Goal: Task Accomplishment & Management: Complete application form

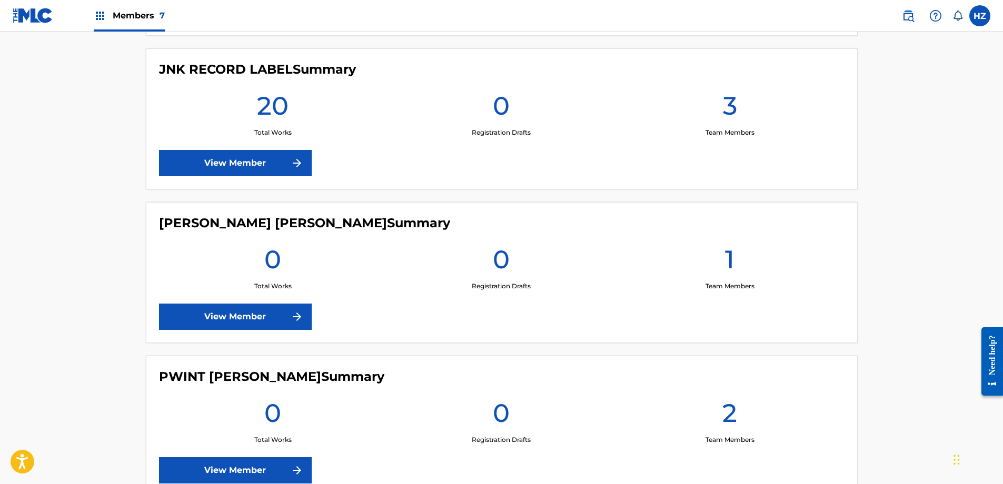
scroll to position [417, 0]
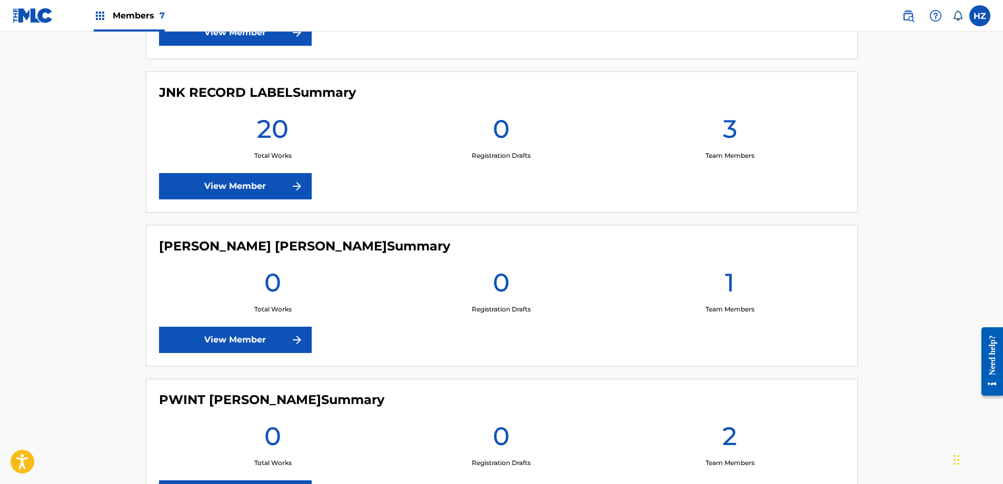
click at [255, 177] on link "View Member" at bounding box center [235, 186] width 153 height 26
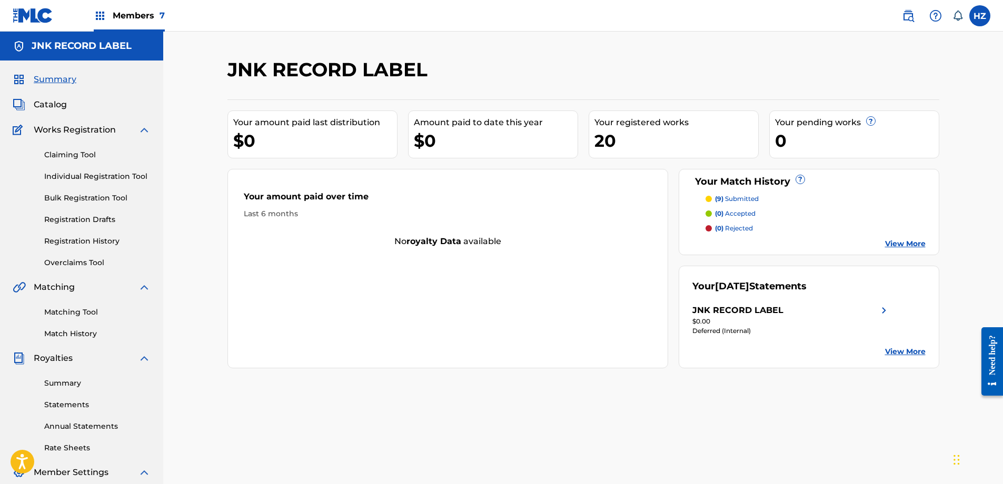
click at [730, 199] on p "(9) submitted" at bounding box center [737, 198] width 44 height 9
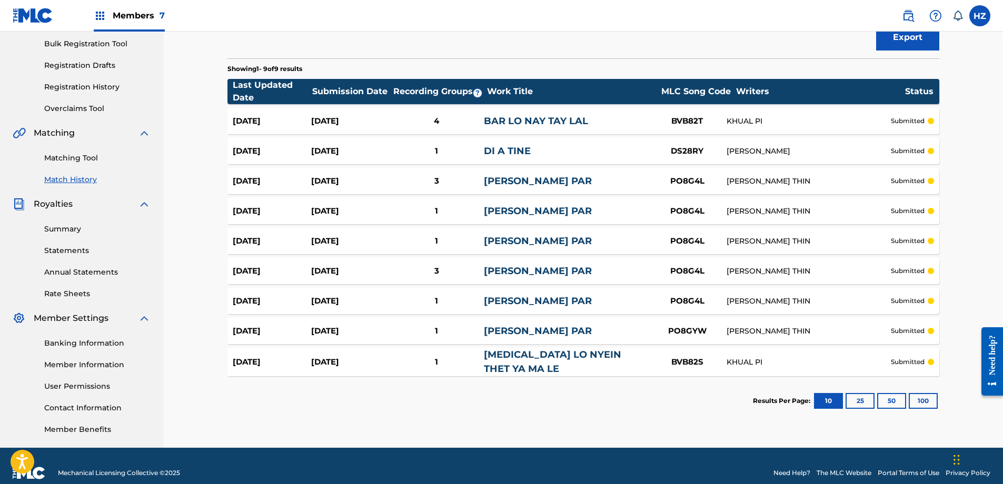
scroll to position [152, 0]
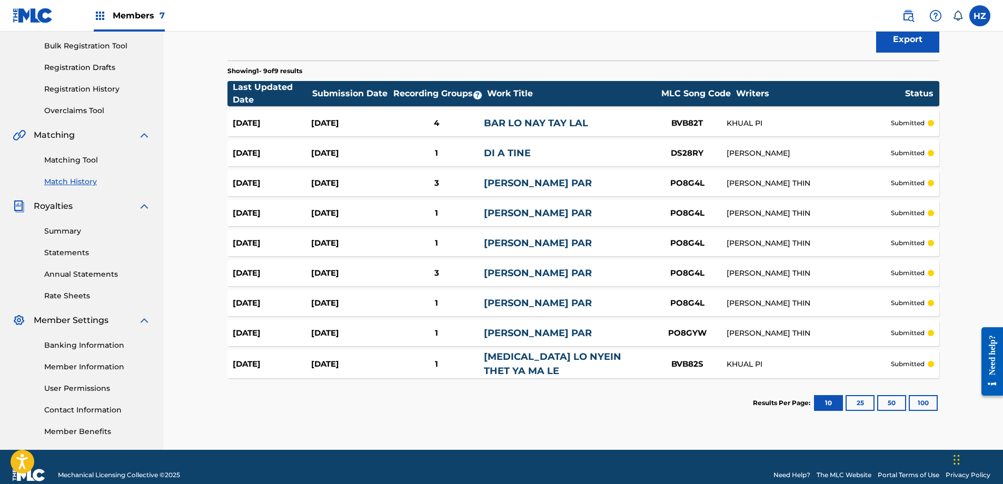
click at [95, 92] on link "Registration History" at bounding box center [97, 89] width 106 height 11
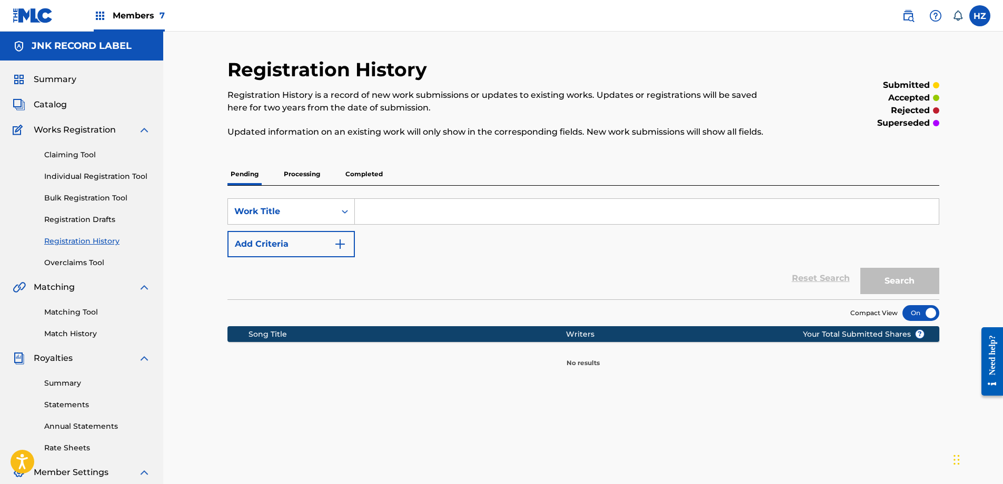
click at [369, 177] on p "Completed" at bounding box center [364, 174] width 44 height 22
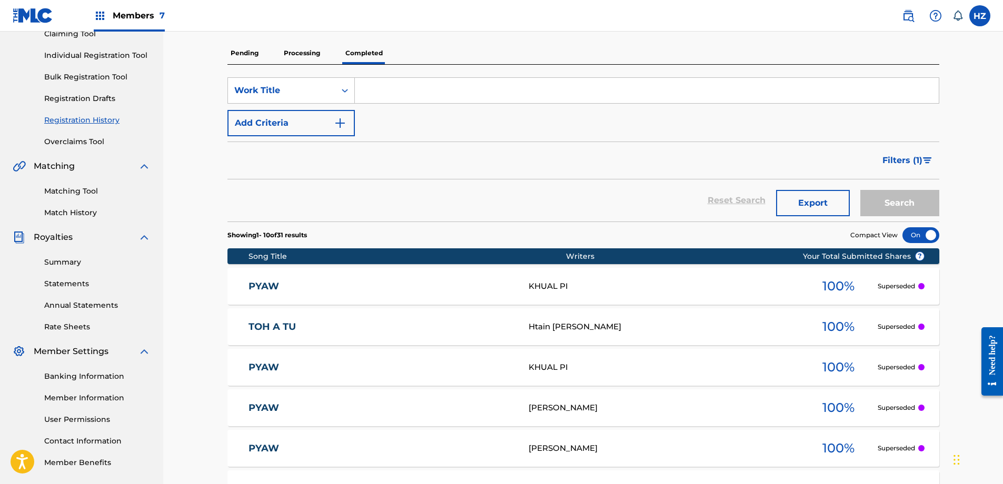
scroll to position [126, 0]
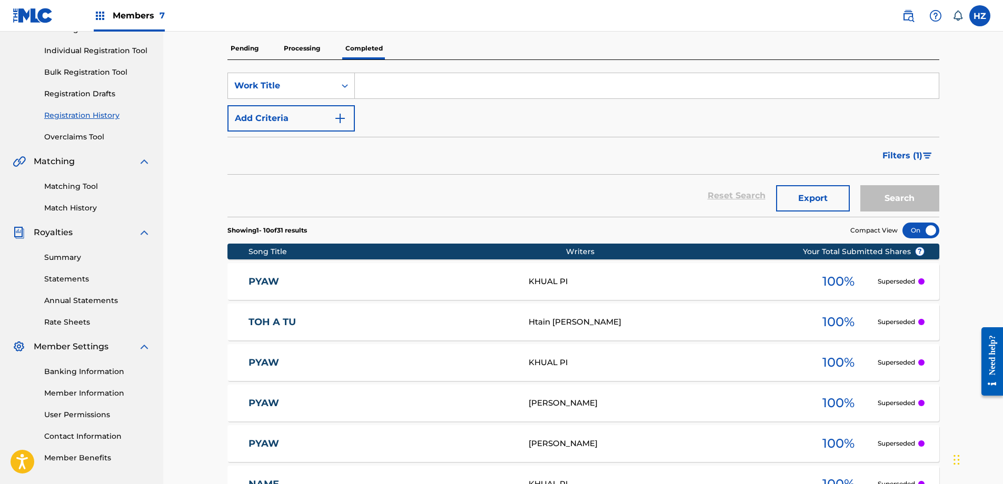
click at [883, 287] on div "PYAW PVB8WK KHUAL PI 100 % Superseded" at bounding box center [583, 281] width 712 height 37
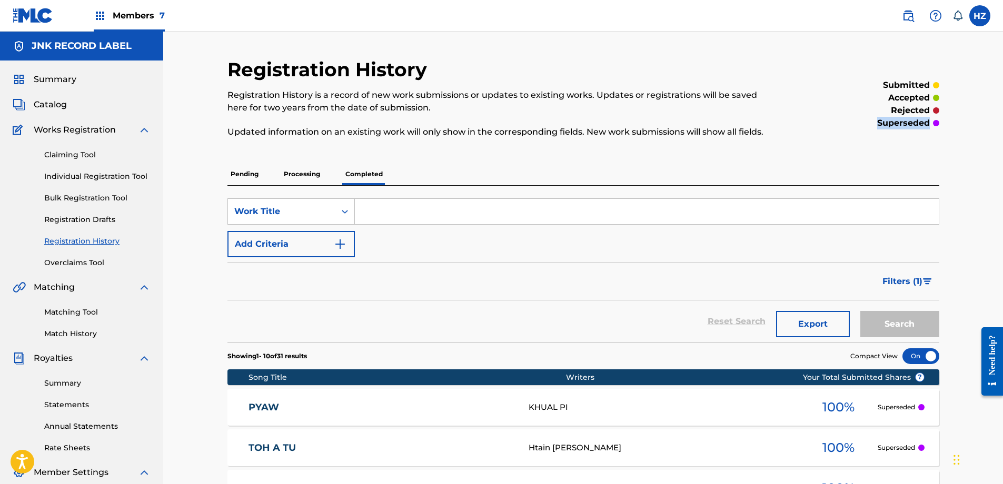
drag, startPoint x: 880, startPoint y: 123, endPoint x: 932, endPoint y: 125, distance: 52.2
click at [932, 125] on div "superseded" at bounding box center [857, 123] width 164 height 13
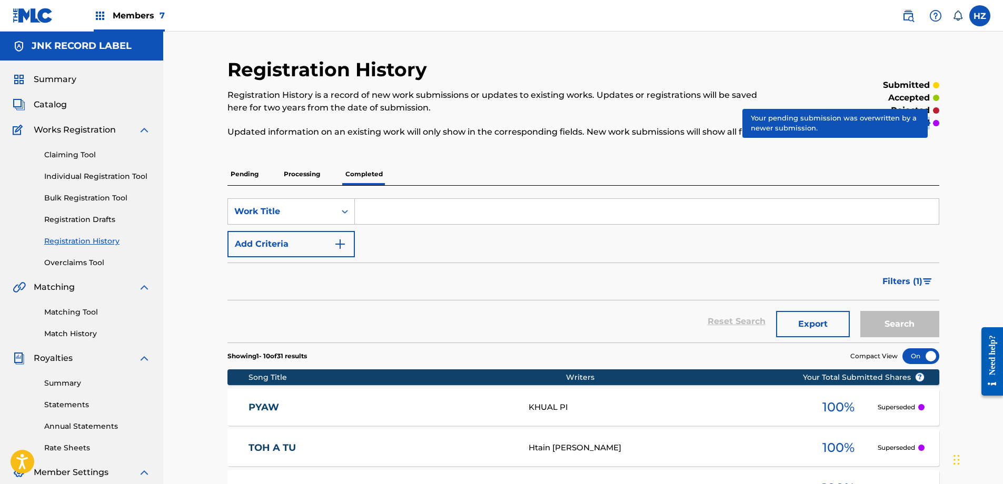
click at [933, 125] on div at bounding box center [936, 123] width 6 height 6
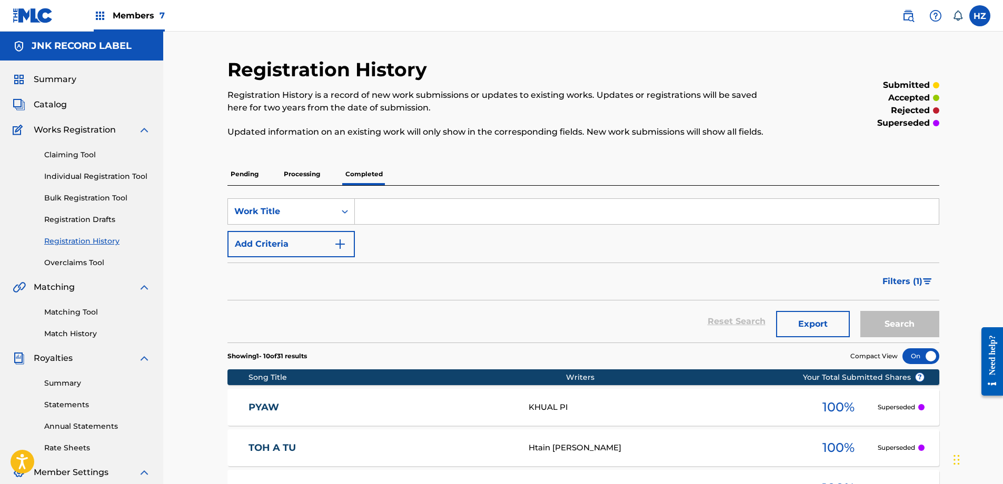
click at [935, 133] on div "submitted accepted rejected superseded" at bounding box center [857, 104] width 164 height 93
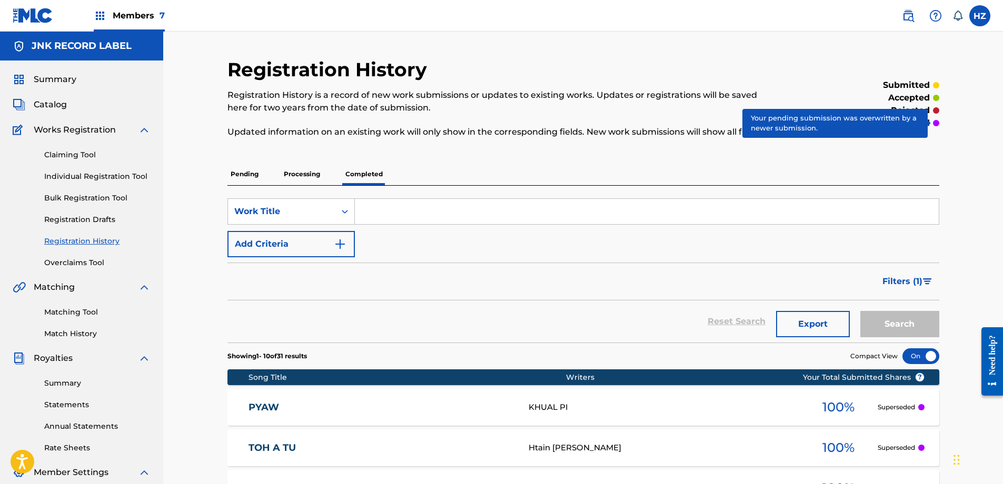
click at [934, 122] on div at bounding box center [936, 123] width 6 height 6
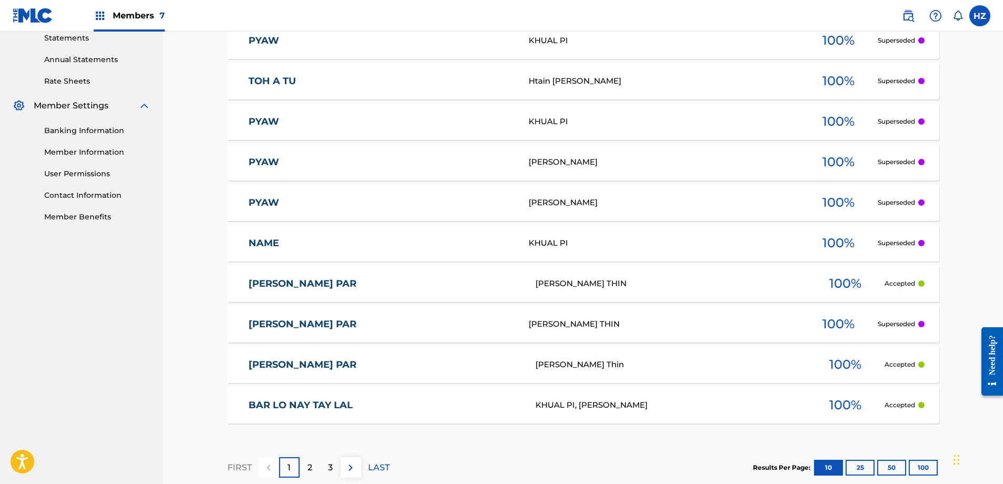
scroll to position [427, 0]
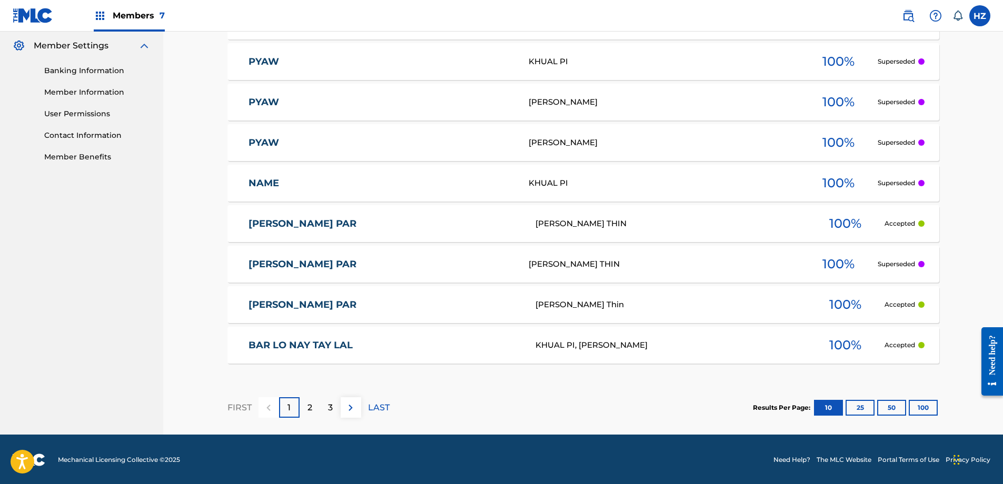
click at [310, 411] on p "2" at bounding box center [309, 408] width 5 height 13
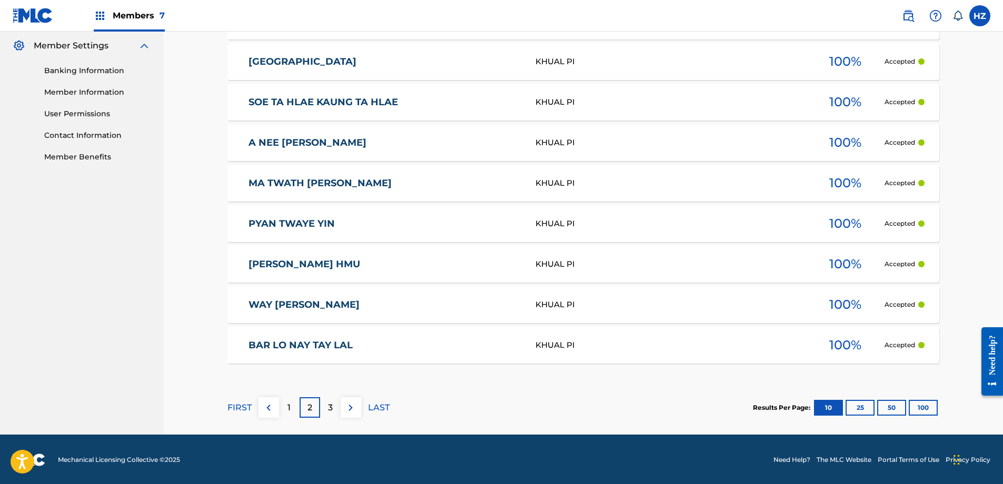
click at [295, 409] on div "1" at bounding box center [289, 407] width 21 height 21
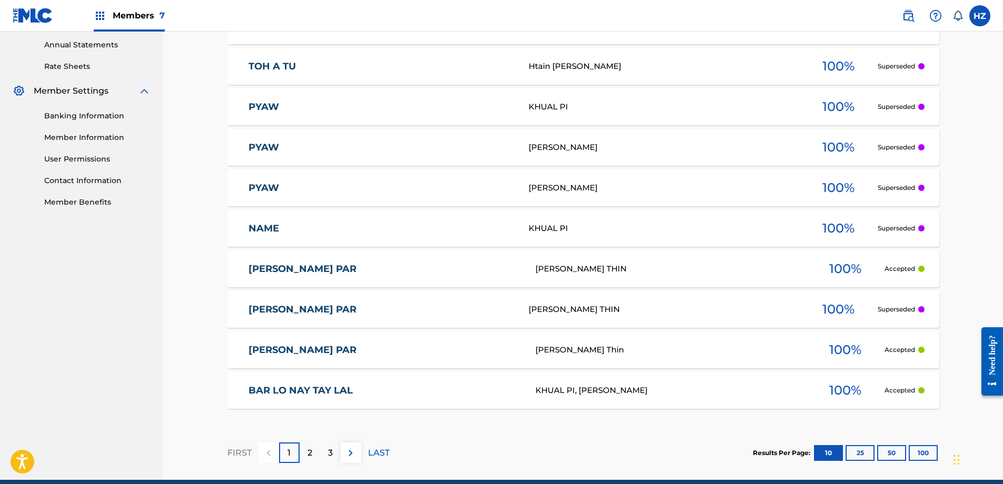
scroll to position [428, 0]
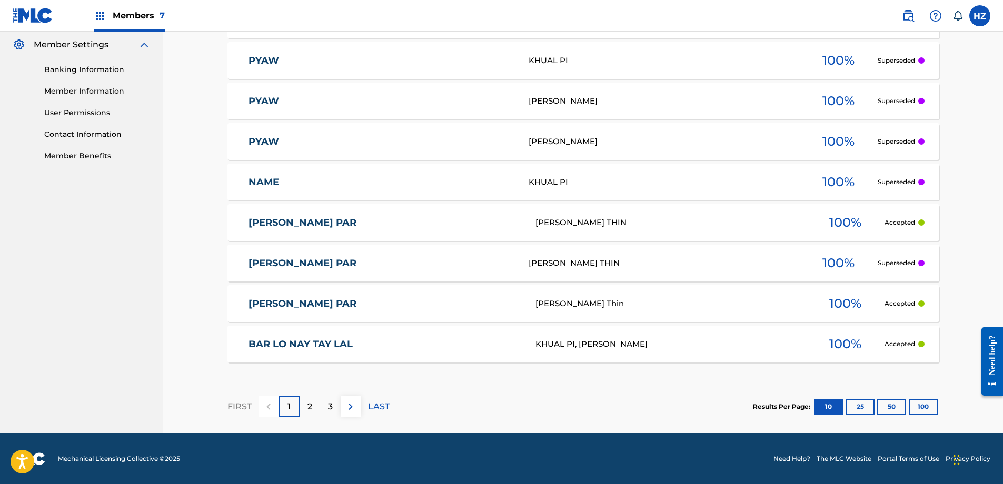
click at [867, 405] on button "25" at bounding box center [859, 407] width 29 height 16
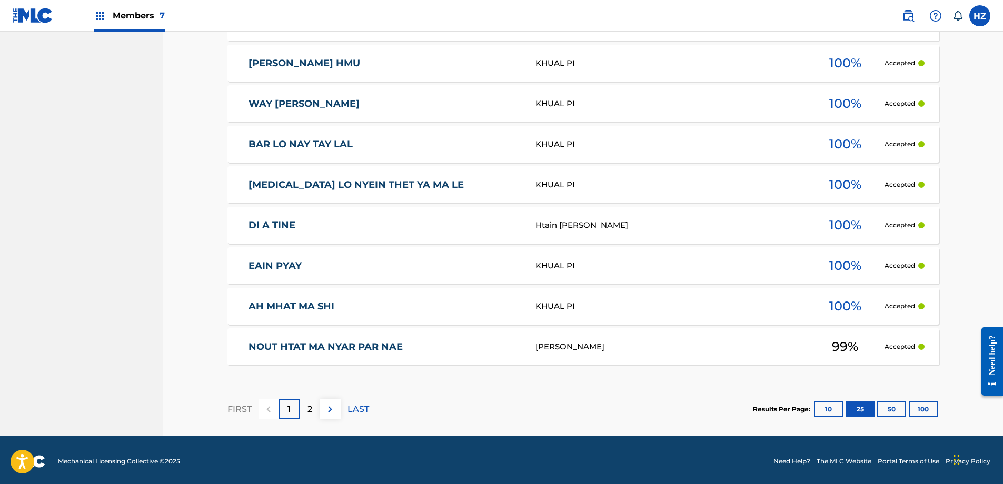
scroll to position [1034, 0]
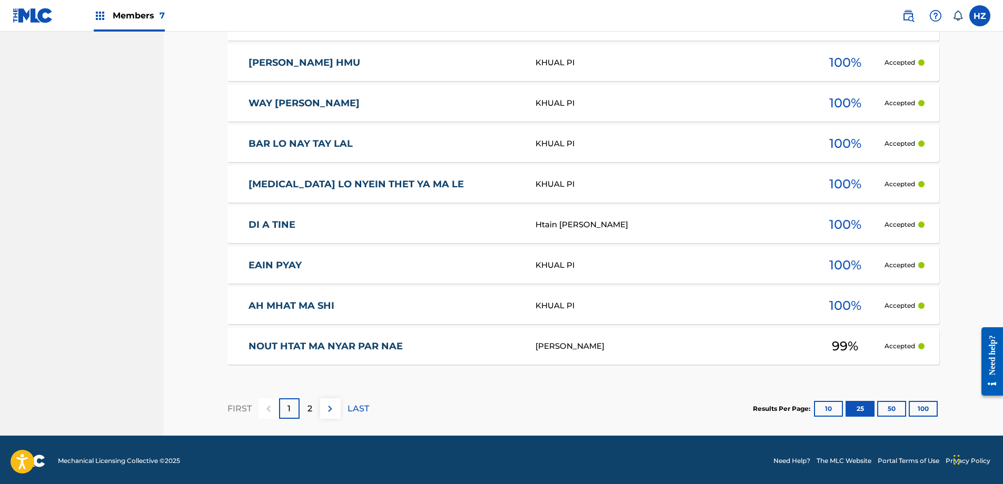
click at [889, 408] on button "50" at bounding box center [891, 409] width 29 height 16
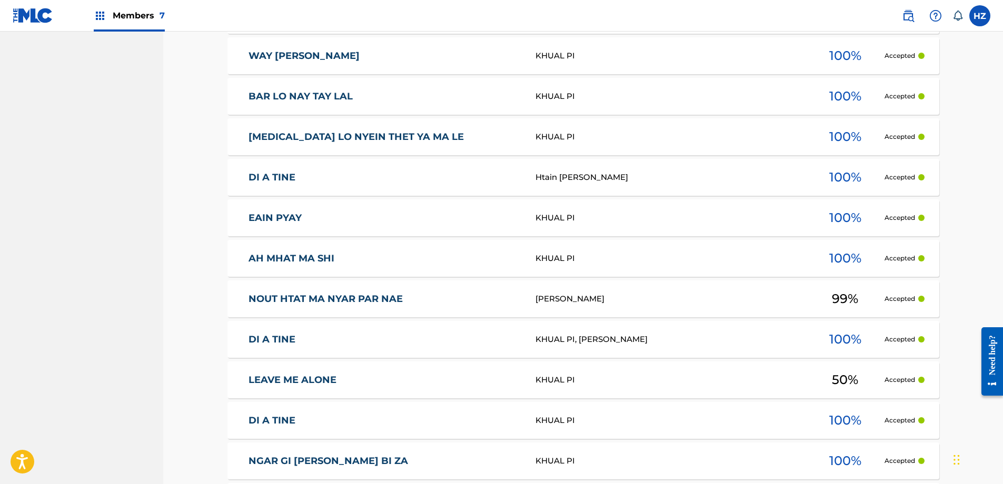
scroll to position [1274, 0]
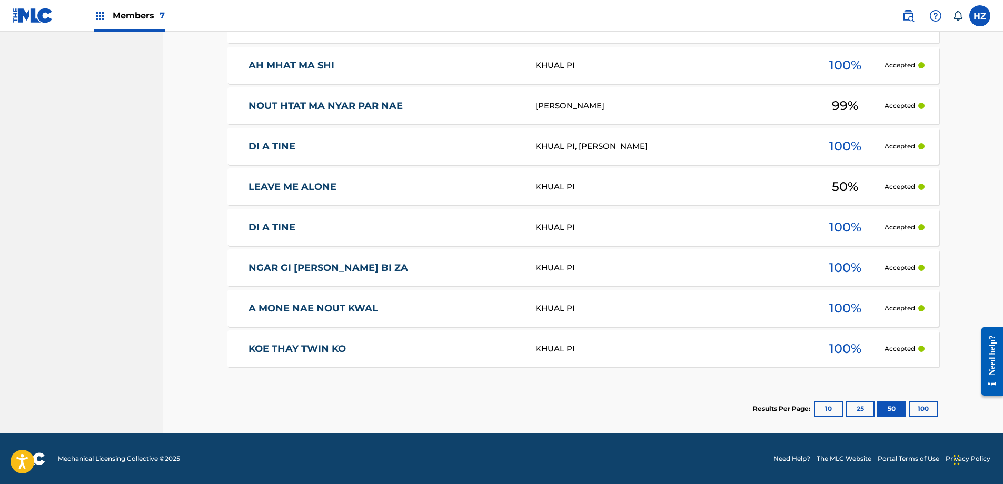
click at [915, 410] on button "100" at bounding box center [922, 409] width 29 height 16
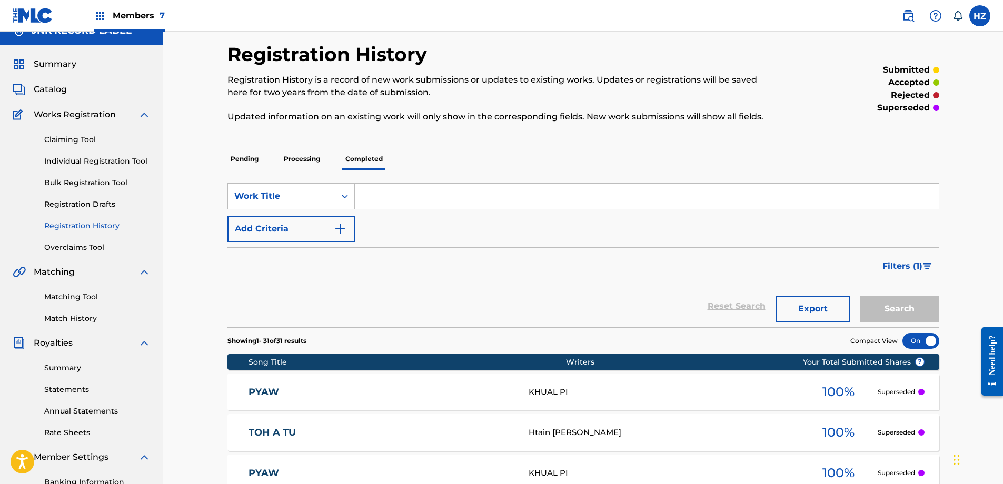
scroll to position [2, 0]
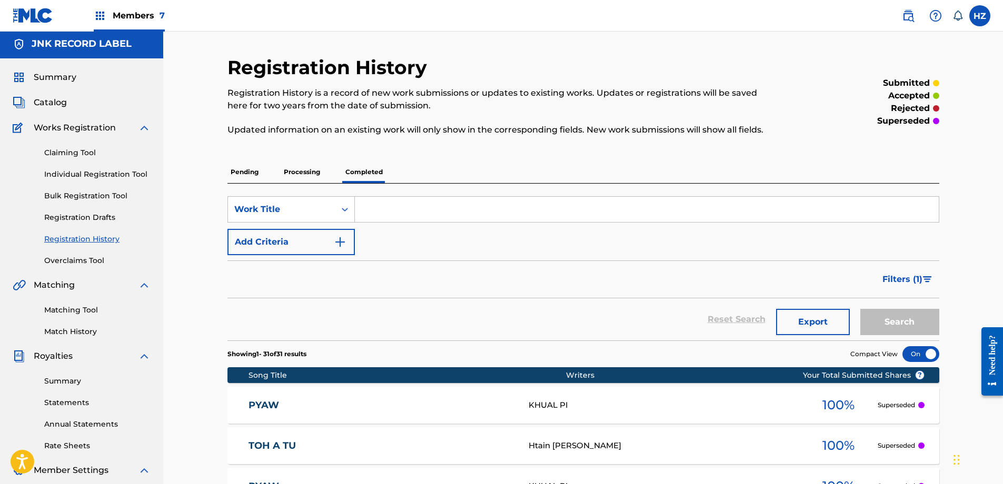
click at [58, 93] on div "Summary Catalog Works Registration Claiming Tool Individual Registration Tool B…" at bounding box center [81, 329] width 163 height 542
click at [55, 98] on span "Catalog" at bounding box center [50, 102] width 33 height 13
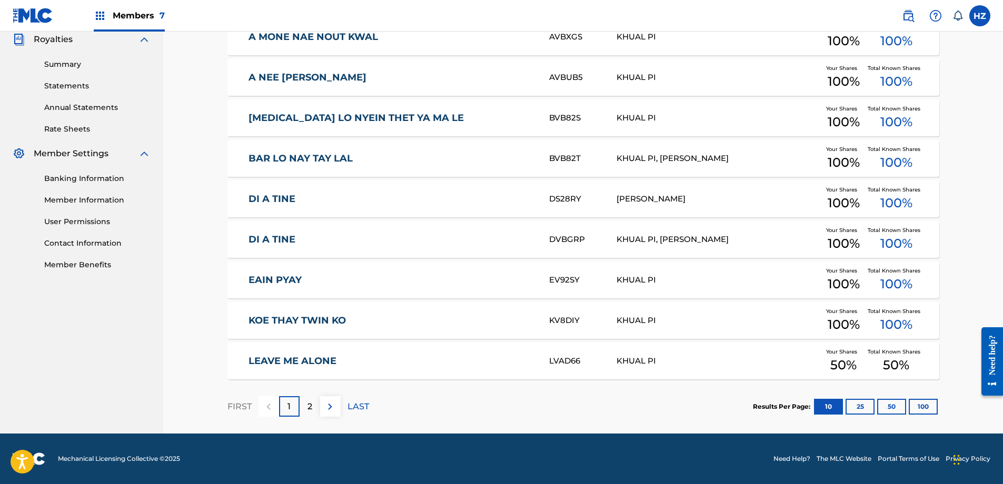
scroll to position [318, 0]
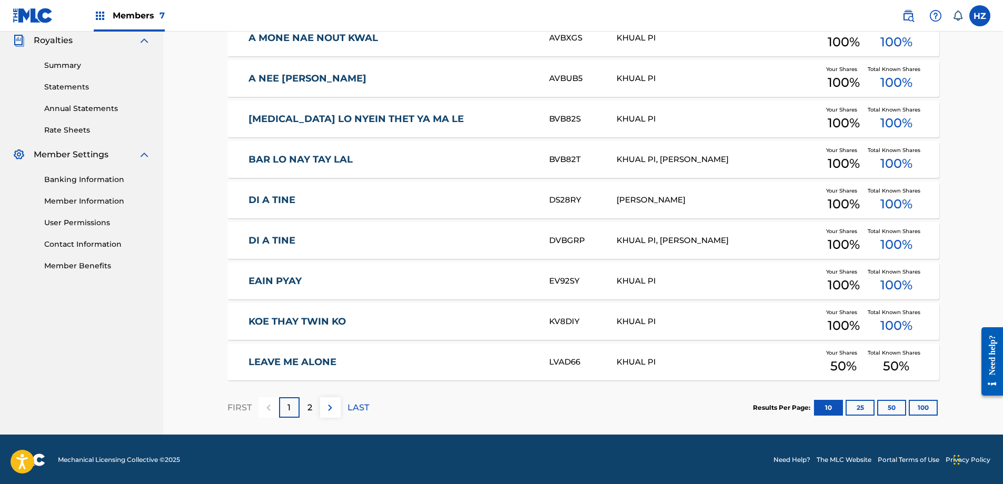
click at [302, 404] on div "2" at bounding box center [309, 407] width 21 height 21
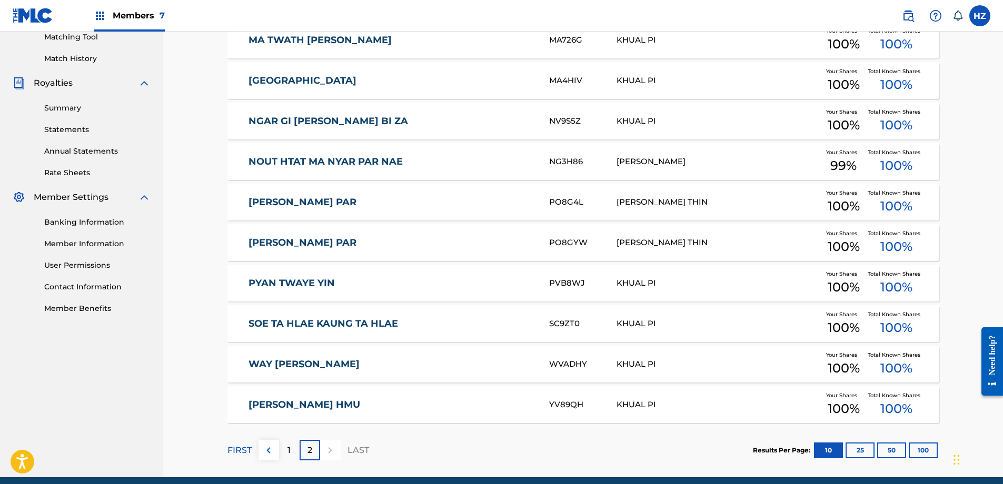
scroll to position [206, 0]
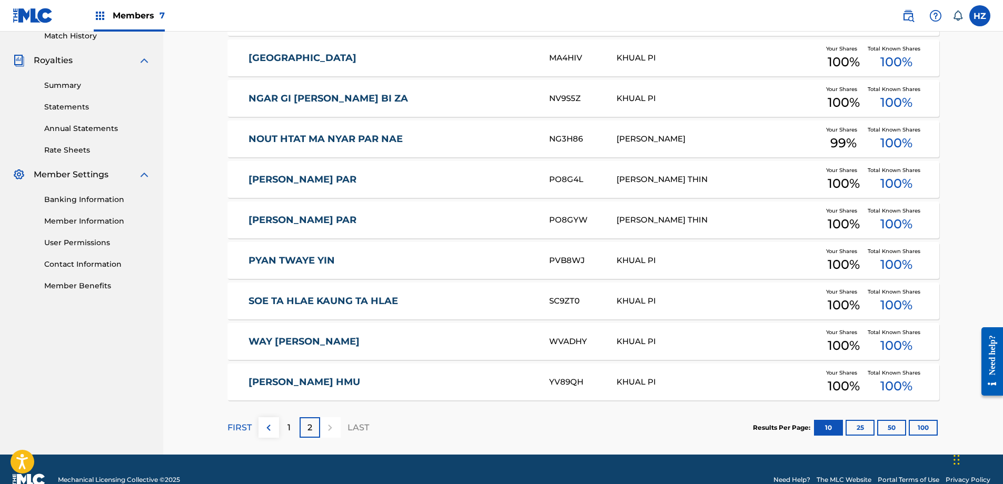
click at [286, 430] on div "1" at bounding box center [289, 427] width 21 height 21
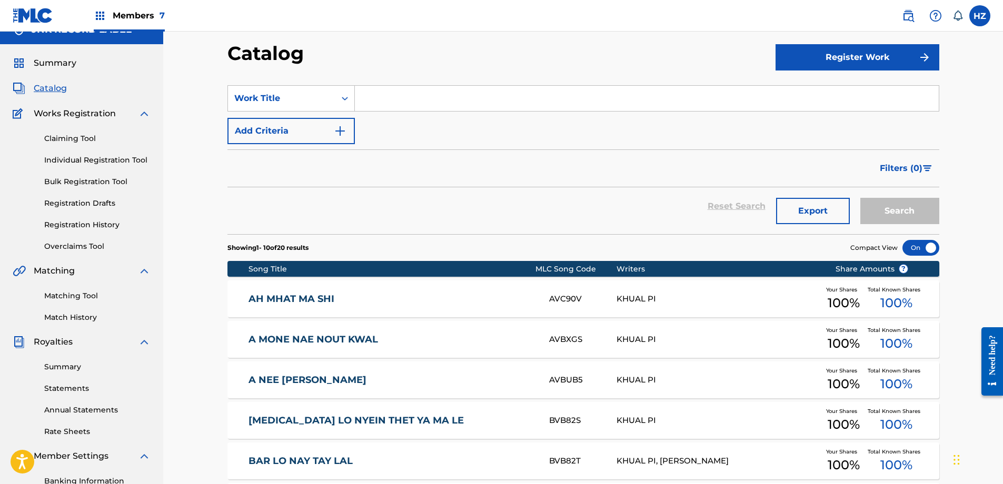
scroll to position [0, 0]
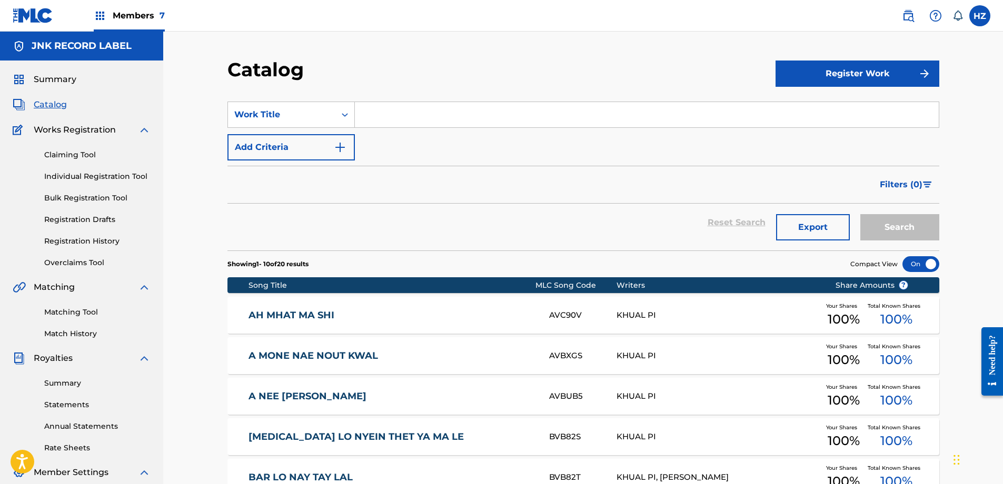
click at [70, 154] on link "Claiming Tool" at bounding box center [97, 154] width 106 height 11
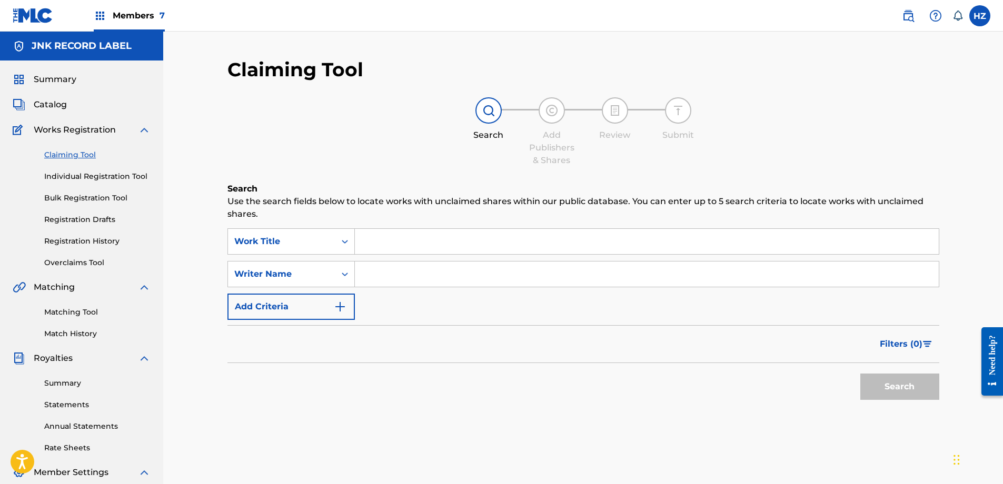
click at [77, 263] on link "Overclaims Tool" at bounding box center [97, 262] width 106 height 11
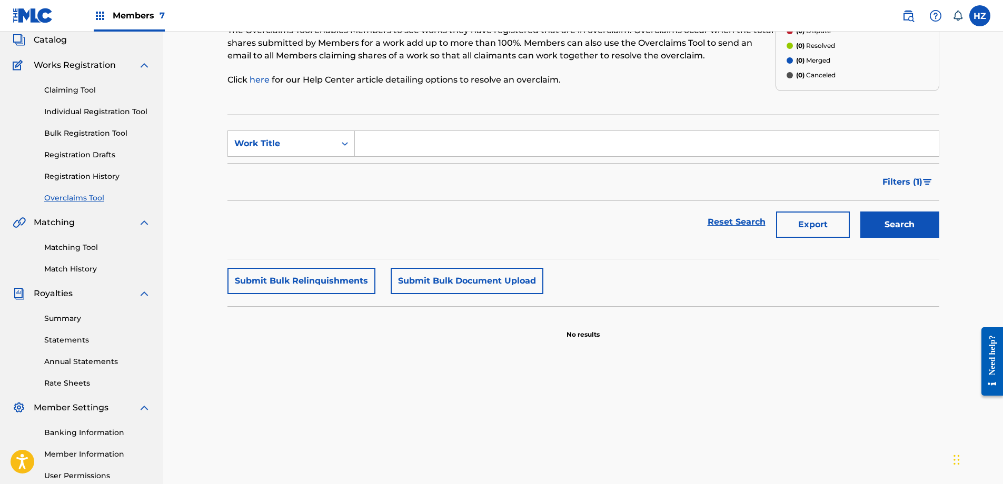
click at [71, 242] on link "Matching Tool" at bounding box center [97, 247] width 106 height 11
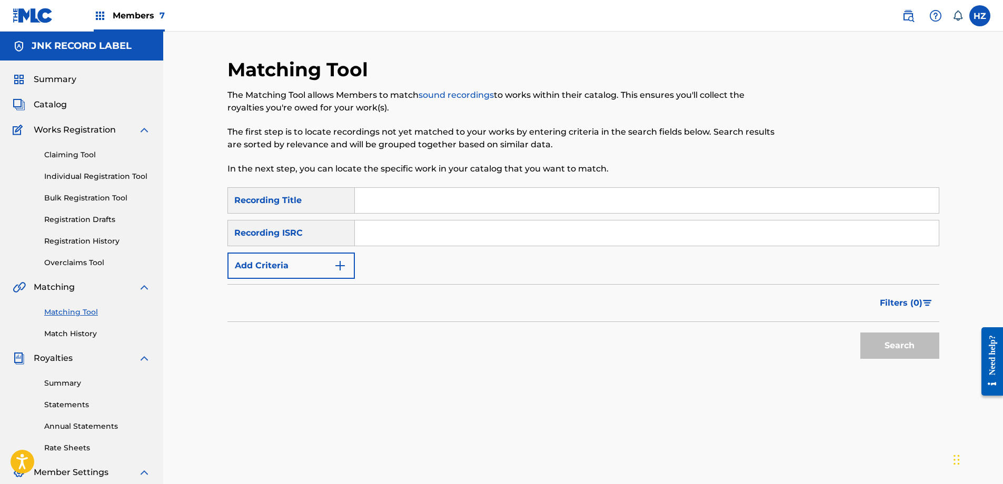
click at [49, 75] on span "Summary" at bounding box center [55, 79] width 43 height 13
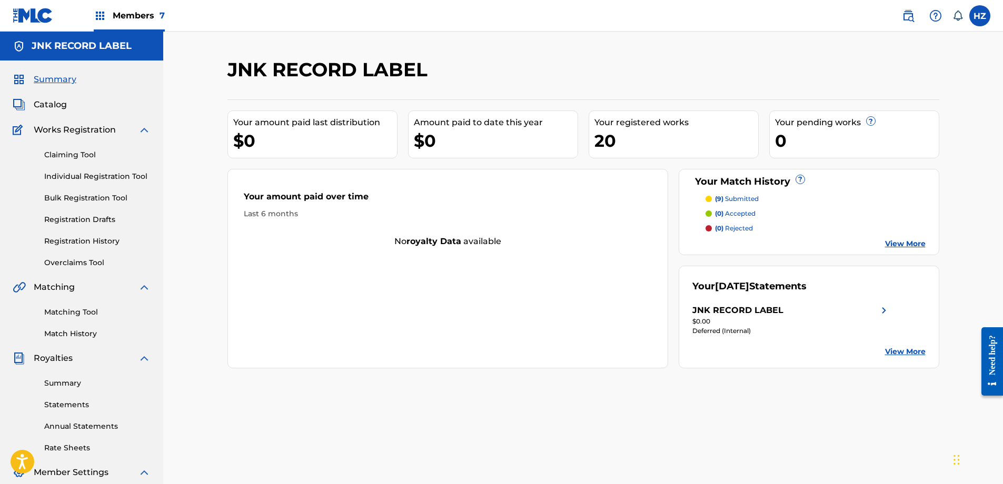
click at [742, 202] on p "(9) submitted" at bounding box center [737, 198] width 44 height 9
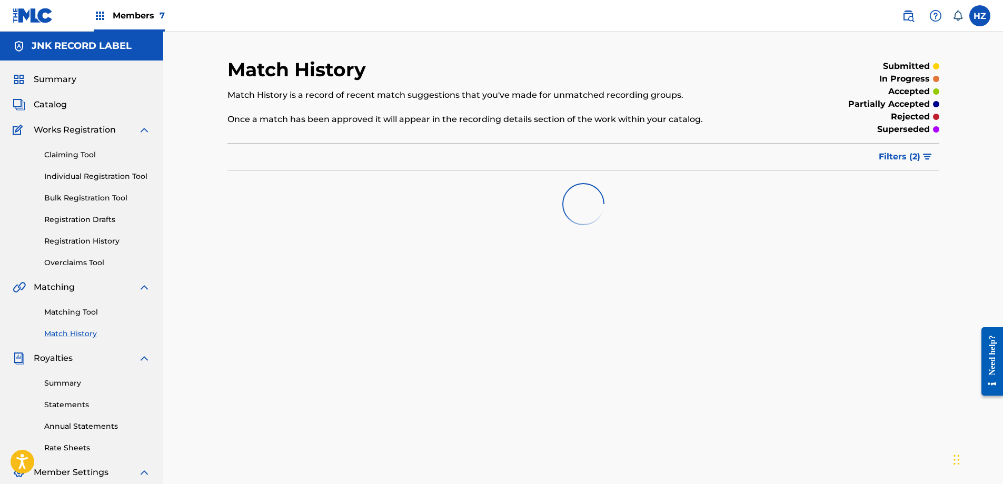
scroll to position [2, 0]
click at [592, 242] on div "Match History Match History is a record of recent match suggestions that you've…" at bounding box center [583, 328] width 737 height 544
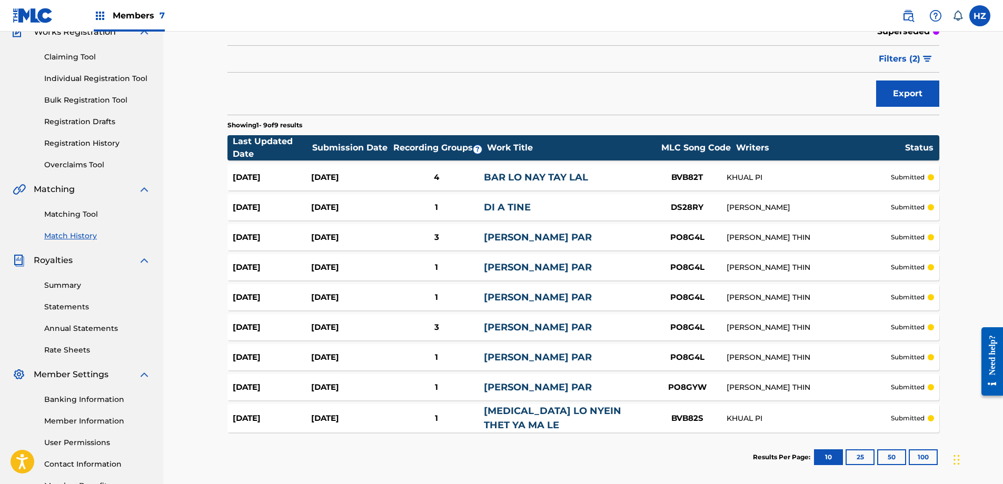
scroll to position [0, 0]
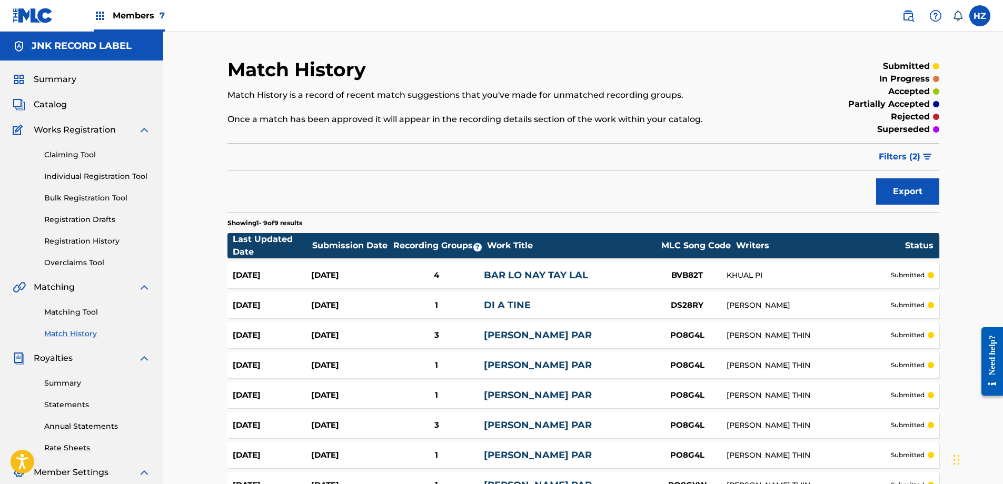
click at [58, 84] on span "Summary" at bounding box center [55, 79] width 43 height 13
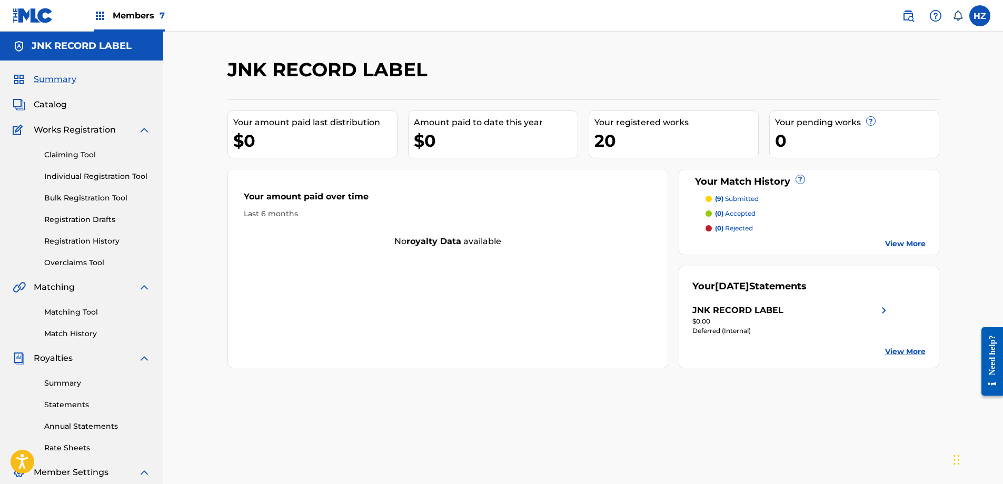
click at [102, 16] on img at bounding box center [100, 15] width 13 height 13
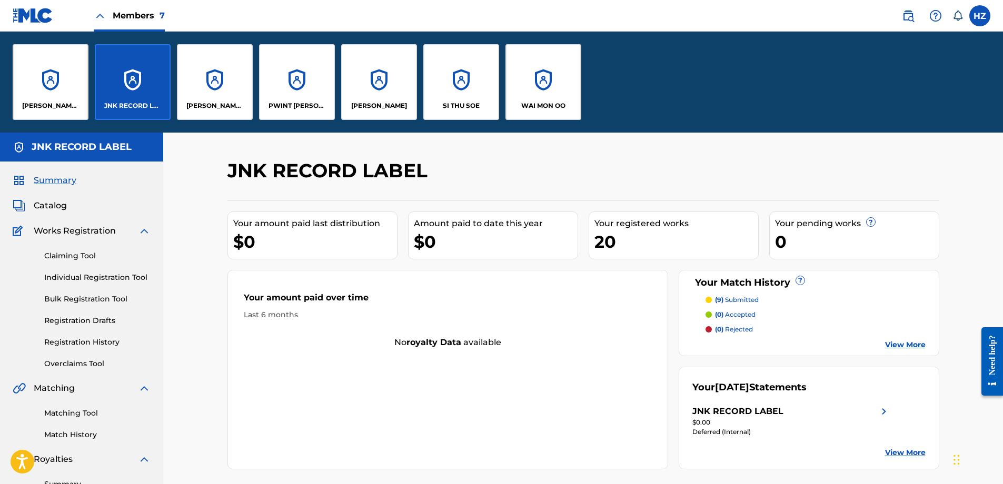
click at [971, 21] on label at bounding box center [979, 15] width 21 height 21
click at [980, 16] on input "HZ HTAIN MINN ZAW fokkerwanted2004@gmail.com Notification Preferences Profile L…" at bounding box center [980, 16] width 0 height 0
drag, startPoint x: 788, startPoint y: 91, endPoint x: 689, endPoint y: 94, distance: 99.0
click at [788, 91] on div "Htoo Eain Thin JNK RECORD LABEL Maung Maung Zaw Latt PWINT PHYU AUNG RAYMOND SI…" at bounding box center [501, 82] width 1003 height 101
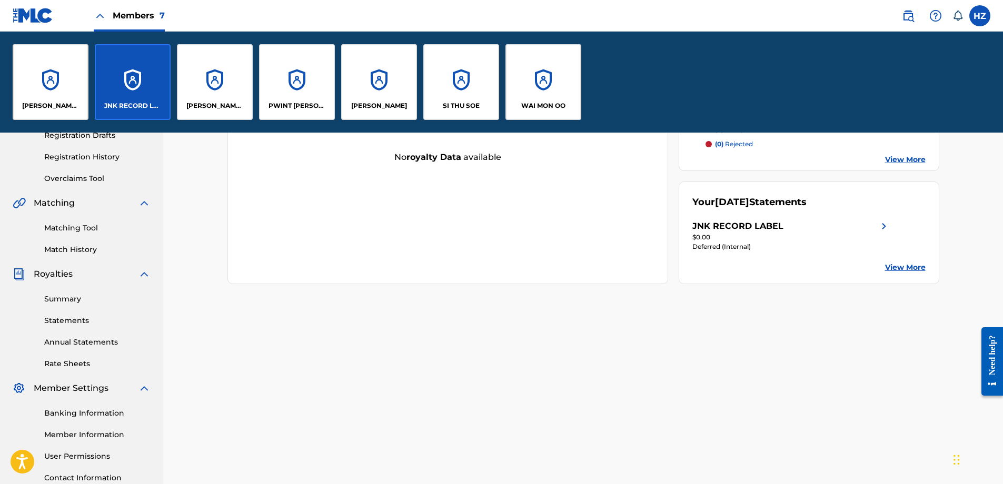
click at [25, 23] on link at bounding box center [33, 15] width 41 height 31
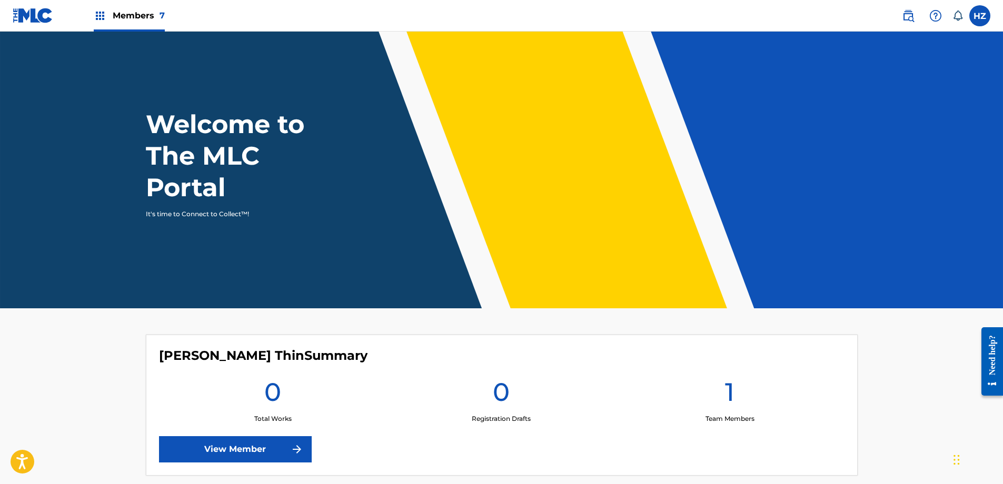
click at [986, 17] on label at bounding box center [979, 15] width 21 height 21
click at [980, 16] on input "HZ HTAIN MINN ZAW fokkerwanted2004@gmail.com Notification Preferences Profile L…" at bounding box center [980, 16] width 0 height 0
click at [533, 43] on header "Welcome to The MLC Portal It's time to Connect to Collect™!" at bounding box center [501, 170] width 1003 height 277
click at [95, 24] on div "Members 7" at bounding box center [129, 15] width 71 height 31
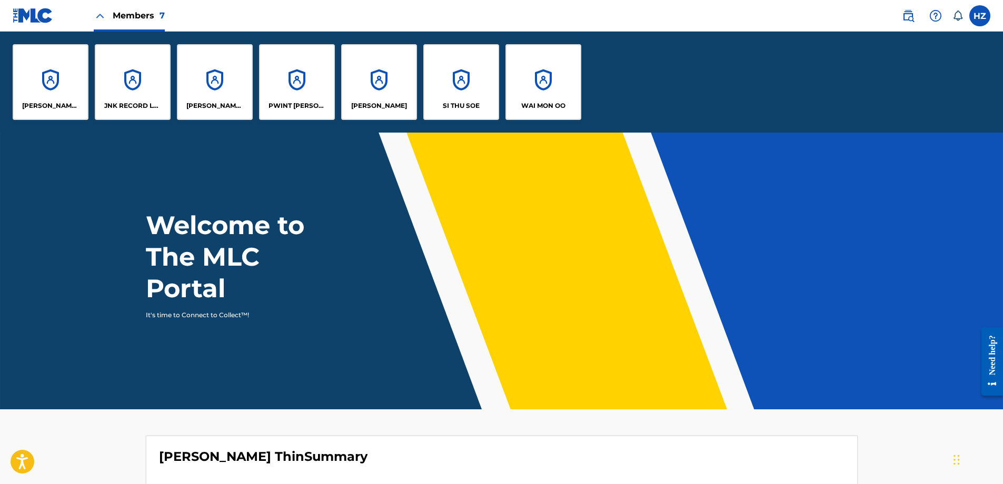
click at [977, 8] on label at bounding box center [979, 15] width 21 height 21
click at [980, 16] on input "HZ HTAIN MINN ZAW fokkerwanted2004@gmail.com Notification Preferences Profile L…" at bounding box center [980, 16] width 0 height 0
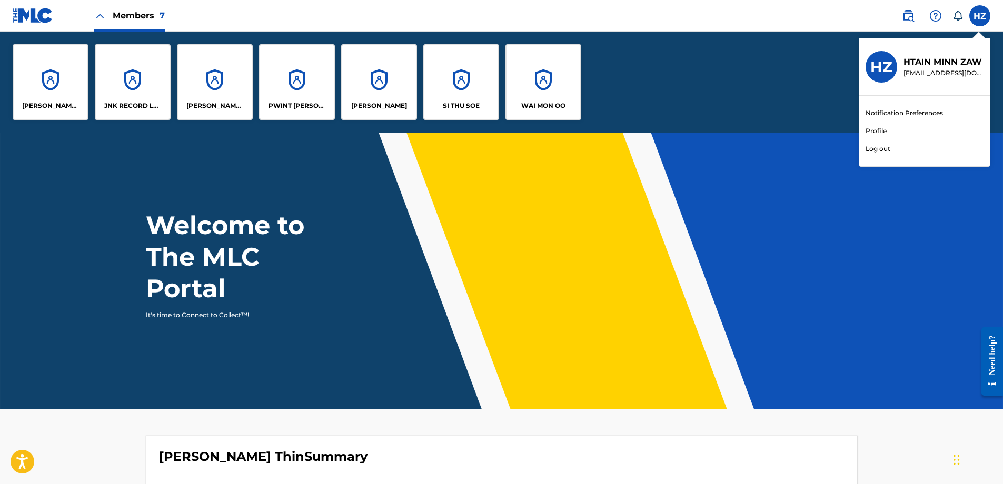
click at [881, 132] on link "Profile" at bounding box center [875, 130] width 21 height 9
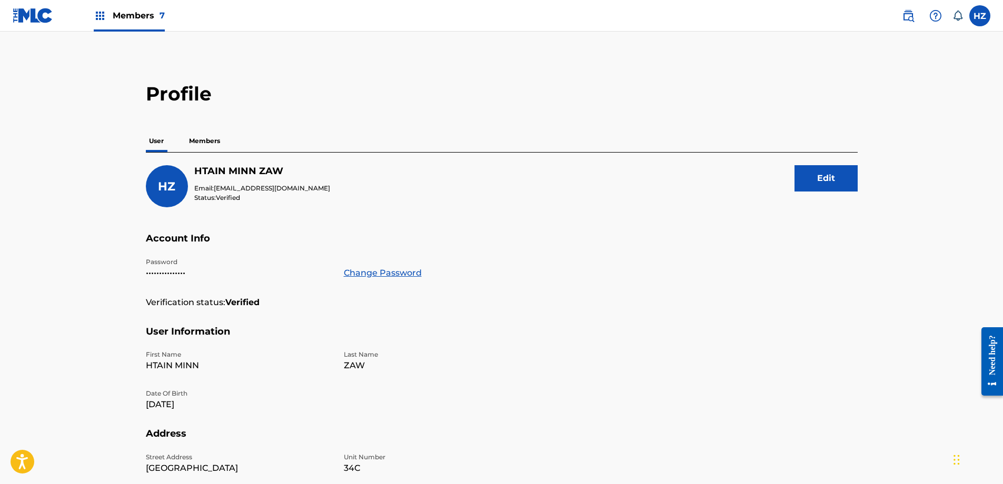
click at [202, 139] on p "Members" at bounding box center [204, 141] width 37 height 22
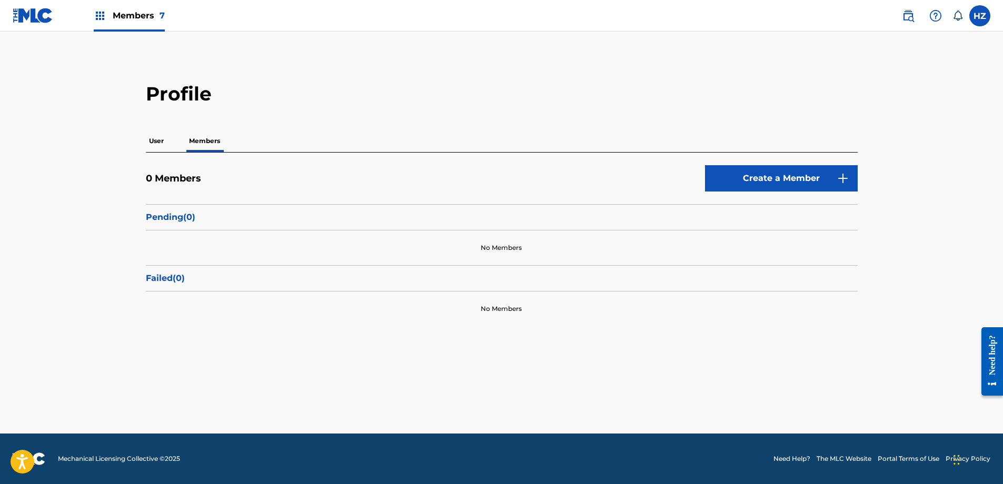
click at [772, 177] on link "Create a Member" at bounding box center [781, 178] width 153 height 26
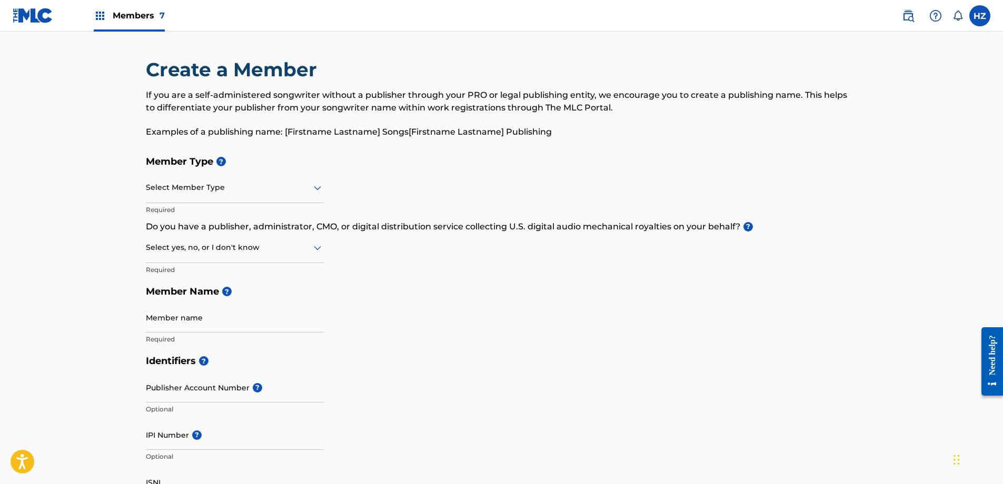
click at [203, 187] on div at bounding box center [235, 187] width 178 height 13
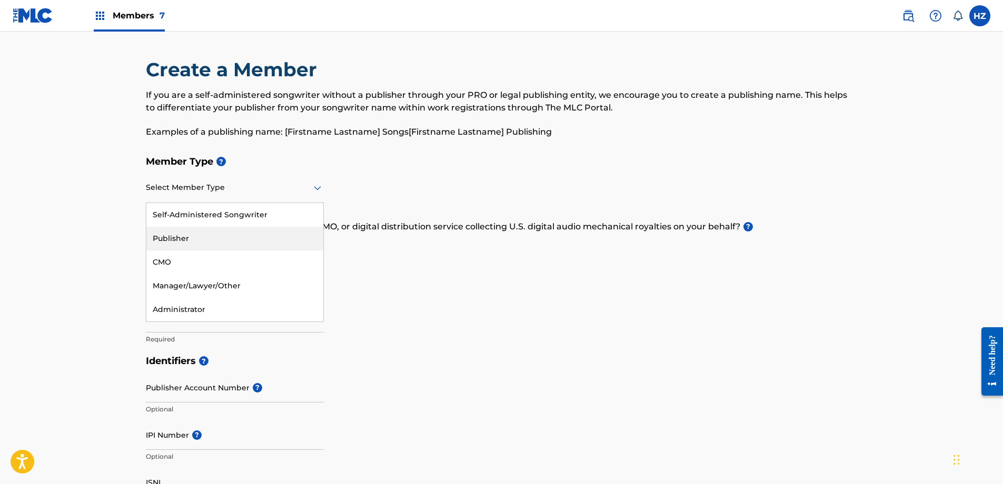
click at [157, 238] on div "Publisher" at bounding box center [234, 239] width 177 height 24
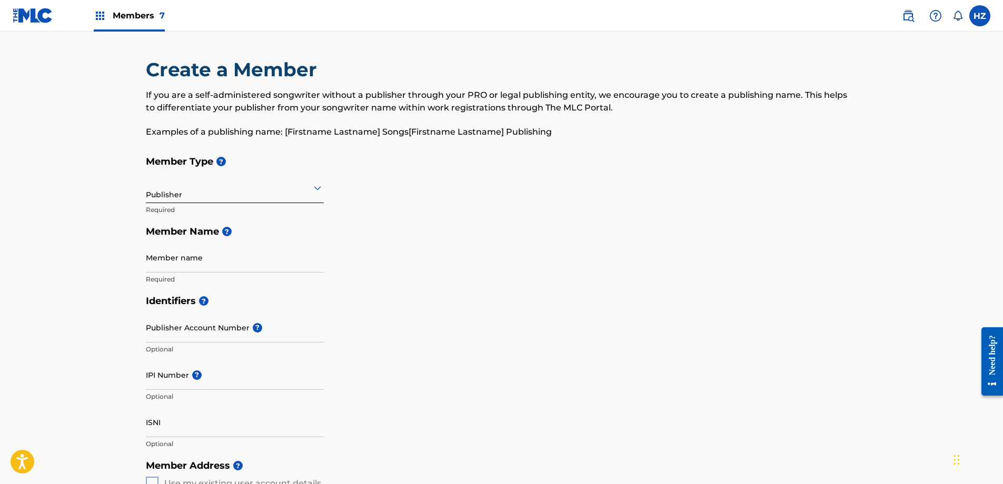
click at [203, 196] on div "Publisher" at bounding box center [235, 188] width 178 height 26
click at [204, 196] on div "Publisher" at bounding box center [235, 188] width 178 height 26
click at [190, 272] on input "Member name" at bounding box center [235, 258] width 178 height 30
click at [177, 262] on input "Member name" at bounding box center [235, 258] width 178 height 30
paste input "TAY THAN THAR MUSIC"
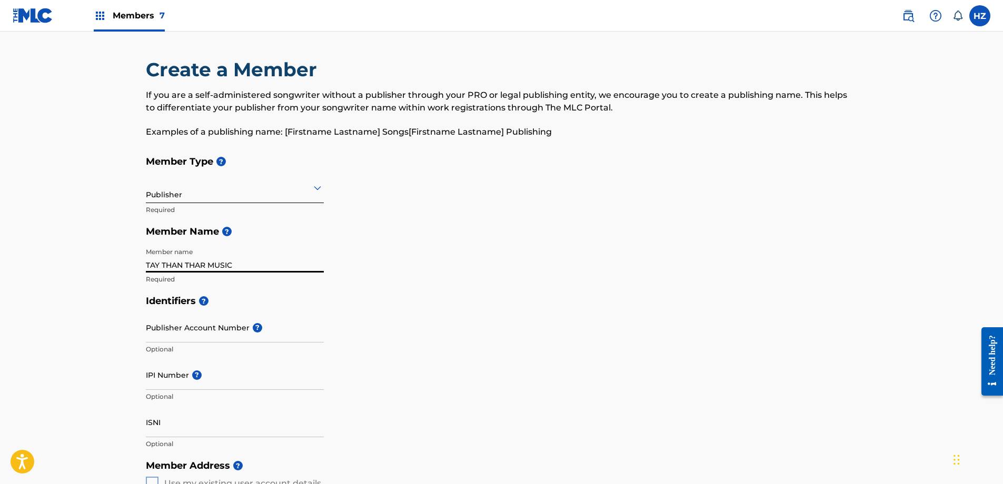
type input "TAY THAN THAR MUSIC"
click at [144, 267] on div "Create a Member If you are a self-administered songwriter without a publisher t…" at bounding box center [501, 448] width 737 height 780
click at [145, 265] on div "Create a Member If you are a self-administered songwriter without a publisher t…" at bounding box center [501, 448] width 737 height 780
click at [146, 264] on input "TAY THAN THAR MUSIC" at bounding box center [235, 258] width 178 height 30
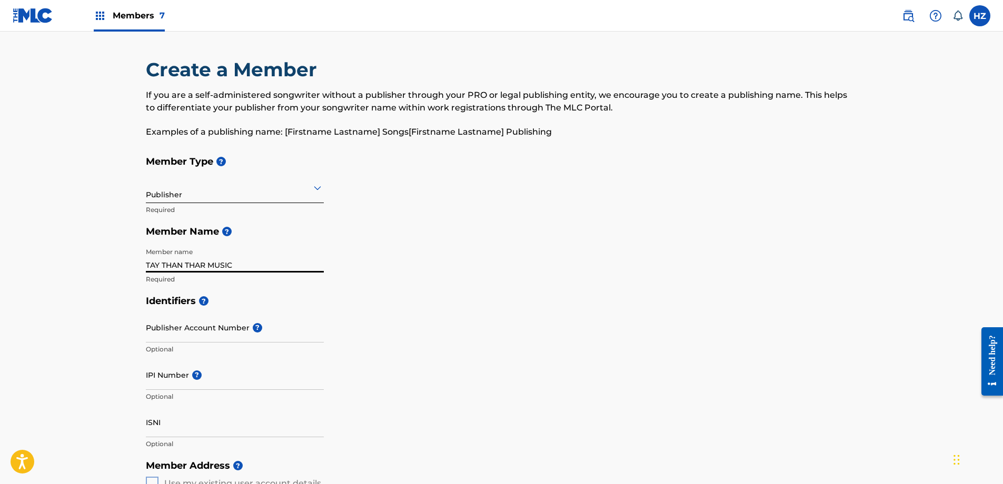
click at [156, 265] on input "TAY THAN THAR MUSIC" at bounding box center [235, 258] width 178 height 30
click at [146, 263] on input "TAY THAN THAR MUSIC" at bounding box center [235, 258] width 178 height 30
click at [183, 326] on input "Publisher Account Number ?" at bounding box center [235, 328] width 178 height 30
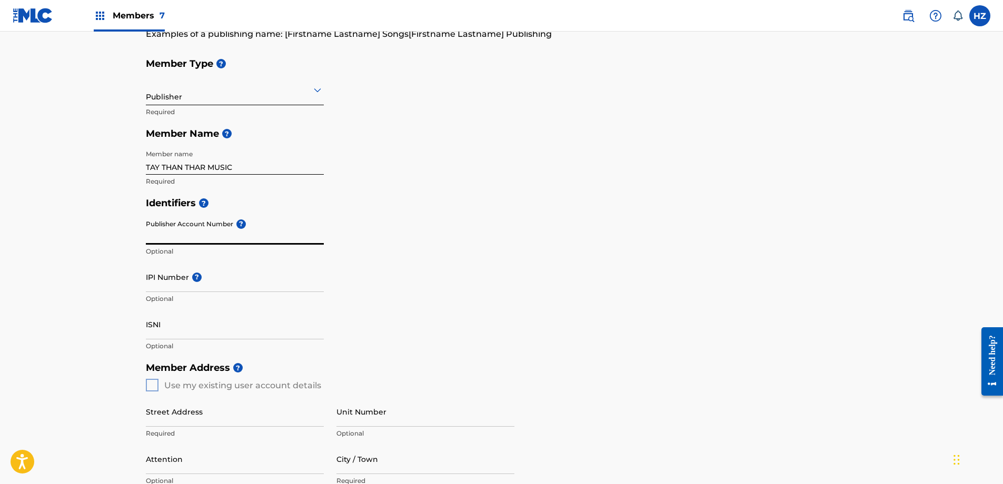
scroll to position [97, 0]
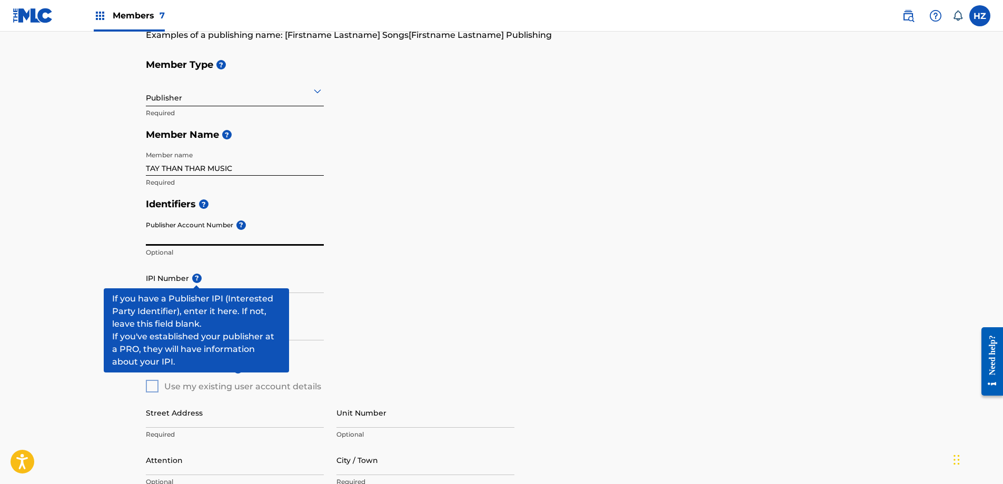
click at [193, 281] on span "?" at bounding box center [196, 278] width 9 height 9
click at [193, 281] on input "IPI Number ?" at bounding box center [235, 278] width 178 height 30
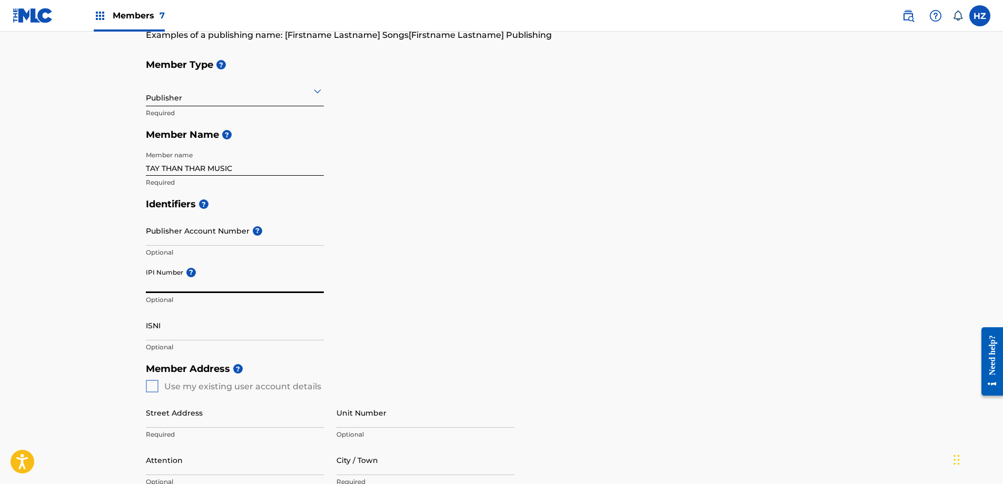
click at [173, 283] on input "IPI Number ?" at bounding box center [235, 278] width 178 height 30
click at [174, 285] on input "IPI Number ?" at bounding box center [235, 278] width 178 height 30
paste input "01281786814"
type input "01281786814"
click at [208, 327] on input "ISNI" at bounding box center [235, 326] width 178 height 30
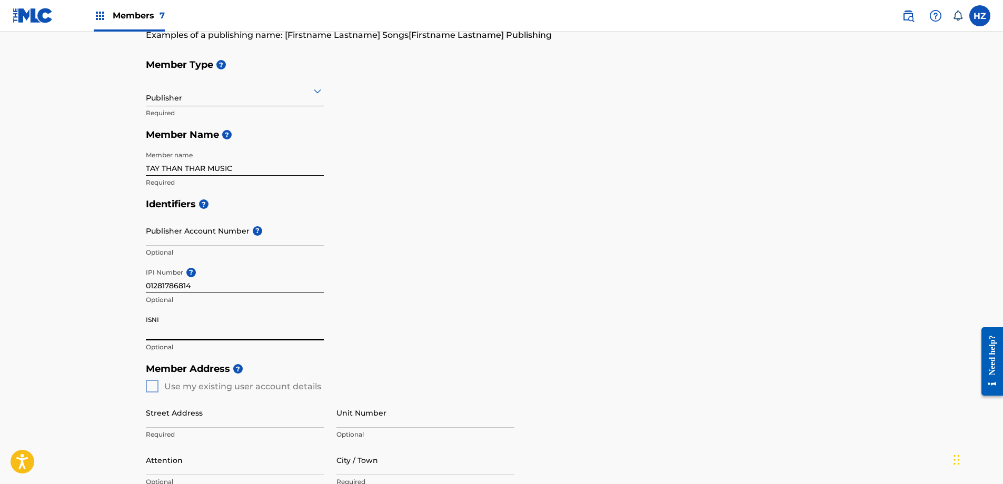
scroll to position [98, 0]
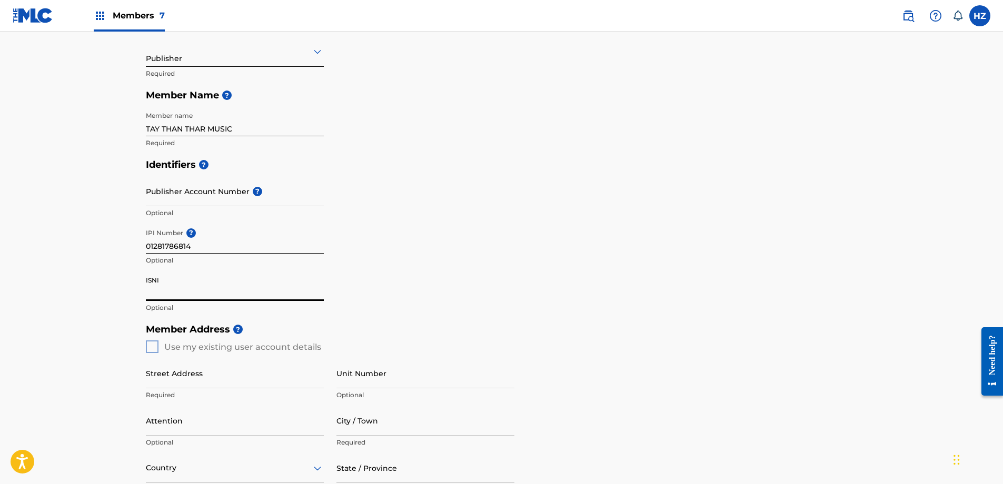
click at [150, 344] on div "Member Address ? Use my existing user account details Street Address Required U…" at bounding box center [502, 438] width 712 height 241
click at [150, 348] on div "Member Address ? Use my existing user account details Street Address Required U…" at bounding box center [502, 438] width 712 height 241
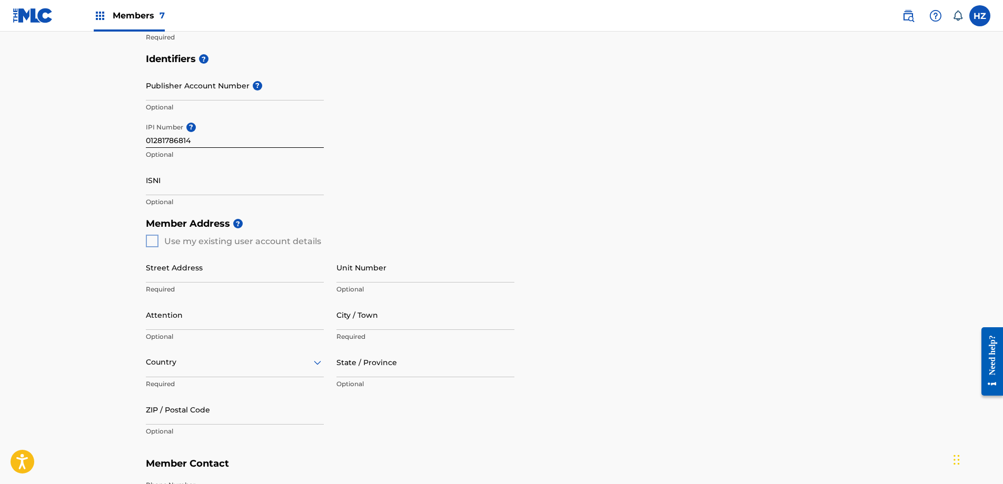
scroll to position [260, 0]
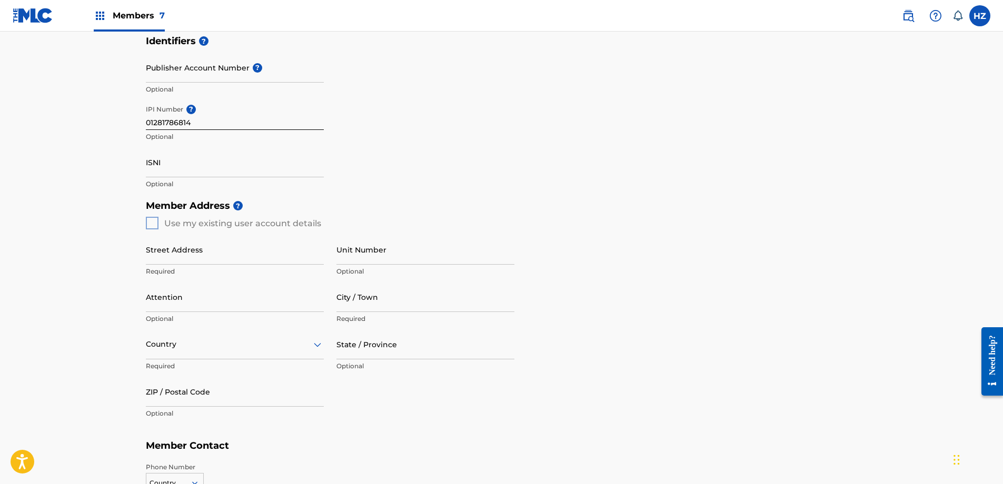
click at [185, 252] on input "Street Address" at bounding box center [235, 250] width 178 height 30
click at [154, 226] on div "Member Address ? Use my existing user account details Street Address Required U…" at bounding box center [502, 315] width 712 height 241
click at [153, 226] on div "Member Address ? Use my existing user account details Street Address Required U…" at bounding box center [502, 315] width 712 height 241
click at [365, 255] on input "Unit Number" at bounding box center [425, 250] width 178 height 30
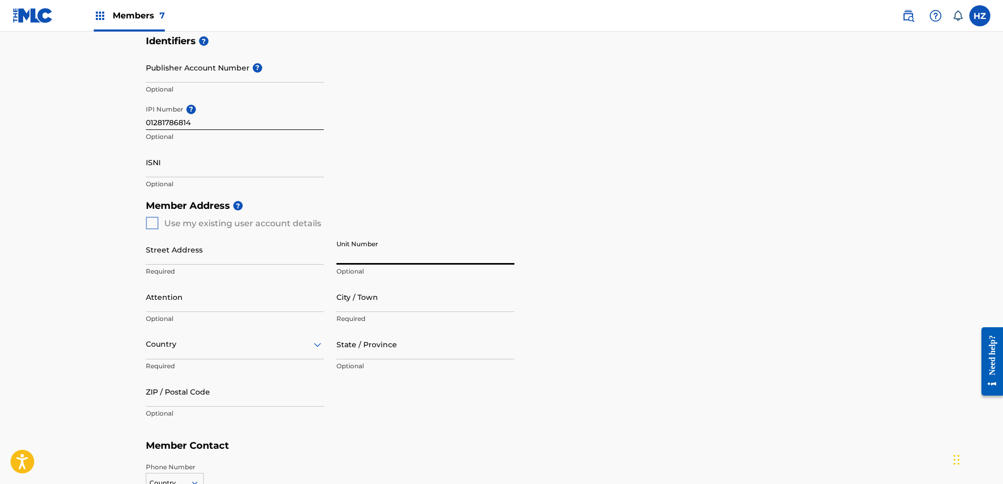
scroll to position [259, 0]
drag, startPoint x: 189, startPoint y: 255, endPoint x: 194, endPoint y: 264, distance: 9.4
click at [191, 256] on input "Street Address" at bounding box center [235, 250] width 178 height 30
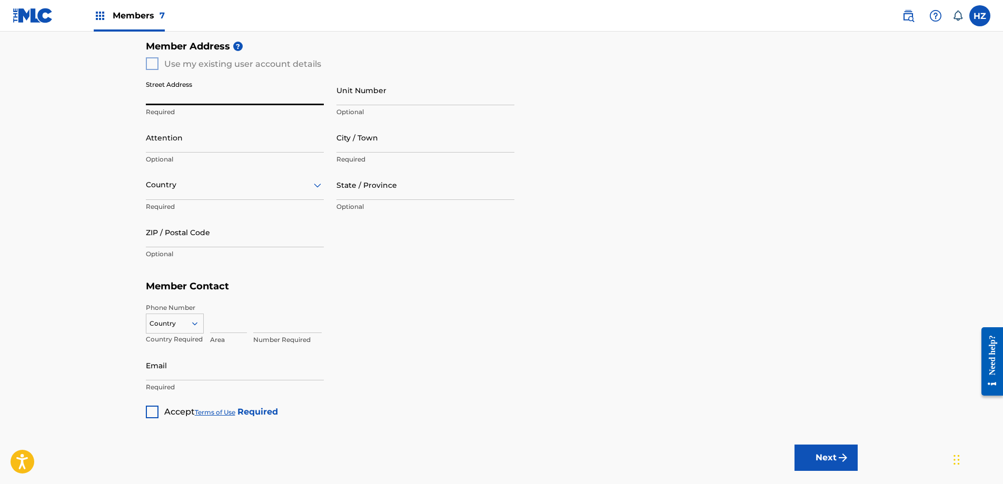
click at [179, 330] on div "Country" at bounding box center [175, 322] width 58 height 16
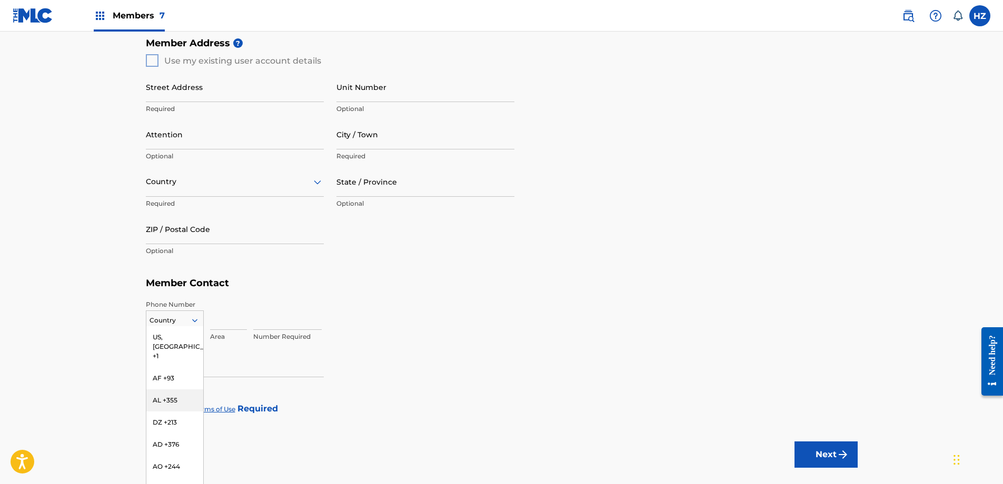
scroll to position [424, 0]
type input "m"
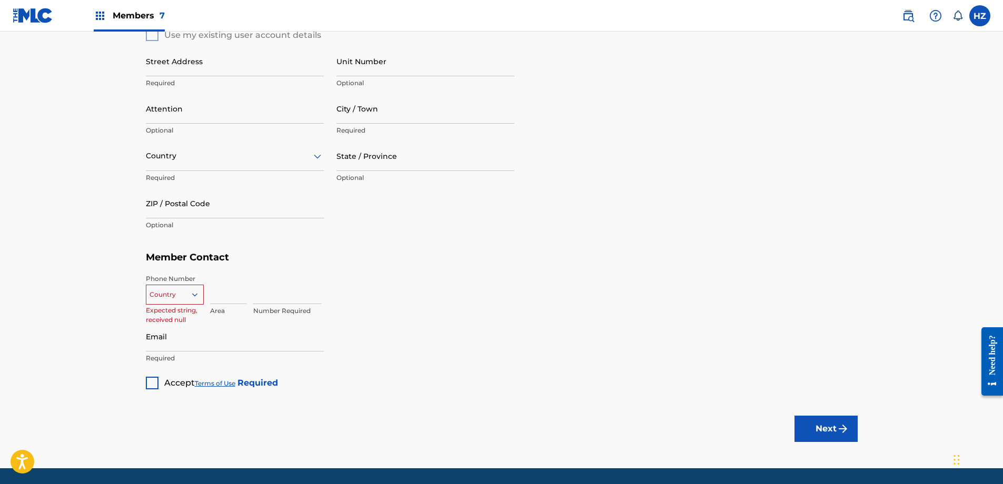
scroll to position [453, 0]
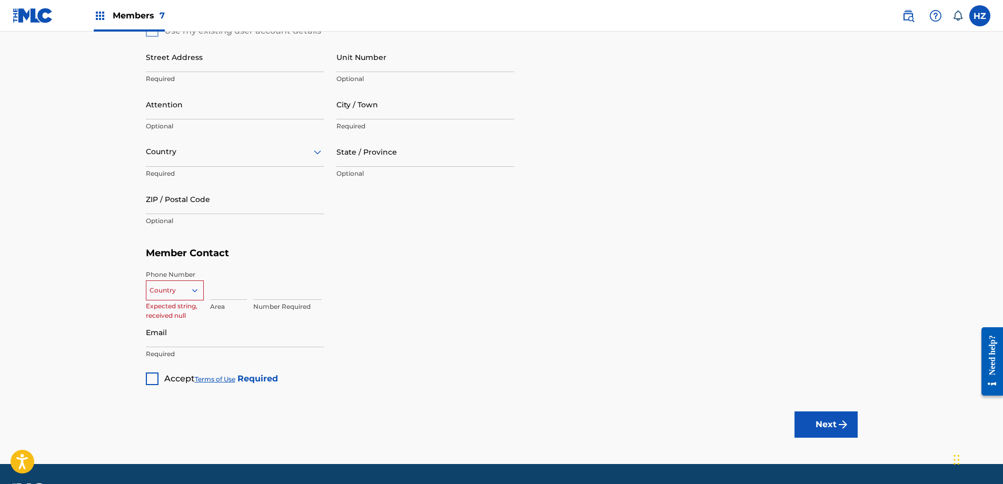
click at [184, 293] on div at bounding box center [174, 291] width 57 height 12
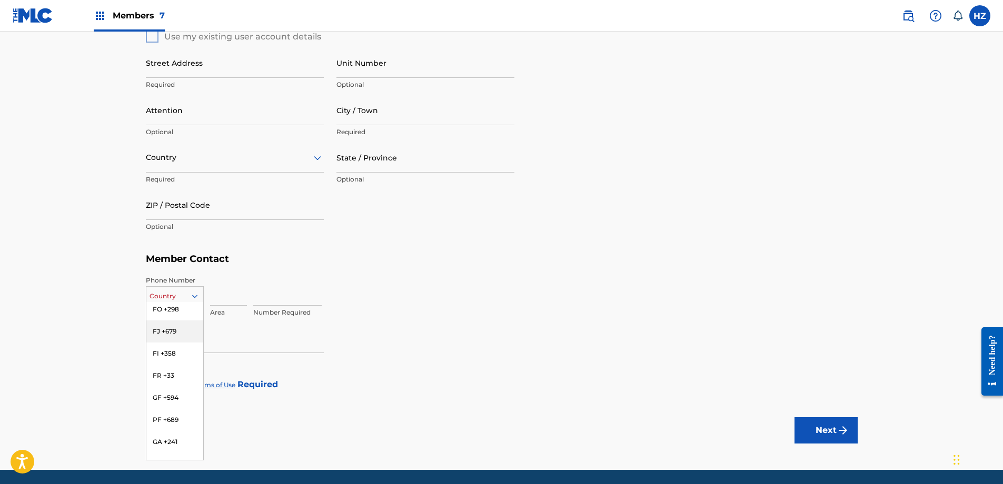
scroll to position [446, 0]
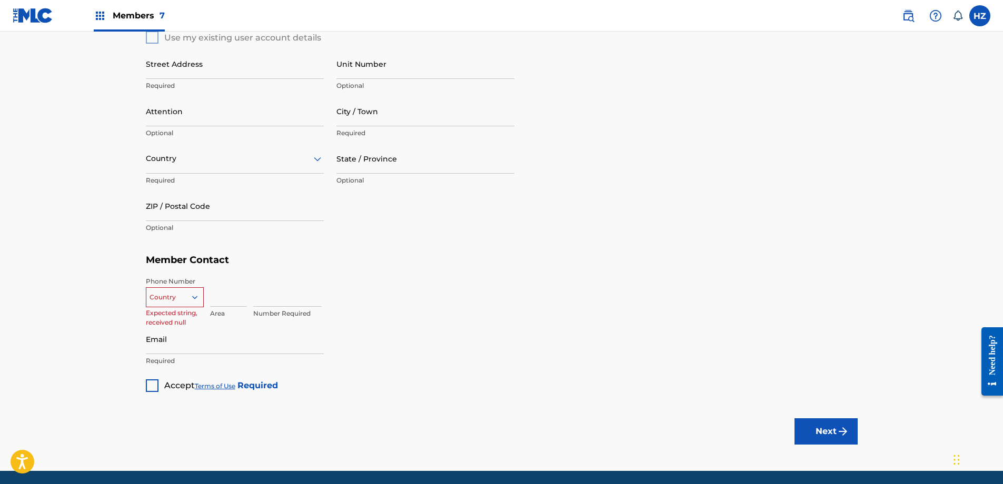
click at [165, 288] on div "Country" at bounding box center [175, 297] width 58 height 20
click at [166, 295] on div at bounding box center [174, 298] width 57 height 12
type input "+95"
click at [164, 311] on div "MM +95" at bounding box center [174, 314] width 57 height 22
click at [211, 299] on input at bounding box center [228, 292] width 37 height 30
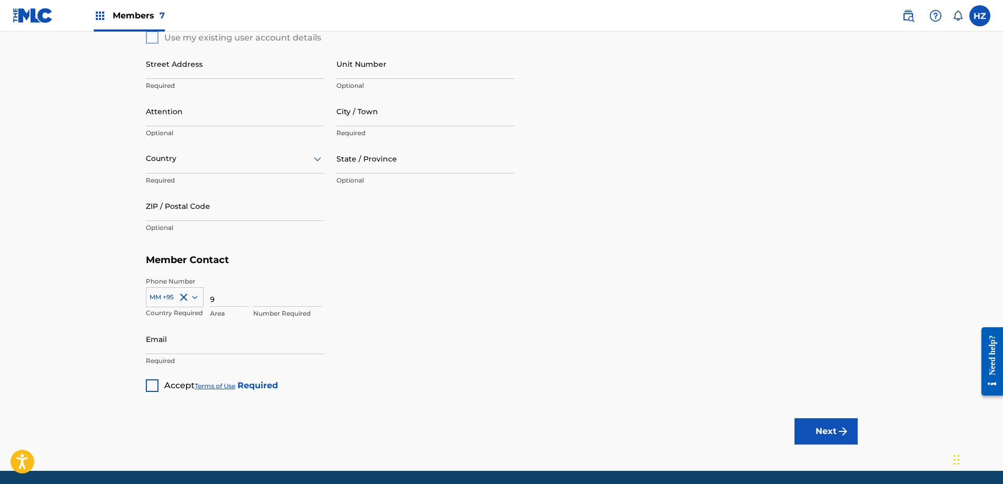
type input "9"
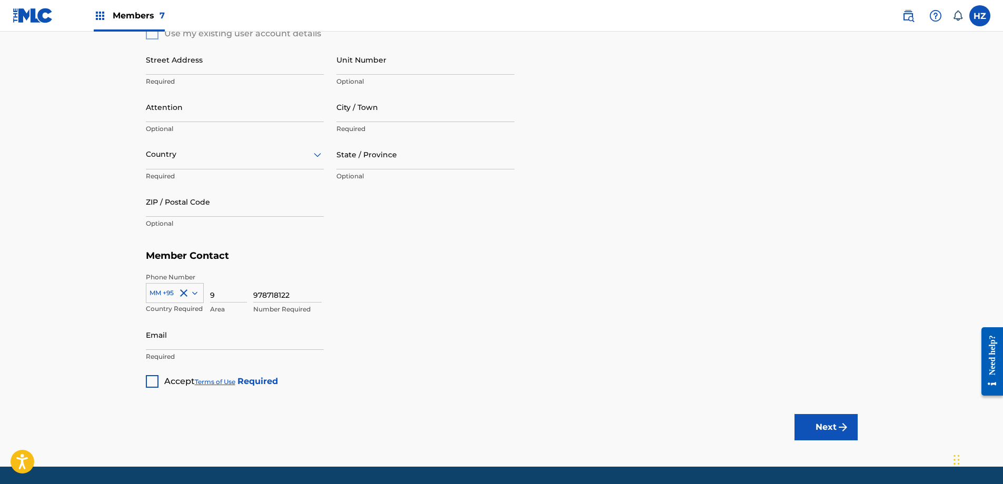
scroll to position [448, 0]
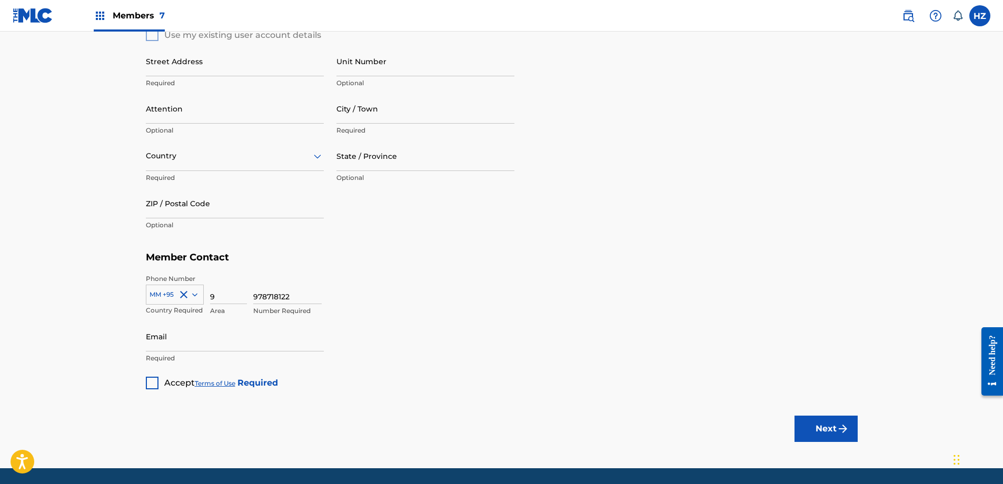
type input "978718122"
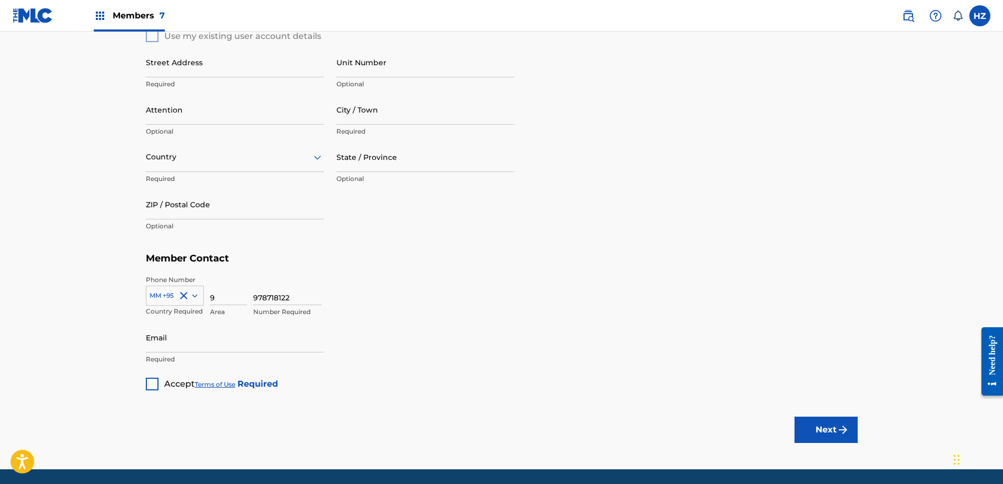
drag, startPoint x: 153, startPoint y: 380, endPoint x: 165, endPoint y: 369, distance: 16.0
click at [154, 379] on div at bounding box center [152, 384] width 13 height 13
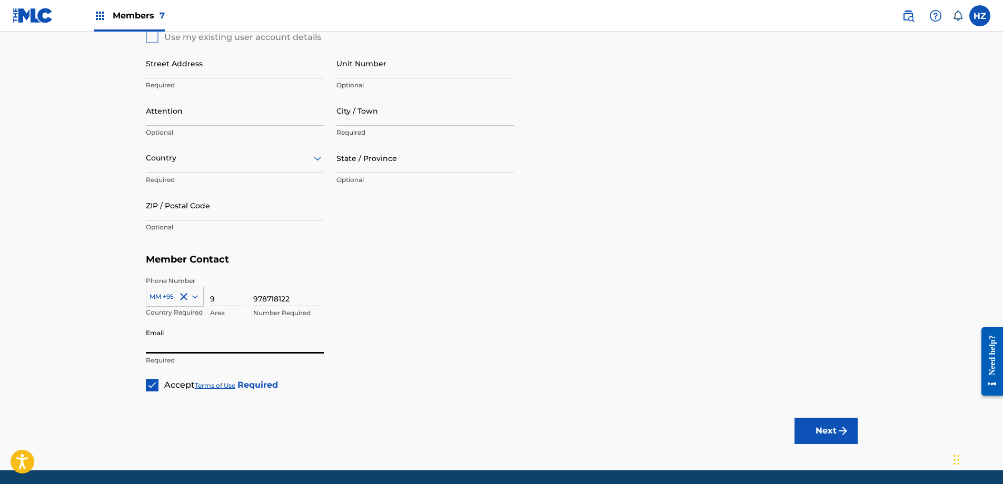
click at [176, 348] on input "Email" at bounding box center [235, 339] width 178 height 30
click at [191, 347] on input "Email" at bounding box center [235, 339] width 178 height 30
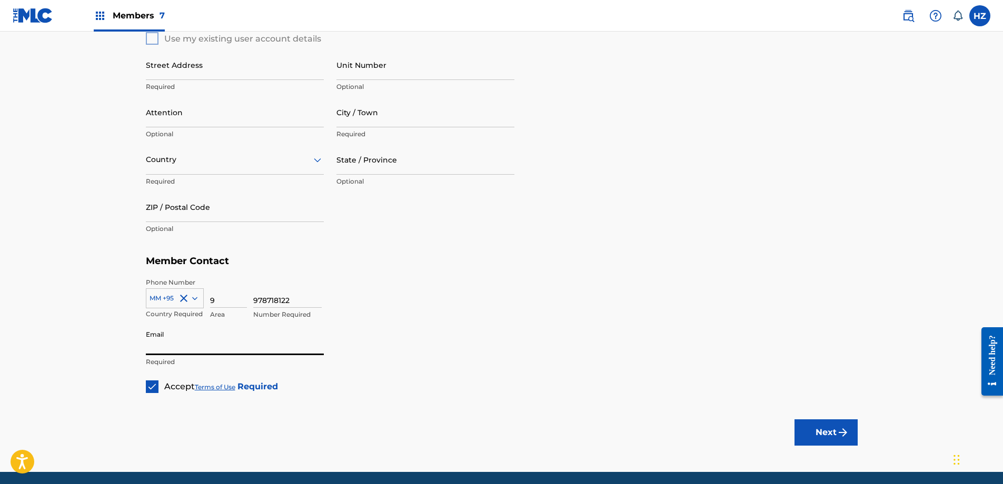
scroll to position [443, 0]
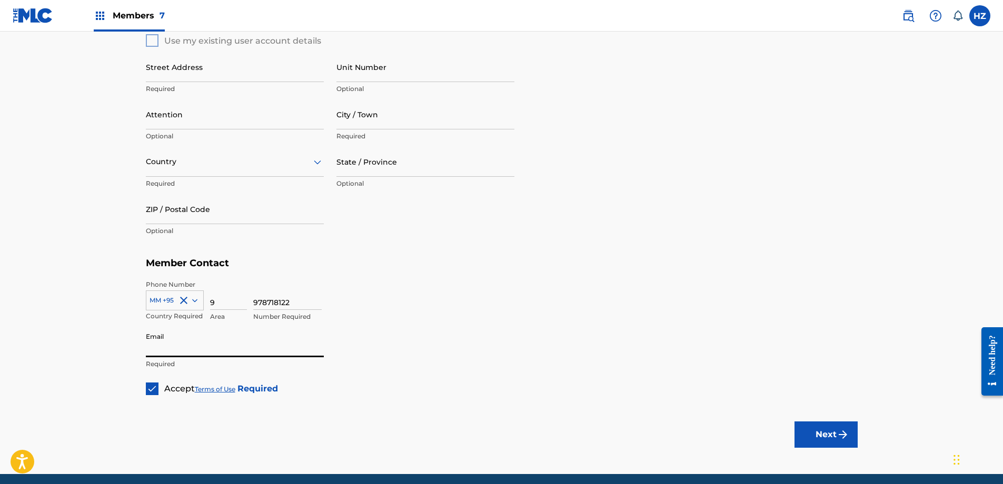
click at [187, 350] on input "Email" at bounding box center [235, 342] width 178 height 30
type input "a"
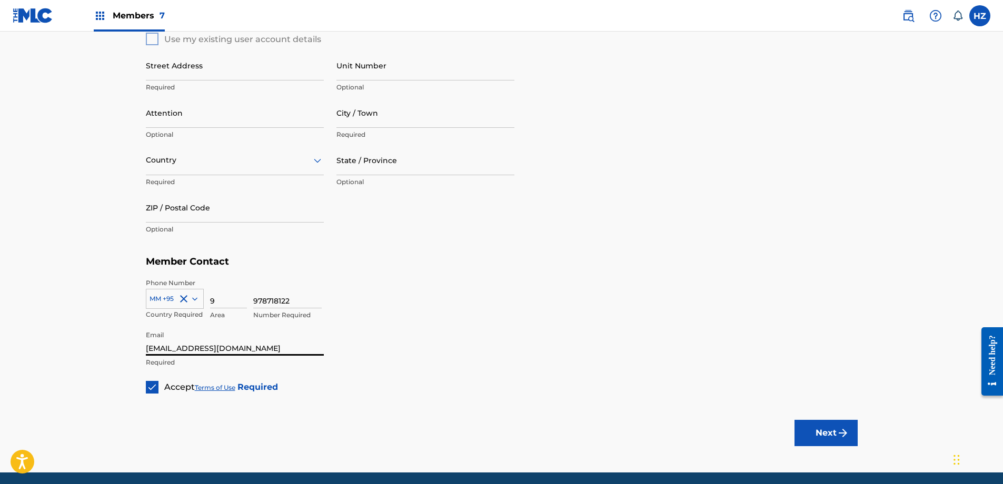
scroll to position [445, 0]
type input "zinmgwin87@gmail.com"
click at [371, 373] on div "Member Type ? Publisher Required Member Name ? Member name TAY THAN THAR MUSIC …" at bounding box center [502, 49] width 712 height 687
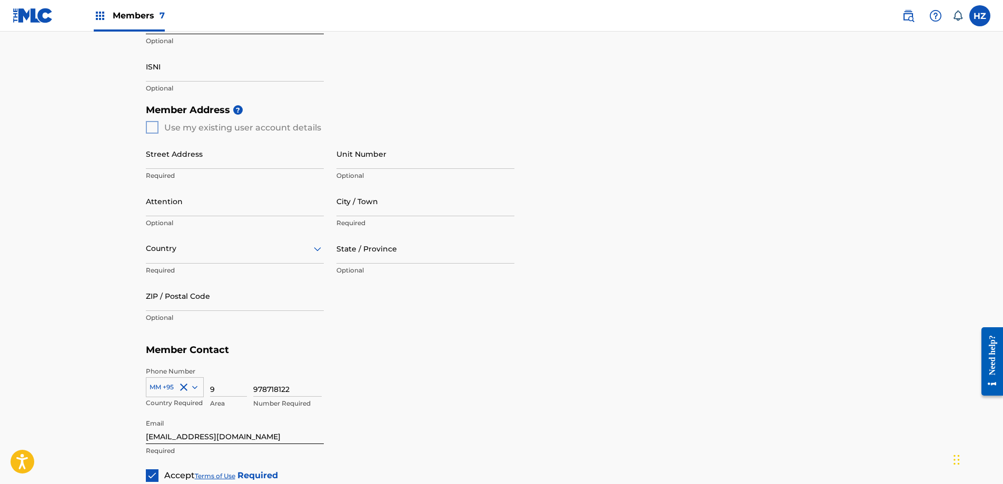
scroll to position [286, 0]
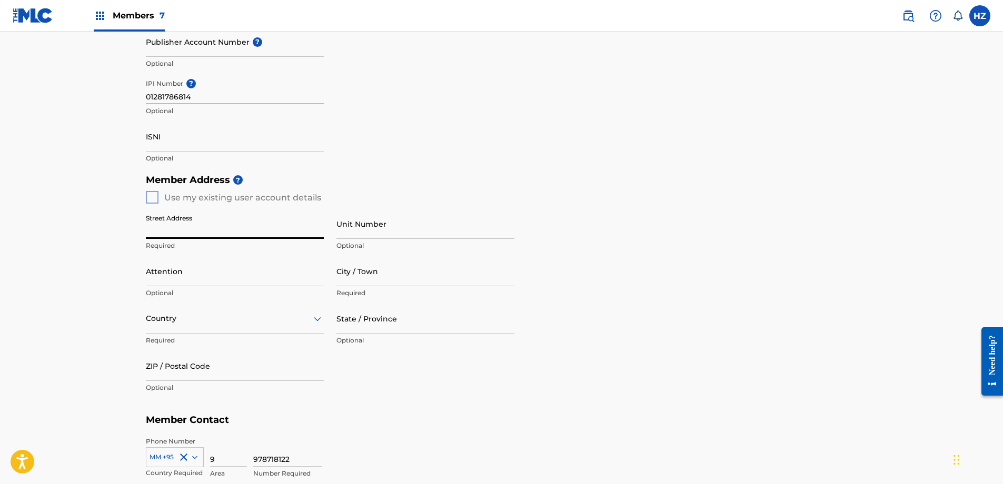
click at [168, 225] on input "Street Address" at bounding box center [235, 224] width 178 height 30
type input "78, Latha Street"
type input "Latha"
type input "Myanmar (Burma)"
type input "11131"
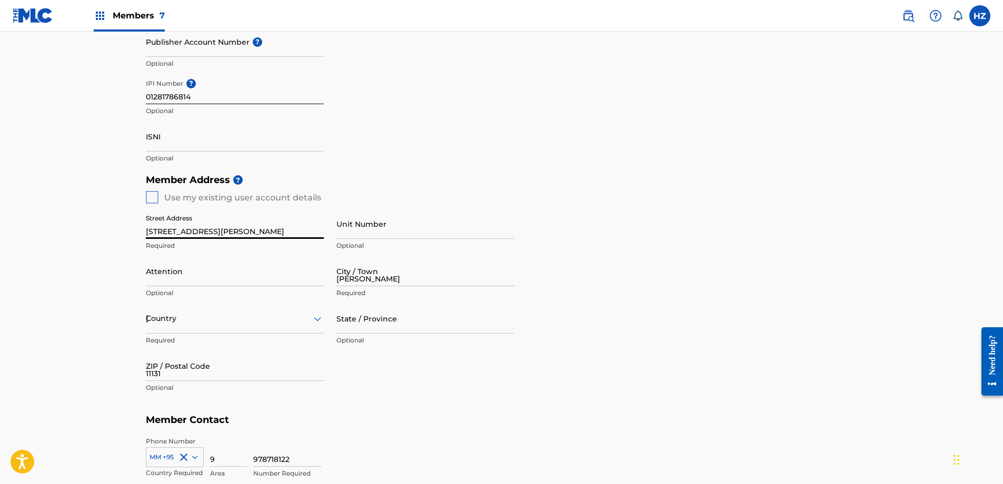
type input "95"
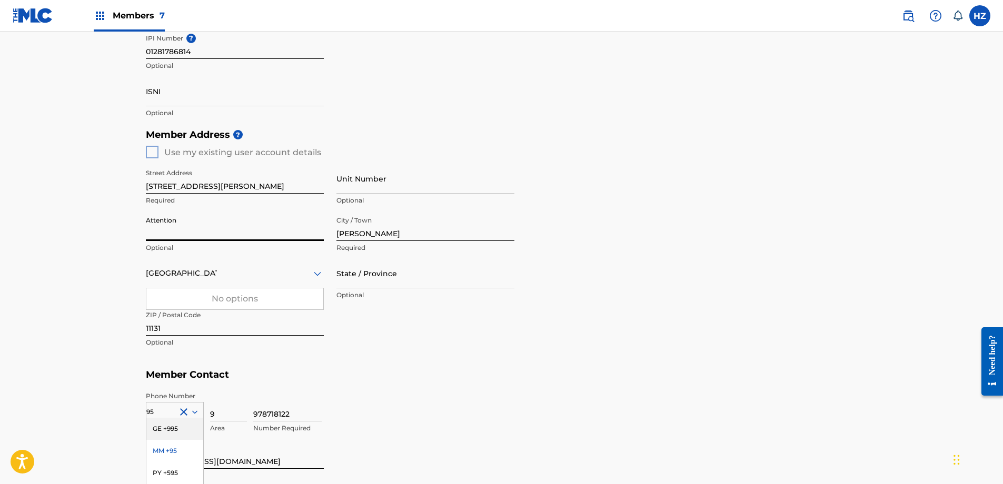
click at [265, 240] on input "Attention" at bounding box center [235, 226] width 178 height 30
click at [374, 281] on input "State / Province" at bounding box center [425, 273] width 178 height 30
click at [374, 275] on input "yan" at bounding box center [425, 273] width 178 height 30
type input "Yangon"
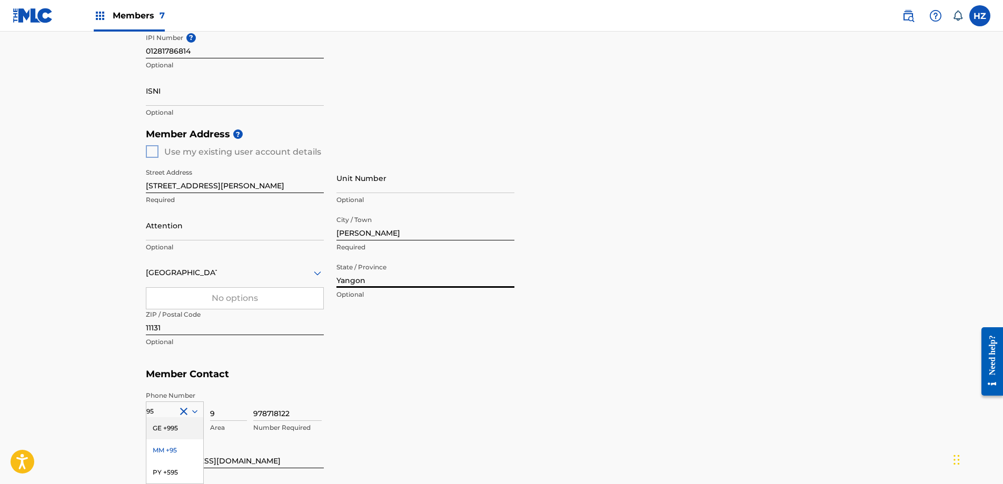
click at [184, 325] on input "11131" at bounding box center [235, 320] width 178 height 30
click at [182, 325] on input "11131" at bounding box center [235, 320] width 178 height 30
click at [172, 289] on div "No options" at bounding box center [234, 298] width 177 height 21
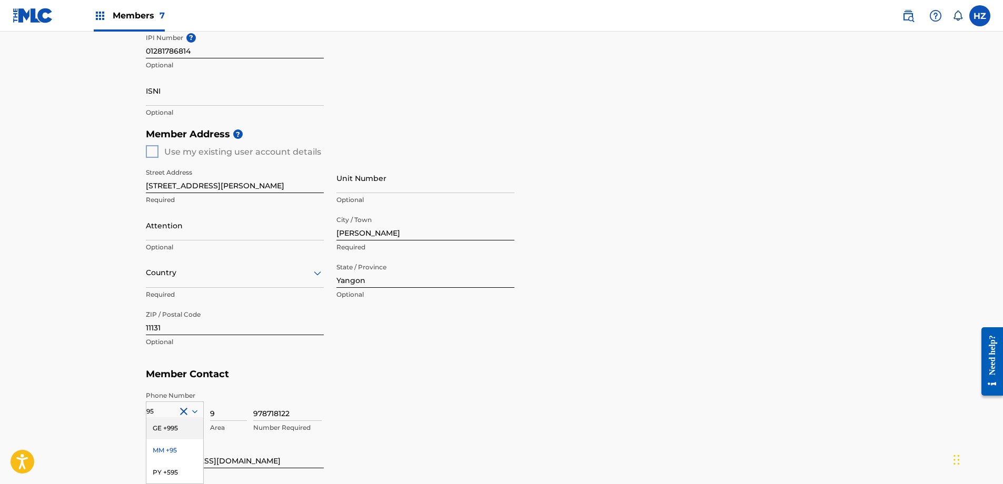
click at [408, 371] on h5 "Member Contact" at bounding box center [502, 374] width 712 height 23
drag, startPoint x: 359, startPoint y: 383, endPoint x: 315, endPoint y: 393, distance: 44.8
click at [359, 383] on h5 "Member Contact" at bounding box center [502, 374] width 712 height 23
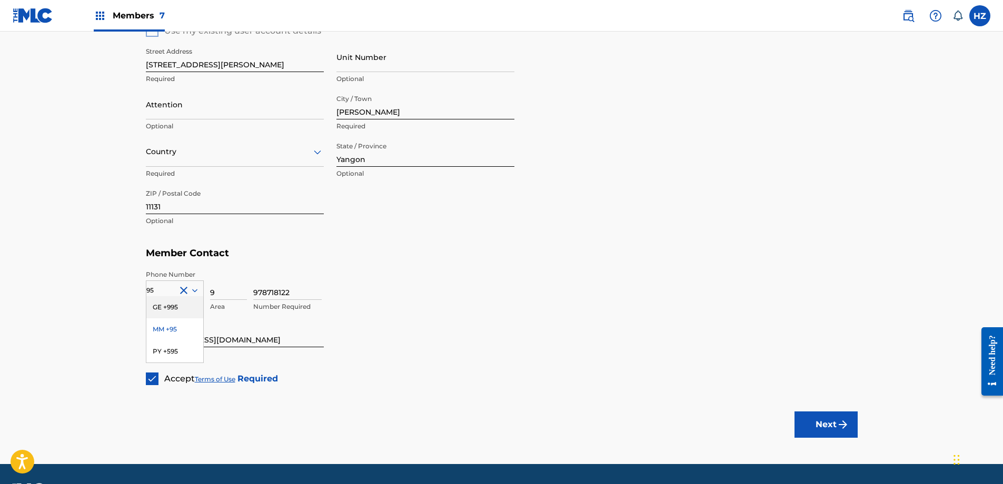
scroll to position [483, 0]
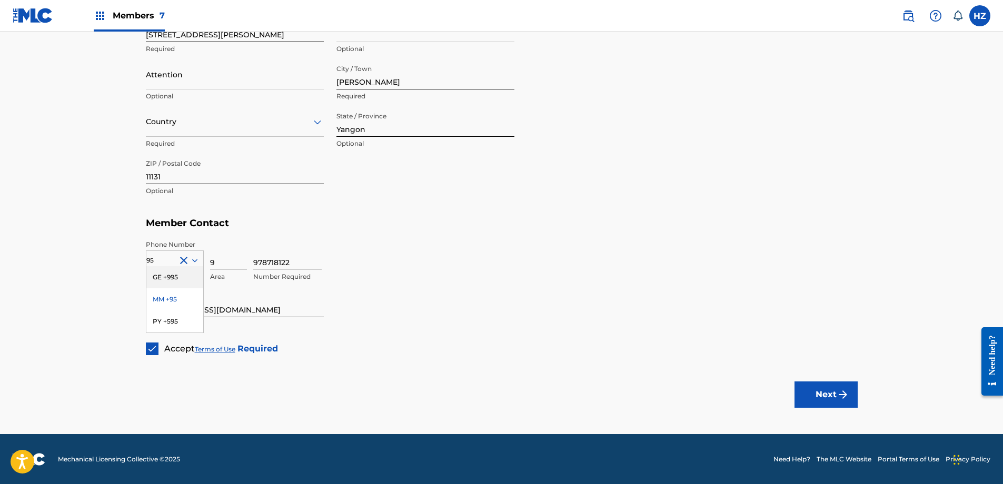
click at [808, 384] on button "Next" at bounding box center [825, 395] width 63 height 26
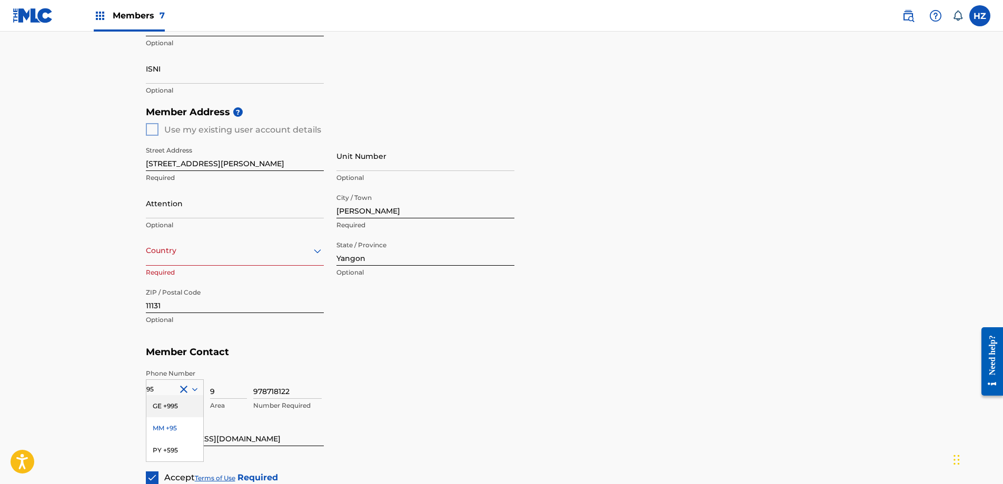
scroll to position [336, 0]
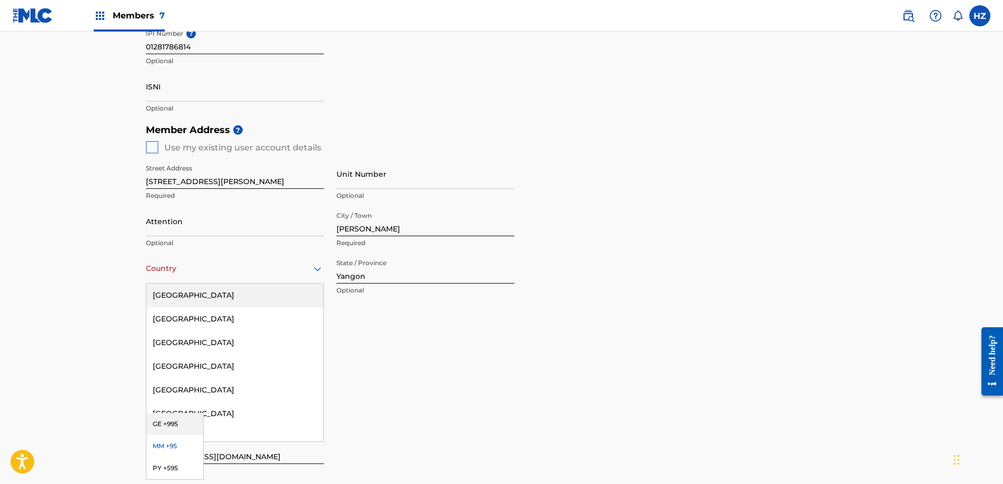
click at [306, 277] on div "Country" at bounding box center [235, 269] width 178 height 30
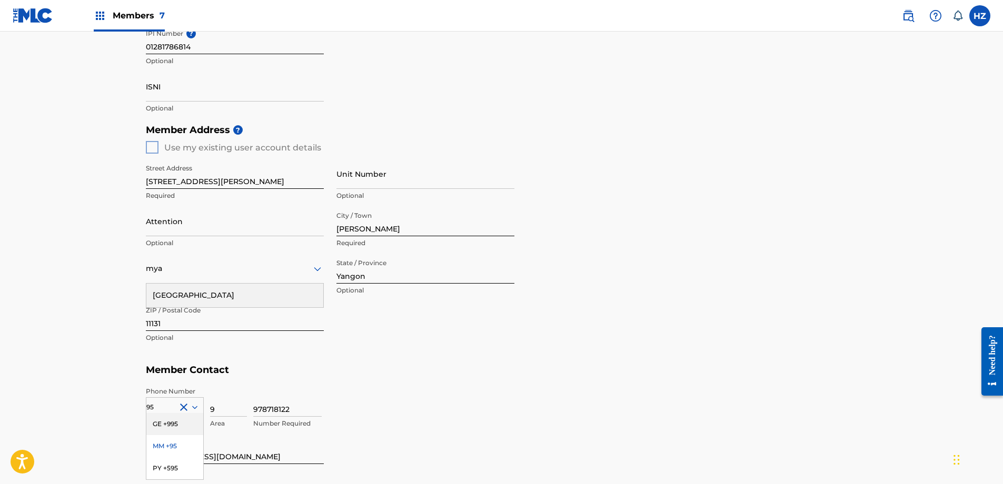
type input "myan"
click at [278, 292] on div "Myanmar" at bounding box center [234, 296] width 177 height 24
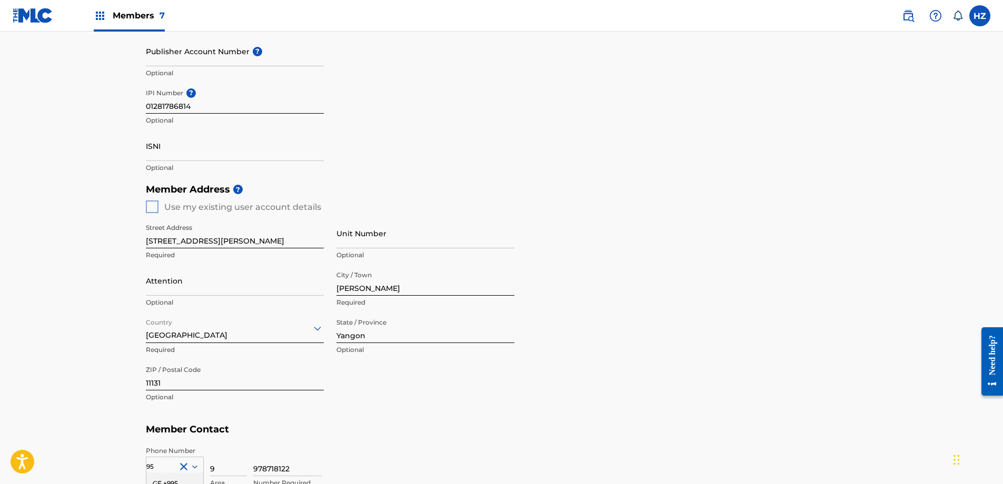
scroll to position [483, 0]
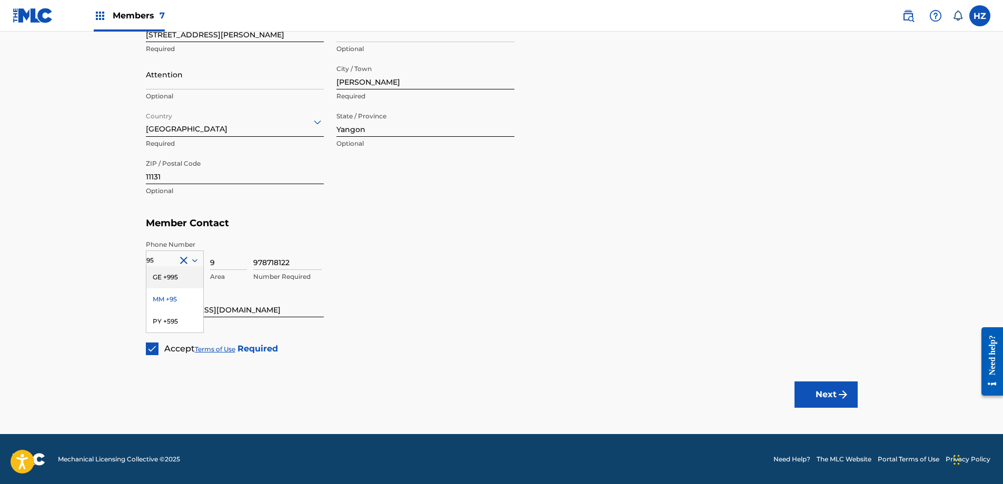
click at [833, 400] on button "Next" at bounding box center [825, 395] width 63 height 26
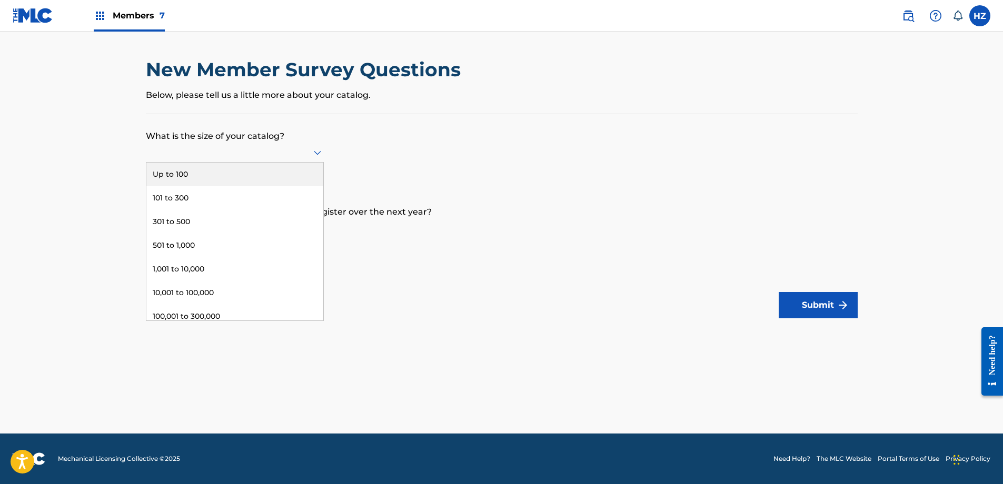
click at [253, 154] on div at bounding box center [235, 152] width 178 height 13
click at [208, 149] on div at bounding box center [235, 152] width 178 height 13
click at [177, 222] on div "301 to 500" at bounding box center [234, 222] width 177 height 24
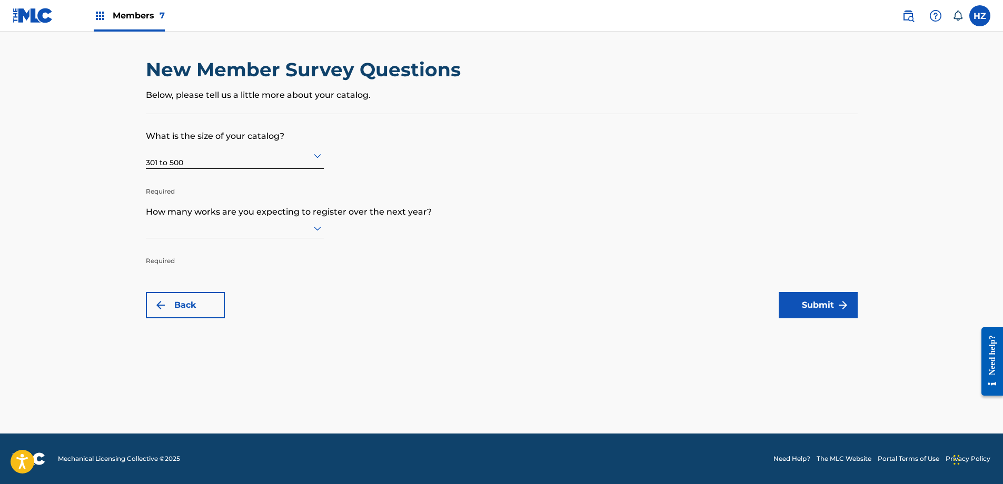
click at [318, 229] on icon at bounding box center [317, 229] width 7 height 4
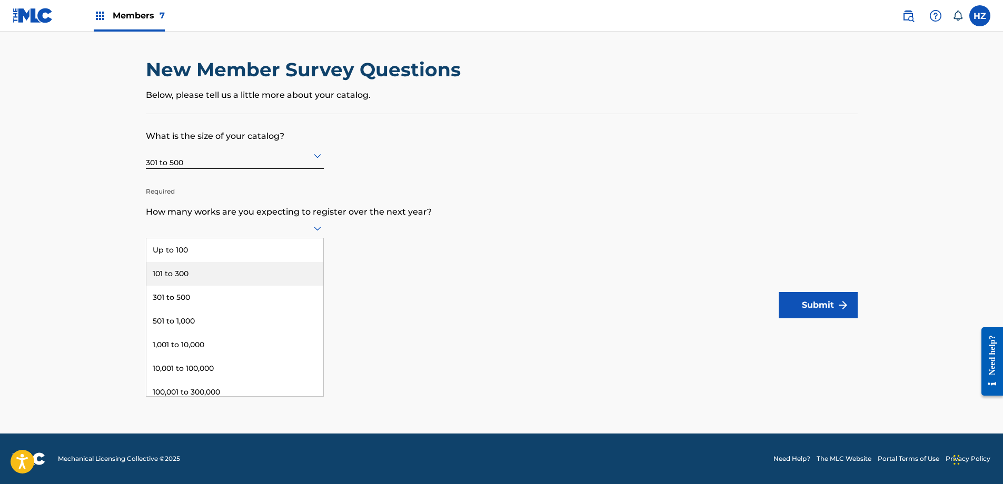
click at [171, 274] on div "101 to 300" at bounding box center [234, 274] width 177 height 24
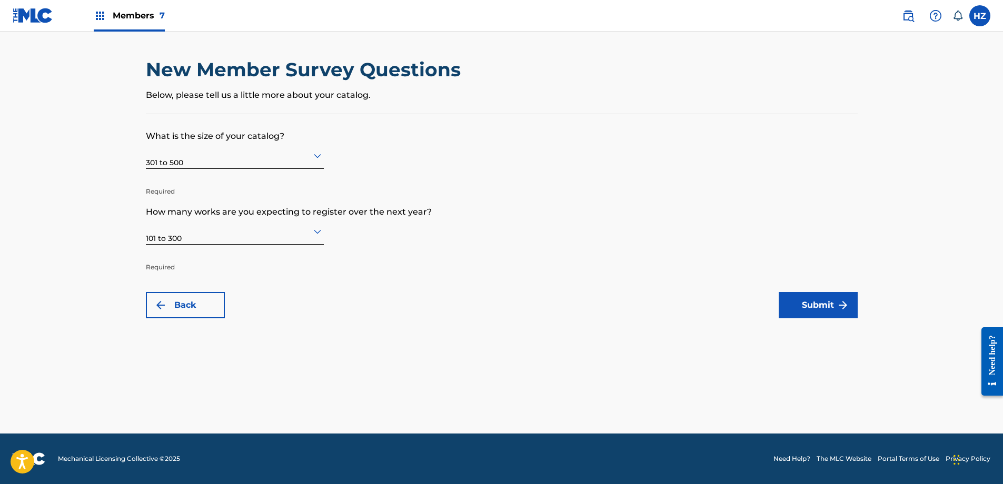
click at [298, 275] on form "What is the size of your catalog? 301 to 500 Required How many works are you ex…" at bounding box center [502, 216] width 712 height 204
click at [311, 238] on div "101 to 300" at bounding box center [235, 231] width 178 height 26
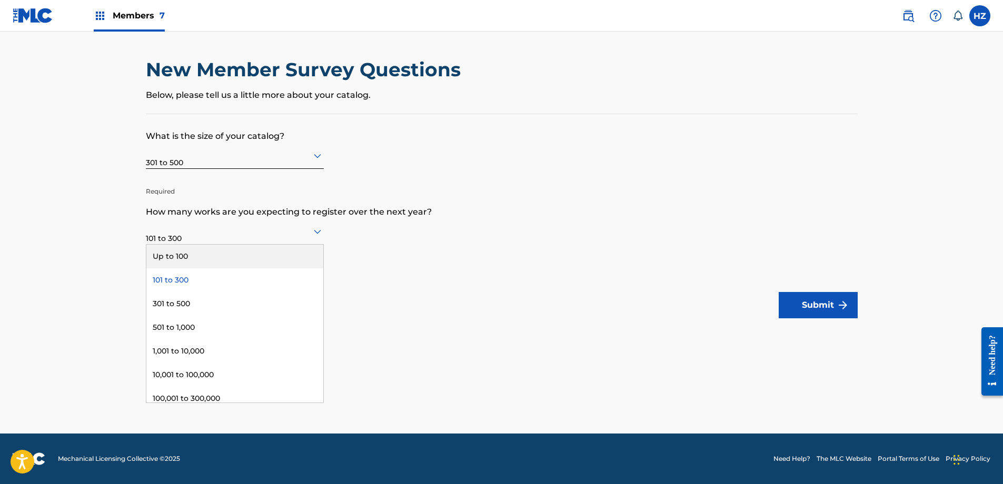
click at [456, 245] on form "What is the size of your catalog? 301 to 500 Required How many works are you ex…" at bounding box center [502, 216] width 712 height 204
click at [319, 231] on icon at bounding box center [317, 232] width 7 height 4
click at [275, 252] on div "Up to 100" at bounding box center [234, 257] width 177 height 24
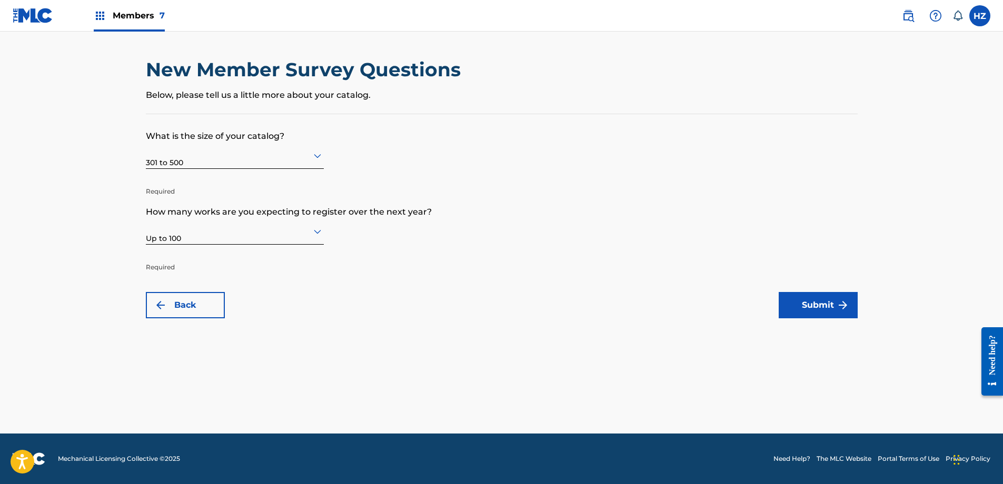
click at [317, 233] on icon at bounding box center [317, 232] width 7 height 4
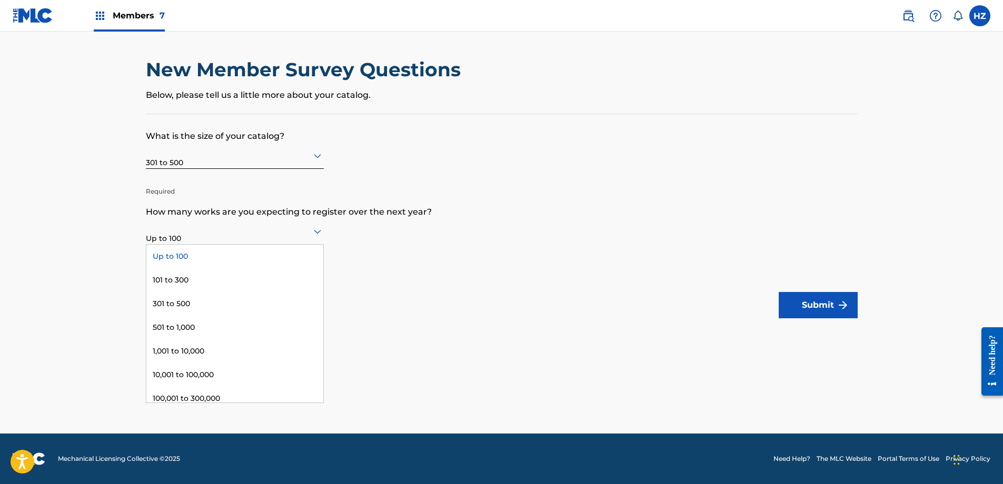
click at [267, 261] on div "Up to 100" at bounding box center [234, 257] width 177 height 24
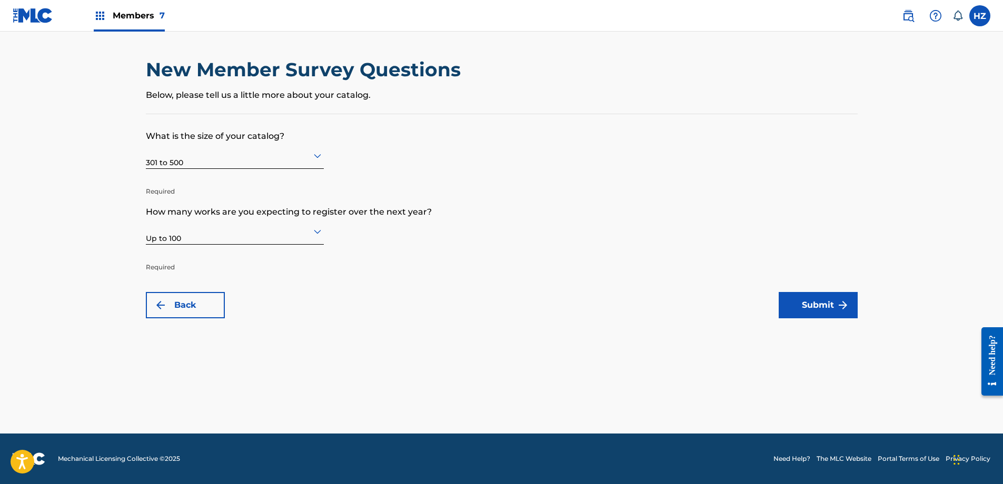
drag, startPoint x: 268, startPoint y: 238, endPoint x: 265, endPoint y: 243, distance: 5.7
click at [268, 238] on div "Up to 100" at bounding box center [235, 231] width 178 height 26
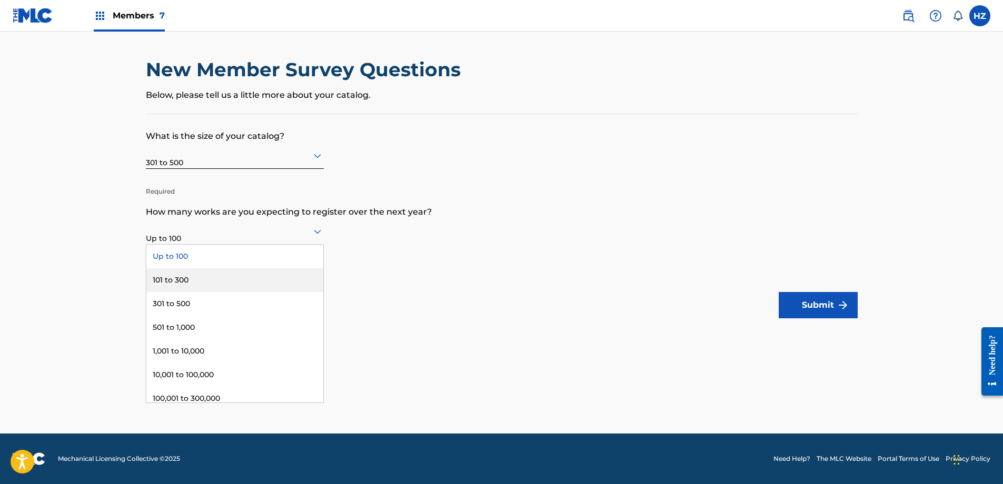
click at [229, 276] on div "101 to 300" at bounding box center [234, 280] width 177 height 24
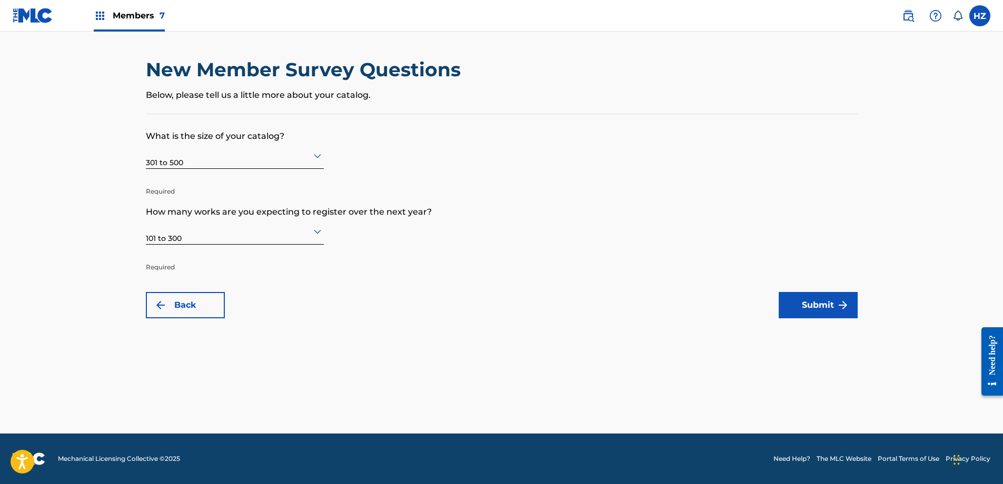
click at [823, 295] on button "Submit" at bounding box center [817, 305] width 79 height 26
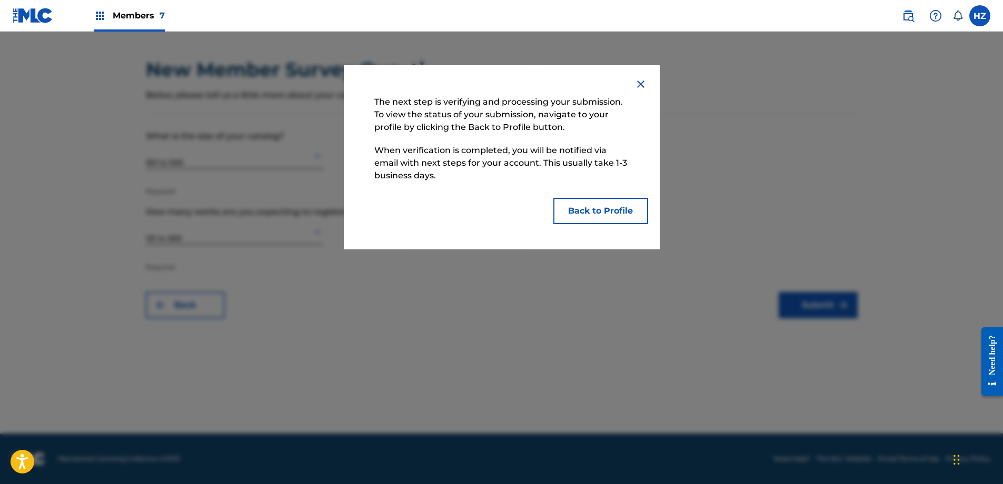
click at [603, 215] on button "Back to Profile" at bounding box center [600, 211] width 95 height 26
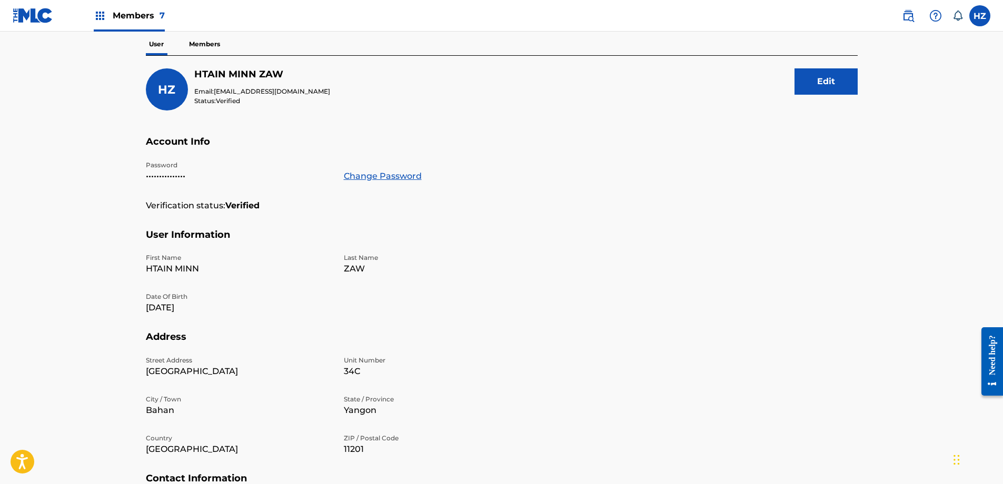
scroll to position [99, 0]
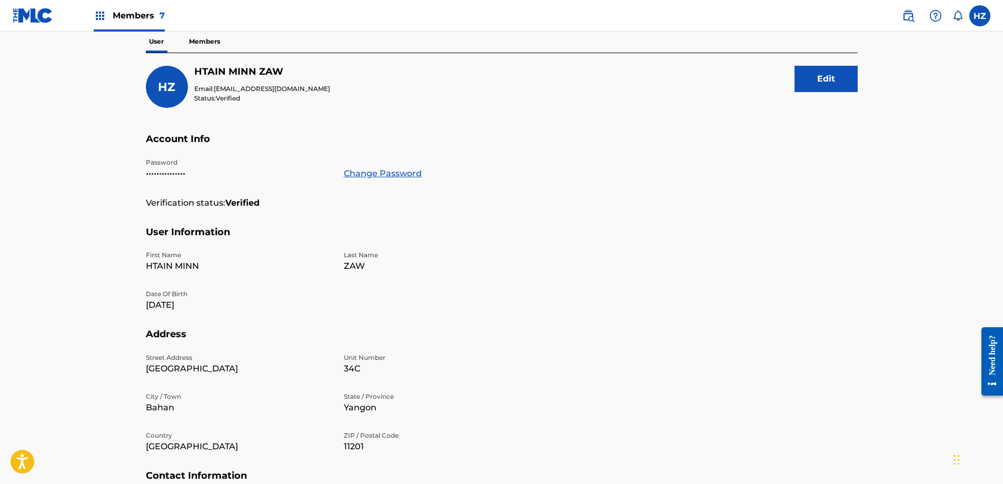
click at [197, 44] on p "Members" at bounding box center [204, 42] width 37 height 22
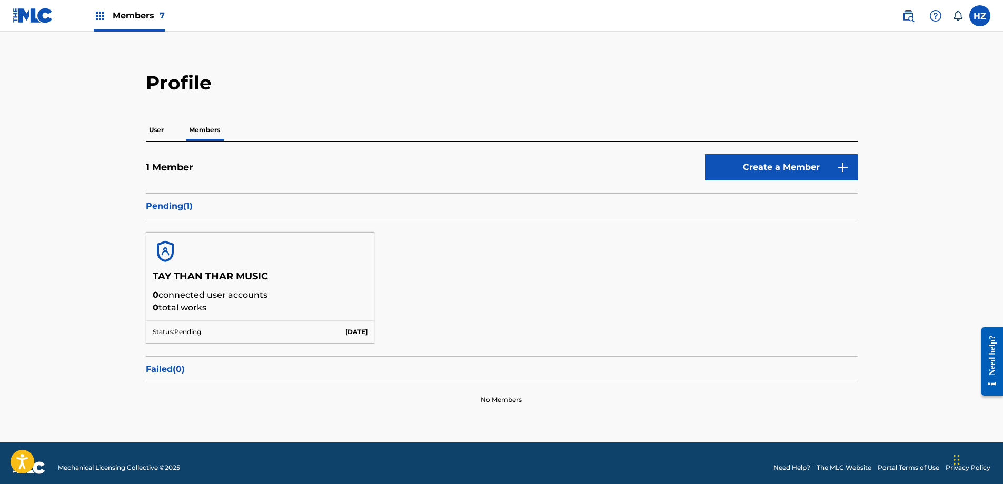
scroll to position [18, 0]
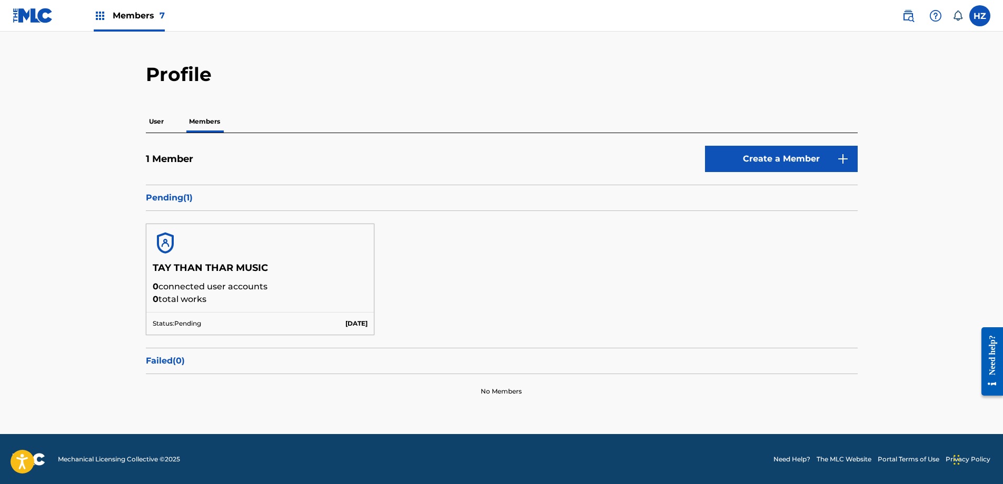
click at [239, 172] on div "1 Member Create a Member" at bounding box center [502, 165] width 712 height 39
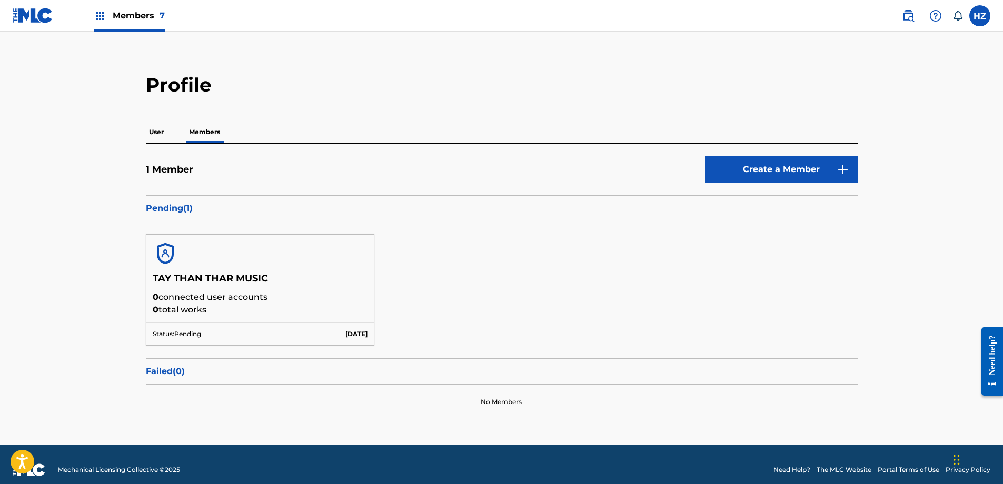
scroll to position [9, 0]
click at [357, 308] on p "0 total works" at bounding box center [260, 309] width 215 height 13
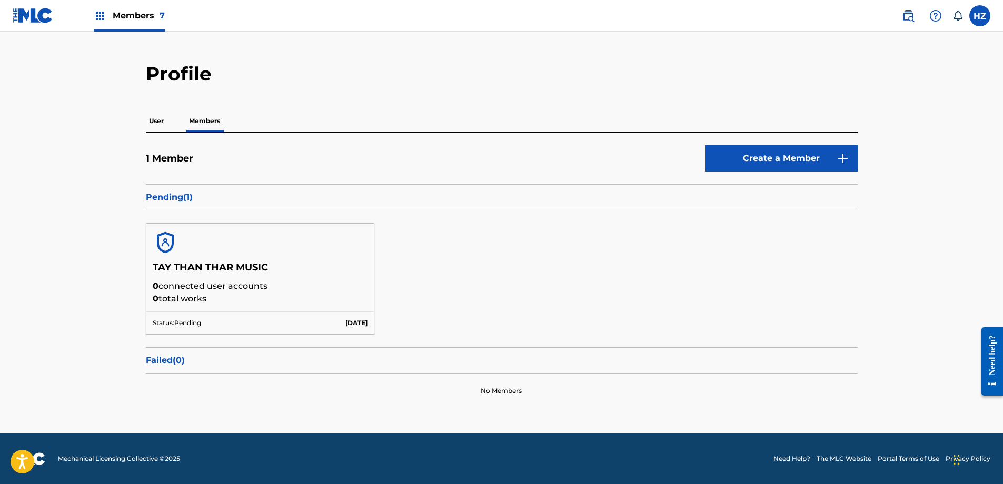
click at [103, 9] on img at bounding box center [100, 15] width 13 height 13
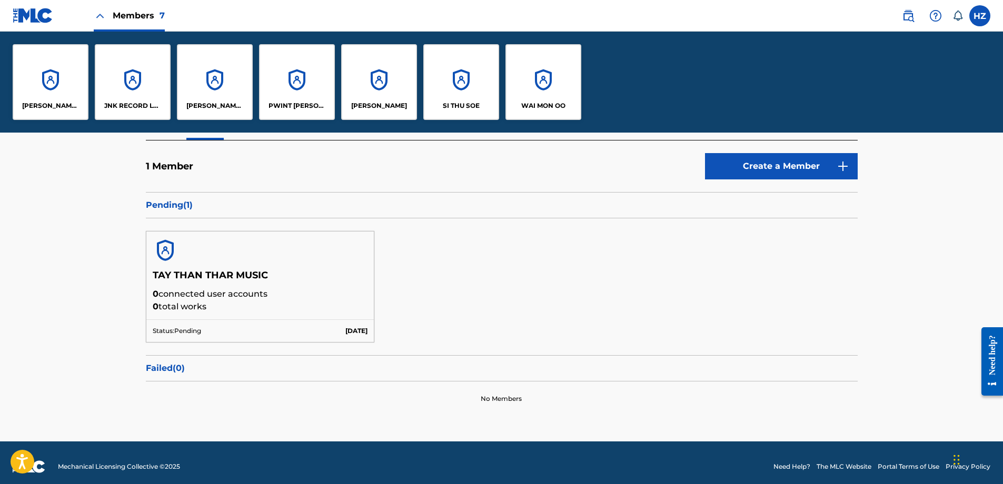
click at [131, 97] on div "JNK RECORD LABEL" at bounding box center [133, 82] width 76 height 76
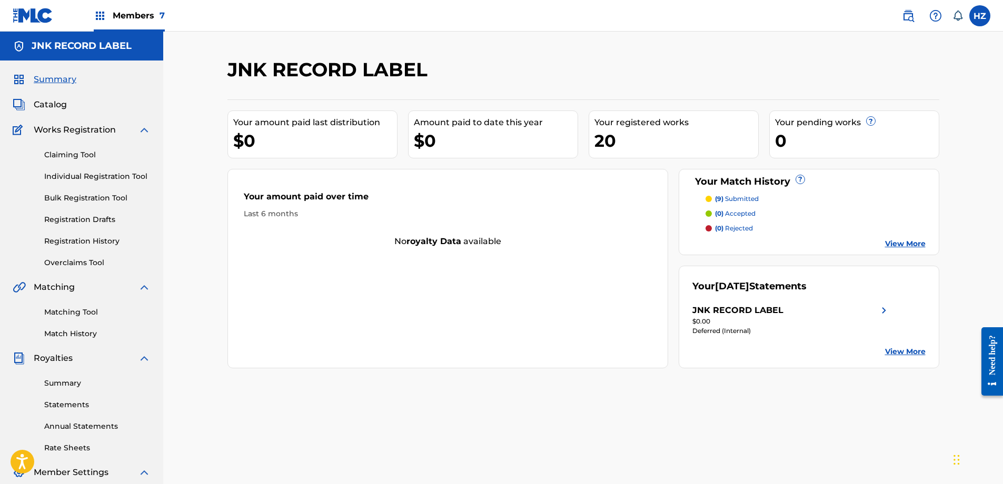
click at [67, 158] on link "Claiming Tool" at bounding box center [97, 154] width 106 height 11
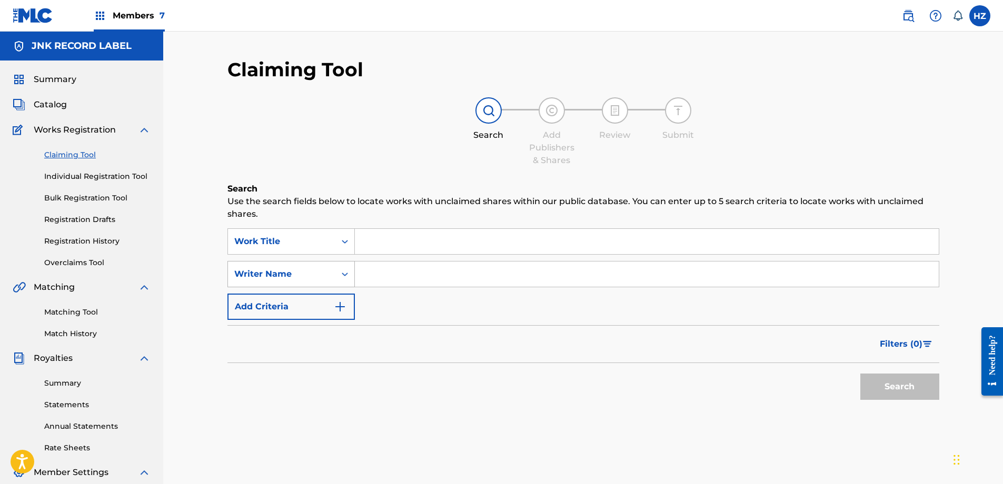
scroll to position [1, 0]
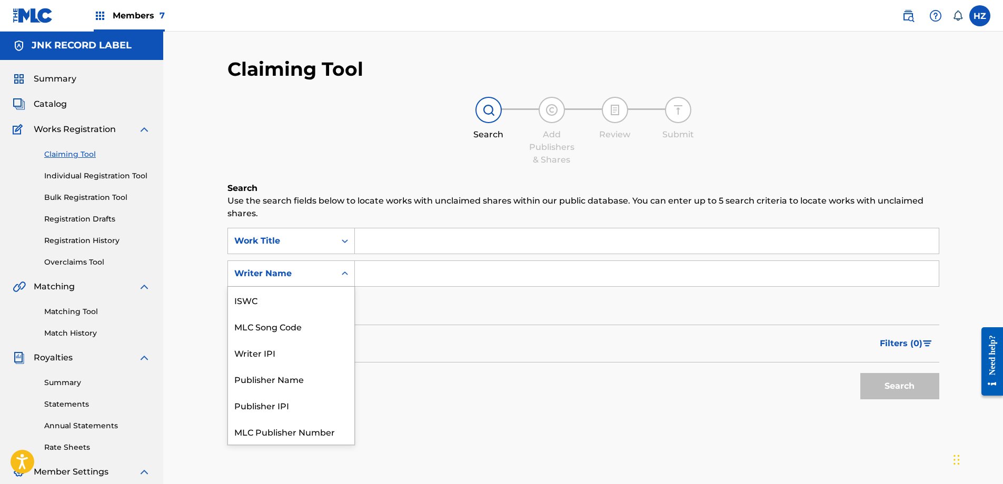
click at [318, 275] on div "Writer Name" at bounding box center [281, 273] width 95 height 13
click at [316, 242] on div "Work Title" at bounding box center [281, 241] width 95 height 13
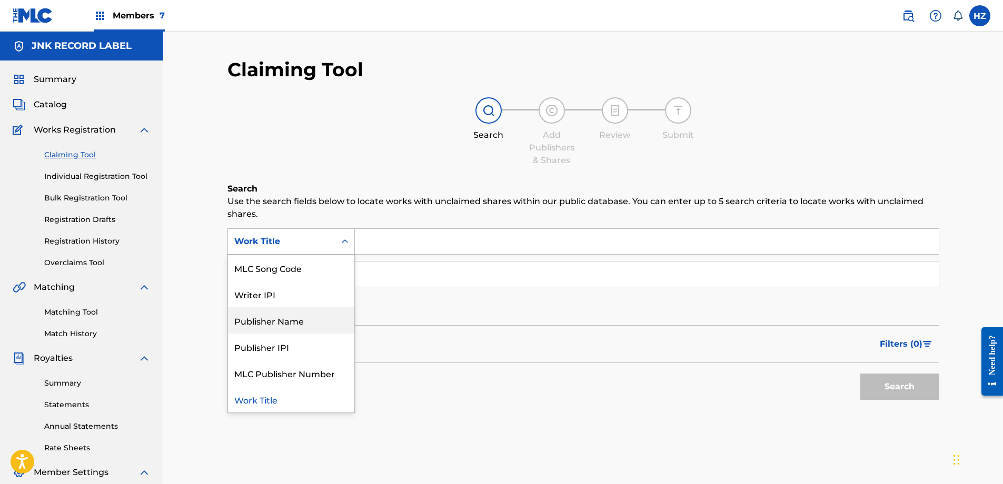
click at [272, 320] on div "Publisher Name" at bounding box center [291, 320] width 126 height 26
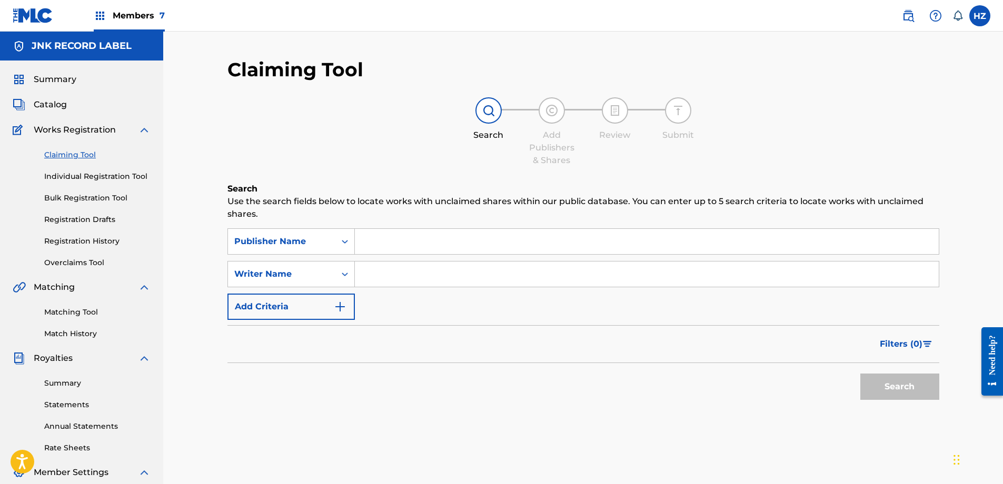
click at [412, 245] on input "Search Form" at bounding box center [647, 241] width 584 height 25
type input "Tay Than Thar Music"
click at [860, 374] on button "Search" at bounding box center [899, 387] width 79 height 26
click at [406, 244] on input "Tay Than Thar Music" at bounding box center [647, 241] width 584 height 25
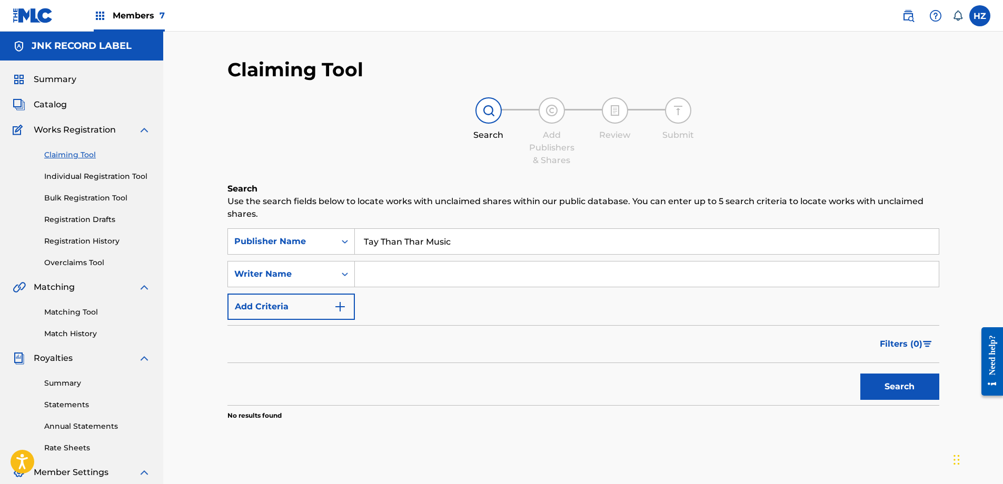
click at [406, 244] on input "Tay Than Thar Music" at bounding box center [647, 241] width 584 height 25
click at [396, 278] on input "Search Form" at bounding box center [647, 274] width 584 height 25
type input "Naing soe"
click at [860, 374] on button "Search" at bounding box center [899, 387] width 79 height 26
click at [373, 243] on input "Search Form" at bounding box center [647, 241] width 584 height 25
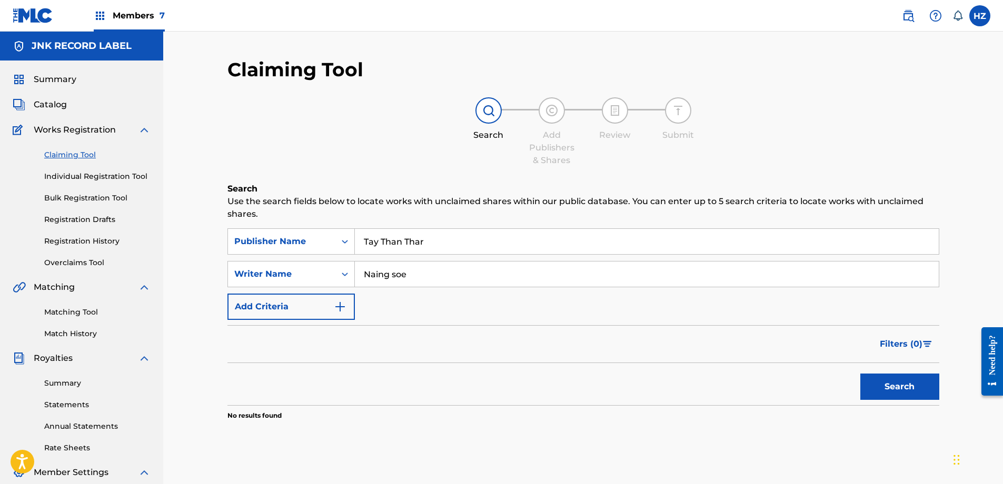
type input "Tay Than Thar"
click at [860, 374] on button "Search" at bounding box center [899, 387] width 79 height 26
click at [375, 249] on input "Tay Than Thar" at bounding box center [647, 241] width 584 height 25
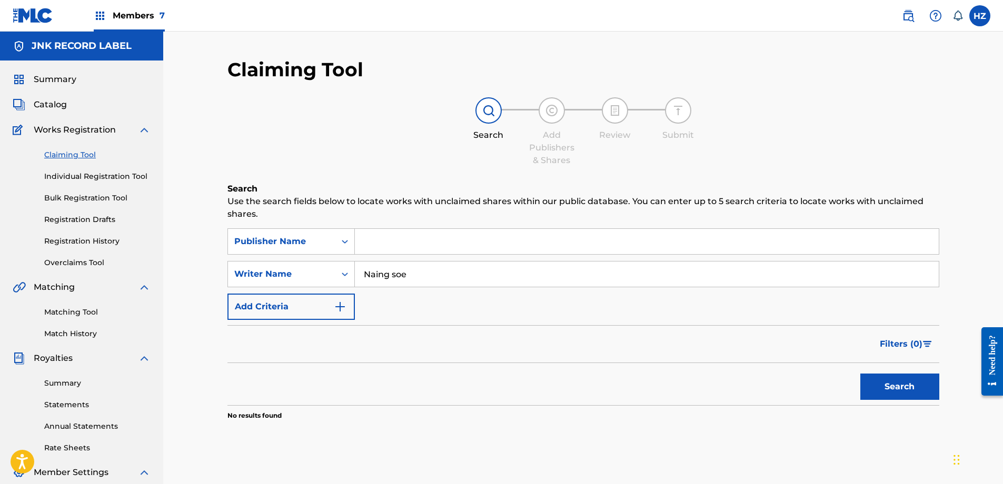
click at [389, 268] on input "Naing soe" at bounding box center [647, 274] width 584 height 25
click at [860, 374] on button "Search" at bounding box center [899, 387] width 79 height 26
click at [390, 274] on input "Htain Zaw" at bounding box center [647, 274] width 584 height 25
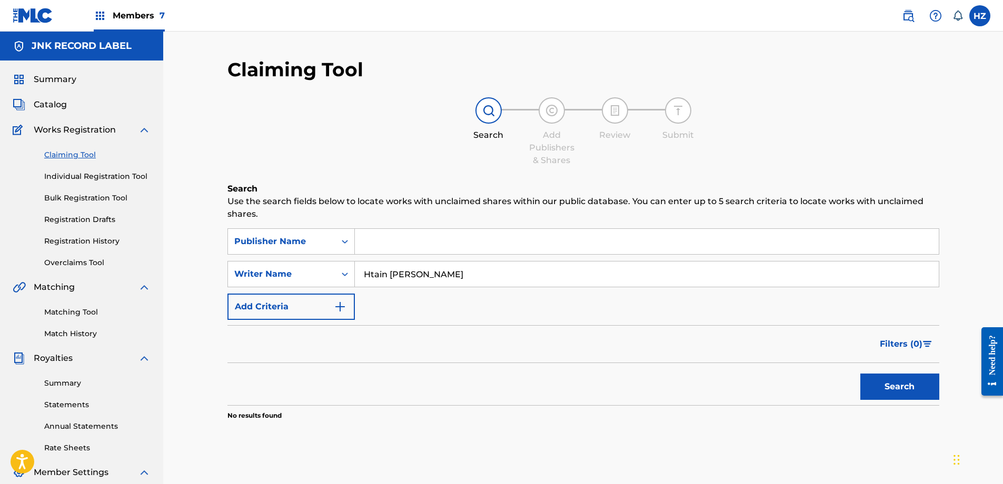
type input "Htain [PERSON_NAME]"
click at [860, 374] on button "Search" at bounding box center [899, 387] width 79 height 26
click at [383, 266] on input "Htain [PERSON_NAME]" at bounding box center [647, 274] width 584 height 25
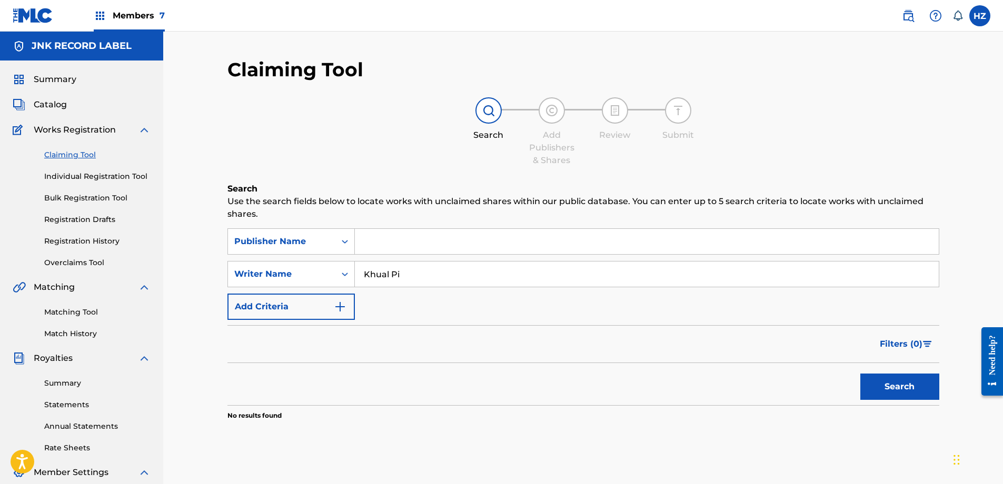
type input "Khual Pi"
click at [860, 374] on button "Search" at bounding box center [899, 387] width 79 height 26
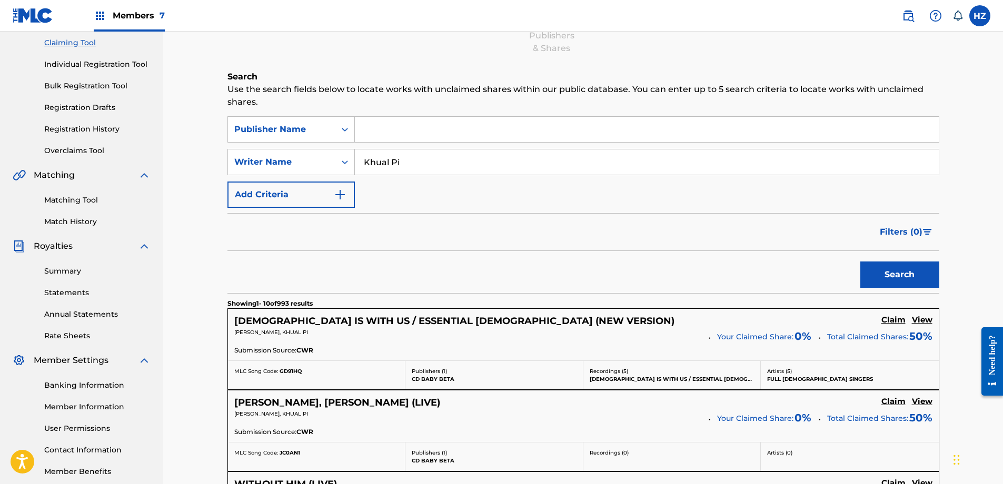
scroll to position [0, 0]
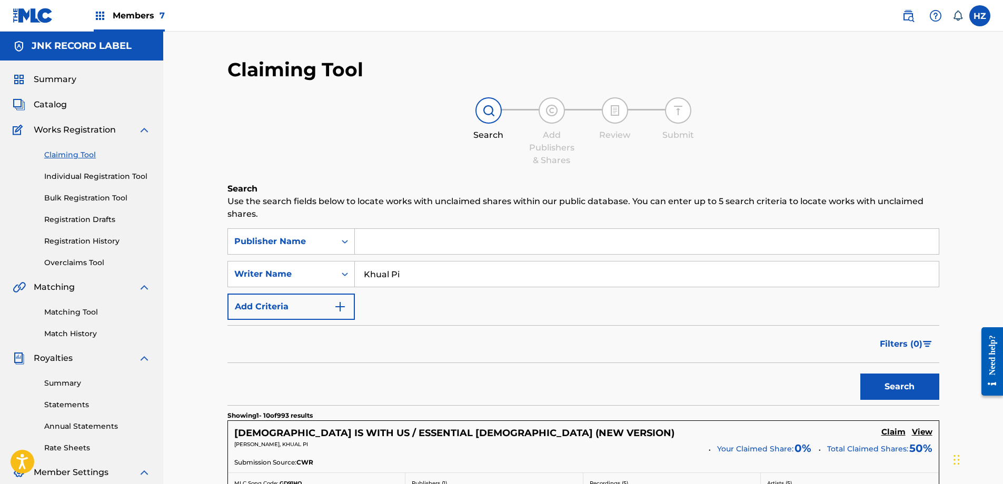
click at [925, 344] on img "Search Form" at bounding box center [927, 344] width 9 height 6
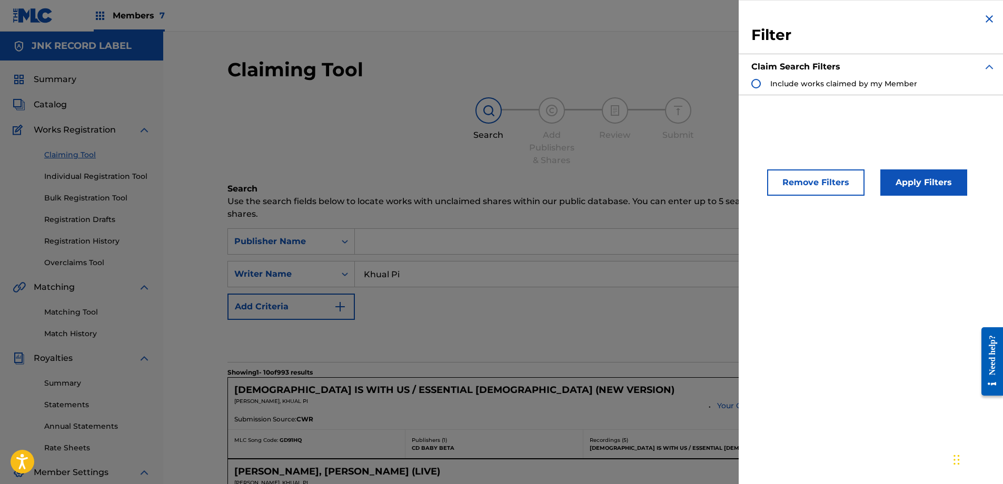
click at [872, 89] on div "Claim Search Filters Include works claimed by my Member" at bounding box center [873, 74] width 244 height 39
click at [762, 80] on div "Include works claimed by my Member" at bounding box center [834, 83] width 166 height 11
click at [759, 85] on div "Search Form" at bounding box center [755, 83] width 9 height 9
click at [920, 182] on button "Apply Filters" at bounding box center [923, 182] width 87 height 26
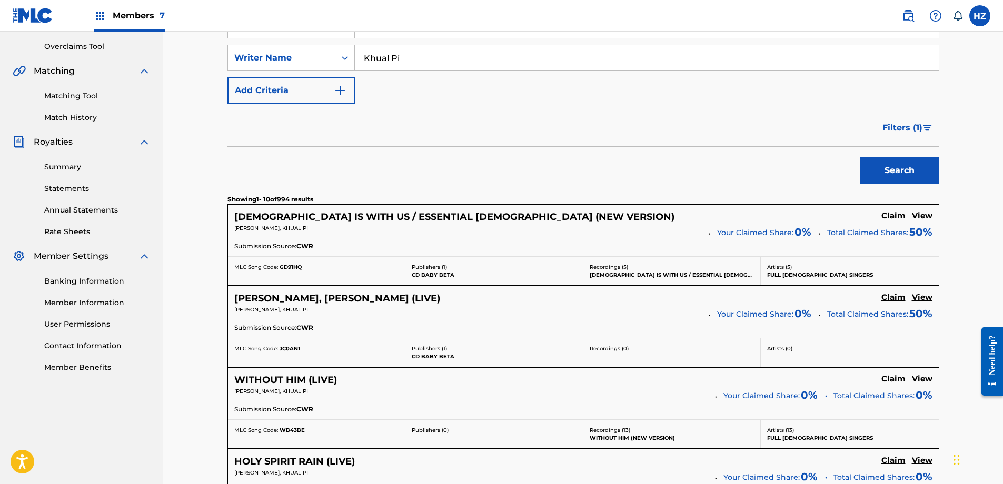
scroll to position [226, 0]
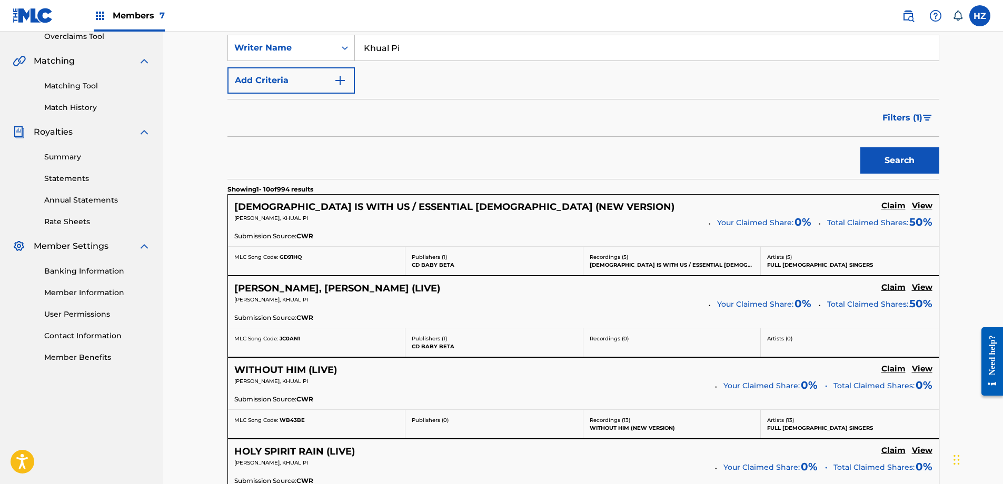
click at [912, 206] on h5 "View" at bounding box center [922, 206] width 21 height 10
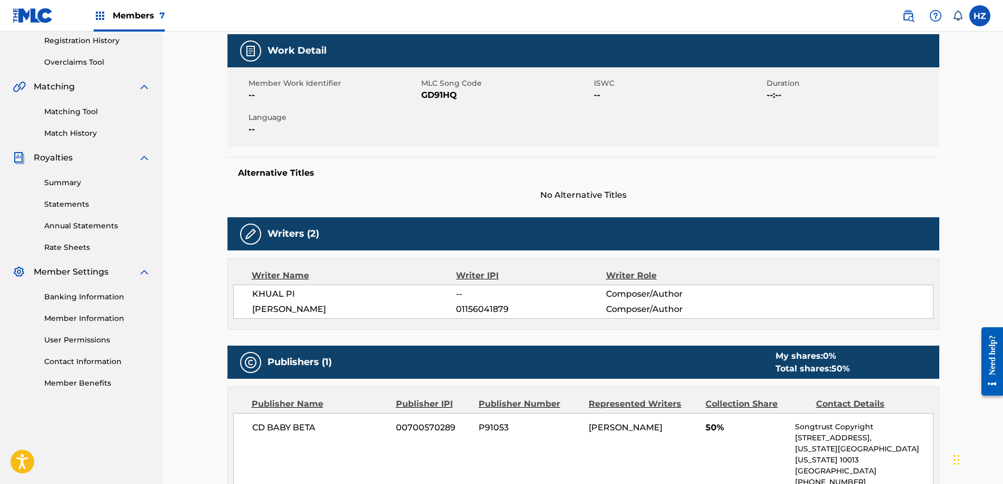
scroll to position [184, 0]
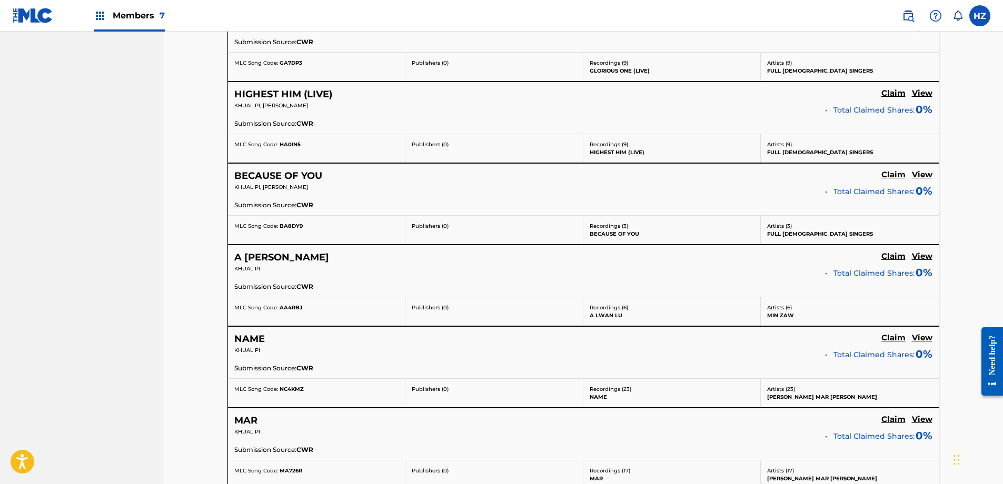
scroll to position [910, 0]
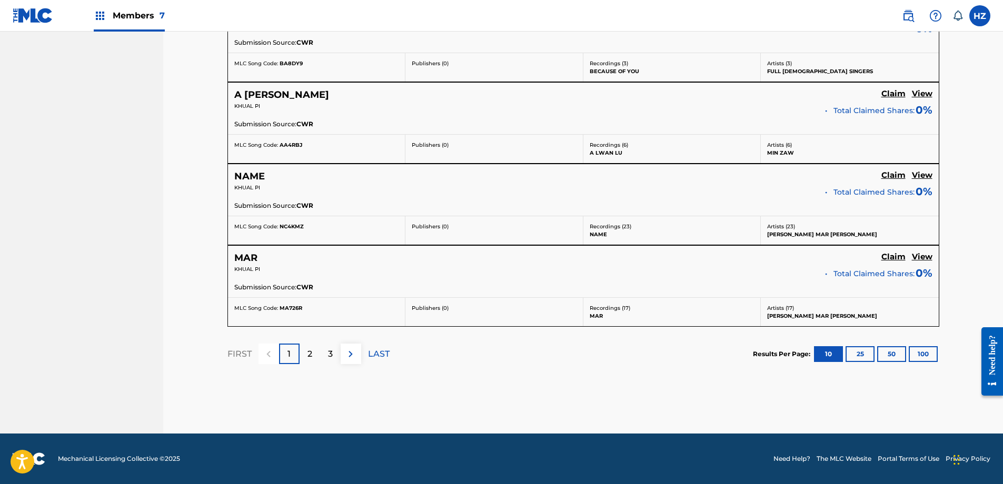
click at [907, 355] on section "Results Per Page: 10 25 50 100" at bounding box center [846, 354] width 186 height 16
drag, startPoint x: 920, startPoint y: 353, endPoint x: 578, endPoint y: 295, distance: 345.9
click at [916, 255] on h5 "View" at bounding box center [922, 257] width 21 height 10
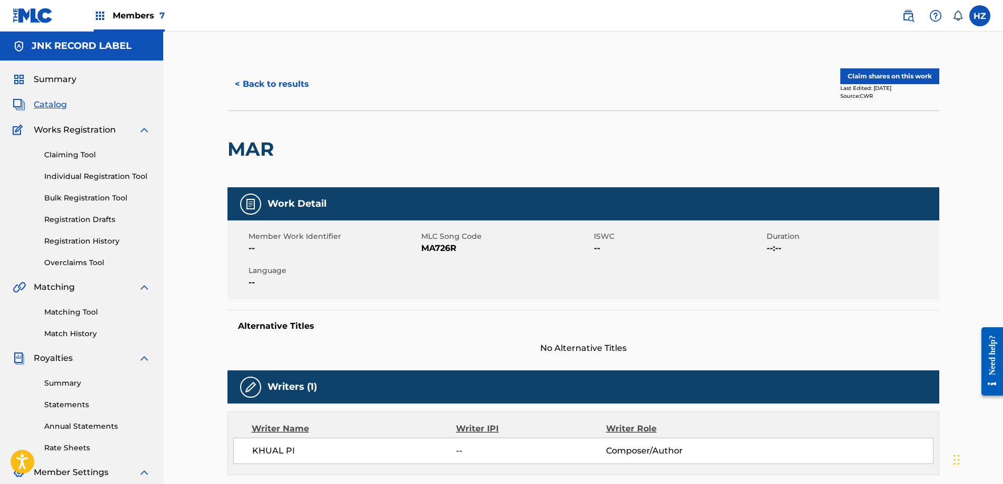
click at [893, 76] on button "Claim shares on this work" at bounding box center [889, 76] width 99 height 16
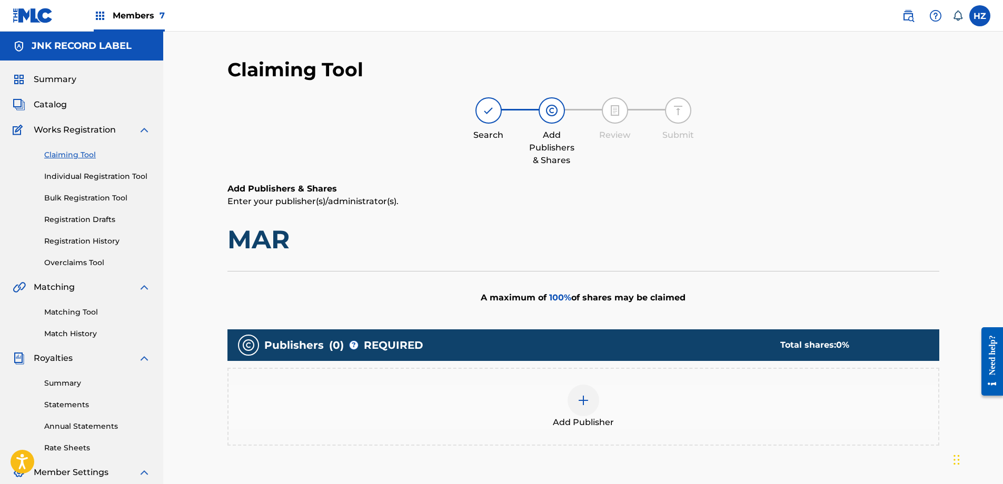
click at [581, 393] on div at bounding box center [583, 401] width 32 height 32
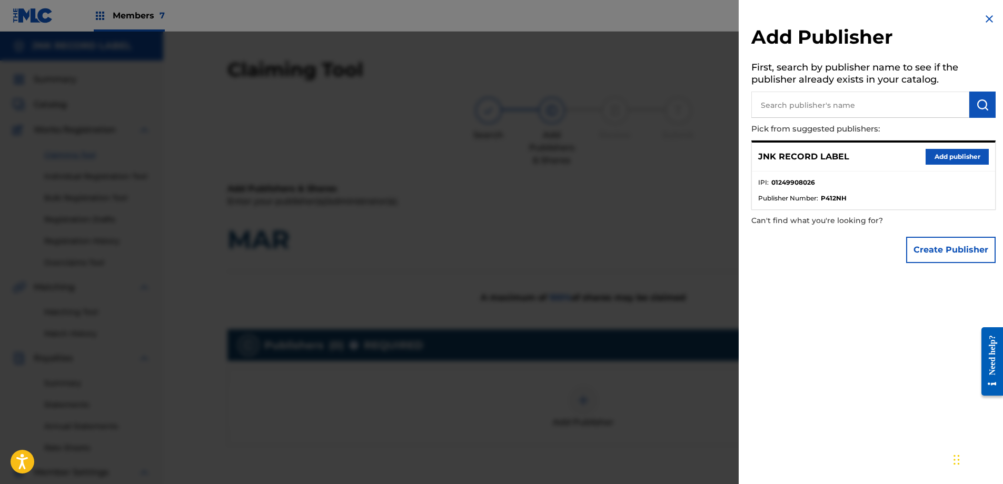
click at [798, 115] on input "text" at bounding box center [860, 105] width 218 height 26
click at [977, 151] on button "Add publisher" at bounding box center [956, 157] width 63 height 16
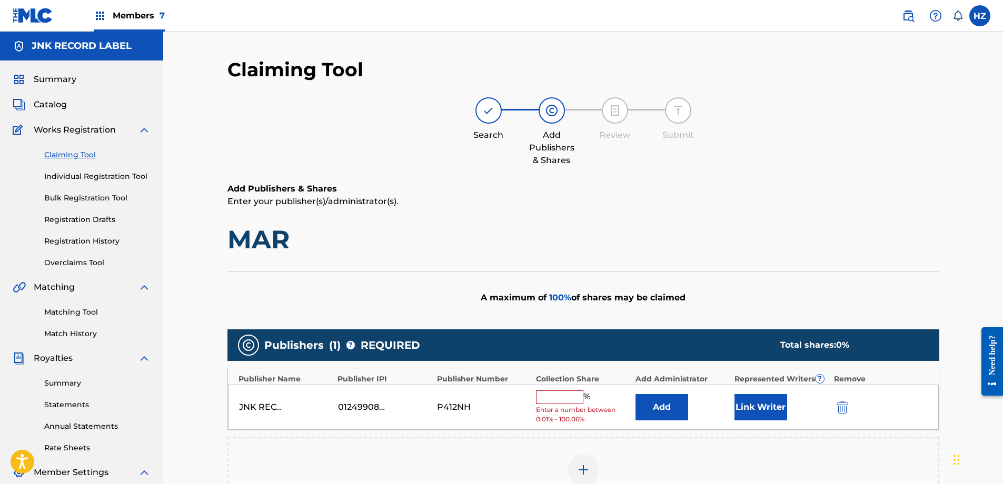
click at [572, 398] on input "text" at bounding box center [559, 398] width 47 height 14
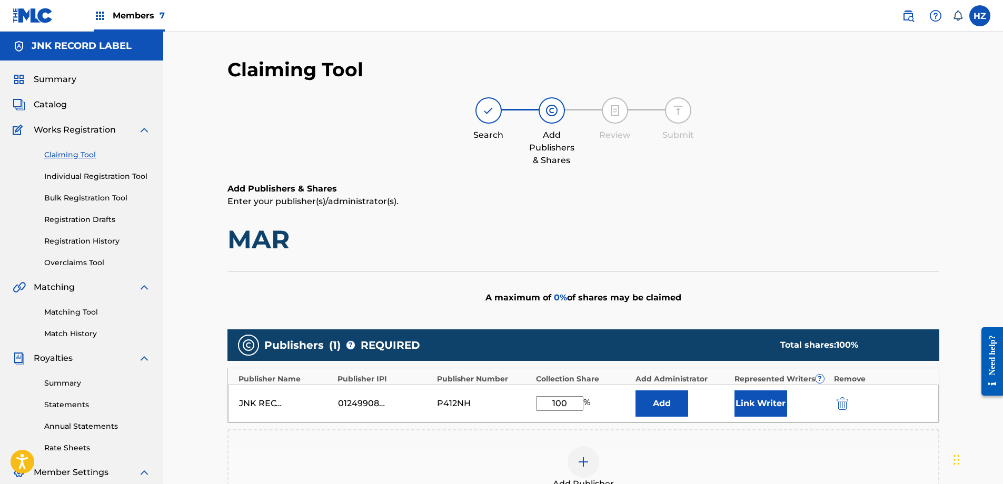
type input "100"
click at [744, 399] on button "Link Writer" at bounding box center [760, 404] width 53 height 26
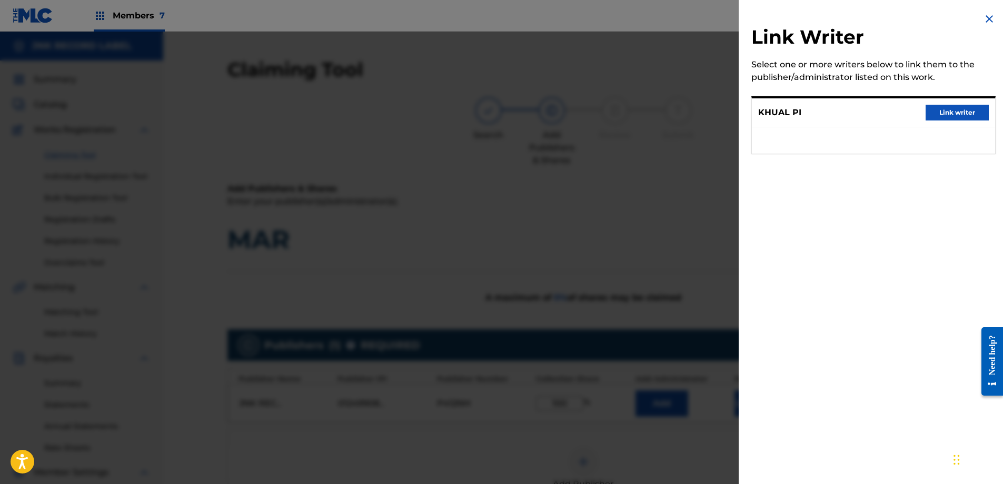
click at [961, 115] on button "Link writer" at bounding box center [956, 113] width 63 height 16
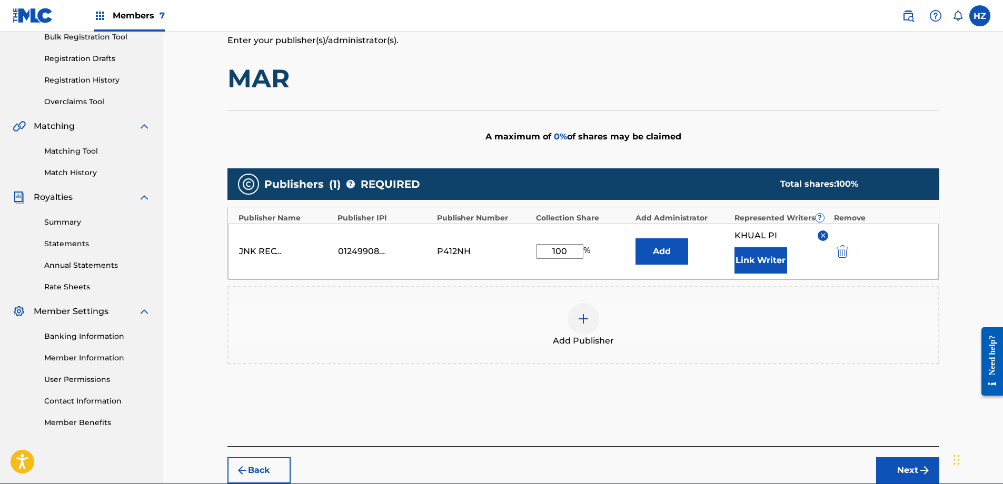
scroll to position [170, 0]
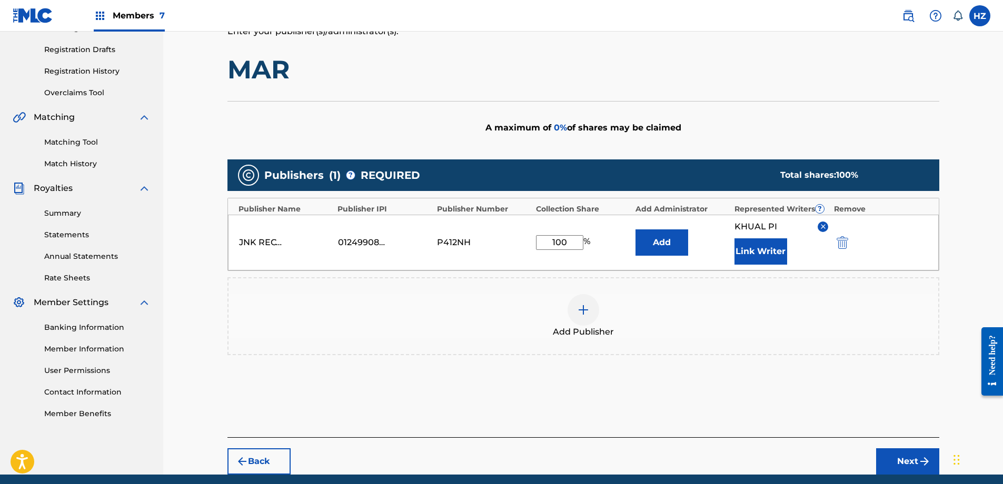
click at [889, 462] on button "Next" at bounding box center [907, 461] width 63 height 26
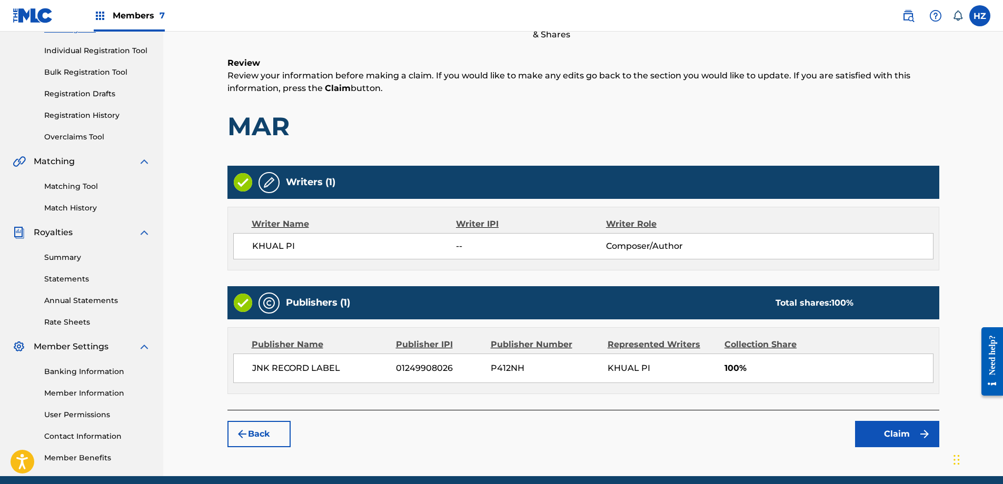
scroll to position [168, 0]
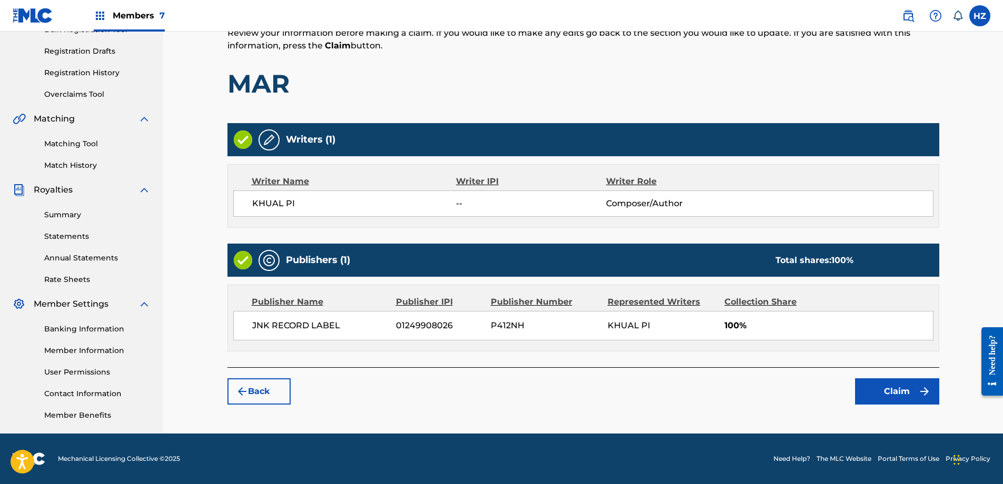
click at [878, 383] on button "Claim" at bounding box center [897, 391] width 84 height 26
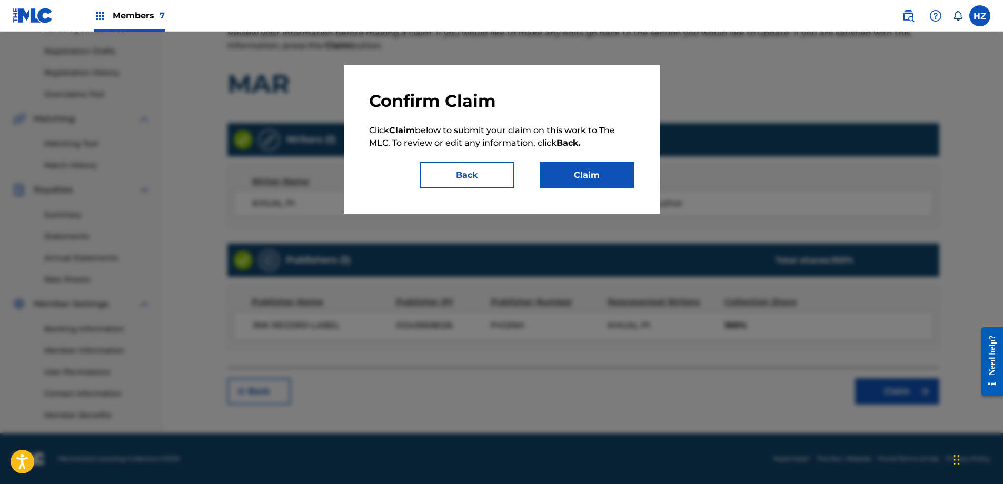
click at [579, 167] on button "Claim" at bounding box center [587, 175] width 95 height 26
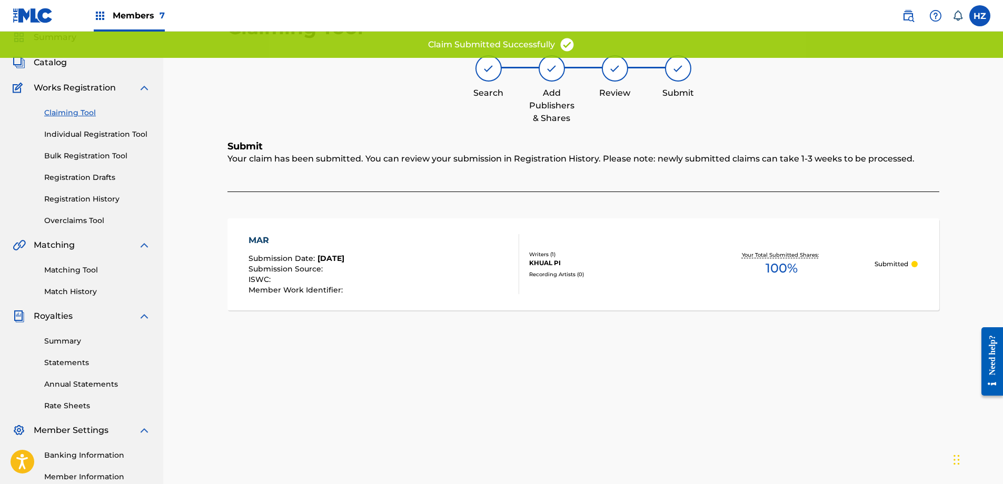
scroll to position [0, 0]
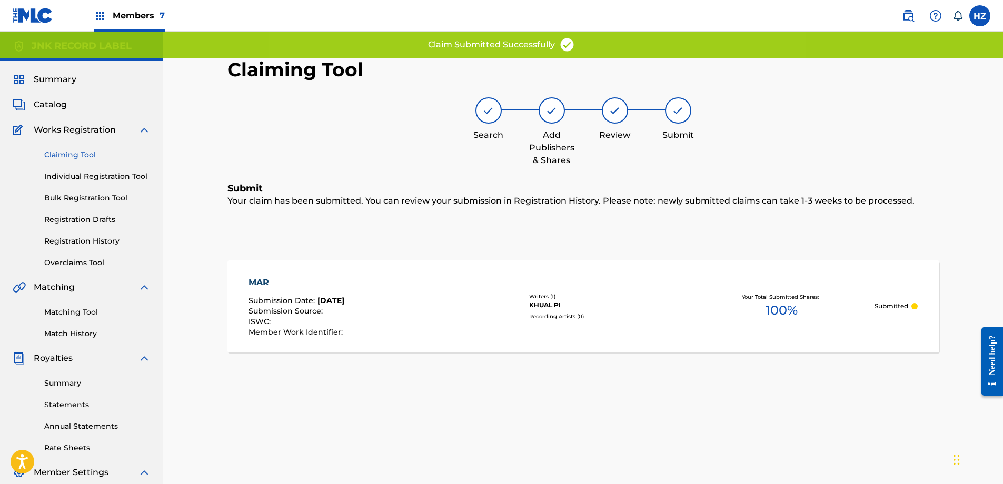
click at [43, 78] on span "Summary" at bounding box center [55, 79] width 43 height 13
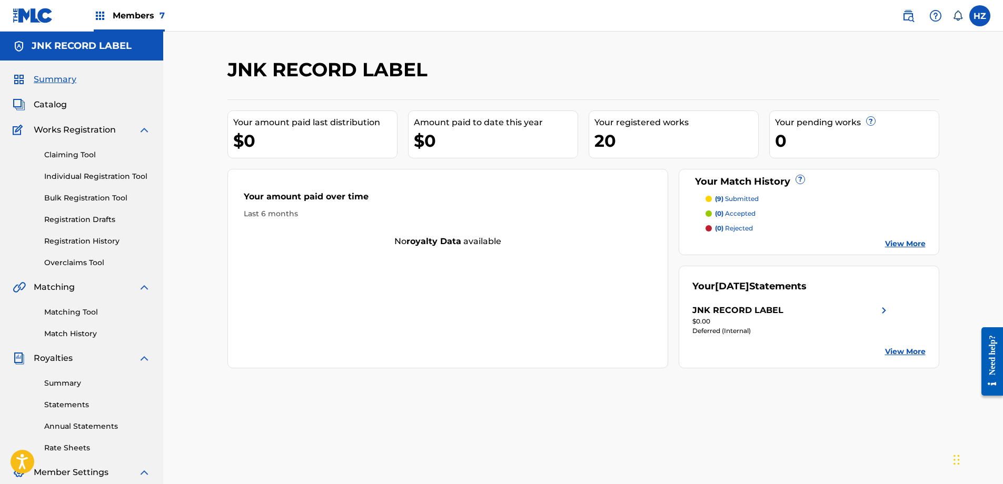
click at [87, 241] on link "Registration History" at bounding box center [97, 241] width 106 height 11
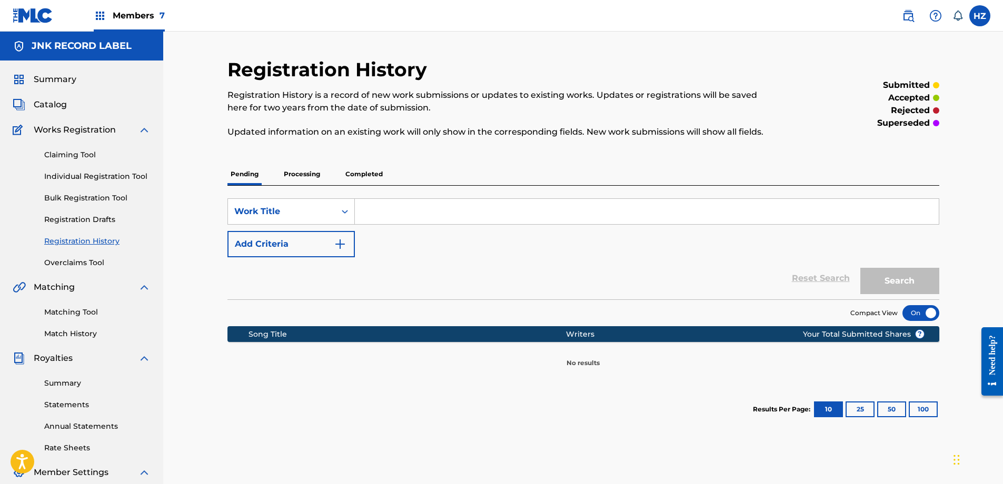
click at [314, 173] on p "Processing" at bounding box center [302, 174] width 43 height 22
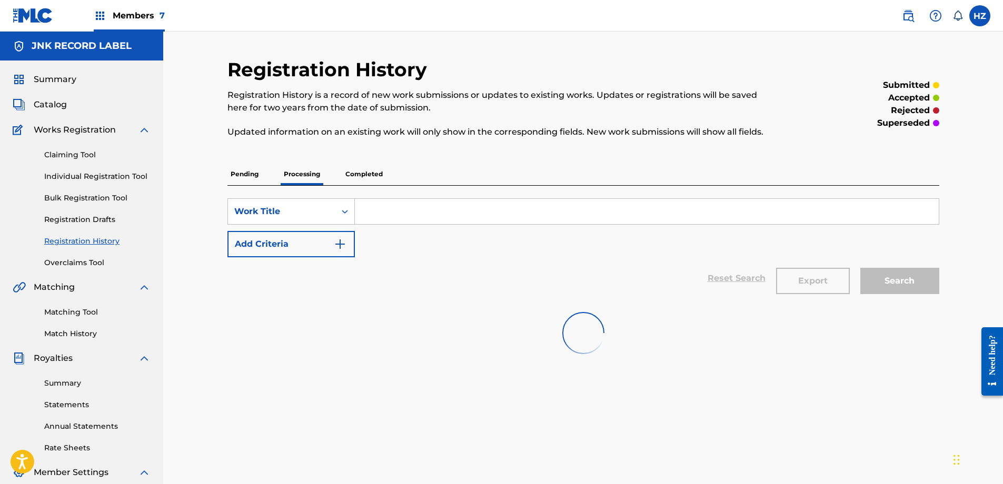
click at [364, 173] on p "Completed" at bounding box center [364, 174] width 44 height 22
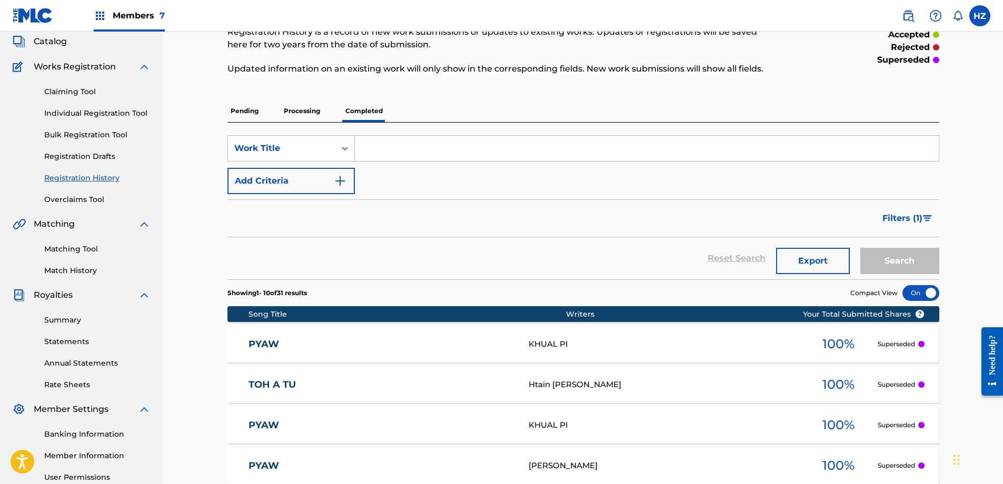
scroll to position [128, 0]
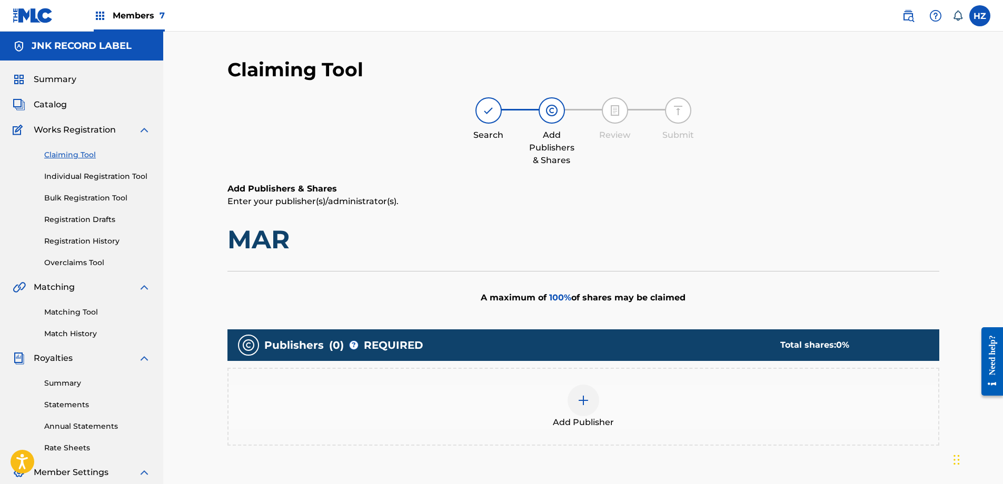
click at [84, 148] on div "Claiming Tool Individual Registration Tool Bulk Registration Tool Registration …" at bounding box center [82, 202] width 138 height 132
click at [85, 152] on link "Claiming Tool" at bounding box center [97, 154] width 106 height 11
click at [86, 155] on link "Claiming Tool" at bounding box center [97, 154] width 106 height 11
click at [81, 264] on link "Overclaims Tool" at bounding box center [97, 262] width 106 height 11
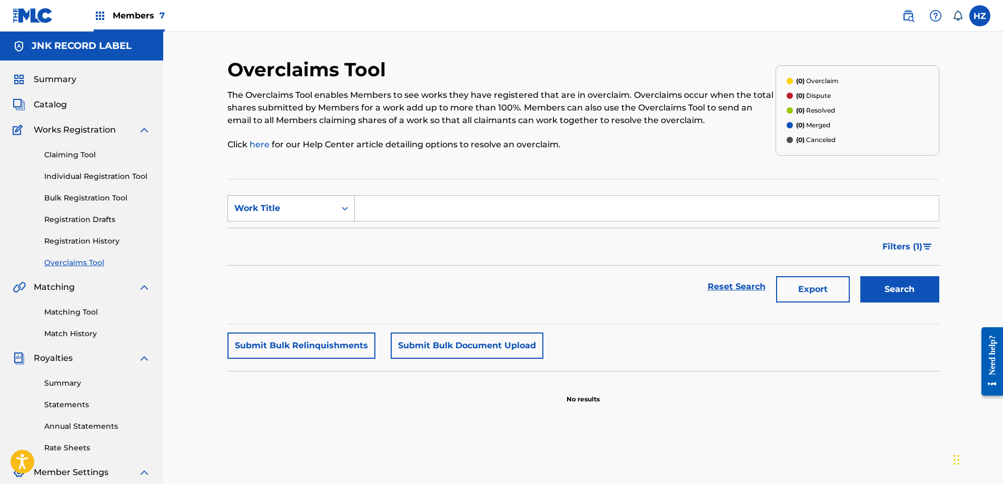
click at [294, 211] on div "Work Title" at bounding box center [281, 208] width 95 height 13
click at [302, 209] on div "Work Title" at bounding box center [281, 208] width 95 height 13
click at [77, 312] on link "Matching Tool" at bounding box center [97, 312] width 106 height 11
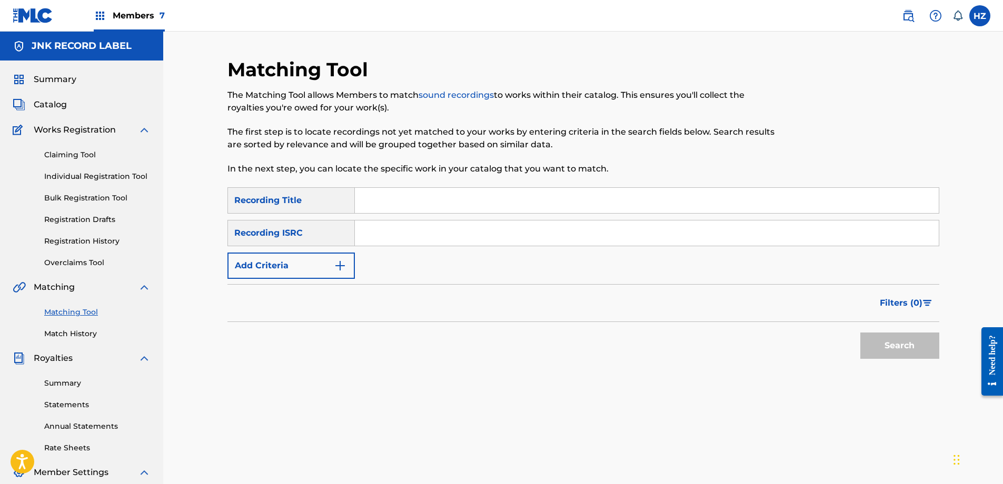
click at [95, 333] on link "Match History" at bounding box center [97, 333] width 106 height 11
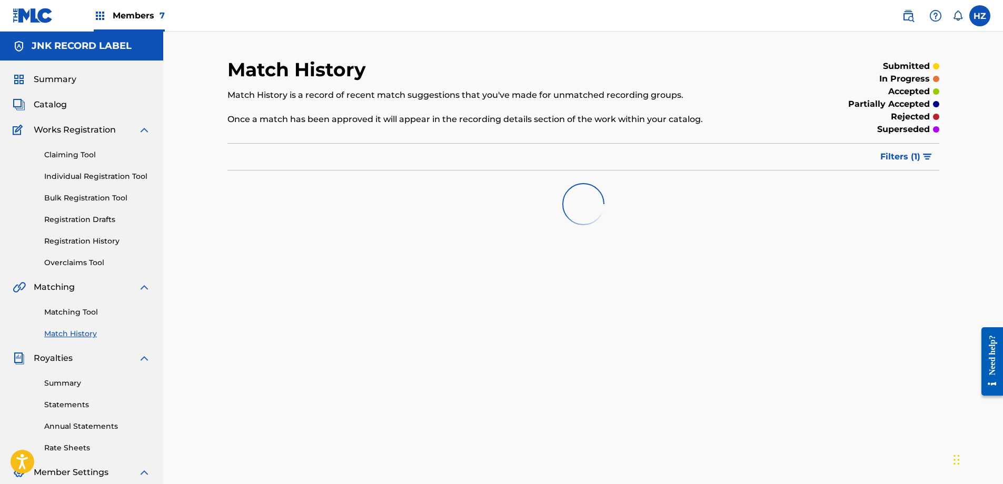
click at [53, 106] on span "Catalog" at bounding box center [50, 104] width 33 height 13
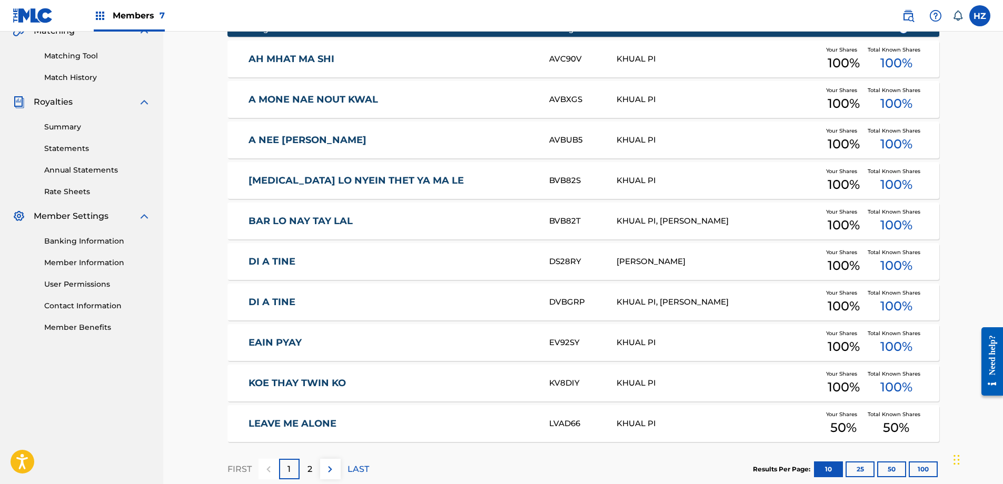
scroll to position [280, 0]
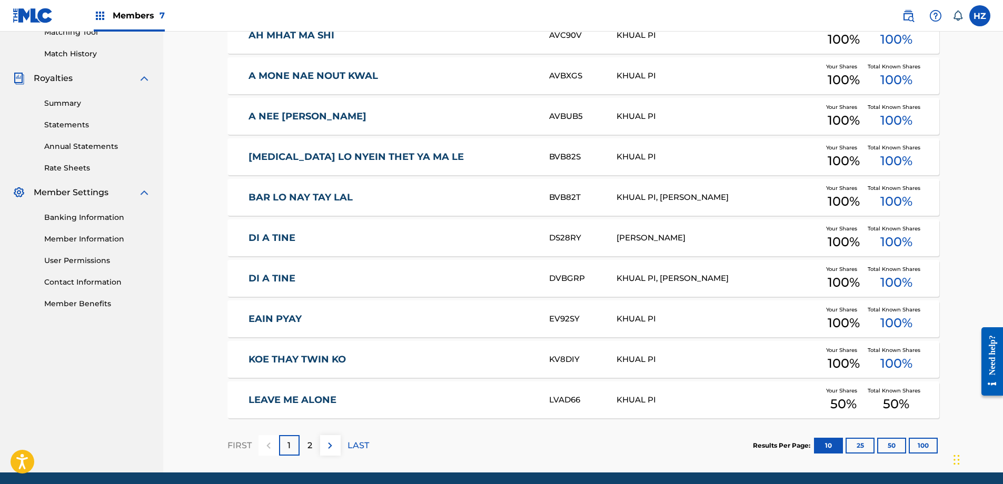
click at [923, 443] on button "100" at bounding box center [922, 446] width 29 height 16
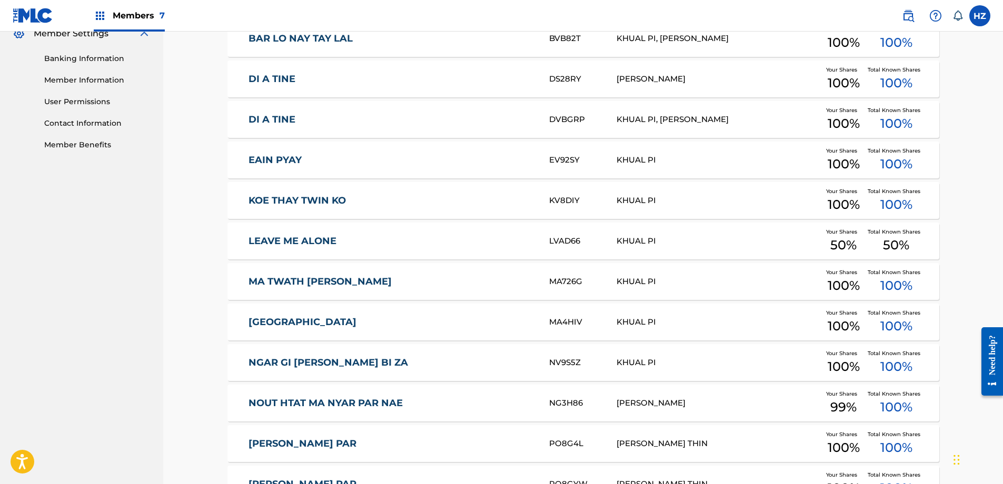
scroll to position [517, 0]
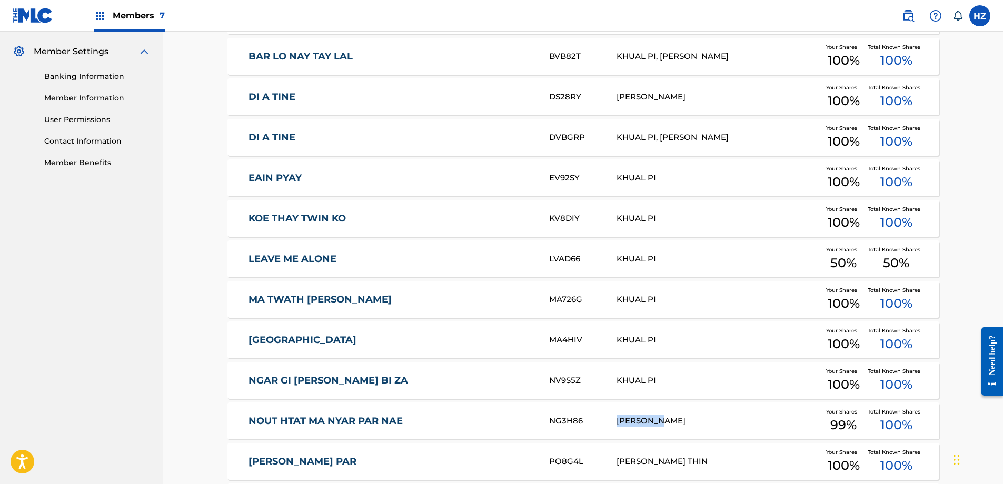
click at [737, 331] on section "Song Title MLC Song Code Writers Share Amounts ? AH MHAT MA SHI AVC90V KHUAL PI…" at bounding box center [583, 267] width 712 height 832
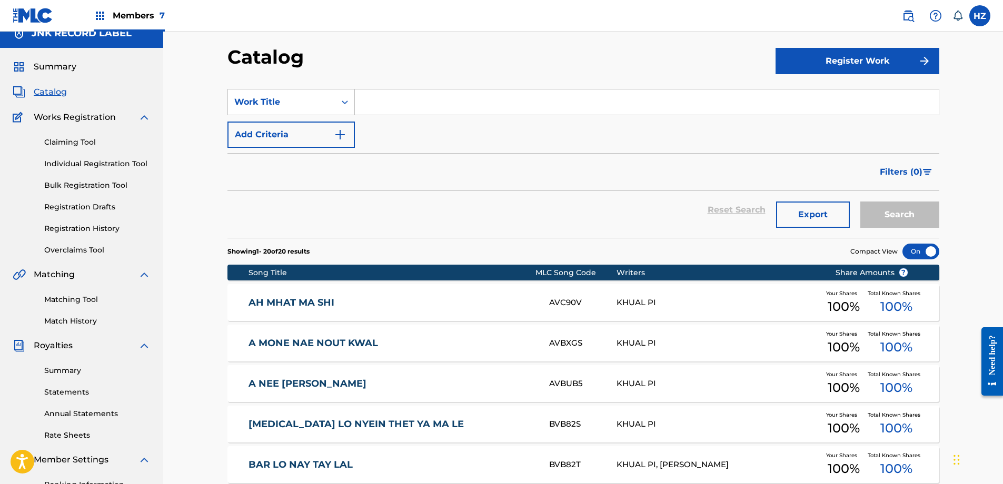
scroll to position [0, 0]
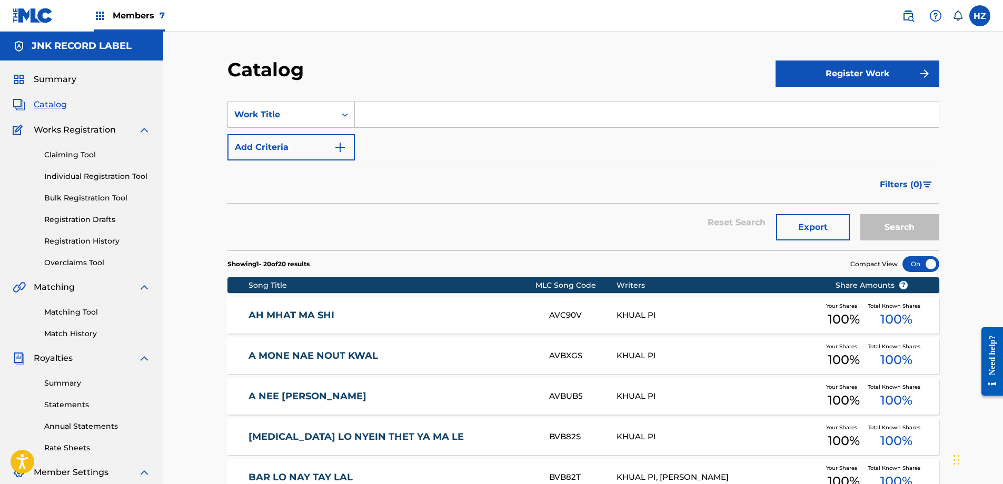
click at [59, 158] on link "Claiming Tool" at bounding box center [97, 154] width 106 height 11
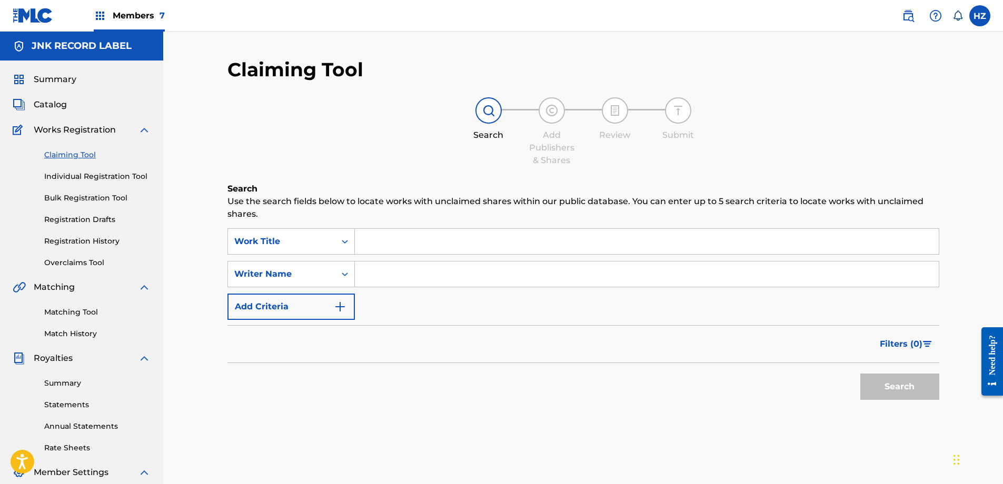
click at [81, 178] on link "Individual Registration Tool" at bounding box center [97, 176] width 106 height 11
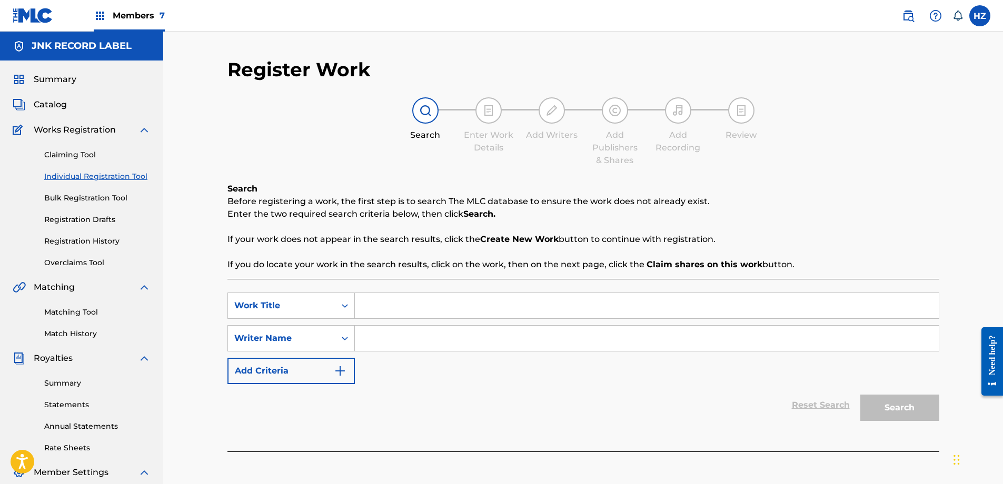
click at [86, 201] on link "Bulk Registration Tool" at bounding box center [97, 198] width 106 height 11
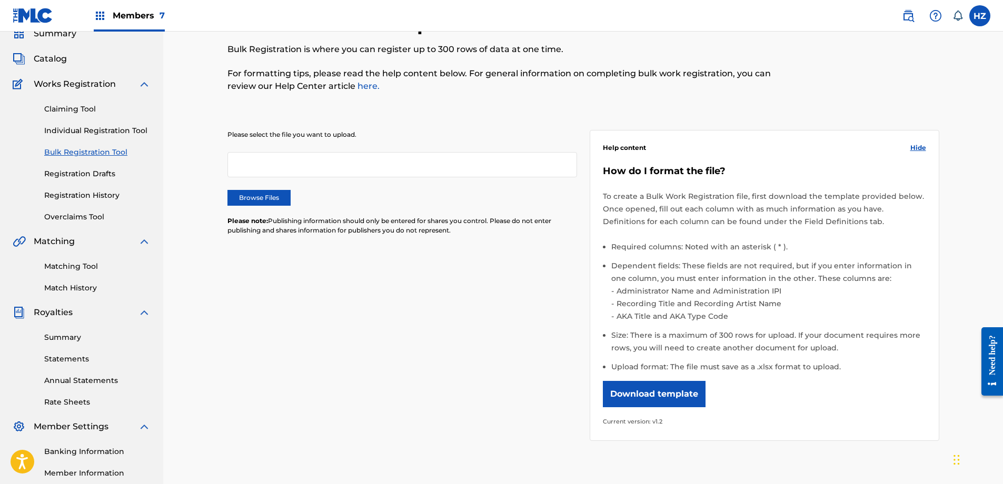
click at [94, 215] on link "Overclaims Tool" at bounding box center [97, 217] width 106 height 11
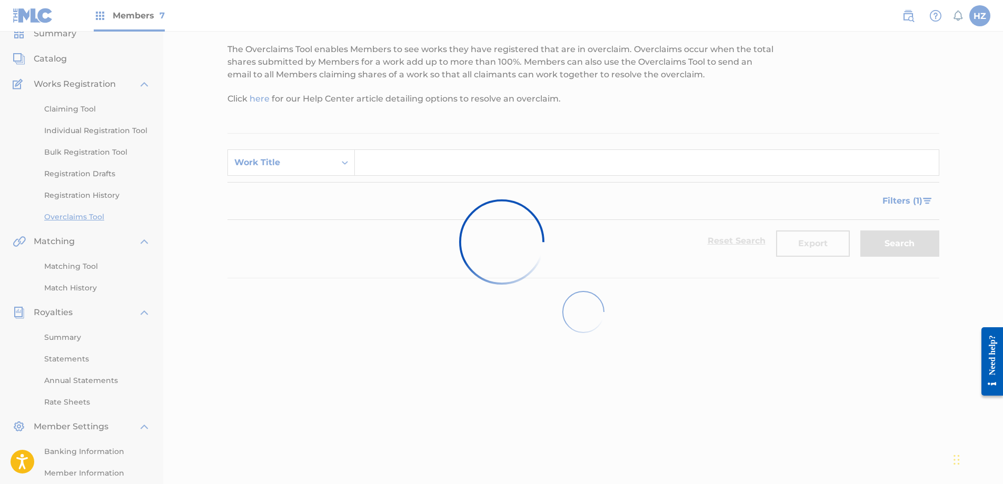
scroll to position [1, 0]
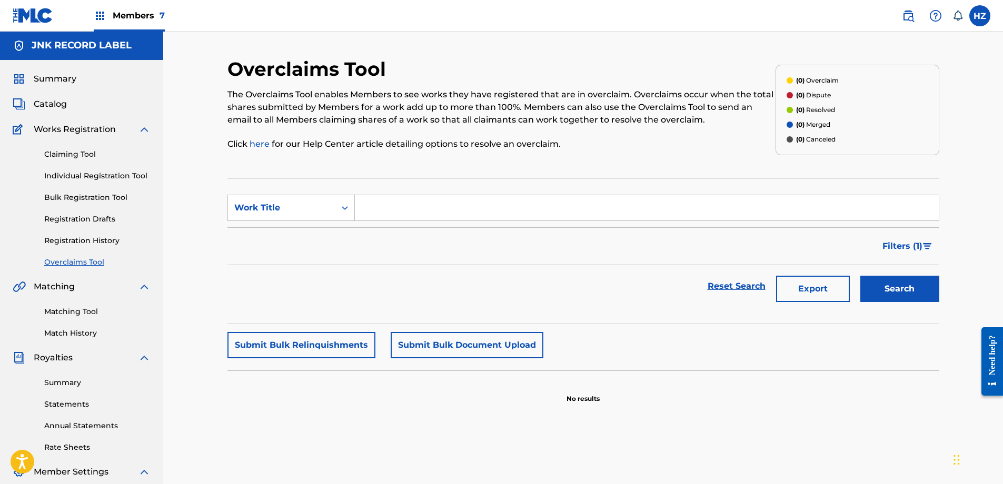
click at [62, 101] on span "Catalog" at bounding box center [50, 104] width 33 height 13
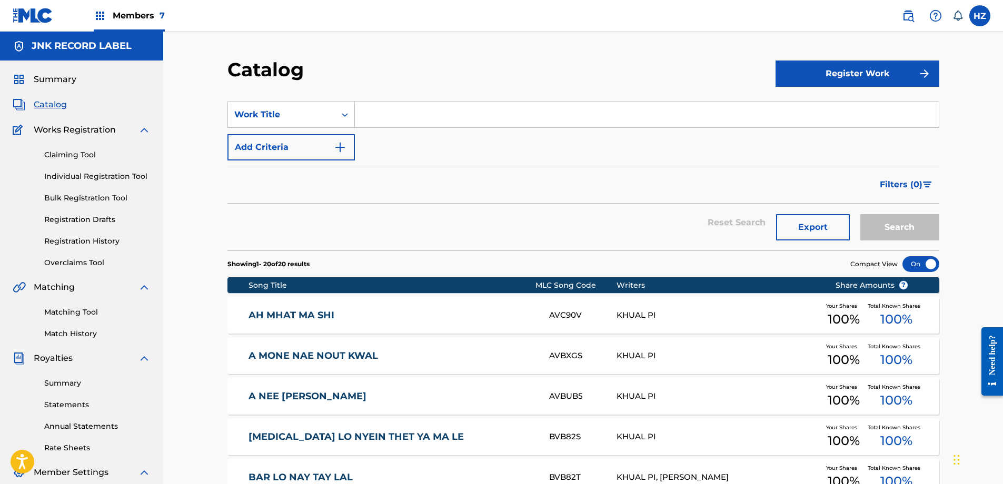
click at [56, 79] on span "Summary" at bounding box center [55, 79] width 43 height 13
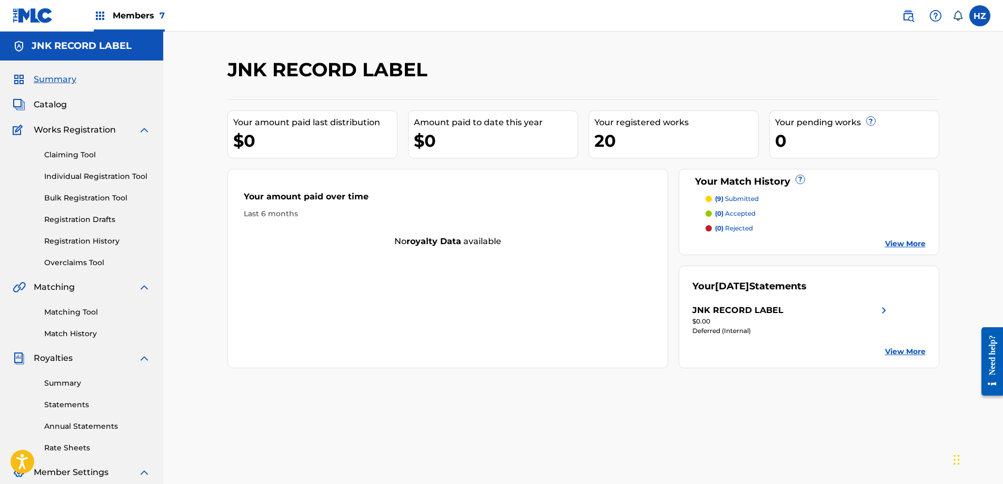
click at [916, 245] on link "View More" at bounding box center [905, 243] width 41 height 11
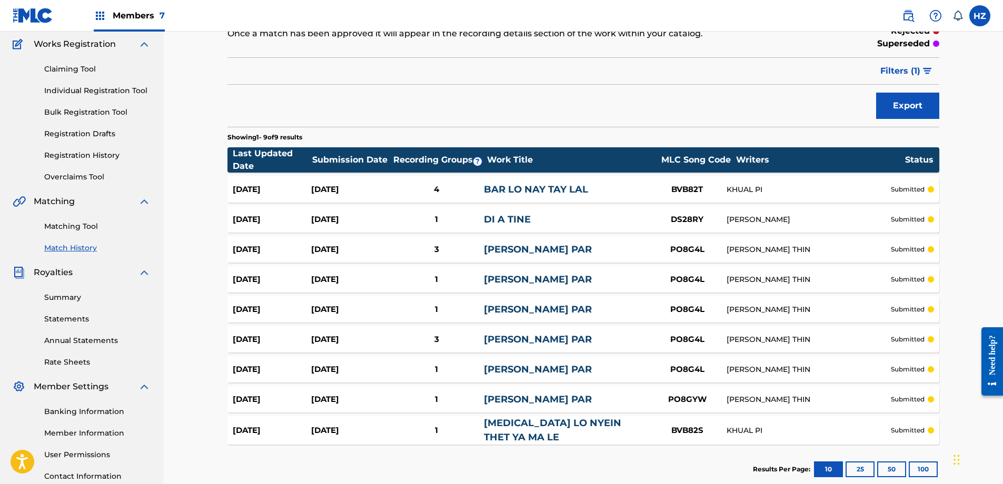
scroll to position [78, 0]
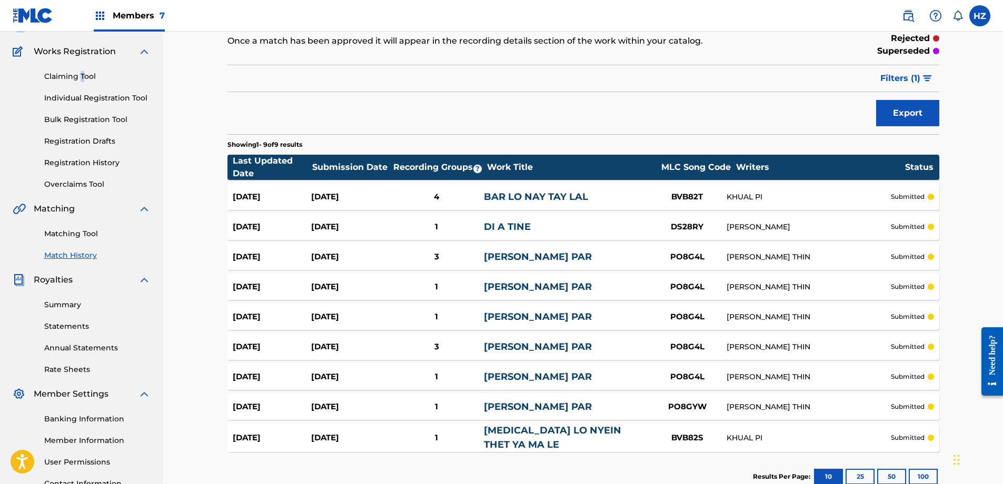
click at [82, 75] on link "Claiming Tool" at bounding box center [97, 76] width 106 height 11
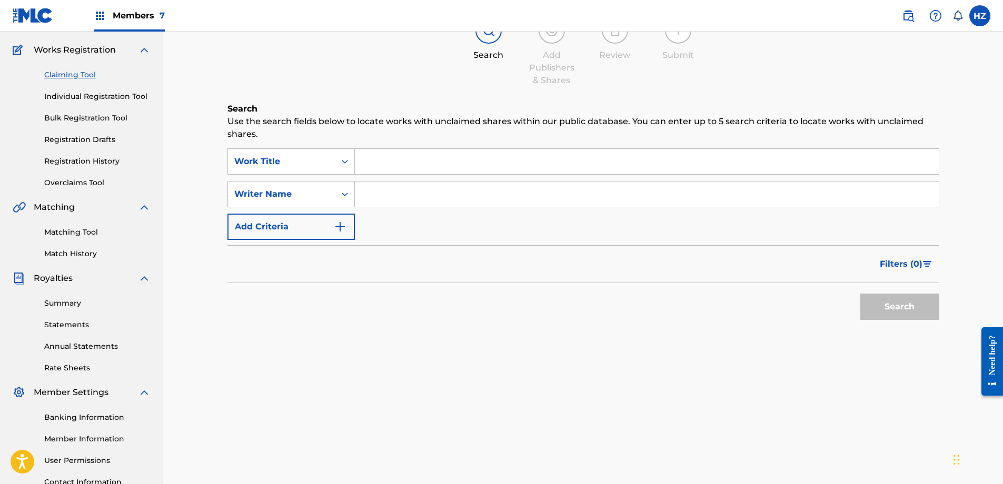
scroll to position [168, 0]
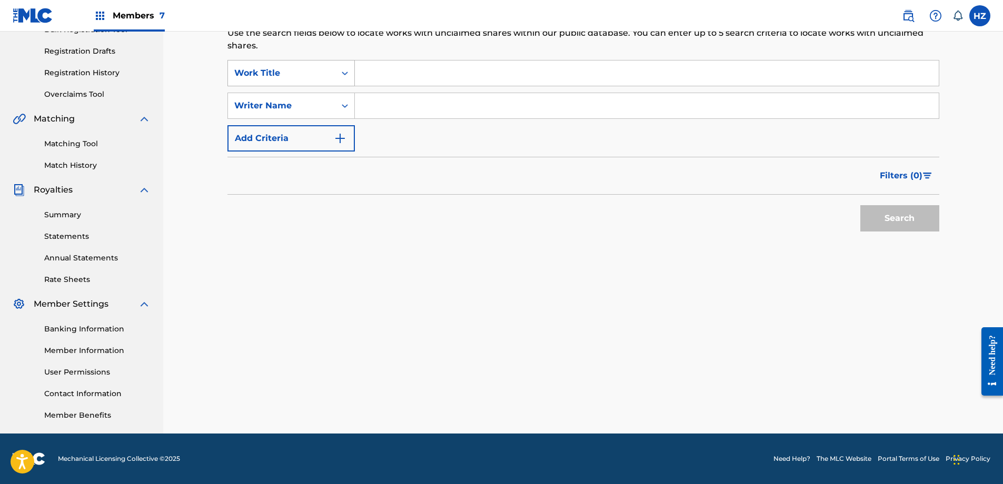
click at [321, 78] on div "Work Title" at bounding box center [281, 73] width 95 height 13
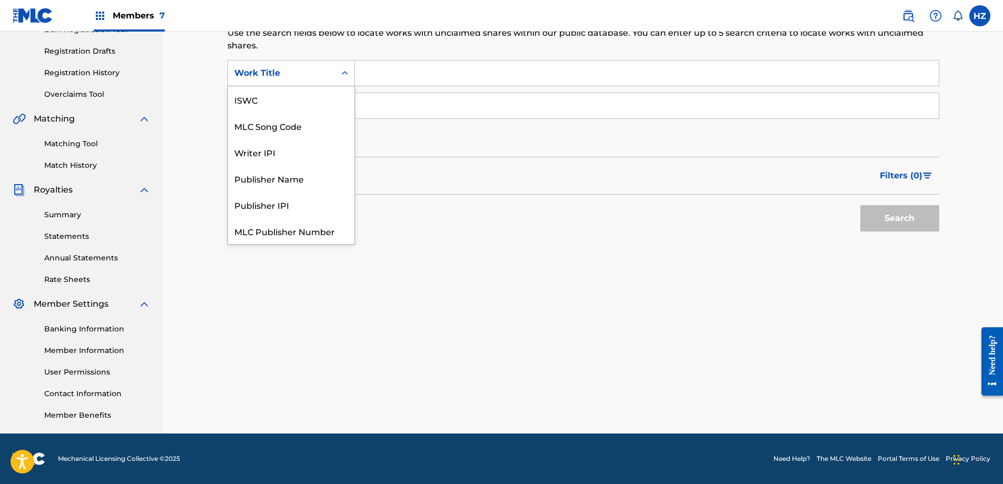
scroll to position [26, 0]
click at [356, 76] on input "Search Form" at bounding box center [647, 73] width 584 height 25
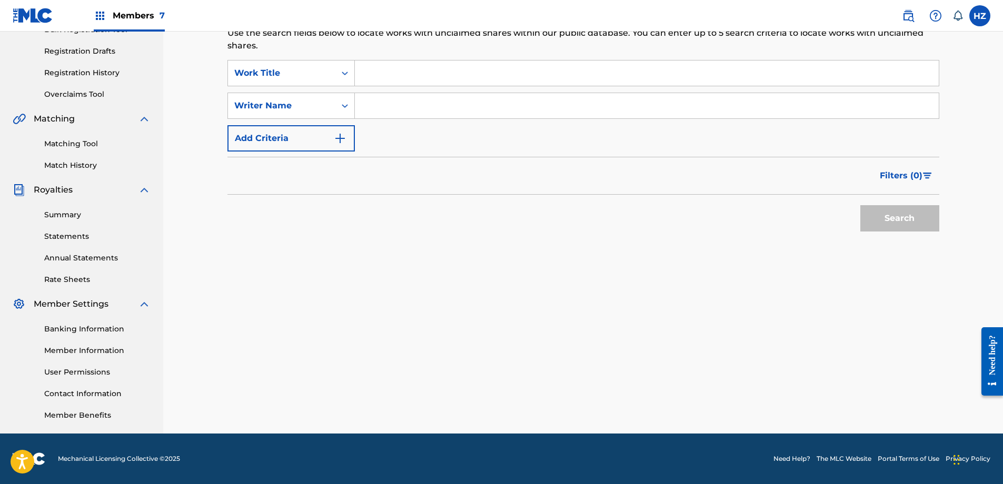
click at [392, 103] on input "Search Form" at bounding box center [647, 105] width 584 height 25
type input "khual pi"
click at [868, 223] on button "Search" at bounding box center [899, 218] width 79 height 26
click at [766, 221] on div "Search" at bounding box center [583, 216] width 712 height 42
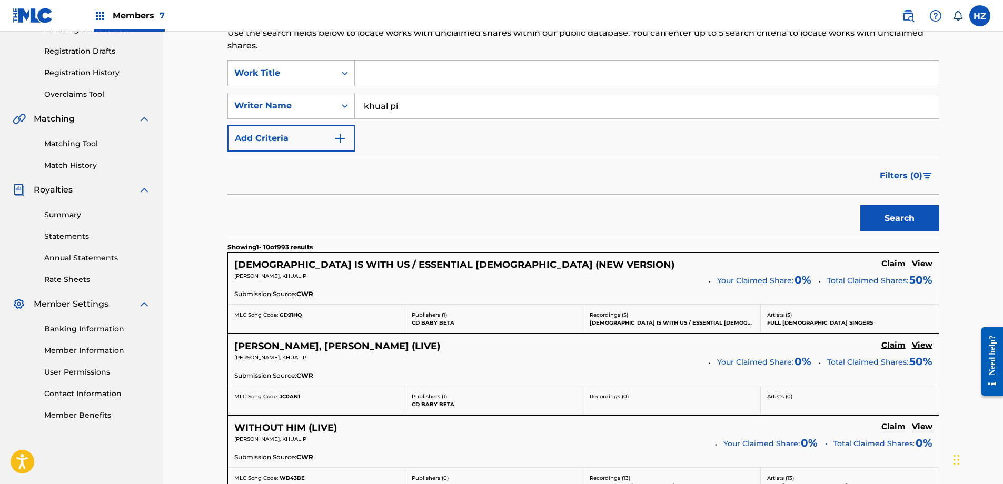
click at [903, 179] on span "Filters ( 0 )" at bounding box center [901, 175] width 43 height 13
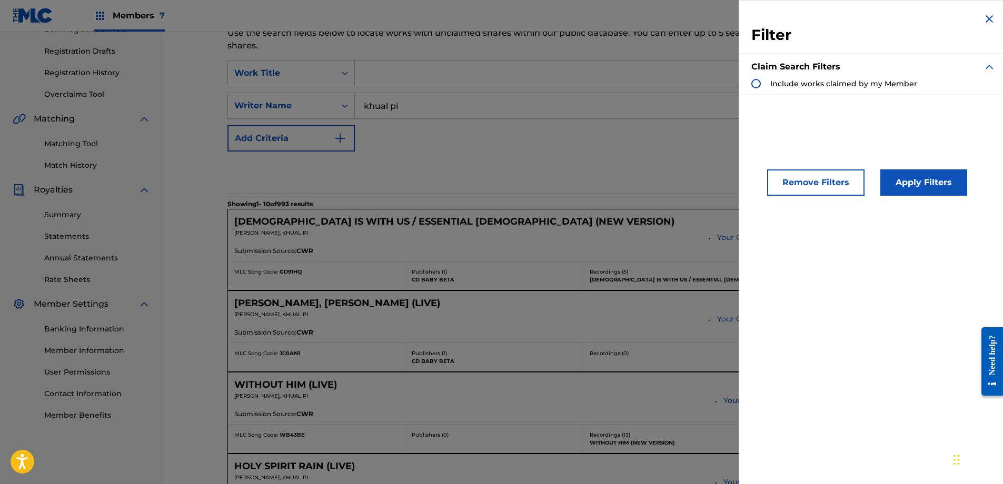
drag, startPoint x: 790, startPoint y: 84, endPoint x: 796, endPoint y: 89, distance: 8.2
click at [790, 84] on span "Include works claimed by my Member" at bounding box center [843, 83] width 147 height 9
drag, startPoint x: 958, startPoint y: 208, endPoint x: 949, endPoint y: 203, distance: 11.1
click at [951, 204] on div "Filter Claim Search Filters Include works claimed by my Member Remove Filters A…" at bounding box center [872, 242] width 269 height 484
click at [921, 182] on button "Apply Filters" at bounding box center [923, 182] width 87 height 26
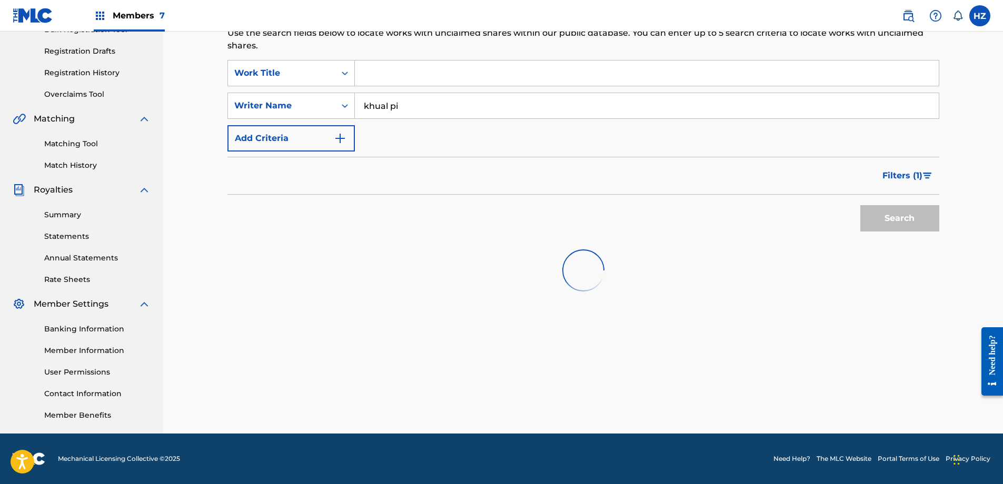
click at [689, 185] on div "Filters ( 1 )" at bounding box center [583, 176] width 712 height 38
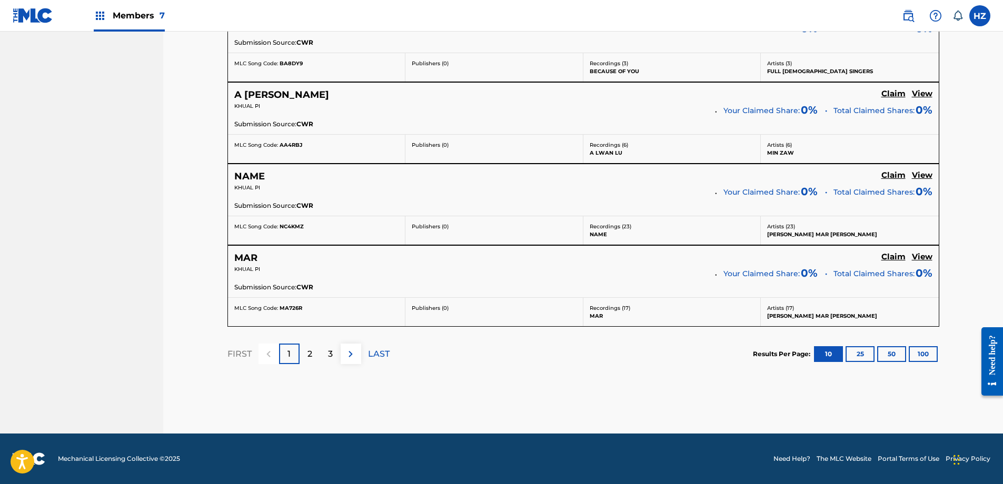
scroll to position [909, 0]
click at [860, 355] on button "25" at bounding box center [859, 355] width 29 height 16
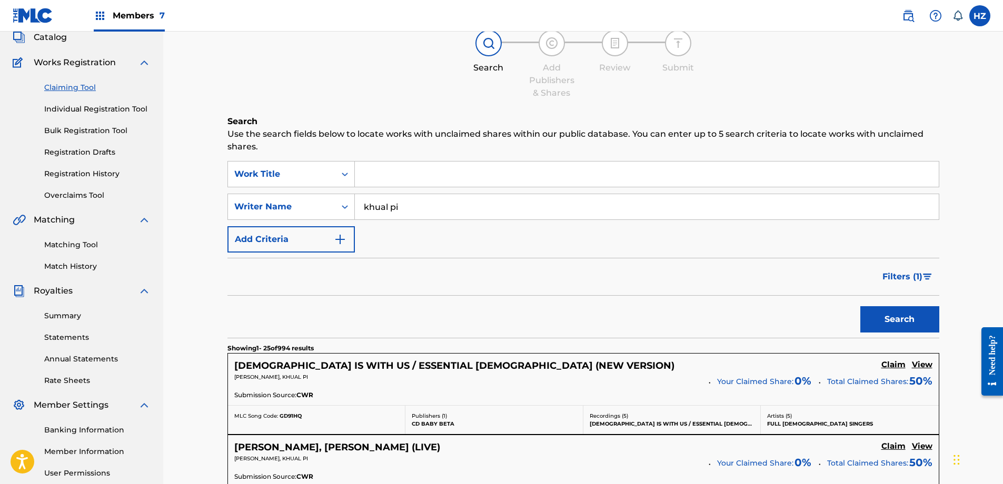
scroll to position [66, 0]
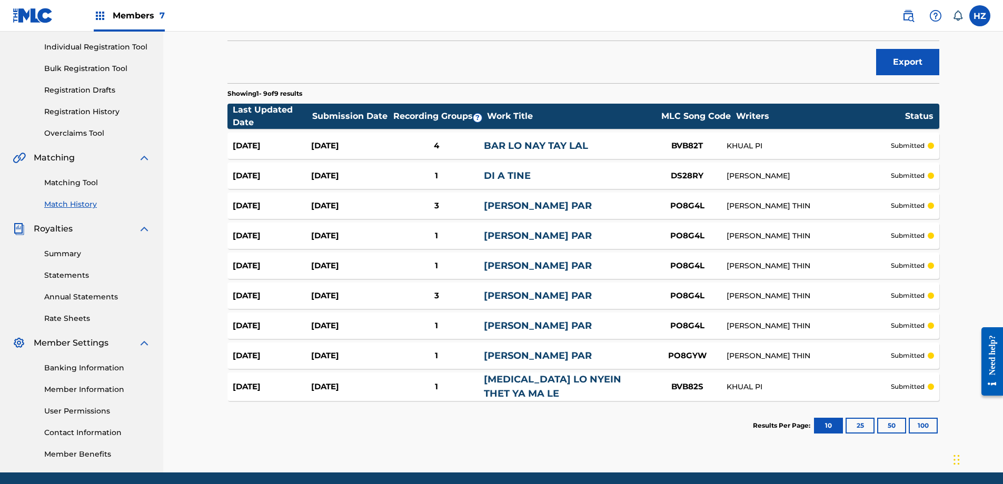
scroll to position [118, 0]
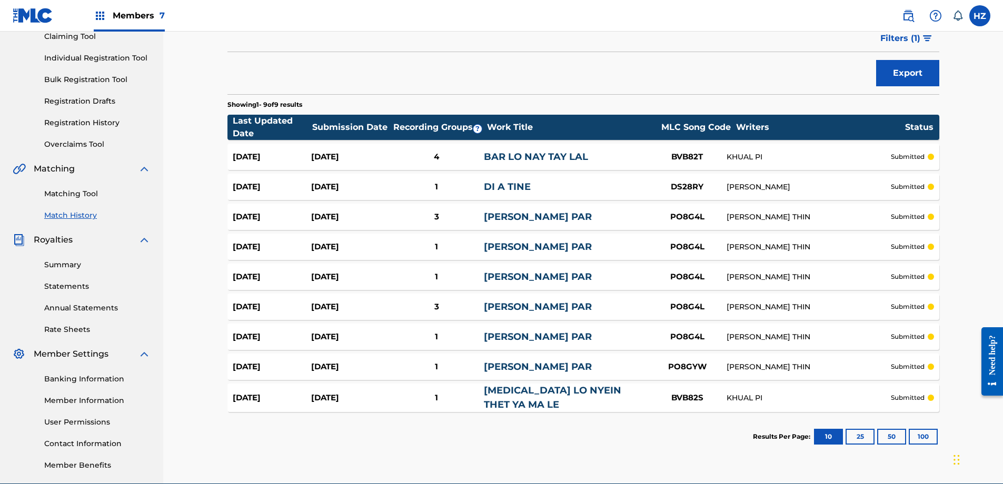
click at [932, 35] on button "Filters ( 1 )" at bounding box center [906, 38] width 65 height 26
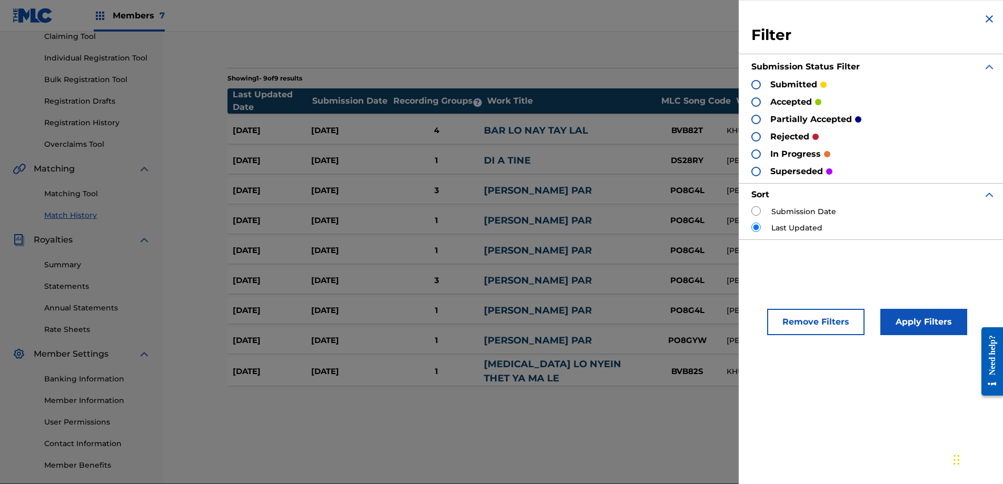
click at [765, 209] on div "Submission Date" at bounding box center [873, 211] width 244 height 11
click at [760, 210] on input "radio" at bounding box center [755, 210] width 9 height 9
radio input "true"
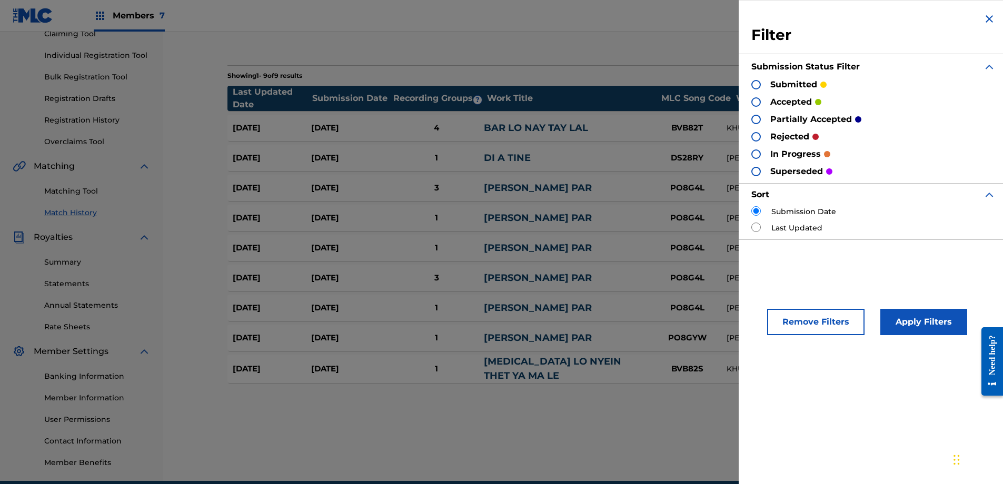
scroll to position [117, 0]
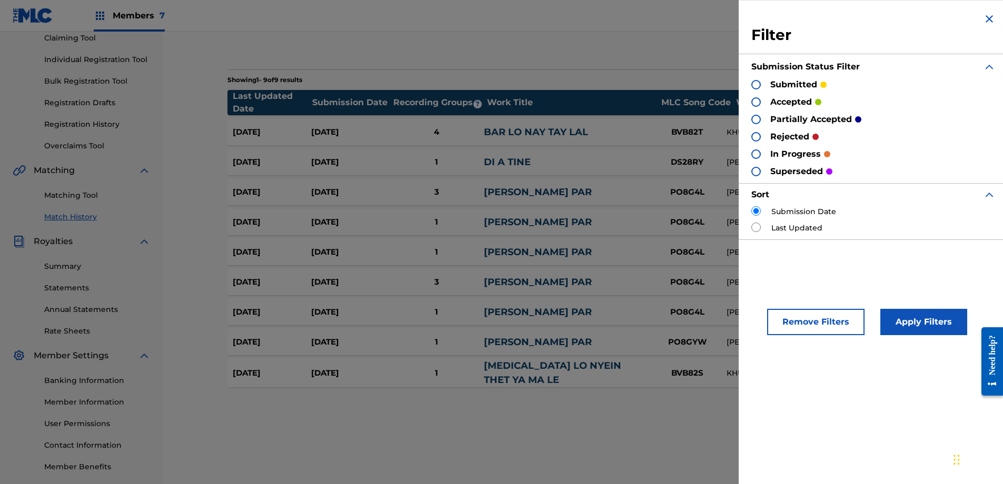
click at [906, 313] on button "Apply Filters" at bounding box center [923, 322] width 87 height 26
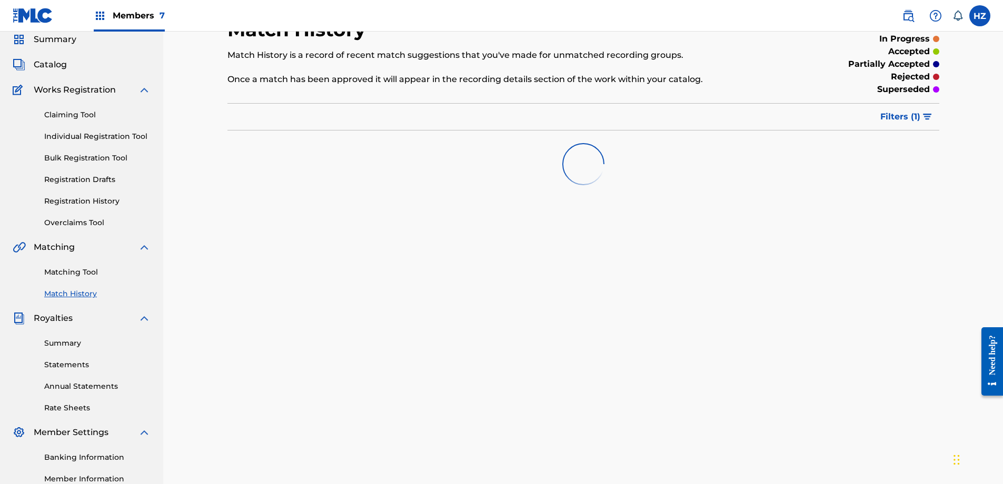
scroll to position [0, 0]
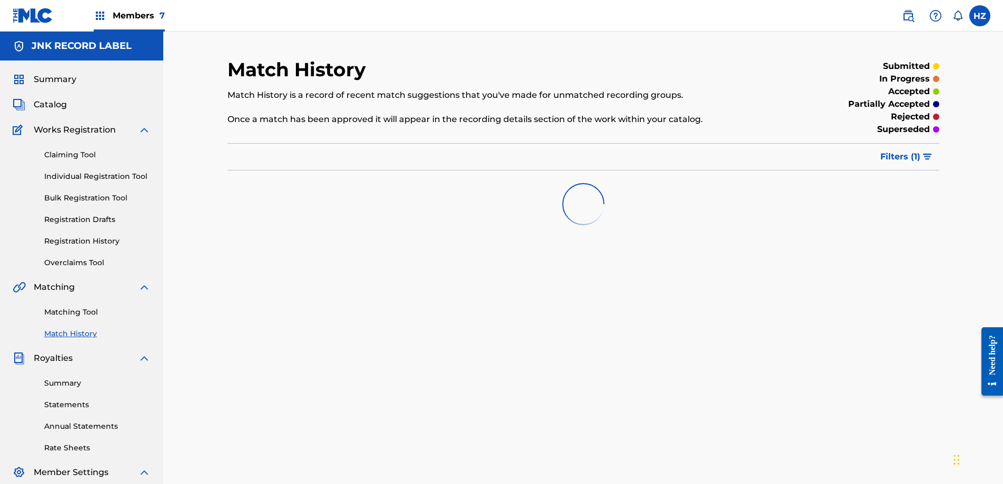
click at [933, 155] on button "Filters ( 1 )" at bounding box center [906, 157] width 65 height 26
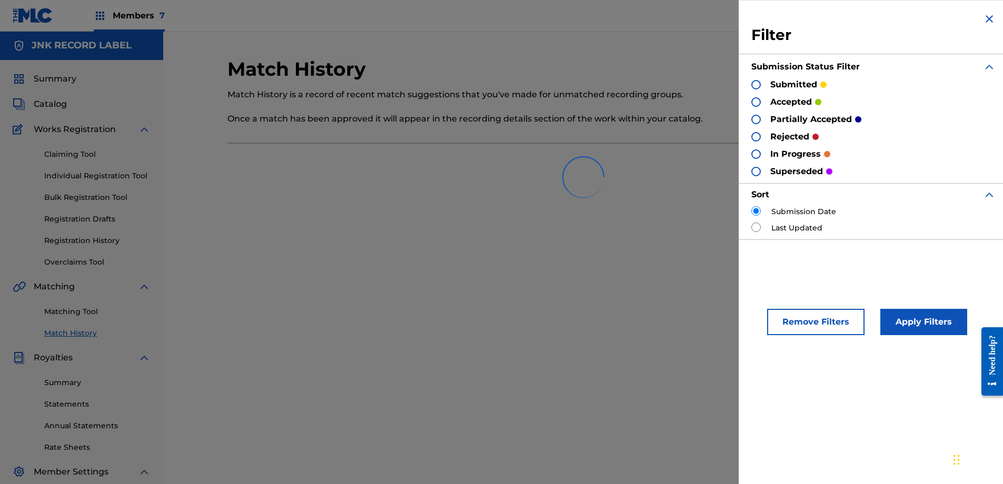
scroll to position [1, 0]
click at [922, 155] on div at bounding box center [583, 176] width 712 height 67
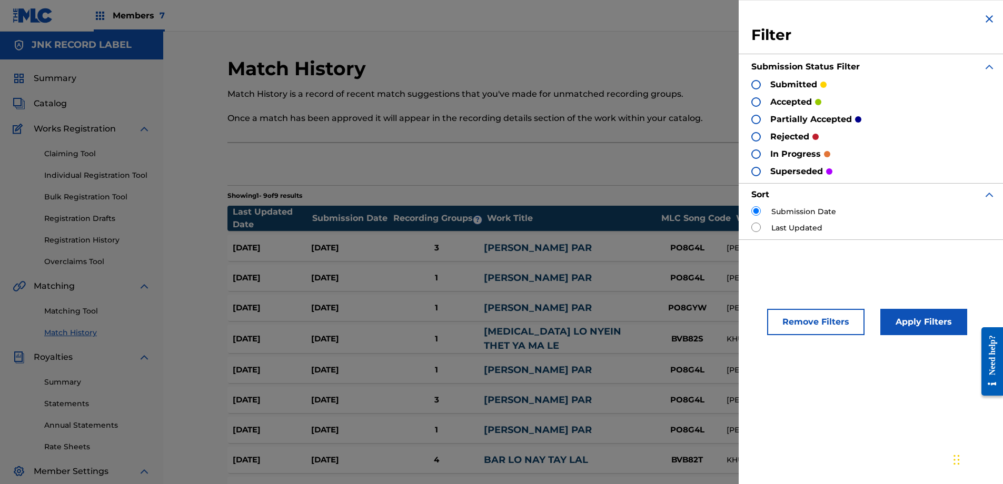
click at [637, 174] on div "Export" at bounding box center [583, 164] width 712 height 26
drag, startPoint x: 644, startPoint y: 177, endPoint x: 651, endPoint y: 182, distance: 8.3
click at [644, 178] on div "Match History Match History is a record of recent match suggestions that you've…" at bounding box center [583, 305] width 712 height 496
click at [838, 318] on button "Remove Filters" at bounding box center [815, 322] width 97 height 26
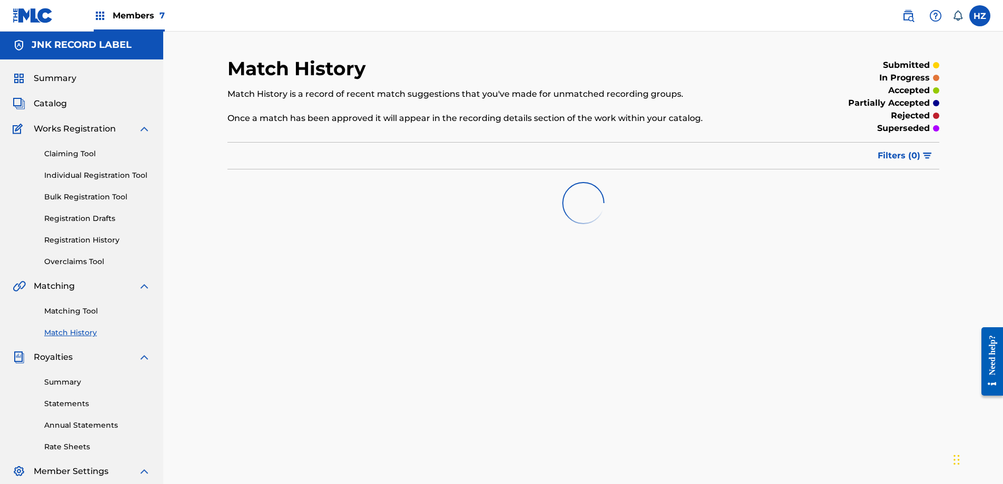
click at [668, 81] on div "Match History Match History is a record of recent match suggestions that you've…" at bounding box center [501, 97] width 548 height 80
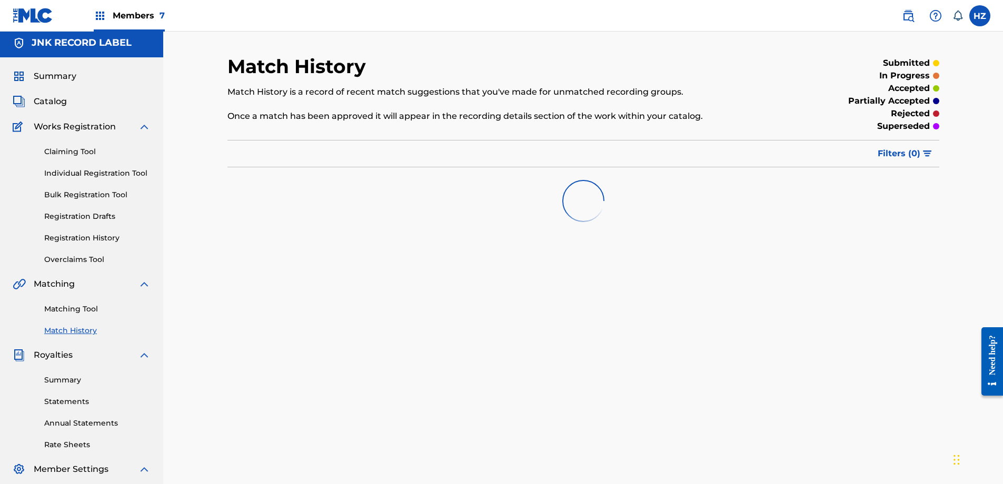
scroll to position [4, 0]
click at [61, 99] on span "Catalog" at bounding box center [50, 101] width 33 height 13
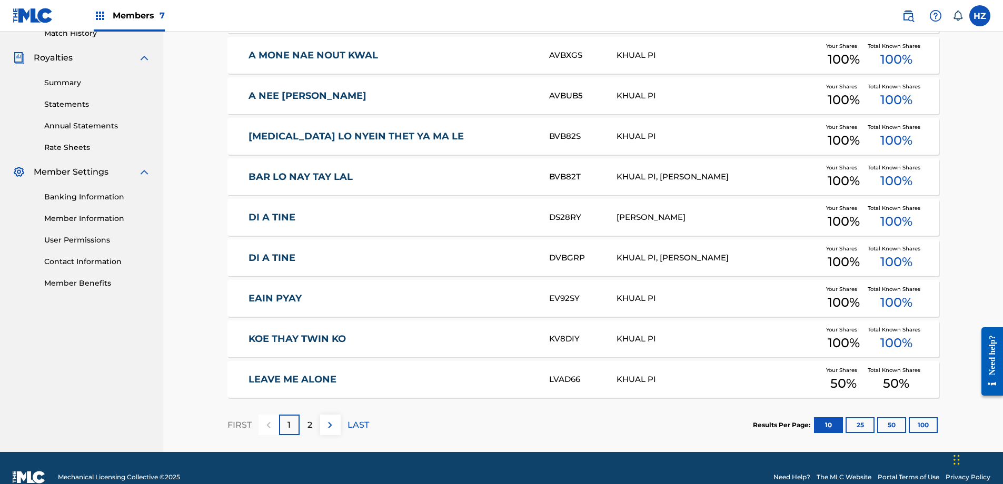
scroll to position [319, 0]
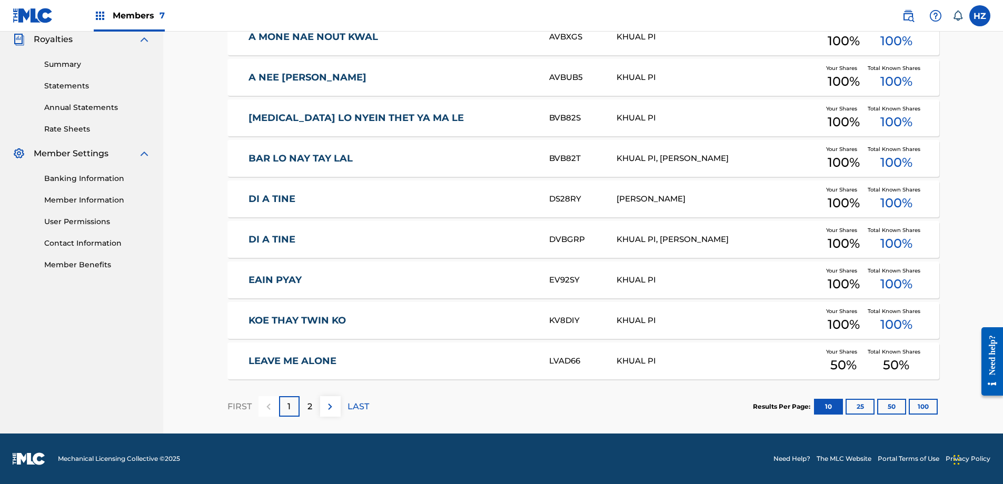
click at [917, 402] on button "100" at bounding box center [922, 407] width 29 height 16
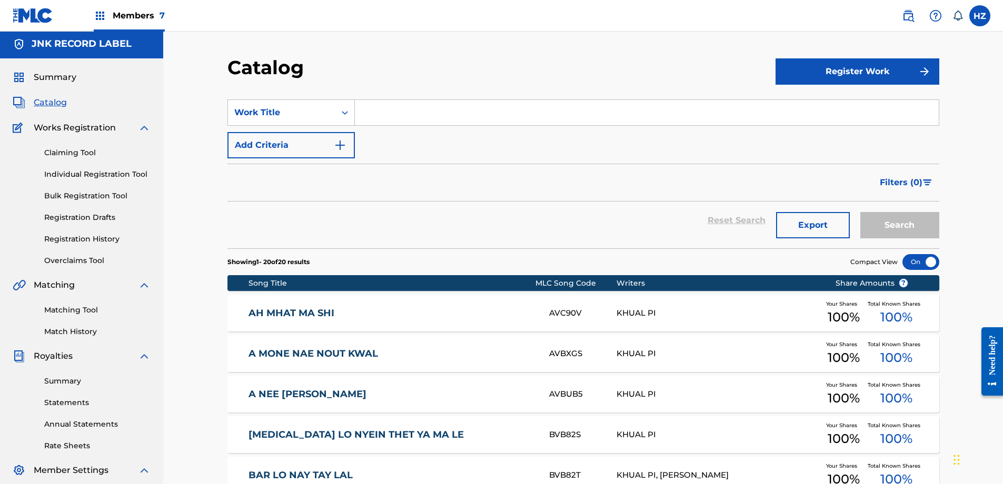
scroll to position [0, 0]
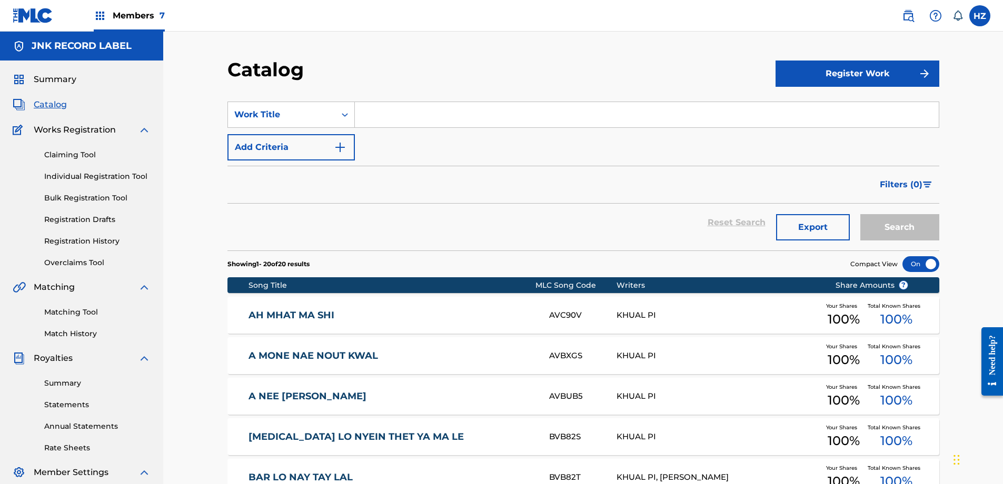
click at [48, 83] on span "Summary" at bounding box center [55, 79] width 43 height 13
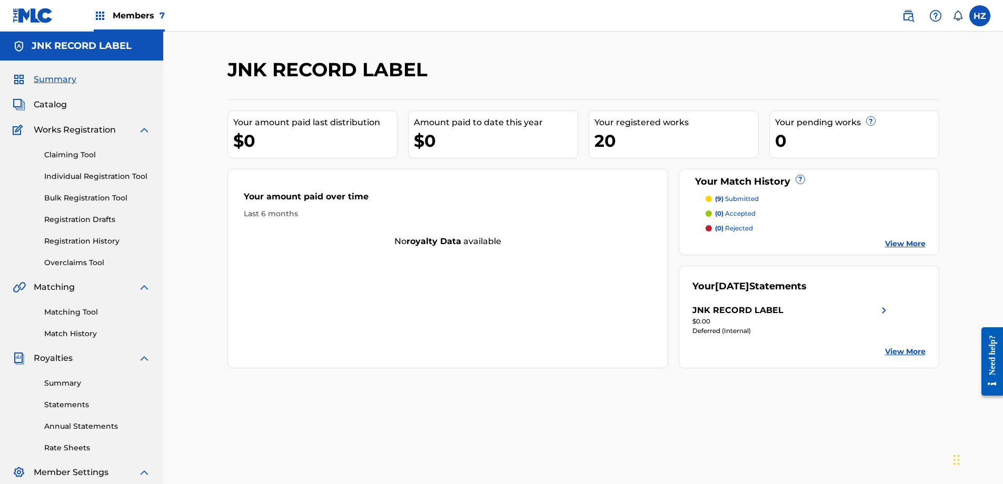
drag, startPoint x: 763, startPoint y: 186, endPoint x: 867, endPoint y: 225, distance: 111.3
click at [763, 186] on div "Your Match History ?" at bounding box center [808, 182] width 233 height 14
click at [910, 244] on link "View More" at bounding box center [905, 243] width 41 height 11
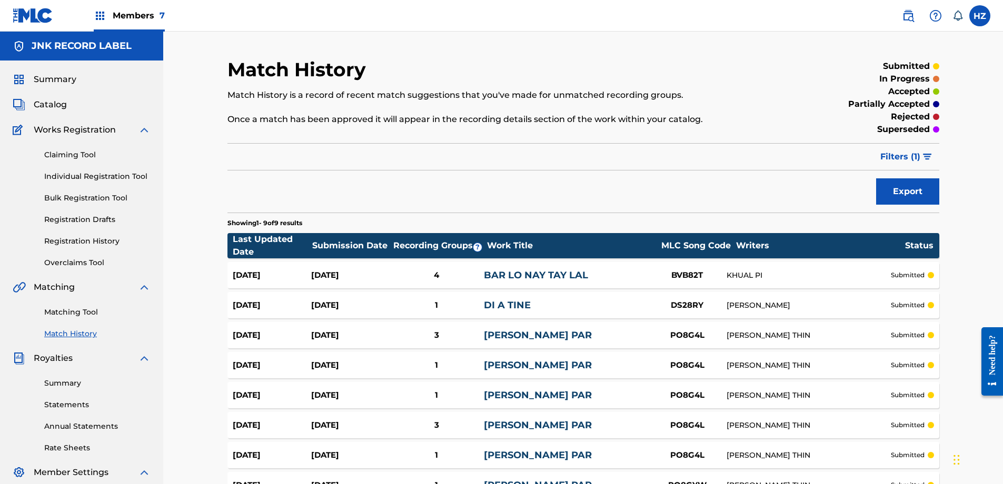
click at [44, 100] on span "Catalog" at bounding box center [50, 104] width 33 height 13
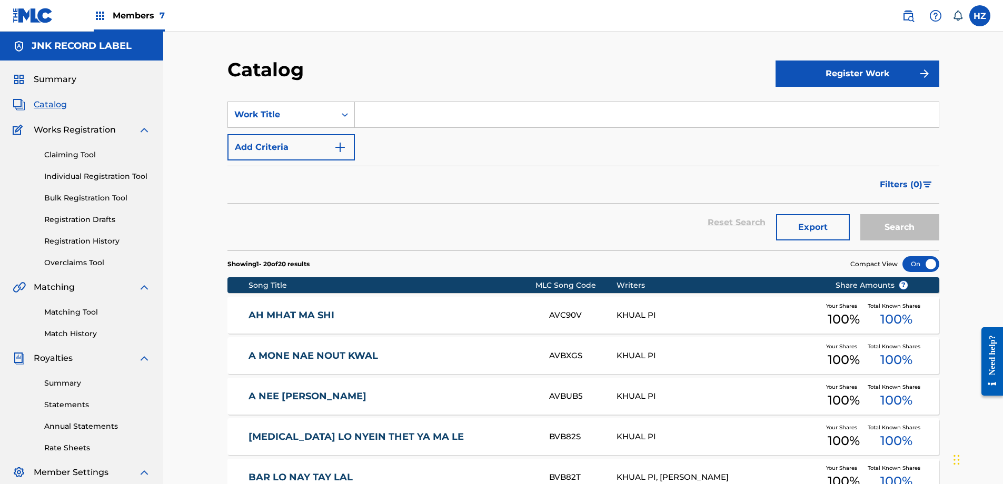
click at [77, 244] on link "Registration History" at bounding box center [97, 241] width 106 height 11
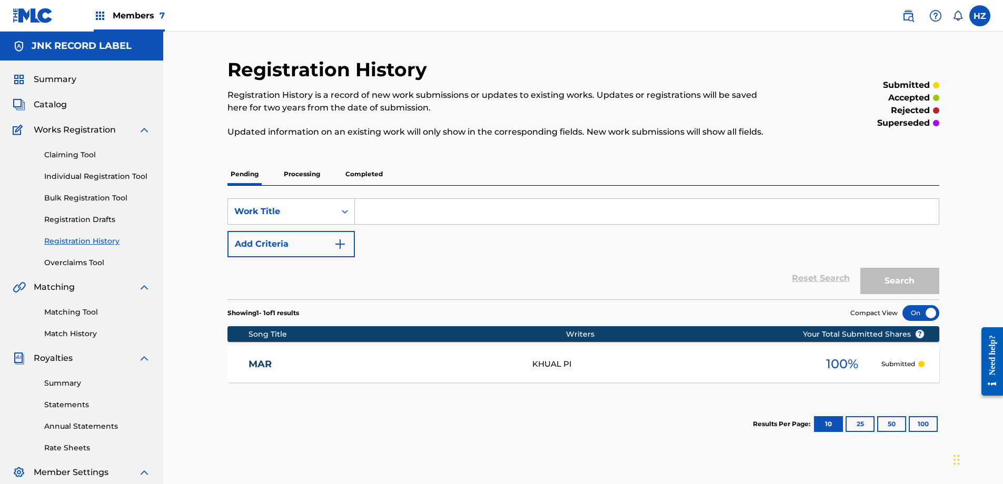
click at [305, 178] on p "Processing" at bounding box center [302, 174] width 43 height 22
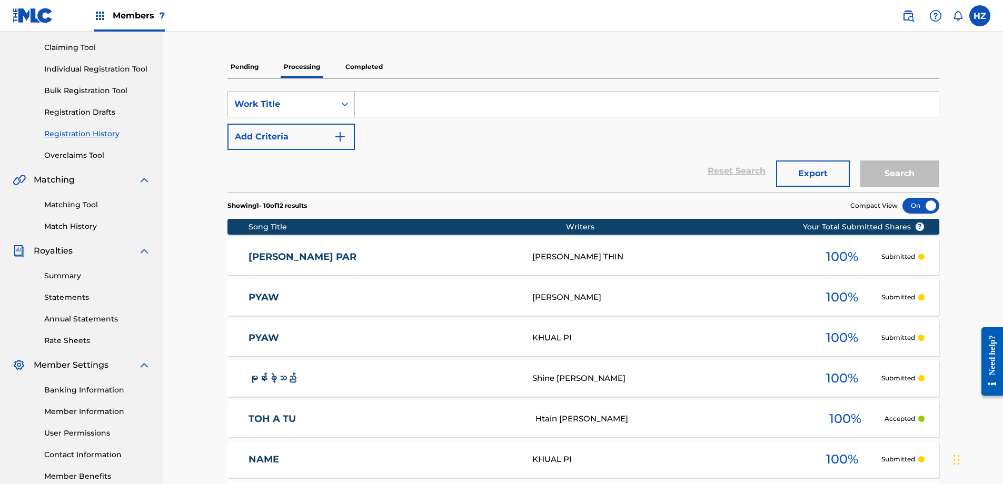
scroll to position [115, 0]
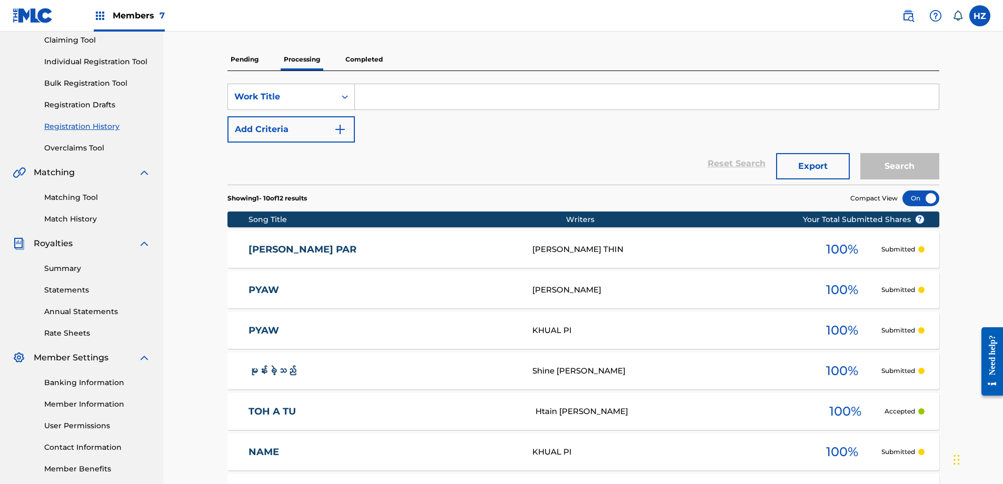
click at [357, 56] on p "Completed" at bounding box center [364, 59] width 44 height 22
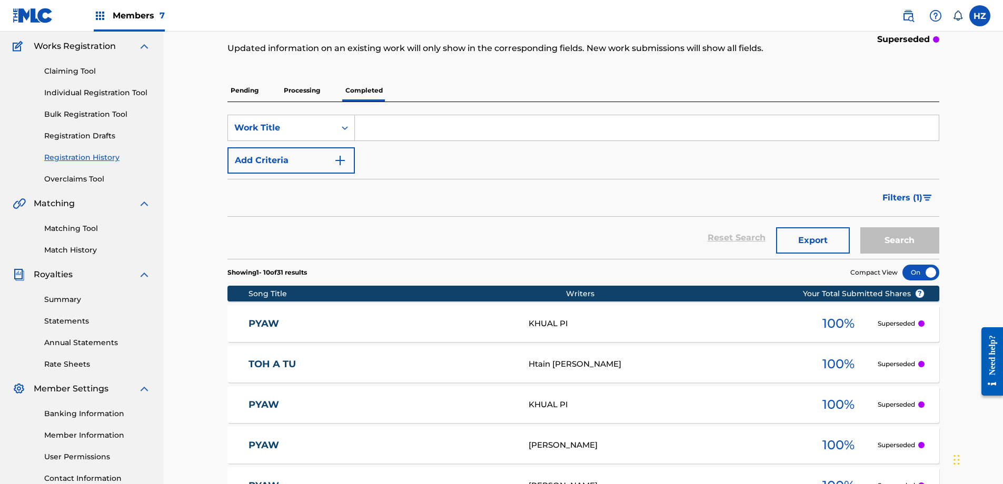
scroll to position [81, 0]
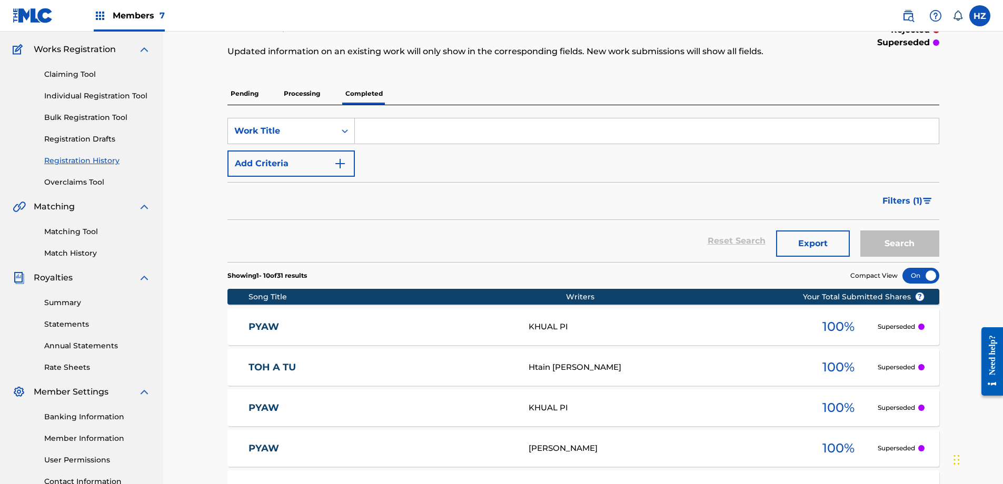
click at [312, 96] on p "Processing" at bounding box center [302, 94] width 43 height 22
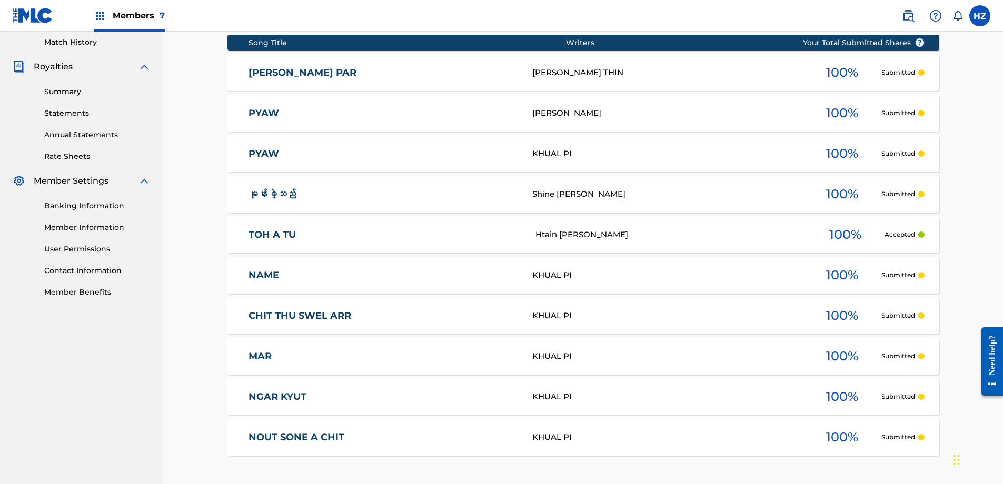
scroll to position [197, 0]
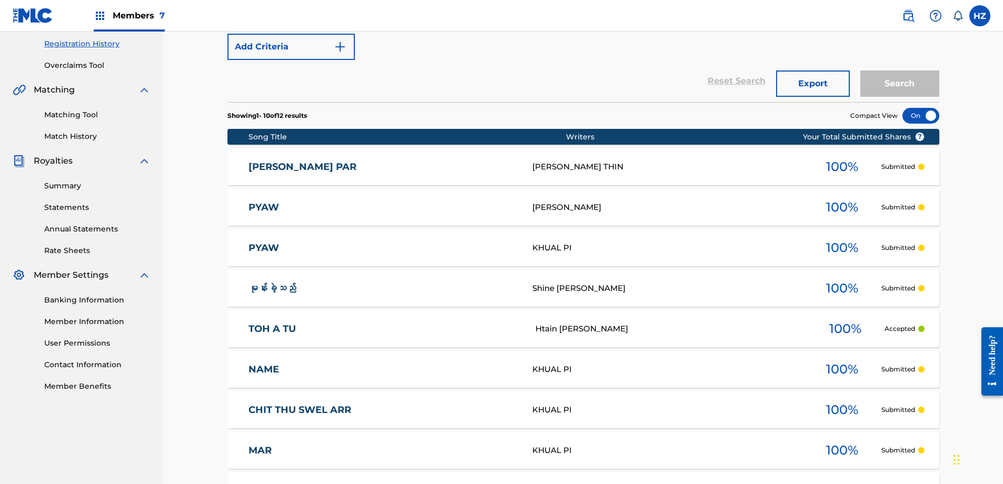
click at [307, 332] on link "TOH A TU" at bounding box center [384, 329] width 273 height 12
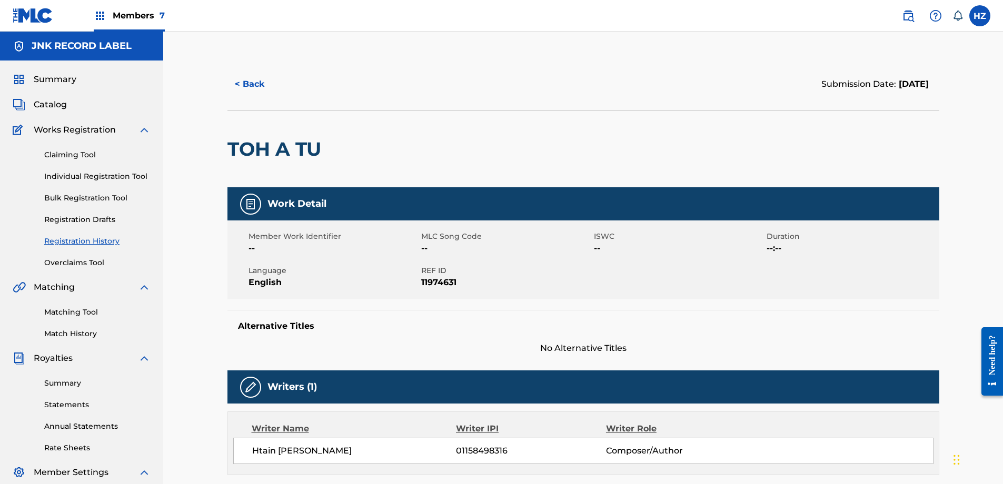
click at [235, 85] on button "< Back" at bounding box center [258, 84] width 63 height 26
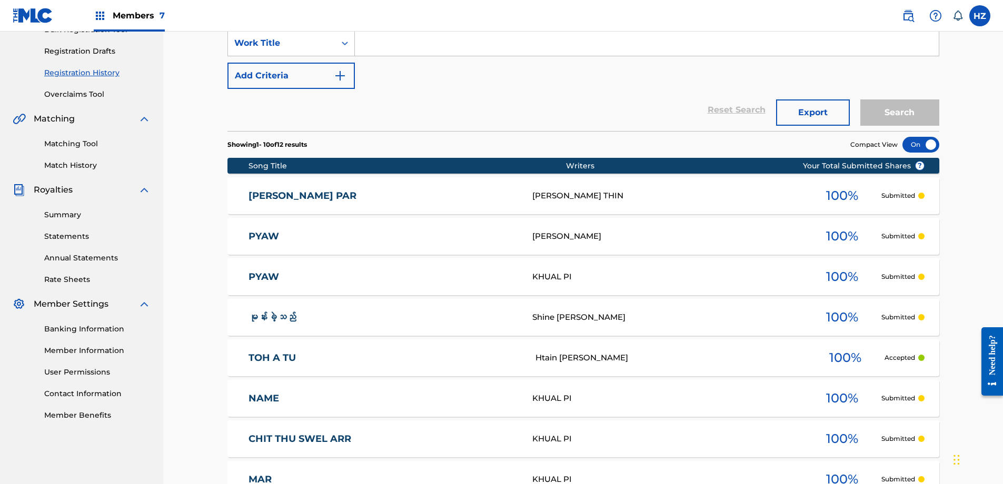
click at [690, 324] on div "မုန်းခဲ့သည် Shine [PERSON_NAME] 100 % Submitted" at bounding box center [583, 317] width 712 height 37
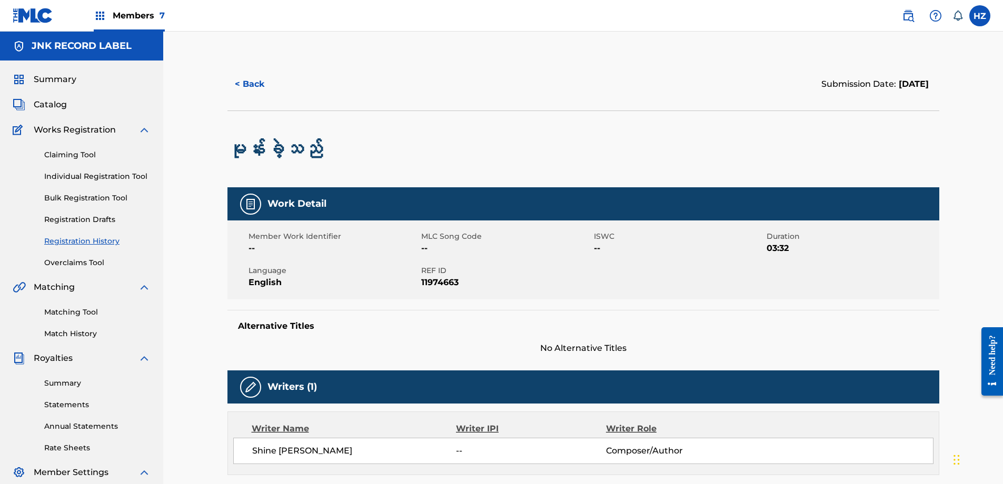
click at [238, 76] on button "< Back" at bounding box center [258, 84] width 63 height 26
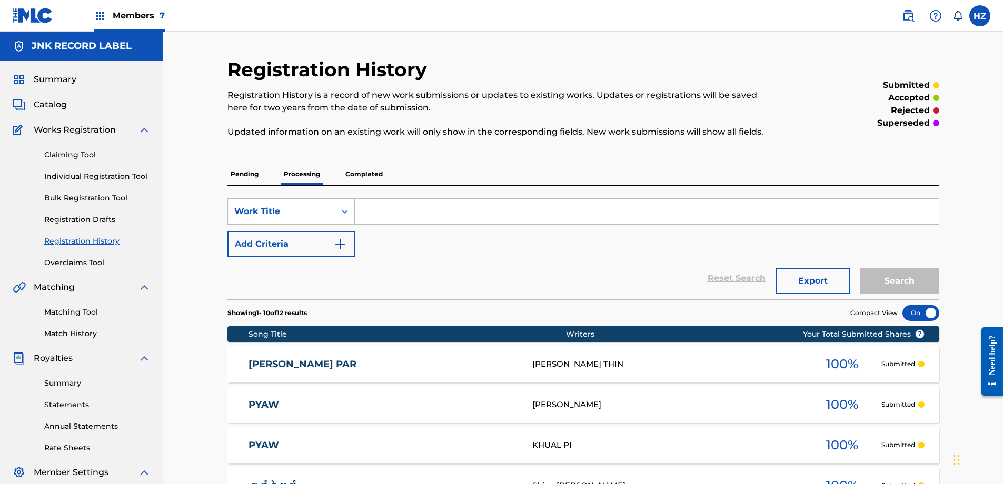
scroll to position [168, 0]
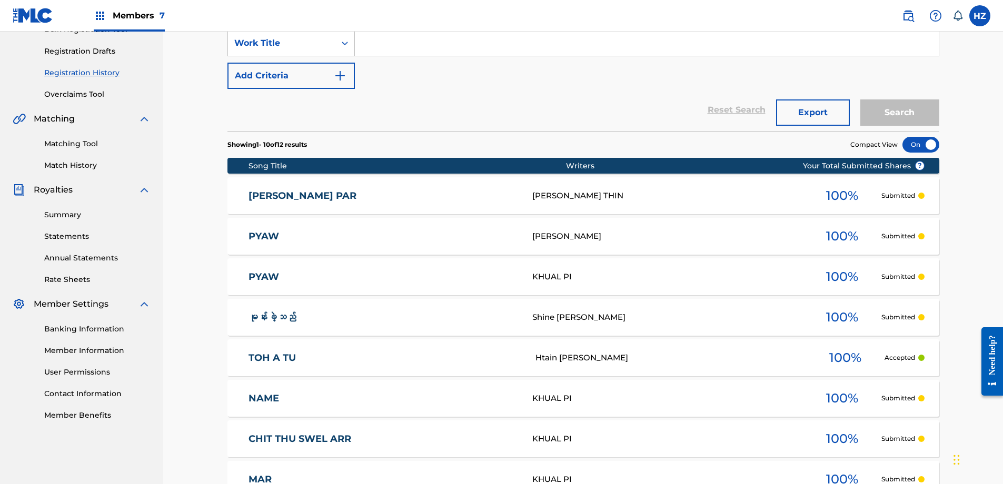
click at [560, 357] on div "Htain [PERSON_NAME]" at bounding box center [670, 358] width 271 height 12
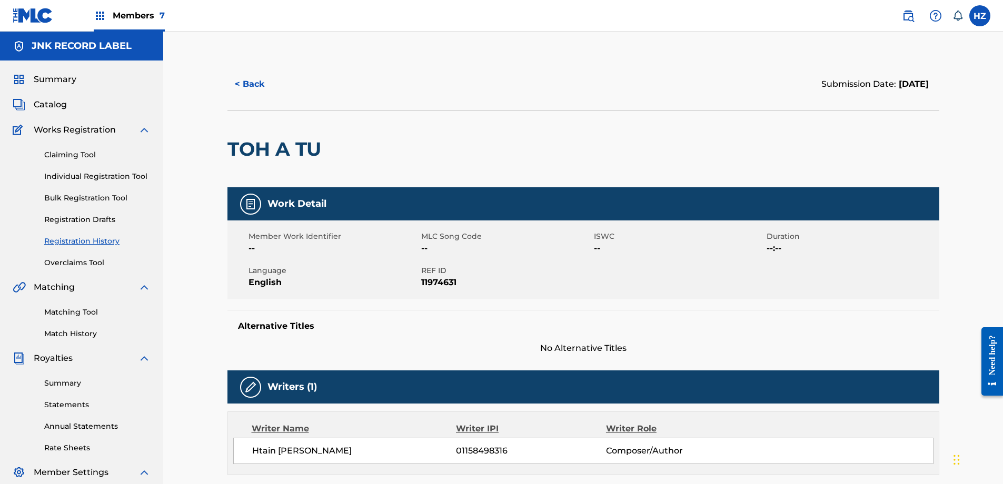
click at [252, 88] on button "< Back" at bounding box center [258, 84] width 63 height 26
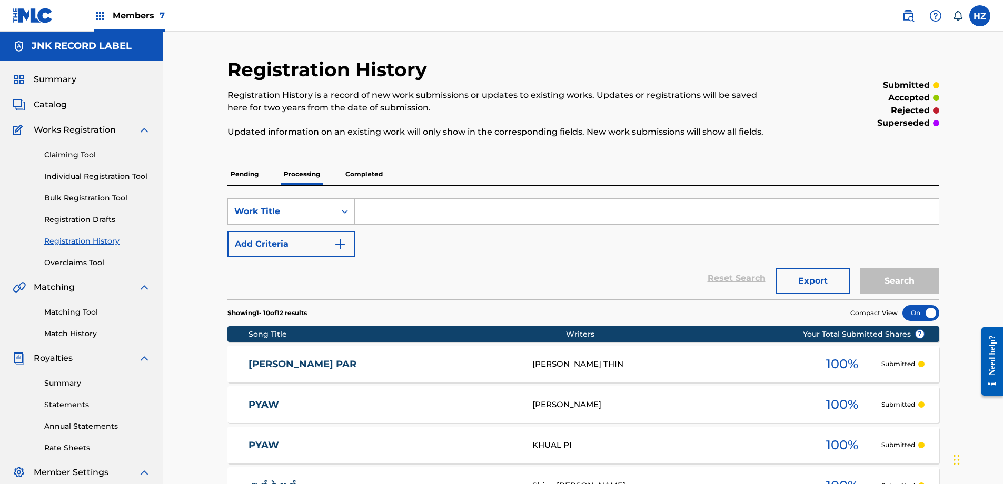
scroll to position [168, 0]
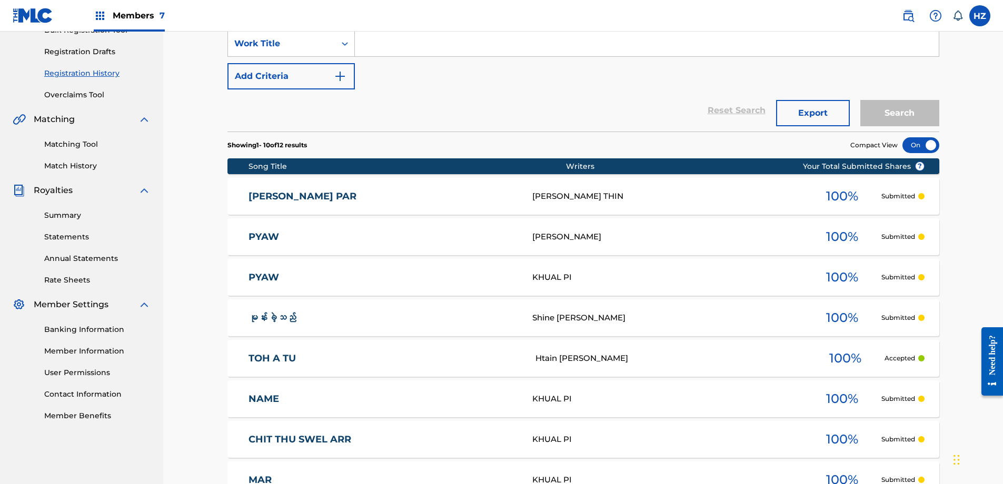
click at [372, 321] on link "မုန်းခဲ့သည်" at bounding box center [382, 318] width 269 height 12
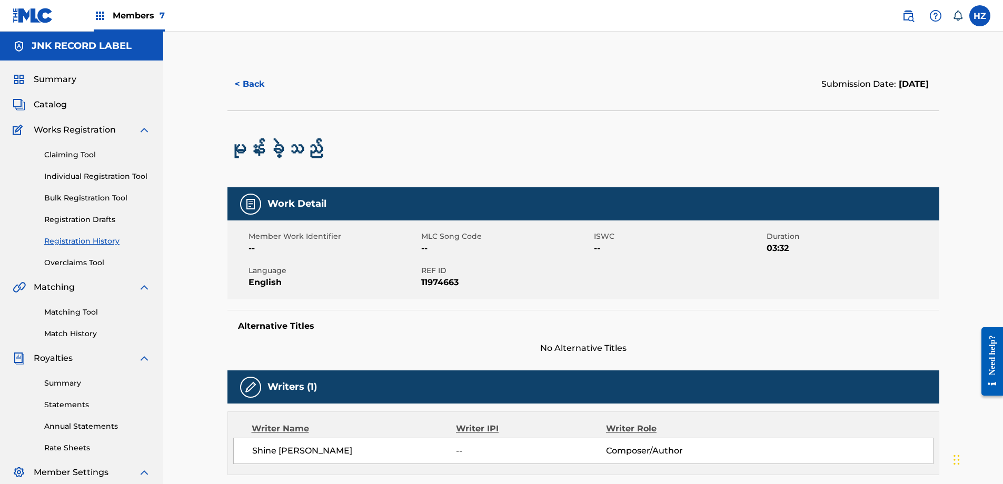
click at [247, 85] on button "< Back" at bounding box center [258, 84] width 63 height 26
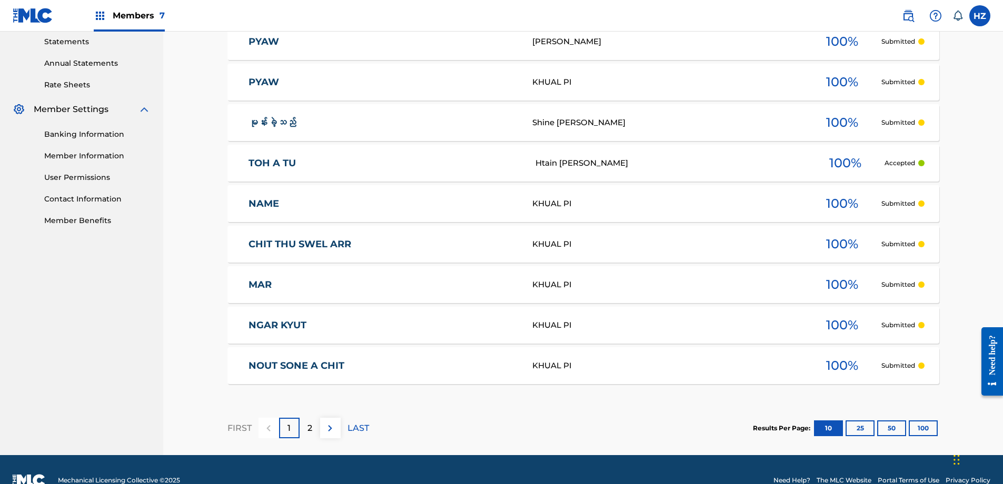
click at [306, 271] on div "MAR MA726R KHUAL PI 100 % Submitted" at bounding box center [583, 284] width 712 height 37
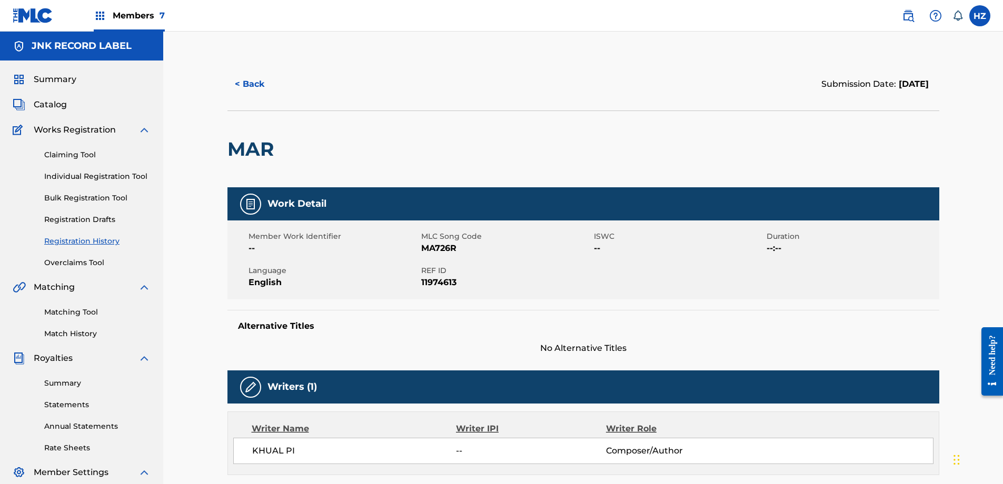
click at [234, 84] on button "< Back" at bounding box center [258, 84] width 63 height 26
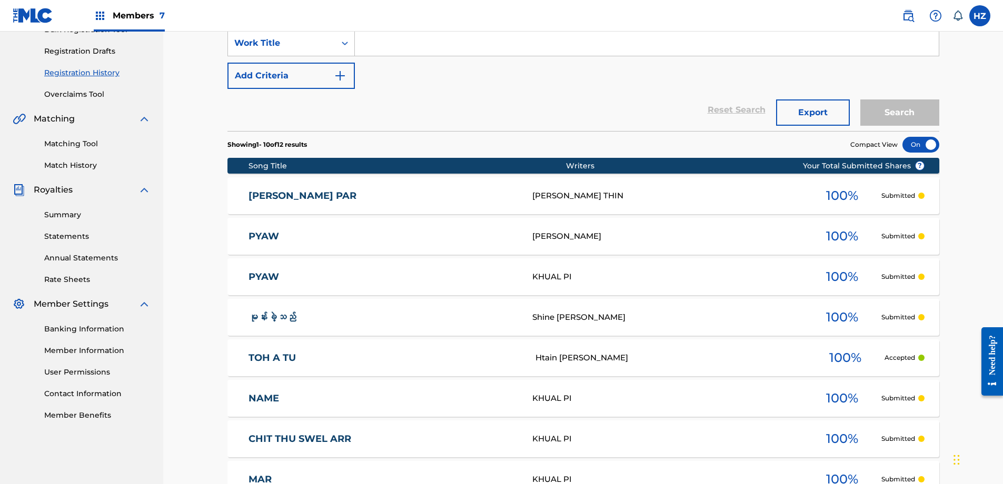
click at [300, 321] on link "မုန်းခဲ့သည်" at bounding box center [382, 318] width 269 height 12
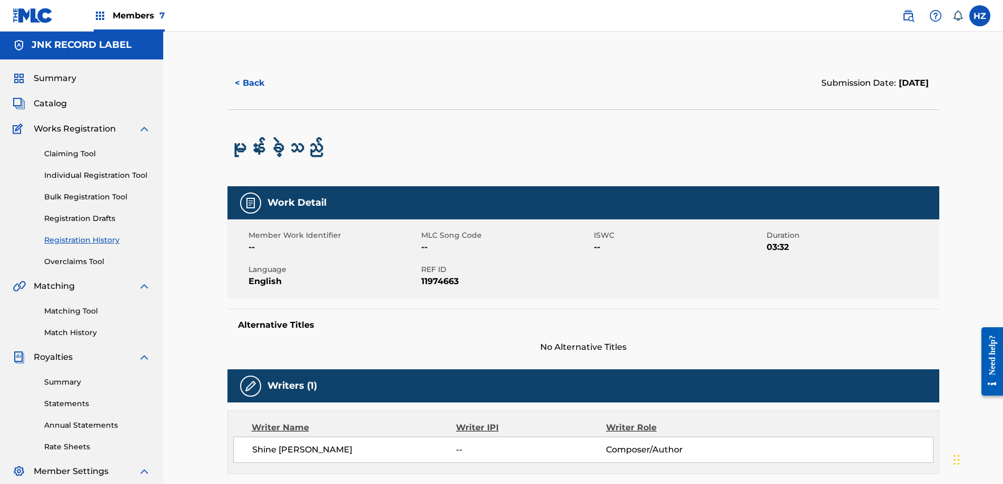
click at [244, 90] on button "< Back" at bounding box center [258, 83] width 63 height 26
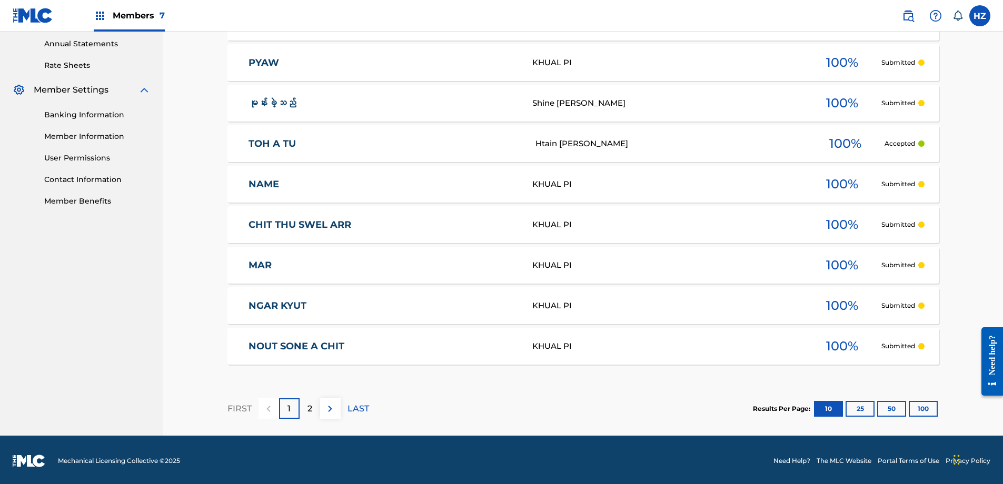
click at [353, 258] on div "MAR MA726R KHUAL PI 100 % Submitted" at bounding box center [583, 265] width 712 height 37
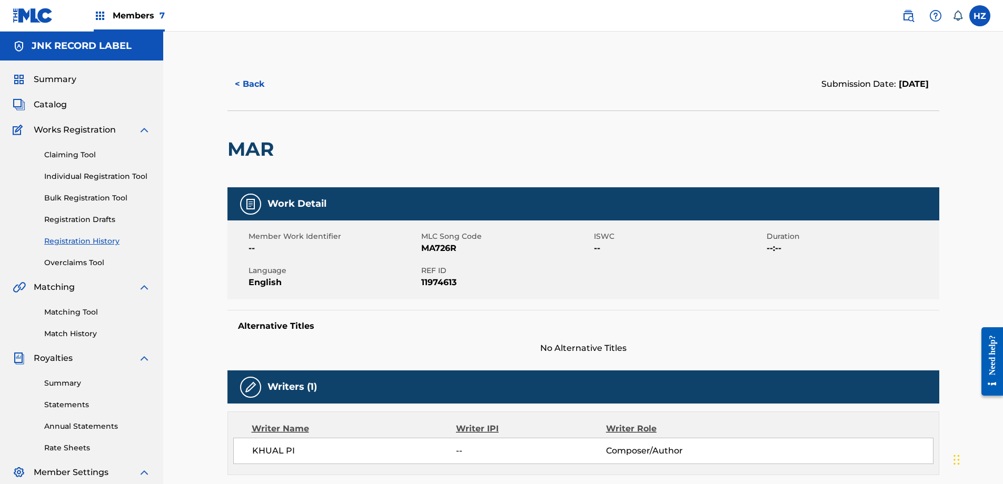
click at [244, 87] on button "< Back" at bounding box center [258, 84] width 63 height 26
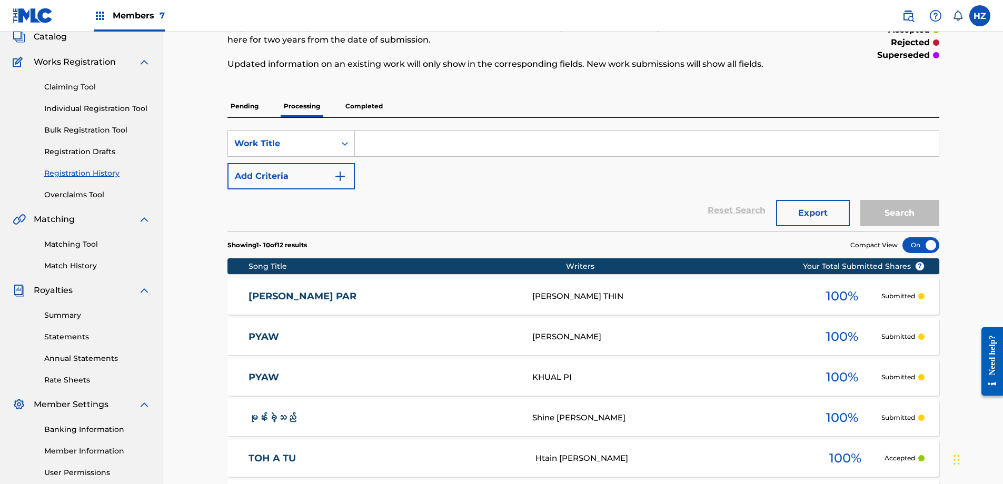
click at [254, 97] on p "Pending" at bounding box center [244, 106] width 34 height 22
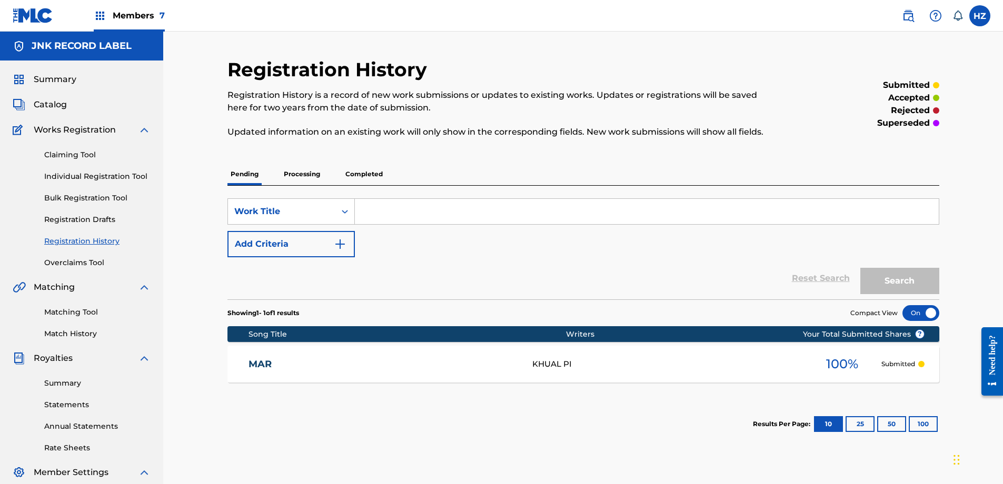
click at [255, 104] on p "Registration History is a record of new work submissions or updates to existing…" at bounding box center [501, 101] width 548 height 25
click at [378, 357] on div "MAR MA726R KHUAL PI 100 % Submitted" at bounding box center [583, 364] width 712 height 37
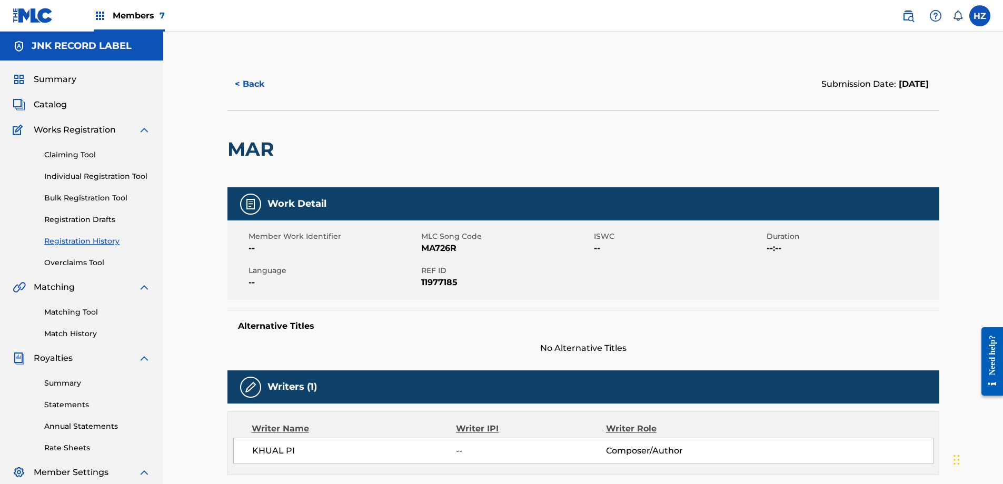
click at [249, 89] on button "< Back" at bounding box center [258, 84] width 63 height 26
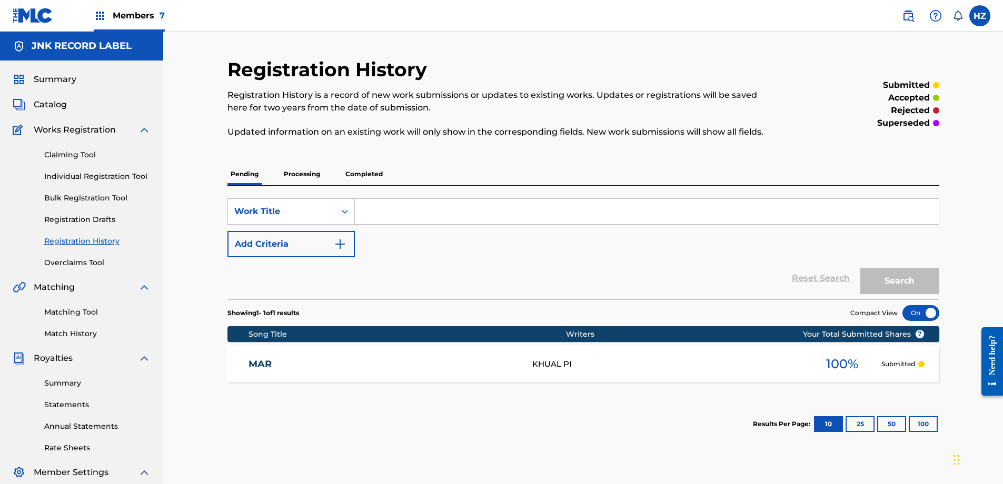
click at [289, 175] on p "Processing" at bounding box center [302, 174] width 43 height 22
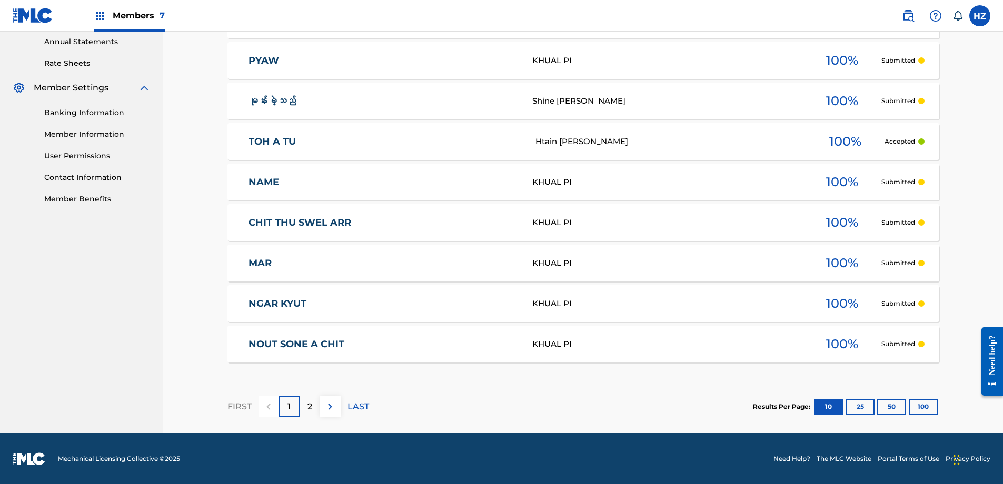
click at [296, 301] on link "NGAR KYUT" at bounding box center [382, 304] width 269 height 12
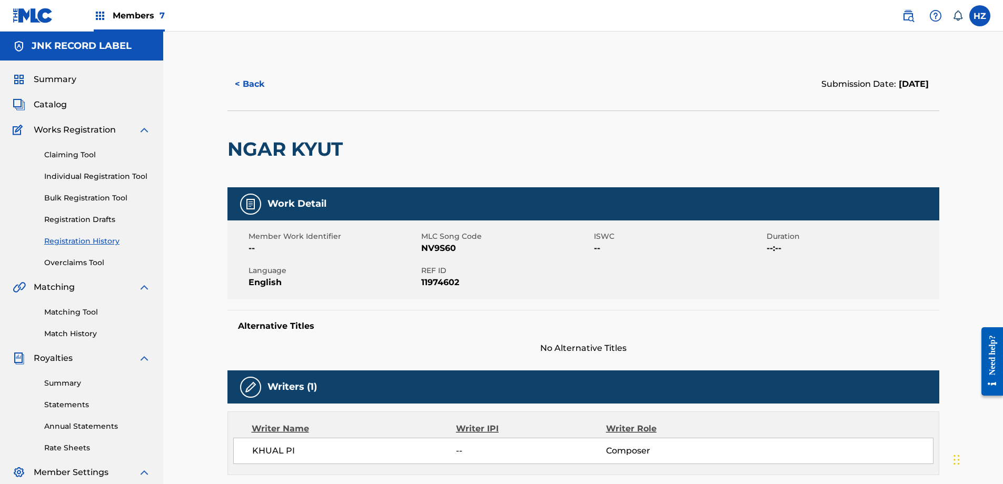
click at [252, 84] on button "< Back" at bounding box center [258, 84] width 63 height 26
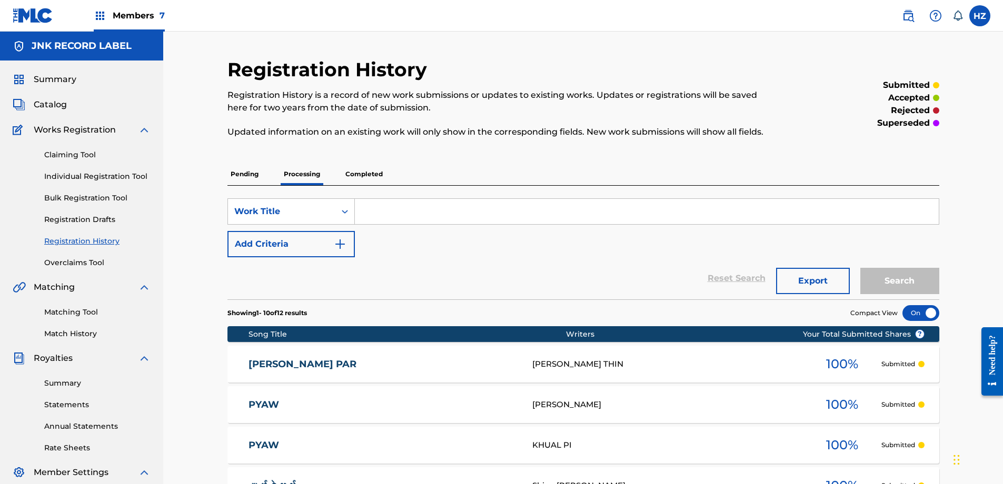
click at [256, 181] on p "Pending" at bounding box center [244, 174] width 34 height 22
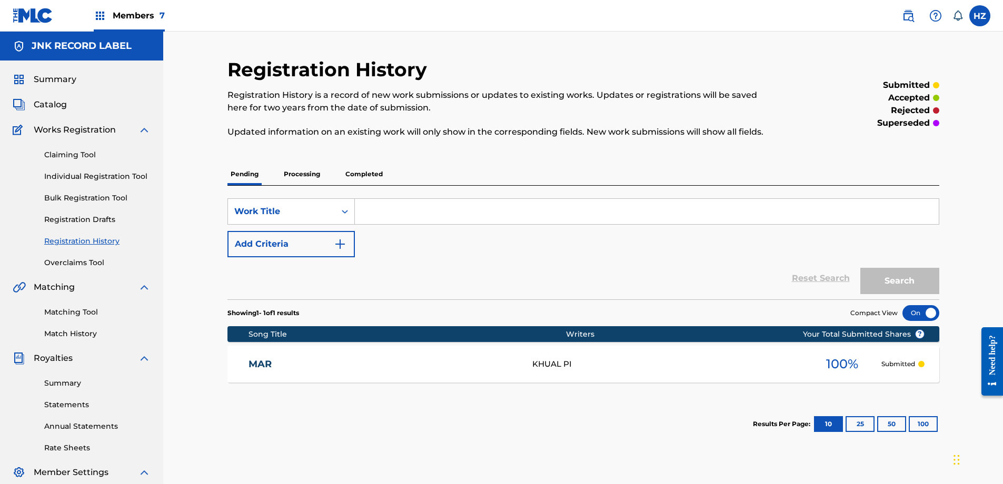
click at [505, 343] on section "Song Title Writers ? Your Total Submitted Shares MAR MA726R KHUAL PI 100 % Subm…" at bounding box center [583, 352] width 712 height 62
click at [573, 368] on div "KHUAL PI" at bounding box center [667, 364] width 271 height 12
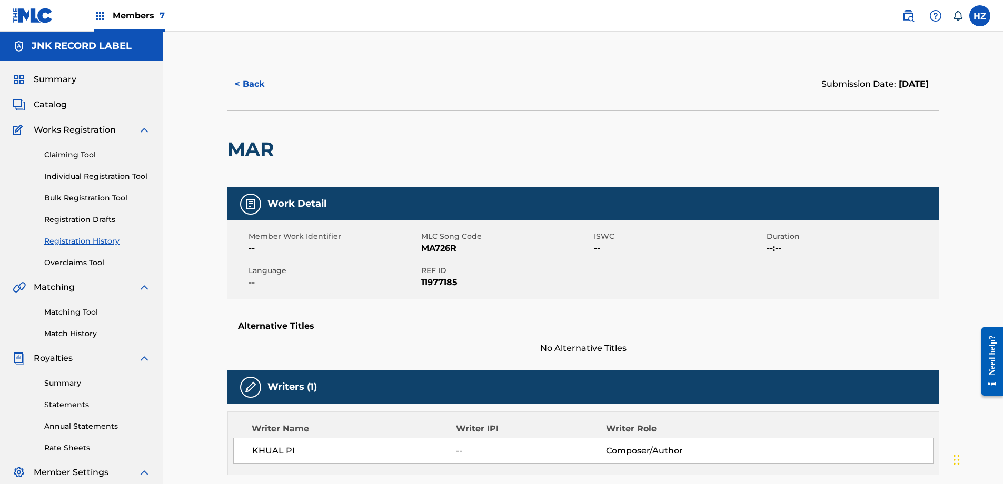
click at [79, 155] on link "Claiming Tool" at bounding box center [97, 154] width 106 height 11
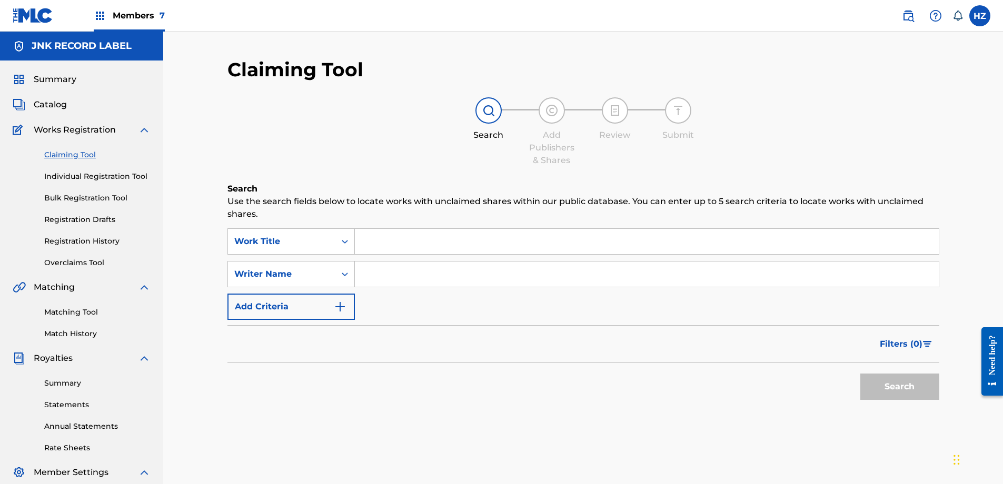
click at [384, 274] on input "Search Form" at bounding box center [647, 274] width 584 height 25
click at [406, 283] on input "Search Form" at bounding box center [647, 273] width 584 height 25
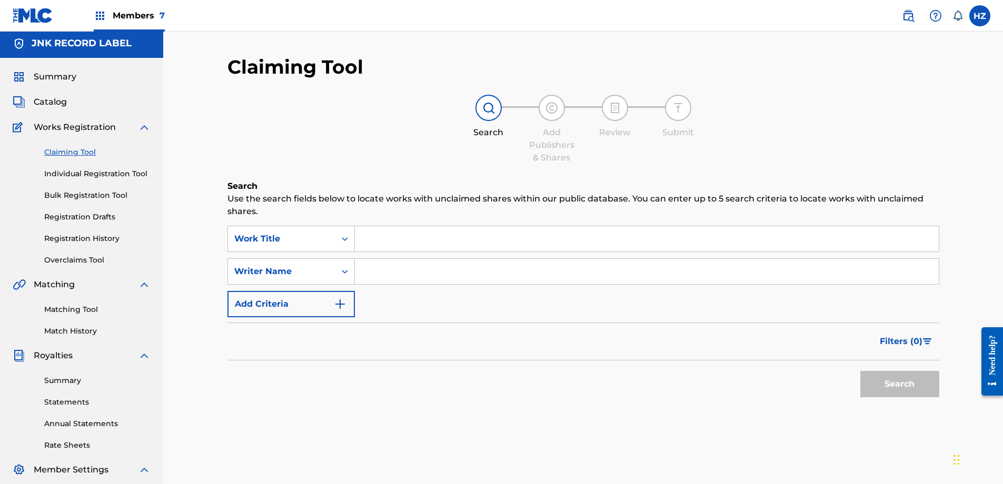
click at [400, 271] on input "Search Form" at bounding box center [647, 271] width 584 height 25
click at [401, 271] on input "Search Form" at bounding box center [647, 270] width 584 height 25
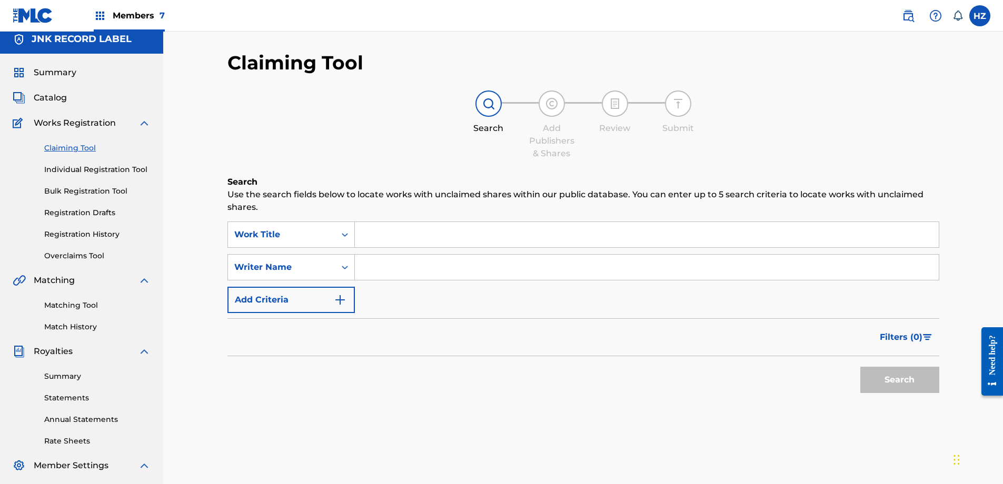
click at [402, 271] on input "Search Form" at bounding box center [647, 267] width 584 height 25
type input "khual pi"
click at [892, 390] on button "Search" at bounding box center [899, 380] width 79 height 26
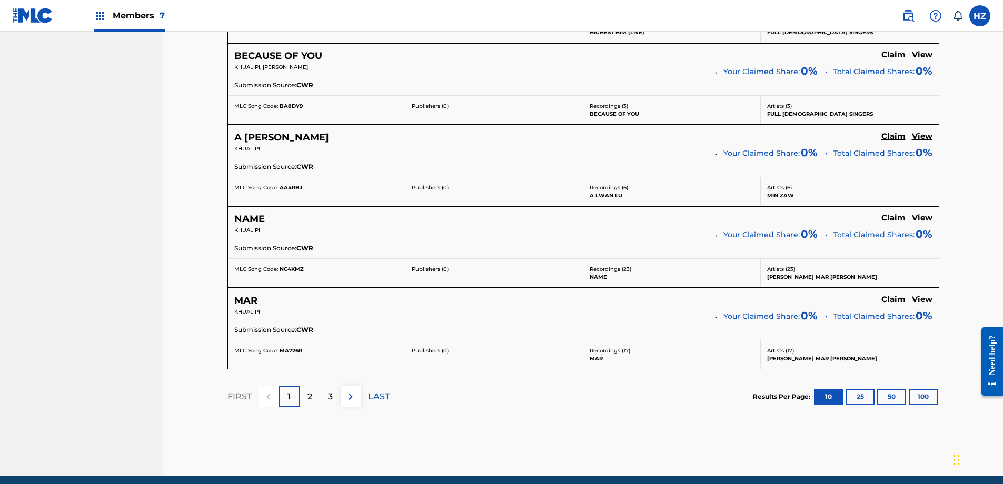
click at [311, 405] on div "2" at bounding box center [309, 396] width 21 height 21
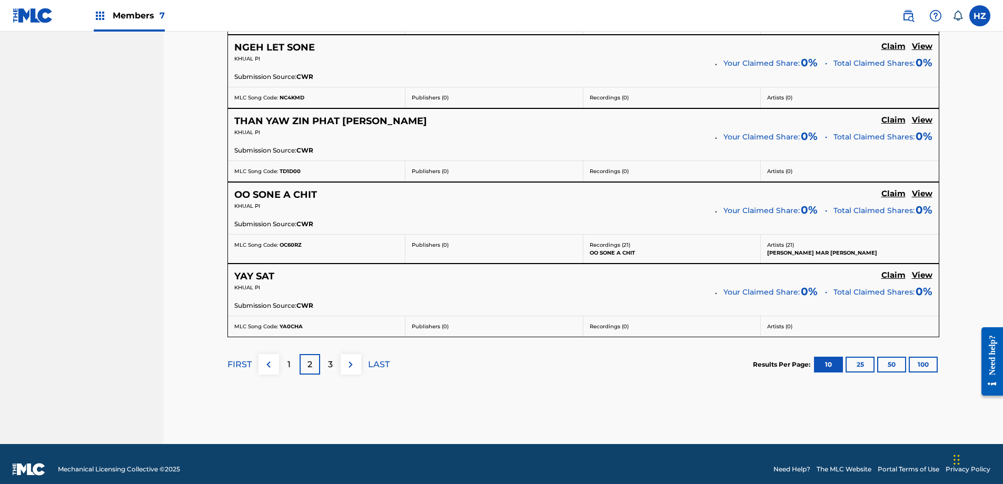
click at [920, 275] on h5 "View" at bounding box center [922, 276] width 21 height 10
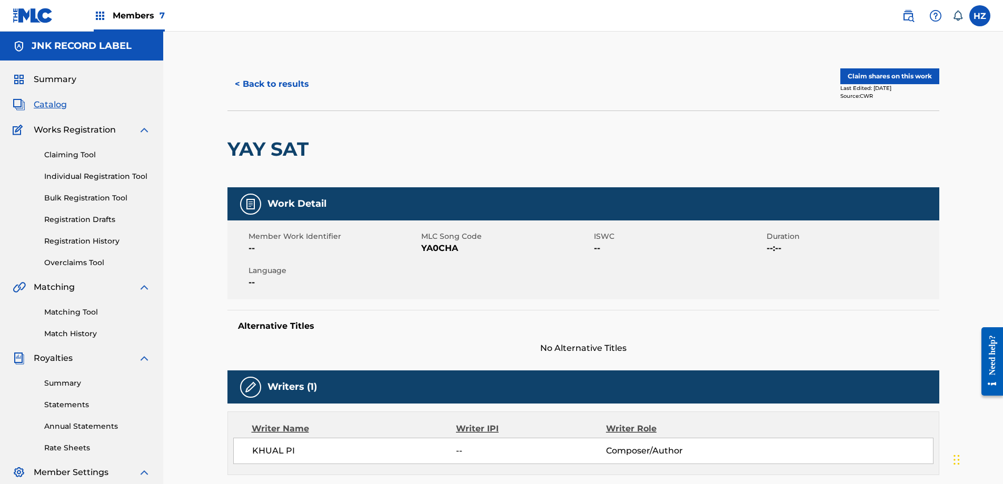
click at [253, 89] on button "< Back to results" at bounding box center [271, 84] width 89 height 26
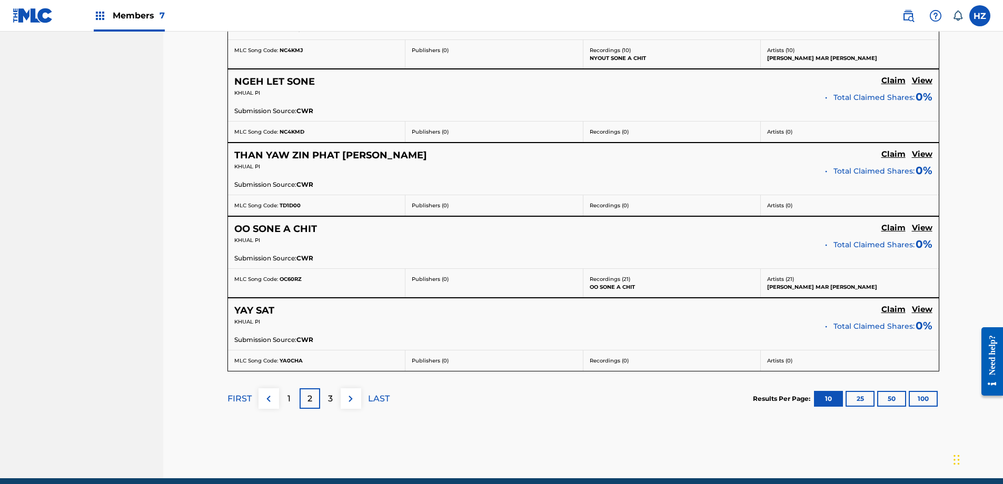
scroll to position [854, 0]
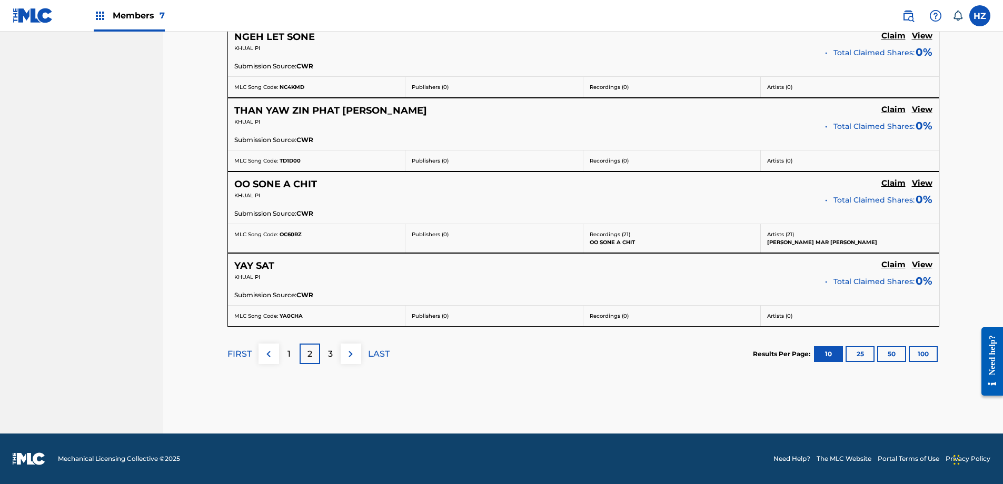
click at [329, 360] on p "3" at bounding box center [330, 354] width 5 height 13
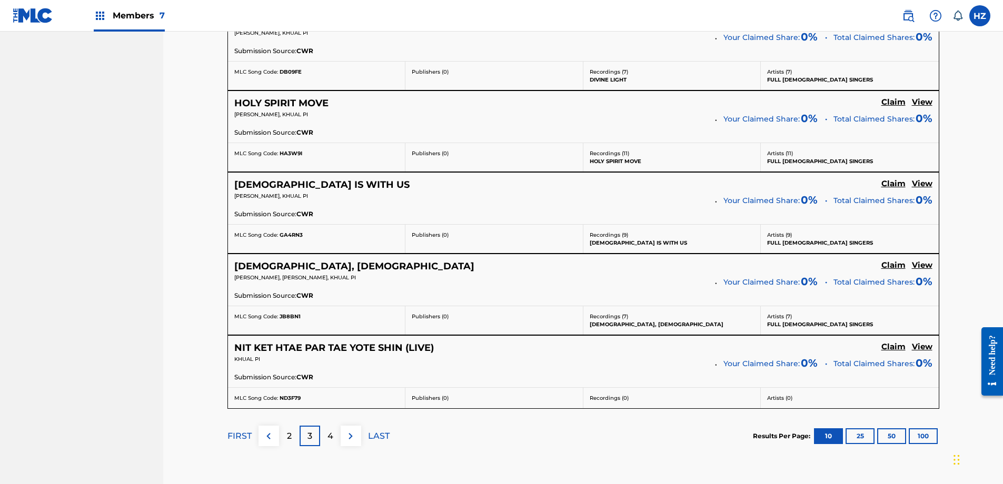
scroll to position [823, 0]
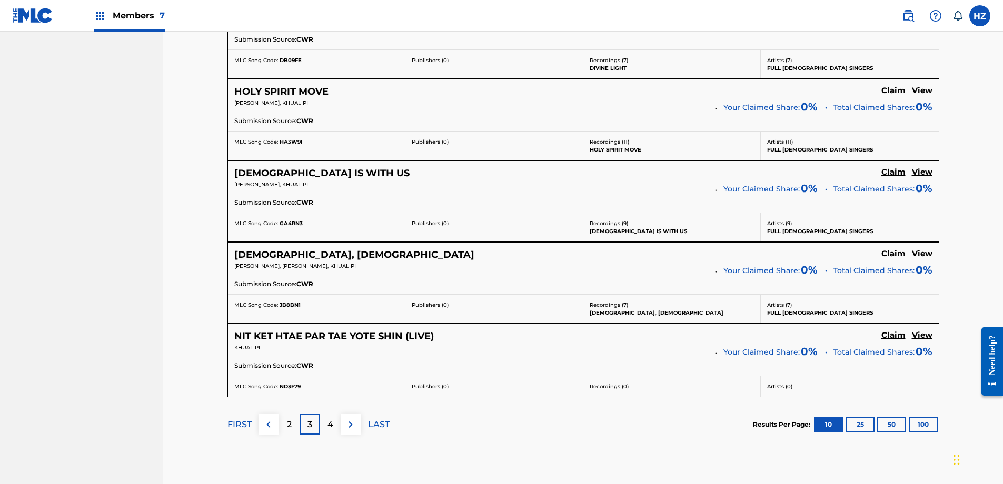
click at [341, 424] on button at bounding box center [351, 424] width 21 height 21
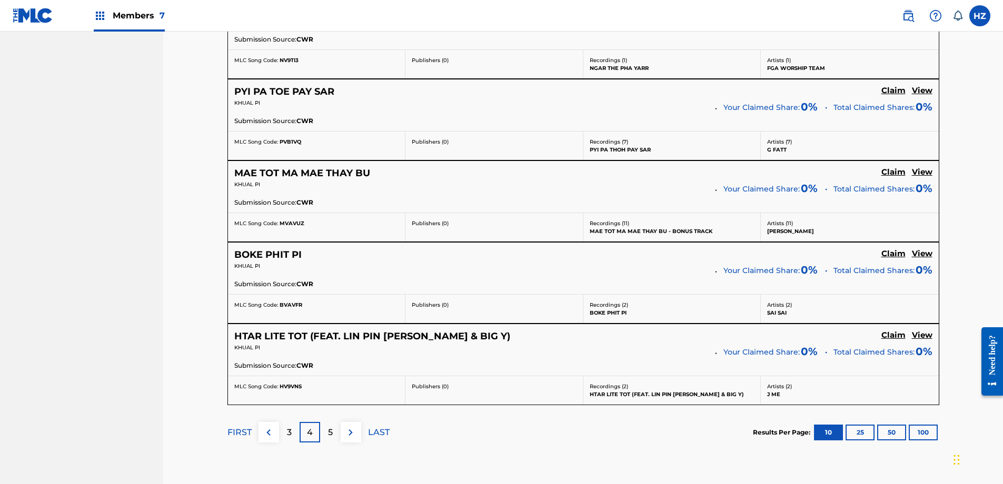
click at [922, 255] on h5 "View" at bounding box center [922, 254] width 21 height 10
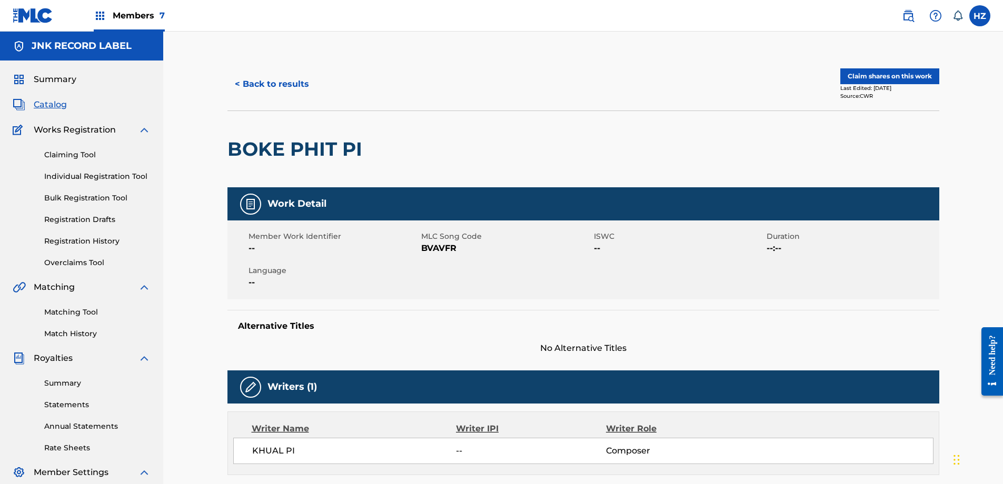
click at [239, 78] on button "< Back to results" at bounding box center [271, 84] width 89 height 26
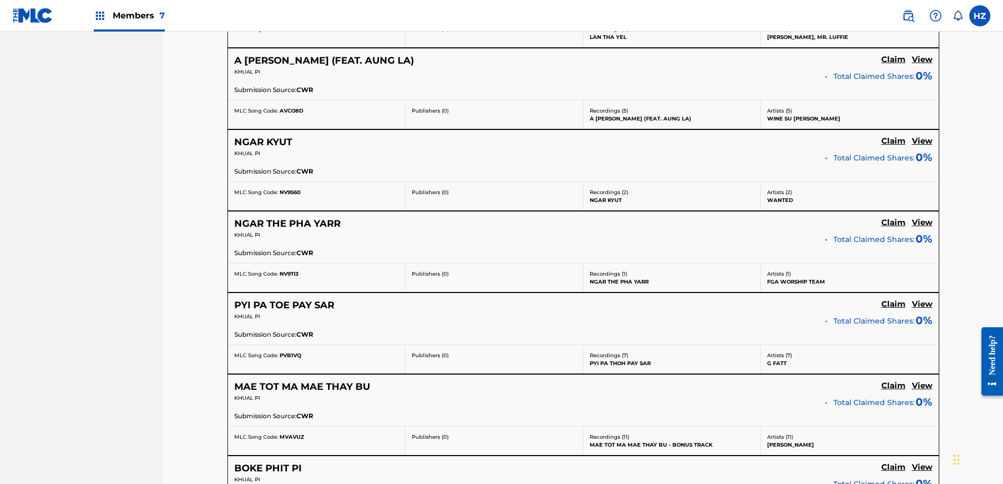
scroll to position [613, 0]
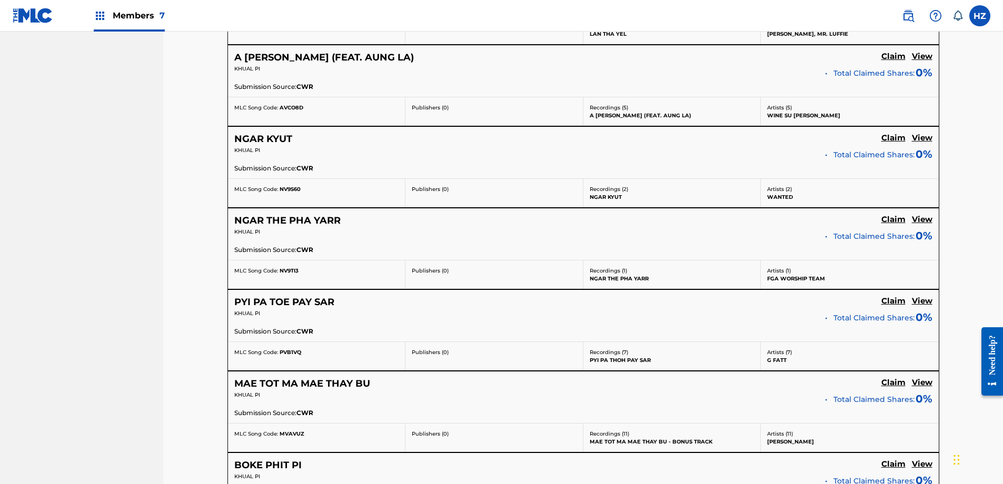
click at [916, 137] on h5 "View" at bounding box center [922, 138] width 21 height 10
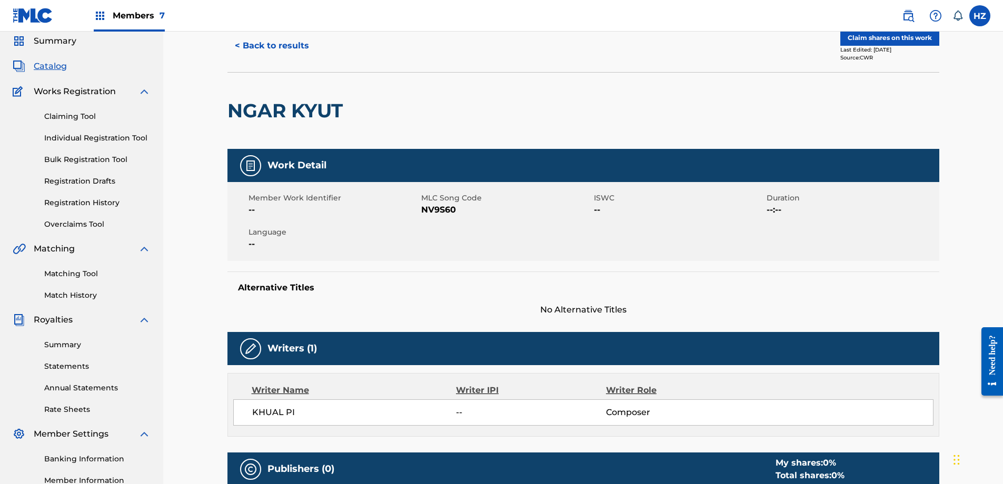
scroll to position [13, 0]
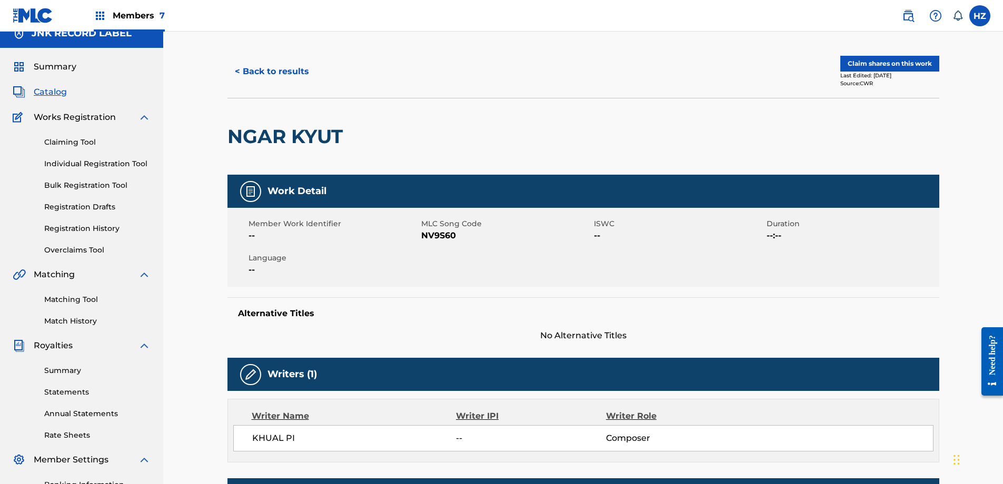
click at [888, 66] on button "Claim shares on this work" at bounding box center [889, 64] width 99 height 16
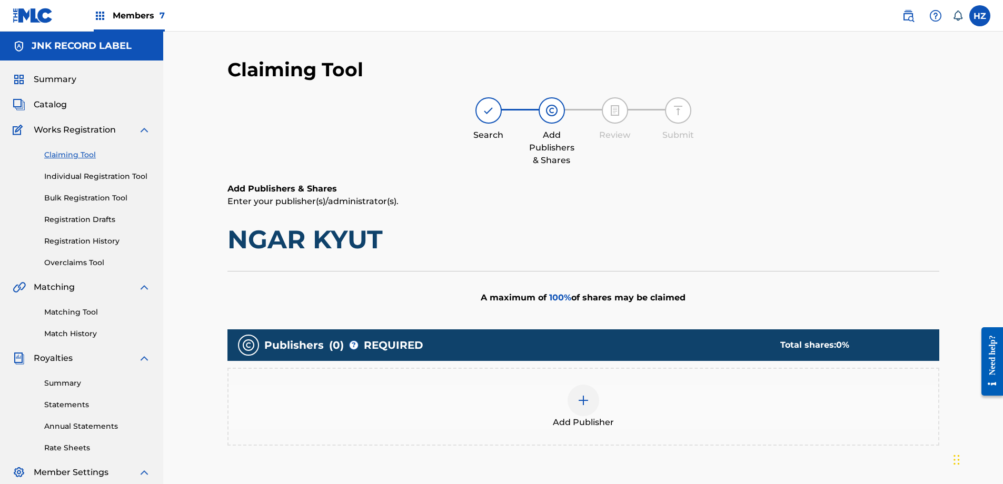
click at [576, 408] on div at bounding box center [583, 401] width 32 height 32
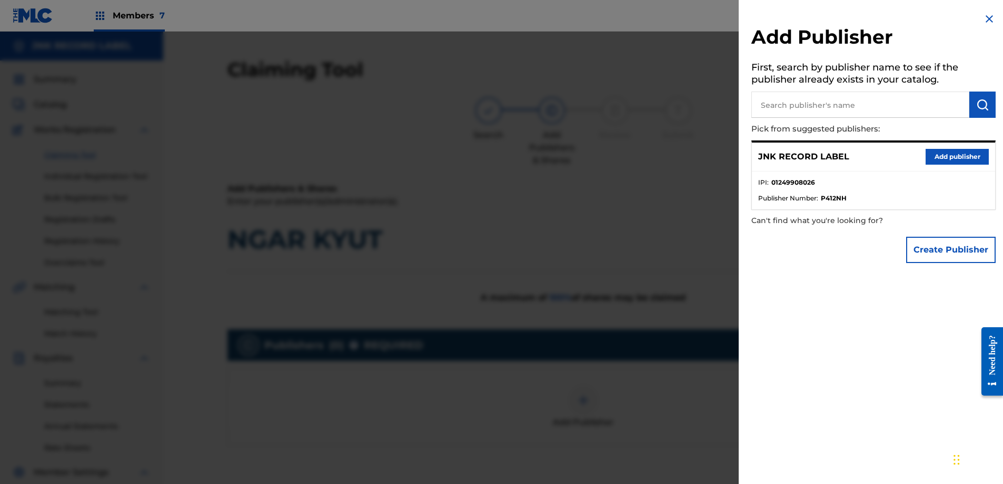
click at [935, 158] on button "Add publisher" at bounding box center [956, 157] width 63 height 16
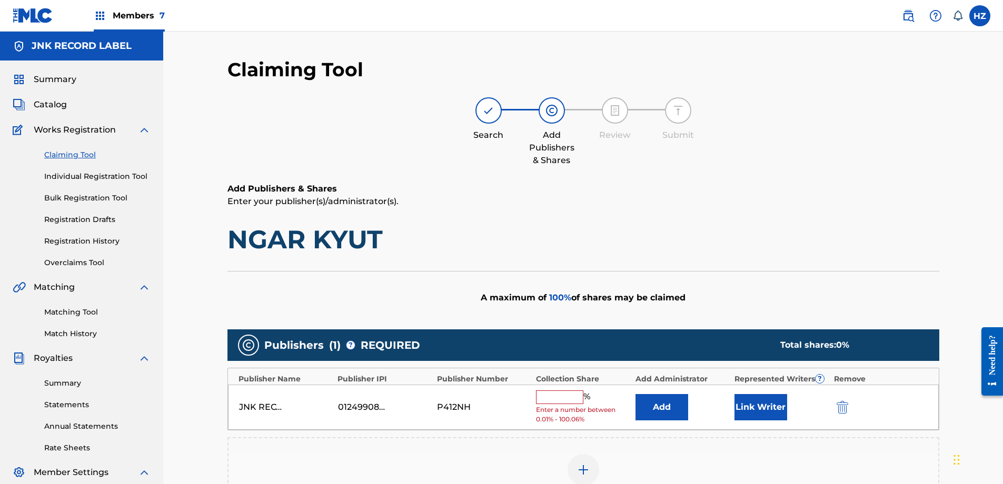
click at [554, 402] on input "text" at bounding box center [559, 398] width 47 height 14
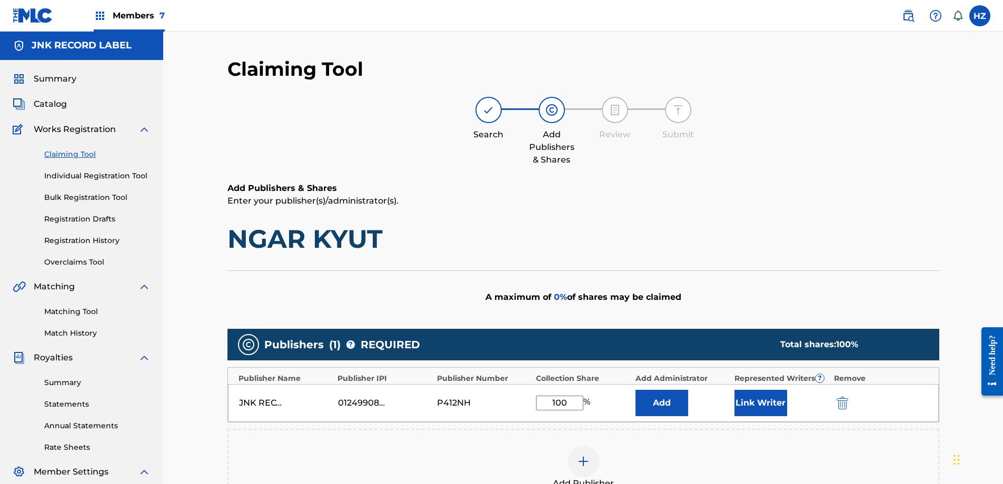
type input "100"
click at [635, 390] on button "Add" at bounding box center [661, 403] width 53 height 26
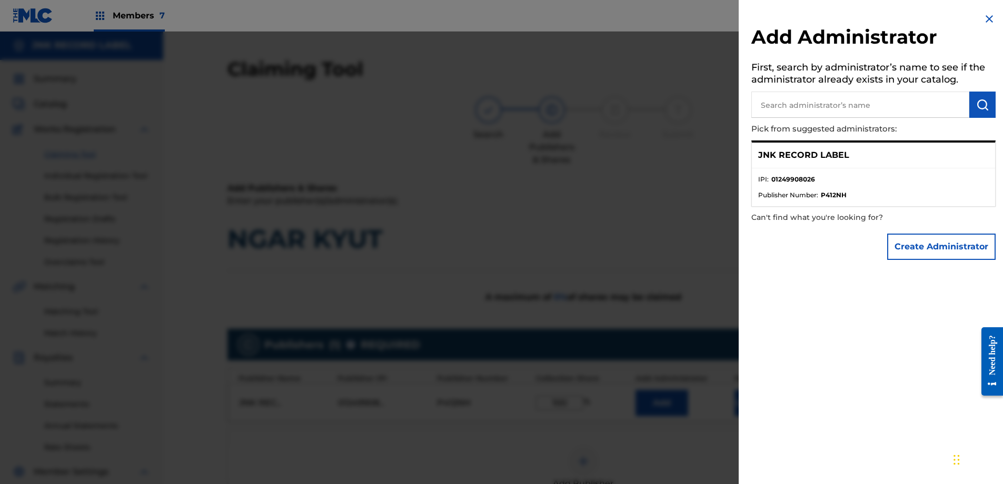
click at [986, 19] on img at bounding box center [989, 19] width 13 height 13
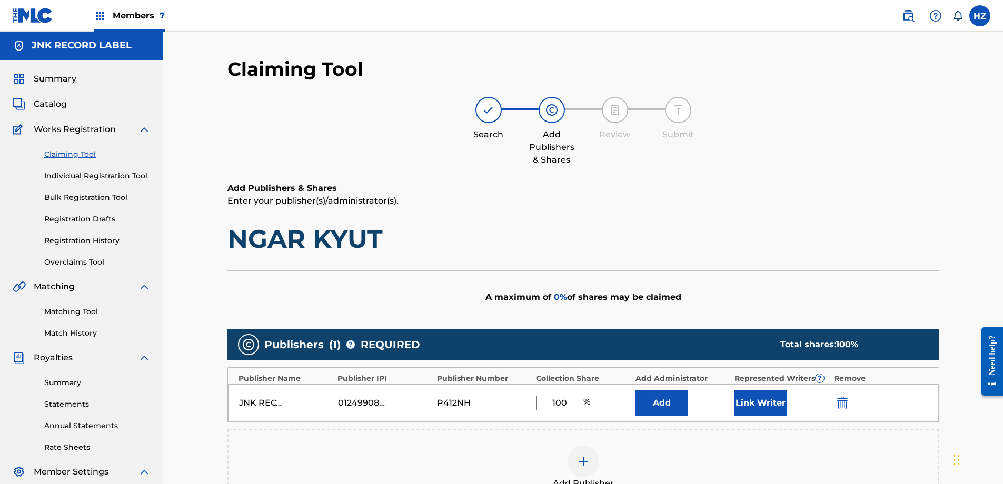
click at [738, 409] on button "Link Writer" at bounding box center [760, 403] width 53 height 26
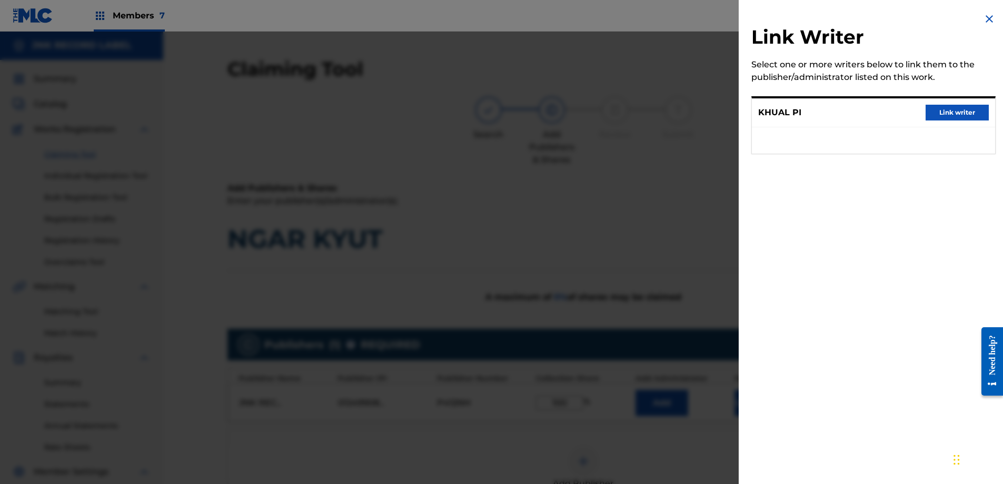
click at [849, 76] on div "Select one or more writers below to link them to the publisher/administrator li…" at bounding box center [873, 70] width 244 height 25
click at [952, 108] on button "Link writer" at bounding box center [956, 113] width 63 height 16
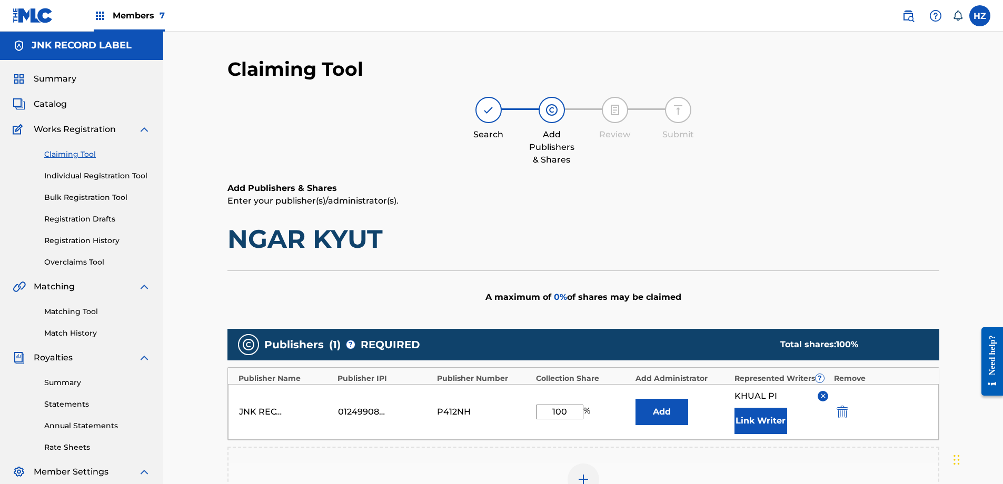
scroll to position [0, 0]
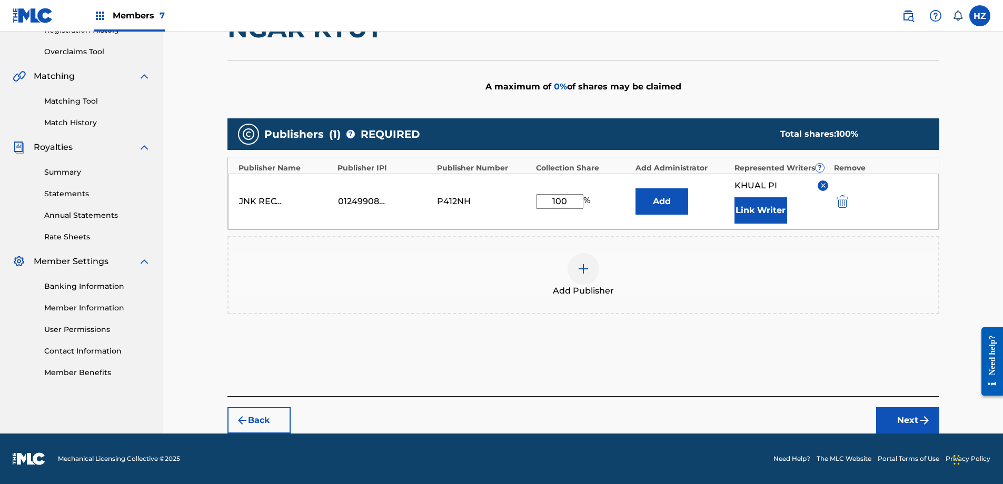
click at [876, 415] on button "Next" at bounding box center [907, 420] width 63 height 26
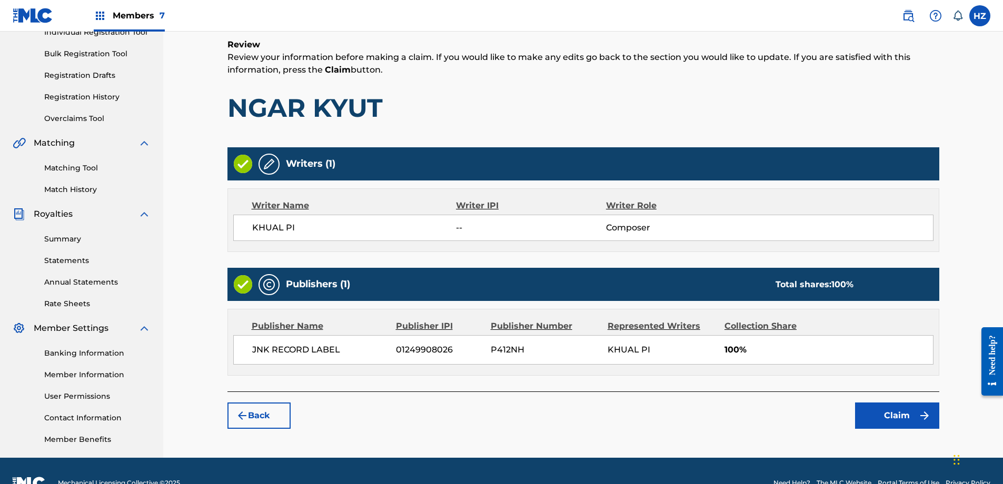
scroll to position [168, 0]
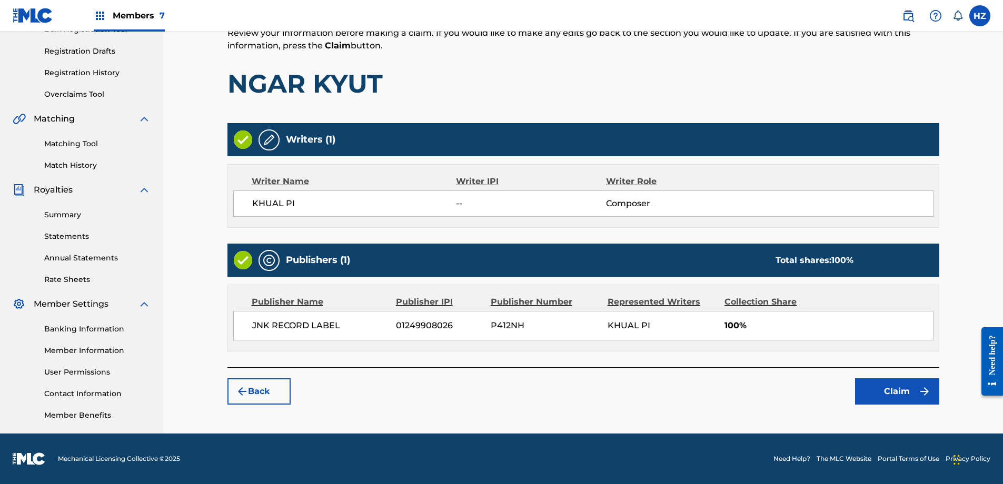
click at [873, 398] on button "Claim" at bounding box center [897, 391] width 84 height 26
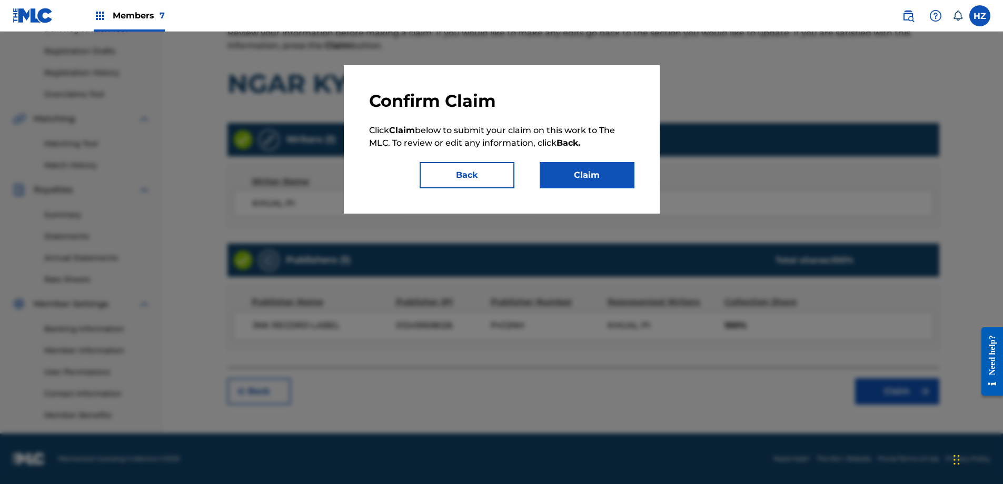
click at [602, 163] on button "Claim" at bounding box center [587, 175] width 95 height 26
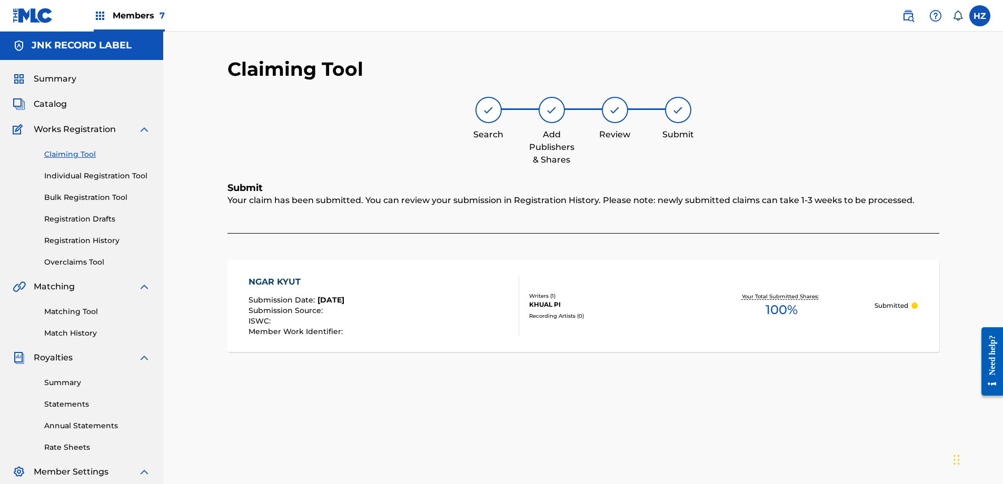
scroll to position [0, 0]
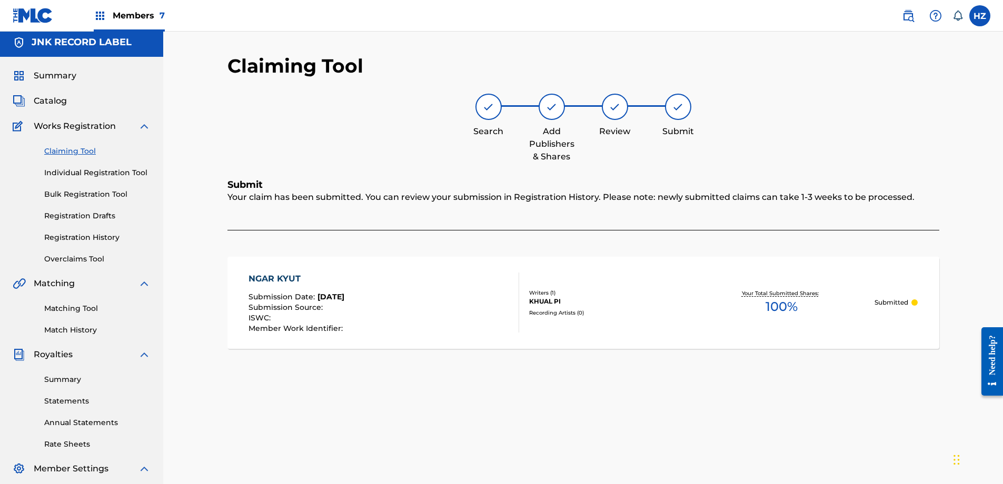
click at [61, 84] on div "Summary Catalog Works Registration Claiming Tool Individual Registration Tool B…" at bounding box center [81, 328] width 163 height 542
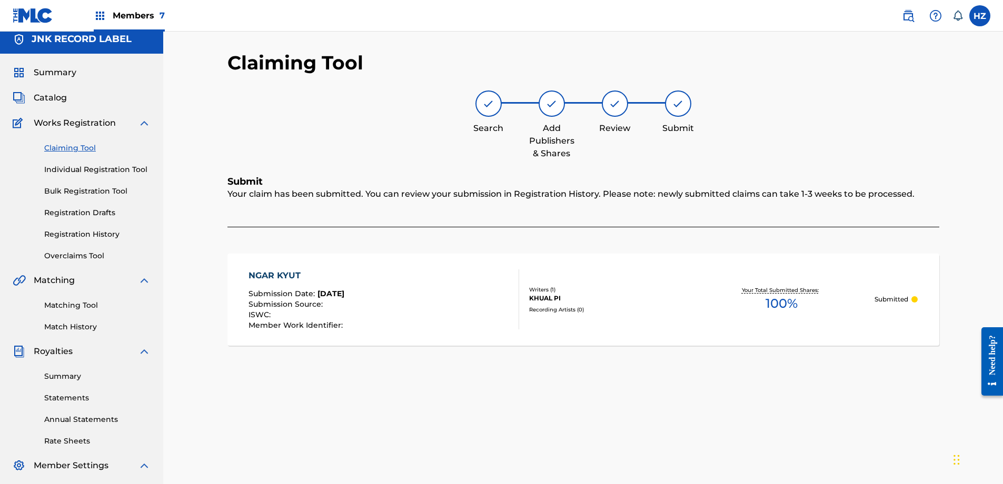
click at [61, 76] on span "Summary" at bounding box center [55, 72] width 43 height 13
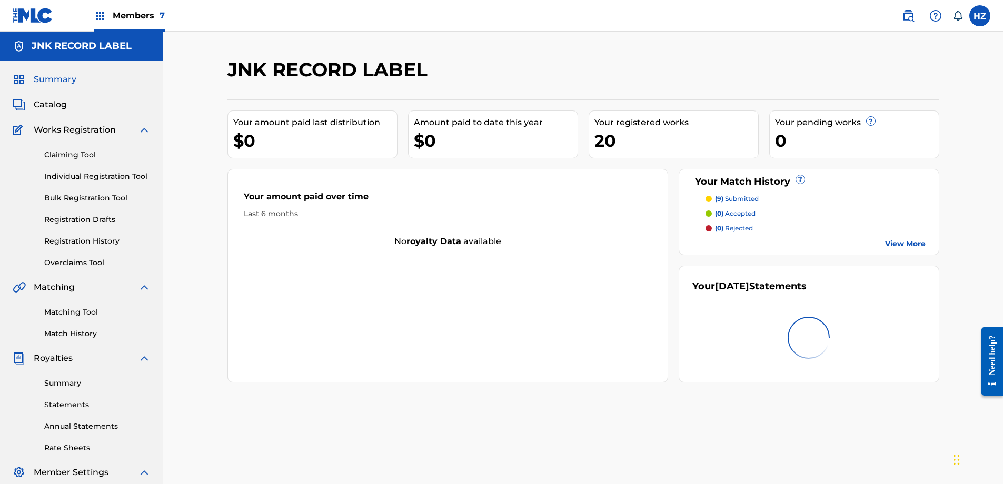
scroll to position [2, 0]
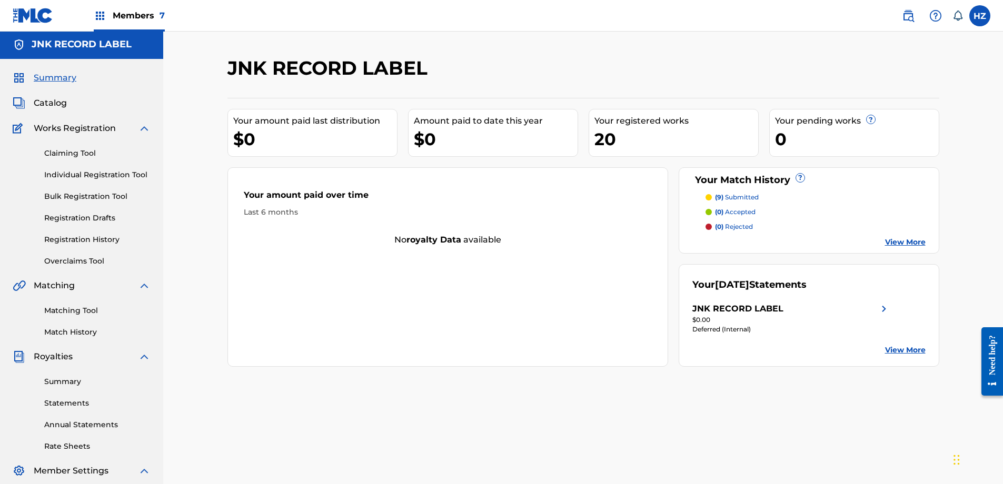
click at [53, 97] on span "Catalog" at bounding box center [50, 103] width 33 height 13
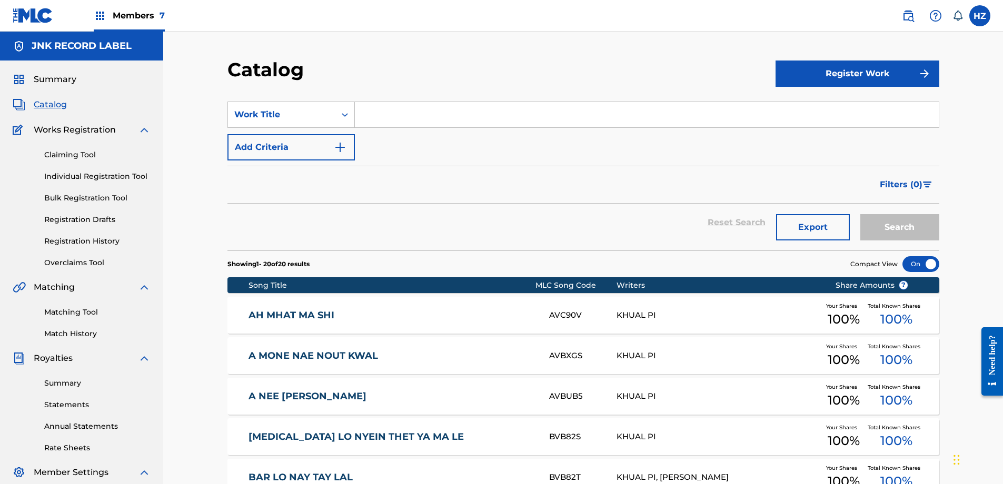
click at [80, 263] on link "Overclaims Tool" at bounding box center [97, 262] width 106 height 11
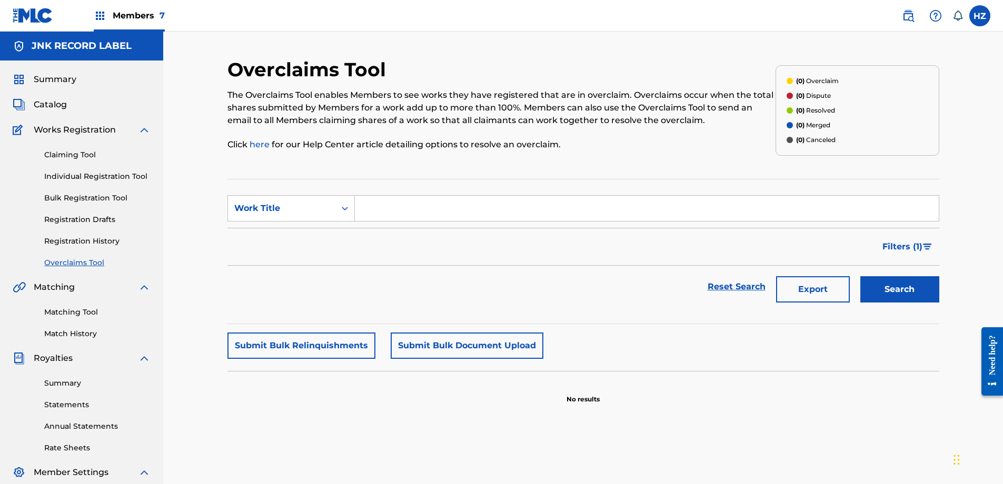
click at [78, 237] on link "Registration History" at bounding box center [97, 241] width 106 height 11
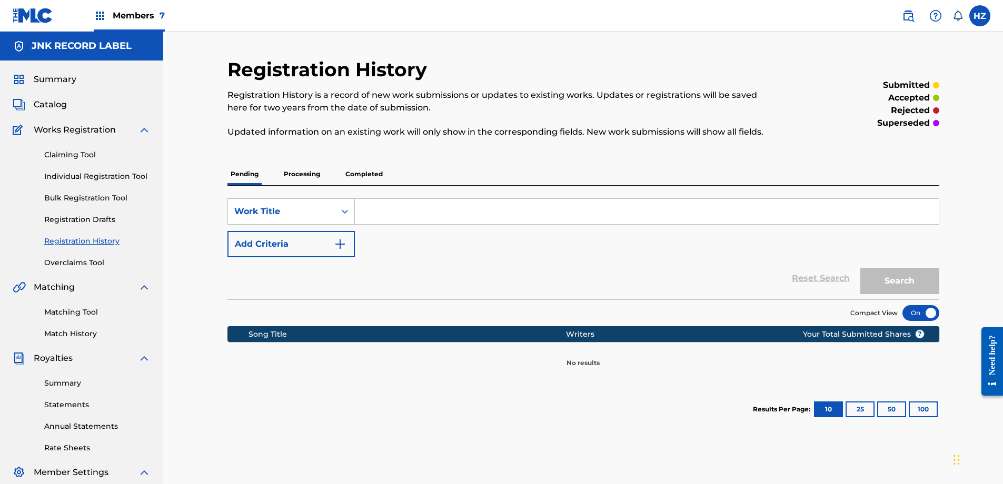
click at [64, 227] on div "Claiming Tool Individual Registration Tool Bulk Registration Tool Registration …" at bounding box center [82, 202] width 138 height 132
click at [69, 261] on link "Overclaims Tool" at bounding box center [97, 262] width 106 height 11
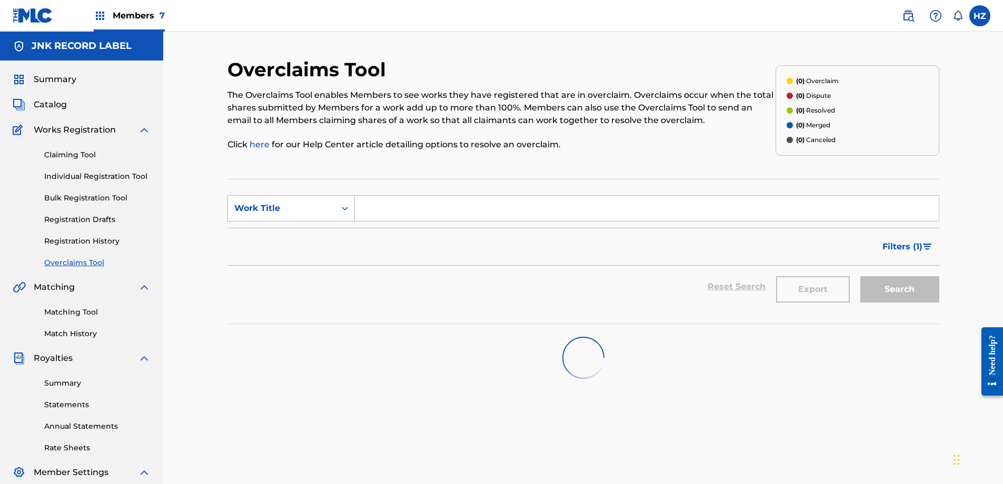
click at [331, 214] on div "Work Title" at bounding box center [281, 208] width 107 height 20
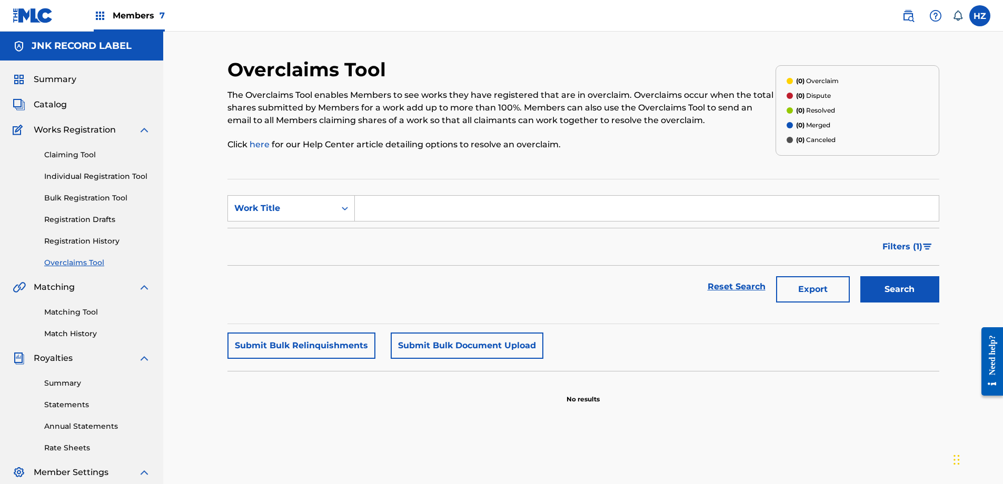
click at [407, 212] on input "Search Form" at bounding box center [647, 208] width 584 height 25
click at [317, 211] on div "Work Title" at bounding box center [281, 208] width 95 height 13
click at [382, 208] on input "ngar" at bounding box center [647, 208] width 584 height 25
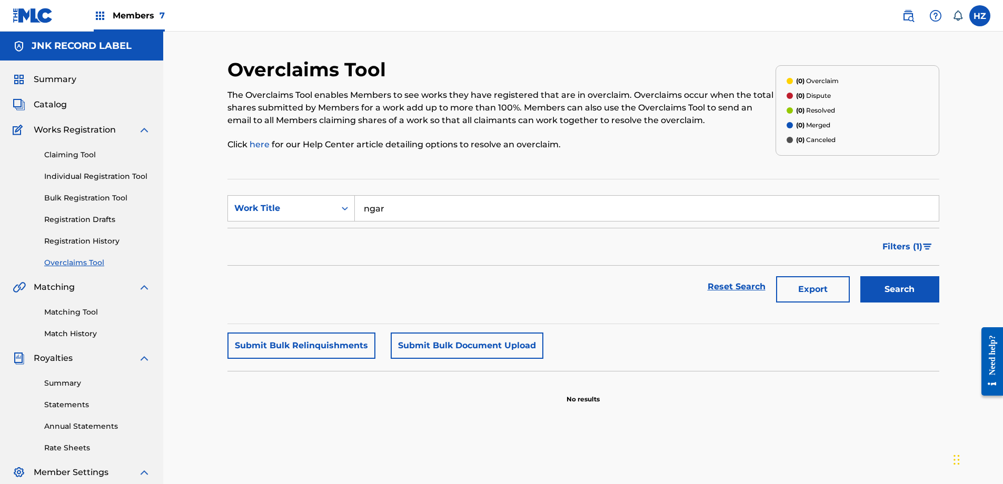
type input "r"
type input "ngar kyut"
click at [860, 276] on button "Search" at bounding box center [899, 289] width 79 height 26
click at [459, 212] on input "ngar kyut" at bounding box center [647, 208] width 584 height 25
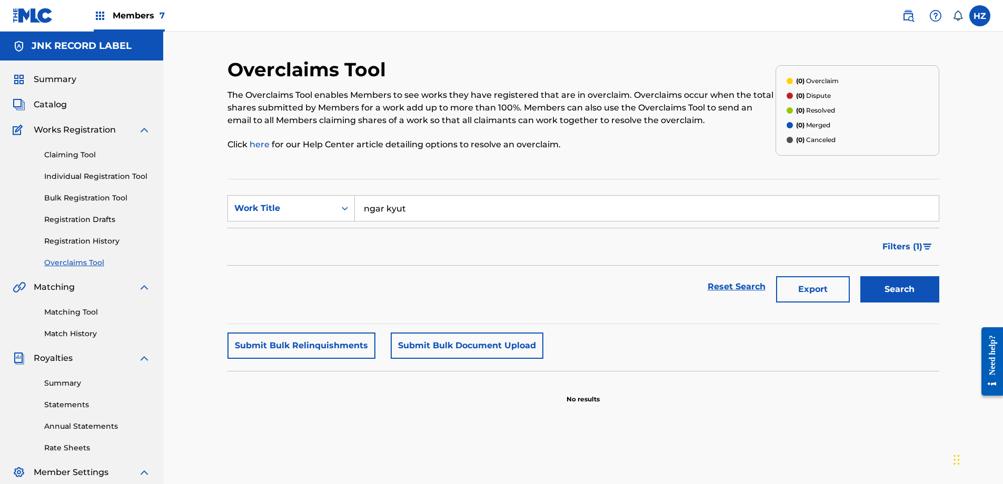
click at [458, 212] on input "ngar kyut" at bounding box center [647, 208] width 584 height 25
click at [860, 276] on button "Search" at bounding box center [899, 289] width 79 height 26
type input "nga gi ta"
click at [860, 276] on button "Search" at bounding box center [899, 289] width 79 height 26
click at [406, 203] on input "nga gi ta" at bounding box center [647, 208] width 584 height 25
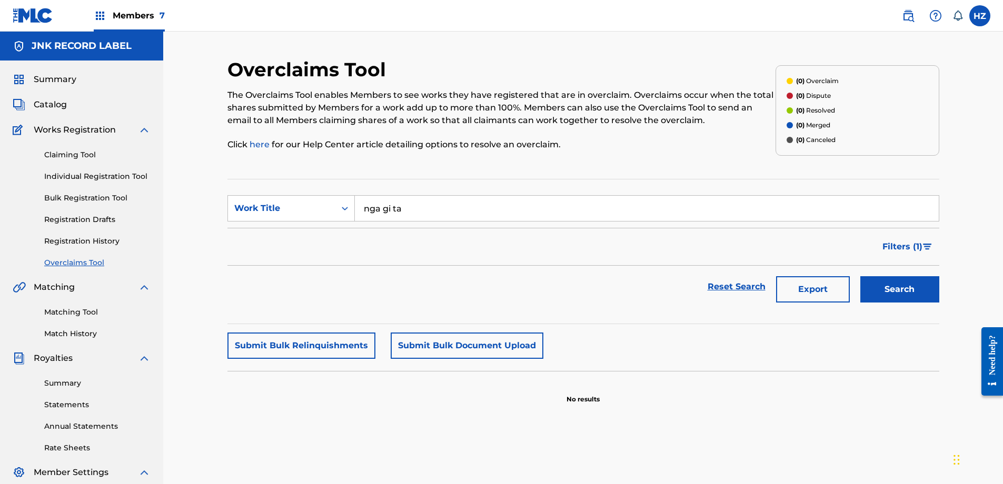
click at [406, 203] on input "nga gi ta" at bounding box center [647, 208] width 584 height 25
click at [394, 210] on input "Search Form" at bounding box center [647, 208] width 584 height 25
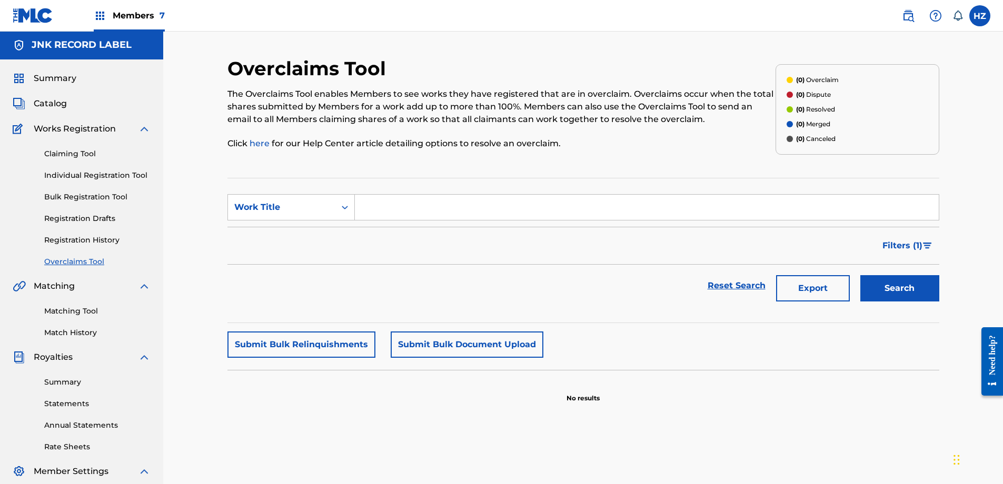
scroll to position [2, 0]
type input "Mar"
click at [860, 275] on button "Search" at bounding box center [899, 288] width 79 height 26
click at [393, 209] on input "Mar" at bounding box center [647, 206] width 584 height 25
click at [371, 213] on input "Mar" at bounding box center [647, 206] width 584 height 25
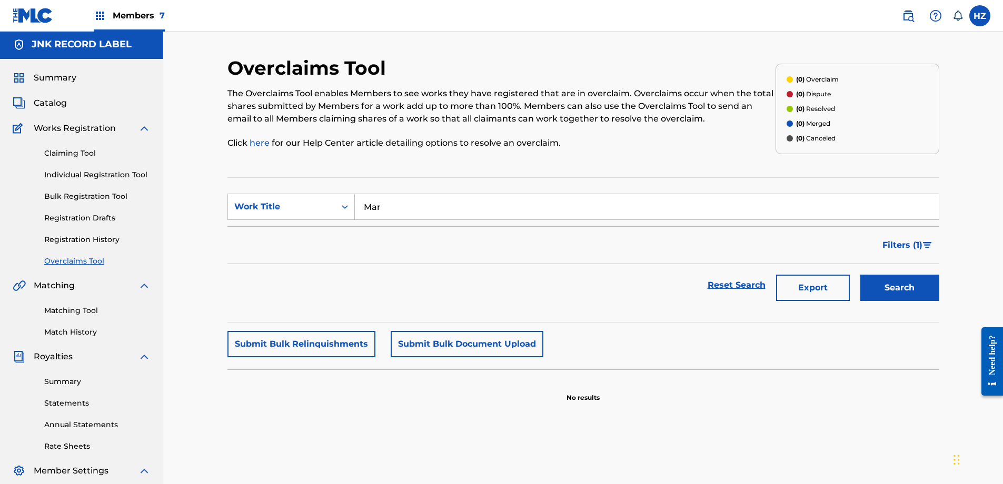
click at [370, 213] on input "Mar" at bounding box center [647, 206] width 584 height 25
click at [64, 156] on link "Claiming Tool" at bounding box center [97, 153] width 106 height 11
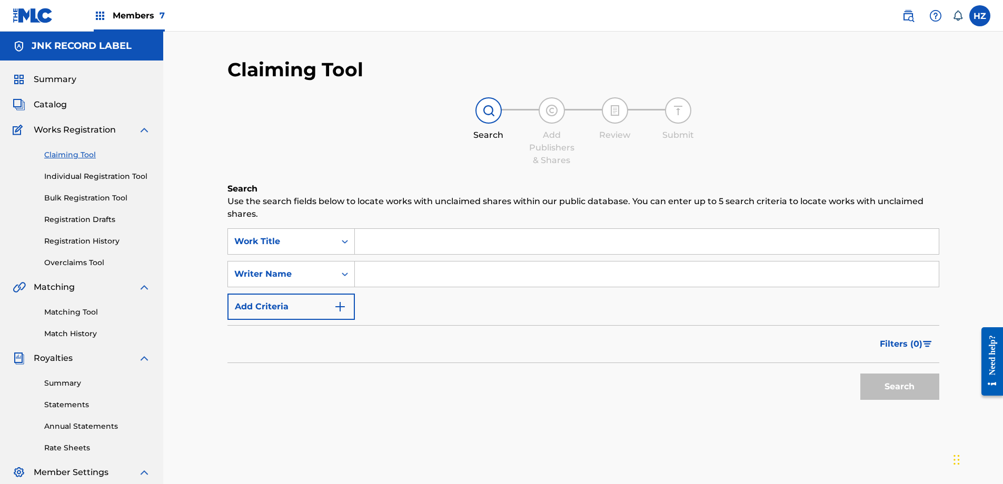
click at [384, 236] on input "Search Form" at bounding box center [647, 241] width 584 height 25
paste input "A LA KAR BAY"
type input "A LA KAR BAY"
click at [871, 397] on button "Search" at bounding box center [899, 387] width 79 height 26
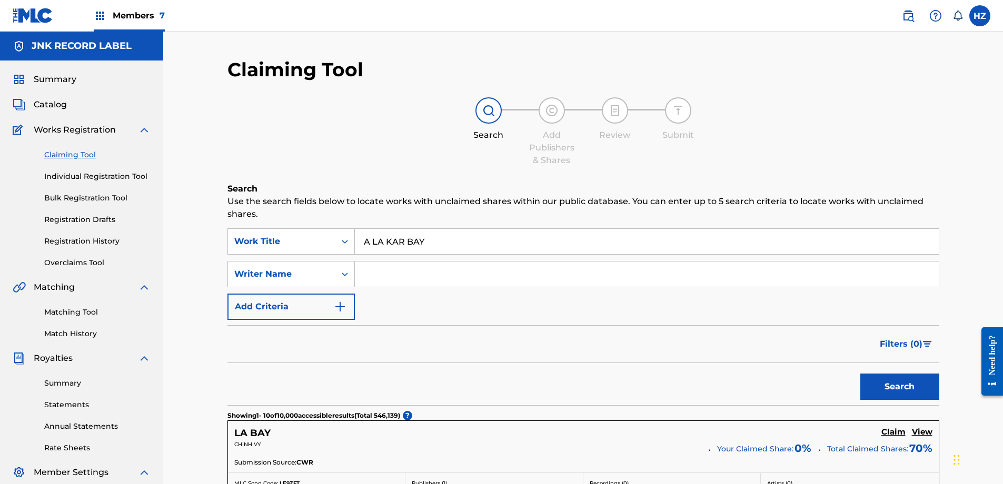
click at [77, 309] on link "Matching Tool" at bounding box center [97, 312] width 106 height 11
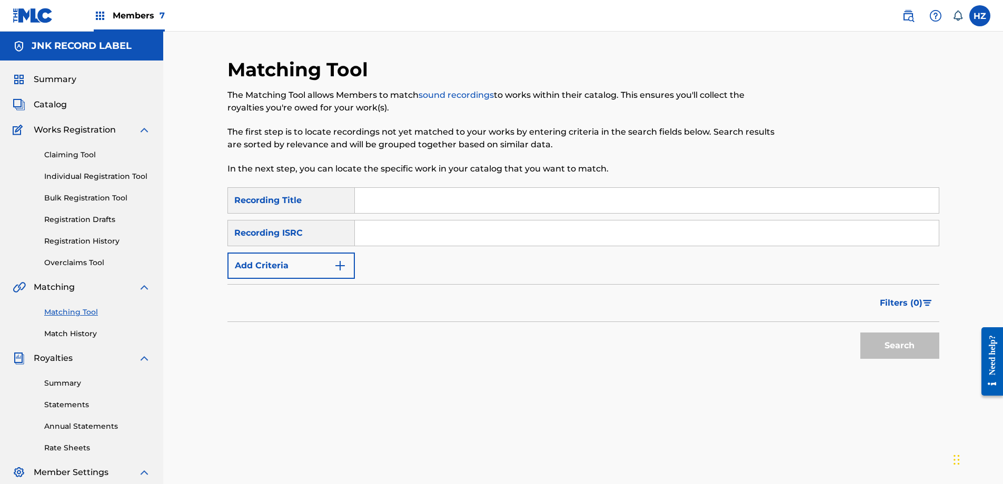
click at [77, 157] on link "Claiming Tool" at bounding box center [97, 154] width 106 height 11
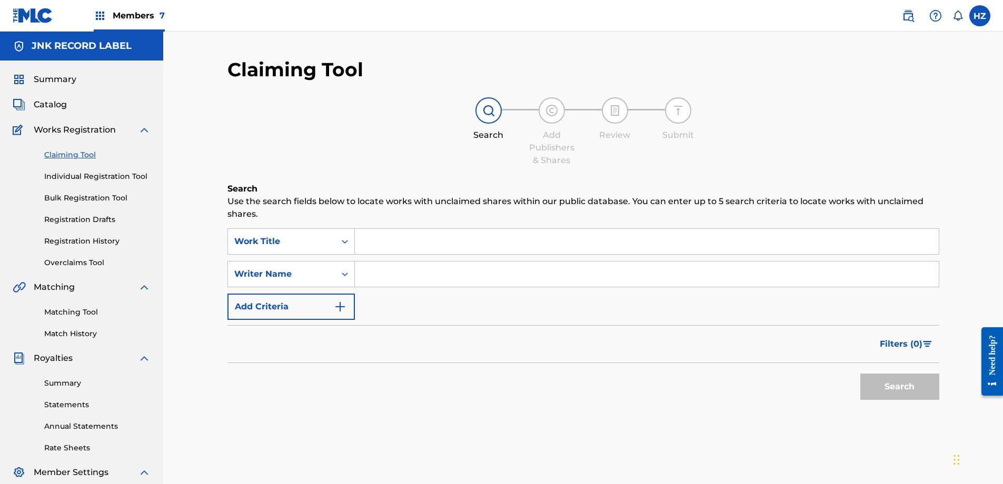
click at [440, 241] on input "Search Form" at bounding box center [647, 241] width 584 height 25
paste input "A LA KAR BAY"
type input "A LA KAR BAY"
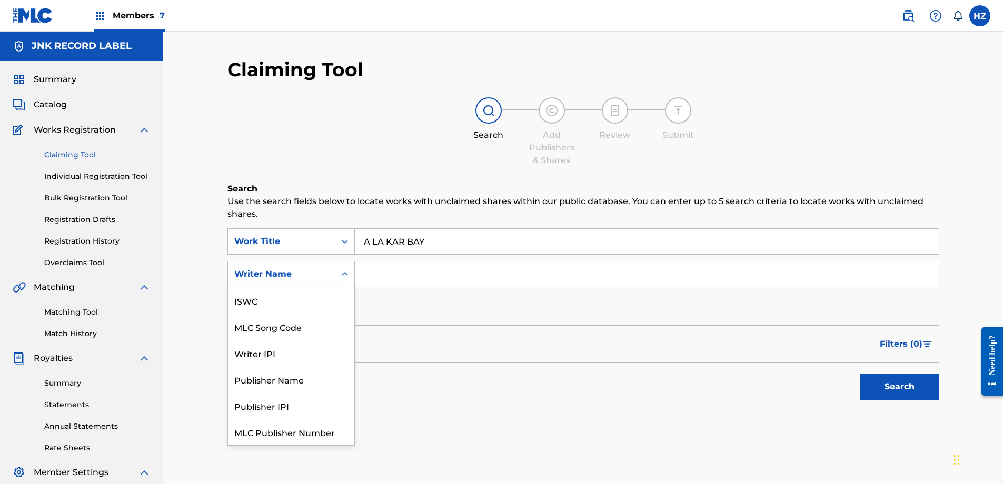
click at [340, 269] on icon "Search Form" at bounding box center [345, 274] width 11 height 11
click at [388, 273] on input "Search Form" at bounding box center [647, 274] width 584 height 25
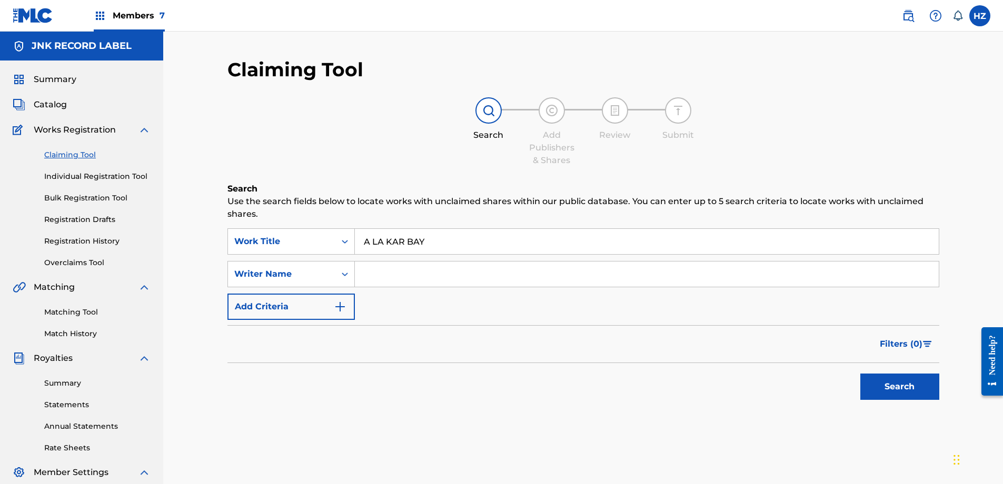
click at [77, 307] on link "Matching Tool" at bounding box center [97, 312] width 106 height 11
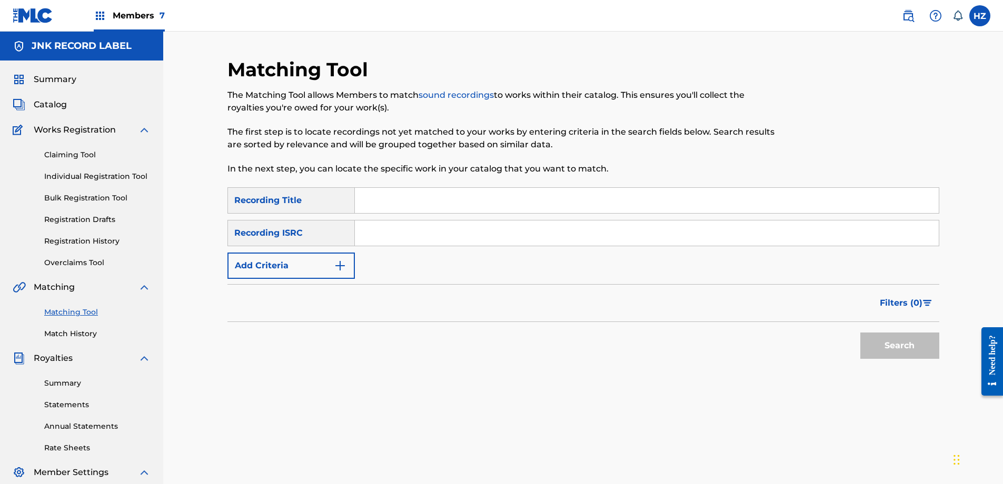
click at [356, 262] on div "SearchWithCriteria00645097-b301-485e-93d2-26a924da36d8 Recording Title SearchWi…" at bounding box center [583, 233] width 712 height 92
click at [347, 264] on button "Add Criteria" at bounding box center [290, 266] width 127 height 26
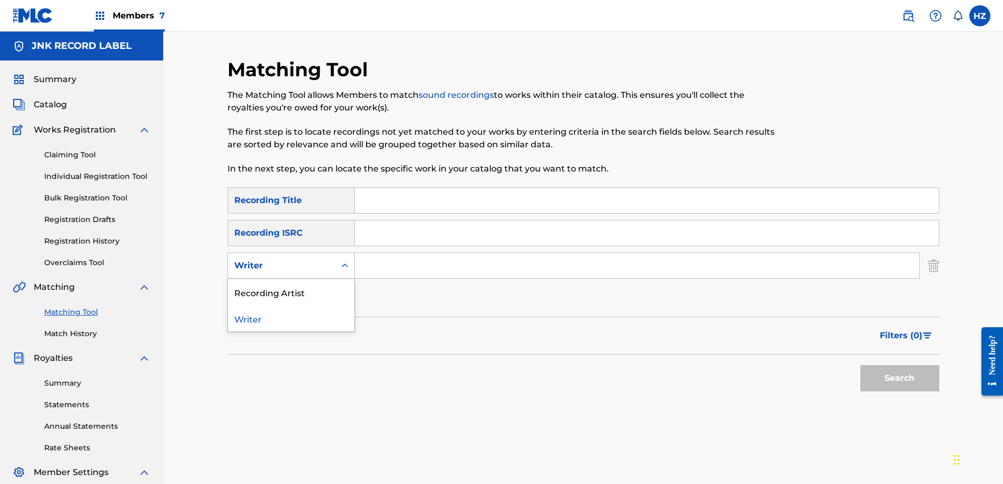
click at [335, 274] on div "Search Form" at bounding box center [344, 265] width 19 height 19
click at [312, 291] on div "Recording Artist" at bounding box center [291, 292] width 126 height 26
click at [391, 263] on input "Search Form" at bounding box center [637, 265] width 564 height 25
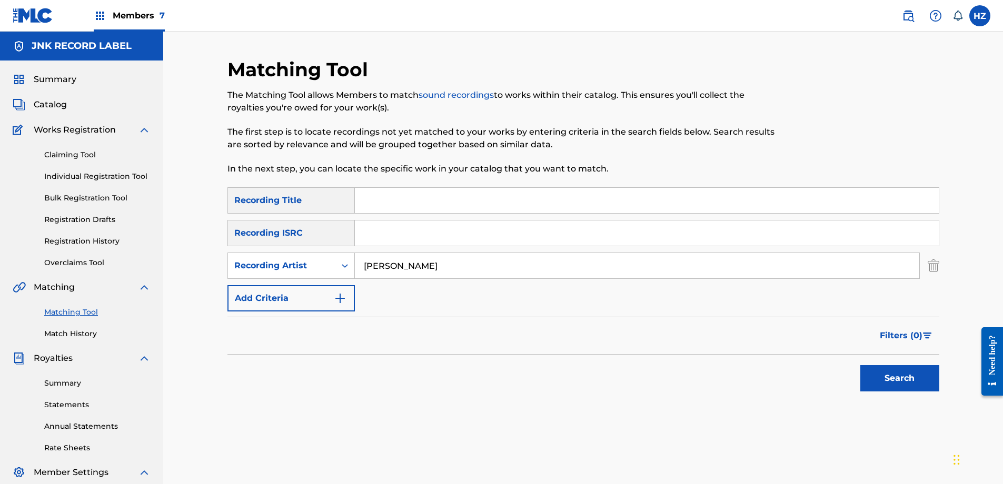
type input "[PERSON_NAME]"
click at [860, 365] on button "Search" at bounding box center [899, 378] width 79 height 26
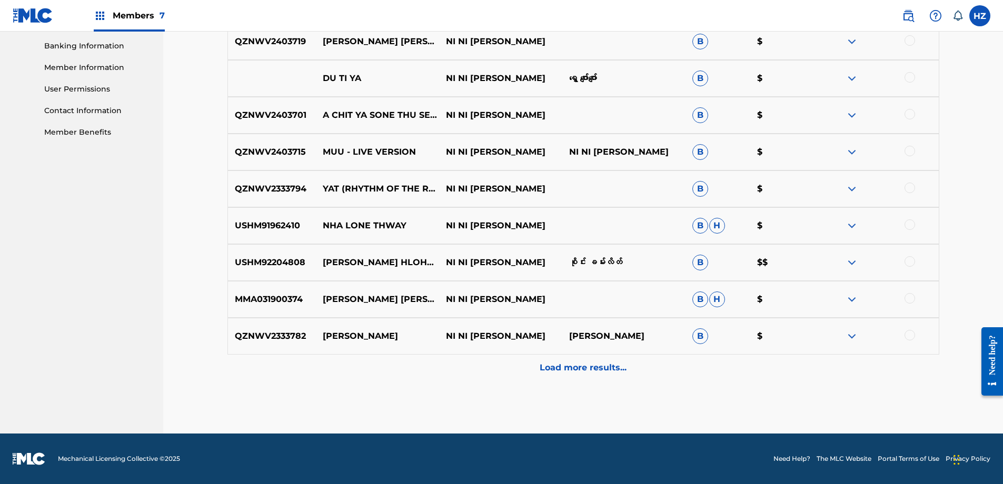
click at [566, 366] on p "Load more results..." at bounding box center [583, 368] width 87 height 13
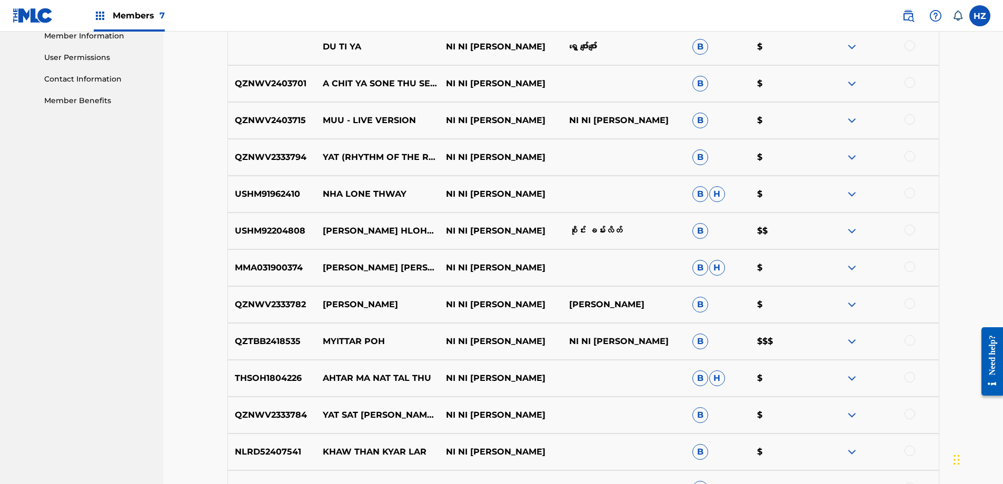
scroll to position [485, 0]
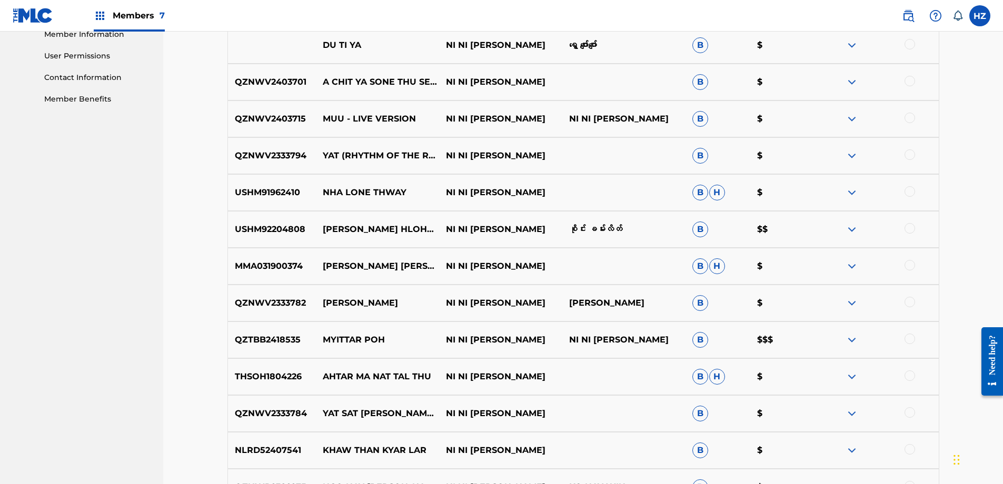
click at [855, 342] on img at bounding box center [851, 340] width 13 height 13
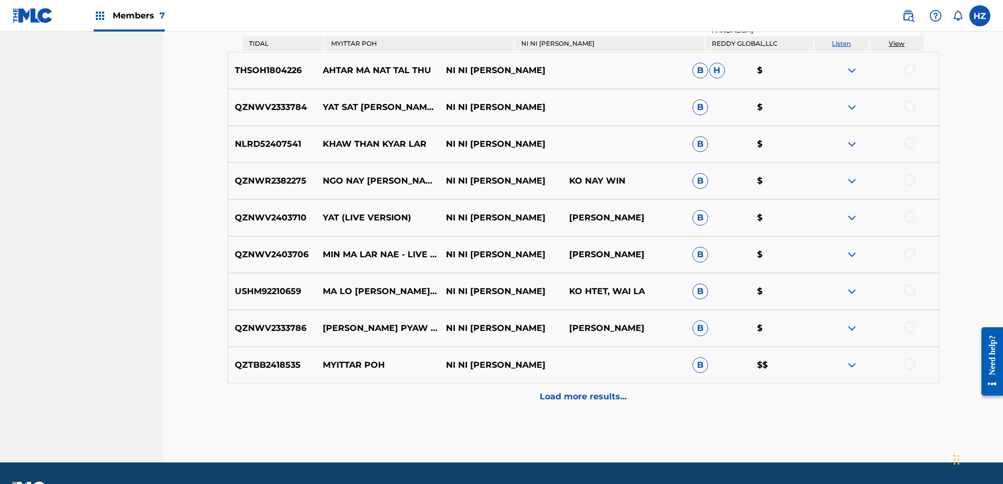
scroll to position [920, 0]
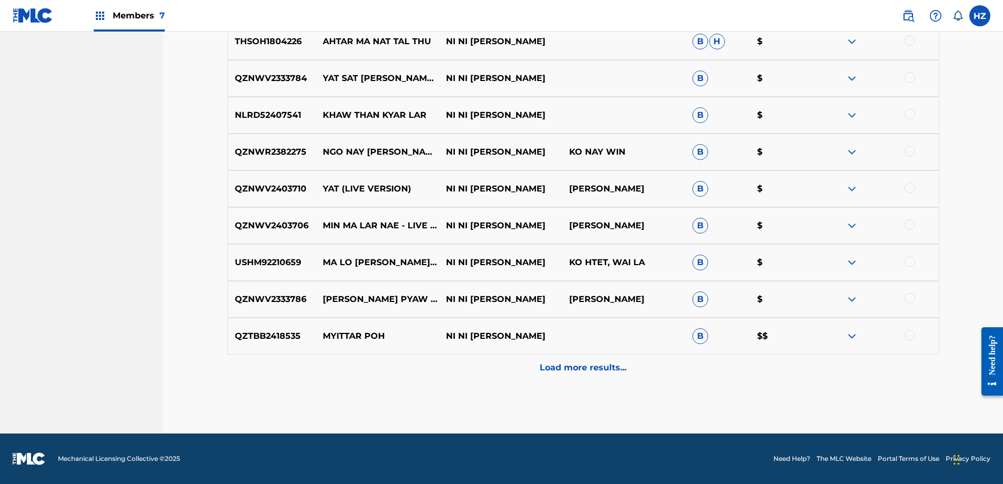
click at [575, 368] on p "Load more results..." at bounding box center [583, 368] width 87 height 13
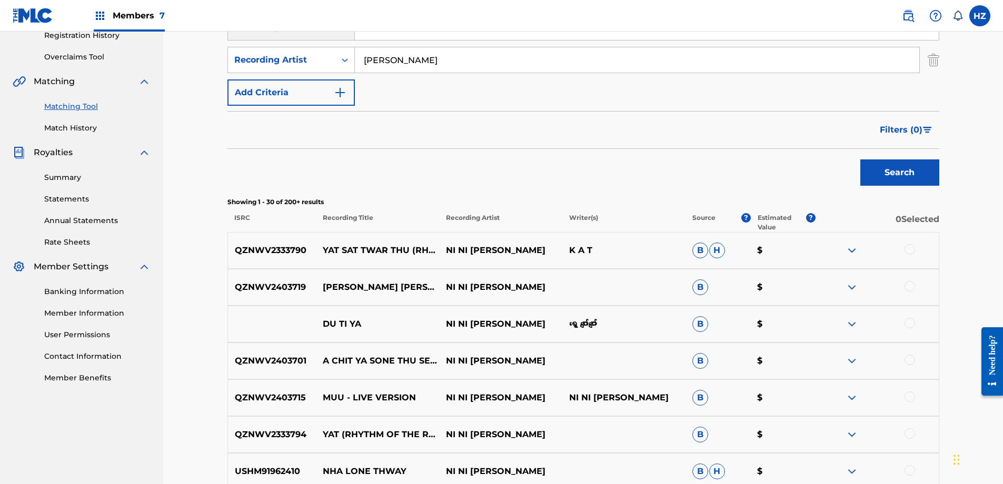
scroll to position [0, 0]
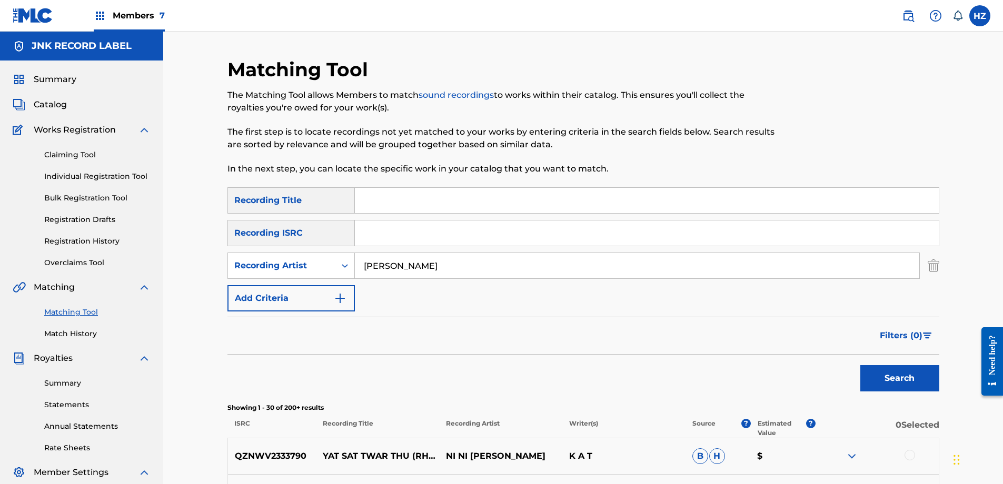
click at [400, 300] on div "SearchWithCriteria00645097-b301-485e-93d2-26a924da36d8 Recording Title SearchWi…" at bounding box center [583, 249] width 712 height 124
click at [403, 207] on input "Search Form" at bounding box center [647, 200] width 584 height 25
type input "a"
paste input "A LA KAR BAY"
type input "A LA KAR BAY"
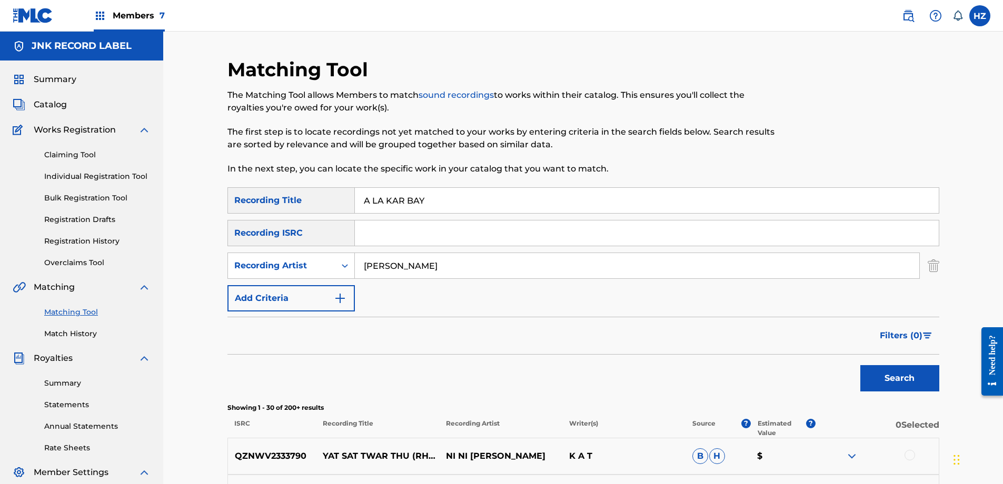
click at [885, 379] on button "Search" at bounding box center [899, 378] width 79 height 26
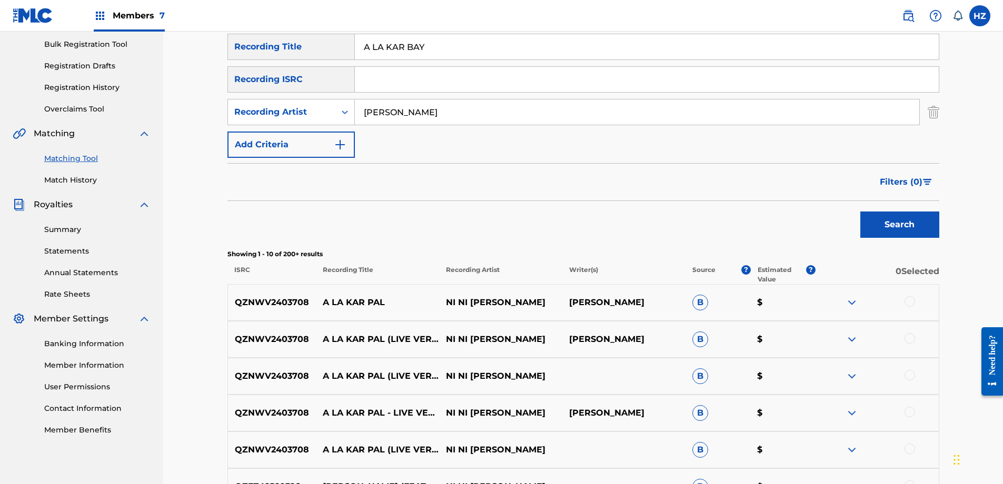
scroll to position [202, 0]
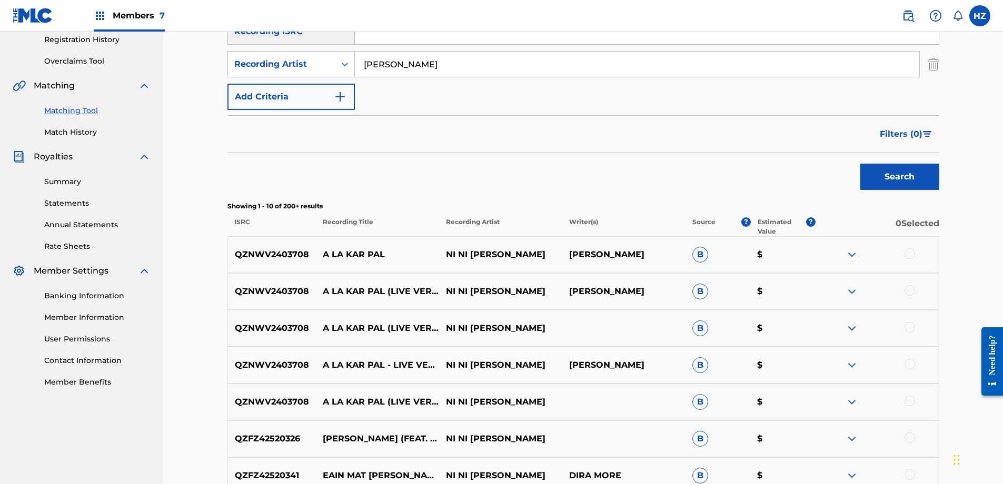
drag, startPoint x: 861, startPoint y: 256, endPoint x: 847, endPoint y: 254, distance: 14.3
click at [856, 255] on div at bounding box center [876, 254] width 123 height 13
click at [847, 254] on img at bounding box center [851, 254] width 13 height 13
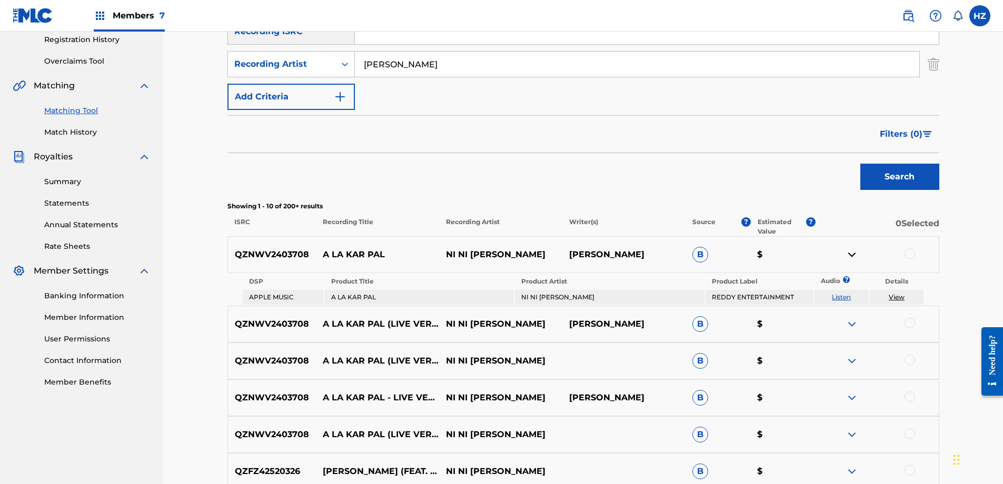
click at [643, 325] on p "[PERSON_NAME]" at bounding box center [623, 324] width 123 height 13
click at [852, 323] on img at bounding box center [851, 324] width 13 height 13
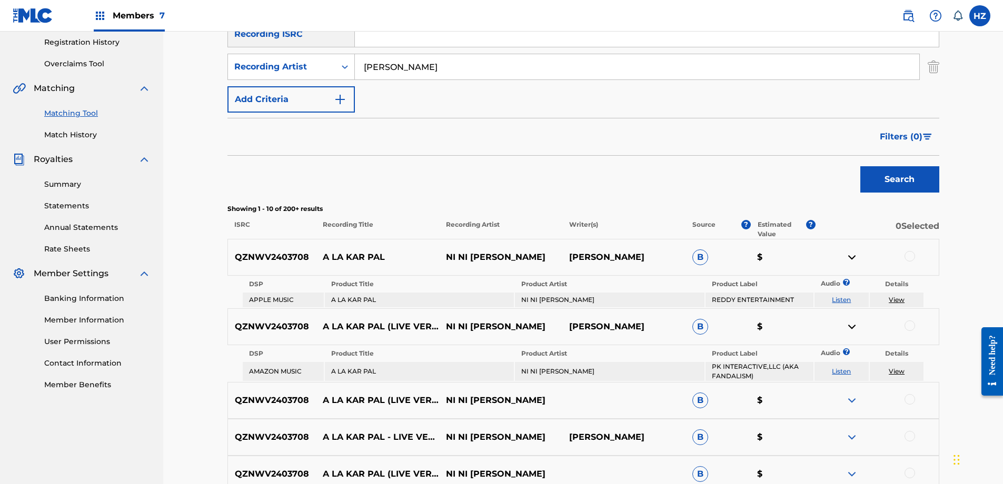
scroll to position [203, 0]
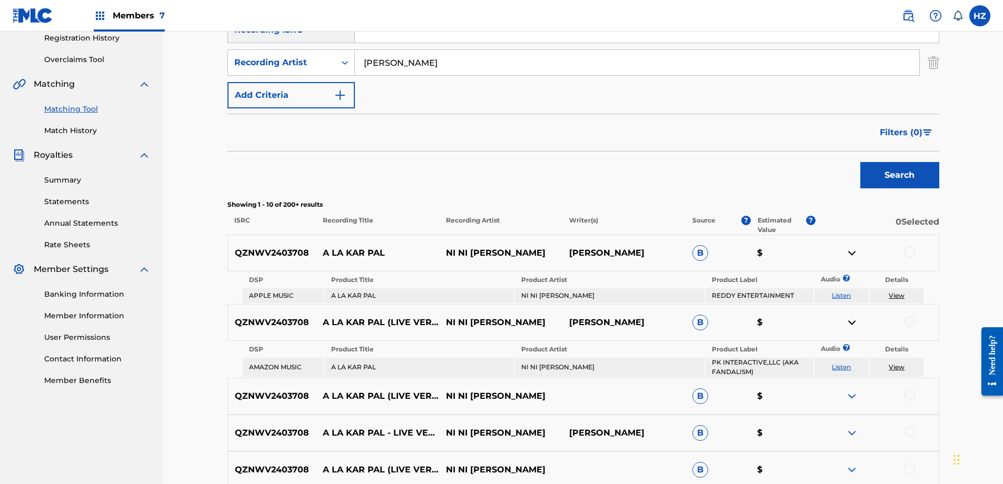
click at [938, 129] on button "Filters ( 0 )" at bounding box center [906, 132] width 66 height 26
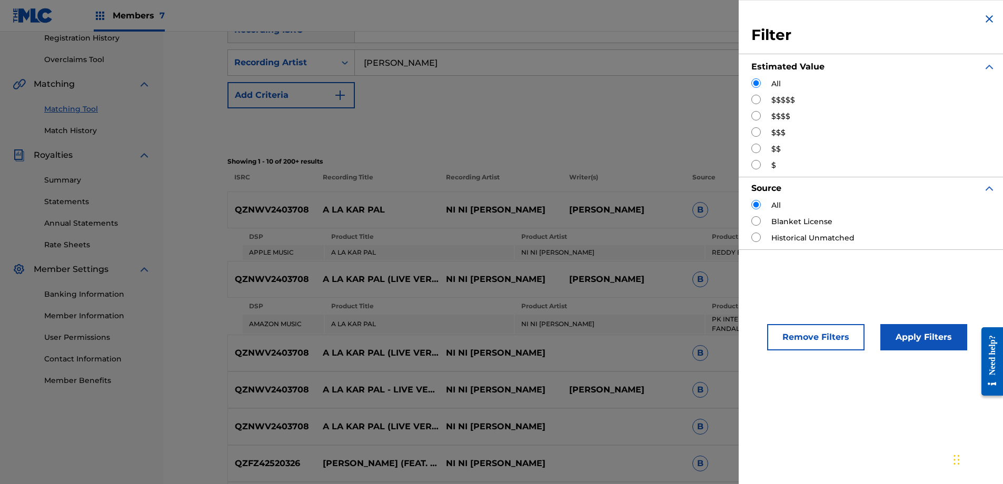
drag, startPoint x: 757, startPoint y: 115, endPoint x: 793, endPoint y: 158, distance: 56.1
click at [757, 115] on input "Search Form" at bounding box center [755, 115] width 9 height 9
radio input "true"
click at [911, 327] on button "Apply Filters" at bounding box center [923, 337] width 87 height 26
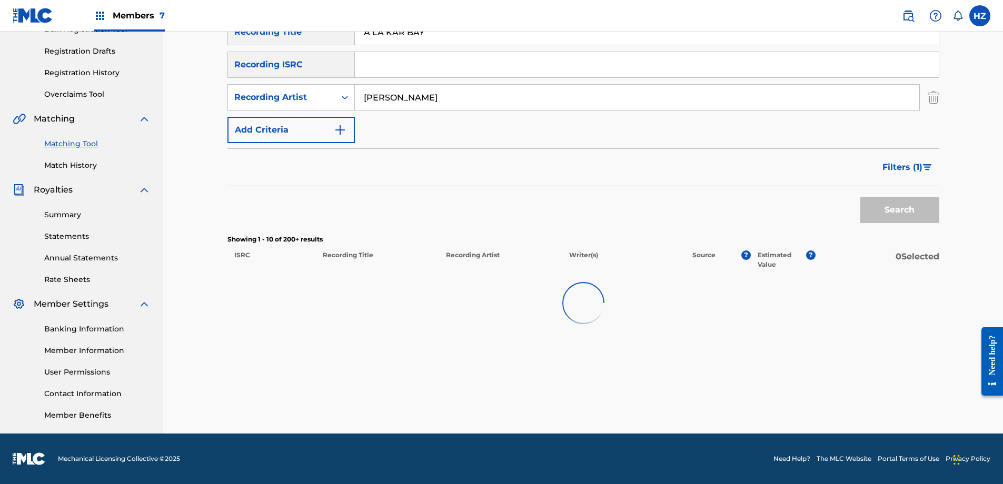
scroll to position [168, 0]
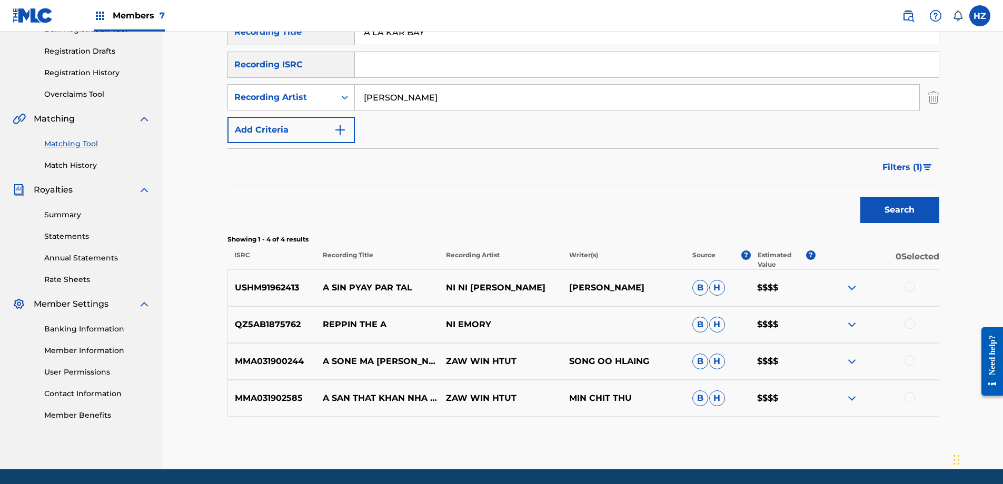
click at [913, 175] on button "Filters ( 1 )" at bounding box center [907, 167] width 63 height 26
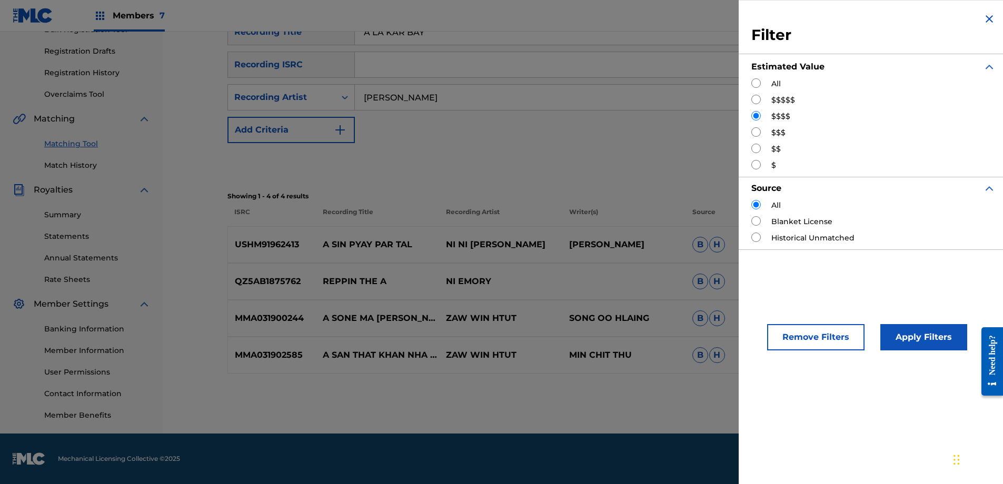
click at [623, 208] on p "Writer(s)" at bounding box center [623, 216] width 123 height 19
drag, startPoint x: 635, startPoint y: 222, endPoint x: 635, endPoint y: 228, distance: 6.3
click at [635, 222] on p "Writer(s)" at bounding box center [623, 216] width 123 height 19
click at [639, 244] on p "[PERSON_NAME]" at bounding box center [623, 244] width 123 height 13
click at [986, 19] on img "Search Form" at bounding box center [989, 19] width 13 height 13
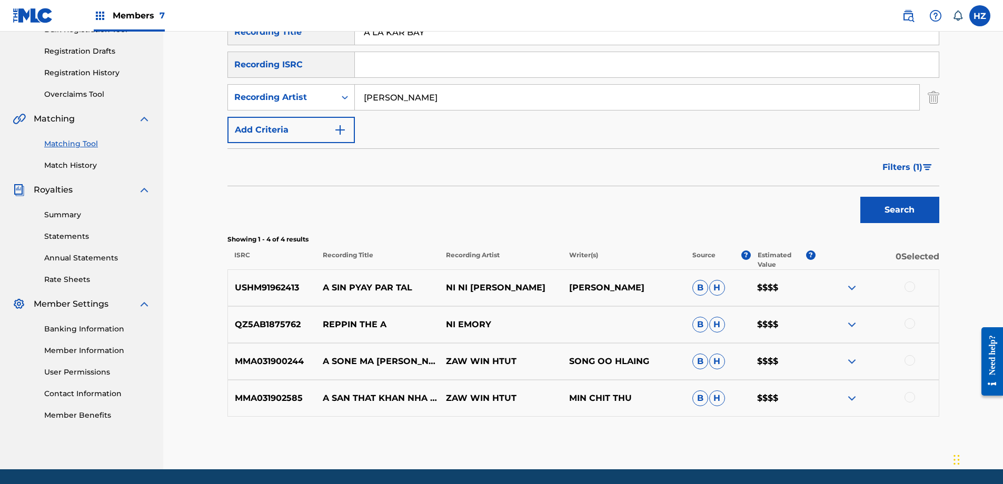
click at [907, 286] on div at bounding box center [909, 287] width 11 height 11
click at [841, 285] on div at bounding box center [876, 288] width 123 height 13
click at [856, 286] on img at bounding box center [851, 288] width 13 height 13
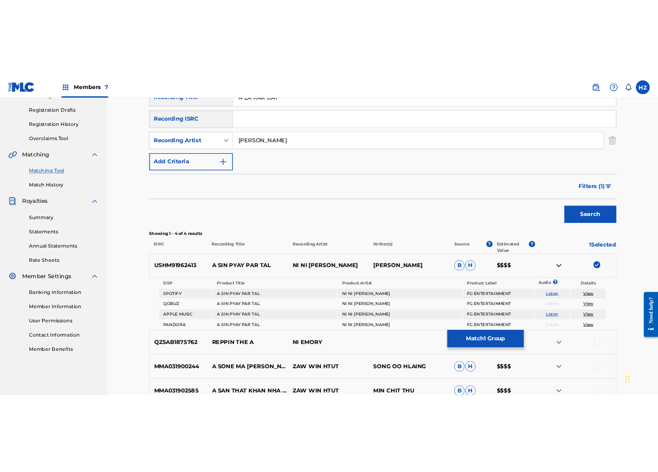
scroll to position [166, 0]
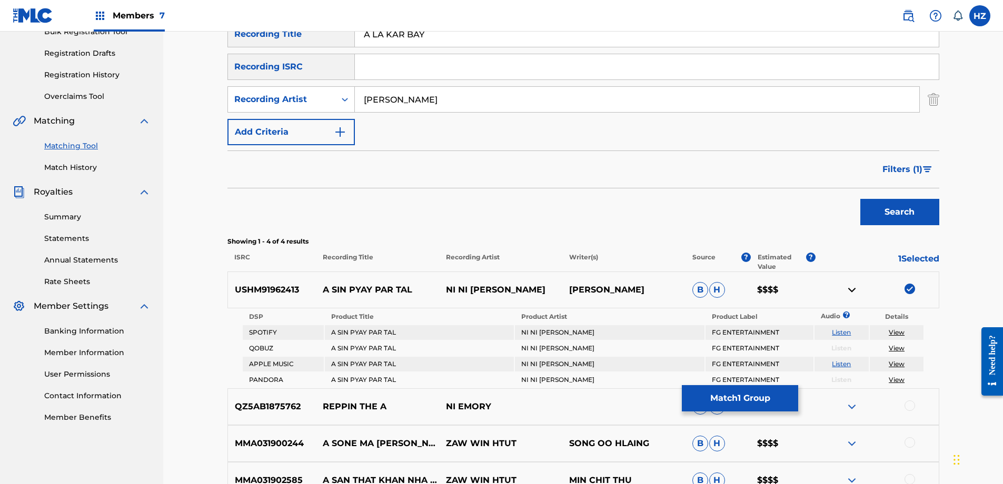
click at [233, 7] on nav "Members 7 HZ HZ HTAIN MINN ZAW [EMAIL_ADDRESS][DOMAIN_NAME] Notification Prefer…" at bounding box center [501, 16] width 1003 height 32
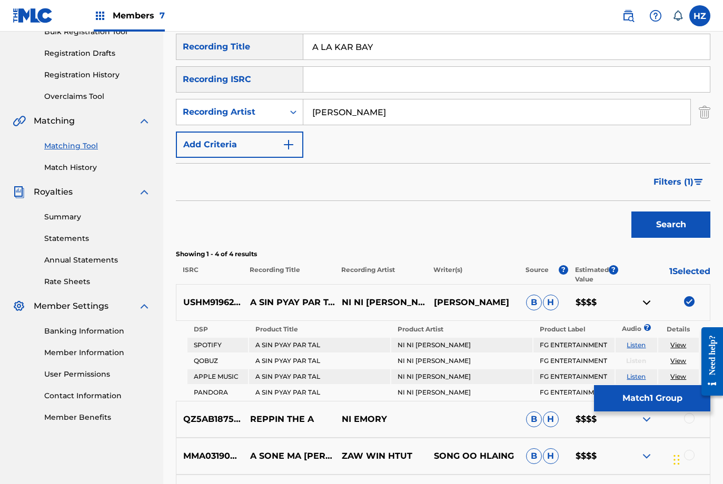
click at [363, 16] on nav "Members 7 HZ HZ HTAIN MINN ZAW [EMAIL_ADDRESS][DOMAIN_NAME] Notification Prefer…" at bounding box center [361, 16] width 723 height 32
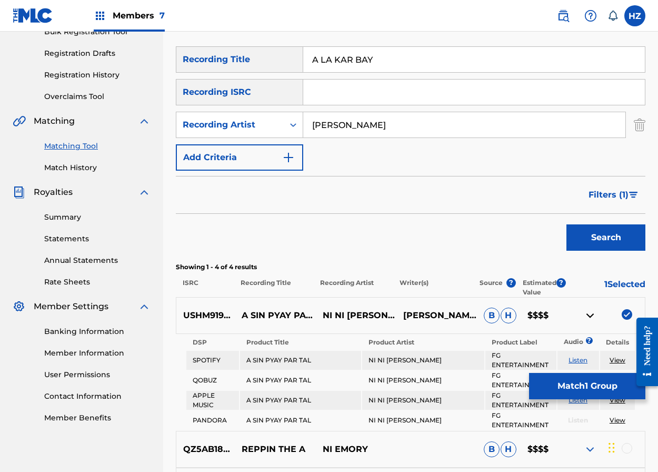
click at [615, 358] on link "View" at bounding box center [618, 360] width 16 height 8
click at [228, 192] on div "Filters ( 1 )" at bounding box center [411, 195] width 470 height 38
click at [245, 208] on div "Filters ( 1 )" at bounding box center [411, 195] width 470 height 38
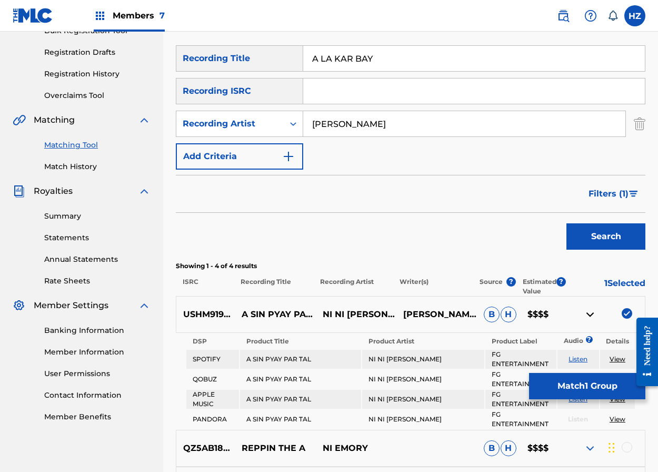
click at [232, 197] on div "Filters ( 1 )" at bounding box center [411, 194] width 470 height 38
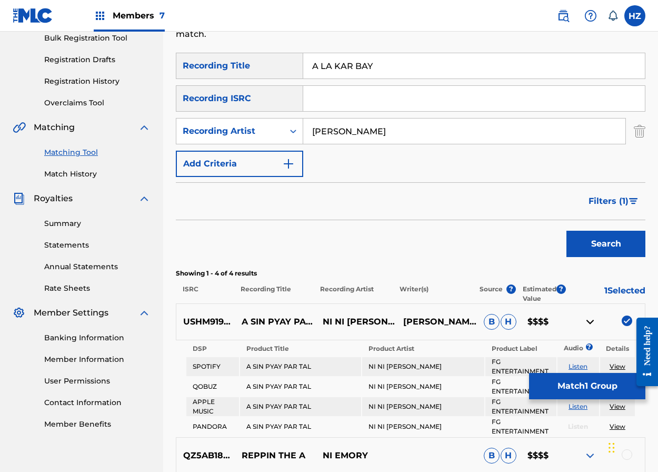
scroll to position [159, 0]
drag, startPoint x: 248, startPoint y: 29, endPoint x: 241, endPoint y: 28, distance: 6.9
click at [246, 29] on nav "Members 7 HZ HZ HTAIN MINN ZAW [EMAIL_ADDRESS][DOMAIN_NAME] Notification Prefer…" at bounding box center [329, 16] width 658 height 32
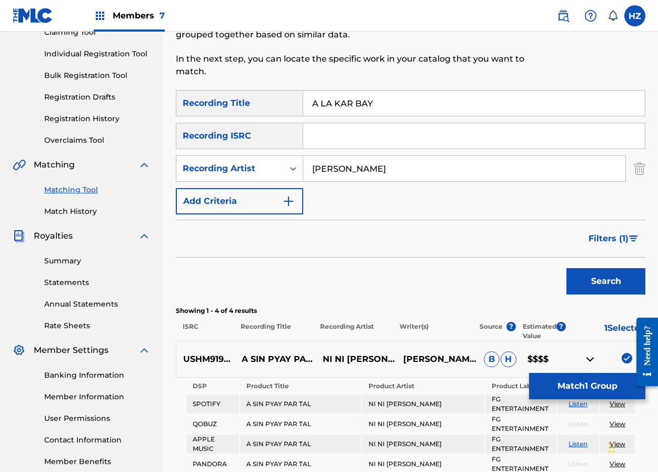
scroll to position [122, 0]
click at [615, 403] on link "View" at bounding box center [618, 404] width 16 height 8
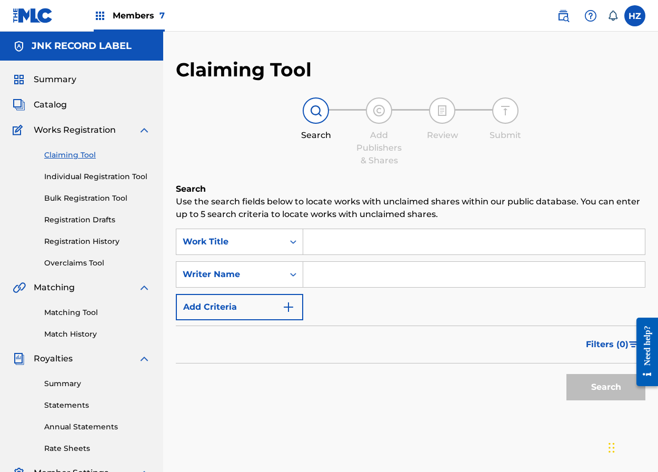
click at [85, 246] on link "Registration History" at bounding box center [97, 241] width 106 height 11
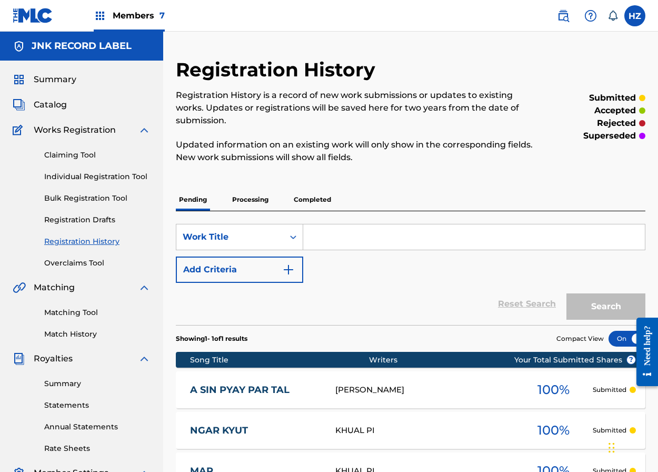
click at [249, 201] on p "Processing" at bounding box center [250, 199] width 43 height 22
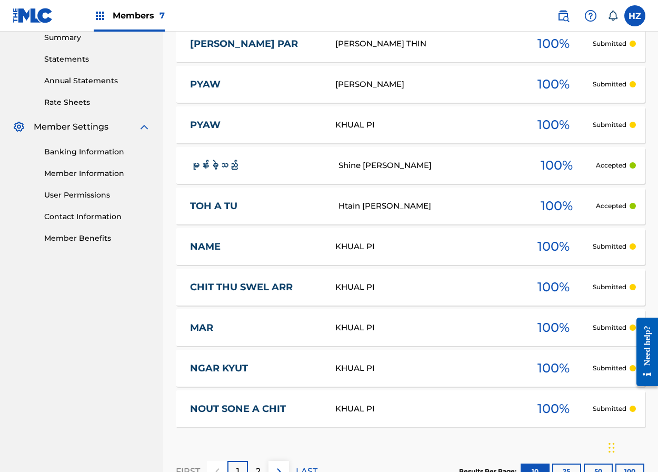
scroll to position [340, 0]
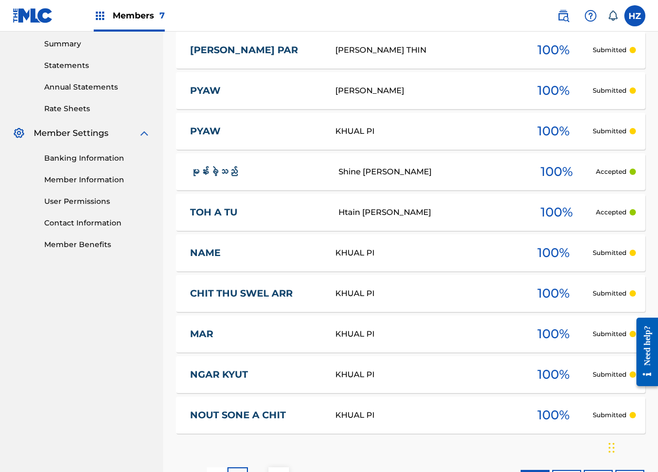
click at [387, 176] on div "Shine [PERSON_NAME]" at bounding box center [427, 172] width 178 height 12
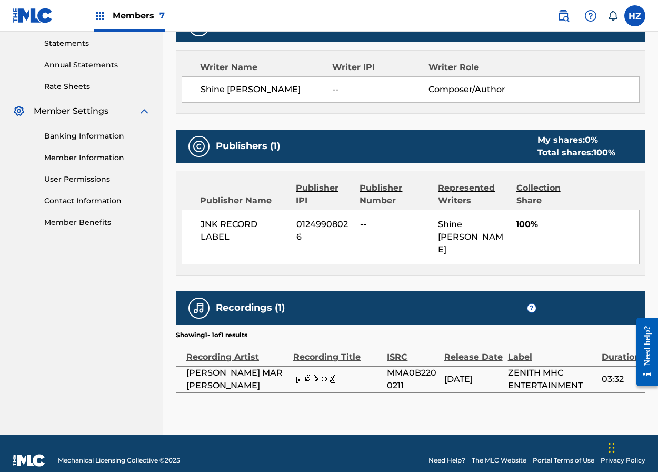
scroll to position [362, 0]
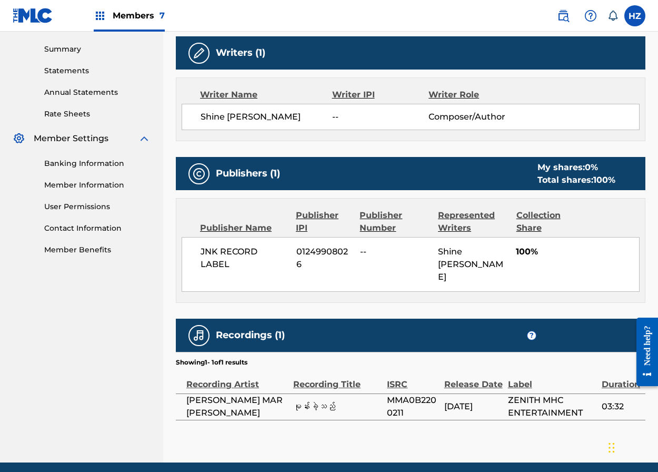
click at [315, 400] on span "မုန်းခဲ့သည်" at bounding box center [337, 406] width 88 height 13
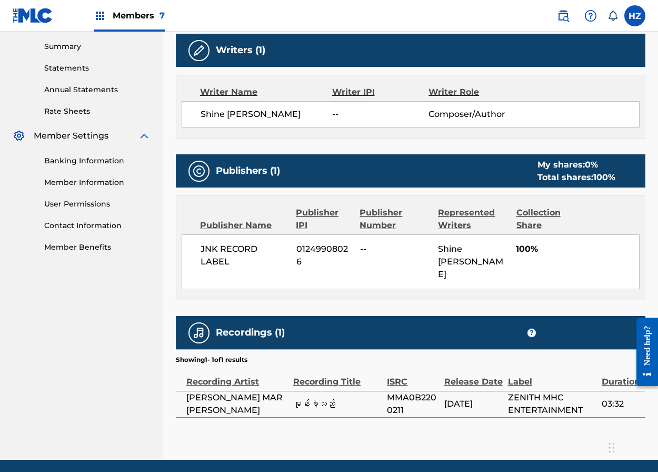
click at [316, 397] on td "မုန်းခဲ့သည်" at bounding box center [340, 404] width 94 height 26
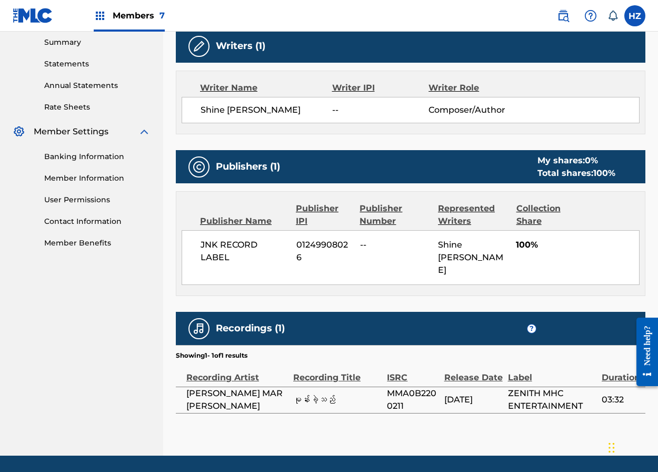
click at [313, 393] on span "မုန်းခဲ့သည်" at bounding box center [337, 399] width 88 height 13
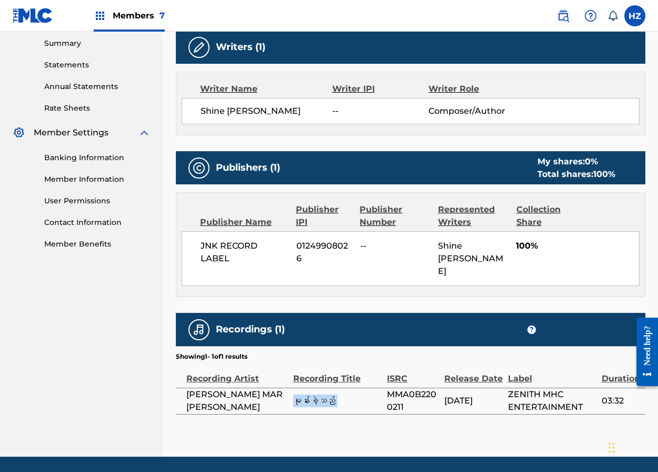
click at [313, 394] on span "မုန်းခဲ့သည်" at bounding box center [337, 400] width 88 height 13
copy div "မုန်းခဲ့သည်"
click at [289, 146] on div "Work Detail Member Work Identifier -- MLC Song Code -- ISWC -- Duration 03:32 L…" at bounding box center [411, 130] width 470 height 567
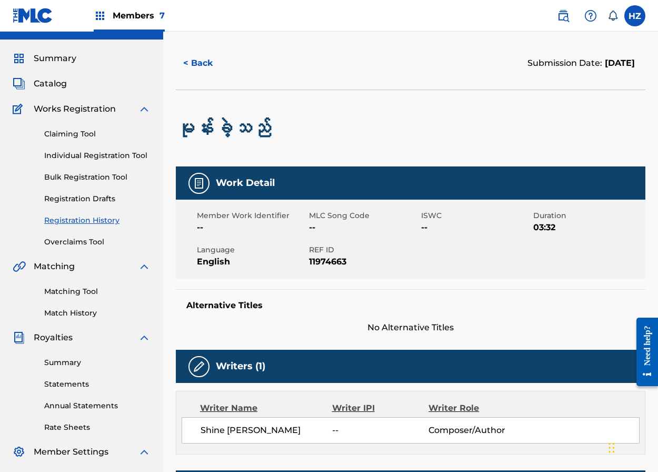
scroll to position [0, 0]
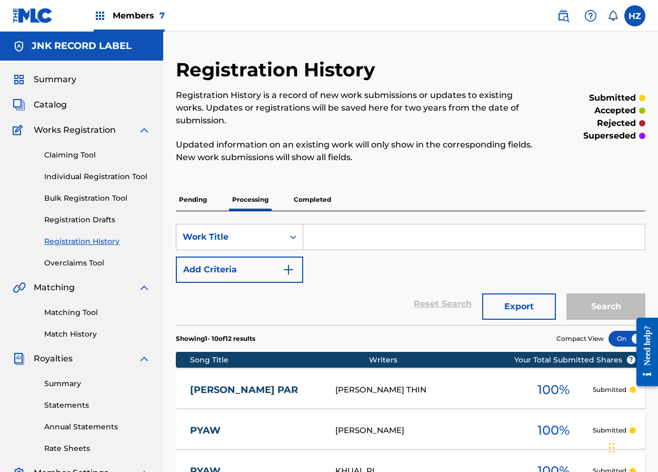
click at [312, 210] on div "Pending Processing Completed" at bounding box center [411, 199] width 470 height 23
click at [315, 203] on p "Completed" at bounding box center [313, 199] width 44 height 22
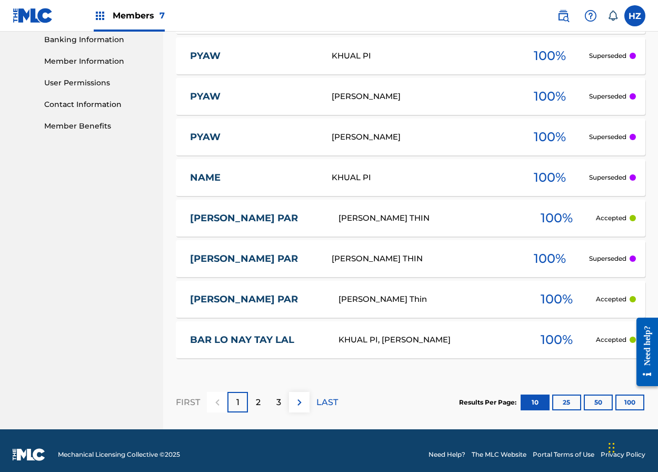
scroll to position [456, 0]
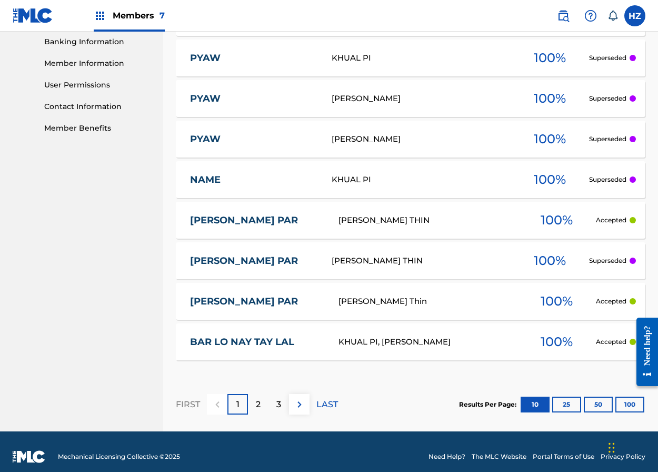
click at [262, 412] on div "2" at bounding box center [258, 404] width 21 height 21
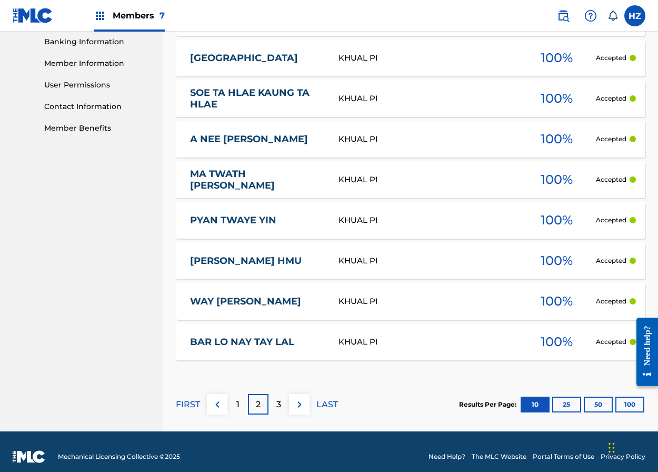
scroll to position [466, 0]
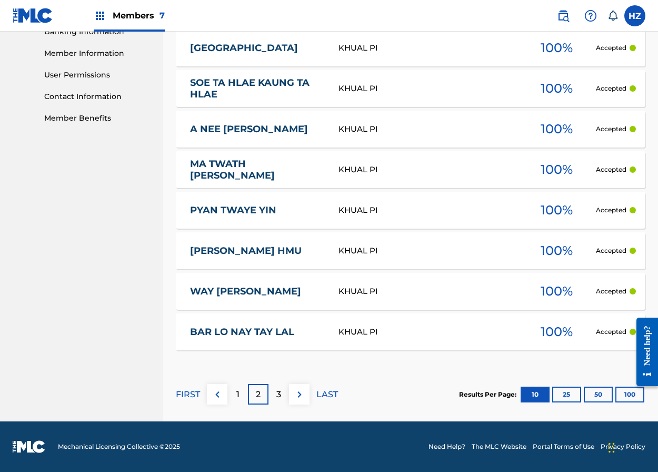
click at [232, 388] on div "1" at bounding box center [237, 394] width 21 height 21
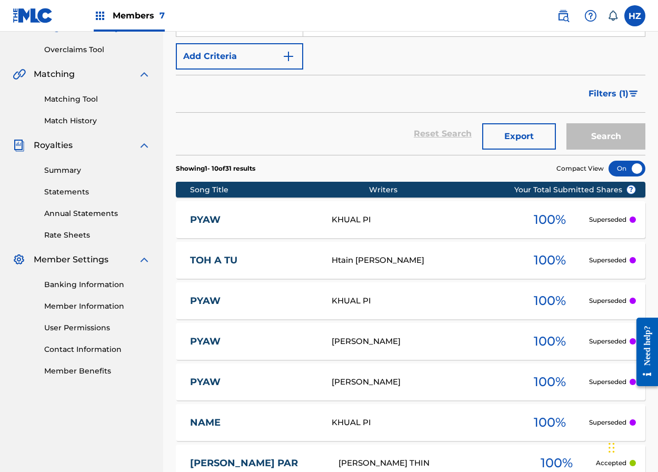
scroll to position [202, 0]
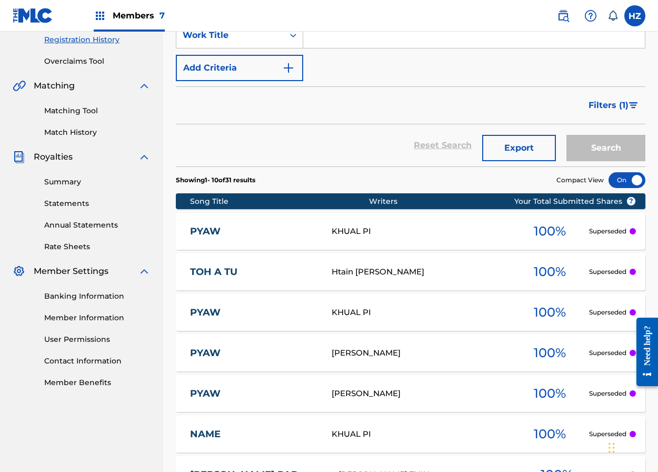
click at [251, 223] on div "PYAW PVB8WK KHUAL PI 100 % Superseded" at bounding box center [411, 231] width 470 height 37
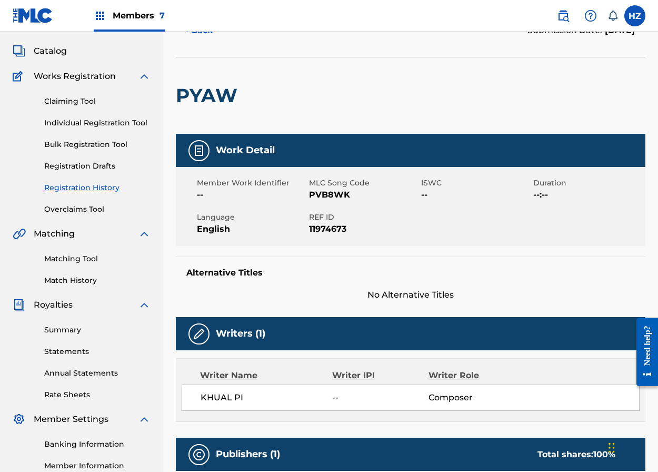
scroll to position [103, 0]
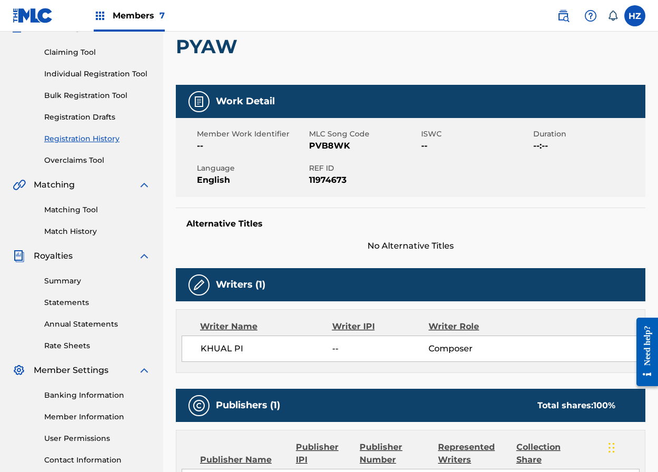
click at [322, 144] on span "PVB8WK" at bounding box center [363, 145] width 109 height 13
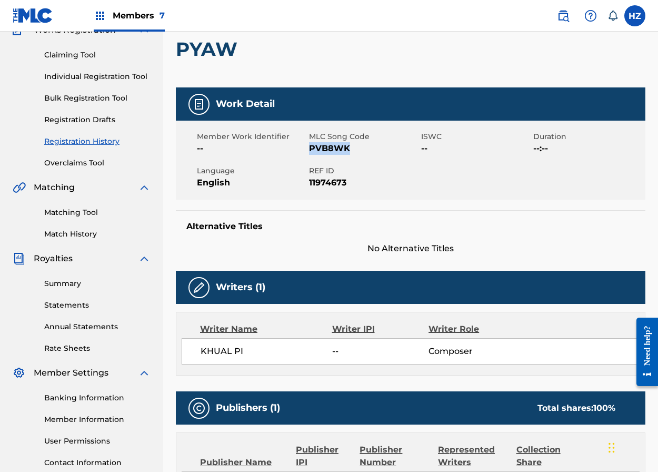
copy span "PVB8WK"
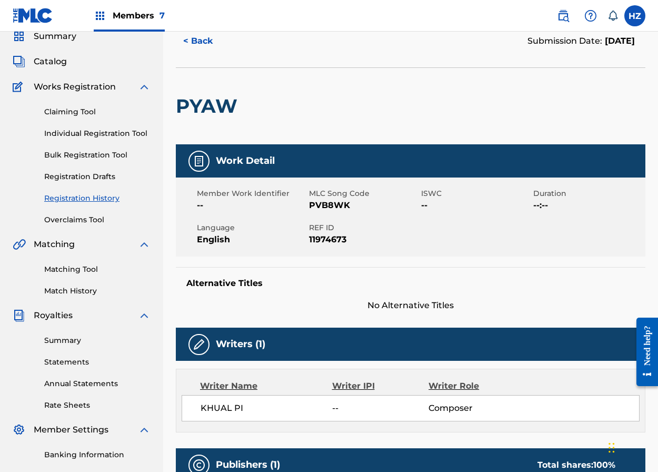
click at [264, 213] on div "Member Work Identifier -- MLC Song Code PVB8WK ISWC -- Duration --:-- Language …" at bounding box center [411, 216] width 470 height 79
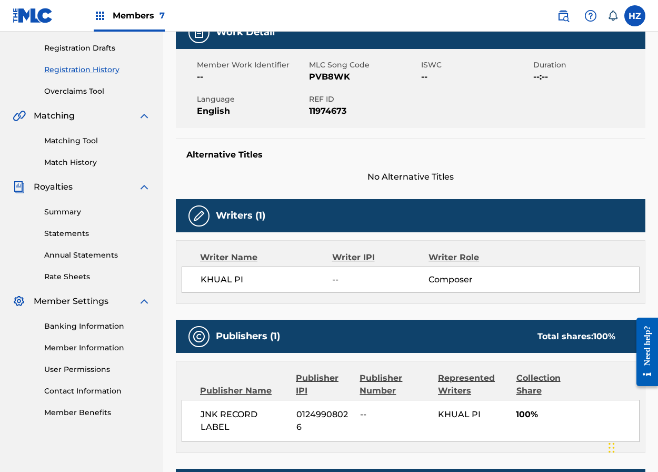
scroll to position [70, 0]
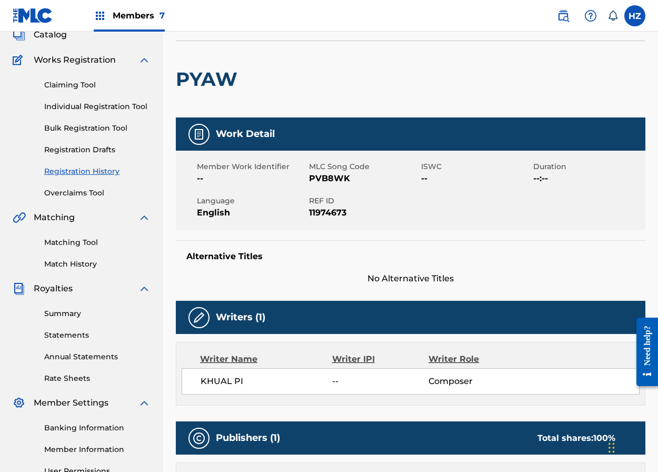
click at [218, 82] on h2 "PYAW" at bounding box center [209, 79] width 67 height 24
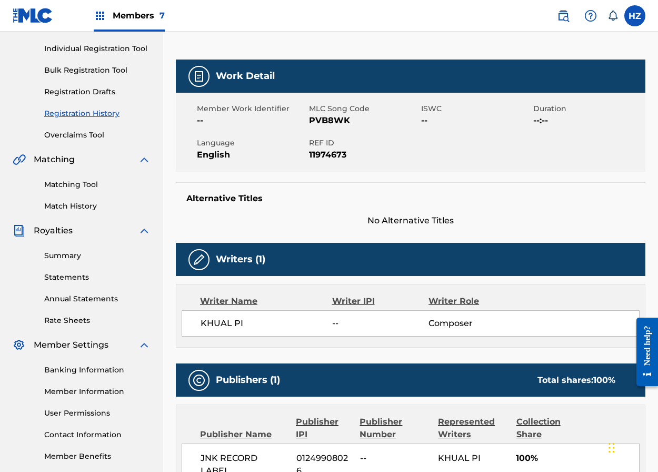
scroll to position [0, 0]
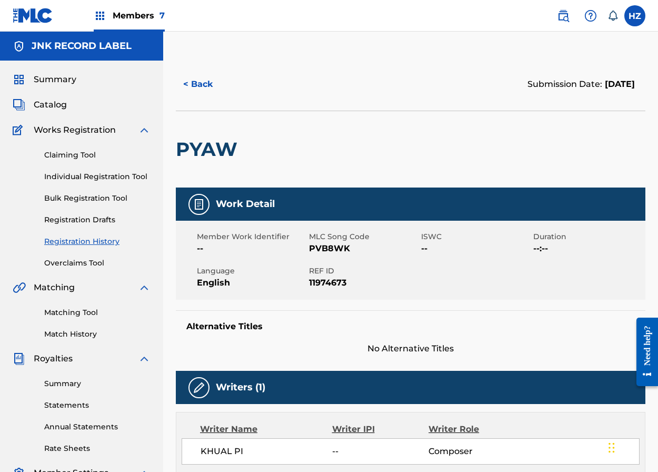
click at [204, 83] on button "< Back" at bounding box center [207, 84] width 63 height 26
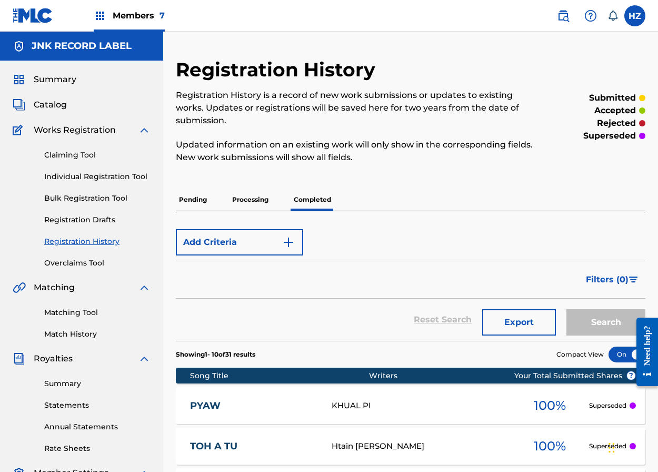
scroll to position [181, 0]
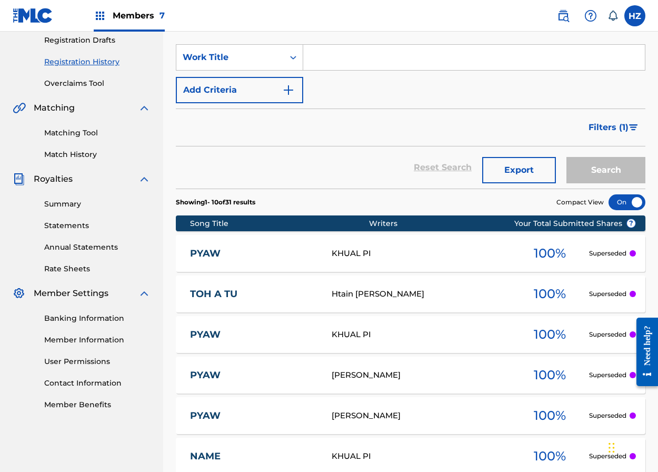
click at [409, 242] on div "PYAW PVB8WK KHUAL PI 100 % Superseded" at bounding box center [411, 253] width 470 height 37
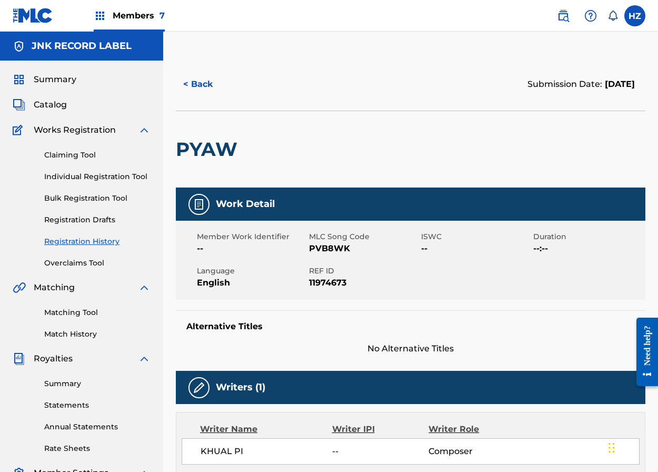
click at [48, 79] on span "Summary" at bounding box center [55, 79] width 43 height 13
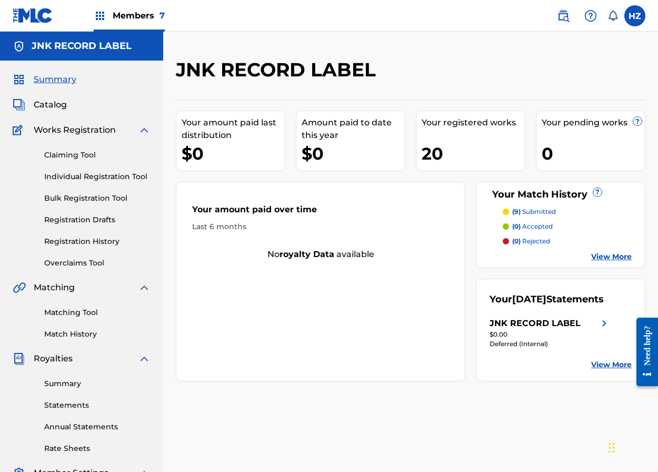
click at [102, 173] on link "Individual Registration Tool" at bounding box center [97, 176] width 106 height 11
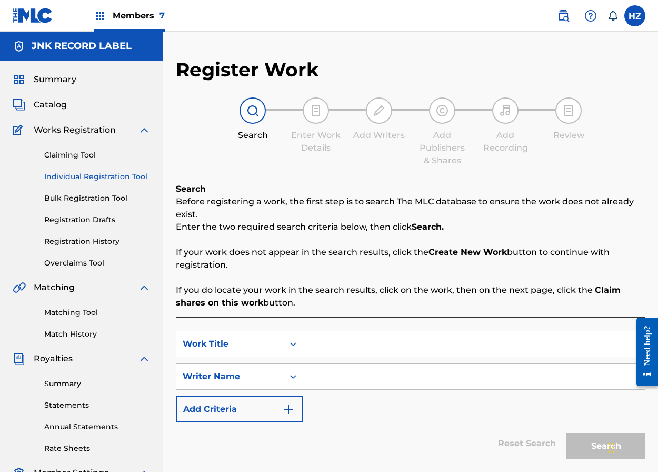
click at [321, 351] on input "Search Form" at bounding box center [474, 343] width 342 height 25
type input "p"
type input "P"
type input "PYAW"
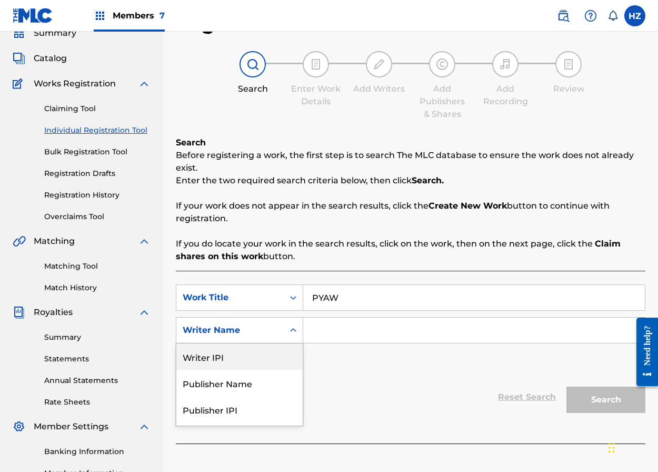
click at [268, 343] on div "Writer IPI, 1 of 5. 5 results available. Use Up and Down to choose options, pre…" at bounding box center [239, 330] width 127 height 26
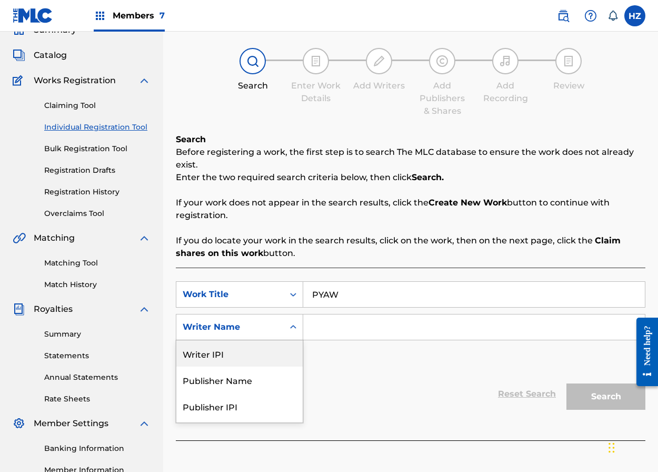
scroll to position [50, 0]
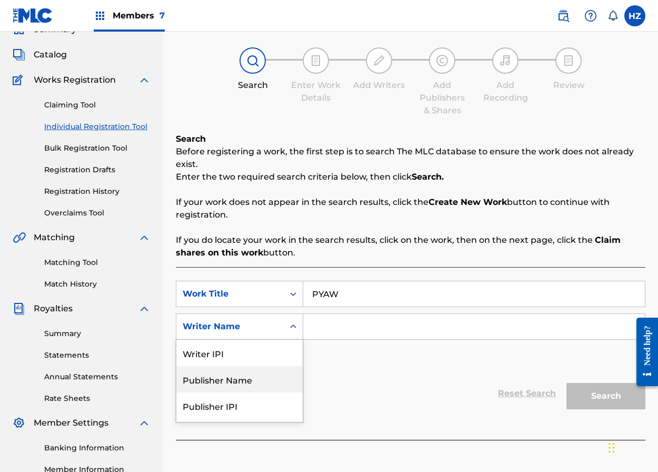
click at [240, 382] on div "Publisher Name" at bounding box center [239, 379] width 126 height 26
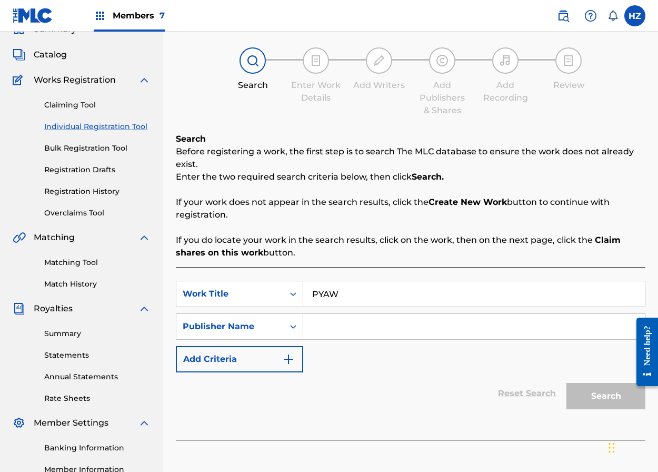
click at [306, 354] on div "SearchWithCriteria635fd197-70fb-41ab-97dd-0735214b81ba Work Title PYAW SearchWi…" at bounding box center [411, 327] width 470 height 92
click at [315, 330] on input "Search Form" at bounding box center [474, 326] width 342 height 25
click at [292, 166] on p "Before registering a work, the first step is to search The MLC database to ensu…" at bounding box center [411, 158] width 470 height 25
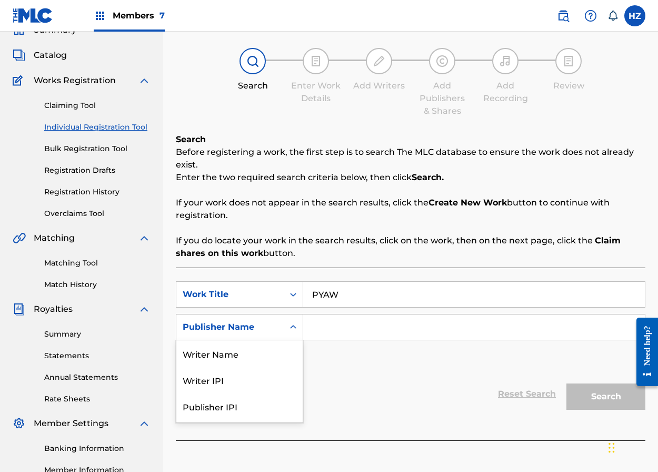
click at [298, 322] on div "Search Form" at bounding box center [293, 326] width 19 height 19
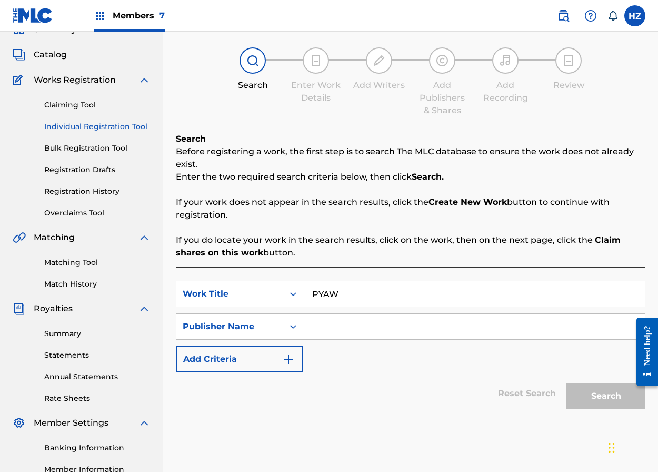
click at [343, 327] on input "Search Form" at bounding box center [474, 326] width 342 height 25
click at [288, 326] on icon "Search Form" at bounding box center [293, 326] width 11 height 11
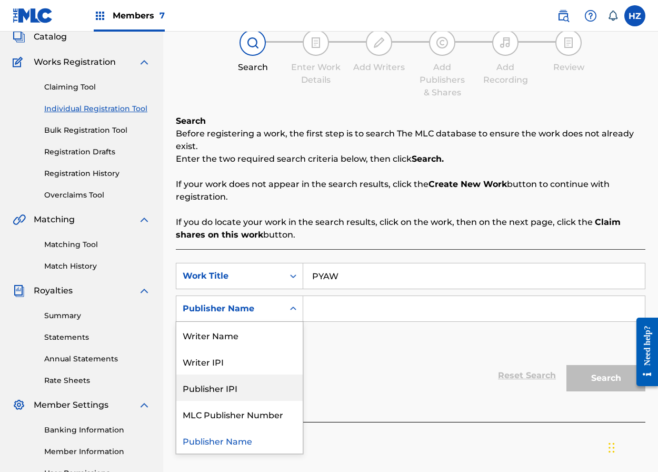
scroll to position [69, 0]
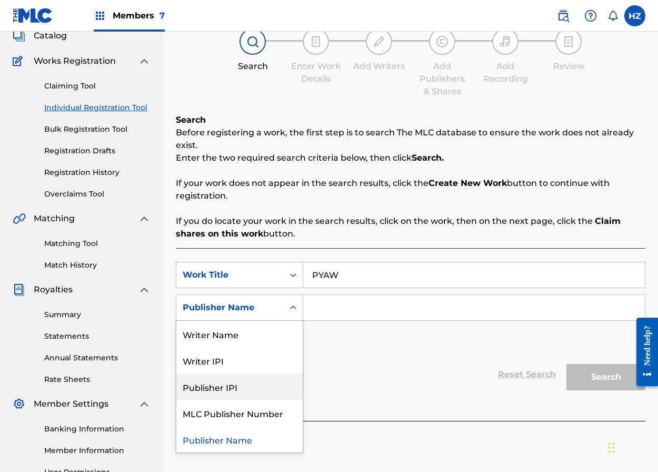
click at [238, 392] on div "Publisher IPI" at bounding box center [239, 386] width 126 height 26
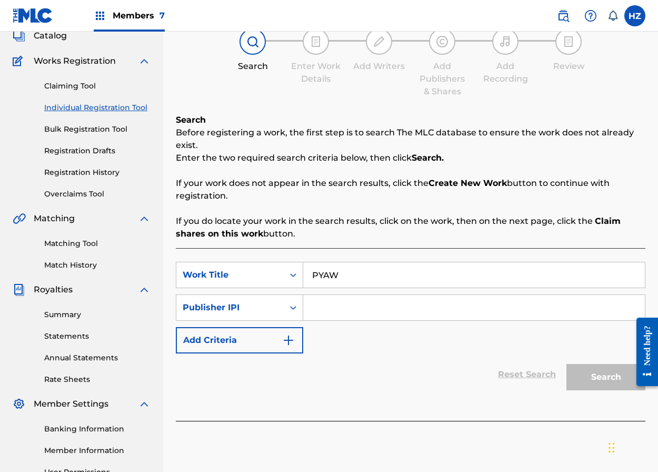
click at [336, 307] on input "Search Form" at bounding box center [474, 307] width 342 height 25
click at [299, 231] on p "If you do locate your work in the search results, click on the work, then on th…" at bounding box center [411, 227] width 470 height 25
paste input "01249908026"
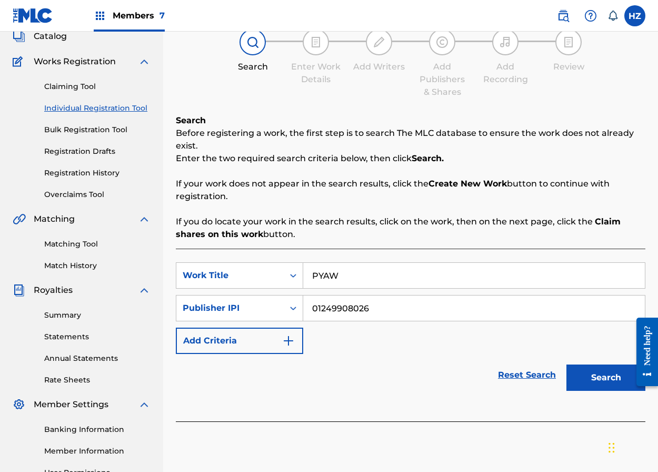
type input "01249908026"
click at [612, 373] on button "Search" at bounding box center [605, 377] width 79 height 26
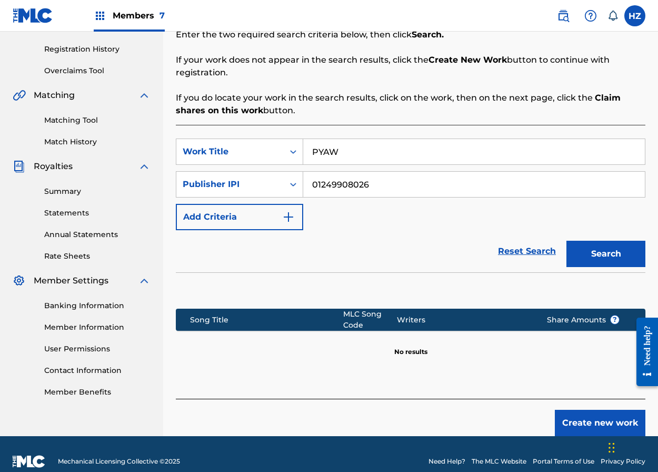
scroll to position [207, 0]
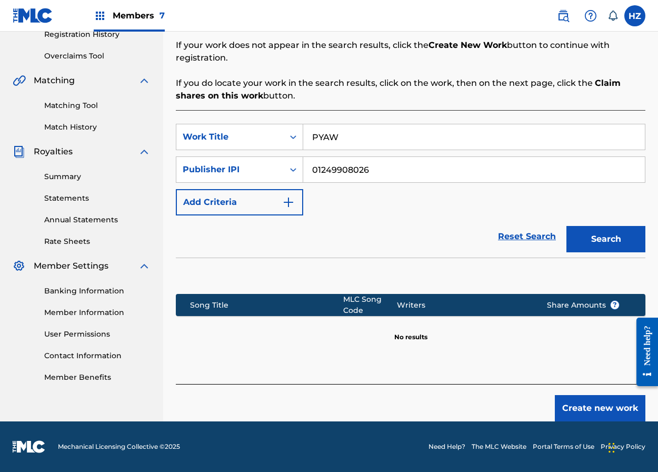
click at [585, 401] on button "Create new work" at bounding box center [600, 408] width 91 height 26
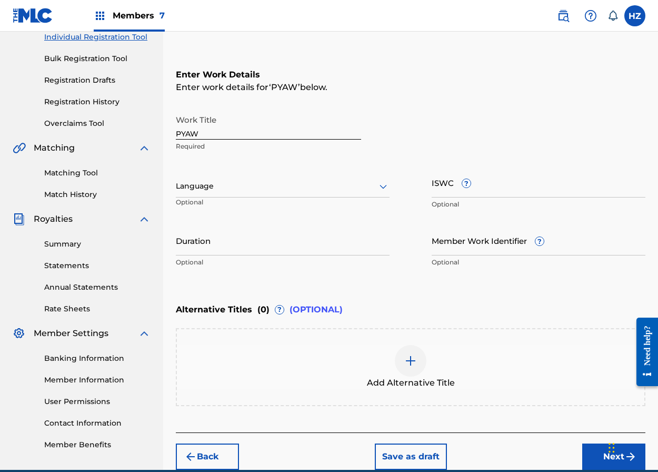
scroll to position [119, 0]
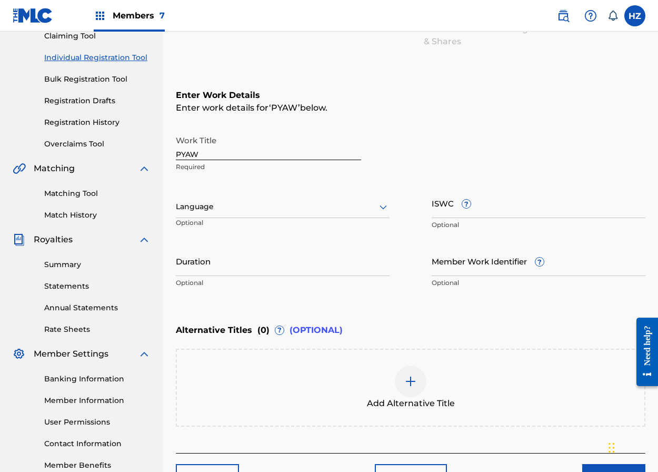
click at [247, 208] on div at bounding box center [283, 206] width 214 height 13
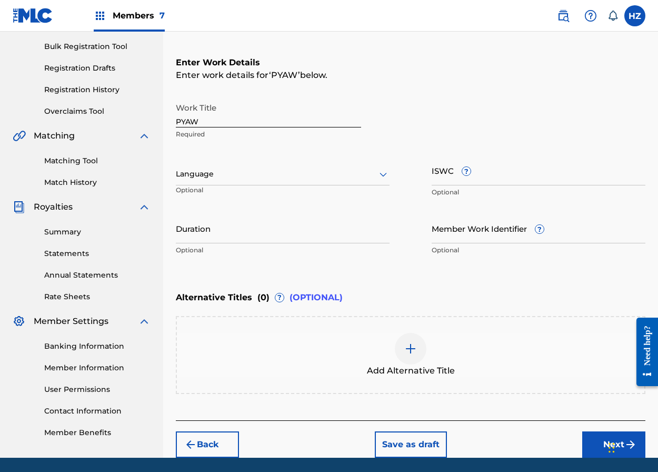
scroll to position [151, 0]
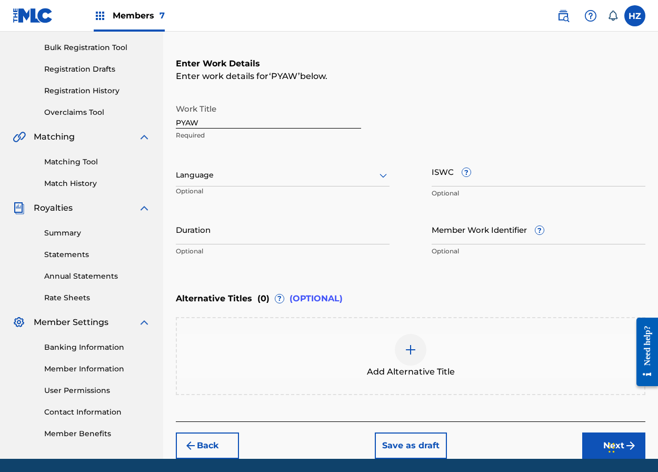
click at [228, 238] on input "Duration" at bounding box center [283, 229] width 214 height 30
click at [252, 236] on input "Duration" at bounding box center [283, 229] width 214 height 30
type input "04:03"
click at [601, 440] on button "Next" at bounding box center [613, 445] width 63 height 26
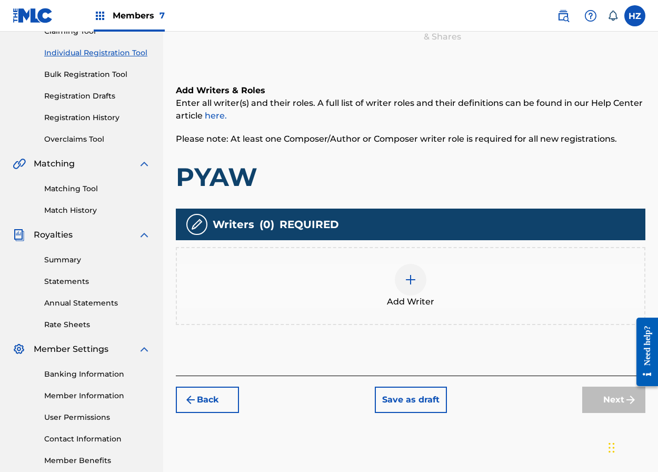
scroll to position [47, 0]
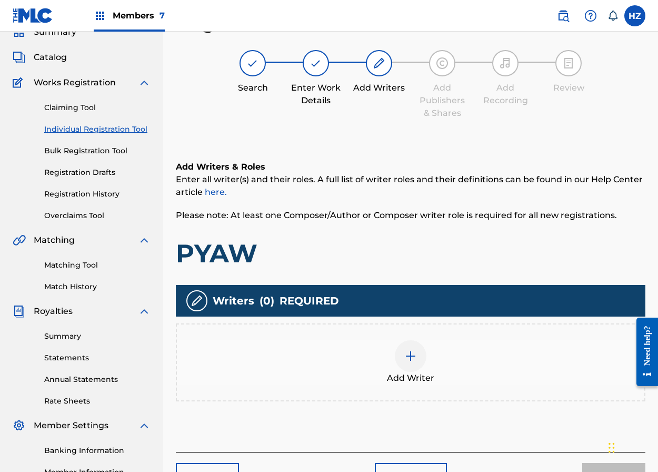
click at [410, 357] on img at bounding box center [410, 356] width 13 height 13
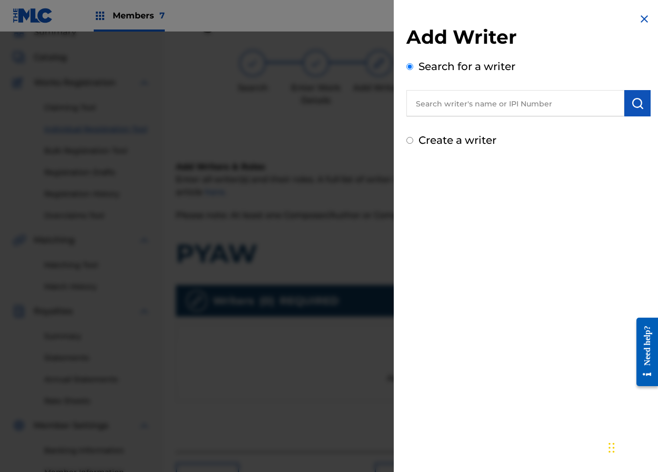
click at [481, 141] on label "Create a writer" at bounding box center [457, 140] width 78 height 13
radio input "true"
click at [413, 141] on input "Create a writer" at bounding box center [409, 140] width 7 height 7
radio input "false"
radio input "true"
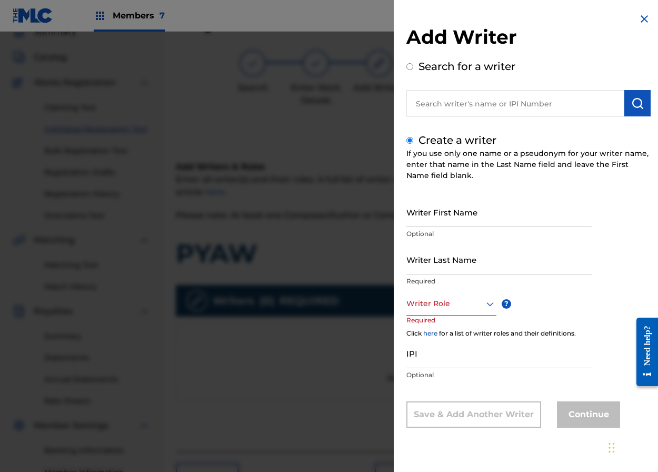
drag, startPoint x: 433, startPoint y: 57, endPoint x: 436, endPoint y: 62, distance: 5.7
click at [434, 57] on div "Add Writer Search for a writer" at bounding box center [528, 70] width 244 height 91
click at [438, 65] on label "Search for a writer" at bounding box center [466, 66] width 97 height 13
click at [413, 65] on input "Search for a writer" at bounding box center [409, 66] width 7 height 7
radio input "false"
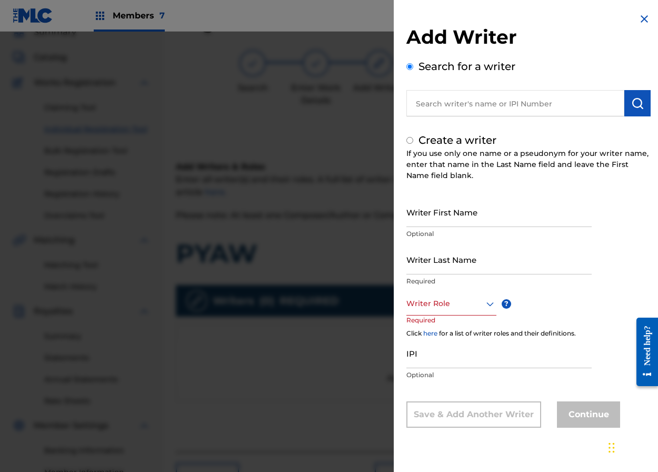
radio input "true"
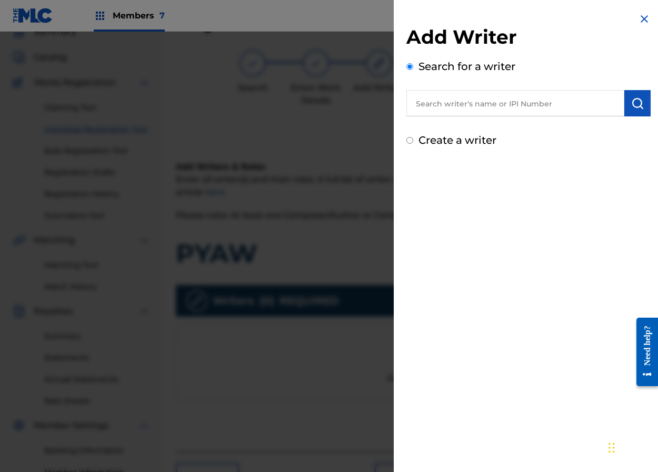
click at [470, 108] on input "text" at bounding box center [515, 103] width 218 height 26
type input "S"
type input "[PERSON_NAME] LA"
click at [631, 104] on img "submit" at bounding box center [637, 103] width 13 height 13
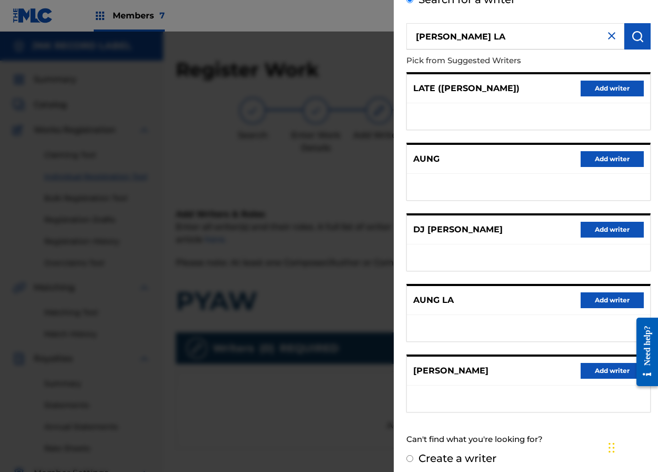
scroll to position [68, 0]
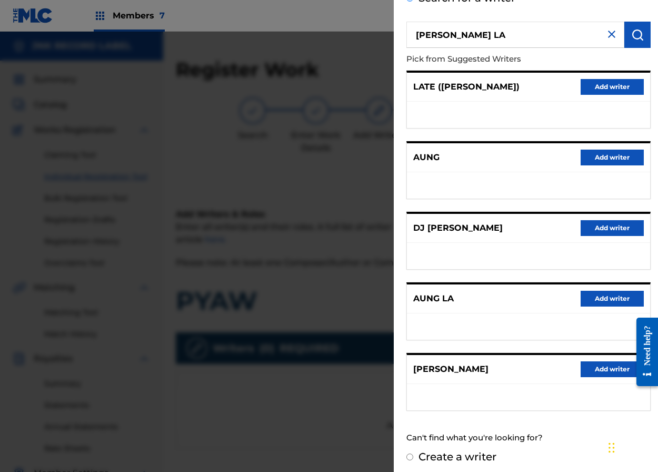
click at [458, 457] on label "Create a writer" at bounding box center [457, 456] width 78 height 13
radio input "true"
click at [413, 457] on input "Create a writer" at bounding box center [409, 456] width 7 height 7
radio input "false"
radio input "true"
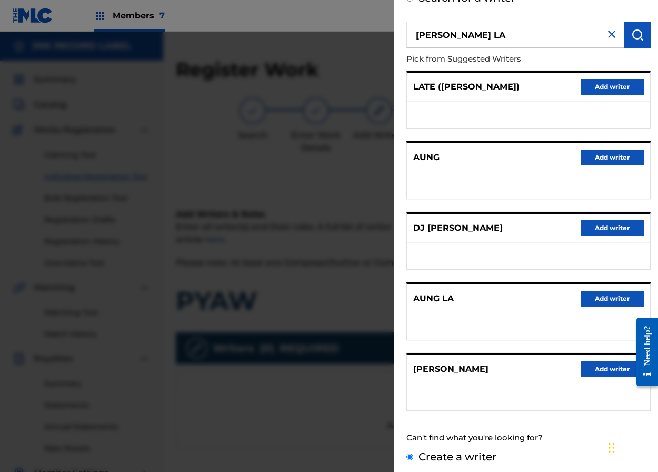
scroll to position [0, 0]
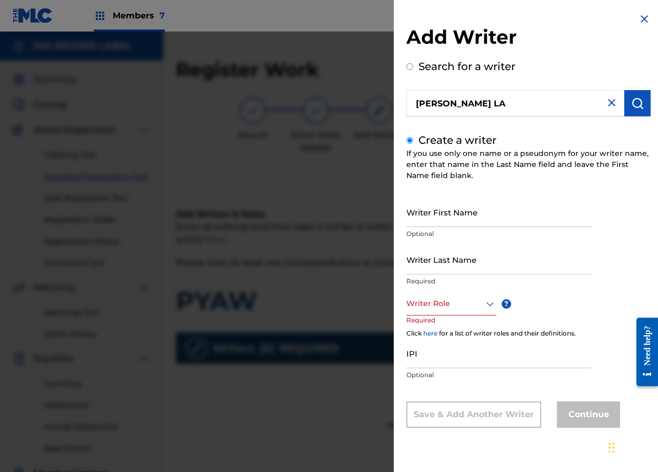
click at [503, 96] on input "[PERSON_NAME] LA" at bounding box center [515, 103] width 218 height 26
radio input "true"
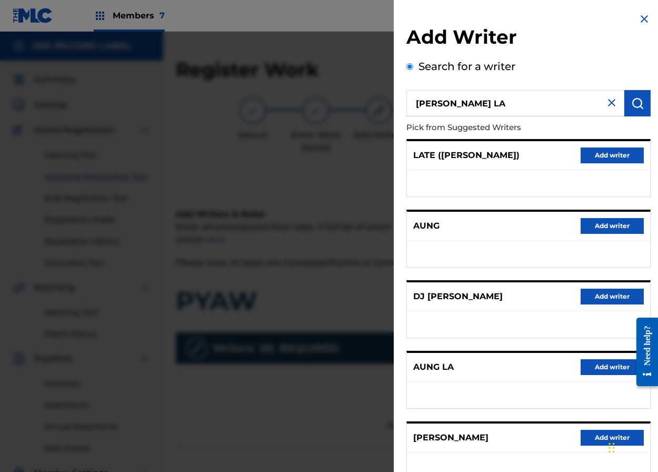
click at [506, 104] on input "[PERSON_NAME] LA" at bounding box center [515, 103] width 218 height 26
click at [505, 104] on input "[PERSON_NAME] LA" at bounding box center [515, 103] width 218 height 26
type input "A"
click at [483, 109] on input "A" at bounding box center [515, 103] width 218 height 26
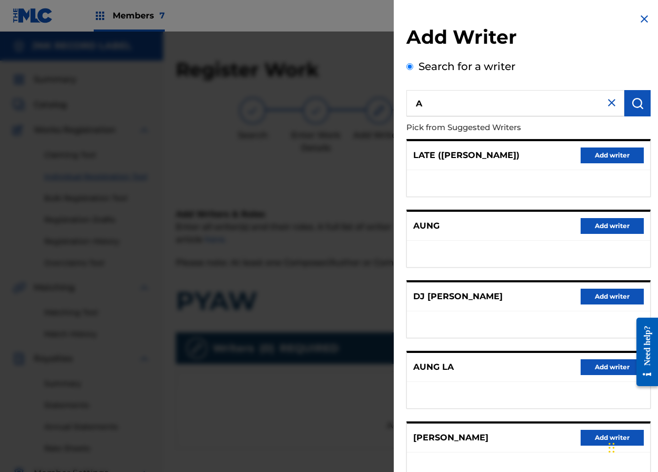
click at [483, 109] on input "A" at bounding box center [515, 103] width 218 height 26
click at [643, 19] on img at bounding box center [644, 19] width 13 height 13
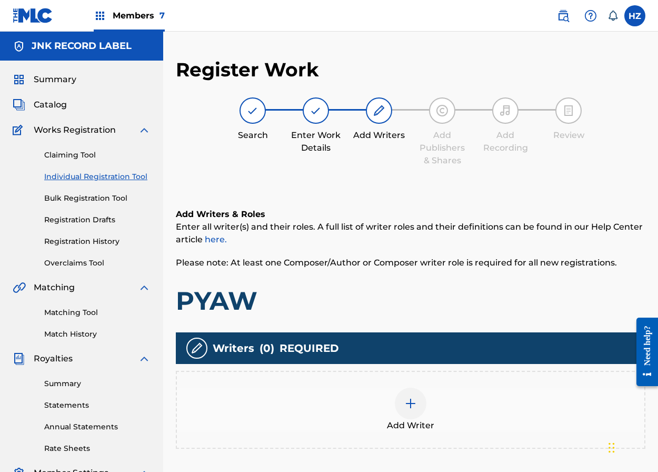
click at [413, 401] on img at bounding box center [410, 403] width 13 height 13
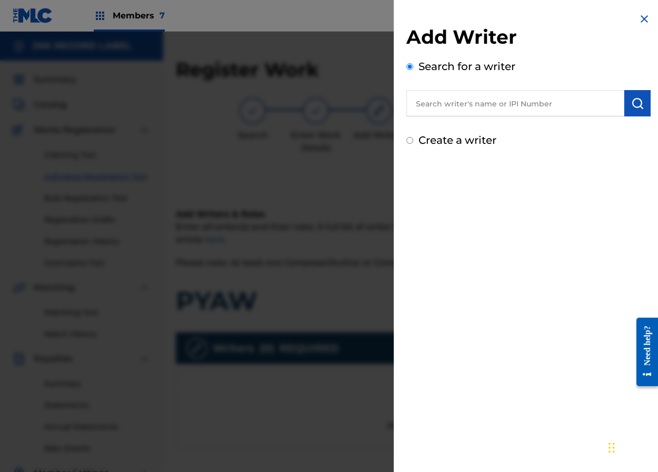
drag, startPoint x: 482, startPoint y: 133, endPoint x: 486, endPoint y: 138, distance: 6.7
click at [482, 134] on div "Create a writer" at bounding box center [528, 140] width 244 height 16
click at [486, 143] on label "Create a writer" at bounding box center [457, 140] width 78 height 13
radio input "true"
click at [413, 143] on input "Create a writer" at bounding box center [409, 140] width 7 height 7
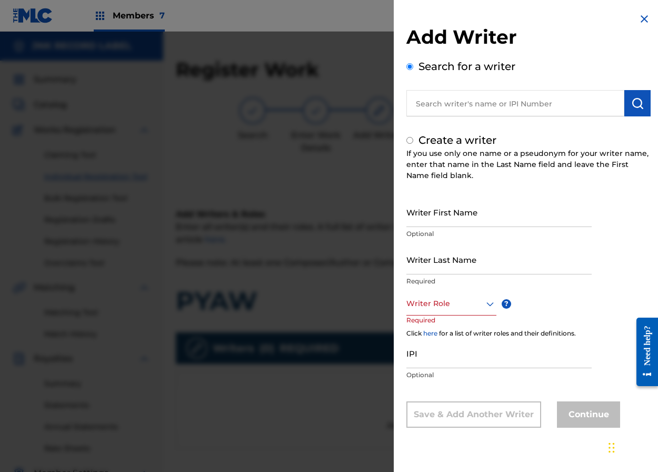
radio input "false"
radio input "true"
click at [445, 226] on input "Writer First Name" at bounding box center [498, 212] width 185 height 30
type input "[PERSON_NAME]"
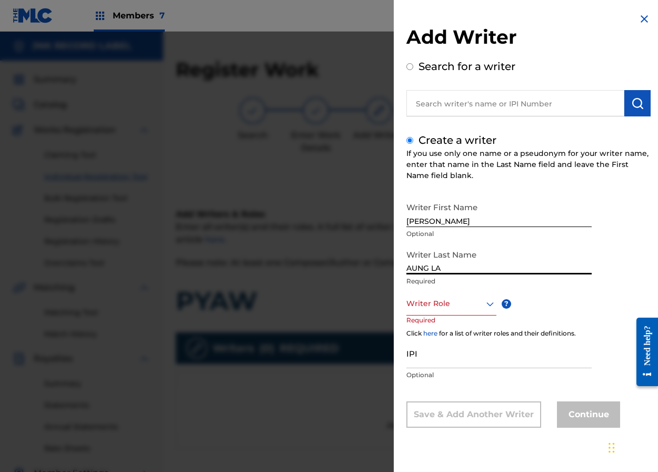
type input "AUNG LA"
click at [468, 303] on div at bounding box center [451, 303] width 90 height 13
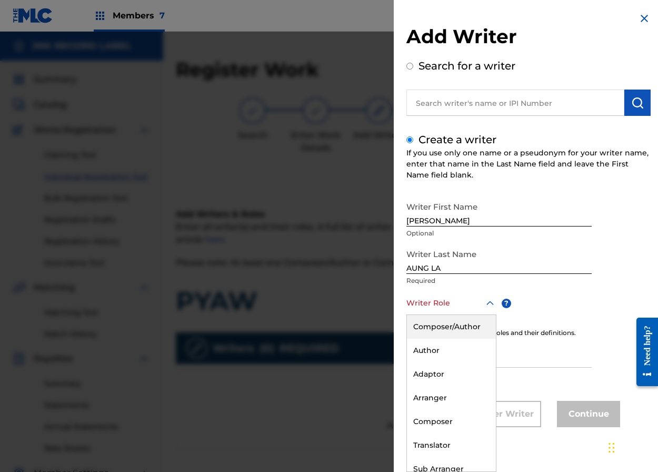
click at [464, 323] on div "Composer/Author" at bounding box center [451, 327] width 89 height 24
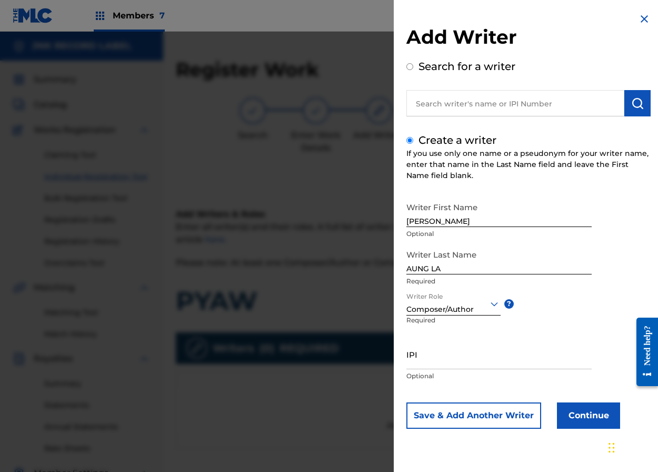
scroll to position [0, 0]
drag, startPoint x: 466, startPoint y: 365, endPoint x: 478, endPoint y: 358, distance: 14.2
click at [466, 365] on input "IPI" at bounding box center [498, 354] width 185 height 30
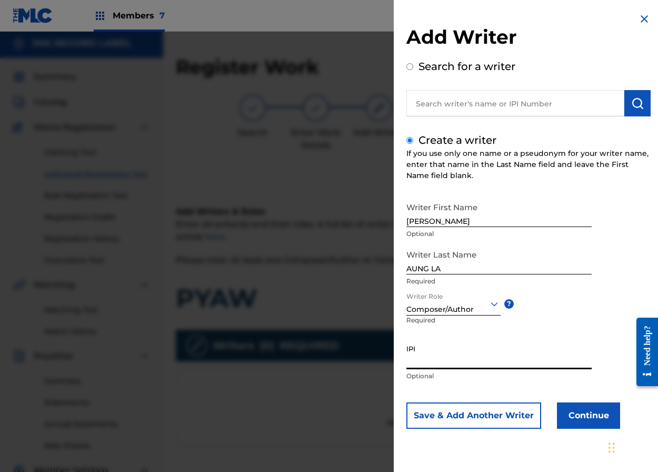
click at [439, 355] on input "IPI" at bounding box center [498, 354] width 185 height 30
paste input "01253526171"
type input "01253526171"
click at [575, 406] on button "Continue" at bounding box center [588, 415] width 63 height 26
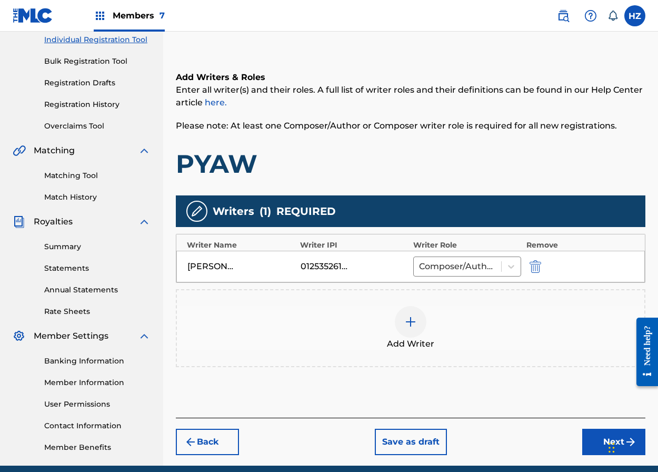
scroll to position [181, 0]
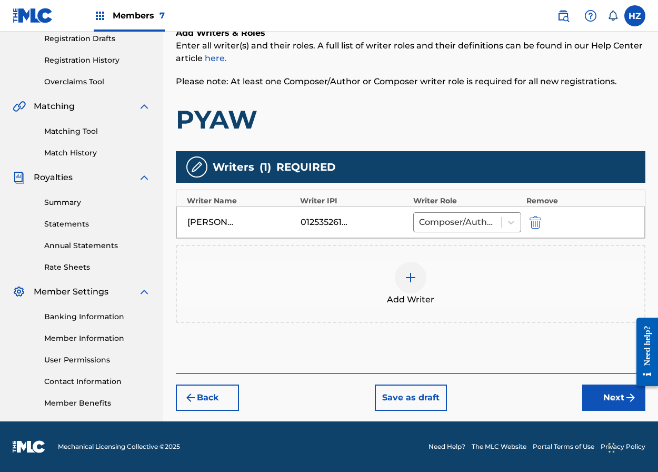
click at [602, 386] on button "Next" at bounding box center [613, 397] width 63 height 26
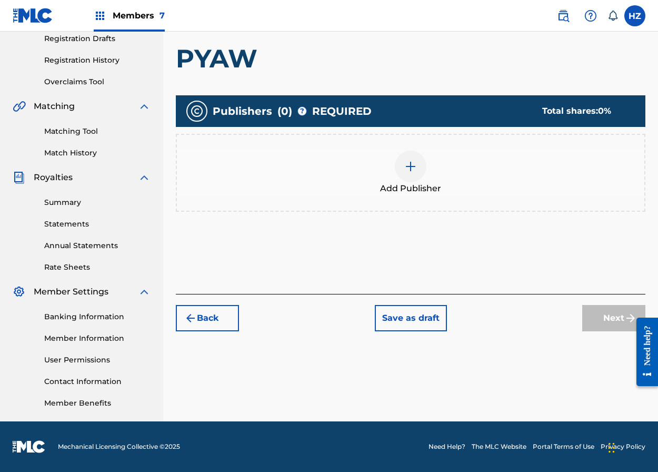
click at [440, 196] on div "Add Publisher" at bounding box center [411, 173] width 470 height 78
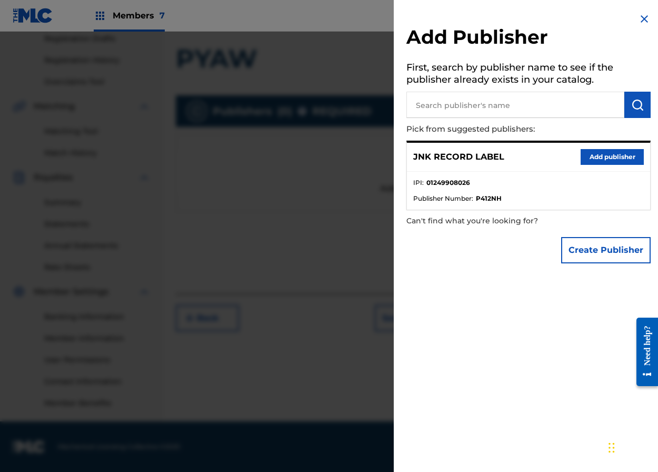
click at [627, 156] on button "Add publisher" at bounding box center [612, 157] width 63 height 16
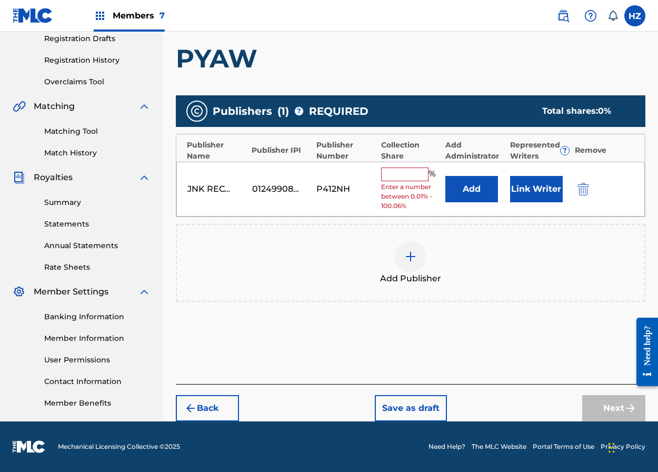
click at [414, 177] on input "text" at bounding box center [404, 174] width 47 height 14
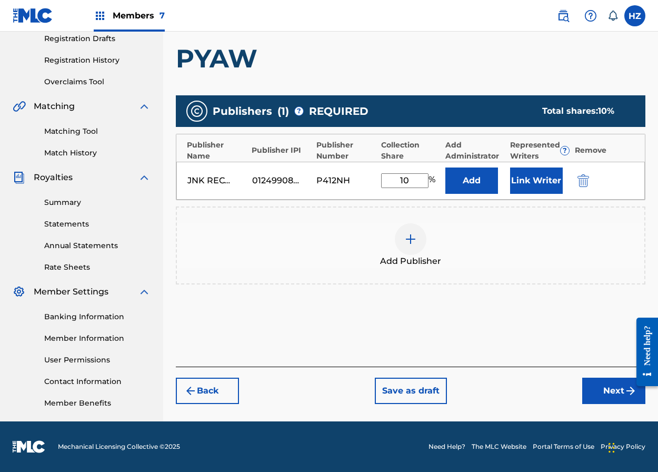
type input "1"
type input "50"
drag, startPoint x: 476, startPoint y: 176, endPoint x: 542, endPoint y: 206, distance: 72.1
click at [478, 216] on div "Publishers ( 1 ) ? REQUIRED Total shares: 50 % Publisher Name Publisher IPI Pub…" at bounding box center [411, 189] width 470 height 189
click at [541, 181] on button "Link Writer" at bounding box center [536, 180] width 53 height 26
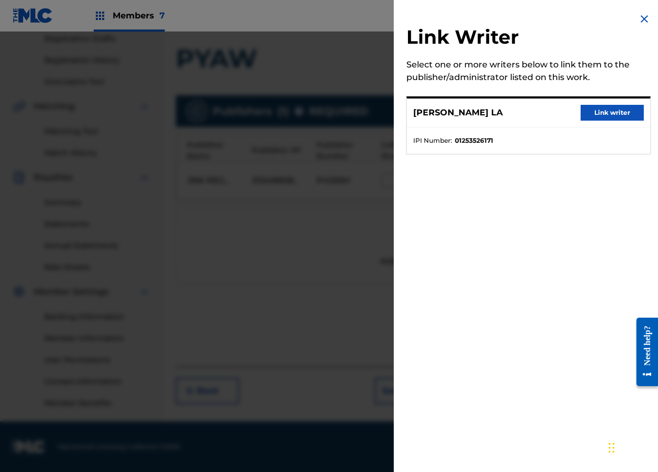
click at [620, 116] on button "Link writer" at bounding box center [612, 113] width 63 height 16
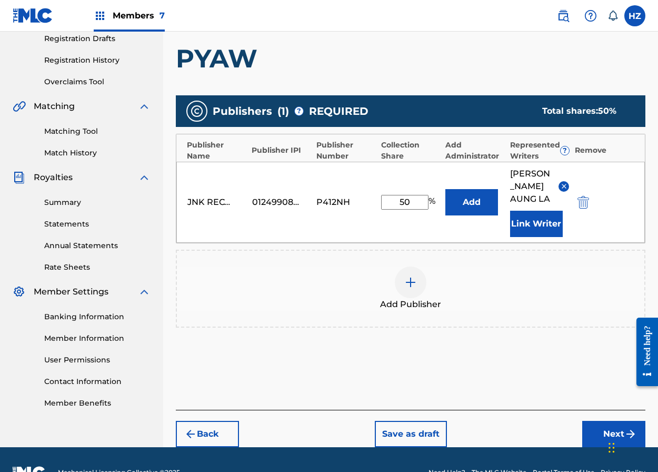
click at [578, 301] on div "Add Publisher" at bounding box center [411, 288] width 470 height 78
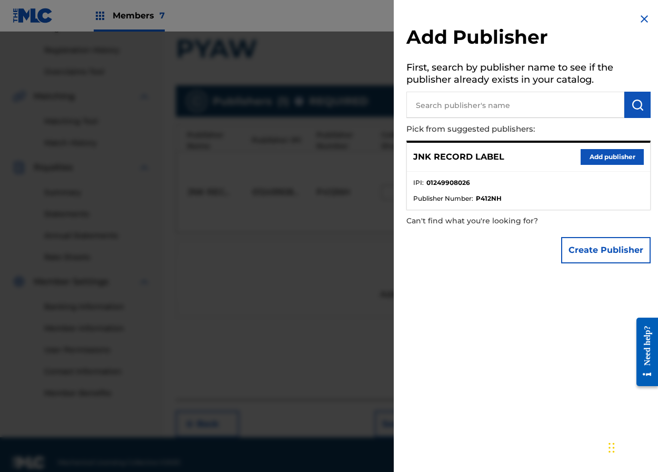
scroll to position [194, 0]
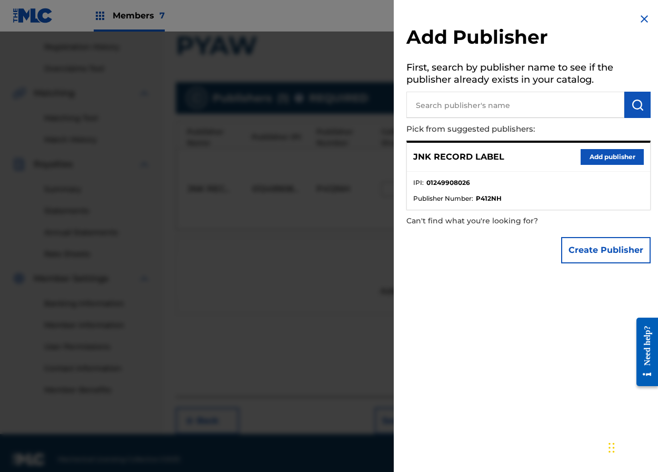
click at [642, 16] on img at bounding box center [644, 19] width 13 height 13
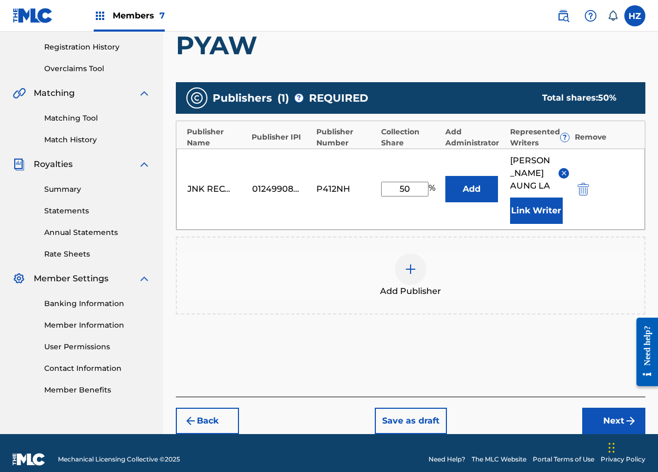
click at [601, 407] on button "Next" at bounding box center [613, 420] width 63 height 26
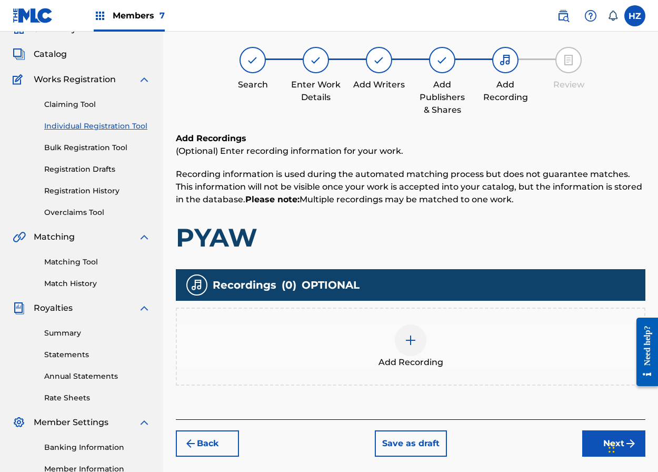
scroll to position [47, 0]
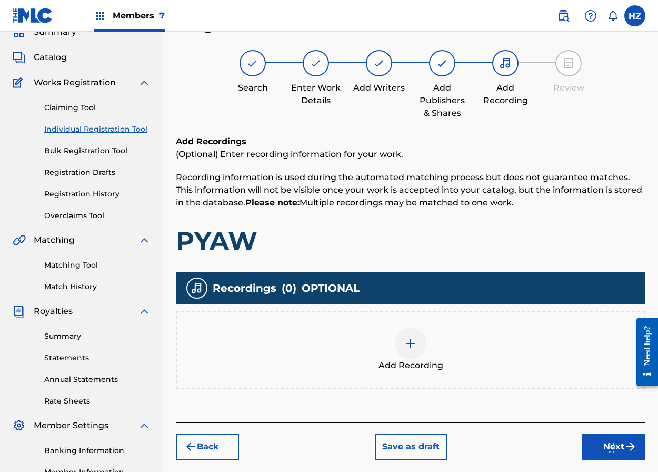
click at [423, 347] on div at bounding box center [411, 343] width 32 height 32
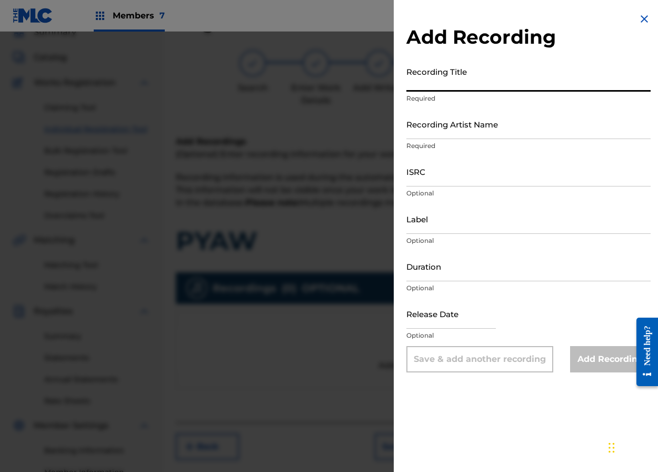
click at [490, 83] on input "Recording Title" at bounding box center [528, 77] width 244 height 30
type input "PYAW"
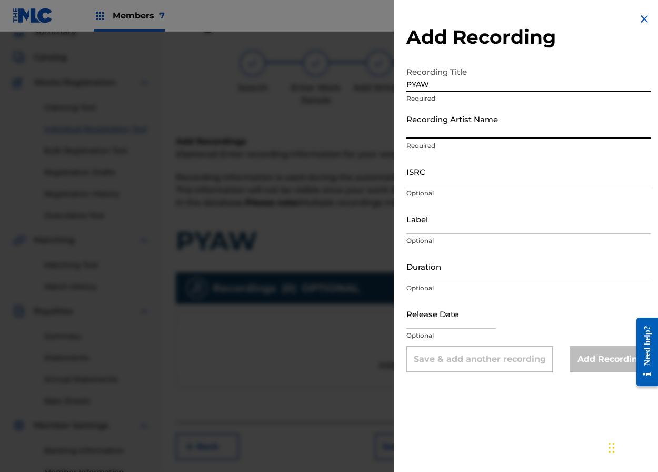
drag, startPoint x: 528, startPoint y: 131, endPoint x: 550, endPoint y: 130, distance: 21.6
click at [528, 131] on input "Recording Artist Name" at bounding box center [528, 124] width 244 height 30
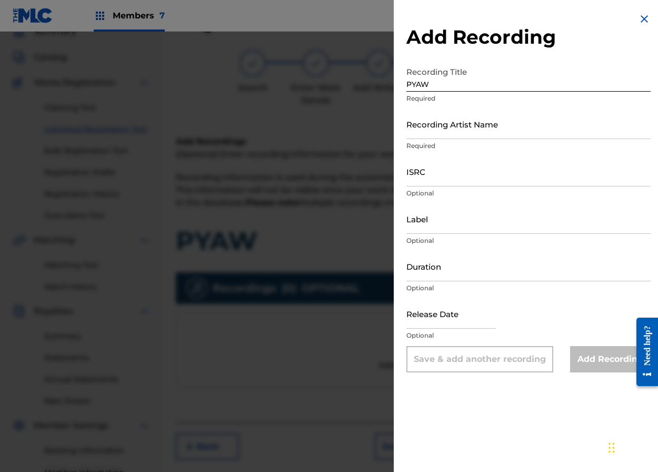
click at [459, 221] on input "Label" at bounding box center [528, 219] width 244 height 30
paste input "AUNG LA REASON - JNK RECORDS"
type input "AUNG LA REASON - JNK RECORDS"
click at [458, 124] on input "Recording Artist Name" at bounding box center [528, 124] width 244 height 30
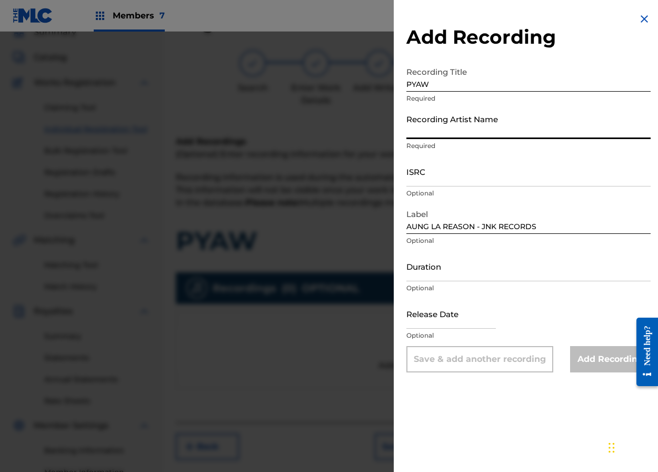
paste input "AUNG LA"
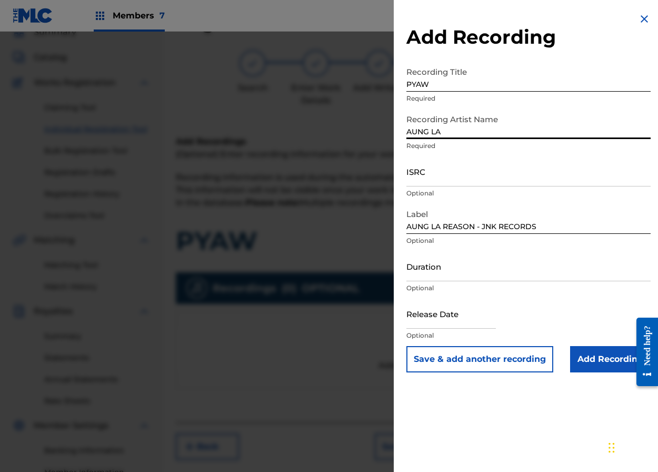
type input "AUNG LA"
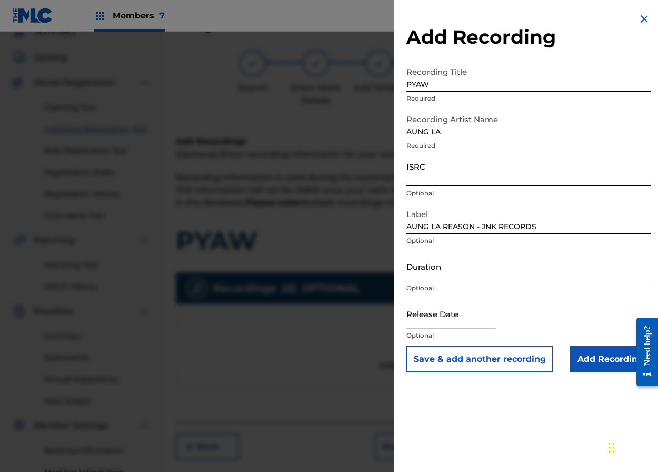
click at [413, 175] on input "ISRC" at bounding box center [528, 171] width 244 height 30
paste input "THSOH2308963"
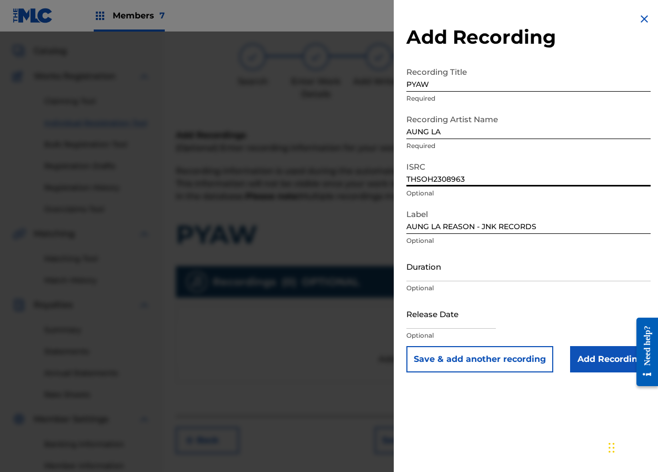
type input "THSOH2308963"
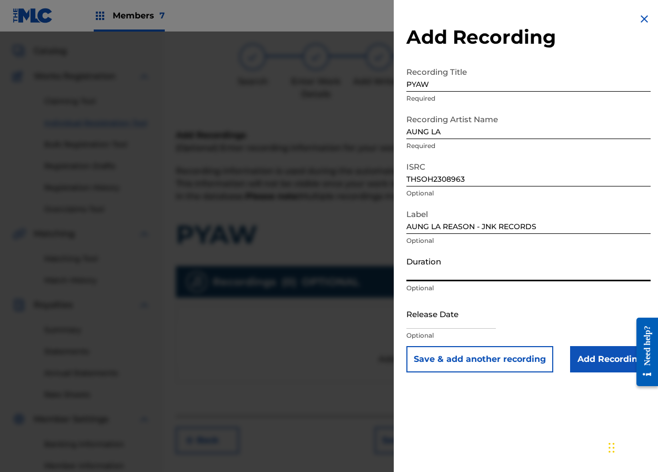
click at [442, 277] on input "Duration" at bounding box center [528, 266] width 244 height 30
type input "04:03"
select select "7"
select select "2025"
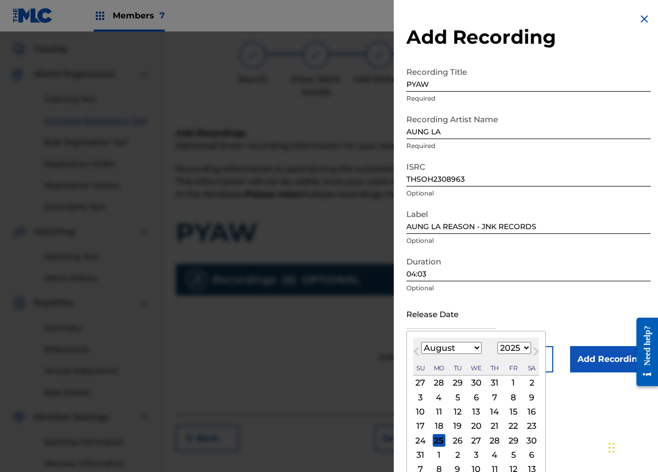
click at [447, 319] on input "text" at bounding box center [450, 313] width 89 height 30
type input "[DATE]"
select select "9"
select select "2023"
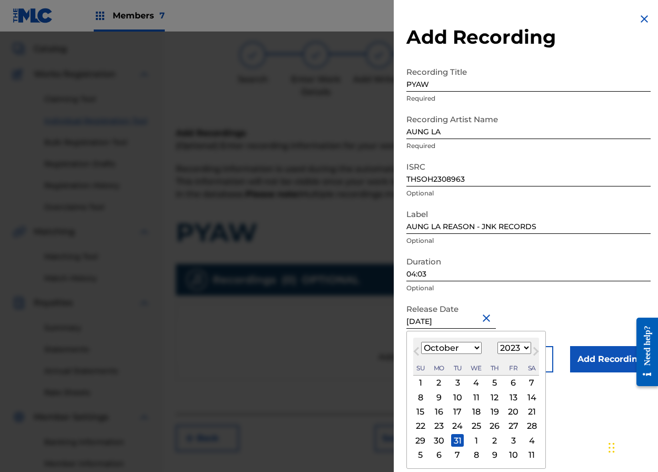
click at [538, 305] on div "Release Date [DATE] [DATE] Previous Month Next Month [DATE] January February Ma…" at bounding box center [528, 321] width 244 height 47
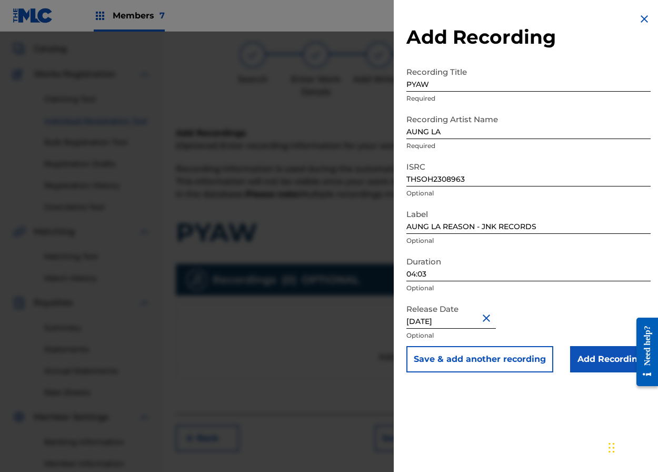
click at [594, 360] on input "Add Recording" at bounding box center [610, 359] width 81 height 26
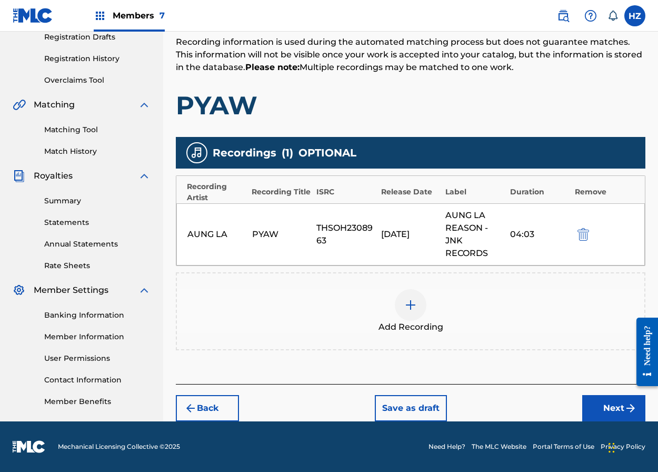
click at [600, 403] on button "Next" at bounding box center [613, 408] width 63 height 26
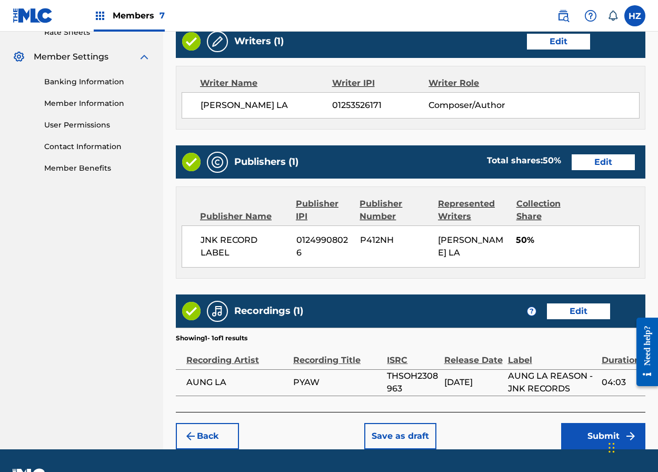
scroll to position [443, 0]
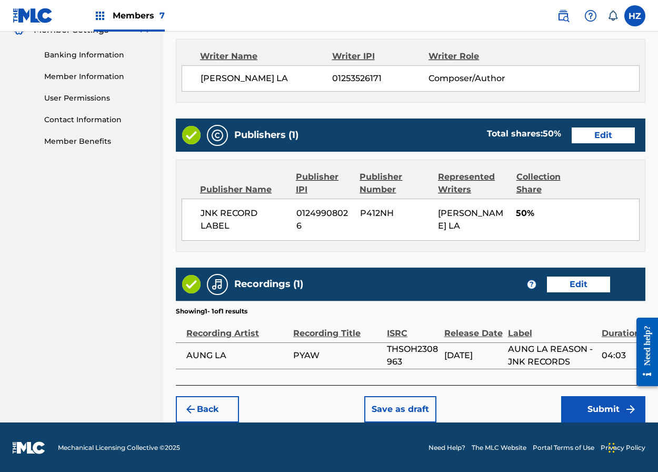
click at [598, 398] on button "Submit" at bounding box center [603, 409] width 84 height 26
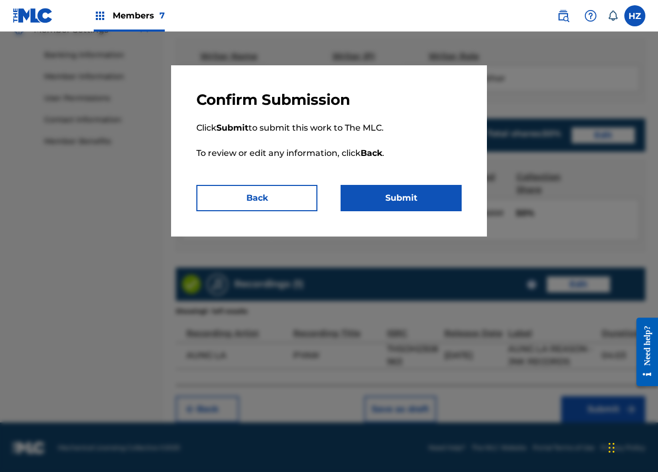
click at [412, 204] on button "Submit" at bounding box center [401, 198] width 121 height 26
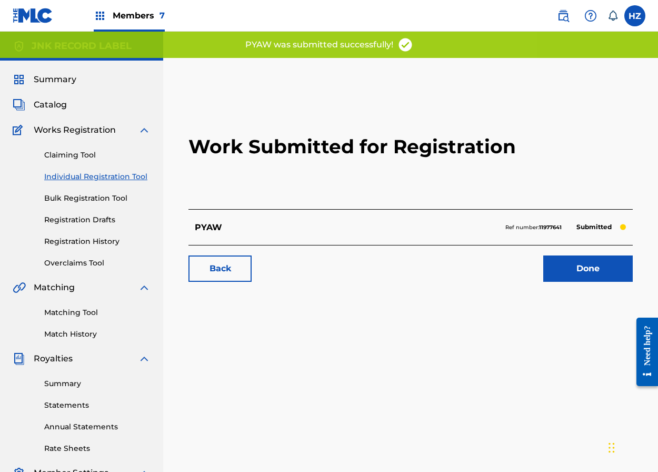
click at [578, 266] on link "Done" at bounding box center [587, 268] width 89 height 26
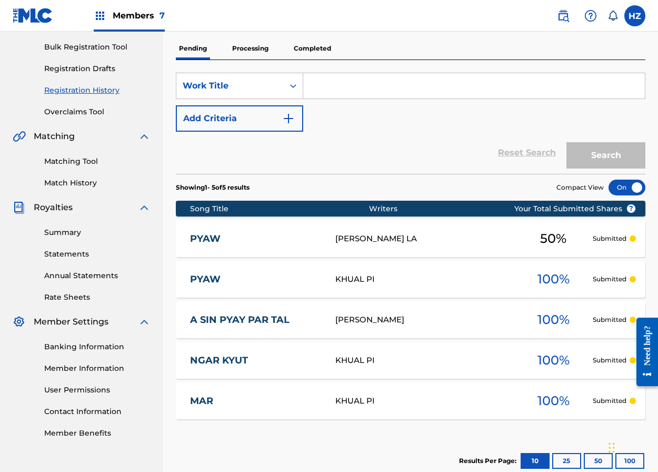
scroll to position [143, 0]
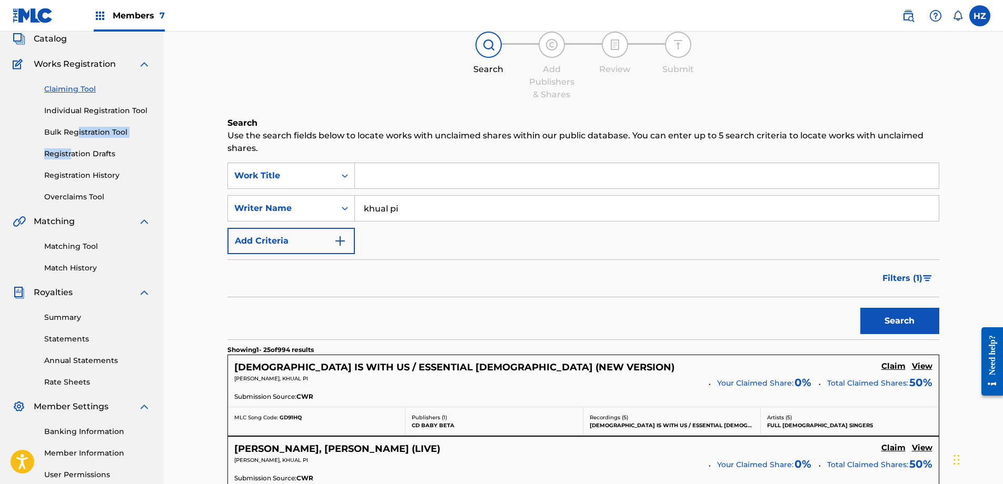
drag, startPoint x: 70, startPoint y: 148, endPoint x: 77, endPoint y: 131, distance: 19.2
click at [141, 105] on link "Individual Registration Tool" at bounding box center [97, 110] width 106 height 11
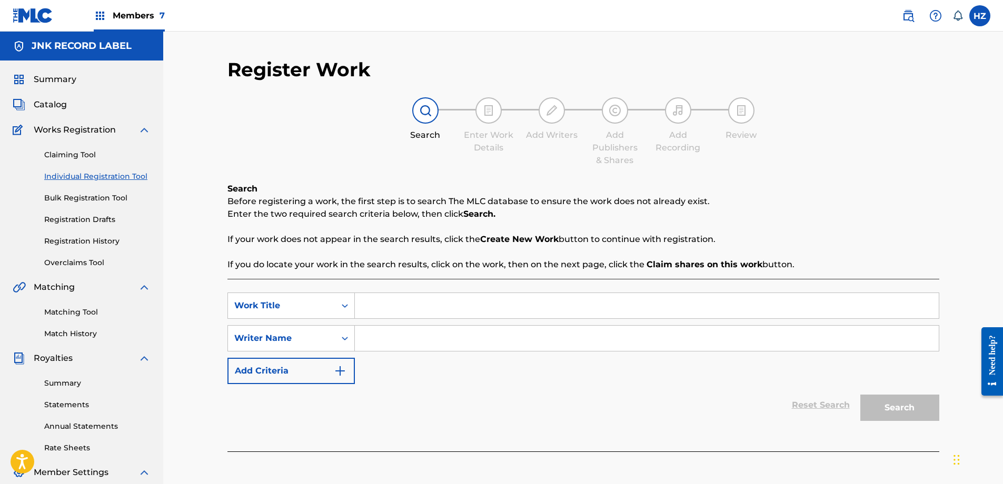
click at [141, 111] on div "Summary Catalog Works Registration Claiming Tool Individual Registration Tool B…" at bounding box center [81, 332] width 163 height 542
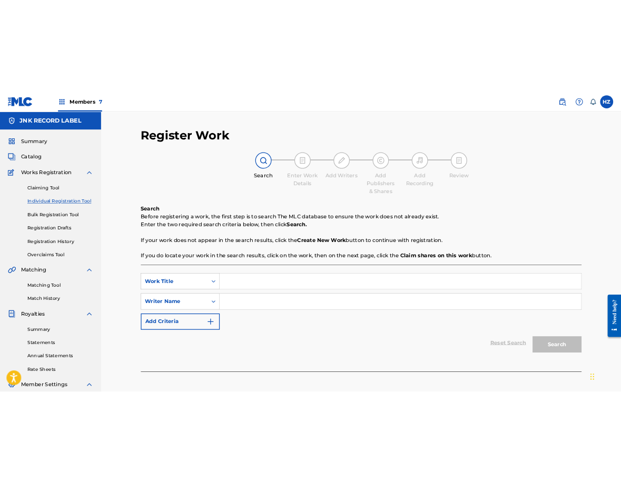
scroll to position [1, 0]
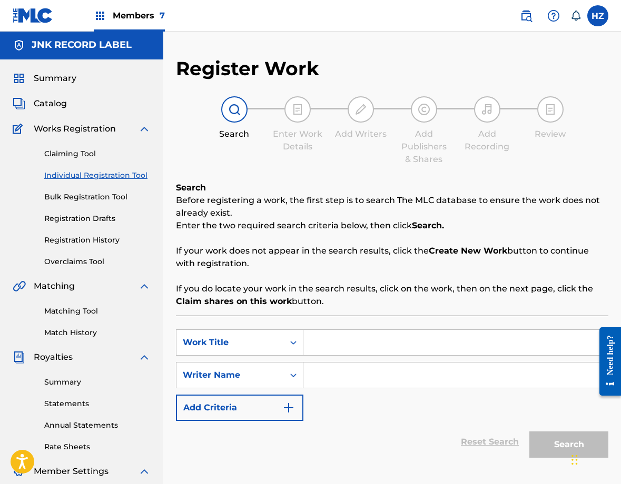
drag, startPoint x: 400, startPoint y: 82, endPoint x: 393, endPoint y: 97, distance: 16.7
click at [400, 82] on div "Register Work Search Enter Work Details Add Writers Add Publishers & Shares Add…" at bounding box center [392, 278] width 432 height 443
click at [323, 337] on input "Search Form" at bounding box center [455, 342] width 304 height 25
click at [323, 344] on input "Search Form" at bounding box center [455, 342] width 304 height 25
type input "A"
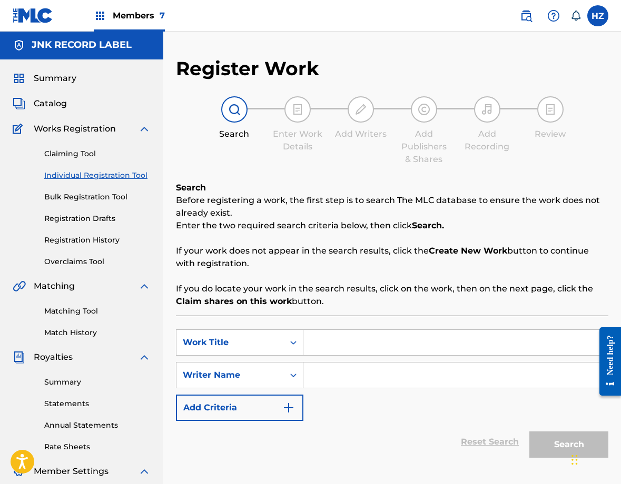
paste input "A LA KAR BAY"
type input "A LA KAR BAY"
click at [518, 405] on div "SearchWithCriteriaa3a7ffb3-c003-422e-91b1-29f2601182df Work Title A LA KAR BAY …" at bounding box center [392, 376] width 432 height 92
click at [395, 378] on input "Search Form" at bounding box center [455, 375] width 304 height 25
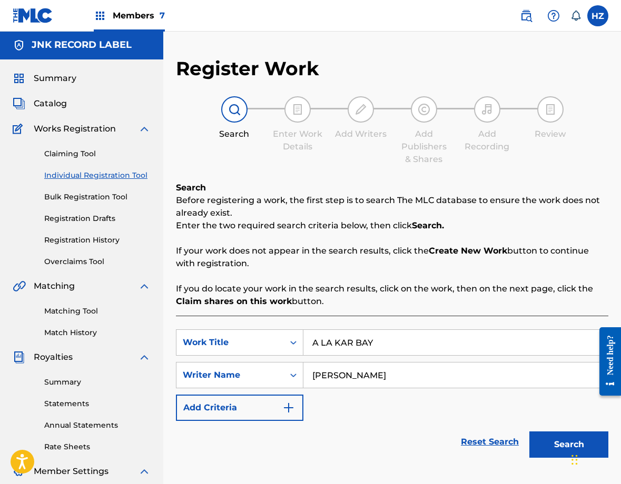
type input "Wai Gyi"
click at [544, 443] on button "Search" at bounding box center [568, 445] width 79 height 26
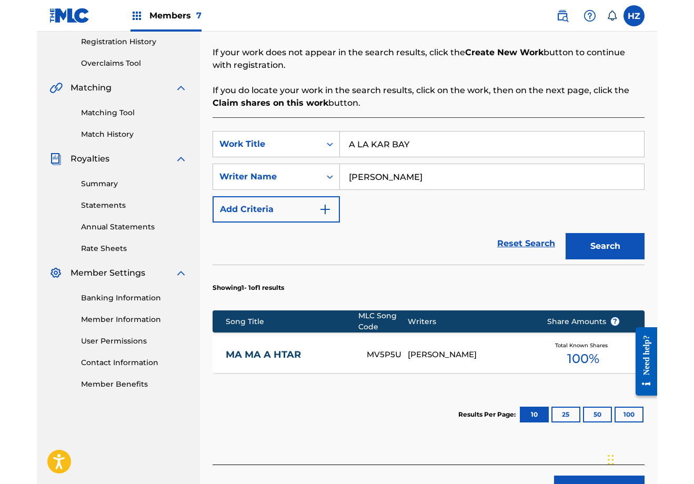
scroll to position [192, 0]
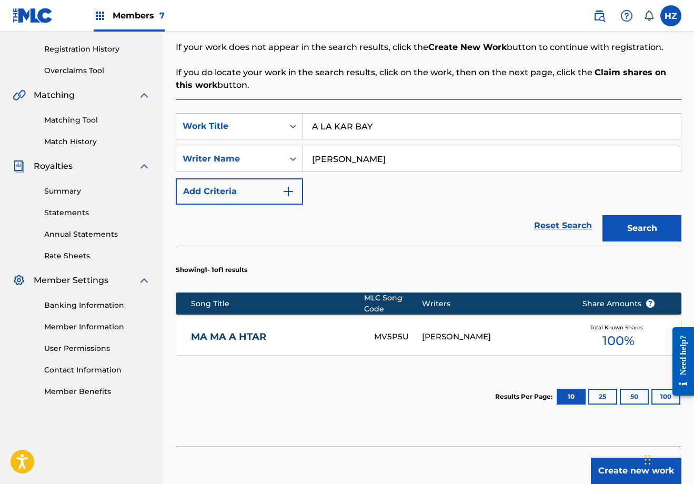
click at [614, 476] on button "Create new work" at bounding box center [636, 471] width 91 height 26
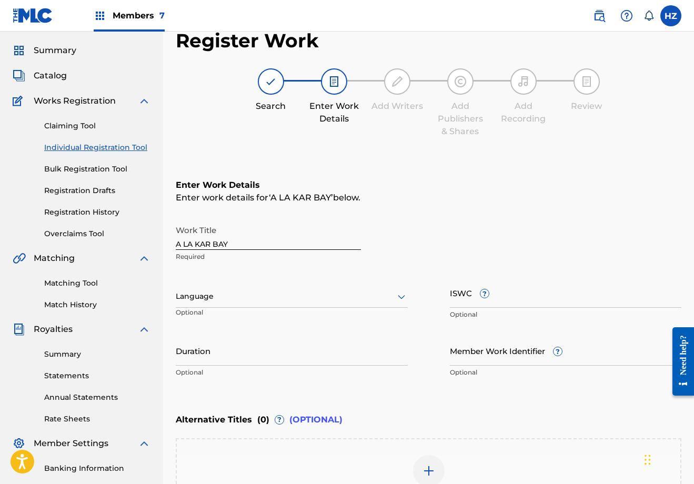
scroll to position [0, 0]
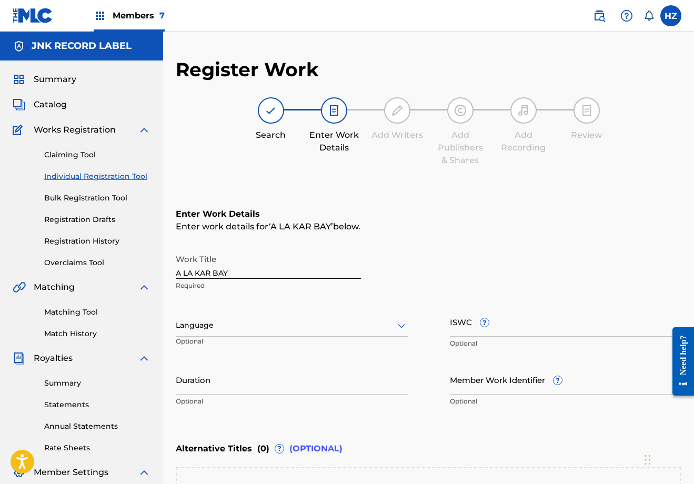
click at [82, 155] on link "Claiming Tool" at bounding box center [97, 154] width 106 height 11
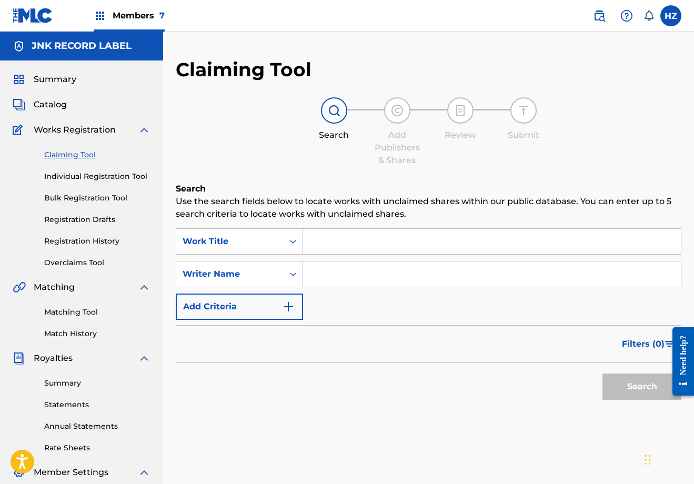
click at [345, 247] on input "Search Form" at bounding box center [492, 241] width 378 height 25
paste input "A LA KAR BAY"
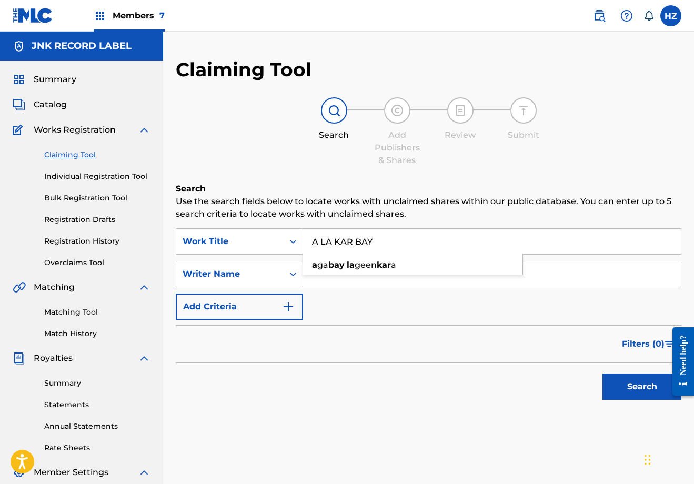
type input "A LA KAR BAY"
click at [599, 383] on div "Search" at bounding box center [639, 384] width 84 height 42
click at [606, 383] on button "Search" at bounding box center [642, 387] width 79 height 26
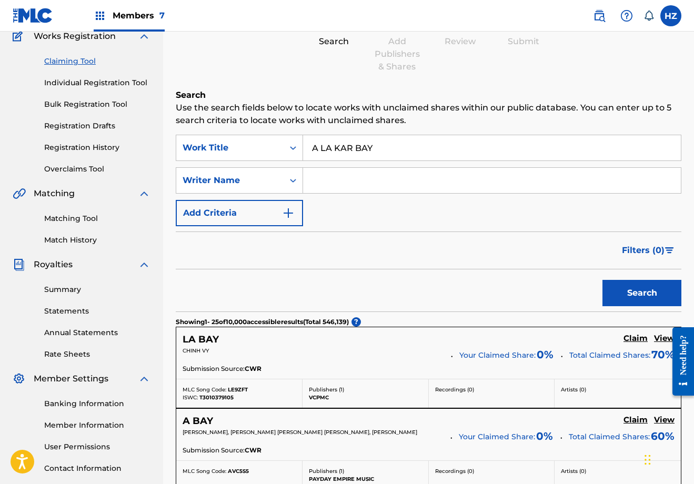
scroll to position [54, 0]
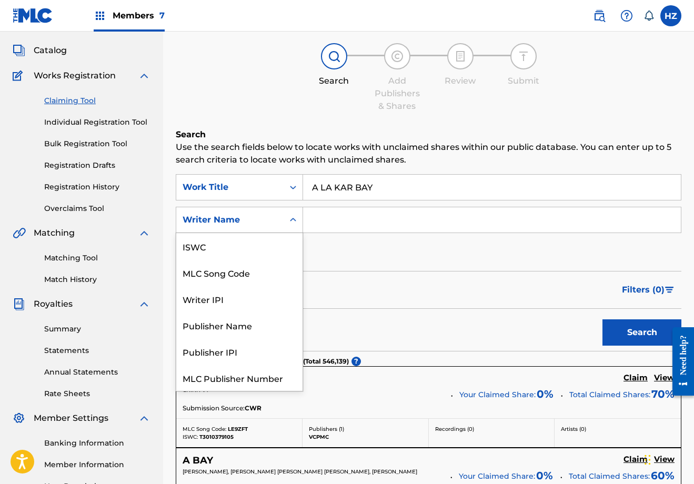
click at [281, 228] on div "Writer Name" at bounding box center [229, 220] width 107 height 20
click at [315, 222] on input "Search Form" at bounding box center [492, 219] width 378 height 25
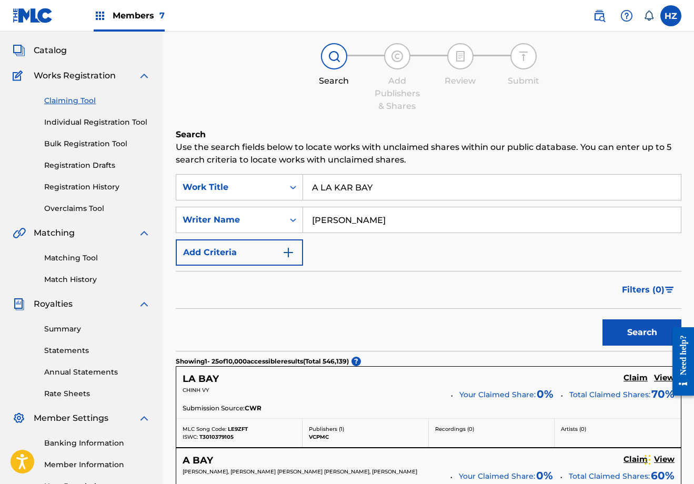
type input "[PERSON_NAME]"
click at [603, 320] on button "Search" at bounding box center [642, 333] width 79 height 26
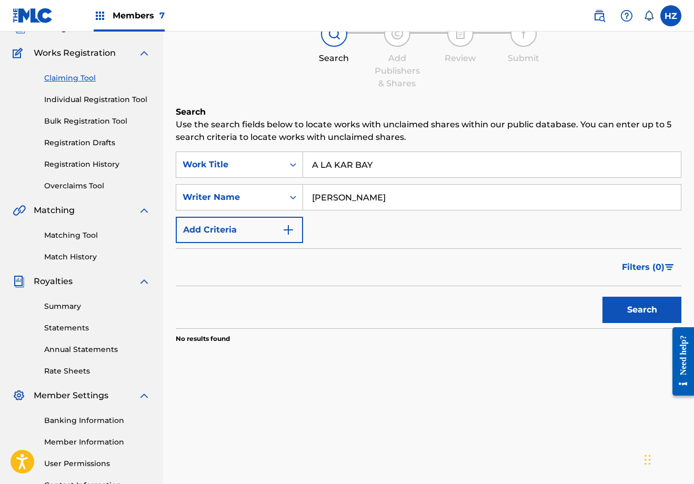
scroll to position [34, 0]
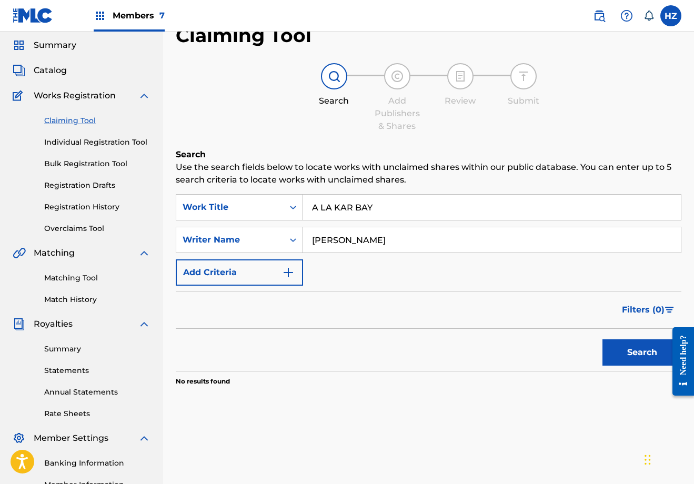
click at [82, 146] on link "Individual Registration Tool" at bounding box center [97, 142] width 106 height 11
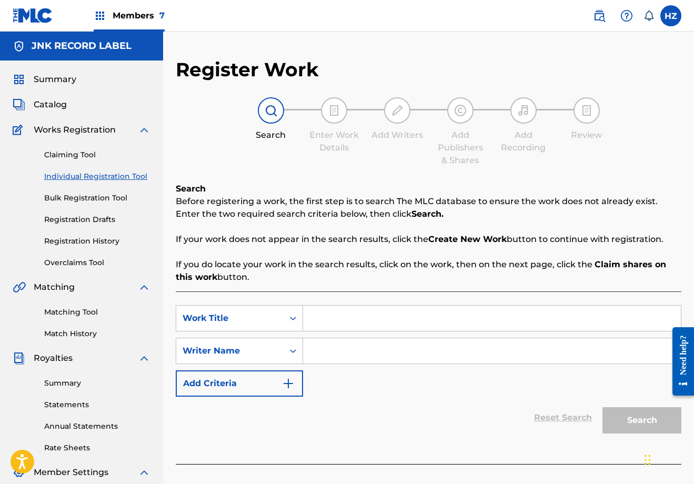
click at [353, 317] on input "Search Form" at bounding box center [492, 318] width 378 height 25
paste input "A LA KAR BAY"
type input "A LA KAR BAY"
click at [344, 400] on div "Reset Search Search" at bounding box center [429, 418] width 506 height 42
click at [345, 353] on input "Search Form" at bounding box center [492, 350] width 378 height 25
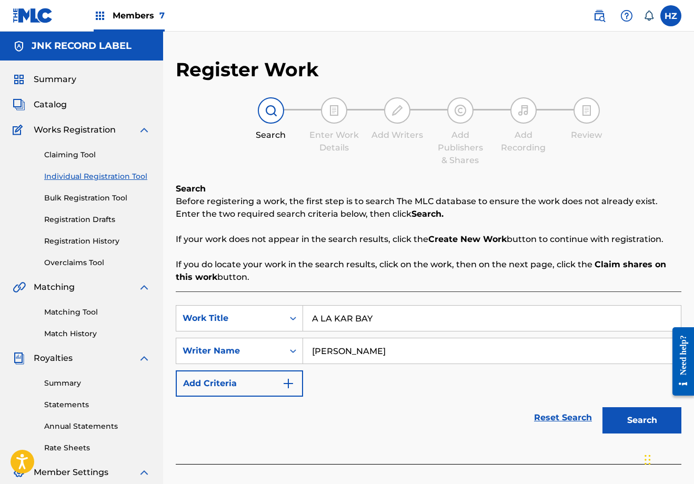
type input "Wai Gyi"
click at [296, 374] on button "Add Criteria" at bounding box center [239, 384] width 127 height 26
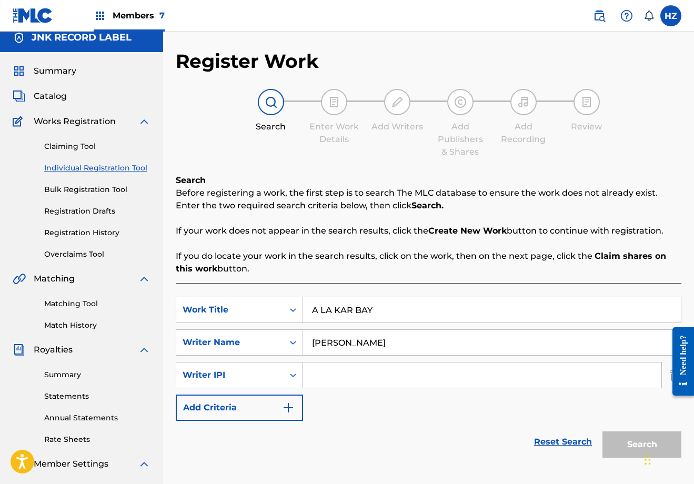
click at [295, 375] on div "Search Form" at bounding box center [293, 375] width 19 height 19
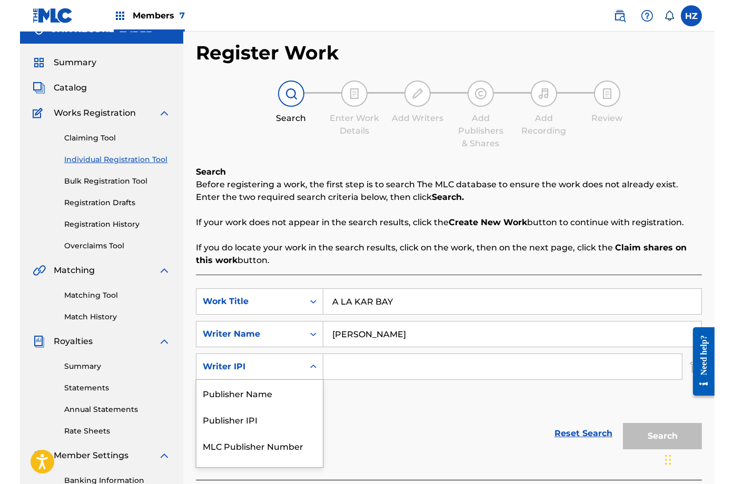
scroll to position [18, 0]
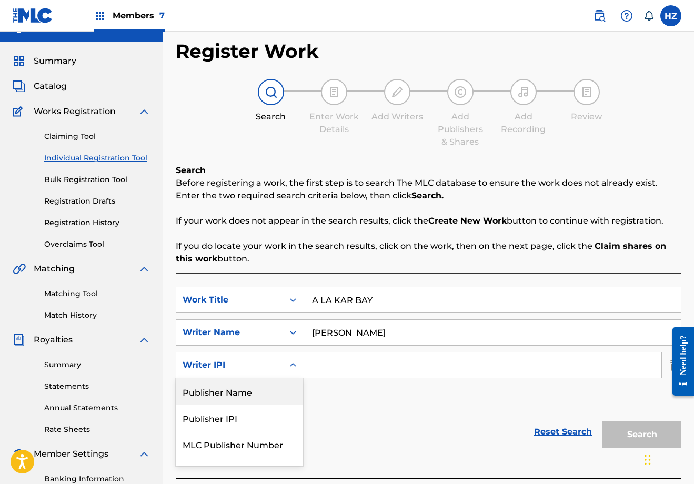
click at [283, 367] on div "Writer IPI" at bounding box center [229, 365] width 107 height 20
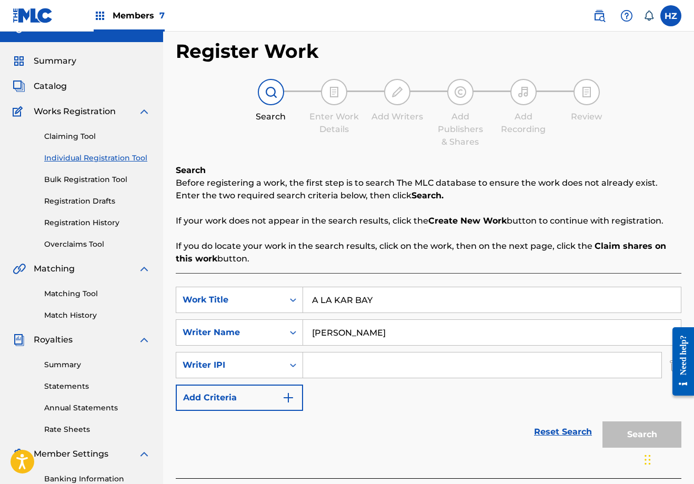
drag, startPoint x: 672, startPoint y: 365, endPoint x: 664, endPoint y: 365, distance: 7.4
click at [665, 365] on div at bounding box center [679, 361] width 29 height 85
click at [671, 365] on div at bounding box center [679, 361] width 29 height 85
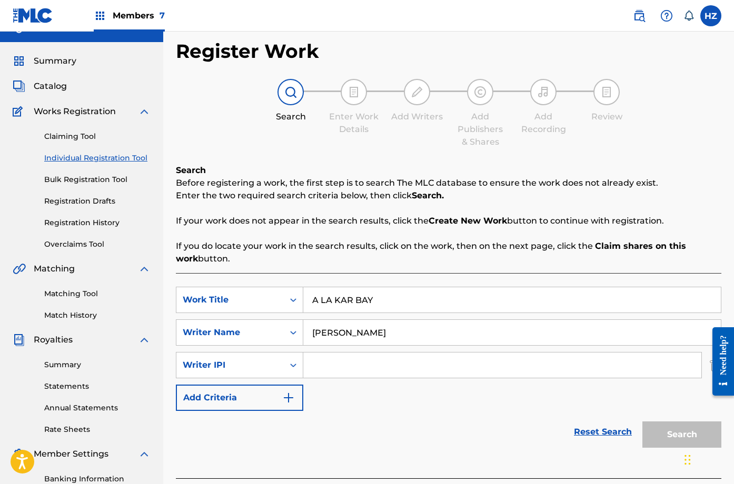
click at [694, 344] on input "Wai Gyi" at bounding box center [511, 332] width 417 height 25
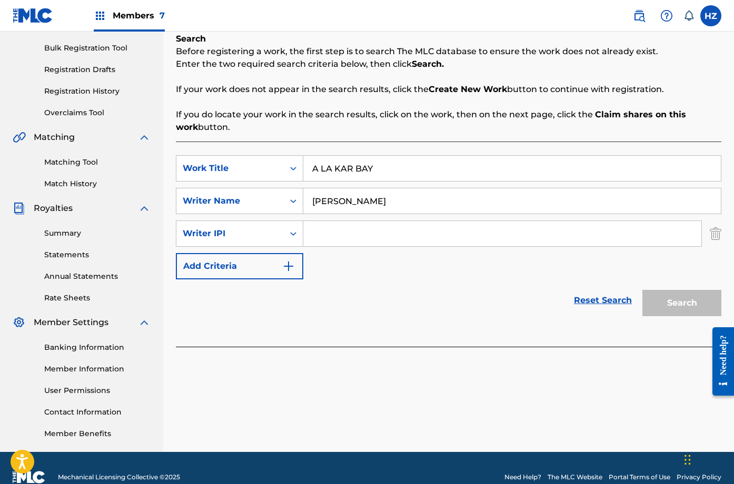
scroll to position [168, 0]
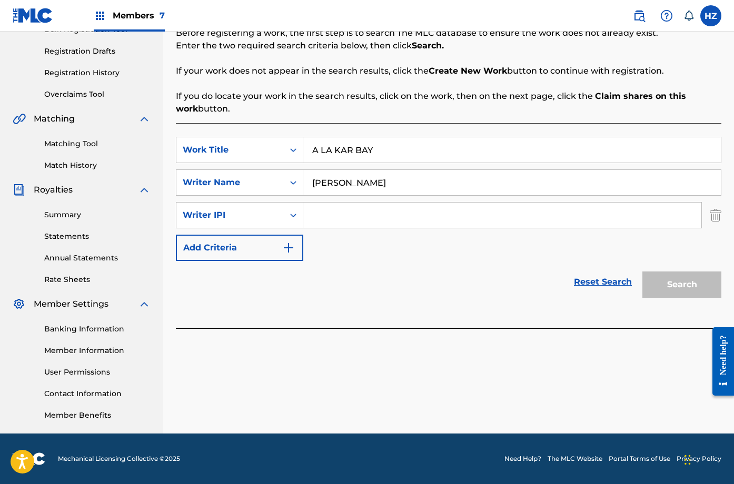
click at [720, 217] on img "Search Form" at bounding box center [716, 215] width 12 height 26
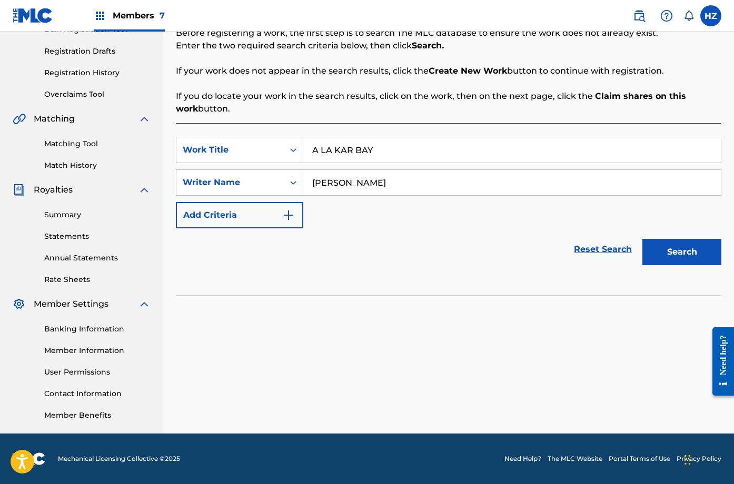
click at [690, 244] on button "Search" at bounding box center [681, 252] width 79 height 26
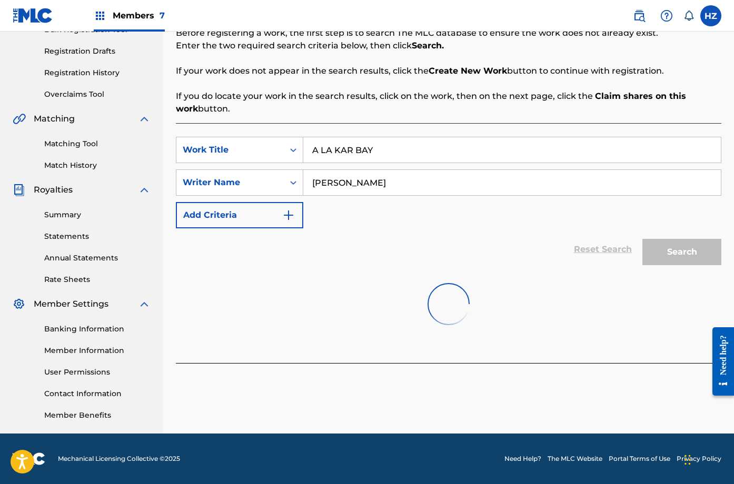
click at [541, 219] on div "SearchWithCriteriaa3a7ffb3-c003-422e-91b1-29f2601182df Work Title A LA KAR BAY …" at bounding box center [448, 183] width 545 height 92
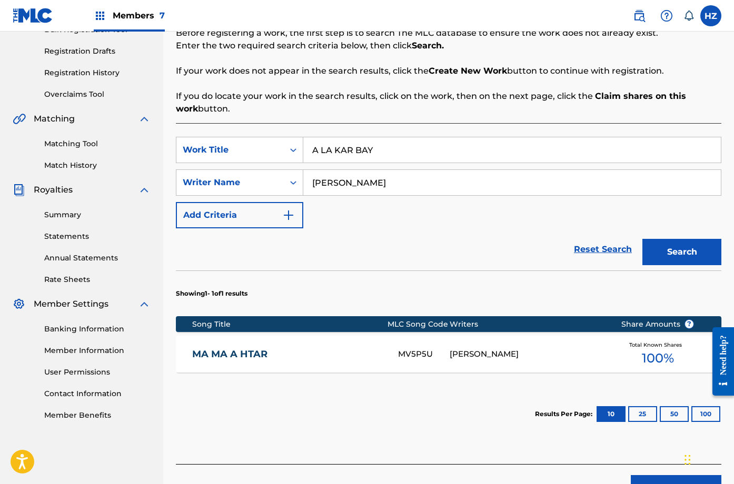
scroll to position [166, 0]
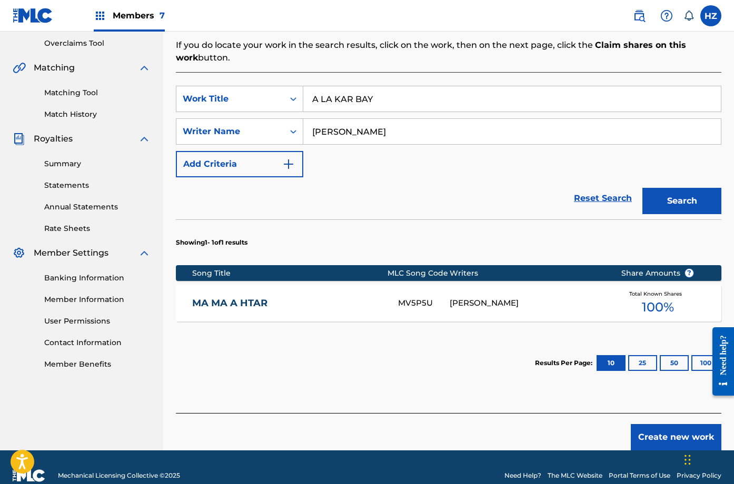
click at [648, 437] on button "Create new work" at bounding box center [676, 437] width 91 height 26
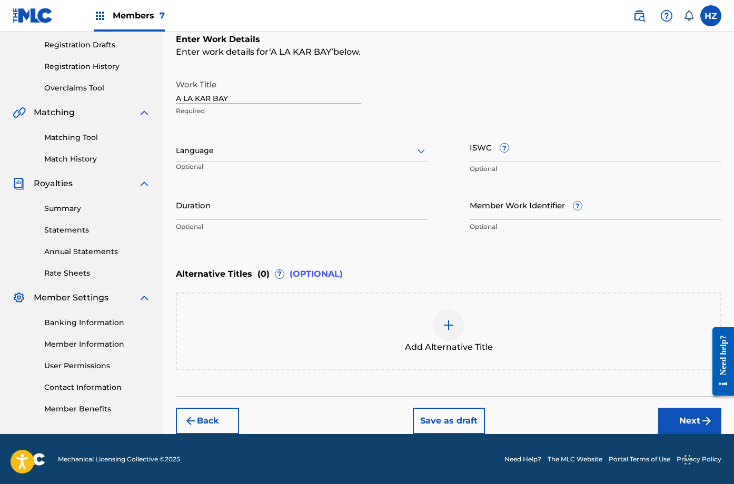
scroll to position [173, 0]
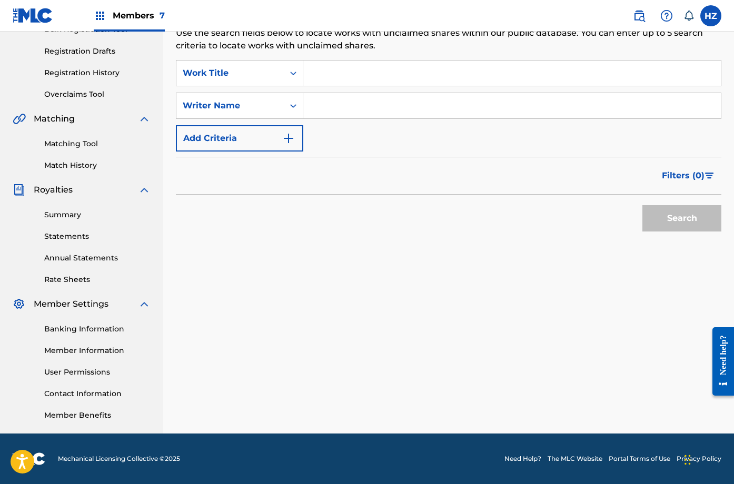
scroll to position [34, 0]
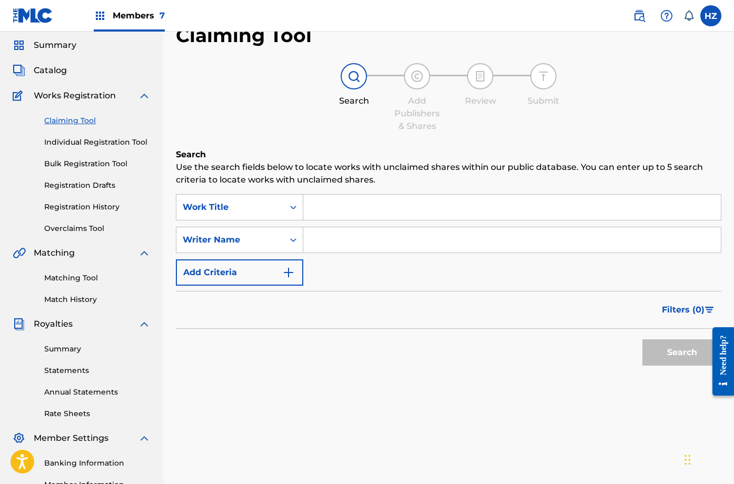
click at [345, 207] on input "Search Form" at bounding box center [511, 207] width 417 height 25
click at [83, 144] on link "Individual Registration Tool" at bounding box center [97, 142] width 106 height 11
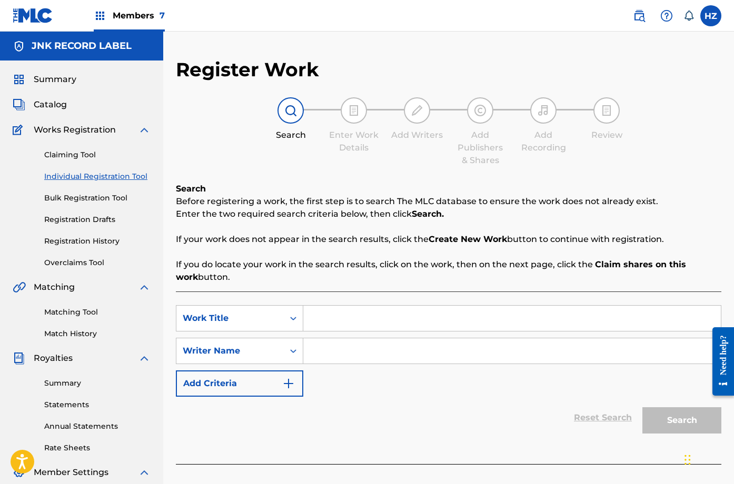
scroll to position [2, 0]
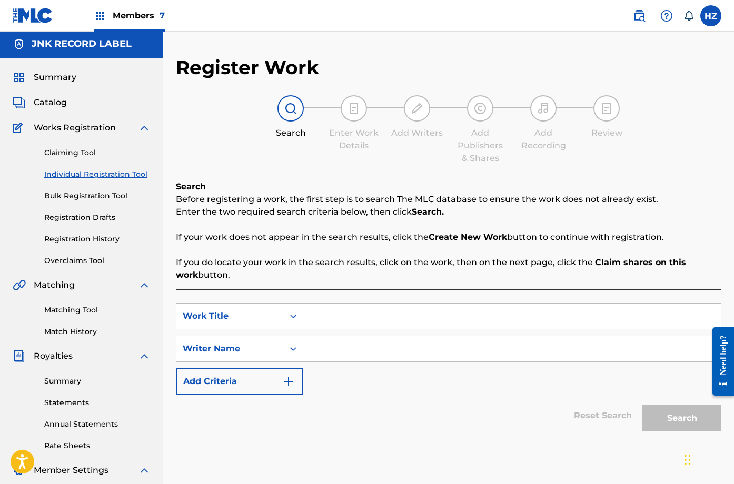
click at [338, 317] on input "Search Form" at bounding box center [511, 316] width 417 height 25
drag, startPoint x: 454, startPoint y: 308, endPoint x: 444, endPoint y: 308, distance: 10.0
click at [451, 308] on input "Search Form" at bounding box center [511, 316] width 417 height 25
paste input "A SIN PYAY PAR TAL"
type input "A SIN PYAY PAR TAL"
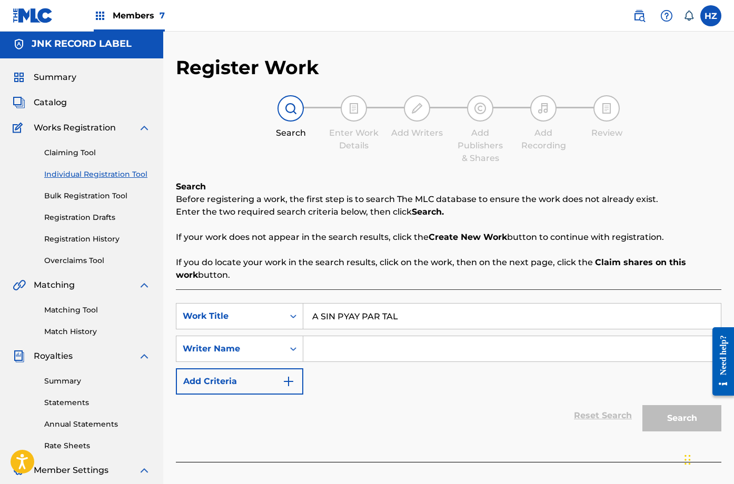
click at [423, 350] on input "Search Form" at bounding box center [511, 348] width 417 height 25
type input "WAI GYi"
click at [669, 412] on button "Search" at bounding box center [681, 418] width 79 height 26
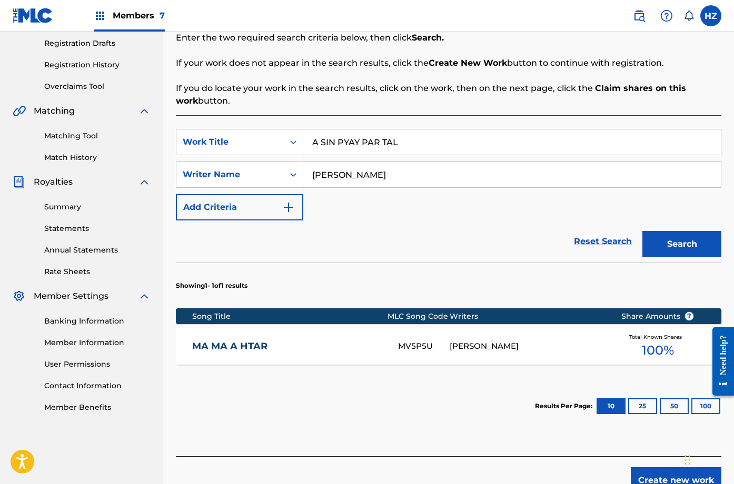
scroll to position [182, 0]
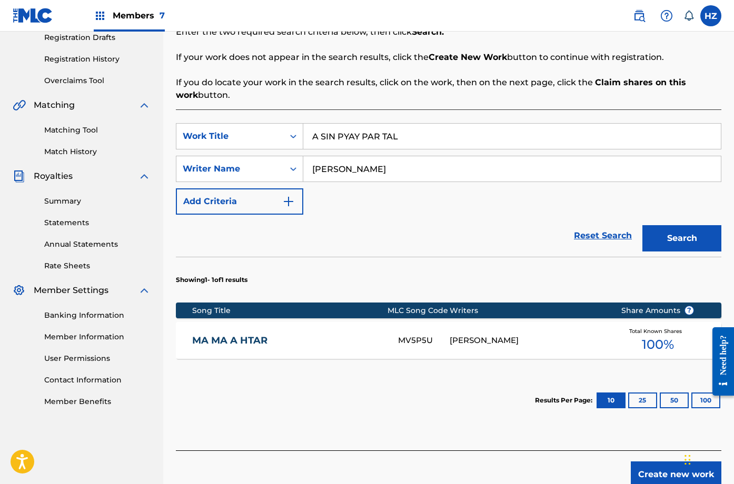
click at [481, 322] on div "MA MA A HTAR MV5P5U WAI GYI Total Known Shares 100 %" at bounding box center [448, 340] width 545 height 37
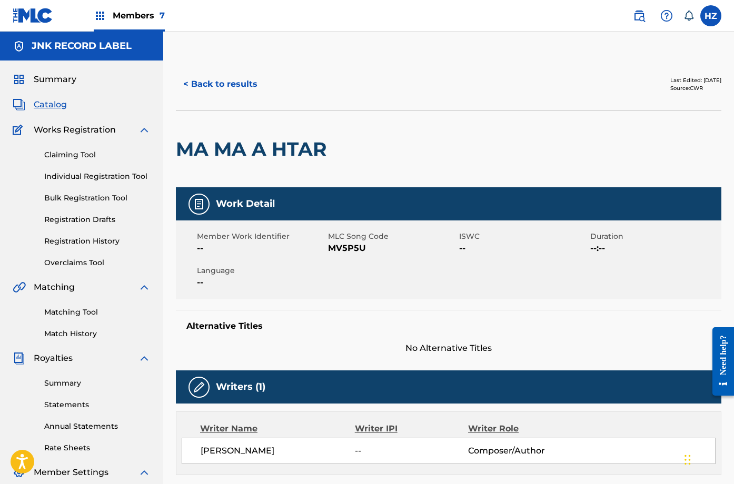
scroll to position [168, 0]
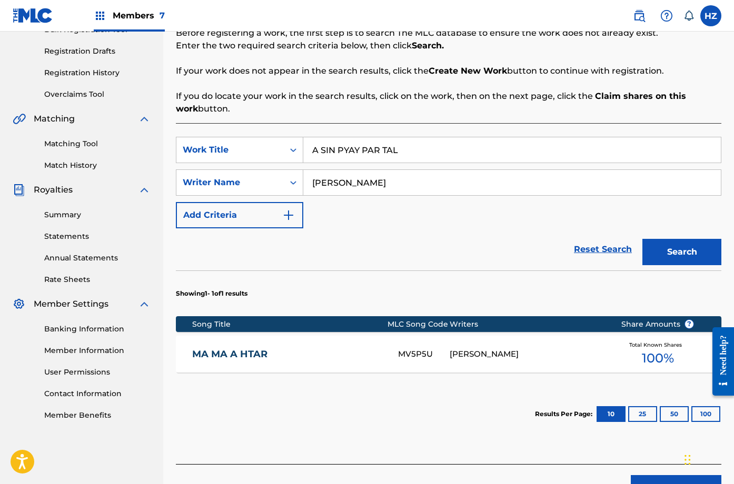
click at [355, 187] on input "WAI GYi" at bounding box center [511, 182] width 417 height 25
drag, startPoint x: 530, startPoint y: 169, endPoint x: 550, endPoint y: 176, distance: 21.0
click at [530, 170] on input "SAI LAI" at bounding box center [511, 182] width 417 height 25
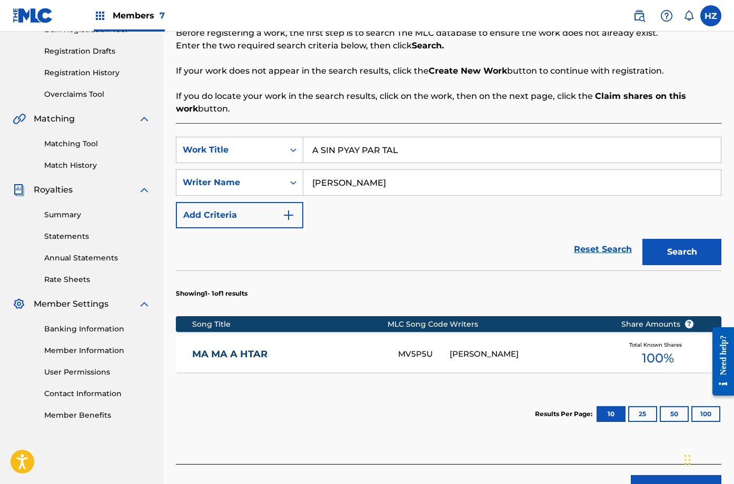
click at [327, 184] on input "SAI LAI" at bounding box center [511, 182] width 417 height 25
type input "[PERSON_NAME]"
click at [691, 254] on button "Search" at bounding box center [681, 252] width 79 height 26
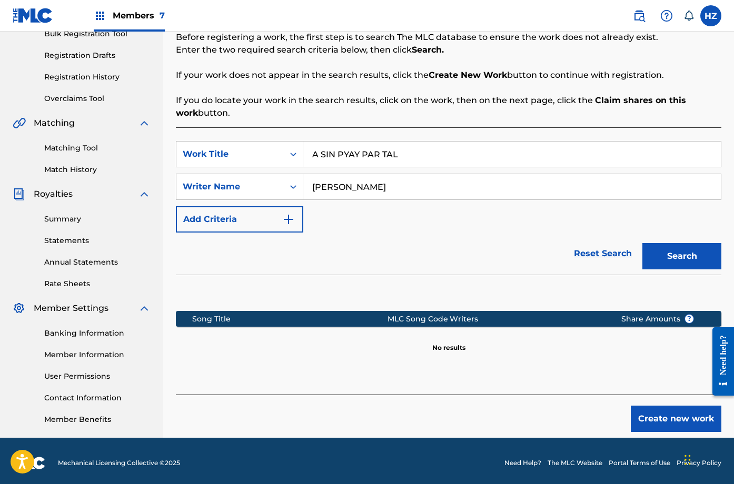
click at [664, 413] on button "Create new work" at bounding box center [676, 419] width 91 height 26
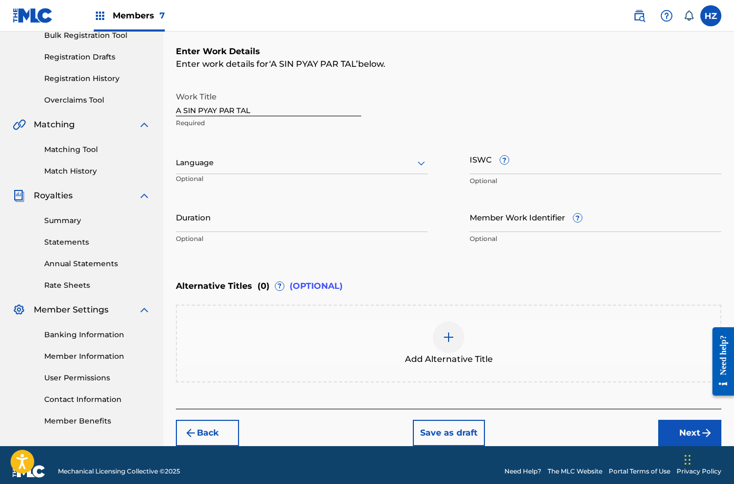
click at [274, 165] on div at bounding box center [302, 162] width 252 height 13
click at [274, 155] on div "Language" at bounding box center [302, 163] width 252 height 22
click at [524, 192] on div "Work Title A SIN PYAY PAR TAL Required Language Optional ISWC ? Optional Durati…" at bounding box center [448, 167] width 545 height 163
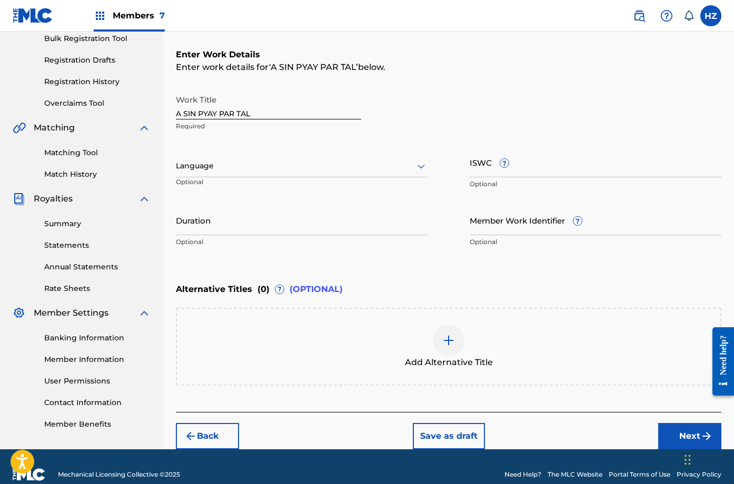
scroll to position [162, 0]
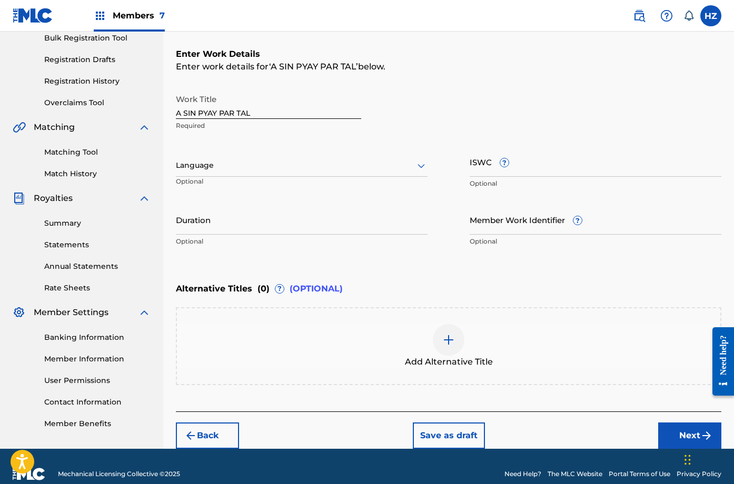
click at [680, 432] on button "Next" at bounding box center [689, 436] width 63 height 26
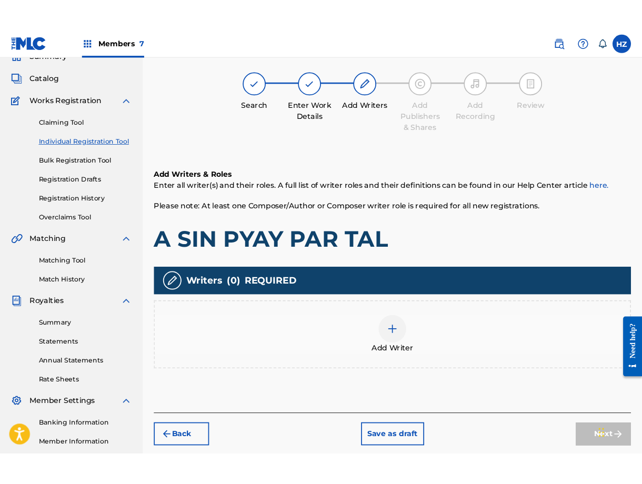
scroll to position [47, 0]
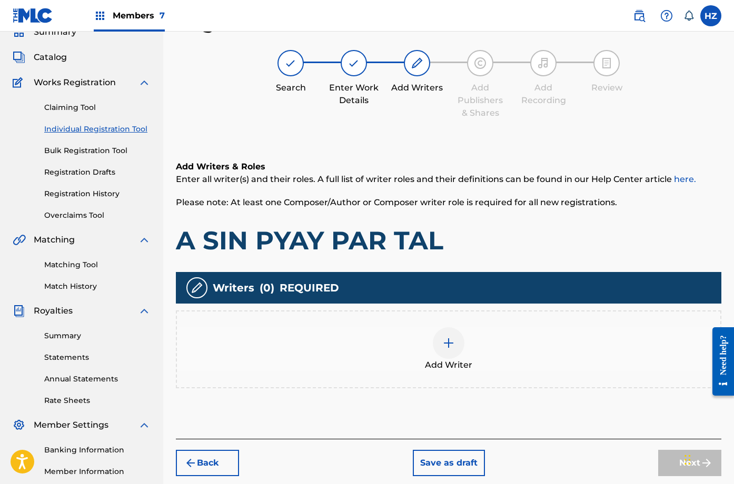
click at [445, 347] on img at bounding box center [448, 343] width 13 height 13
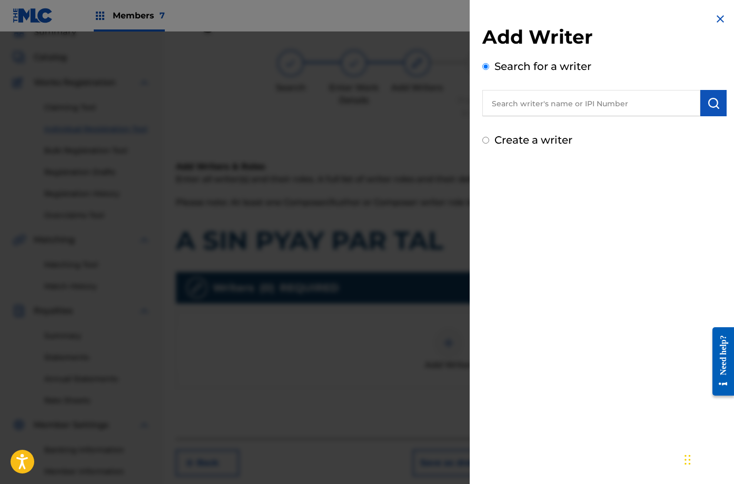
click at [508, 141] on label "Create a writer" at bounding box center [533, 140] width 78 height 13
radio input "true"
click at [489, 141] on input "Create a writer" at bounding box center [485, 140] width 7 height 7
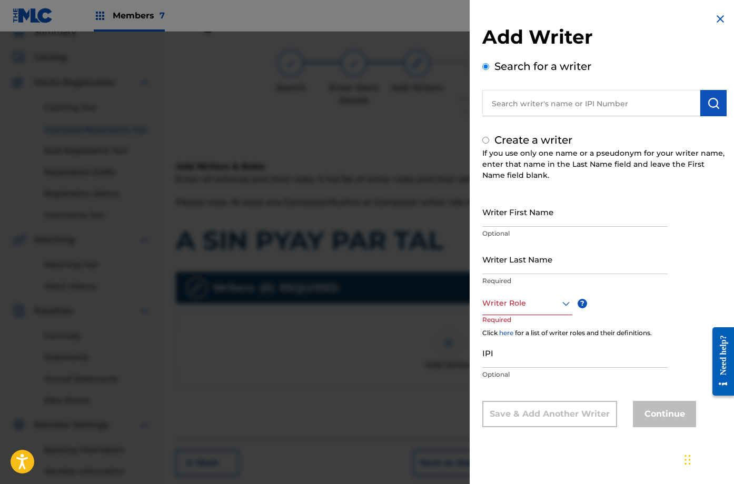
radio input "false"
radio input "true"
click at [518, 107] on input "text" at bounding box center [591, 103] width 218 height 26
radio input "true"
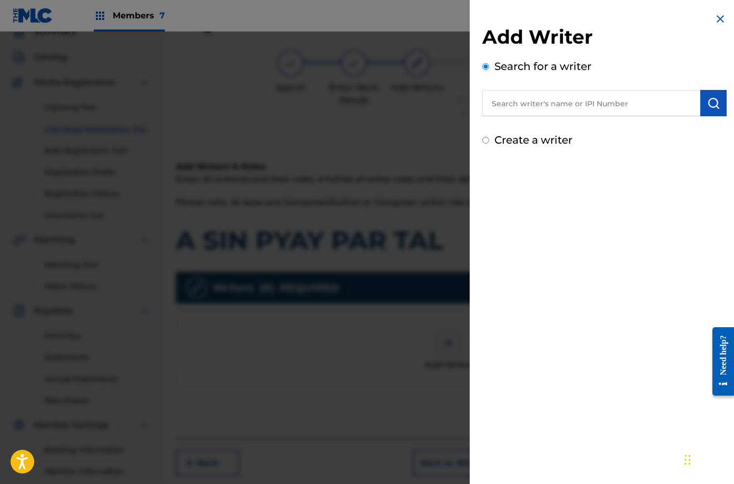
drag, startPoint x: 515, startPoint y: 133, endPoint x: 515, endPoint y: 138, distance: 5.8
click at [515, 134] on div "Add Writer Search for a writer Create a writer" at bounding box center [604, 86] width 244 height 123
click at [515, 139] on label "Create a writer" at bounding box center [533, 140] width 78 height 13
radio input "true"
click at [489, 139] on input "Create a writer" at bounding box center [485, 140] width 7 height 7
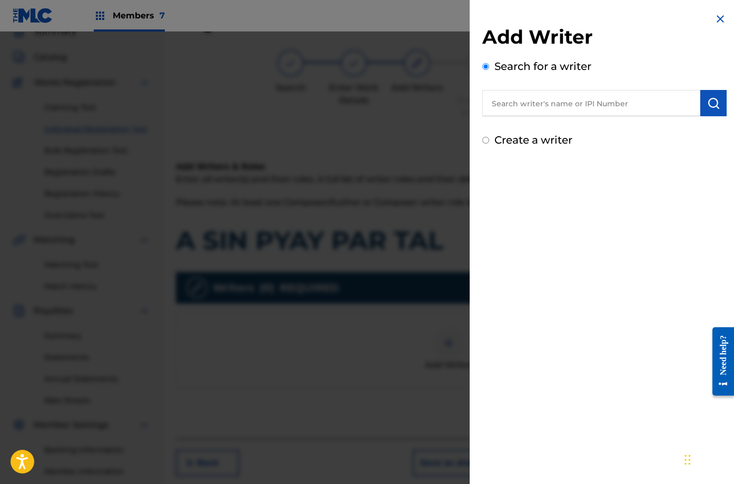
radio input "false"
radio input "true"
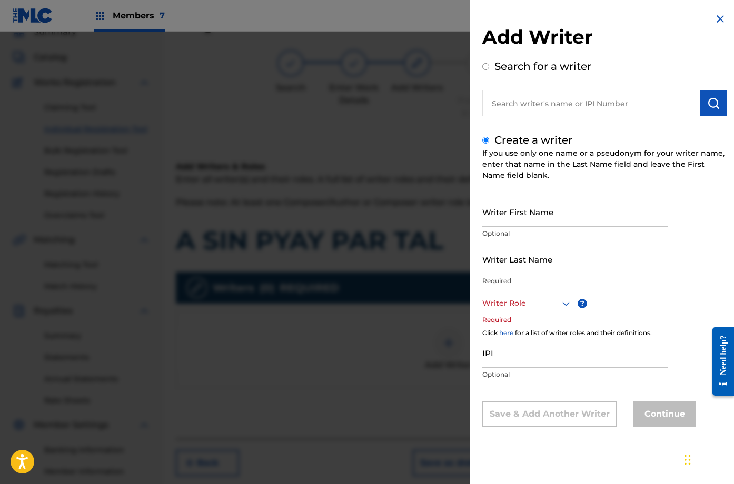
click at [525, 223] on input "Writer First Name" at bounding box center [574, 212] width 185 height 30
type input "SA"
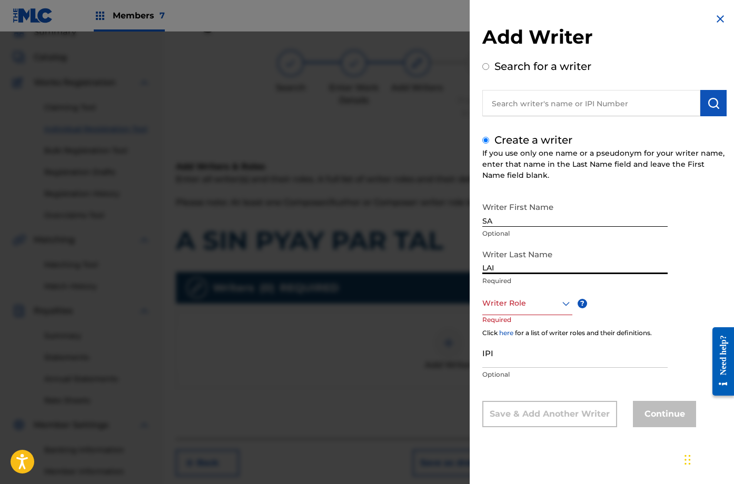
type input "LAI"
click at [608, 275] on div "Writer Last Name LAI Required" at bounding box center [574, 267] width 185 height 47
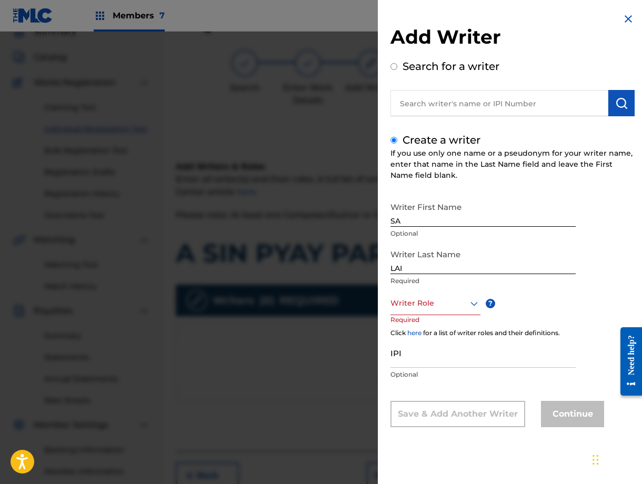
click at [424, 304] on div at bounding box center [436, 303] width 90 height 13
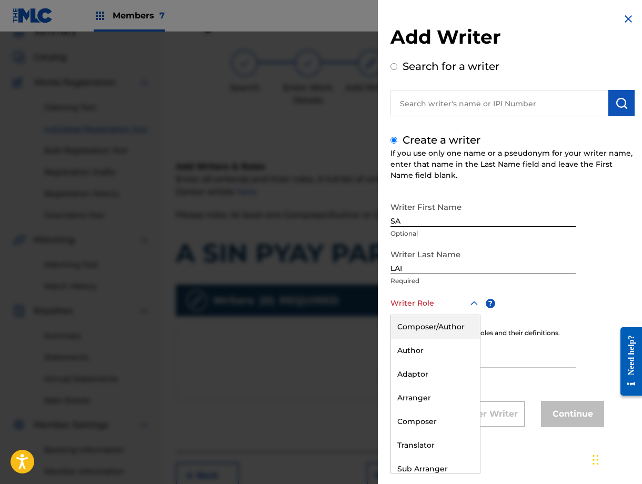
drag, startPoint x: 421, startPoint y: 344, endPoint x: 418, endPoint y: 333, distance: 11.9
click at [418, 333] on div "Composer/Author Author Adaptor Arranger Composer Translator Sub Arranger Sub Au…" at bounding box center [435, 394] width 89 height 158
click at [418, 333] on div "Composer/Author" at bounding box center [435, 327] width 89 height 24
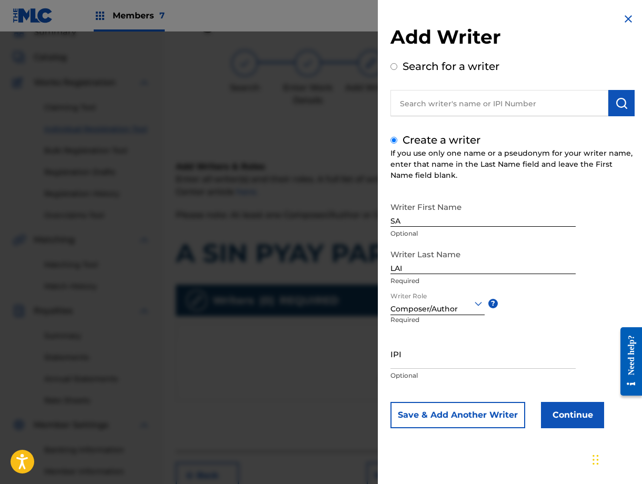
click at [594, 418] on button "Continue" at bounding box center [572, 415] width 63 height 26
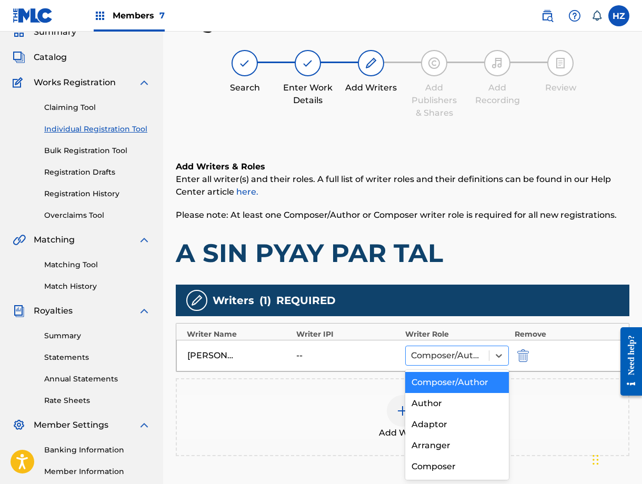
click at [447, 362] on div at bounding box center [447, 355] width 73 height 15
click at [445, 385] on div "Composer/Author" at bounding box center [457, 382] width 104 height 21
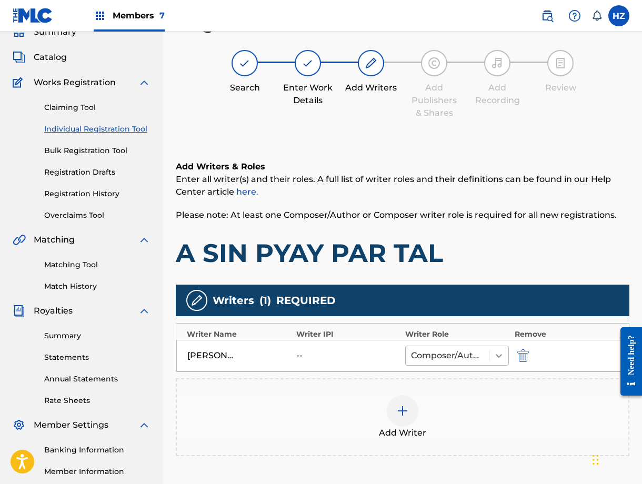
click at [492, 357] on div at bounding box center [499, 355] width 19 height 19
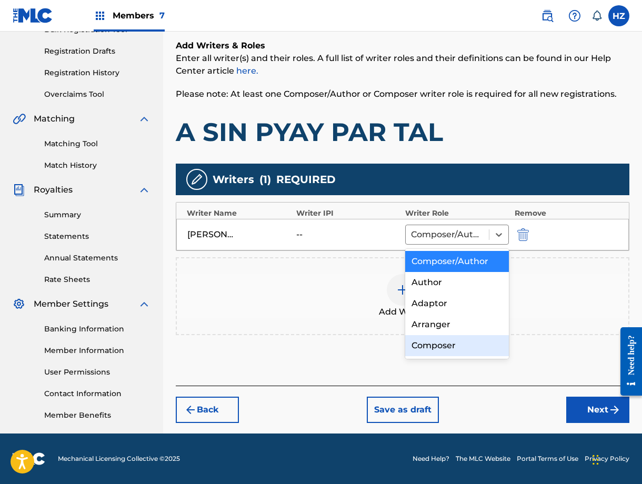
scroll to position [4, 0]
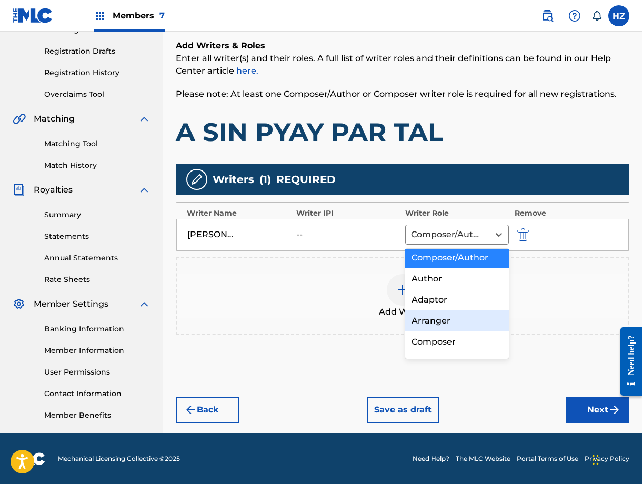
click at [318, 301] on div "Add Writer" at bounding box center [403, 296] width 452 height 44
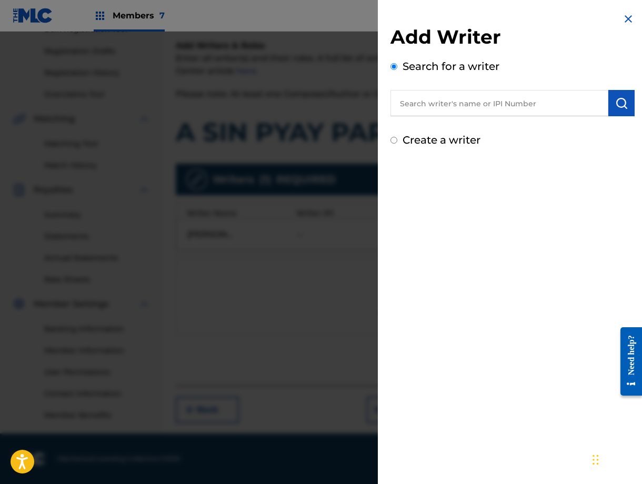
click at [417, 139] on label "Create a writer" at bounding box center [442, 140] width 78 height 13
radio input "true"
click at [397, 139] on input "Create a writer" at bounding box center [394, 140] width 7 height 7
radio input "false"
radio input "true"
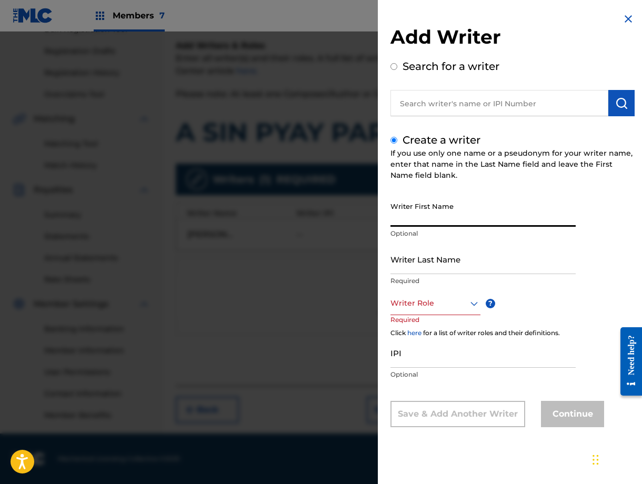
click at [413, 221] on input "Writer First Name" at bounding box center [483, 212] width 185 height 30
type input "SA"
click at [409, 264] on input "Writer Last Name" at bounding box center [483, 259] width 185 height 30
type input "LAI"
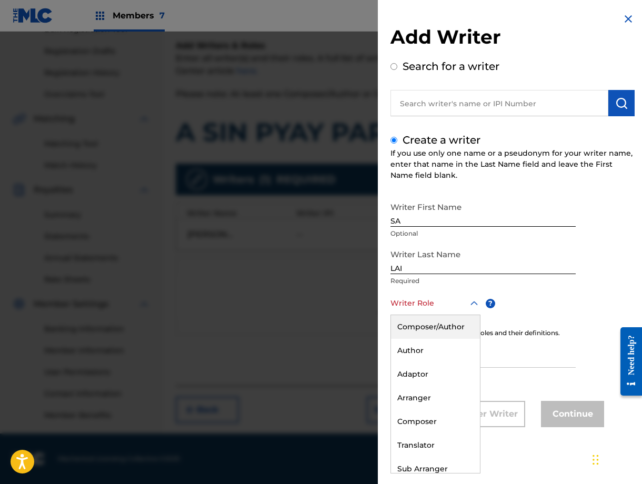
click at [408, 299] on div at bounding box center [436, 303] width 90 height 13
click at [442, 319] on div "Composer/Author" at bounding box center [435, 327] width 89 height 24
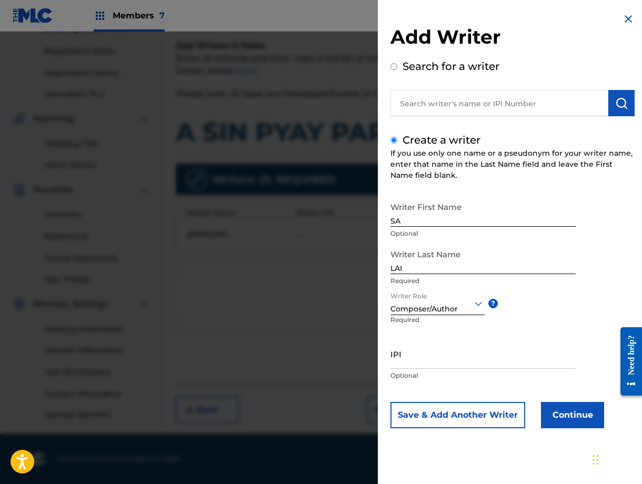
click at [484, 421] on button "Save & Add Another Writer" at bounding box center [458, 415] width 135 height 26
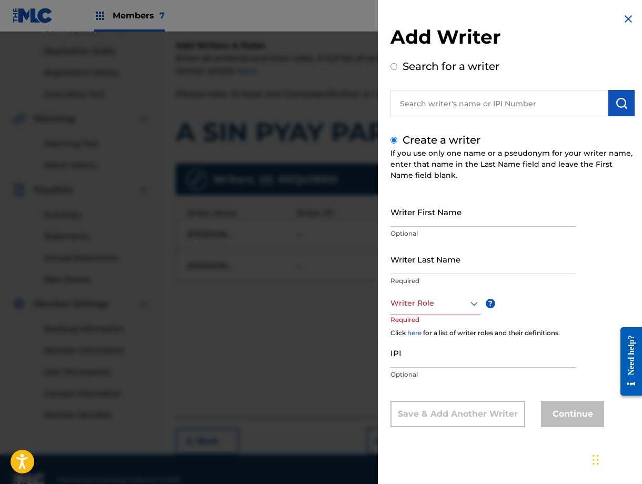
click at [628, 20] on img at bounding box center [628, 19] width 13 height 13
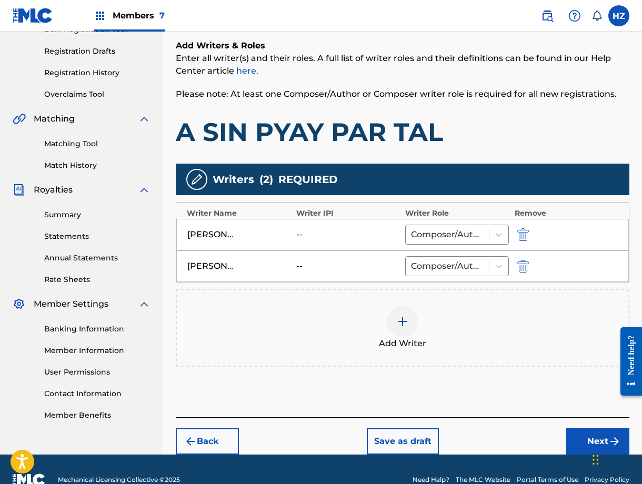
click at [522, 231] on img "submit" at bounding box center [523, 234] width 12 height 13
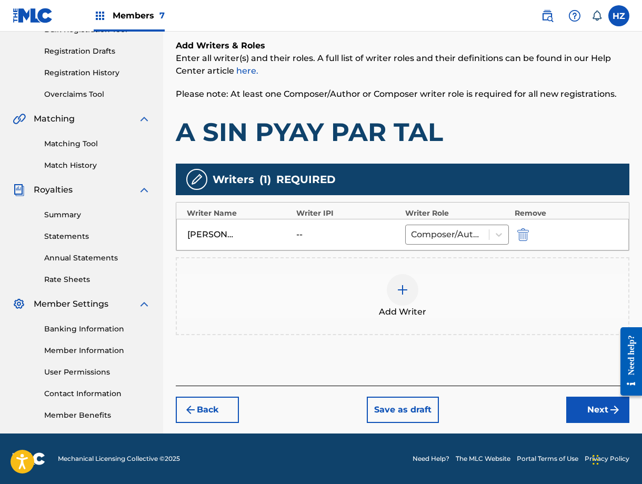
click at [578, 412] on button "Next" at bounding box center [597, 410] width 63 height 26
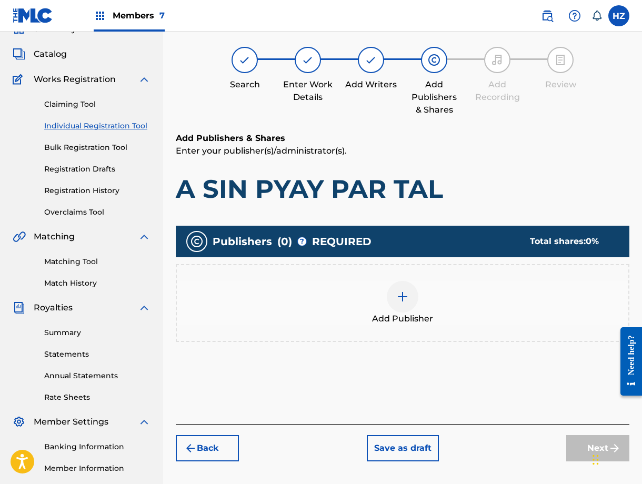
scroll to position [47, 0]
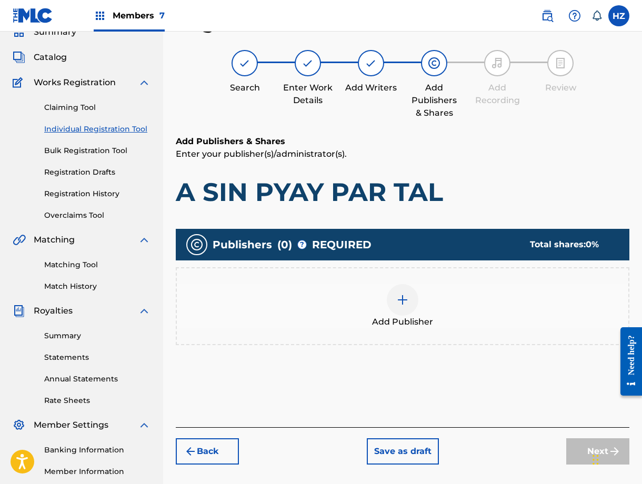
click at [411, 305] on div at bounding box center [403, 300] width 32 height 32
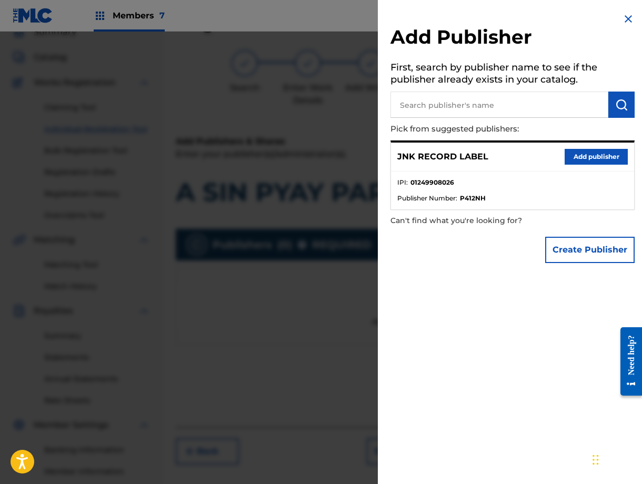
click at [576, 166] on div "JNK RECORD LABEL Add publisher" at bounding box center [512, 157] width 243 height 29
drag, startPoint x: 578, startPoint y: 159, endPoint x: 558, endPoint y: 166, distance: 20.5
click at [578, 159] on button "Add publisher" at bounding box center [596, 157] width 63 height 16
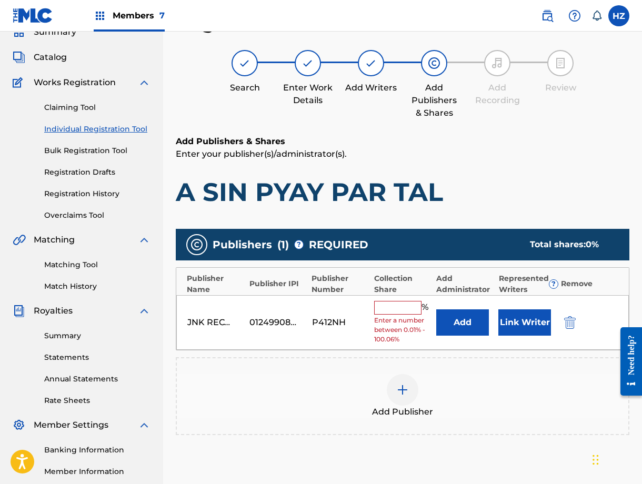
click at [405, 307] on input "text" at bounding box center [397, 308] width 47 height 14
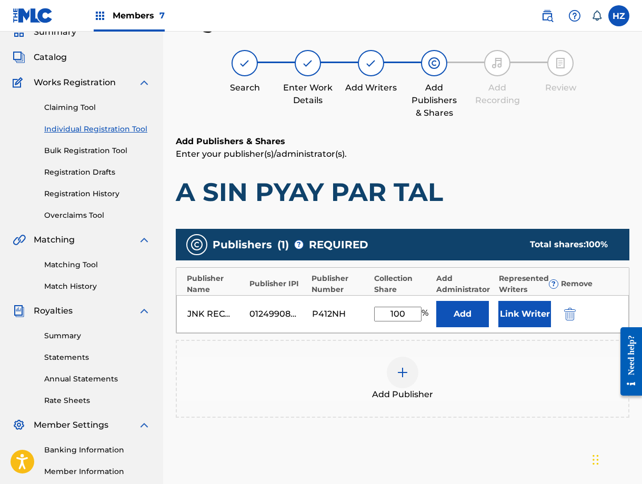
type input "100"
click at [440, 340] on div "Add Publisher" at bounding box center [403, 379] width 454 height 78
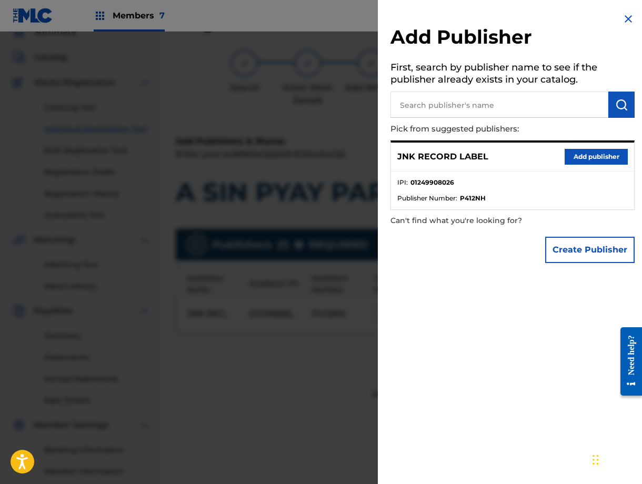
click at [303, 237] on div at bounding box center [321, 274] width 642 height 484
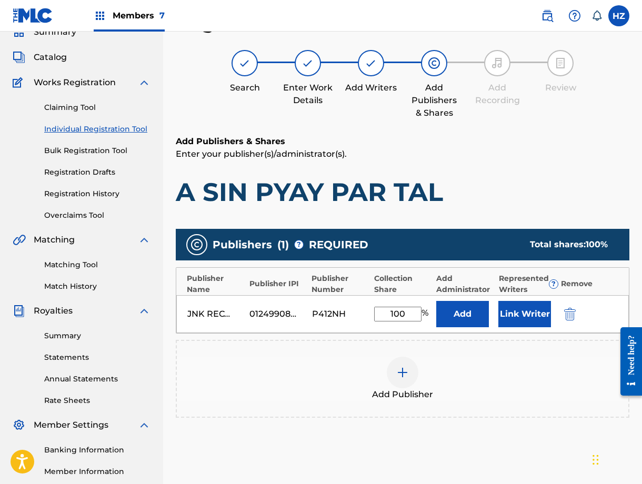
click at [507, 319] on button "Link Writer" at bounding box center [524, 314] width 53 height 26
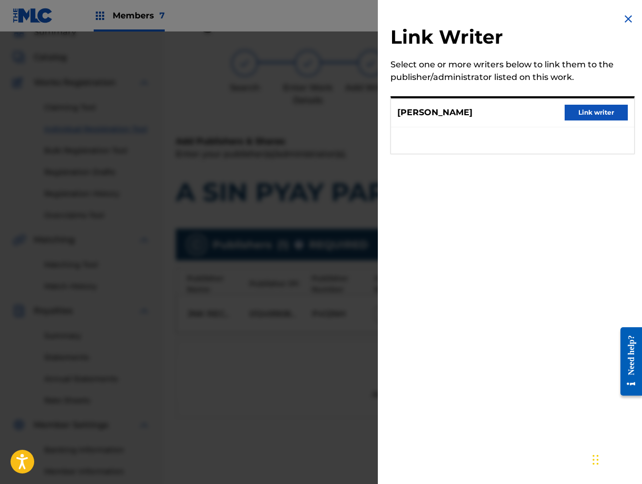
click at [608, 111] on button "Link writer" at bounding box center [596, 113] width 63 height 16
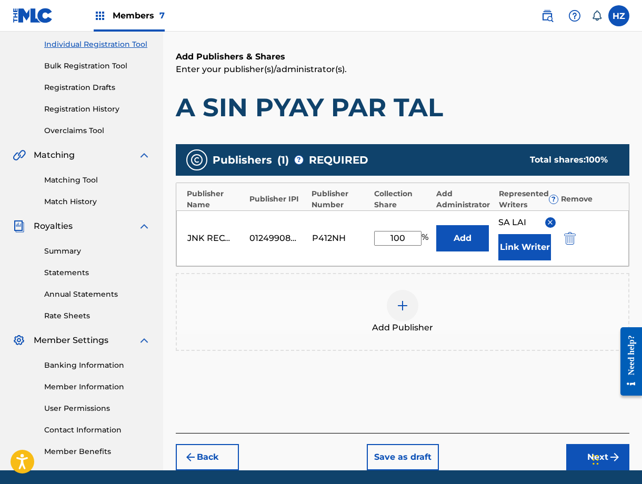
scroll to position [169, 0]
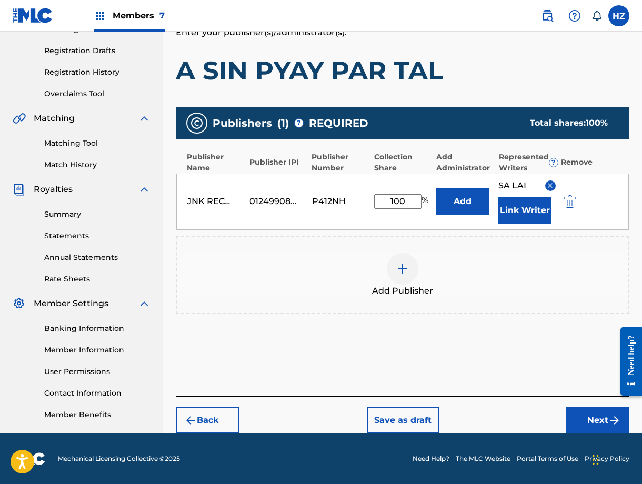
click at [574, 415] on button "Next" at bounding box center [597, 420] width 63 height 26
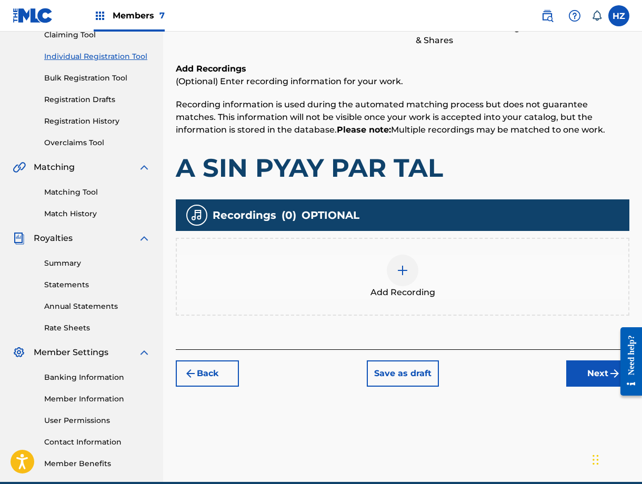
scroll to position [168, 0]
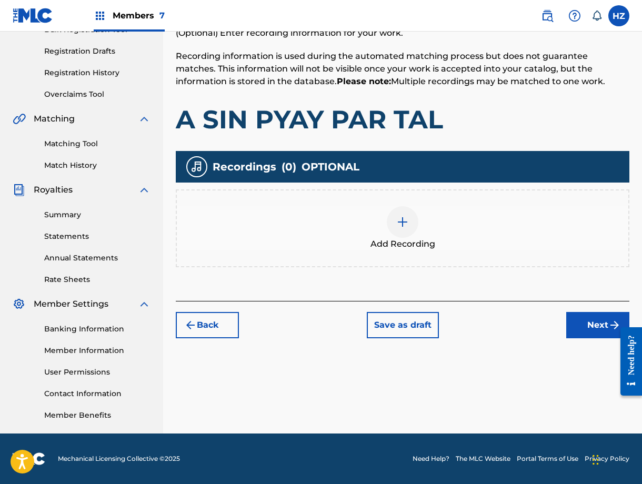
click at [414, 233] on div "Add Recording" at bounding box center [403, 228] width 452 height 44
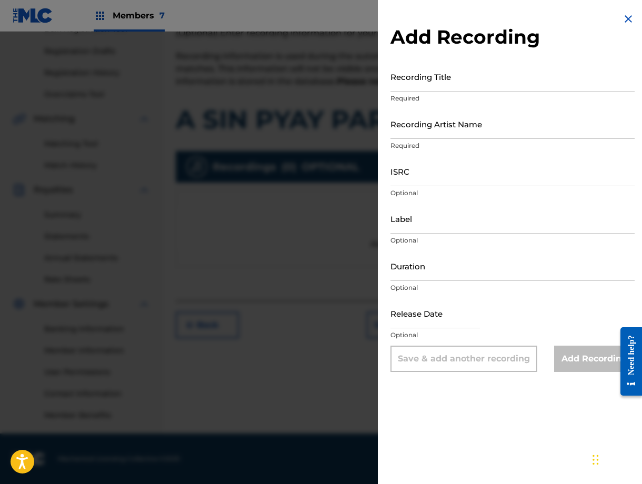
click at [431, 85] on input "Recording Title" at bounding box center [513, 77] width 244 height 30
drag, startPoint x: 427, startPoint y: 74, endPoint x: 425, endPoint y: 82, distance: 8.2
click at [427, 74] on input "Recording Title" at bounding box center [513, 77] width 244 height 30
paste input "A SIN PYAY PAR TAL"
type input "A SIN PYAY PAR TAL"
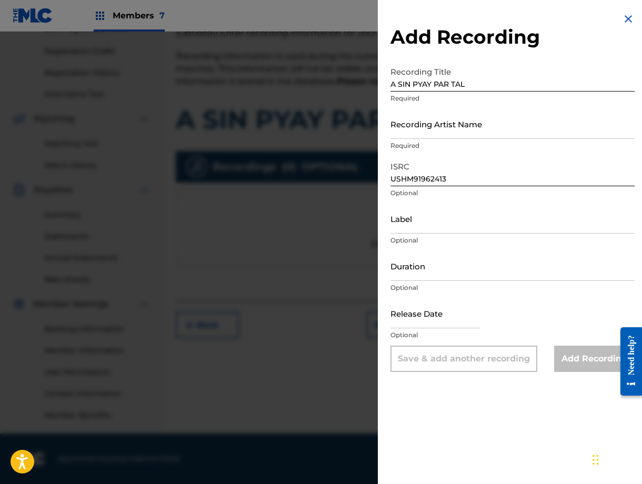
type input "USHM91962413"
click at [424, 128] on input "Recording Artist Name" at bounding box center [513, 124] width 244 height 30
paste input "NI NI [PERSON_NAME]"
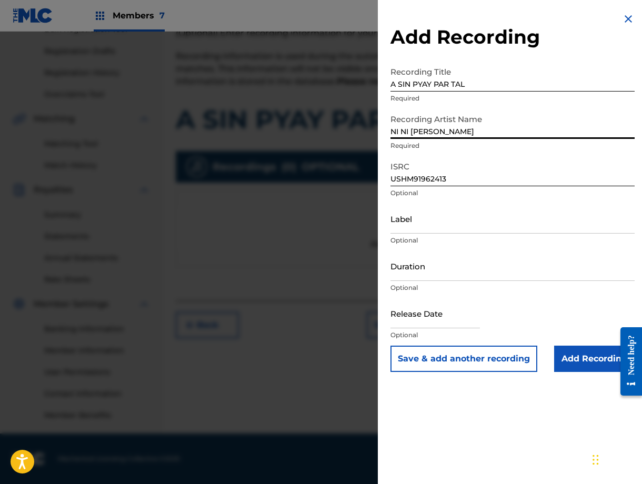
type input "NI NI [PERSON_NAME]"
drag, startPoint x: 401, startPoint y: 231, endPoint x: 340, endPoint y: 245, distance: 62.7
click at [400, 231] on input "Label" at bounding box center [513, 219] width 244 height 30
click at [407, 228] on input "Label" at bounding box center [513, 219] width 244 height 30
paste input "FG ENTERTAINMENT"
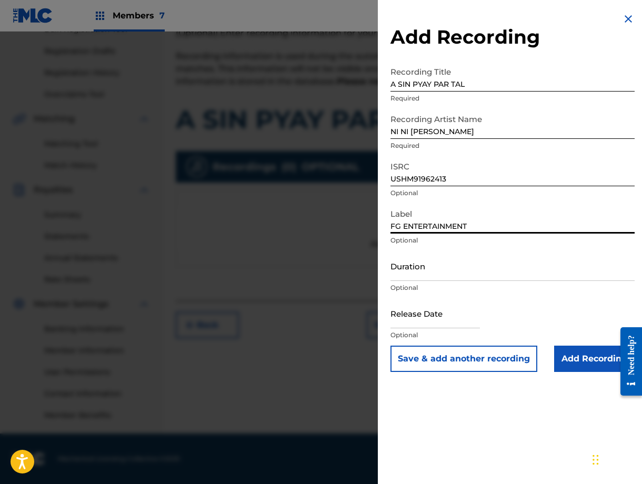
type input "FG ENTERTAINMENT"
click at [415, 279] on input "Duration" at bounding box center [513, 266] width 244 height 30
type input "03:51"
click at [445, 317] on input "text" at bounding box center [435, 313] width 89 height 30
select select "7"
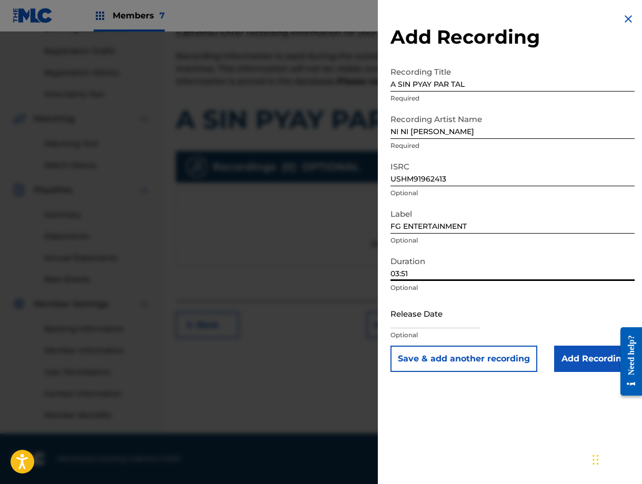
select select "2025"
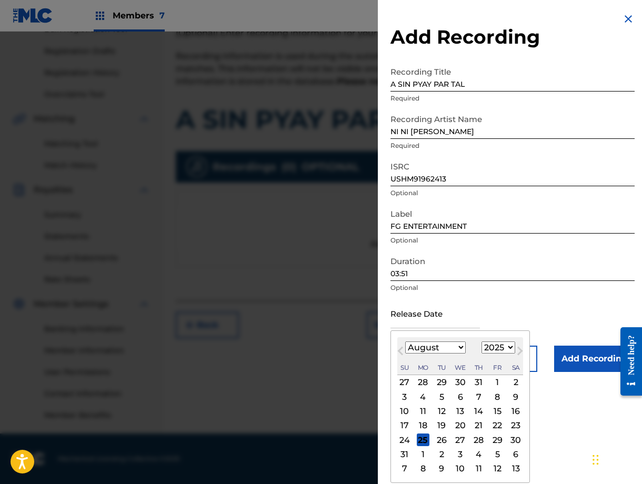
click at [513, 348] on button "Next Month" at bounding box center [520, 353] width 17 height 17
select select "8"
click at [509, 347] on select "1900 1901 1902 1903 1904 1905 1906 1907 1908 1909 1910 1911 1912 1913 1914 1915…" at bounding box center [499, 348] width 34 height 12
select select "2019"
click at [496, 426] on div "27" at bounding box center [497, 426] width 13 height 13
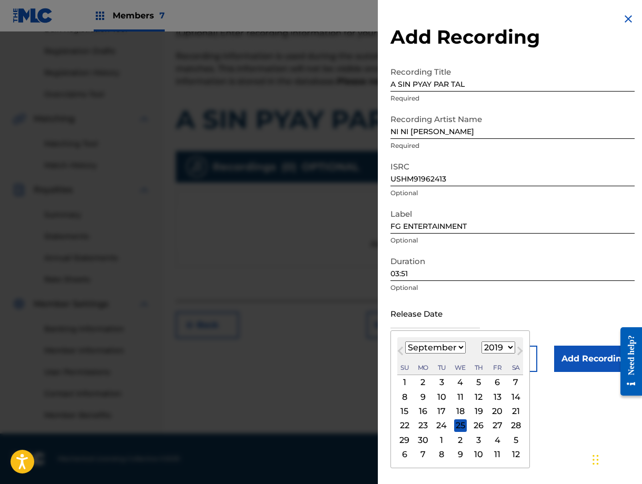
type input "September 27 2019"
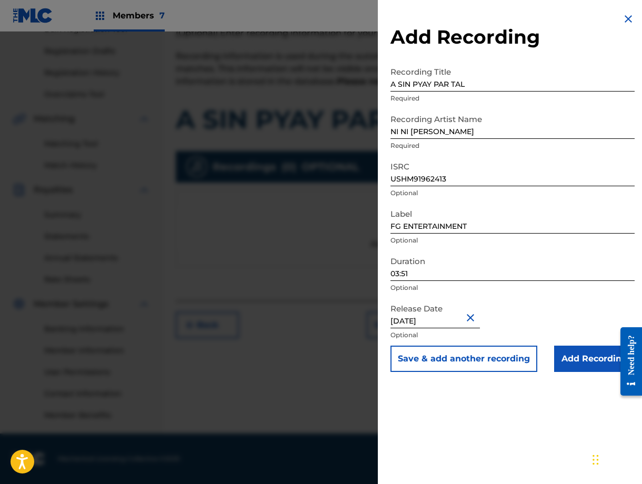
click at [576, 364] on input "Add Recording" at bounding box center [594, 359] width 81 height 26
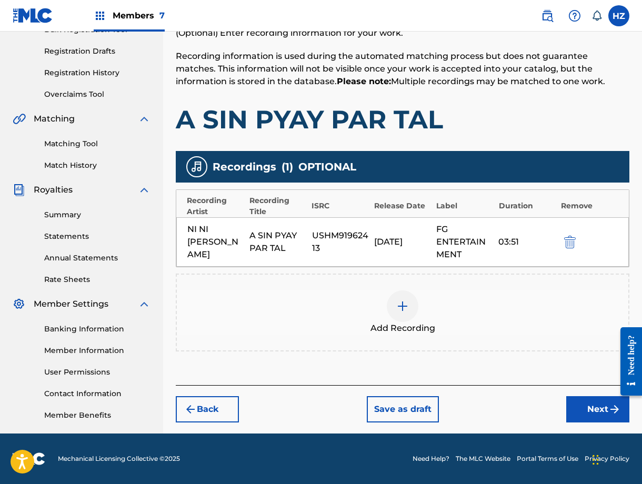
click at [399, 311] on img at bounding box center [402, 306] width 13 height 13
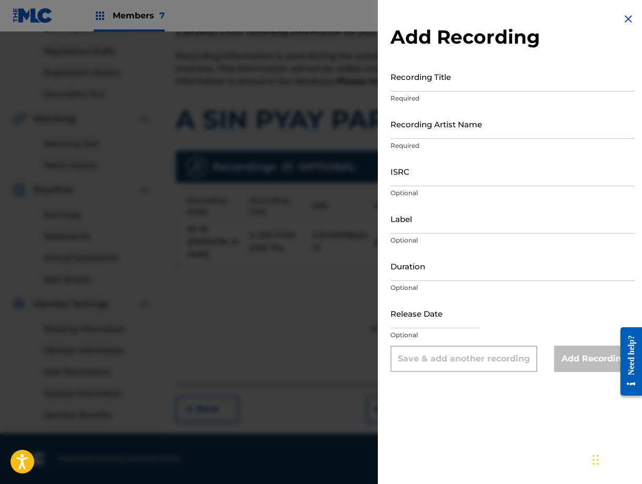
click at [299, 337] on div at bounding box center [321, 274] width 642 height 484
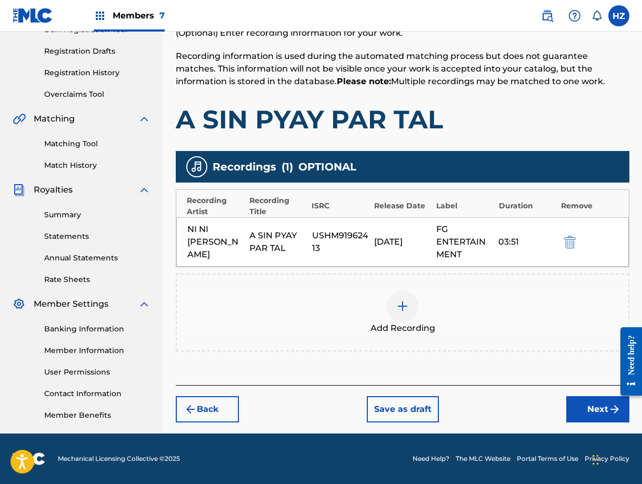
click at [591, 405] on button "Next" at bounding box center [597, 409] width 63 height 26
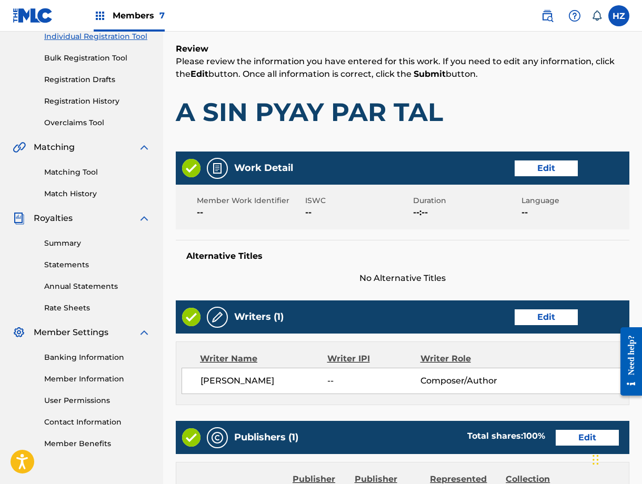
scroll to position [227, 0]
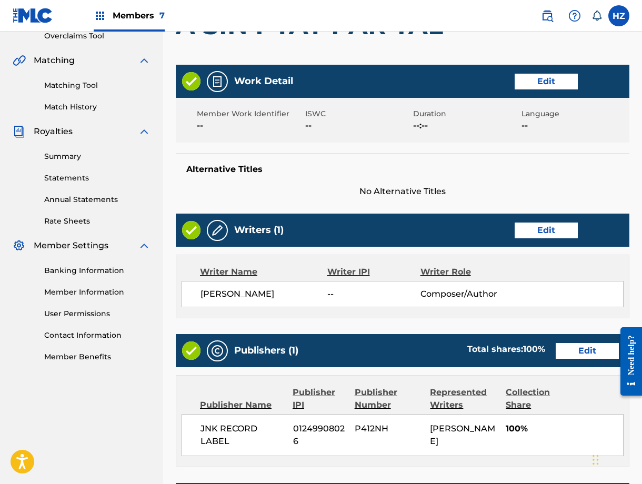
click at [541, 84] on button "Edit" at bounding box center [546, 82] width 63 height 16
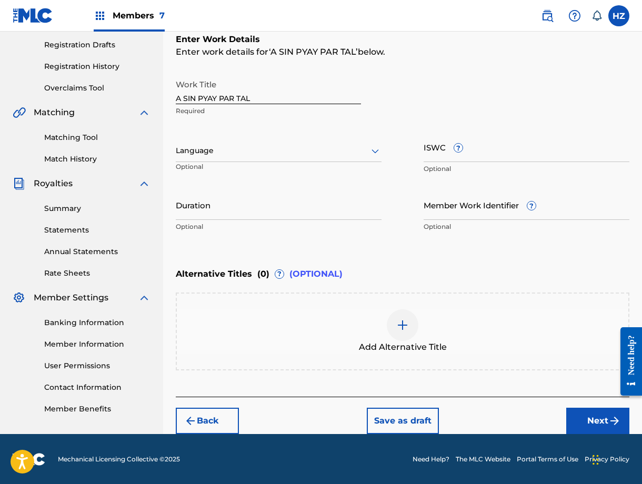
click at [256, 212] on input "Duration" at bounding box center [279, 205] width 206 height 30
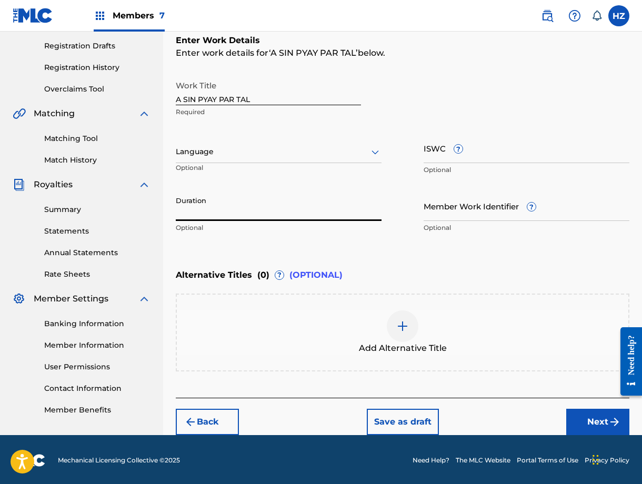
scroll to position [173, 0]
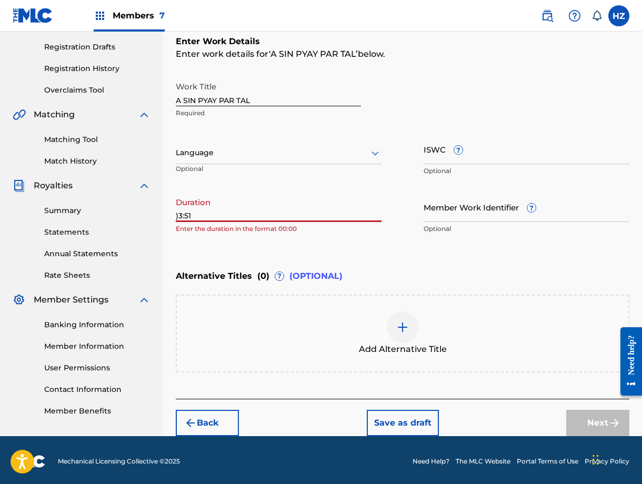
click at [177, 213] on input ")3:51" at bounding box center [279, 207] width 206 height 30
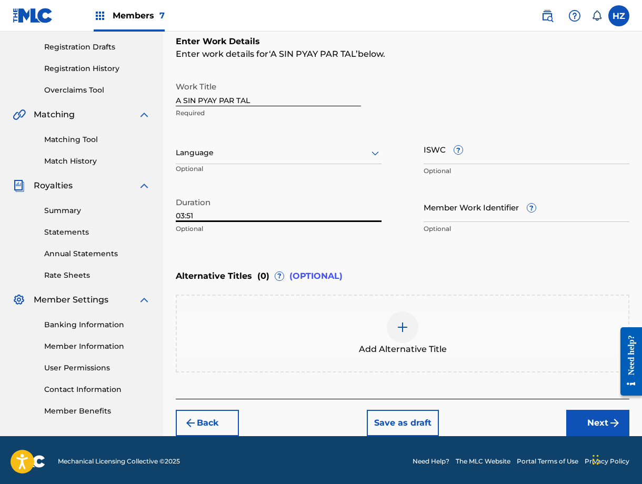
type input "03:51"
click at [264, 230] on p "Optional" at bounding box center [279, 228] width 206 height 9
click at [582, 421] on button "Next" at bounding box center [597, 423] width 63 height 26
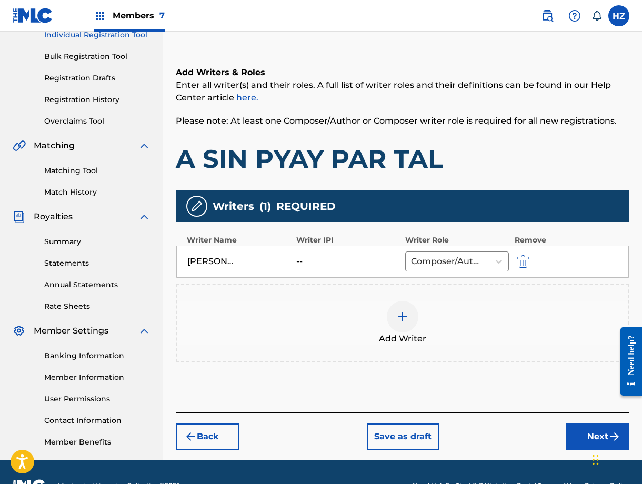
scroll to position [168, 0]
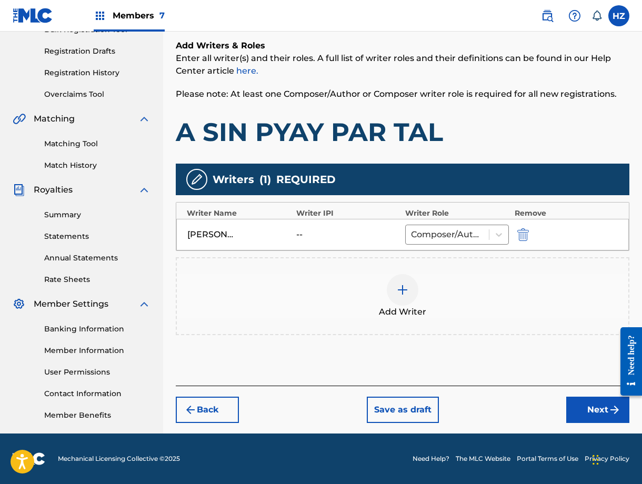
click at [581, 409] on button "Next" at bounding box center [597, 410] width 63 height 26
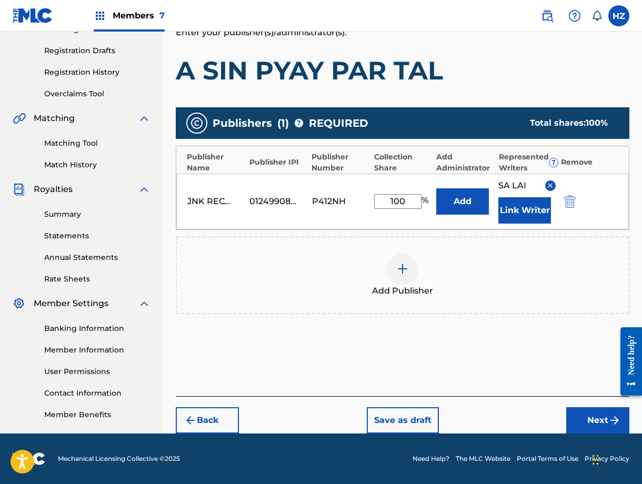
click at [583, 420] on button "Next" at bounding box center [597, 420] width 63 height 26
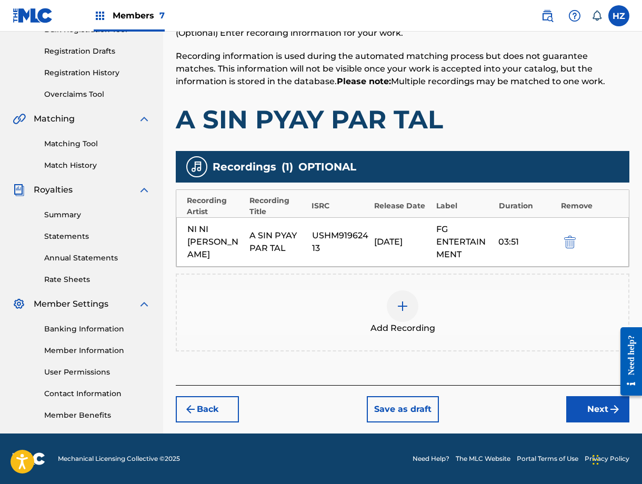
click at [581, 408] on button "Next" at bounding box center [597, 409] width 63 height 26
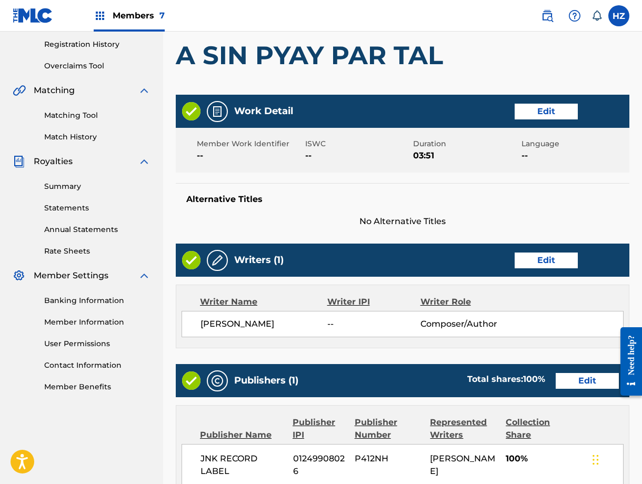
scroll to position [430, 0]
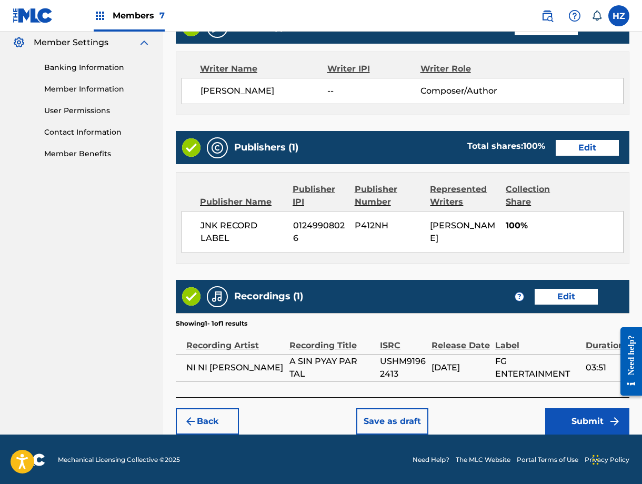
click at [571, 412] on button "Submit" at bounding box center [587, 421] width 84 height 26
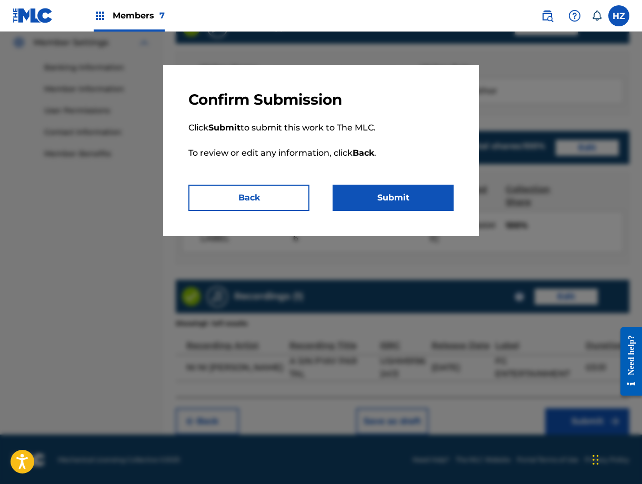
click at [394, 196] on button "Submit" at bounding box center [393, 198] width 121 height 26
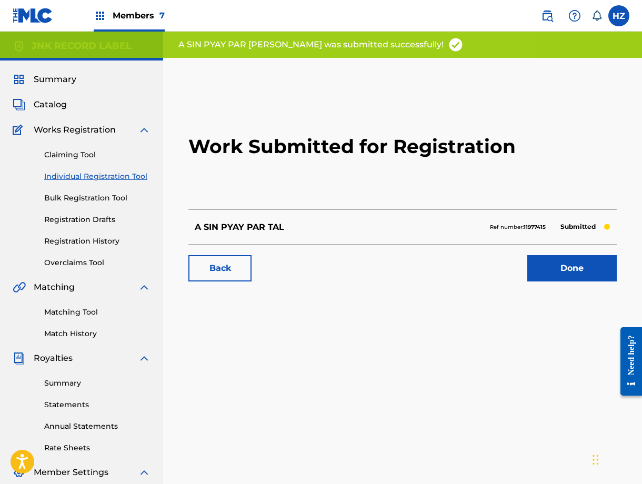
click at [598, 262] on link "Done" at bounding box center [571, 268] width 89 height 26
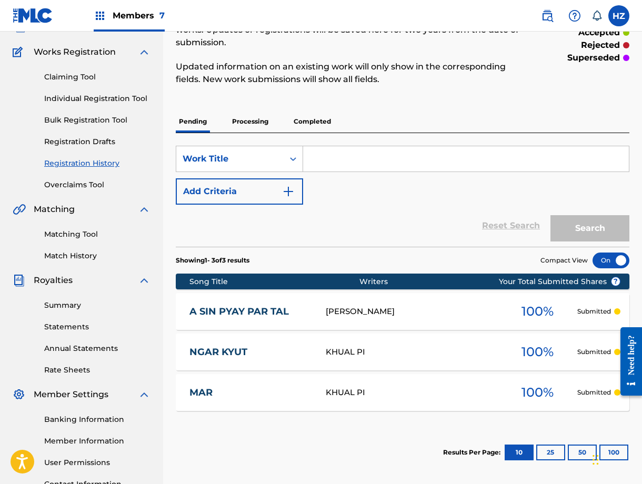
scroll to position [65, 0]
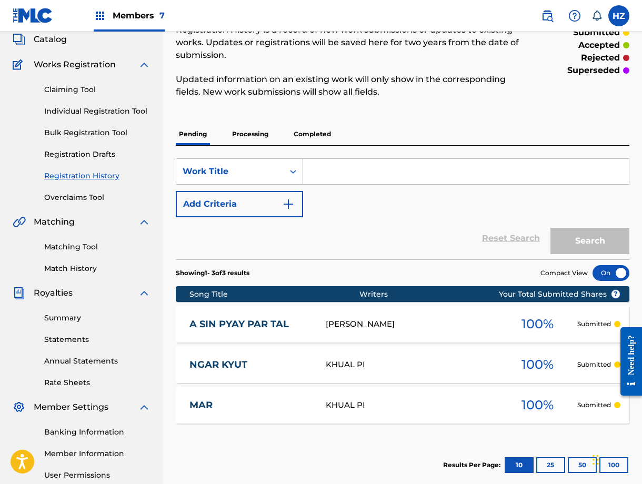
click at [264, 126] on p "Processing" at bounding box center [250, 134] width 43 height 22
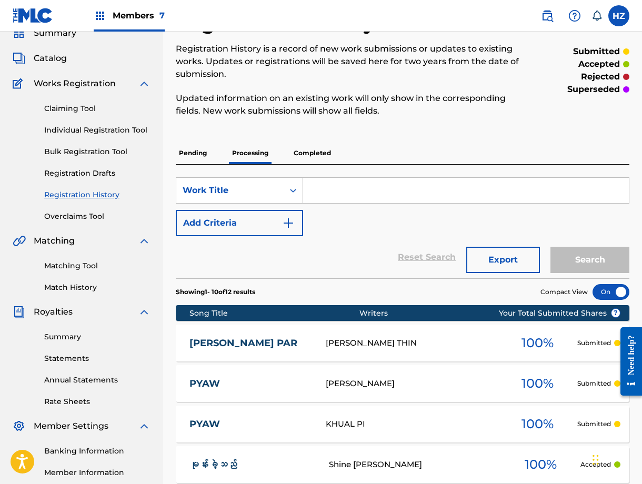
scroll to position [36, 0]
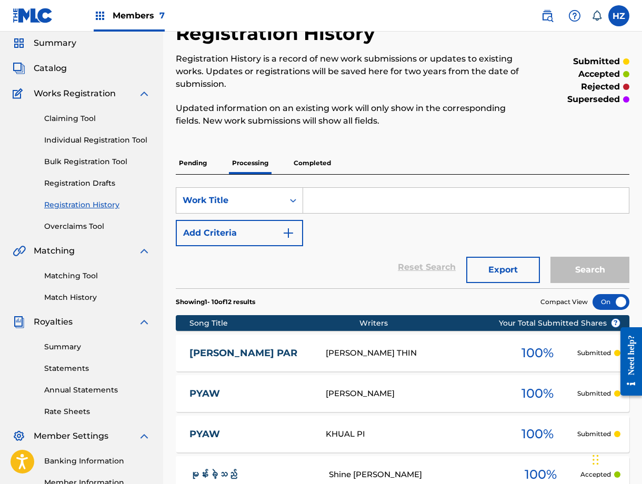
click at [71, 117] on link "Claiming Tool" at bounding box center [97, 118] width 106 height 11
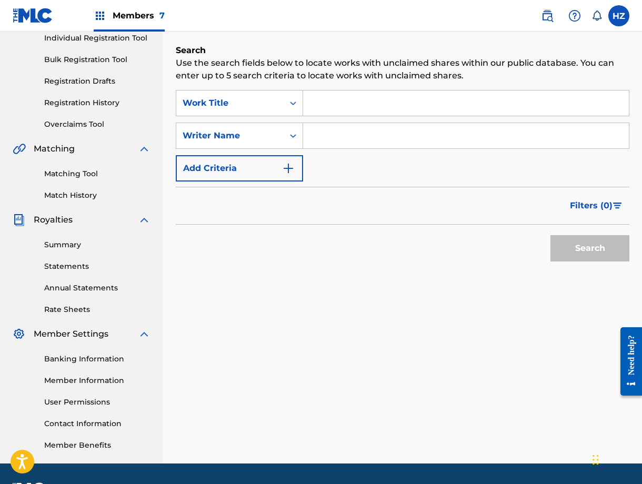
scroll to position [130, 0]
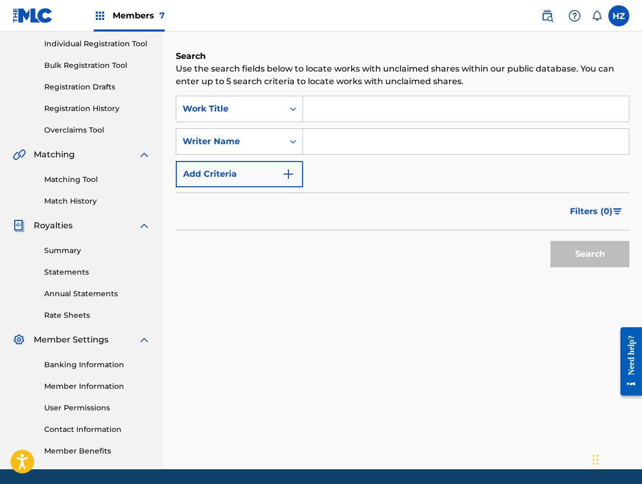
click at [82, 187] on div "Matching Tool Match History" at bounding box center [82, 184] width 138 height 46
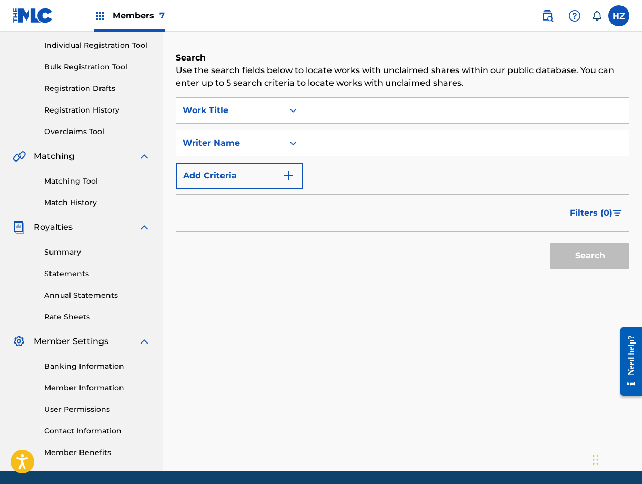
scroll to position [133, 0]
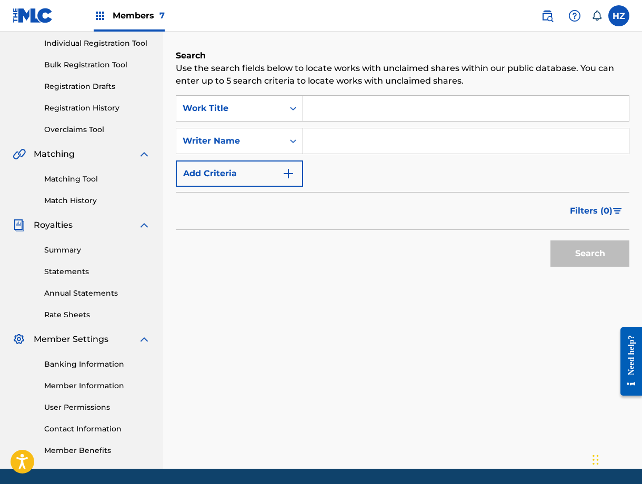
click at [82, 183] on link "Matching Tool" at bounding box center [97, 179] width 106 height 11
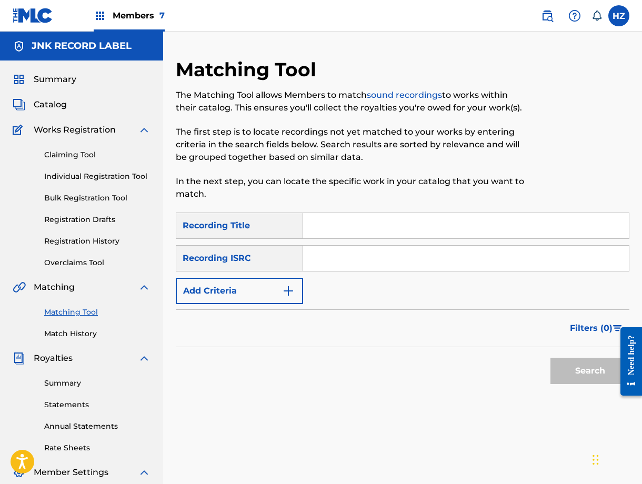
scroll to position [1, 0]
click at [341, 228] on input "Search Form" at bounding box center [466, 225] width 326 height 25
click at [55, 104] on span "Catalog" at bounding box center [50, 104] width 33 height 13
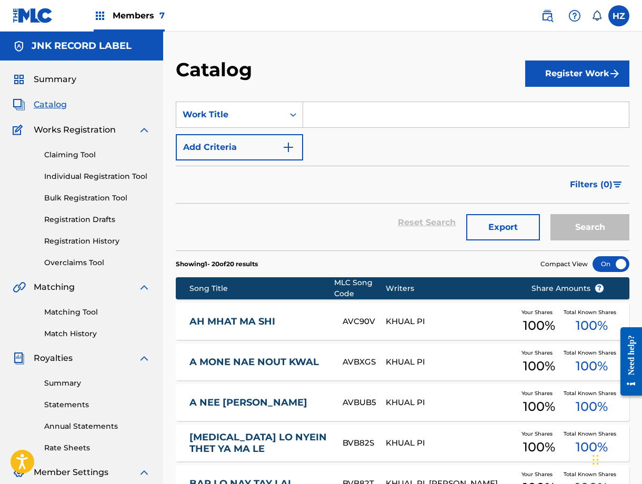
click at [81, 157] on link "Claiming Tool" at bounding box center [97, 154] width 106 height 11
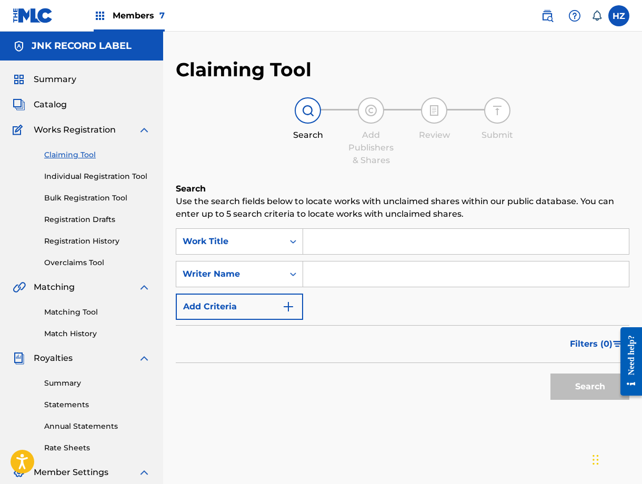
click at [44, 97] on div "Summary Catalog Works Registration Claiming Tool Individual Registration Tool B…" at bounding box center [81, 332] width 163 height 542
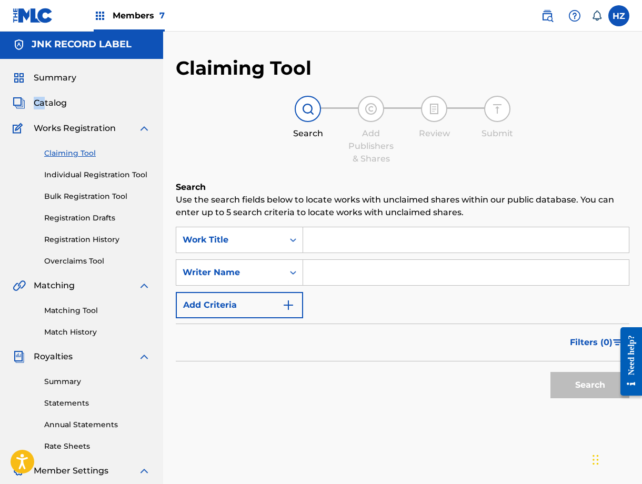
click at [46, 105] on span "Catalog" at bounding box center [50, 103] width 33 height 13
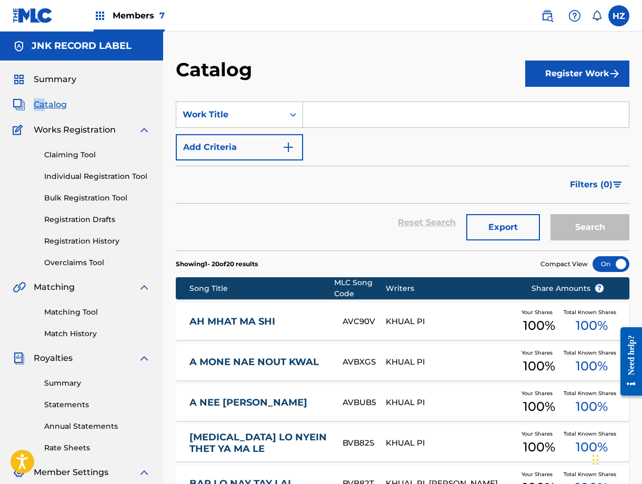
click at [55, 85] on span "Summary" at bounding box center [55, 79] width 43 height 13
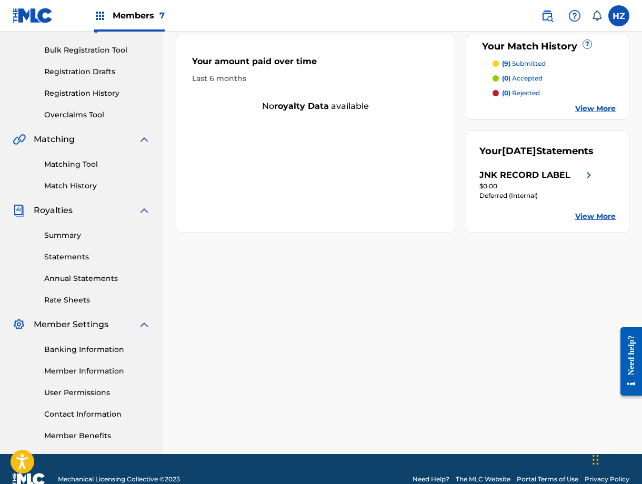
scroll to position [168, 0]
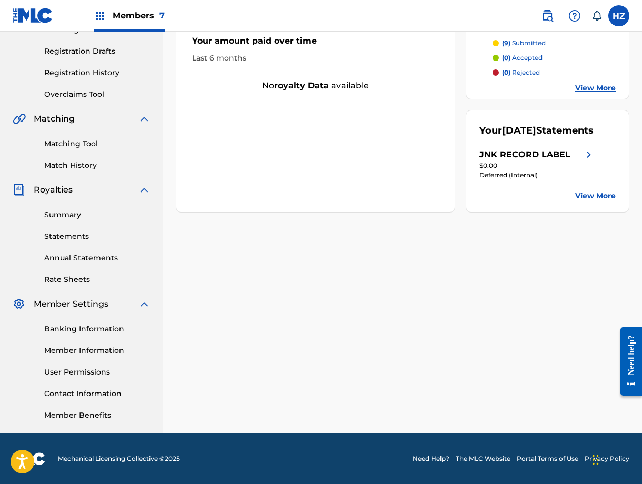
click at [592, 85] on link "View More" at bounding box center [595, 88] width 41 height 11
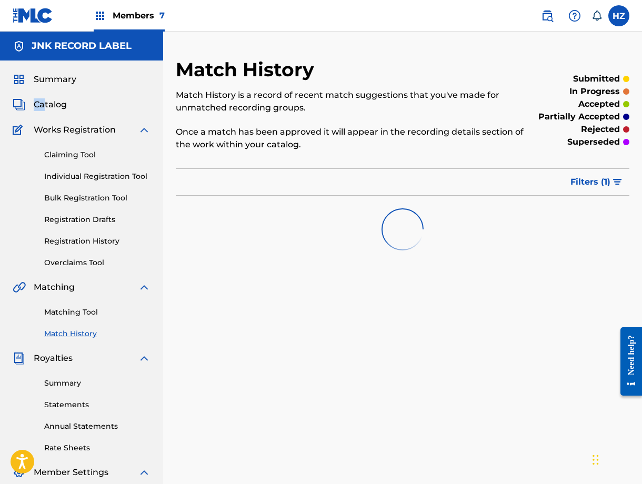
click at [80, 240] on link "Registration History" at bounding box center [97, 241] width 106 height 11
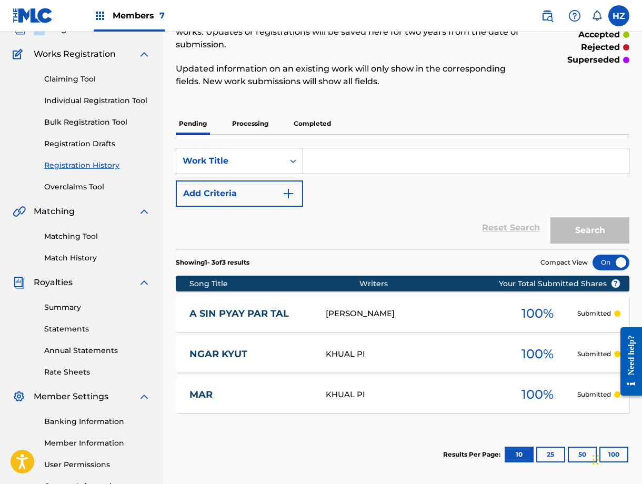
scroll to position [72, 0]
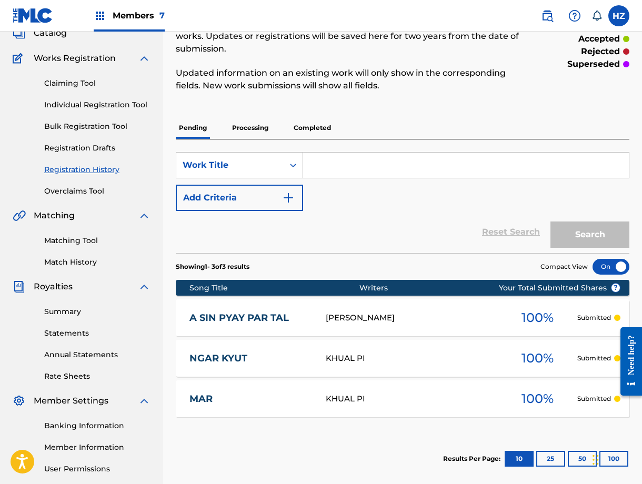
click at [251, 133] on p "Processing" at bounding box center [250, 128] width 43 height 22
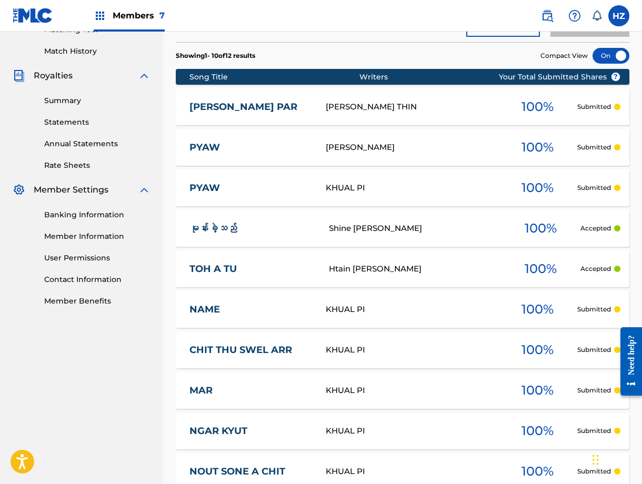
scroll to position [289, 0]
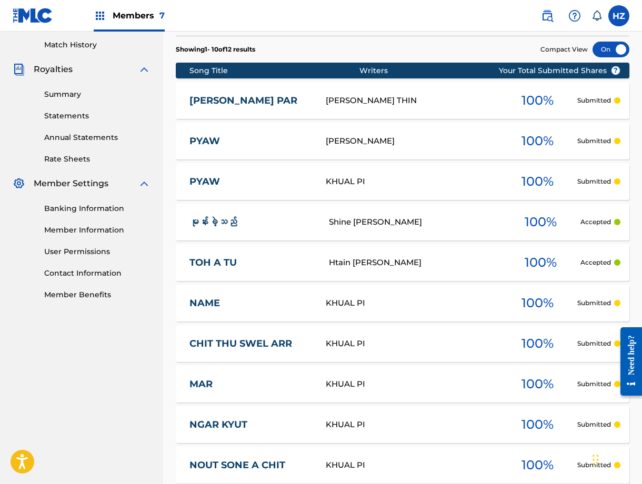
click at [289, 225] on link "မုန်းခဲ့သည်" at bounding box center [251, 222] width 125 height 12
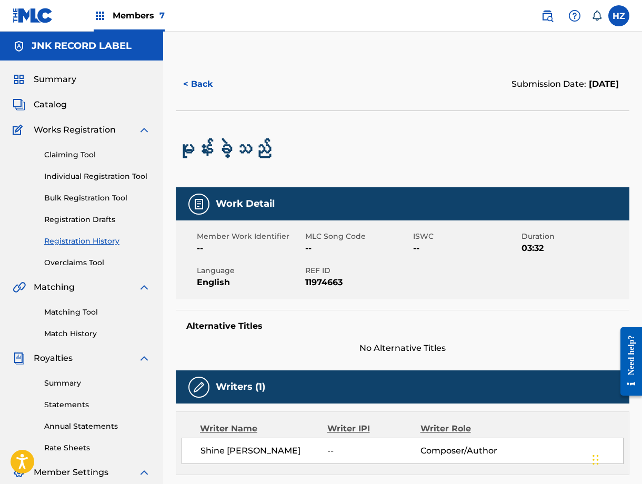
click at [196, 86] on button "< Back" at bounding box center [207, 84] width 63 height 26
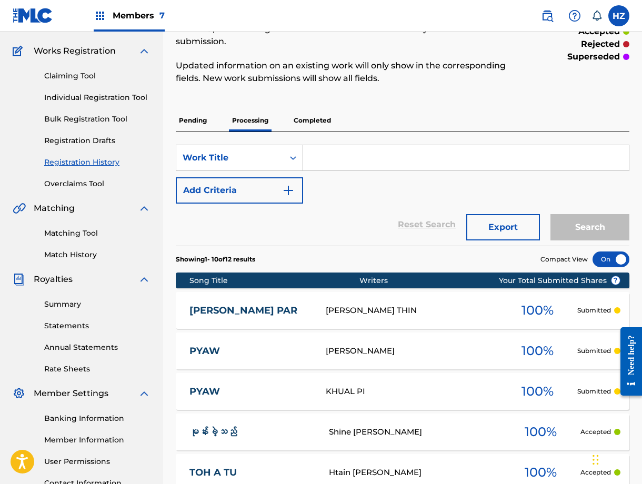
scroll to position [69, 0]
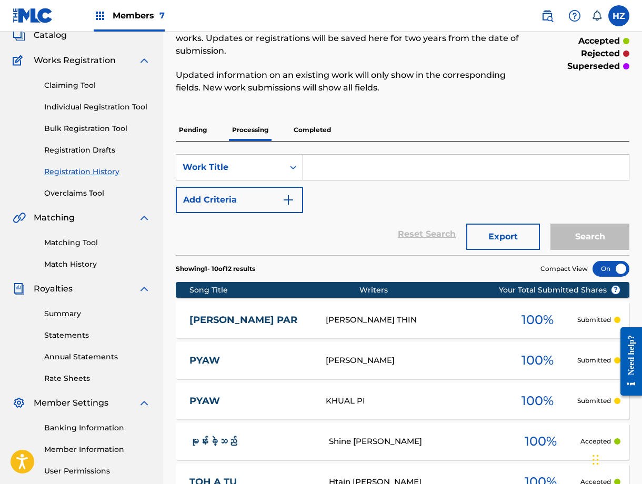
click at [316, 126] on p "Completed" at bounding box center [313, 130] width 44 height 22
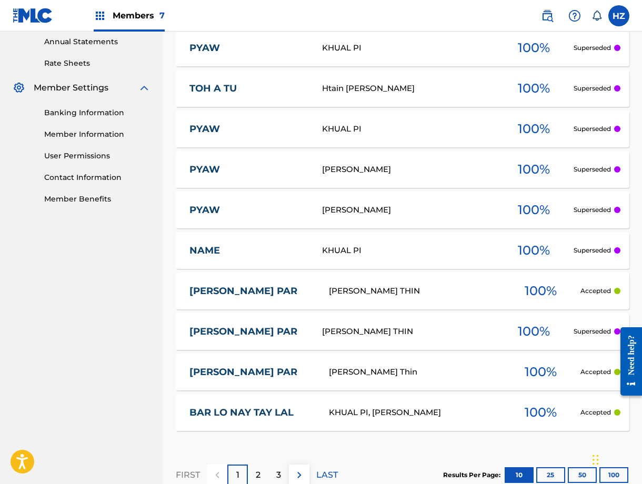
scroll to position [453, 0]
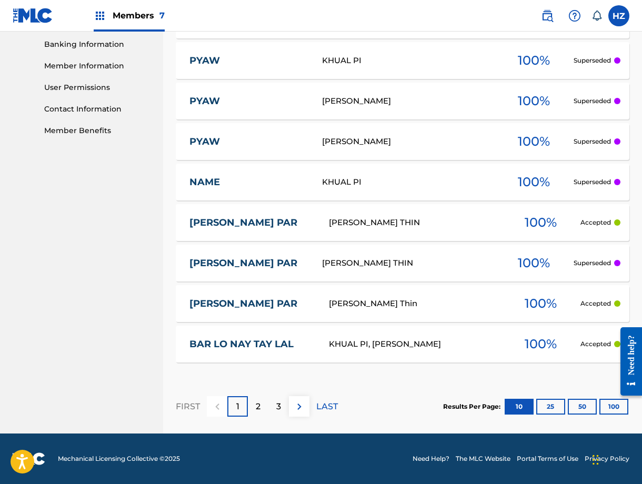
click at [305, 232] on div "PYAN KAE PAR PO8G4L HTOO EAIN THIN 100 % Accepted" at bounding box center [403, 222] width 454 height 37
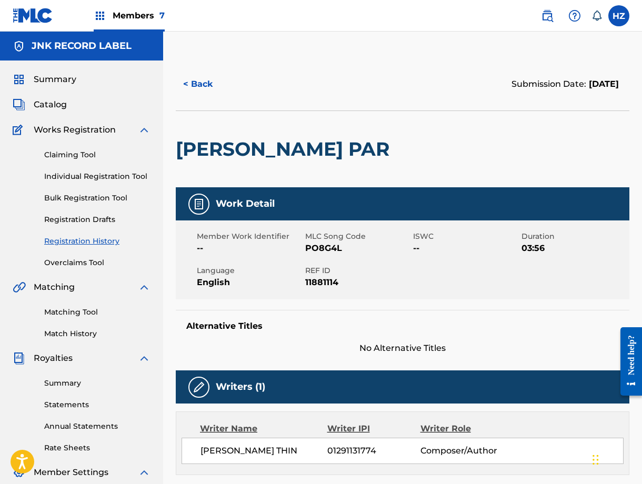
click at [189, 84] on button "< Back" at bounding box center [207, 84] width 63 height 26
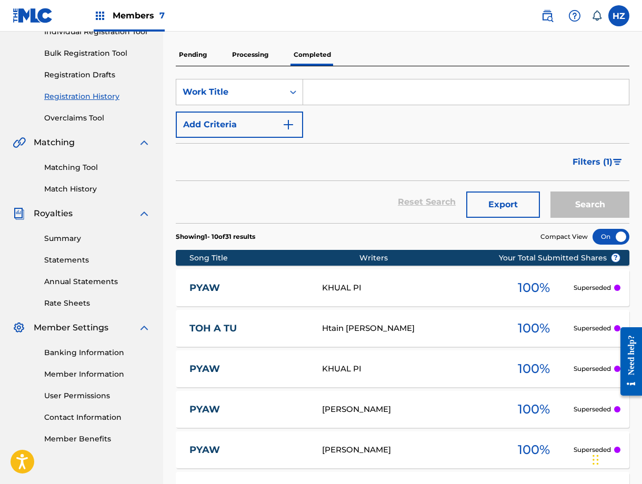
scroll to position [146, 0]
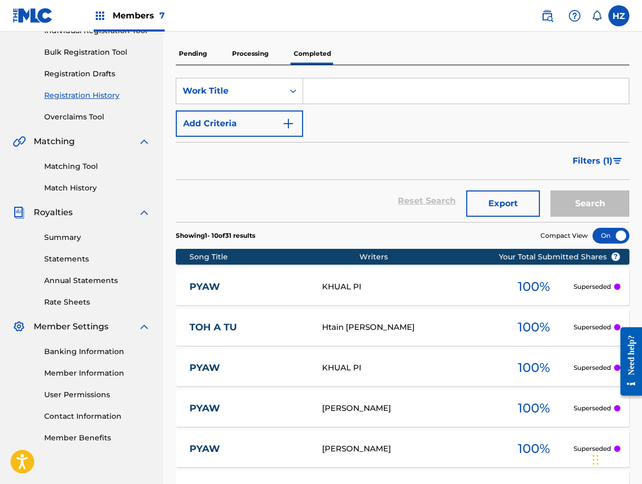
click at [257, 55] on p "Processing" at bounding box center [250, 54] width 43 height 22
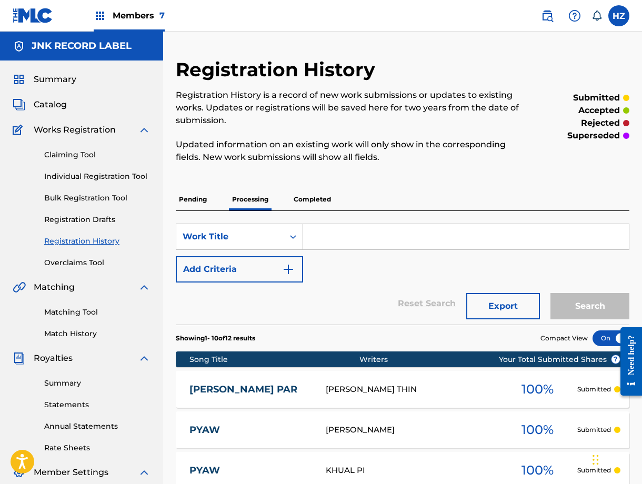
click at [202, 201] on p "Pending" at bounding box center [193, 199] width 34 height 22
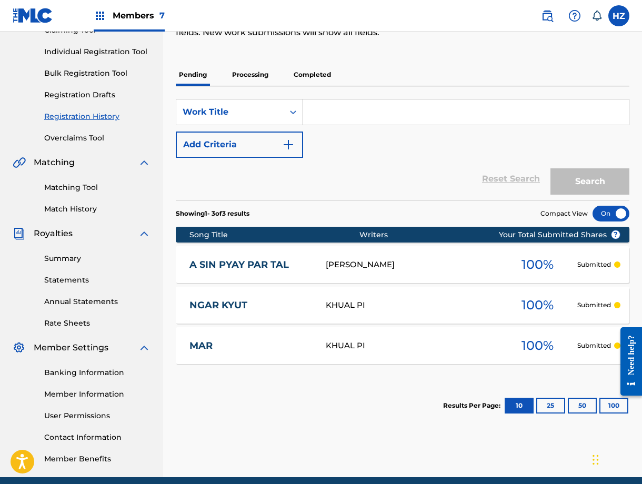
scroll to position [158, 0]
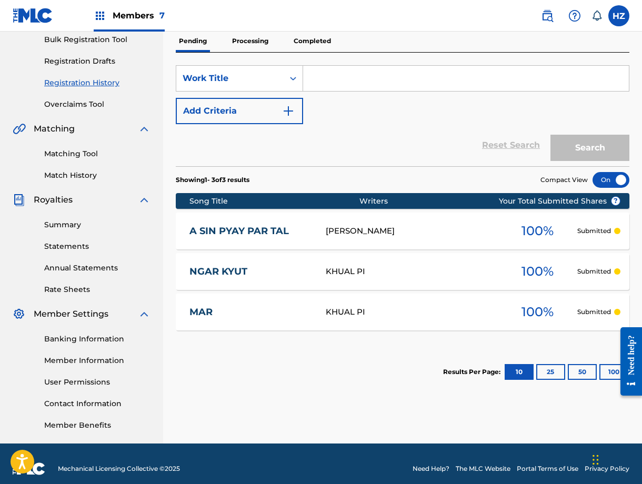
click at [240, 41] on p "Processing" at bounding box center [250, 41] width 43 height 22
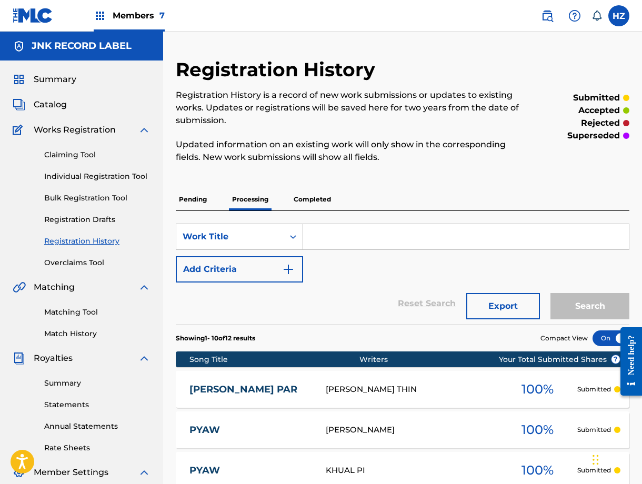
click at [200, 202] on p "Pending" at bounding box center [193, 199] width 34 height 22
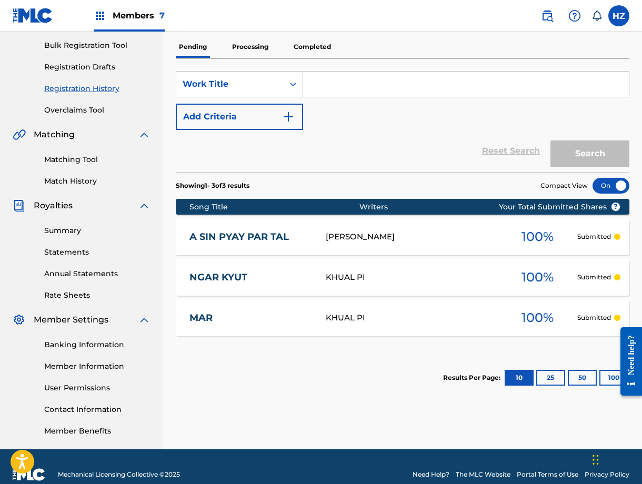
click at [77, 161] on link "Matching Tool" at bounding box center [97, 159] width 106 height 11
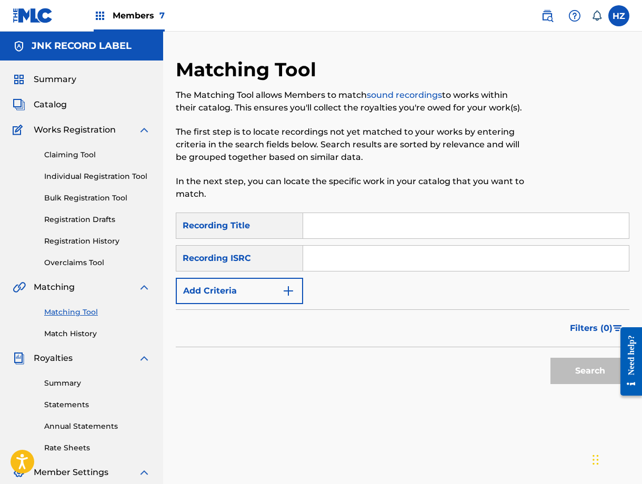
click at [355, 229] on input "Search Form" at bounding box center [466, 225] width 326 height 25
type input "Pyan Kae Par"
click at [592, 376] on button "Search" at bounding box center [590, 371] width 79 height 26
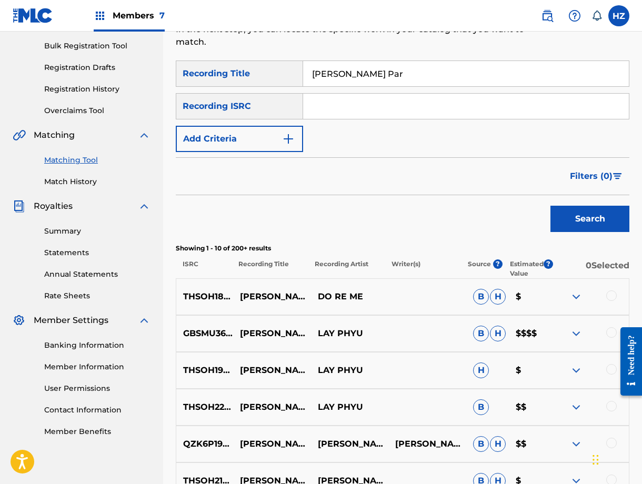
scroll to position [199, 0]
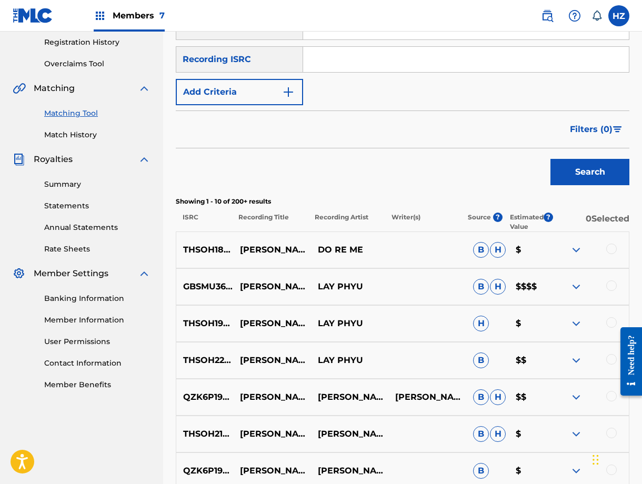
click at [575, 291] on img at bounding box center [576, 287] width 13 height 13
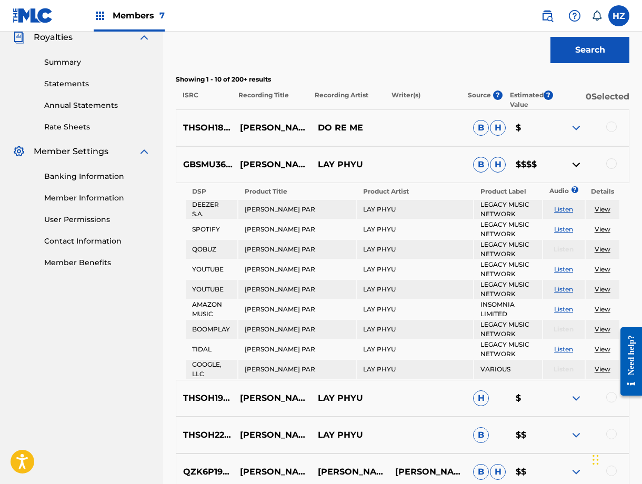
scroll to position [313, 0]
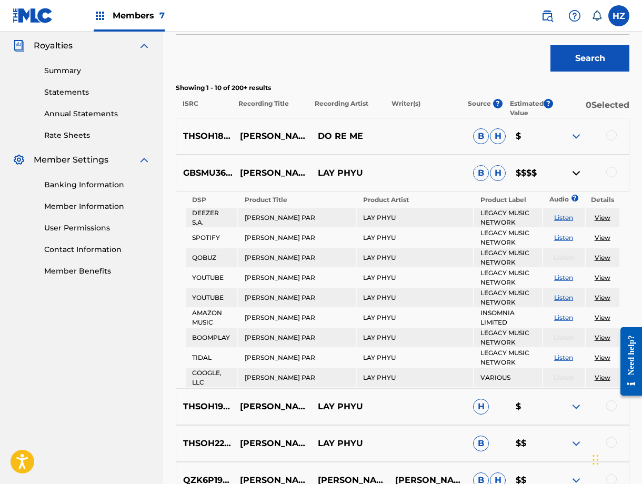
click at [607, 173] on div at bounding box center [611, 172] width 11 height 11
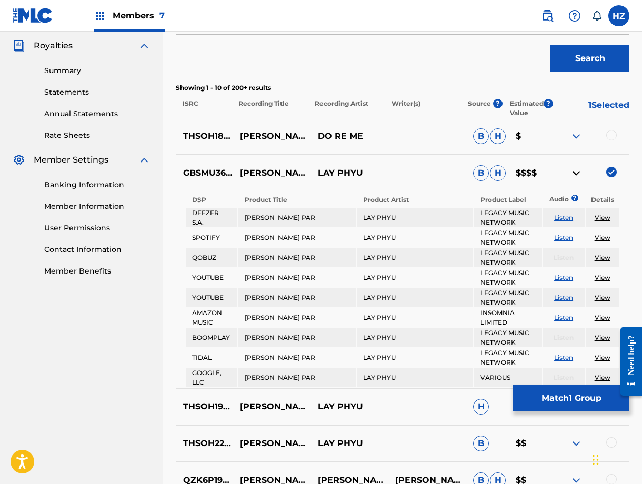
click at [561, 395] on button "Match 1 Group" at bounding box center [571, 398] width 116 height 26
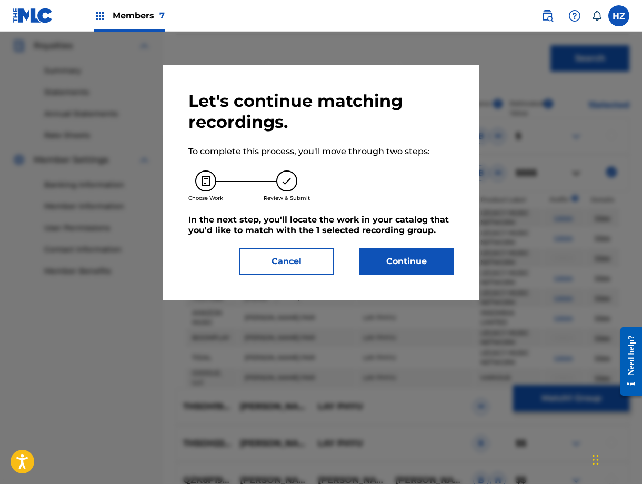
click at [384, 266] on button "Continue" at bounding box center [406, 261] width 95 height 26
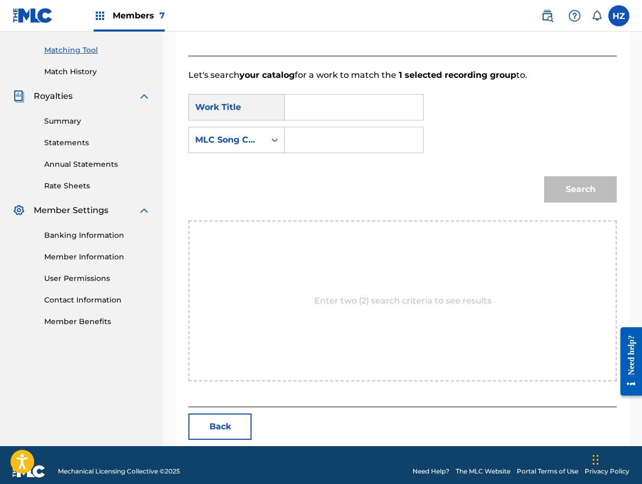
scroll to position [275, 0]
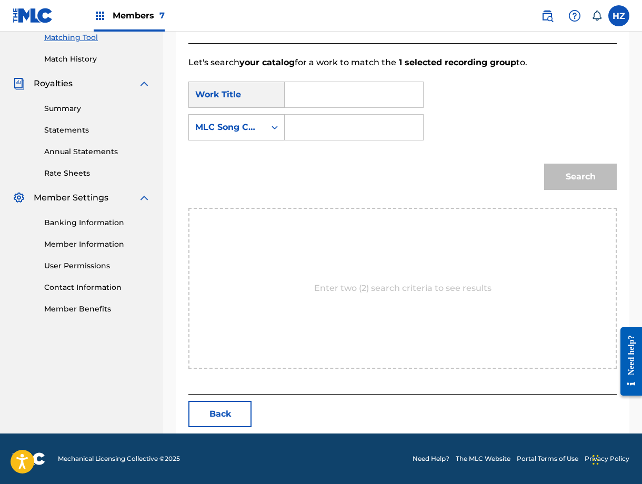
click at [274, 105] on div "Work Title" at bounding box center [236, 95] width 96 height 26
click at [286, 94] on div "Search Form" at bounding box center [354, 95] width 139 height 26
click at [297, 93] on input "Search Form" at bounding box center [354, 94] width 121 height 25
type input "[PERSON_NAME] PAR"
click at [526, 184] on div "Search" at bounding box center [402, 180] width 428 height 55
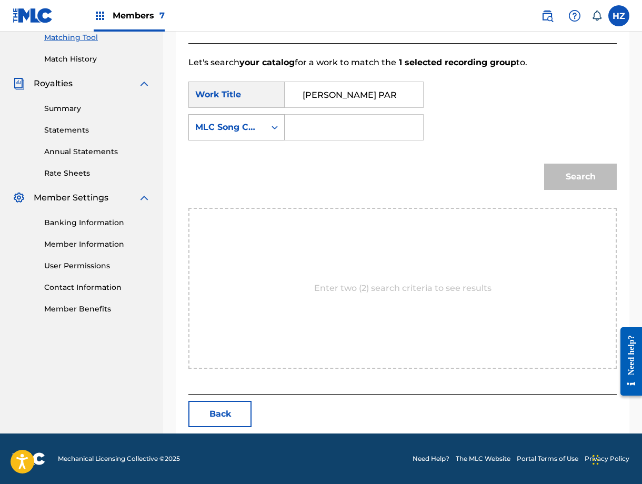
drag, startPoint x: 351, startPoint y: 131, endPoint x: 262, endPoint y: 133, distance: 88.5
click at [351, 131] on input "Search Form" at bounding box center [354, 127] width 121 height 25
click at [271, 127] on icon "Search Form" at bounding box center [274, 127] width 11 height 11
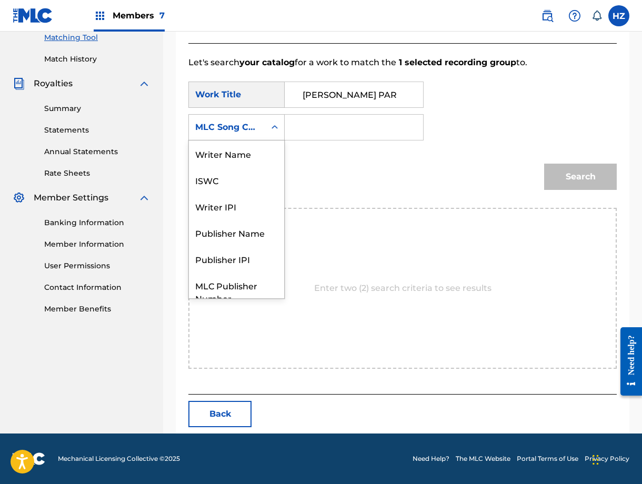
scroll to position [39, 0]
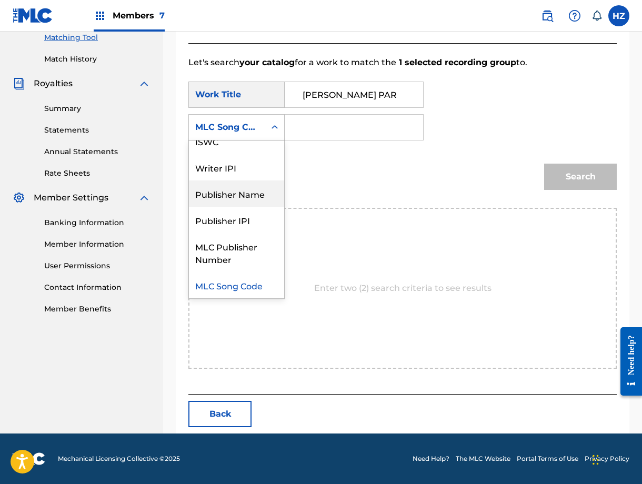
click at [248, 193] on div "Publisher Name" at bounding box center [236, 194] width 95 height 26
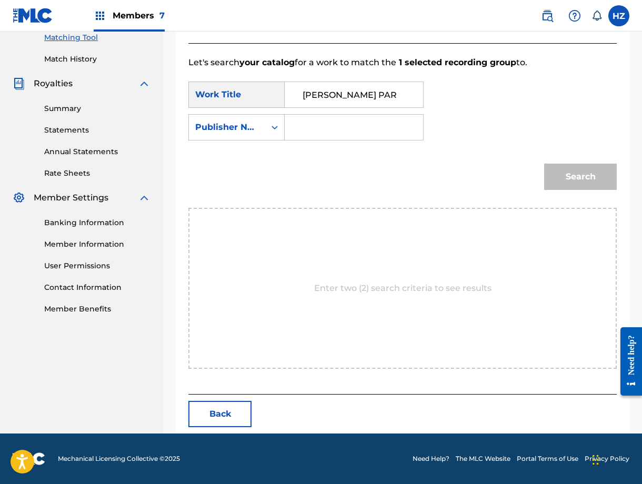
drag, startPoint x: 310, startPoint y: 142, endPoint x: 314, endPoint y: 128, distance: 14.3
click at [312, 135] on div "SearchWithCriteriaa3a7ffb3-c003-422e-91b1-29f2601182df Work Title PYAN KAE PAR …" at bounding box center [402, 114] width 428 height 65
click at [314, 128] on input "Search Form" at bounding box center [354, 127] width 121 height 25
type input "JNK RECORD LABEL"
click at [582, 172] on button "Search" at bounding box center [580, 177] width 73 height 26
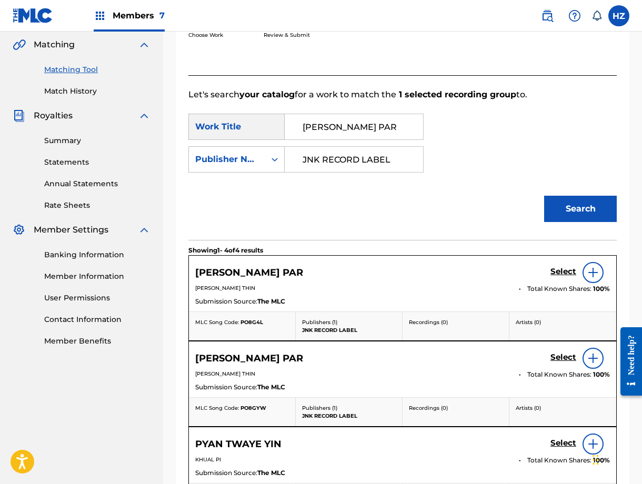
scroll to position [223, 0]
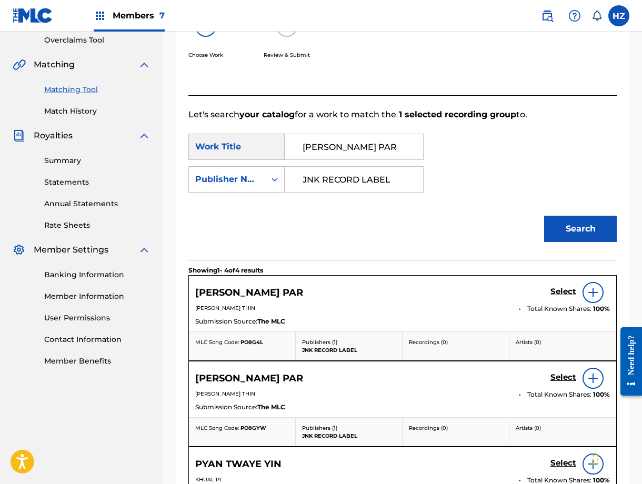
click at [328, 136] on input "[PERSON_NAME] PAR" at bounding box center [354, 146] width 121 height 25
click at [397, 250] on div "Search" at bounding box center [402, 232] width 428 height 55
click at [319, 159] on input "Search Form" at bounding box center [354, 146] width 121 height 25
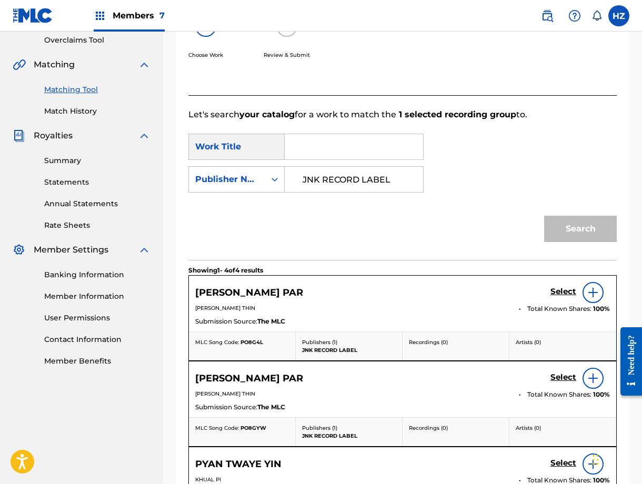
paste input "မုန်းခဲ့သည်"
click at [589, 224] on button "Search" at bounding box center [580, 229] width 73 height 26
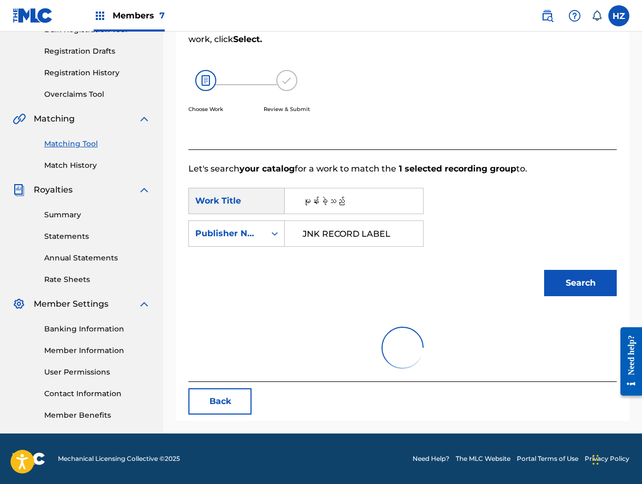
scroll to position [168, 0]
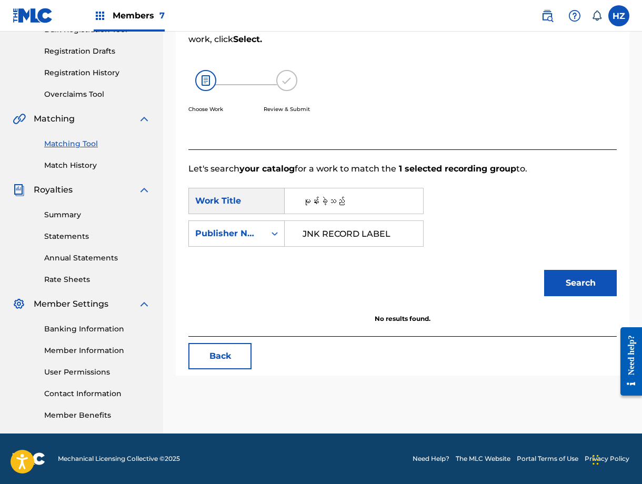
click at [304, 199] on input "မုန်းခဲ့သည်" at bounding box center [354, 200] width 121 height 25
click at [416, 203] on div "မုန်းခဲ့သည်" at bounding box center [354, 201] width 139 height 26
click at [312, 198] on input "မုန်းခဲ့သည်" at bounding box center [354, 200] width 121 height 25
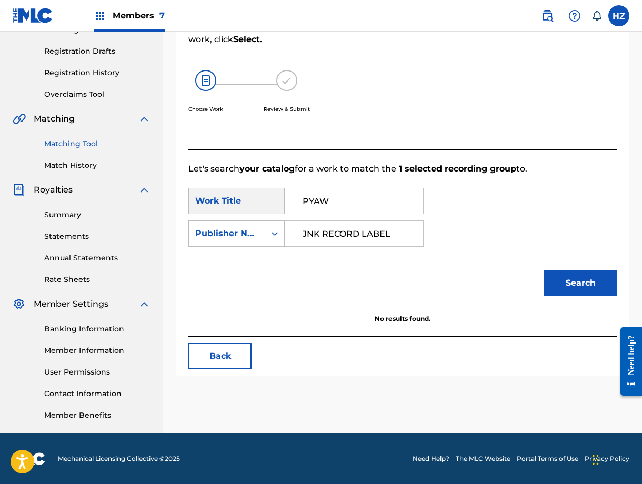
type input "PYAW"
click at [544, 270] on button "Search" at bounding box center [580, 283] width 73 height 26
click at [333, 227] on input "JNK RECORD LABEL" at bounding box center [354, 233] width 121 height 25
click at [334, 234] on input "JNK RECORD LABEL" at bounding box center [354, 233] width 121 height 25
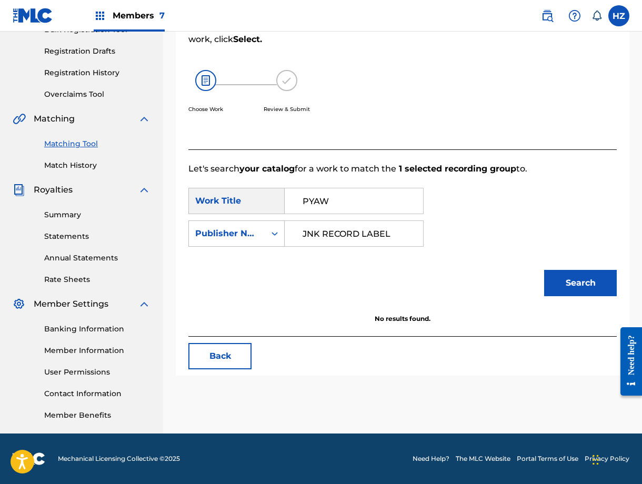
click at [334, 234] on input "JNK RECORD LABEL" at bounding box center [354, 233] width 121 height 25
click at [267, 239] on div "Search Form" at bounding box center [274, 233] width 19 height 19
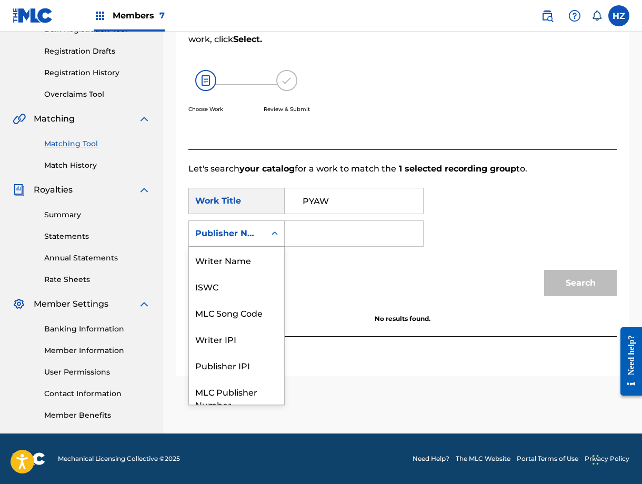
scroll to position [39, 0]
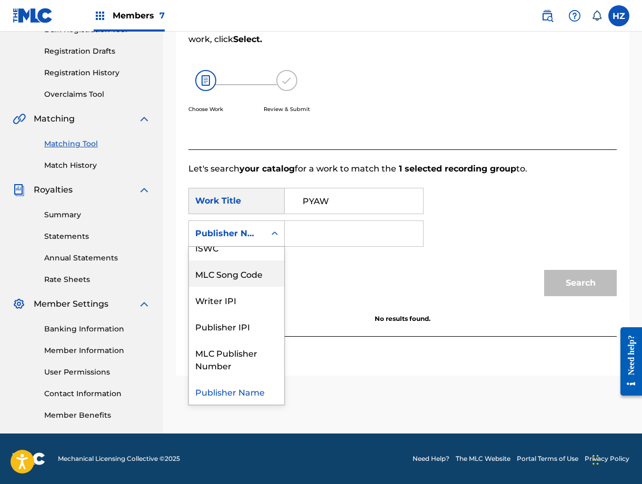
click at [246, 275] on div "MLC Song Code" at bounding box center [236, 274] width 95 height 26
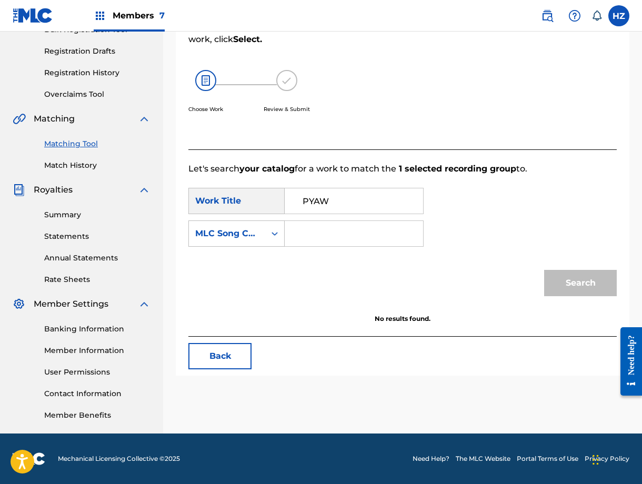
paste input "PVB8WK"
type input "PVB8WK"
click at [555, 296] on div "Search" at bounding box center [578, 280] width 78 height 42
click at [575, 279] on button "Search" at bounding box center [580, 283] width 73 height 26
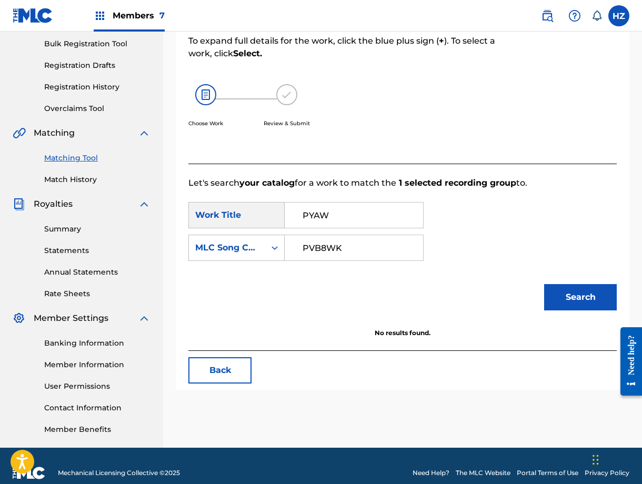
scroll to position [148, 0]
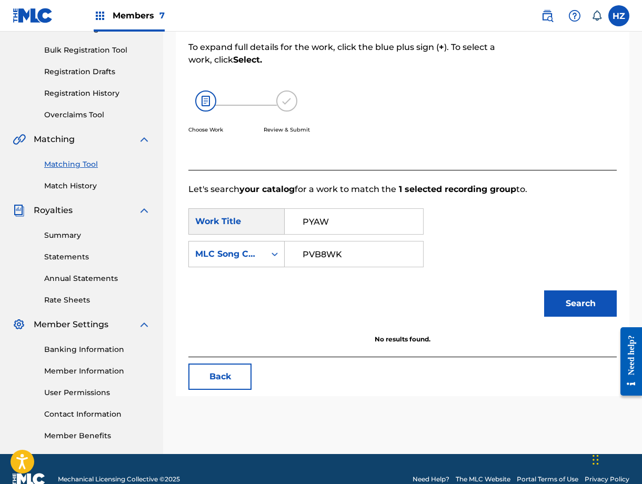
drag, startPoint x: 414, startPoint y: 212, endPoint x: 404, endPoint y: 211, distance: 10.1
click at [414, 212] on div "PYAW" at bounding box center [354, 221] width 139 height 26
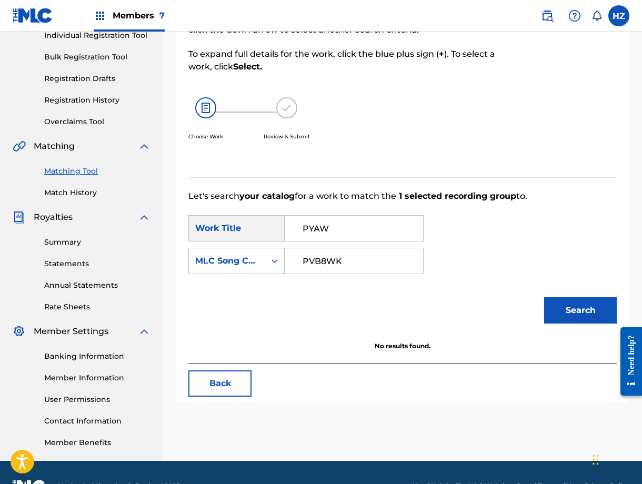
scroll to position [0, 0]
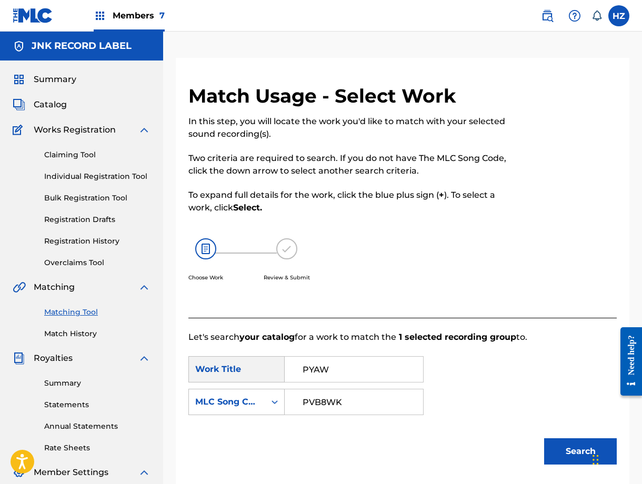
click at [73, 152] on link "Claiming Tool" at bounding box center [97, 154] width 106 height 11
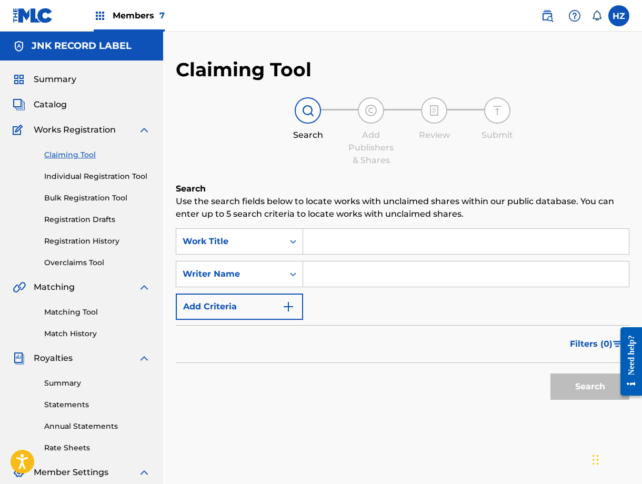
click at [322, 240] on input "Search Form" at bounding box center [466, 241] width 326 height 25
type input "PYAW"
click at [551, 374] on button "Search" at bounding box center [590, 387] width 79 height 26
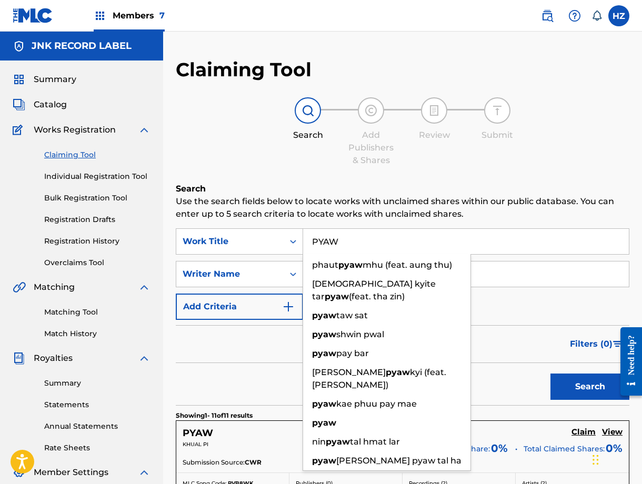
click at [189, 350] on div "Filters ( 0 )" at bounding box center [403, 344] width 454 height 38
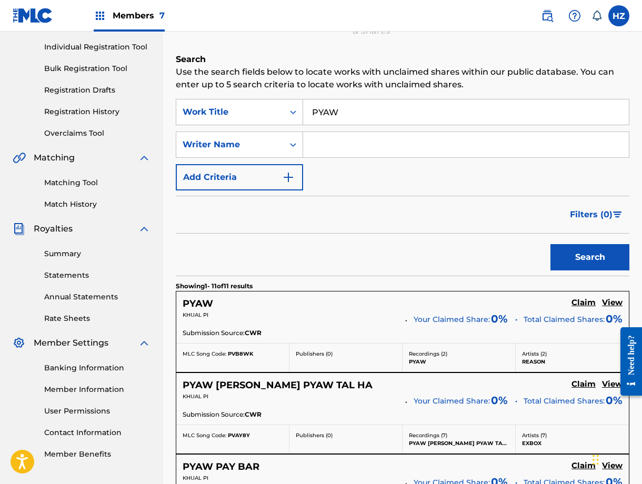
scroll to position [132, 0]
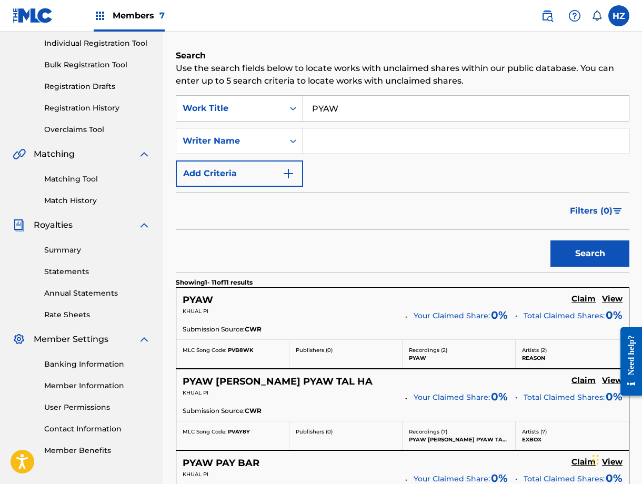
click at [613, 304] on h5 "View" at bounding box center [612, 299] width 21 height 10
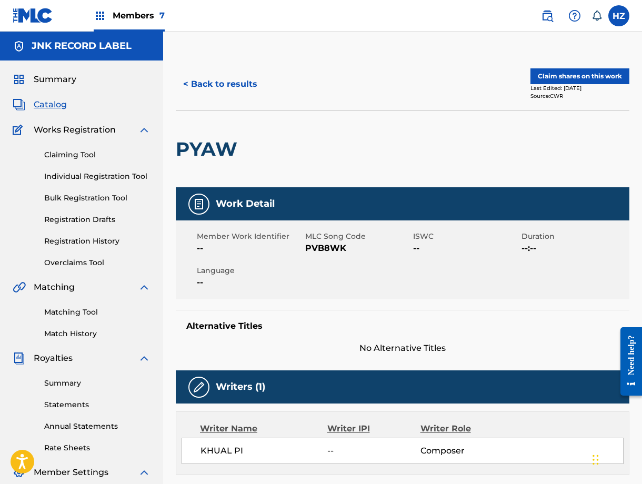
click at [573, 79] on button "Claim shares on this work" at bounding box center [580, 76] width 99 height 16
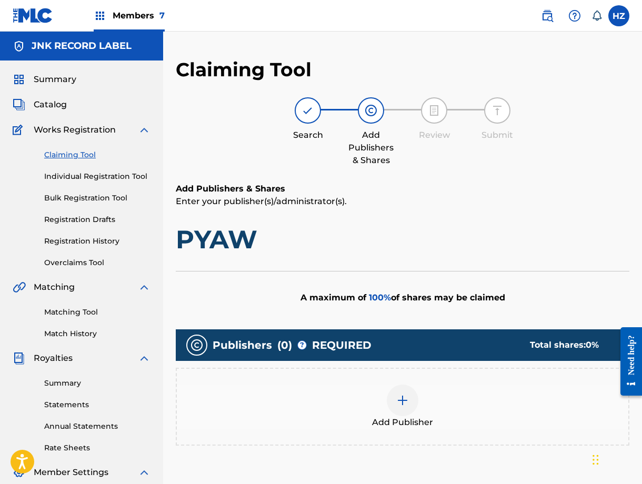
click at [406, 383] on div "Add Publisher" at bounding box center [403, 407] width 454 height 78
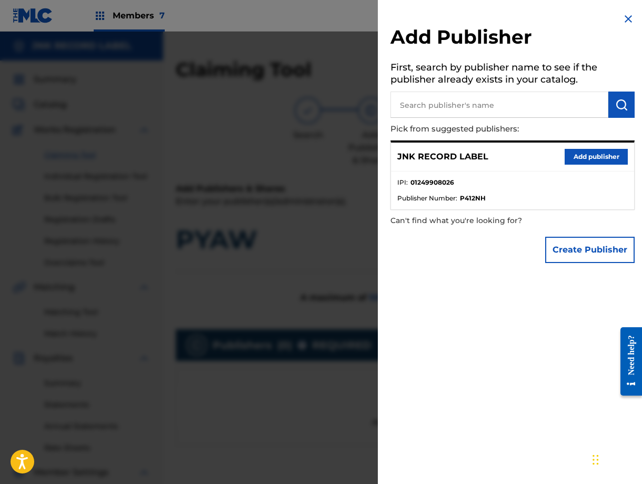
click at [565, 153] on button "Add publisher" at bounding box center [596, 157] width 63 height 16
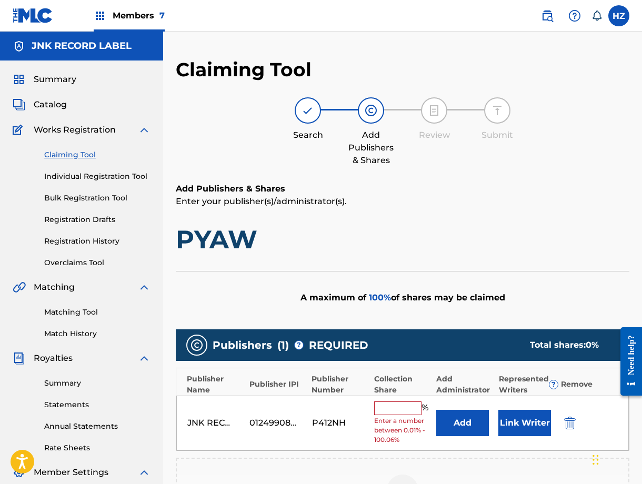
click at [412, 405] on input "text" at bounding box center [397, 409] width 47 height 14
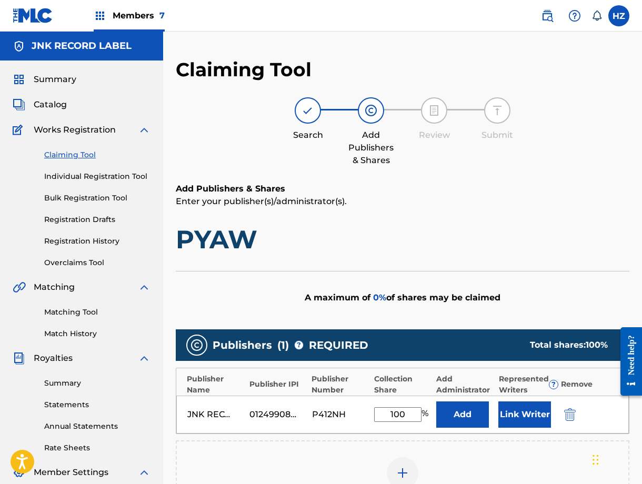
type input "100"
click at [500, 411] on button "Link Writer" at bounding box center [524, 415] width 53 height 26
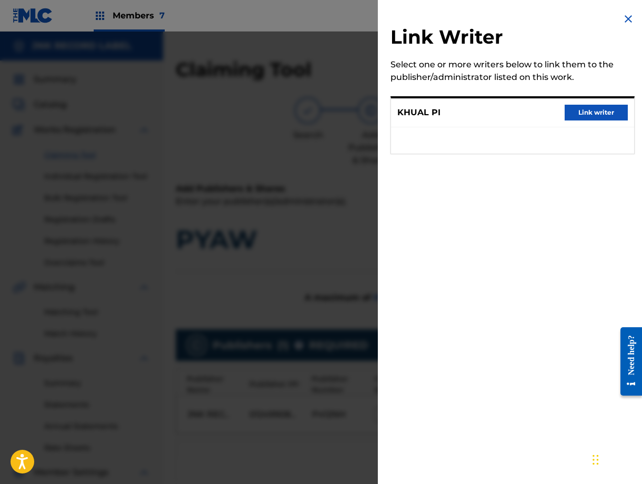
click at [587, 116] on button "Link writer" at bounding box center [596, 113] width 63 height 16
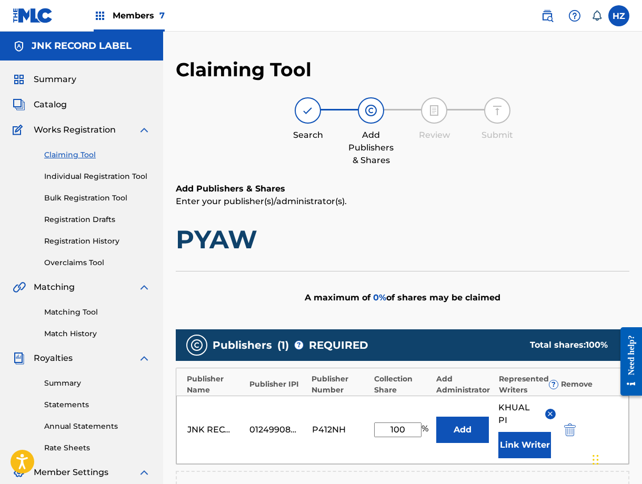
scroll to position [19, 0]
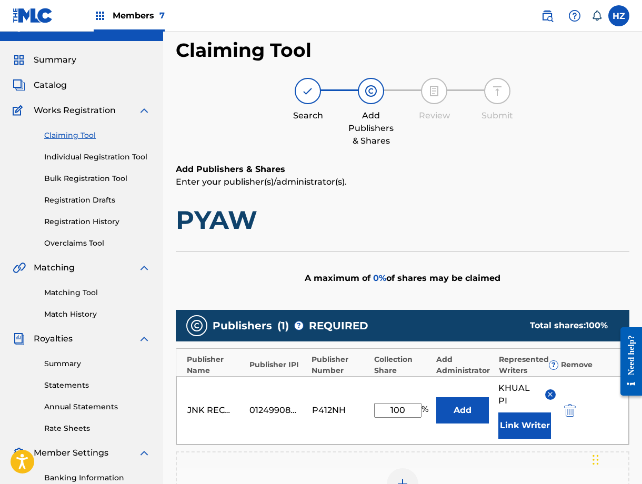
click at [518, 291] on div "A maximum of 0 % of shares may be claimed" at bounding box center [403, 278] width 454 height 53
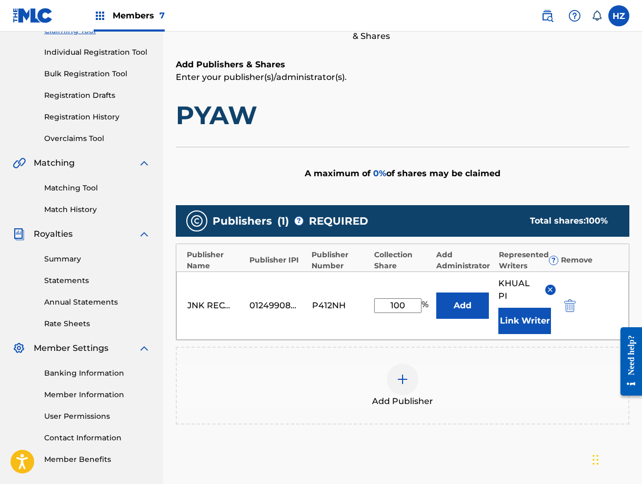
scroll to position [175, 0]
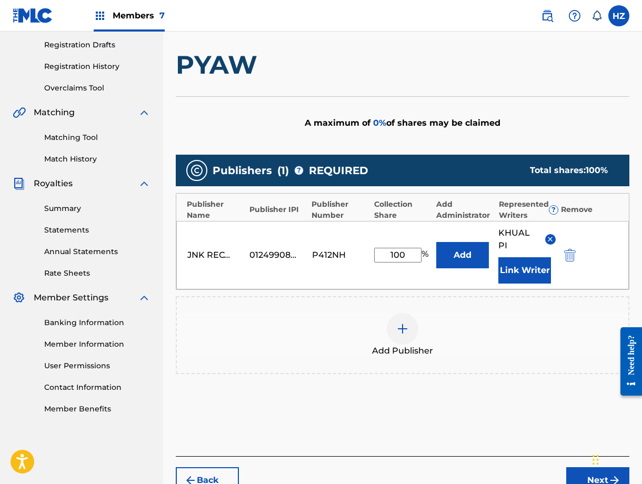
click at [571, 471] on button "Next" at bounding box center [597, 480] width 63 height 26
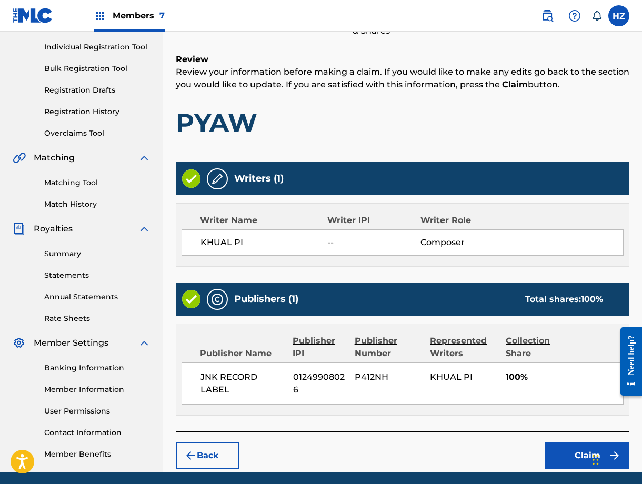
scroll to position [168, 0]
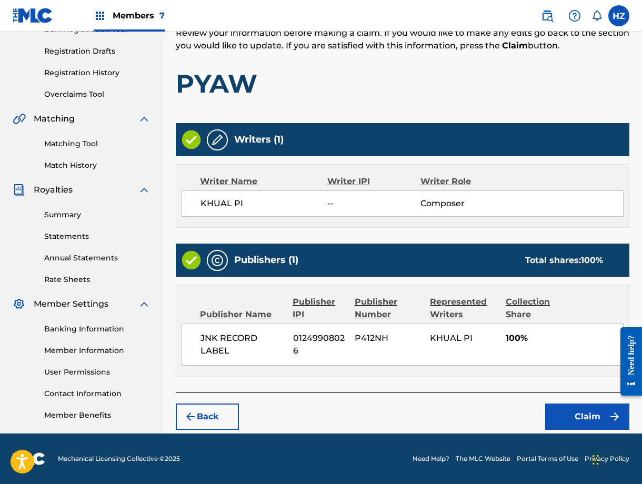
click at [584, 413] on button "Claim" at bounding box center [587, 417] width 84 height 26
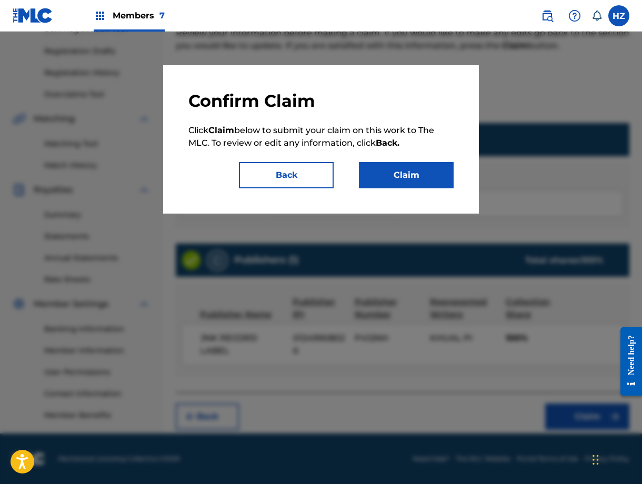
click at [429, 186] on button "Claim" at bounding box center [406, 175] width 95 height 26
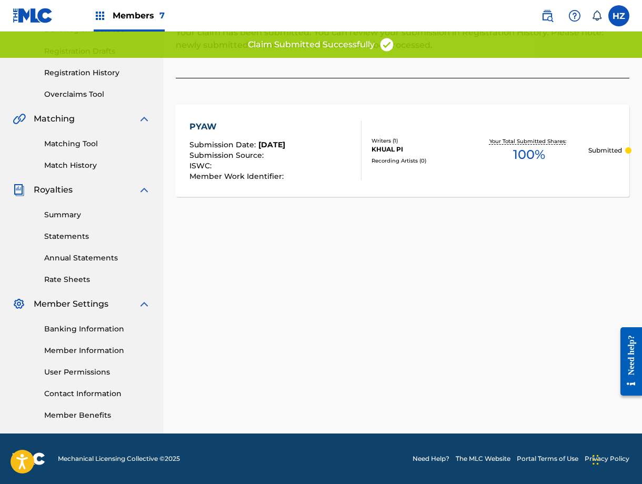
drag, startPoint x: 378, startPoint y: 298, endPoint x: 310, endPoint y: 276, distance: 72.6
click at [377, 298] on div "Claiming Tool Search Add Publishers & Shares Review Submit Submit Your claim ha…" at bounding box center [402, 161] width 479 height 544
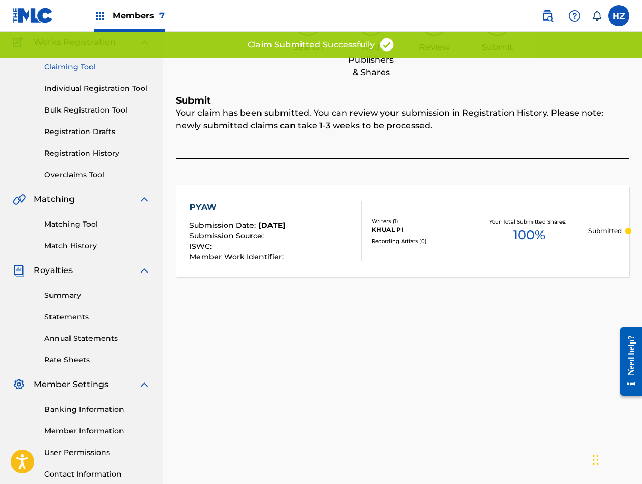
scroll to position [0, 0]
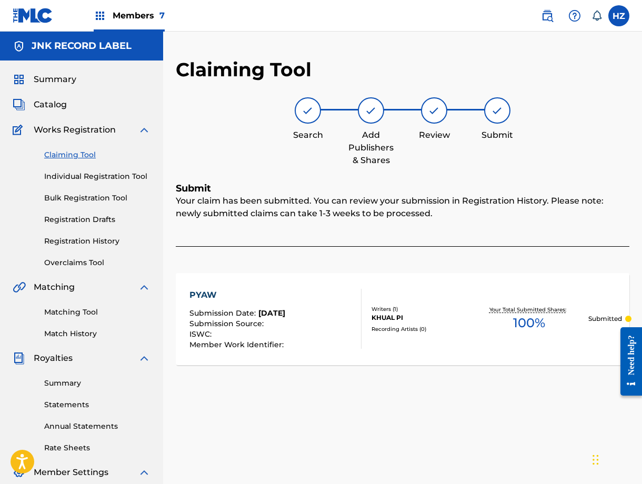
click at [49, 155] on link "Claiming Tool" at bounding box center [97, 154] width 106 height 11
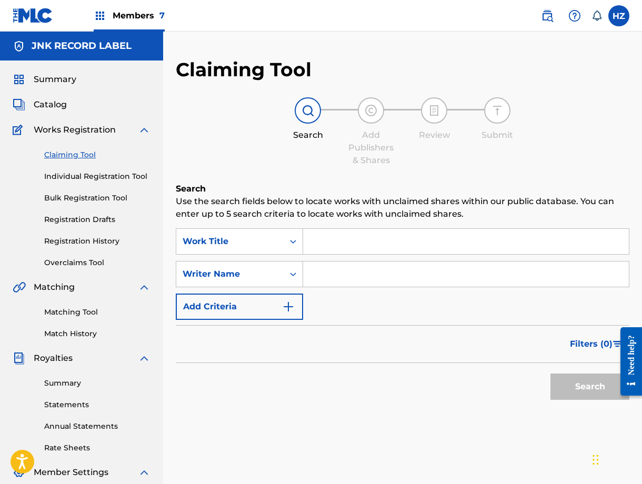
click at [335, 238] on input "Search Form" at bounding box center [466, 241] width 326 height 25
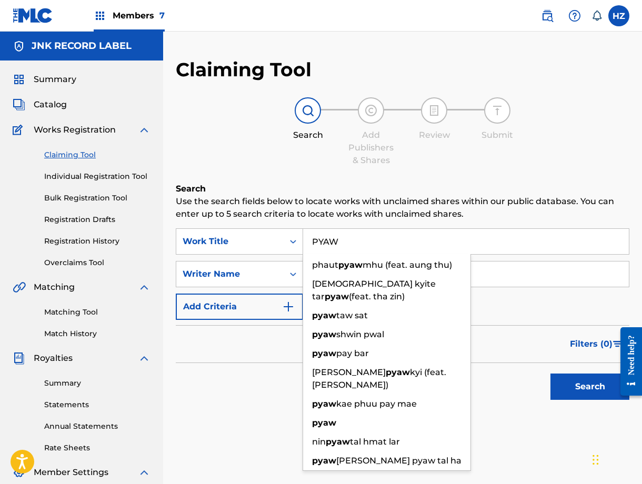
type input "PYAW"
click at [551, 374] on button "Search" at bounding box center [590, 387] width 79 height 26
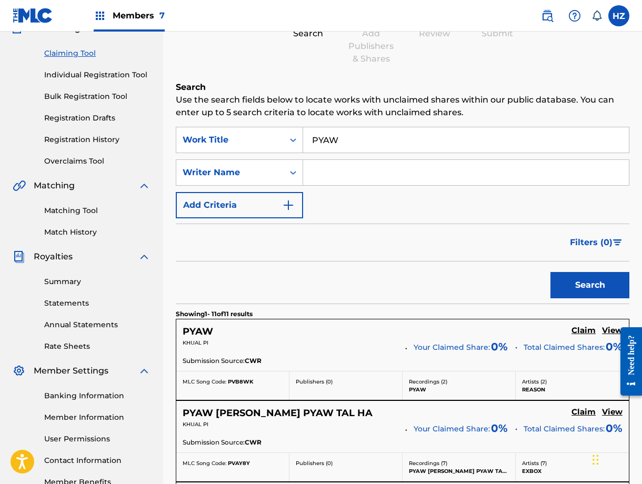
scroll to position [78, 0]
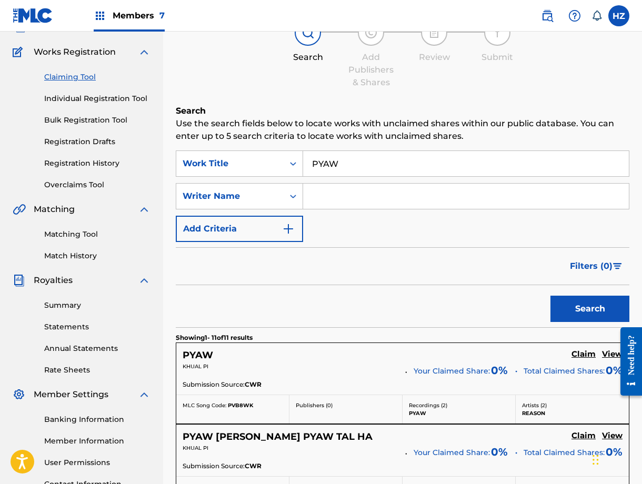
click at [347, 192] on input "Search Form" at bounding box center [466, 196] width 326 height 25
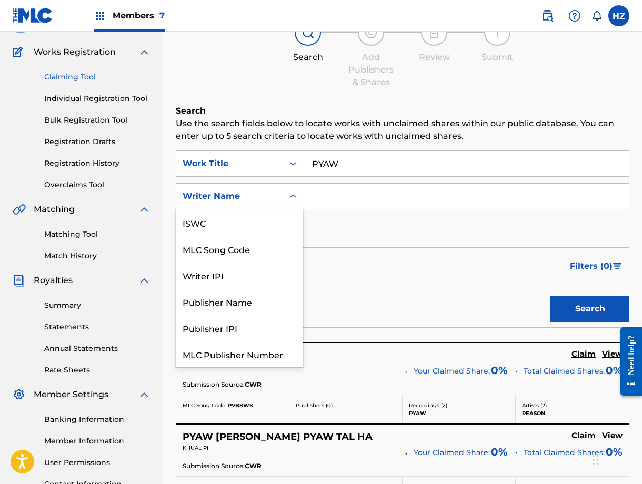
click at [266, 199] on div "Writer Name" at bounding box center [230, 196] width 95 height 13
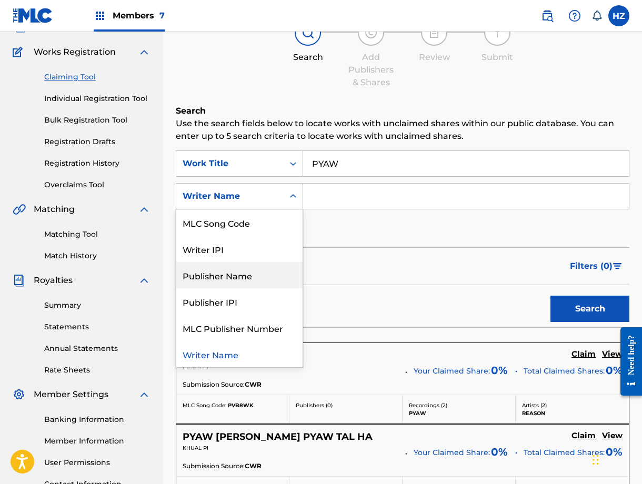
click at [241, 281] on div "Publisher Name" at bounding box center [239, 275] width 126 height 26
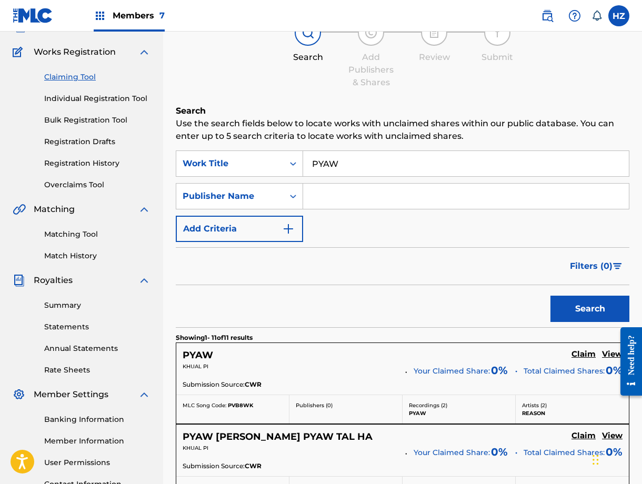
click at [345, 202] on input "Search Form" at bounding box center [466, 196] width 326 height 25
type input "JNK"
click at [551, 296] on button "Search" at bounding box center [590, 309] width 79 height 26
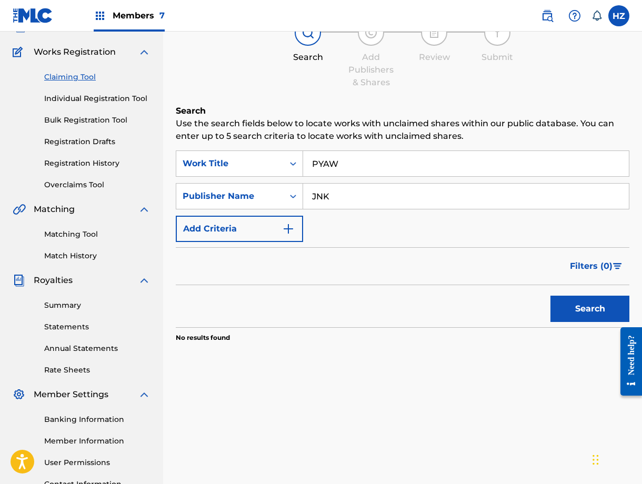
click at [343, 196] on input "JNK" at bounding box center [466, 196] width 326 height 25
click at [63, 231] on link "Matching Tool" at bounding box center [97, 234] width 106 height 11
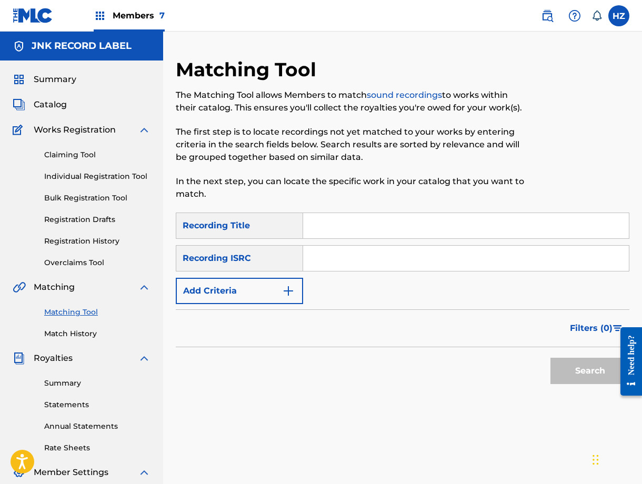
click at [335, 231] on input "Search Form" at bounding box center [466, 225] width 326 height 25
type input "PYAW"
click at [551, 358] on button "Search" at bounding box center [590, 371] width 79 height 26
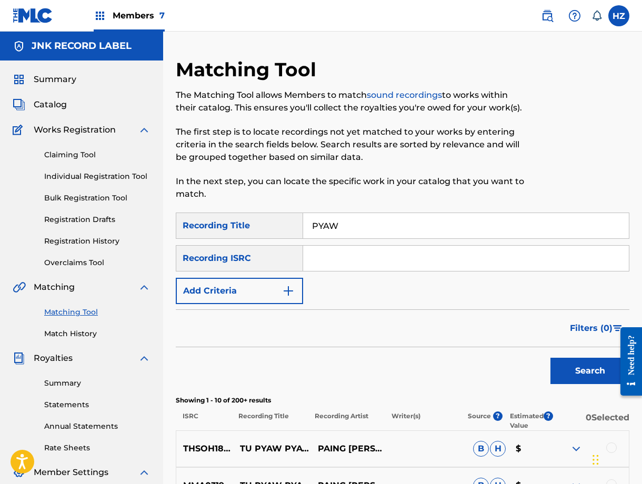
click at [335, 266] on input "Search Form" at bounding box center [466, 258] width 326 height 25
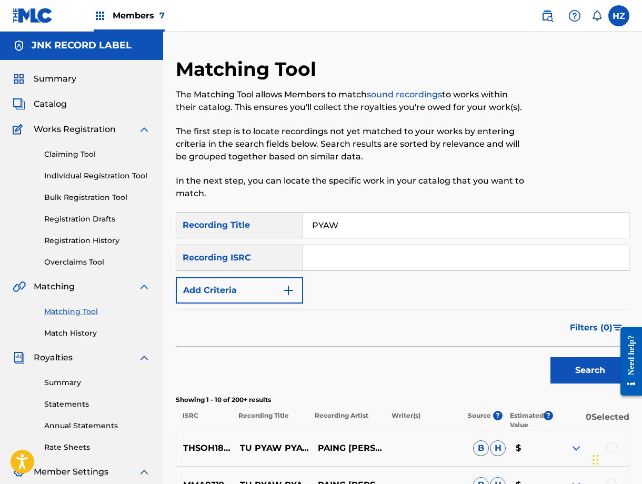
click at [253, 291] on button "Add Criteria" at bounding box center [239, 290] width 127 height 26
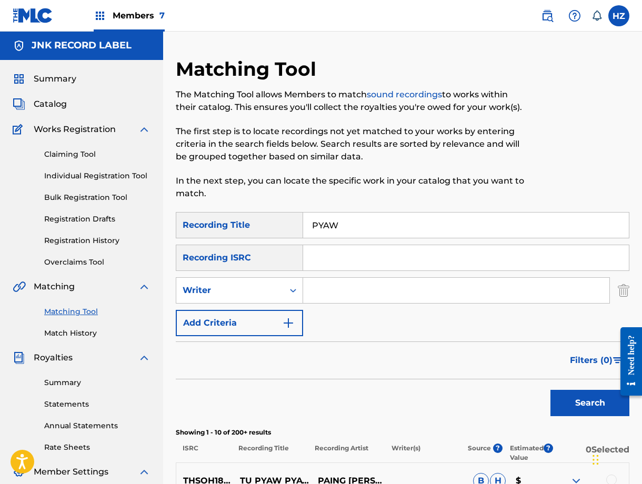
scroll to position [0, 0]
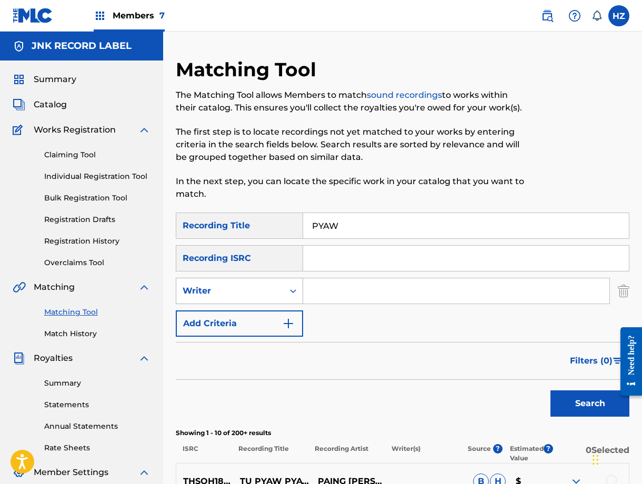
click at [254, 299] on div "Writer" at bounding box center [229, 291] width 107 height 20
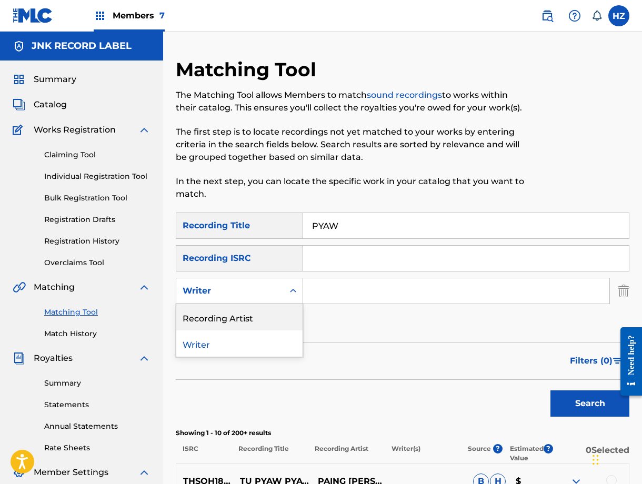
click at [247, 310] on div "Recording Artist" at bounding box center [239, 317] width 126 height 26
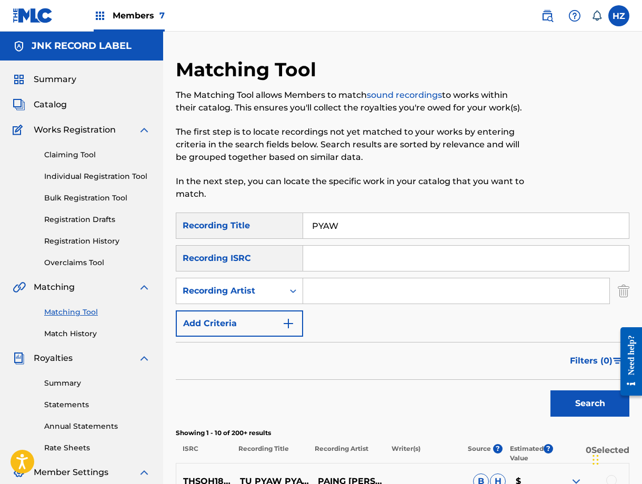
scroll to position [1, 0]
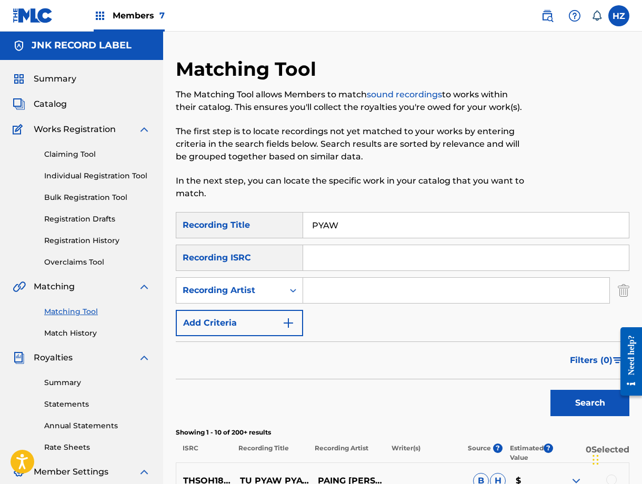
click at [326, 295] on input "Search Form" at bounding box center [456, 290] width 306 height 25
type input "AUNG LA"
click at [551, 390] on button "Search" at bounding box center [590, 403] width 79 height 26
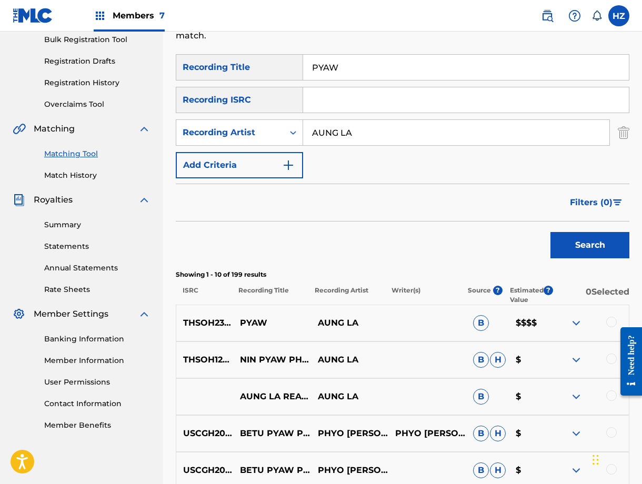
scroll to position [161, 0]
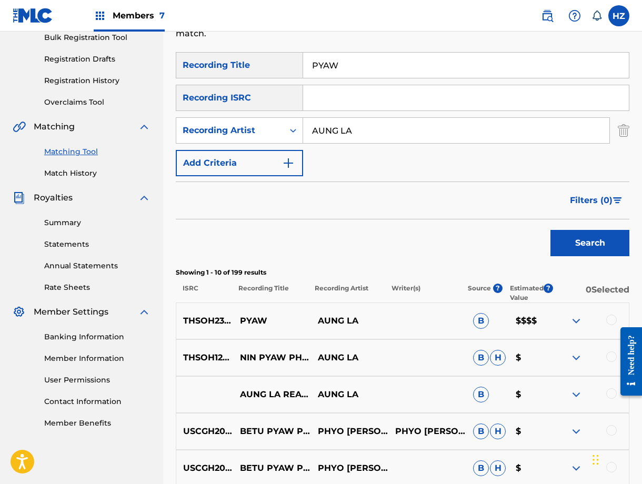
click at [558, 320] on div at bounding box center [590, 321] width 78 height 13
click at [571, 319] on img at bounding box center [576, 321] width 13 height 13
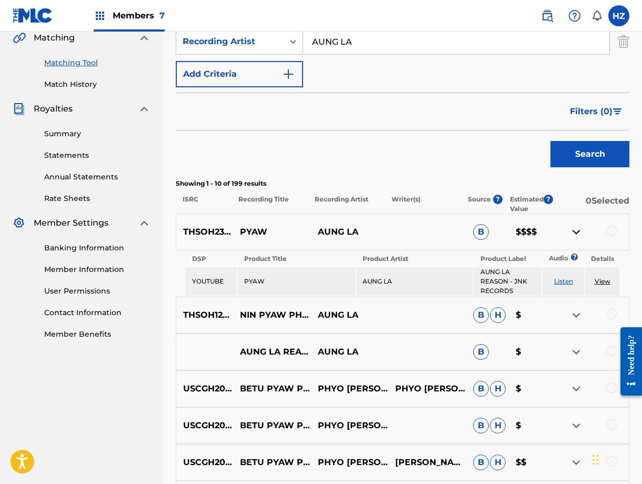
scroll to position [257, 0]
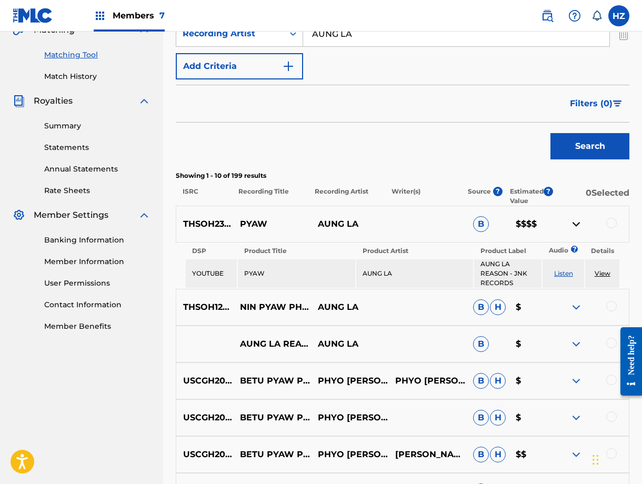
click at [612, 226] on div at bounding box center [611, 223] width 11 height 11
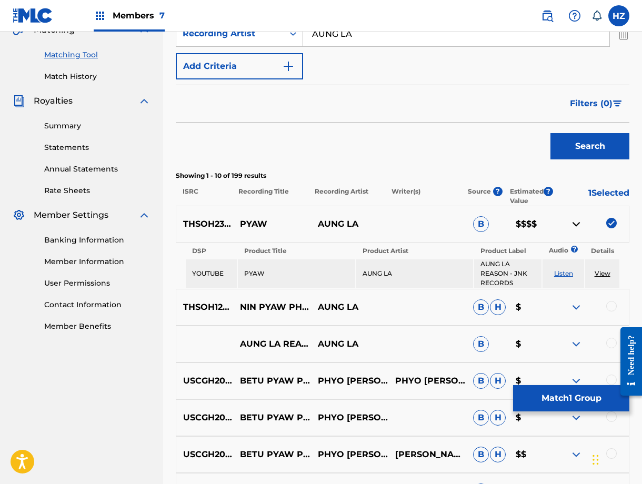
click at [578, 396] on button "Match 1 Group" at bounding box center [571, 398] width 116 height 26
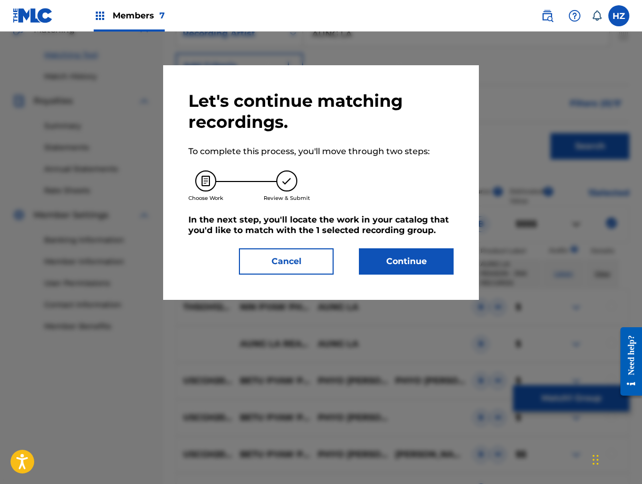
click at [390, 269] on button "Continue" at bounding box center [406, 261] width 95 height 26
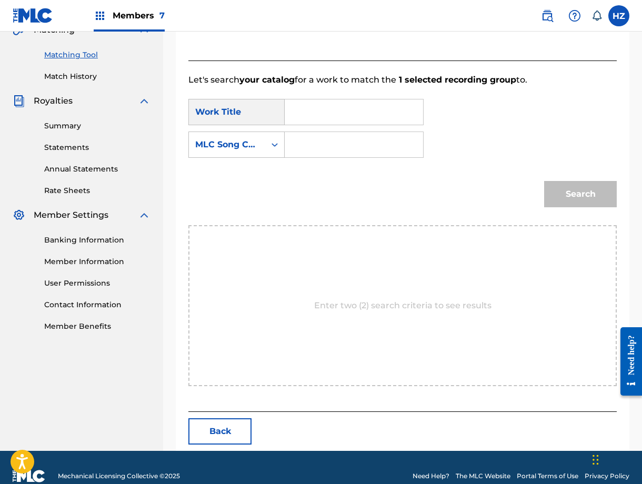
scroll to position [258, 0]
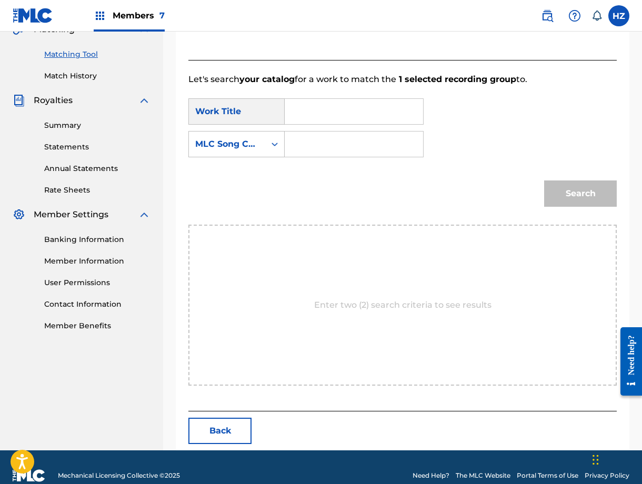
click at [291, 95] on form "SearchWithCriteriaa3a7ffb3-c003-422e-91b1-29f2601182df Work Title SearchWithCri…" at bounding box center [402, 155] width 428 height 139
drag, startPoint x: 293, startPoint y: 102, endPoint x: 296, endPoint y: 113, distance: 11.0
click at [293, 106] on div "Search Form" at bounding box center [354, 111] width 139 height 26
click at [296, 118] on input "Search Form" at bounding box center [354, 111] width 121 height 25
type input "PYAW"
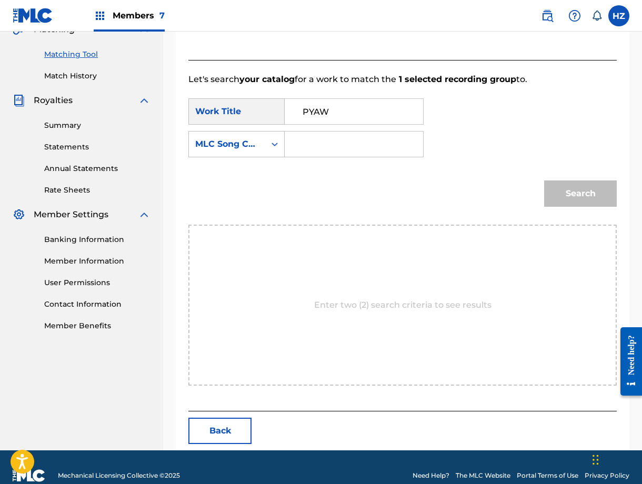
click at [291, 138] on div "Search Form" at bounding box center [354, 144] width 139 height 26
click at [298, 140] on input "Search Form" at bounding box center [354, 144] width 121 height 25
paste input "PVB8WK"
type input "PVB8WK"
drag, startPoint x: 588, startPoint y: 193, endPoint x: 578, endPoint y: 194, distance: 10.0
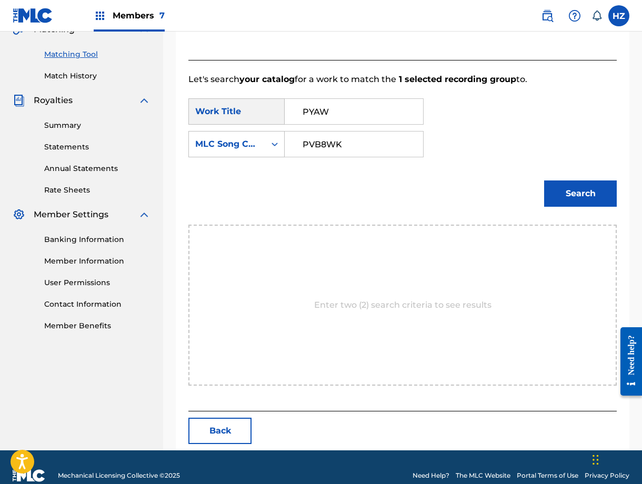
click at [588, 193] on button "Search" at bounding box center [580, 194] width 73 height 26
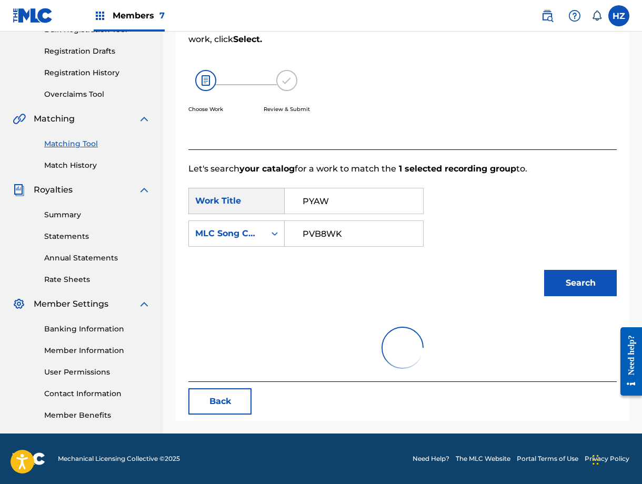
click at [480, 186] on form "SearchWithCriteriaa3a7ffb3-c003-422e-91b1-29f2601182df Work Title PYAW SearchWi…" at bounding box center [402, 244] width 428 height 139
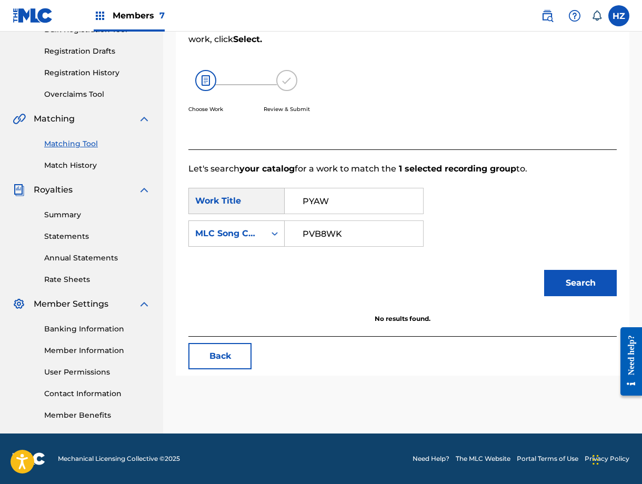
scroll to position [167, 0]
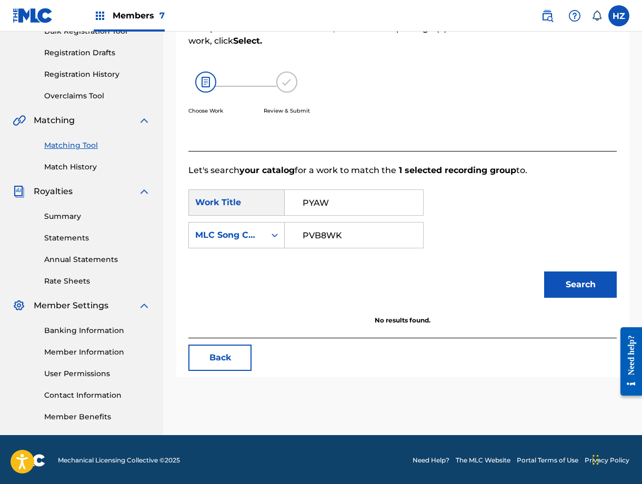
click at [318, 196] on input "PYAW" at bounding box center [354, 202] width 121 height 25
click at [322, 228] on input "PVB8WK" at bounding box center [354, 235] width 121 height 25
click at [322, 227] on input "PVB8WK" at bounding box center [354, 235] width 121 height 25
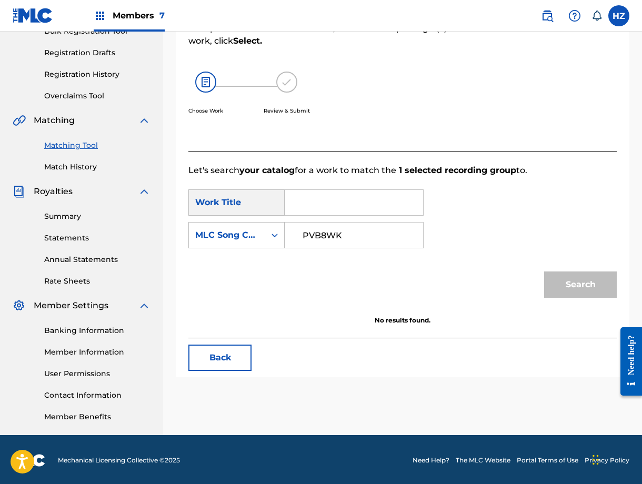
click at [322, 227] on input "PVB8WK" at bounding box center [354, 235] width 121 height 25
click at [268, 199] on div "Work Title" at bounding box center [236, 202] width 96 height 26
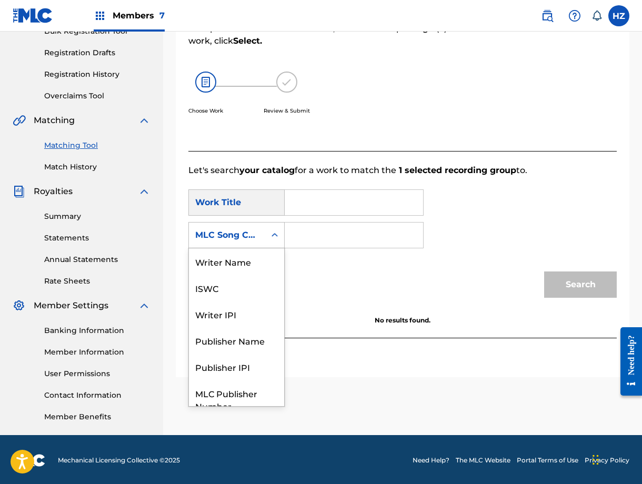
click at [263, 228] on div "MLC Song Code" at bounding box center [227, 235] width 76 height 20
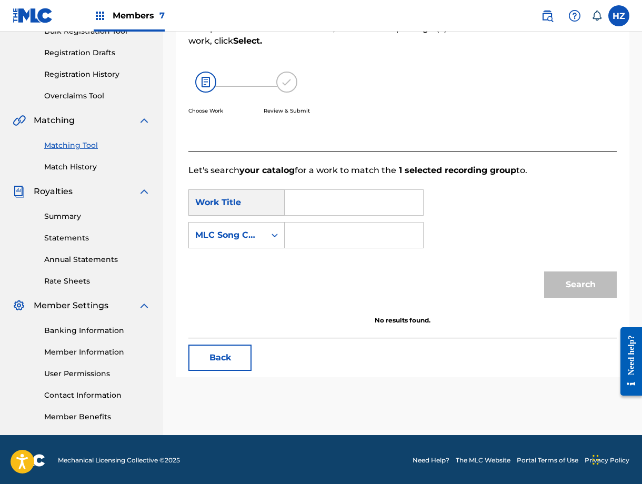
click at [254, 207] on div "Work Title" at bounding box center [236, 202] width 96 height 26
click at [221, 360] on button "Back" at bounding box center [219, 358] width 63 height 26
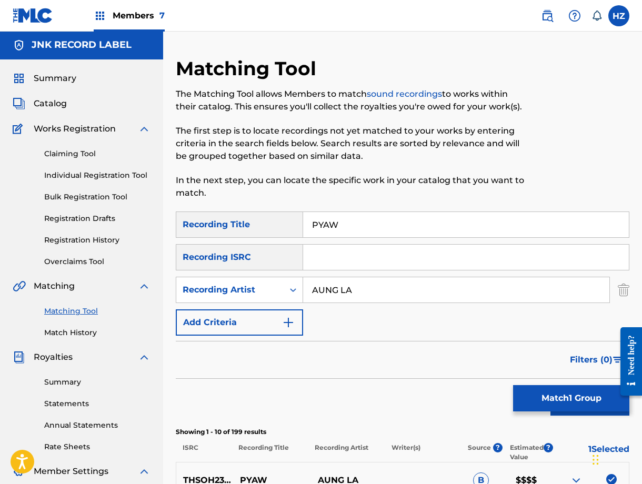
scroll to position [0, 0]
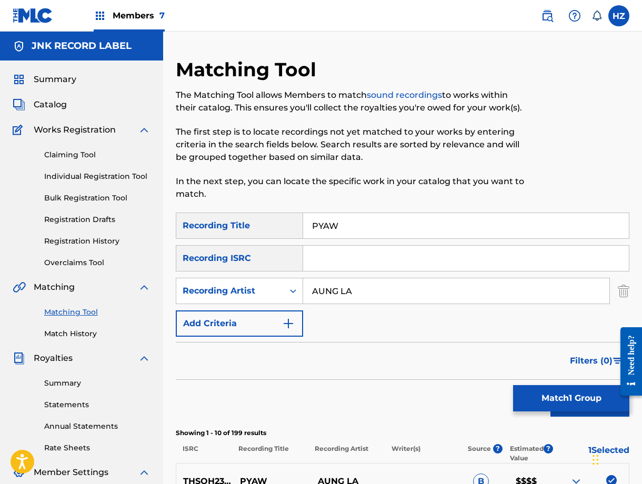
click at [76, 154] on link "Claiming Tool" at bounding box center [97, 154] width 106 height 11
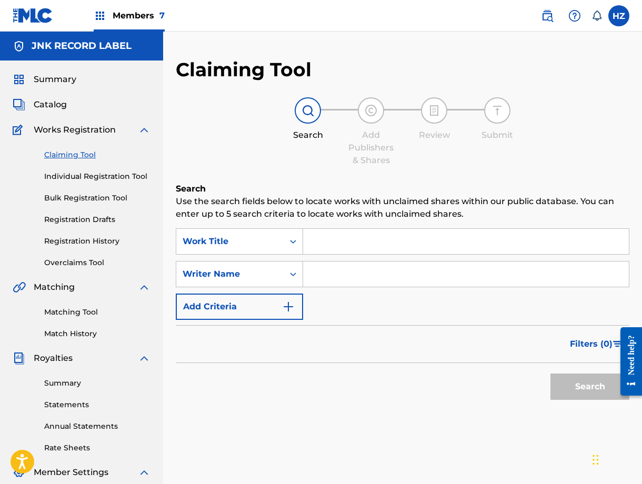
click at [360, 239] on input "Search Form" at bounding box center [466, 241] width 326 height 25
type input "PYAW"
click at [266, 293] on div "SearchWithCriteria16b83647-f19e-4c26-b6a3-77d20decc904 Work Title PYAW SearchWi…" at bounding box center [403, 274] width 454 height 92
click at [263, 304] on button "Add Criteria" at bounding box center [239, 307] width 127 height 26
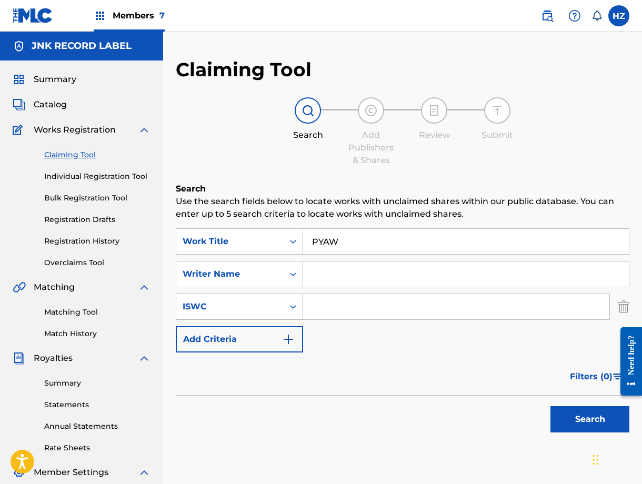
click at [298, 310] on div "Search Form" at bounding box center [293, 306] width 19 height 19
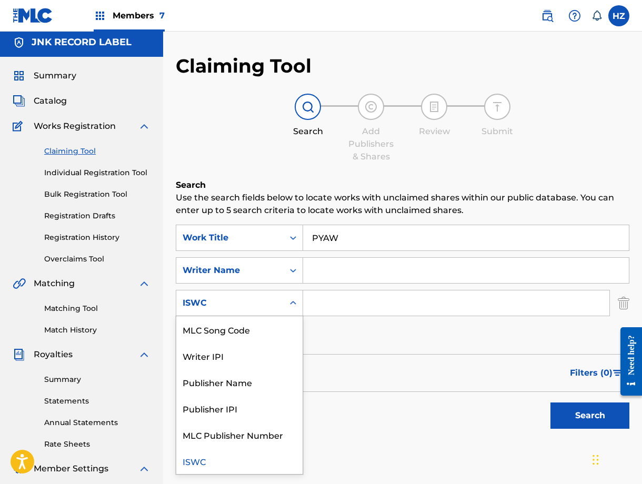
scroll to position [4, 0]
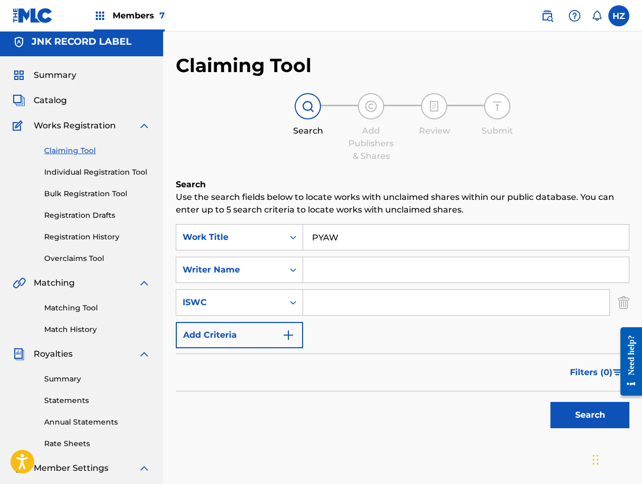
click at [269, 299] on div "ISWC" at bounding box center [230, 302] width 95 height 13
click at [622, 297] on img "Search Form" at bounding box center [624, 303] width 12 height 26
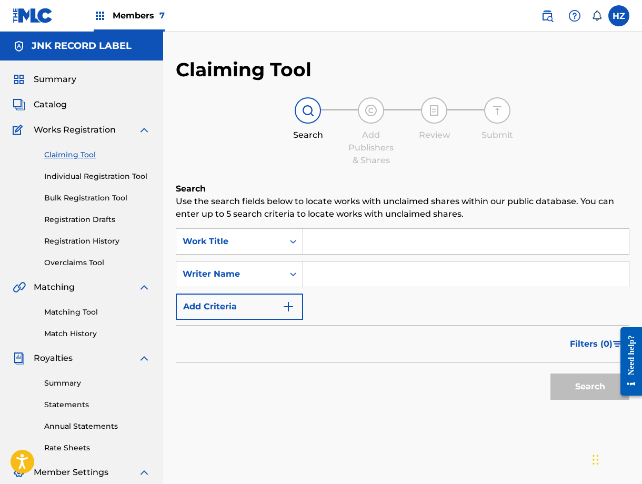
scroll to position [78, 0]
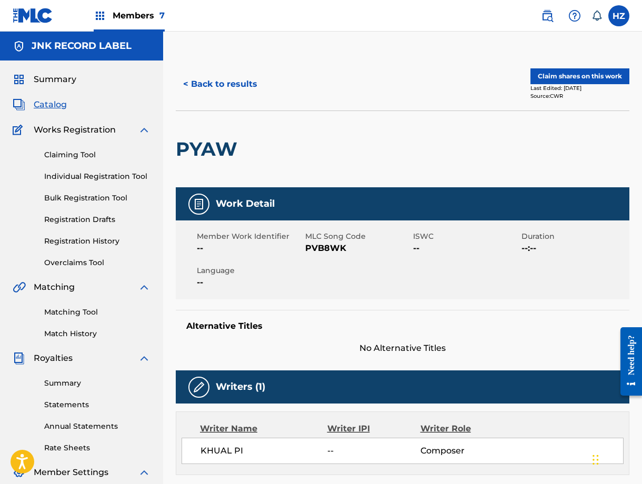
scroll to position [133, 0]
click at [334, 247] on span "PVB8WK" at bounding box center [358, 248] width 106 height 13
copy span "PVB8WK"
click at [186, 79] on button "< Back to results" at bounding box center [220, 84] width 89 height 26
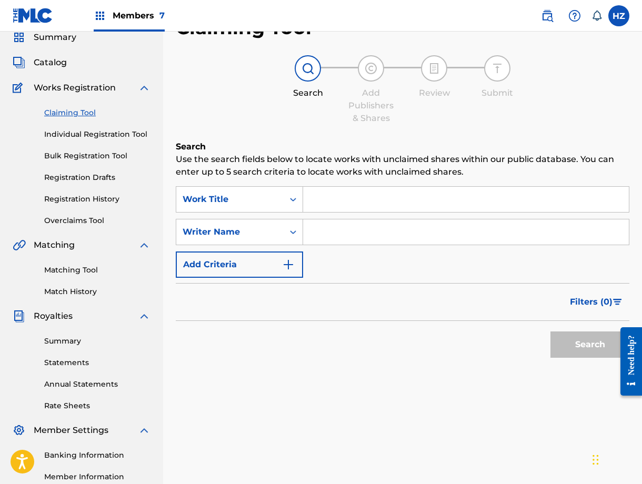
scroll to position [23, 0]
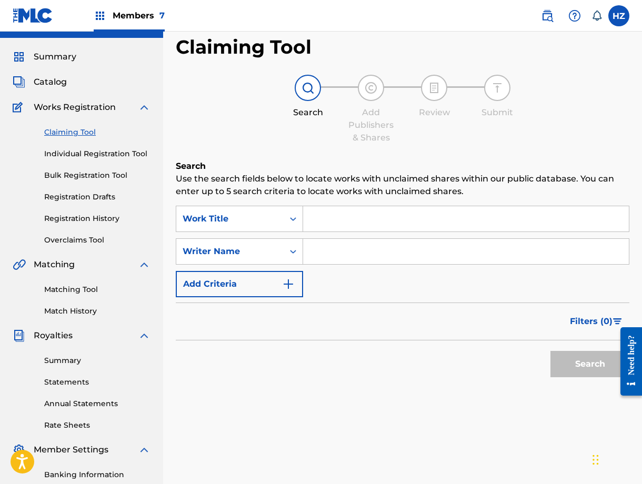
click at [88, 137] on link "Claiming Tool" at bounding box center [97, 132] width 106 height 11
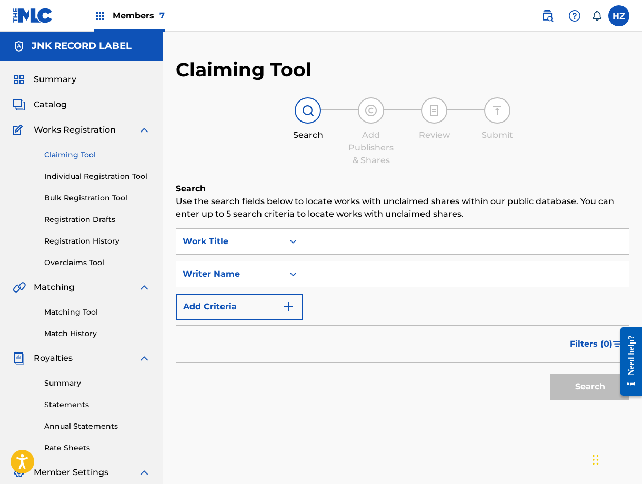
click at [358, 230] on input "Search Form" at bounding box center [466, 241] width 326 height 25
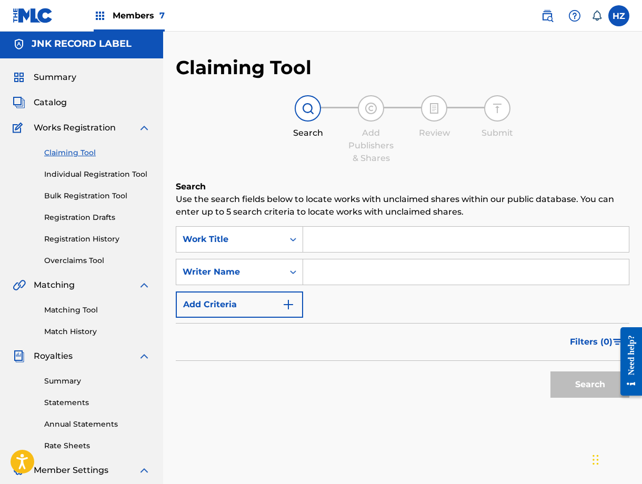
paste input "PVB8WK"
type input "PVB8WK"
click at [341, 264] on input "Search Form" at bounding box center [466, 271] width 326 height 25
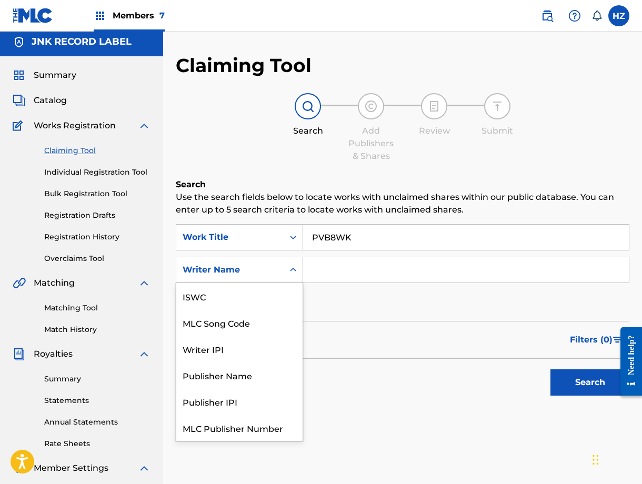
click at [276, 275] on div "Writer Name" at bounding box center [230, 270] width 95 height 13
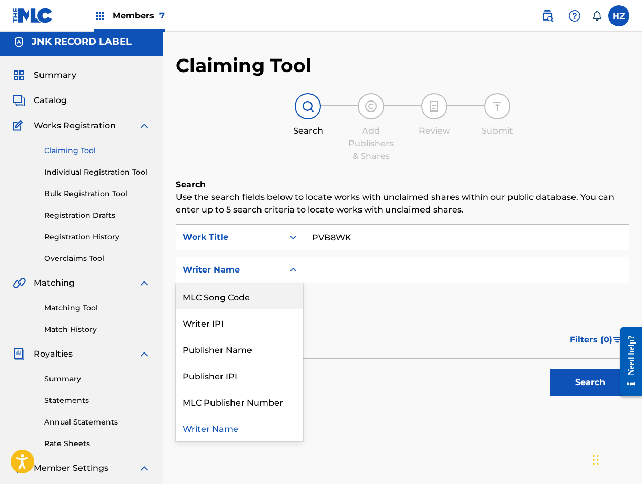
click at [252, 302] on div "MLC Song Code" at bounding box center [239, 296] width 126 height 26
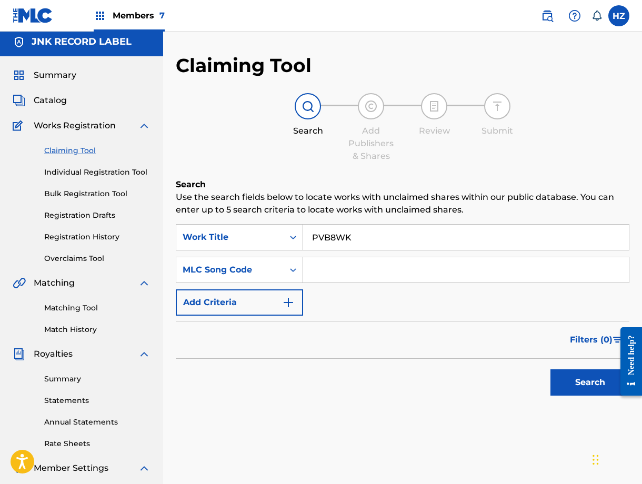
paste input "PVB8WK"
type input "PVB8WK"
click at [349, 233] on input "PVB8WK" at bounding box center [466, 237] width 326 height 25
click at [349, 234] on input "PVB8WK" at bounding box center [466, 237] width 326 height 25
type input "pyaw"
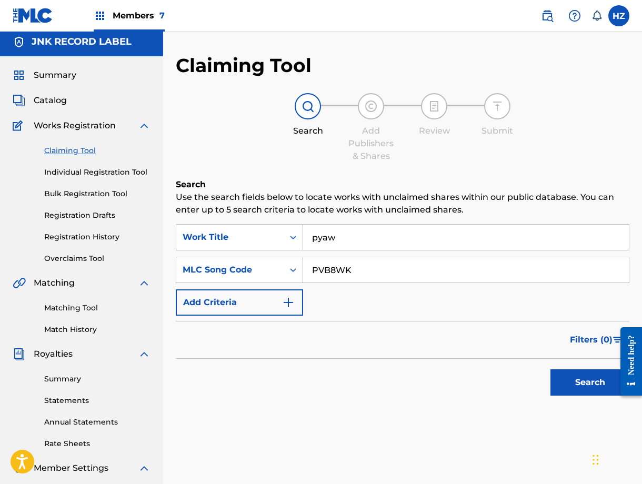
click at [551, 370] on button "Search" at bounding box center [590, 383] width 79 height 26
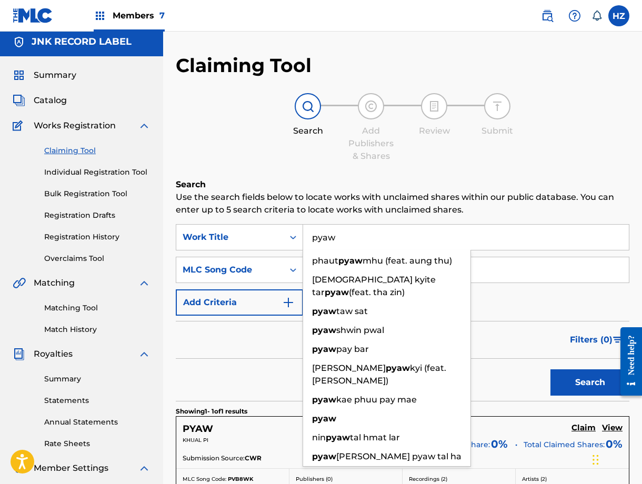
click at [233, 398] on div "Search" at bounding box center [403, 380] width 454 height 42
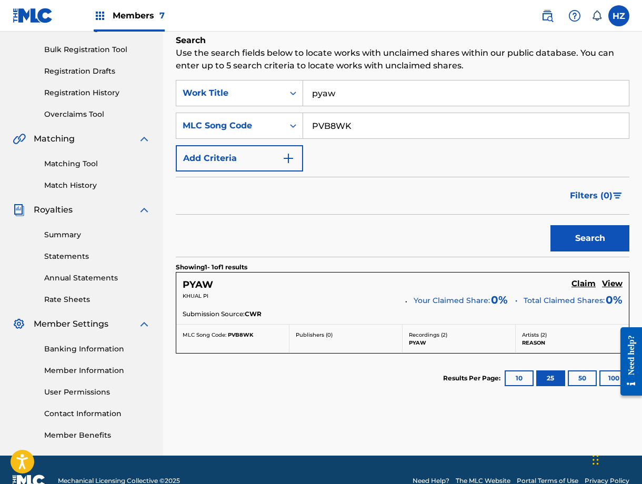
scroll to position [125, 0]
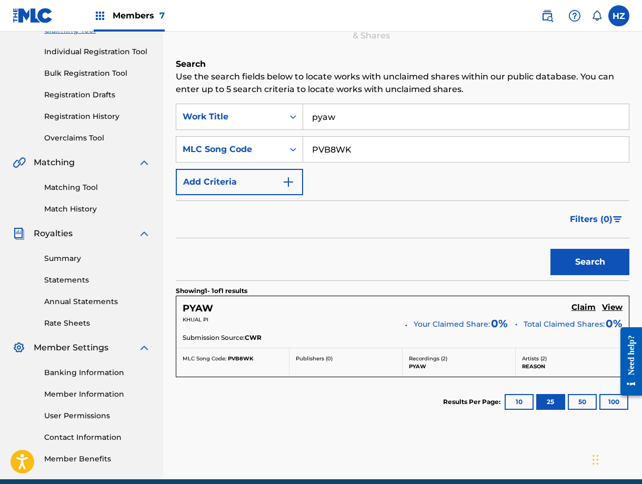
click at [82, 185] on link "Matching Tool" at bounding box center [97, 187] width 106 height 11
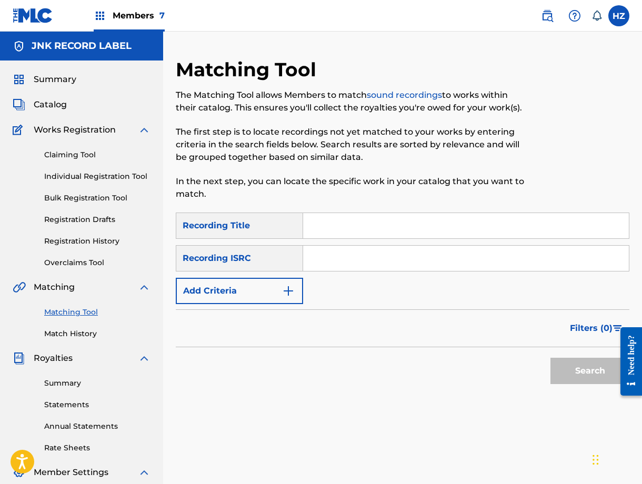
click at [318, 228] on input "Search Form" at bounding box center [466, 225] width 326 height 25
click at [326, 227] on input "Search Form" at bounding box center [466, 225] width 326 height 25
paste input "PVB8WK"
type input "PVB8WK"
click at [361, 231] on input "PVB8WK" at bounding box center [466, 225] width 326 height 25
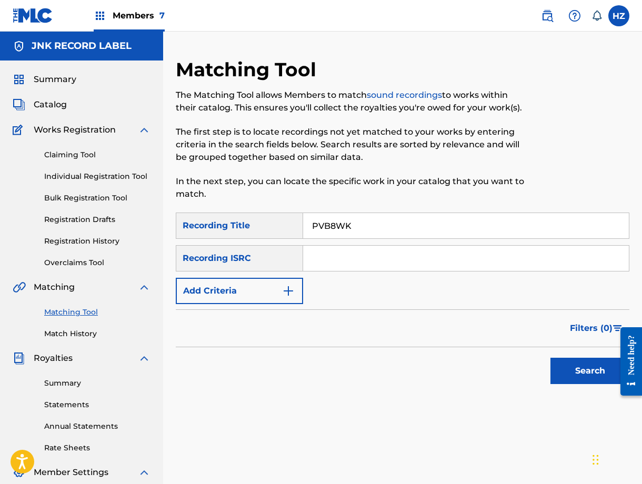
click at [362, 231] on input "PVB8WK" at bounding box center [466, 225] width 326 height 25
click at [361, 231] on input "PVB8WK" at bounding box center [466, 225] width 326 height 25
type input "pyaw"
click at [275, 284] on button "Add Criteria" at bounding box center [239, 291] width 127 height 26
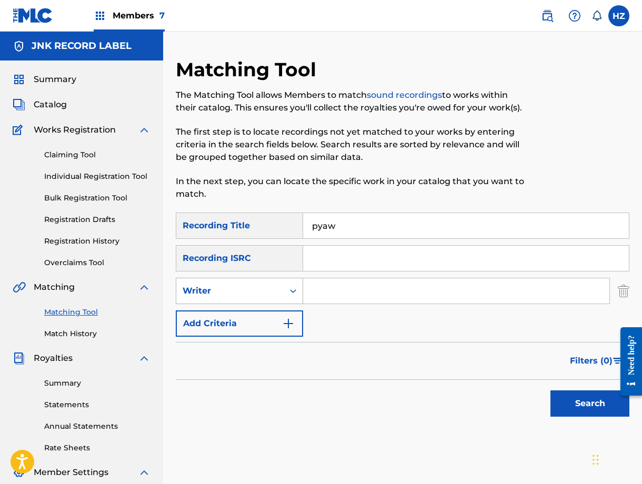
click at [265, 294] on div "Writer" at bounding box center [230, 291] width 95 height 13
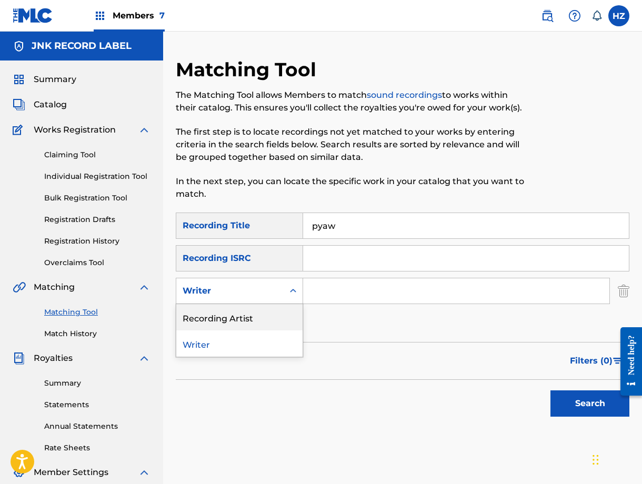
click at [255, 312] on div "Recording Artist" at bounding box center [239, 317] width 126 height 26
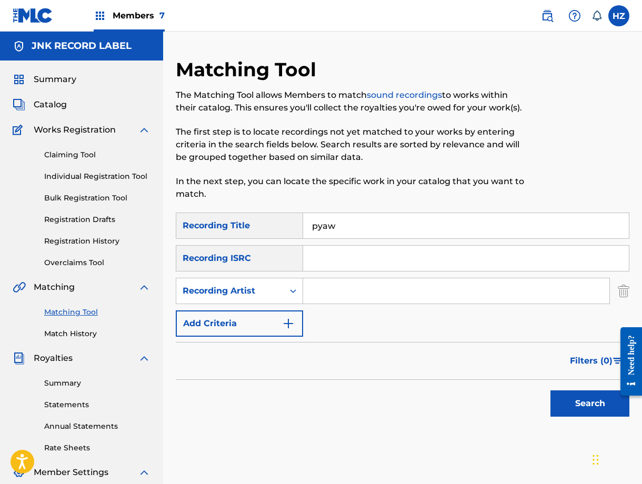
click at [321, 299] on input "Search Form" at bounding box center [456, 290] width 306 height 25
type input "aung la"
click at [551, 391] on button "Search" at bounding box center [590, 404] width 79 height 26
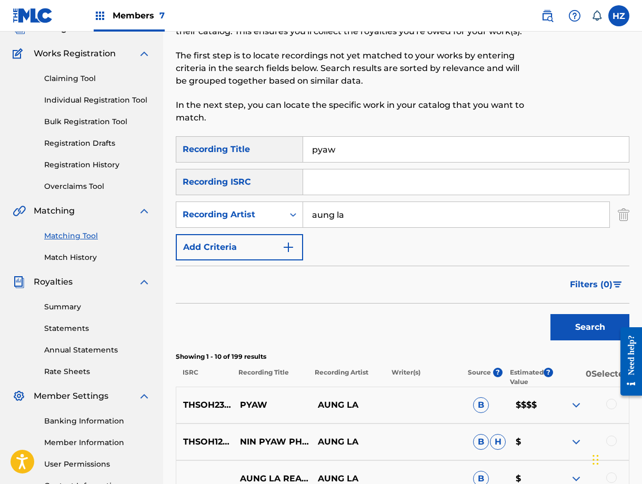
scroll to position [75, 0]
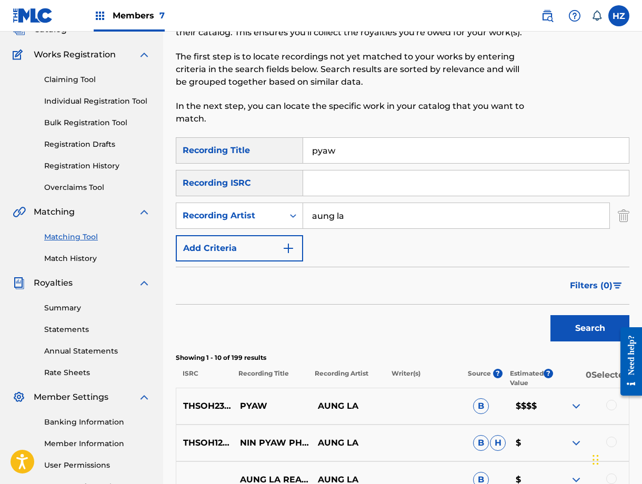
click at [536, 407] on p "$$$$" at bounding box center [530, 406] width 43 height 13
click at [567, 405] on div at bounding box center [590, 406] width 78 height 13
drag, startPoint x: 575, startPoint y: 402, endPoint x: 570, endPoint y: 403, distance: 5.3
click at [575, 403] on img at bounding box center [576, 406] width 13 height 13
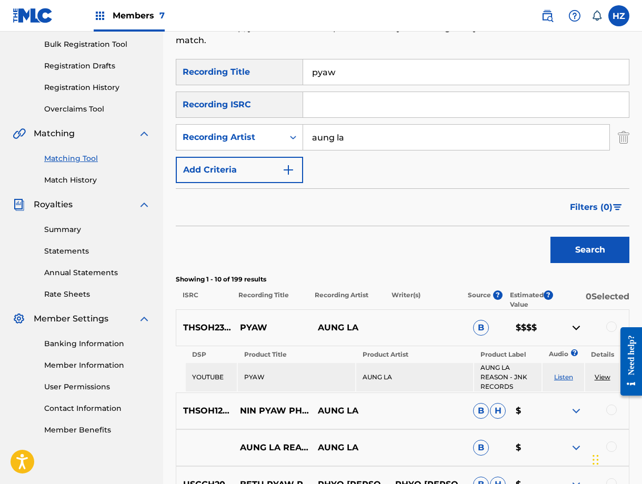
scroll to position [211, 0]
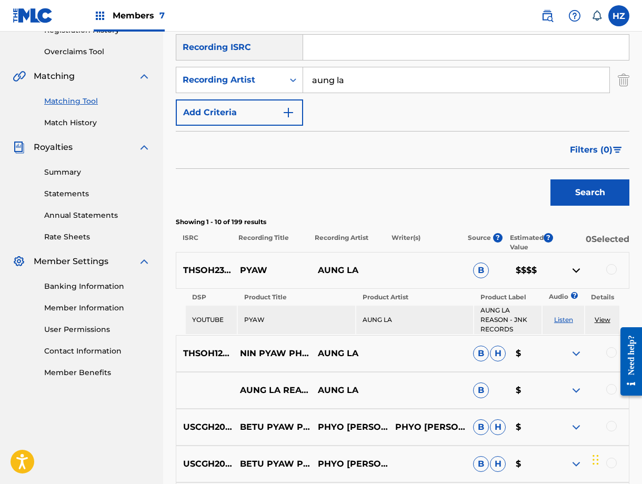
click at [604, 320] on link "View" at bounding box center [603, 320] width 16 height 8
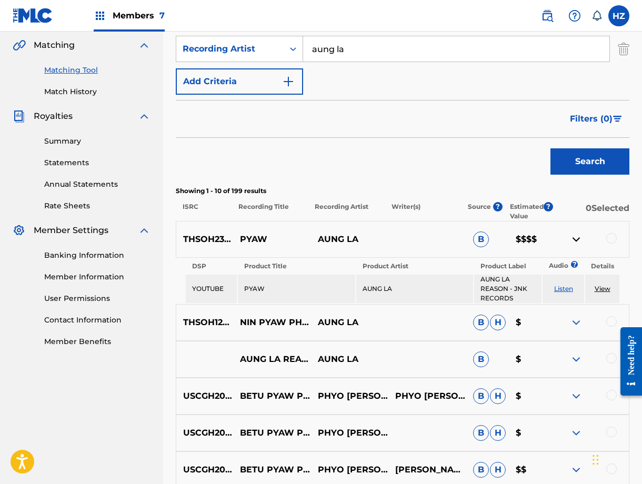
scroll to position [243, 0]
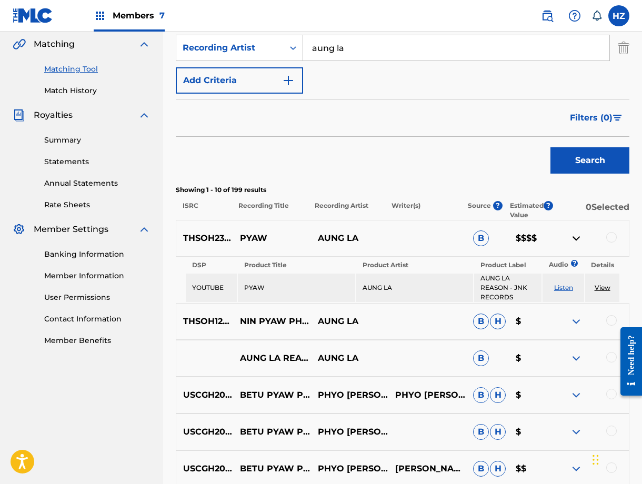
click at [612, 235] on div at bounding box center [611, 237] width 11 height 11
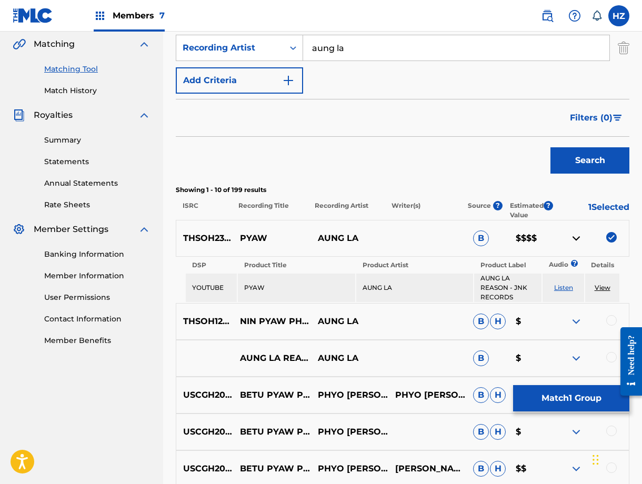
click at [435, 287] on td "AUNG LA" at bounding box center [414, 288] width 117 height 28
drag, startPoint x: 524, startPoint y: 297, endPoint x: 480, endPoint y: 275, distance: 49.9
click at [480, 275] on td "AUNG LA REASON - JNK RECORDS" at bounding box center [508, 288] width 68 height 28
copy td "AUNG LA REASON - JNK RECORDS"
click at [500, 271] on th "Product Label" at bounding box center [508, 265] width 68 height 15
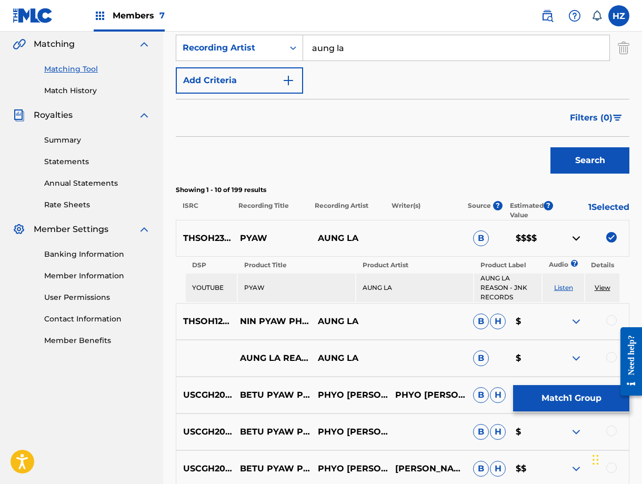
click at [354, 181] on div "SearchWithCriteriae46bec5a-ef01-4b9a-a754-c475e73fb9ee Recording Title pyaw Sea…" at bounding box center [403, 315] width 454 height 692
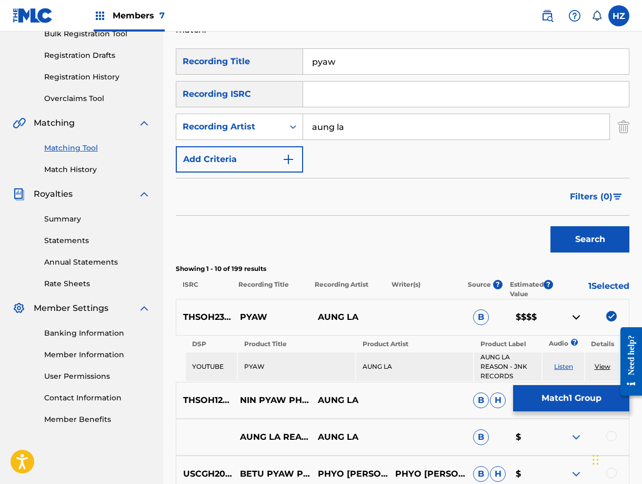
scroll to position [157, 0]
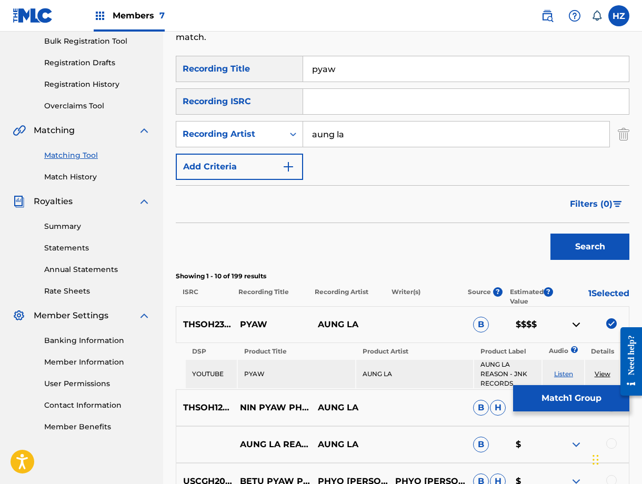
click at [457, 219] on div "Filters ( 0 )" at bounding box center [403, 204] width 454 height 38
click at [388, 183] on form "SearchWithCriteriae46bec5a-ef01-4b9a-a754-c475e73fb9ee Recording Title pyaw Sea…" at bounding box center [403, 160] width 454 height 209
click at [436, 337] on div "THSOH2308963 PYAW AUNG LA B $$$$" at bounding box center [403, 324] width 454 height 37
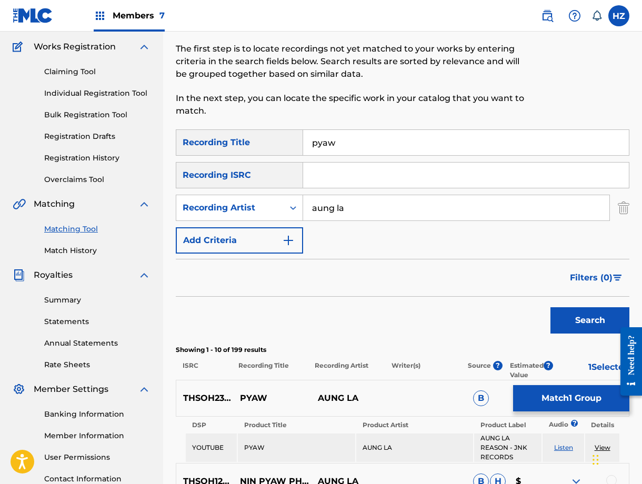
scroll to position [72, 0]
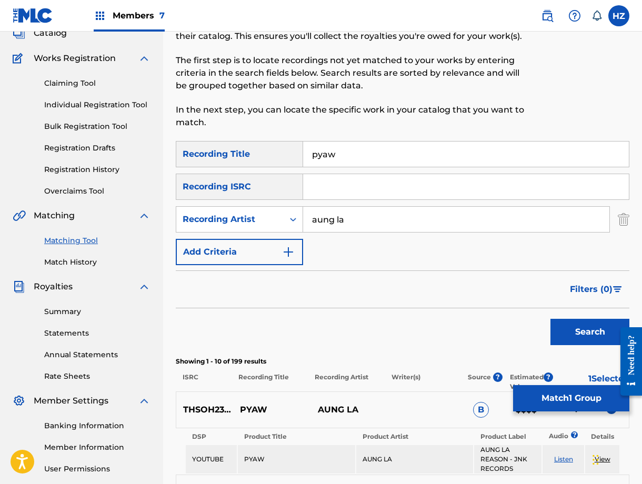
click at [358, 155] on input "pyaw" at bounding box center [466, 154] width 326 height 25
type input "Htar Lite par"
click at [617, 220] on div "SearchWithCriteria8c6362ea-6de2-40bd-aa6f-07cbbd31da9c Recording Artist aung la" at bounding box center [403, 219] width 454 height 26
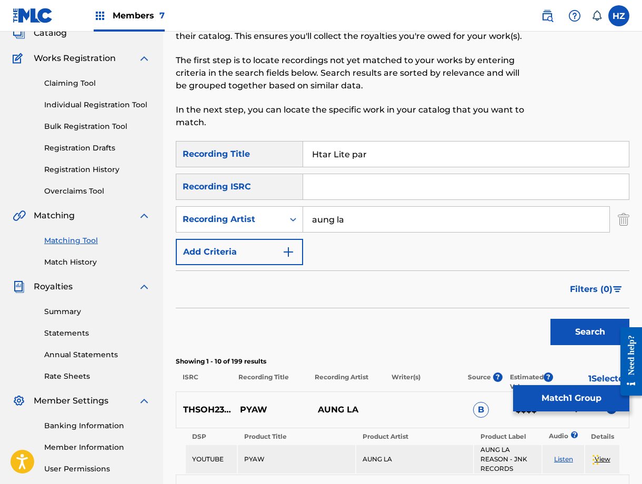
click at [622, 220] on img "Search Form" at bounding box center [624, 219] width 12 height 26
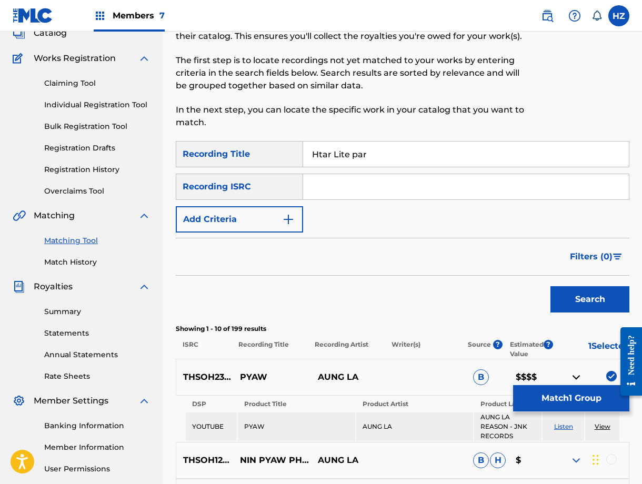
click at [578, 289] on button "Search" at bounding box center [590, 299] width 79 height 26
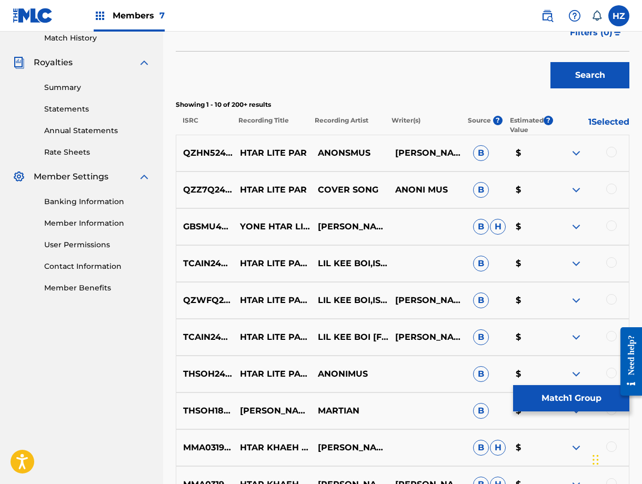
scroll to position [296, 0]
click at [578, 154] on img at bounding box center [576, 152] width 13 height 13
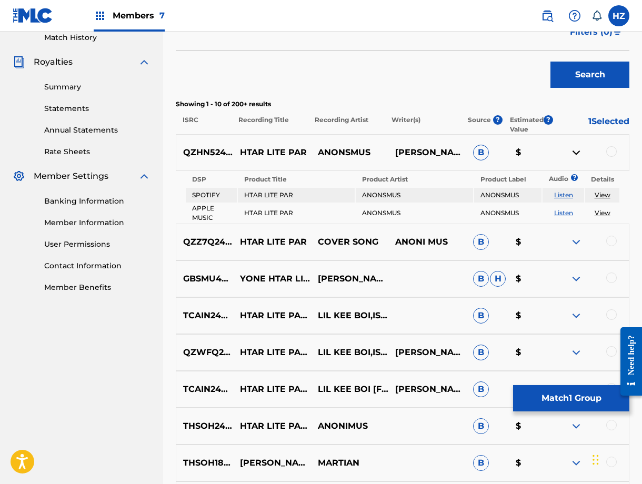
click at [573, 243] on img at bounding box center [576, 242] width 13 height 13
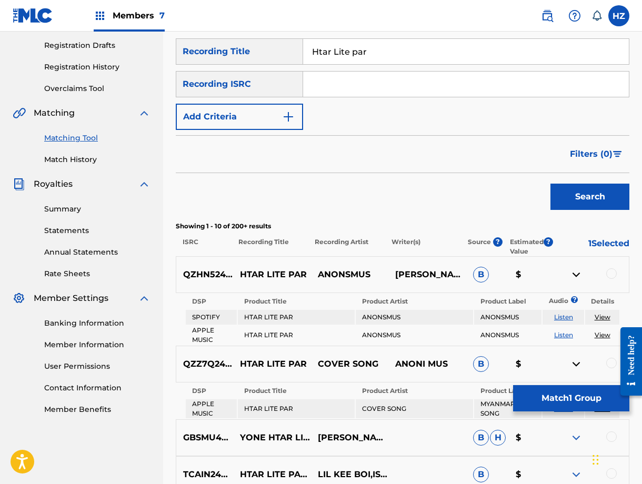
scroll to position [23, 0]
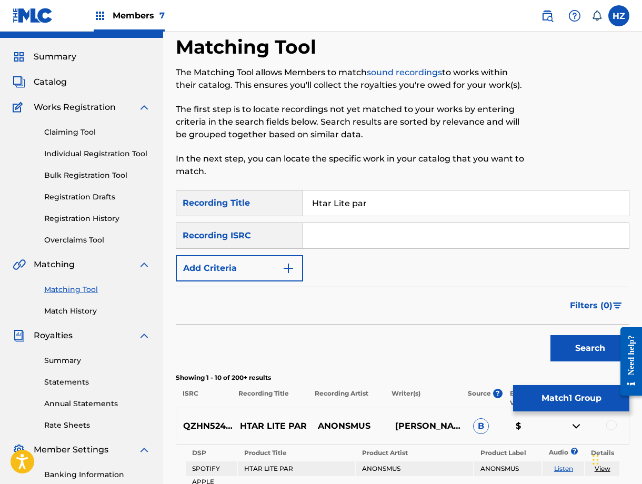
click at [273, 259] on button "Add Criteria" at bounding box center [239, 268] width 127 height 26
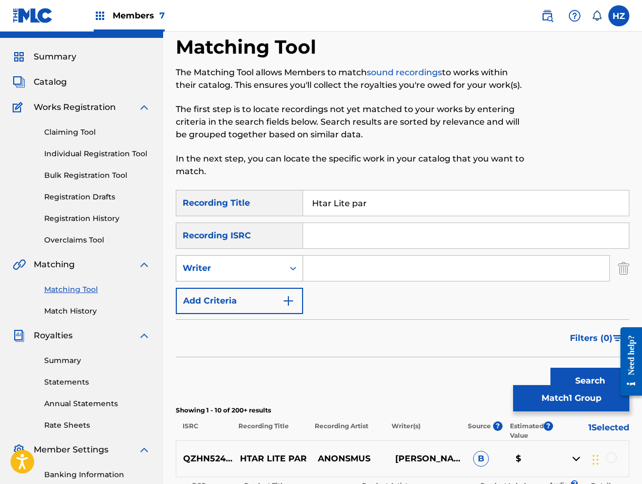
click at [263, 277] on div "Writer" at bounding box center [229, 268] width 107 height 20
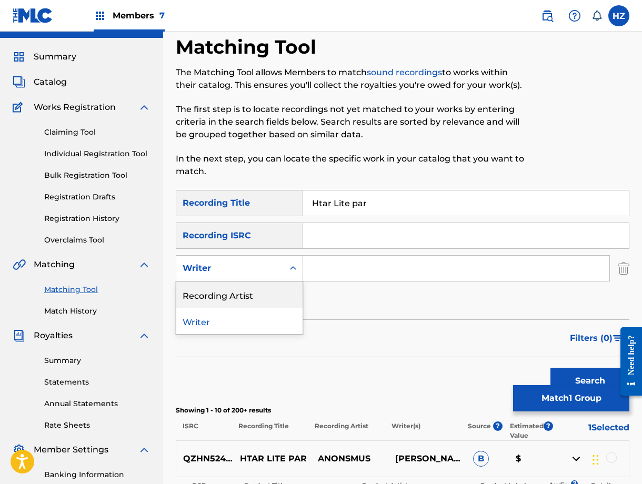
click at [261, 292] on div "Recording Artist" at bounding box center [239, 295] width 126 height 26
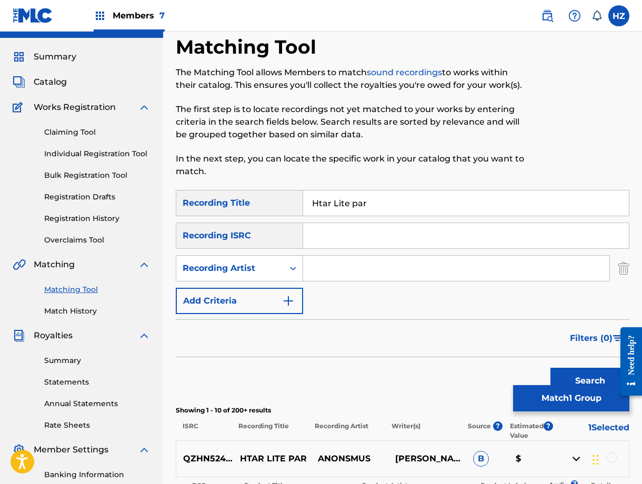
click at [354, 271] on input "Search Form" at bounding box center [456, 268] width 306 height 25
type input "anonimus"
click at [551, 368] on button "Search" at bounding box center [590, 381] width 79 height 26
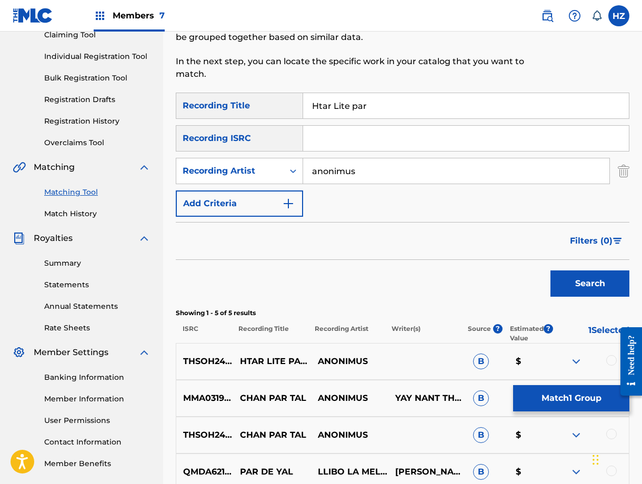
scroll to position [176, 0]
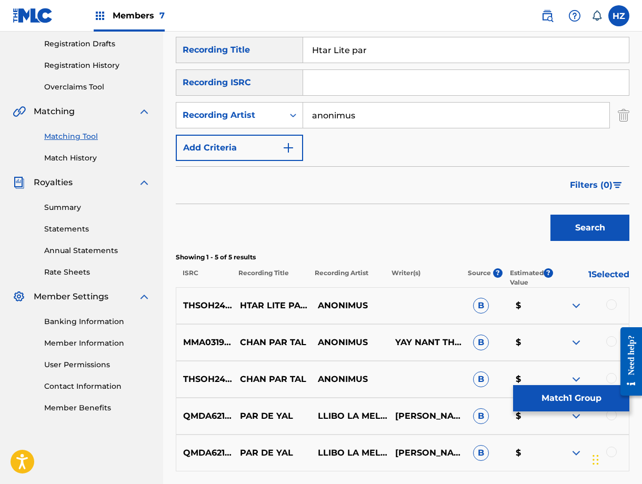
click at [579, 311] on img at bounding box center [576, 305] width 13 height 13
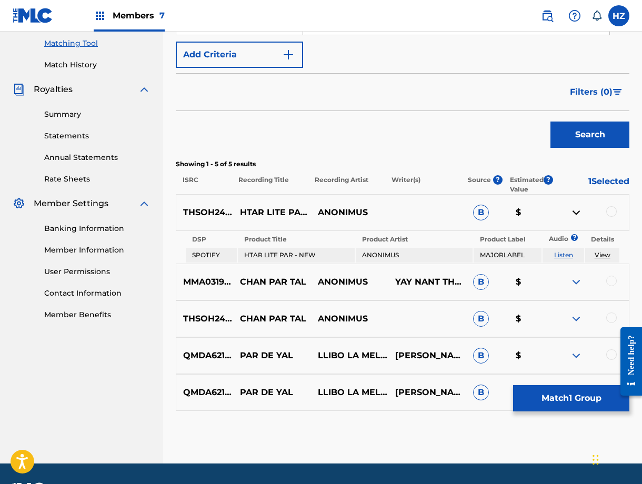
scroll to position [265, 0]
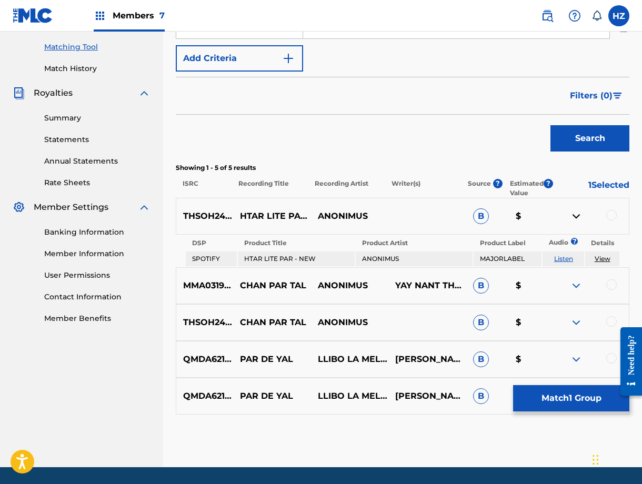
click at [571, 284] on img at bounding box center [576, 285] width 13 height 13
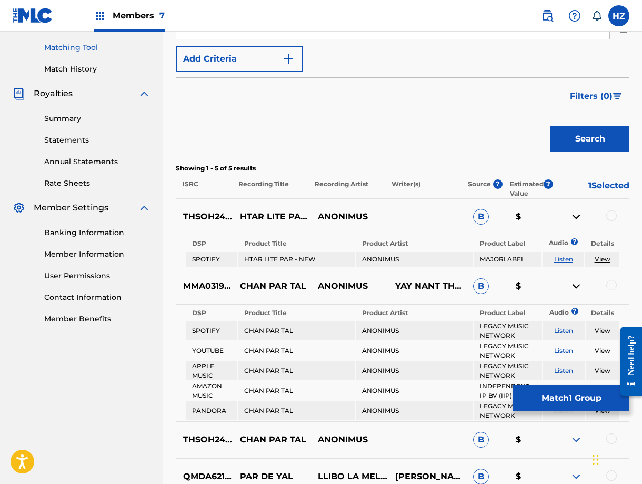
scroll to position [267, 0]
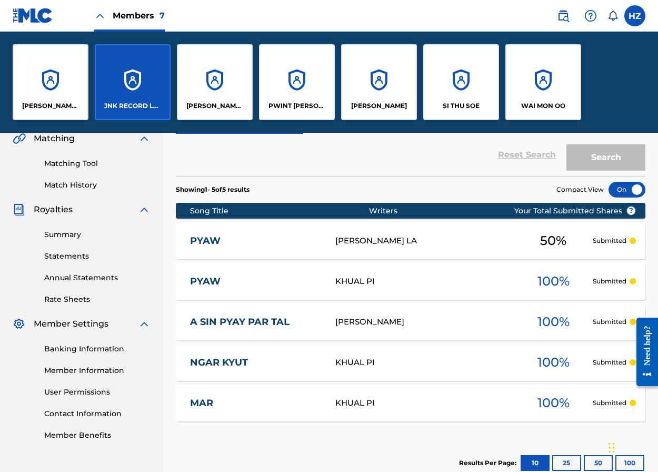
scroll to position [252, 0]
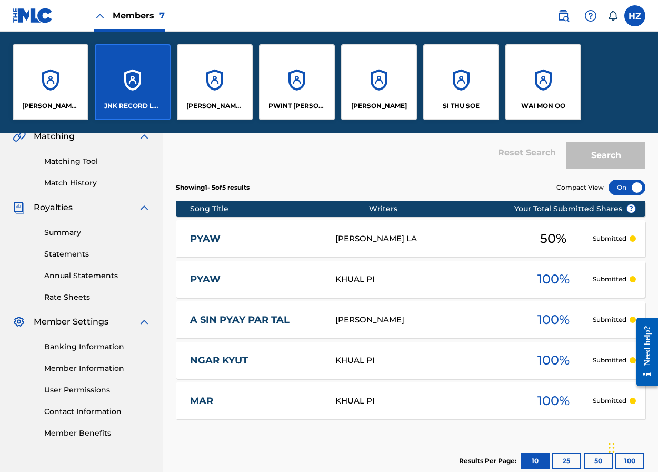
click at [29, 15] on img at bounding box center [33, 15] width 41 height 15
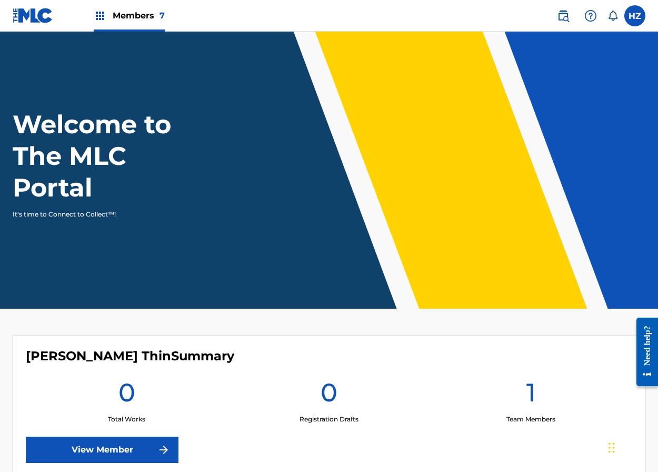
drag, startPoint x: 651, startPoint y: 15, endPoint x: 637, endPoint y: 15, distance: 13.7
click at [651, 15] on nav "Members 7 HZ HZ HTAIN MINN ZAW [EMAIL_ADDRESS][DOMAIN_NAME] Notification Prefer…" at bounding box center [329, 16] width 658 height 32
click at [637, 15] on label at bounding box center [634, 15] width 21 height 21
click at [635, 16] on input "HZ HTAIN MINN ZAW fokkerwanted2004@gmail.com Notification Preferences Profile L…" at bounding box center [635, 16] width 0 height 0
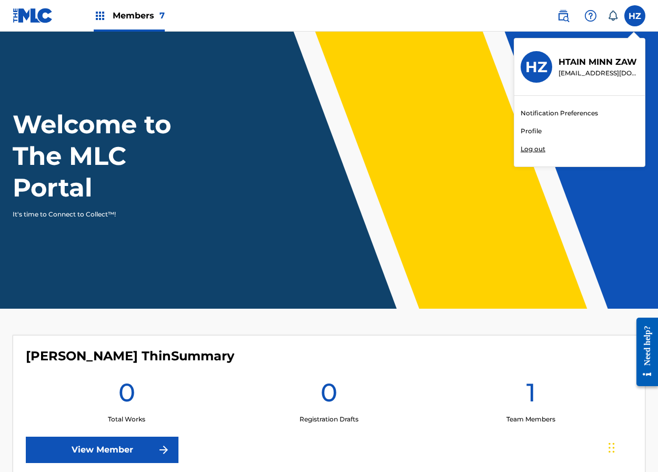
click at [535, 130] on link "Profile" at bounding box center [531, 130] width 21 height 9
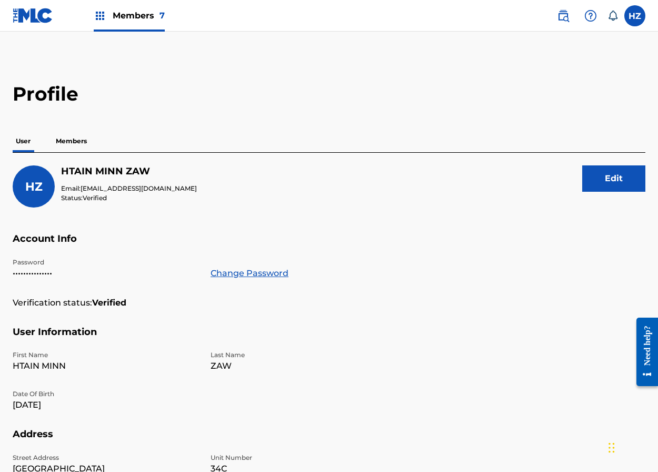
click at [60, 144] on p "Members" at bounding box center [71, 141] width 37 height 22
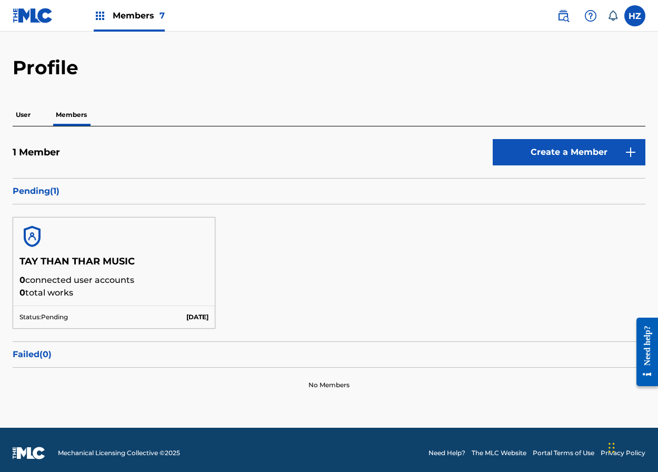
scroll to position [32, 0]
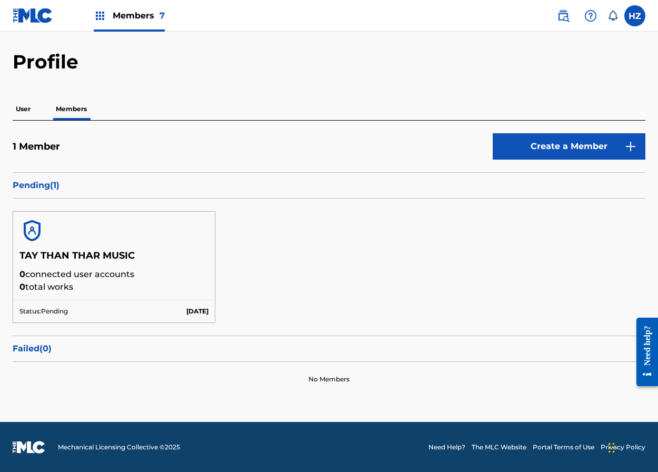
click at [128, 268] on p "0 connected user accounts" at bounding box center [113, 274] width 189 height 13
click at [39, 186] on p "Pending ( 1 )" at bounding box center [329, 185] width 633 height 13
